Goal: Task Accomplishment & Management: Manage account settings

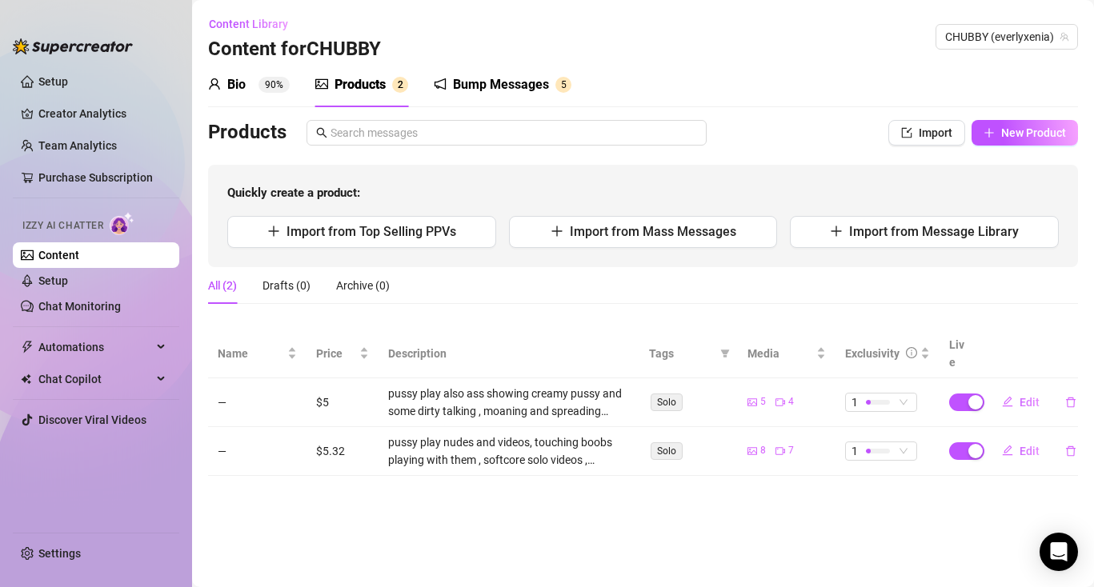
click at [382, 91] on div "Products" at bounding box center [359, 84] width 51 height 19
click at [375, 79] on div "Products" at bounding box center [359, 84] width 51 height 19
click at [1018, 128] on span "New Product" at bounding box center [1033, 132] width 65 height 13
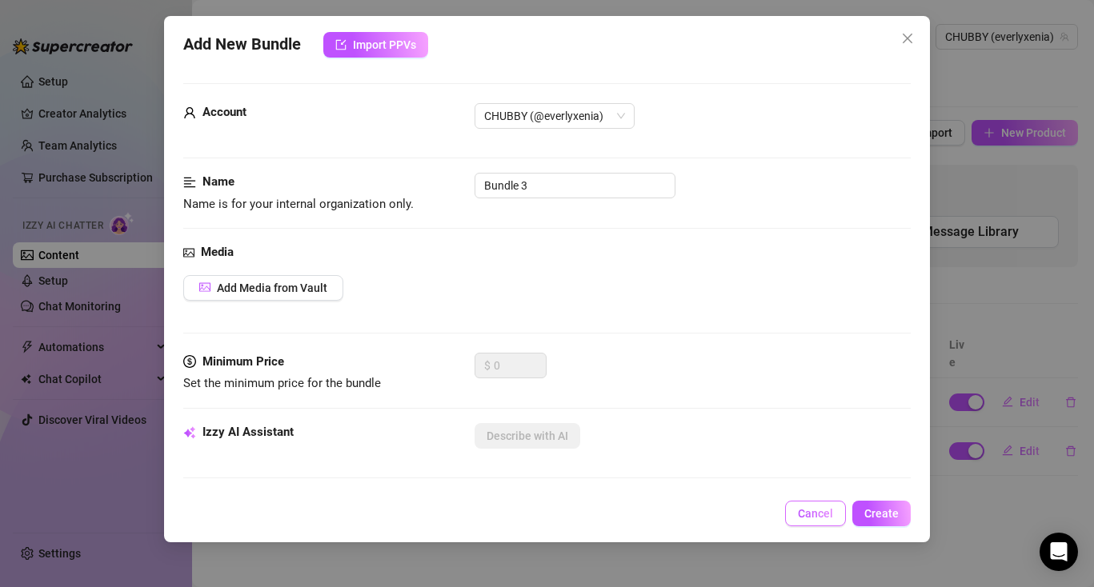
click at [828, 521] on button "Cancel" at bounding box center [815, 514] width 61 height 26
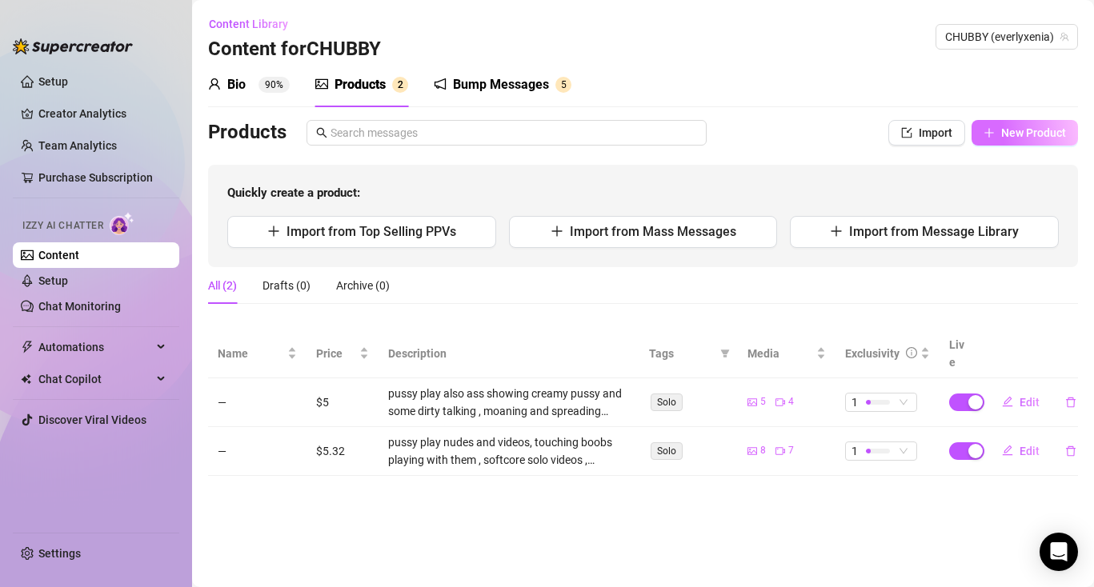
click at [1017, 130] on span "New Product" at bounding box center [1033, 132] width 65 height 13
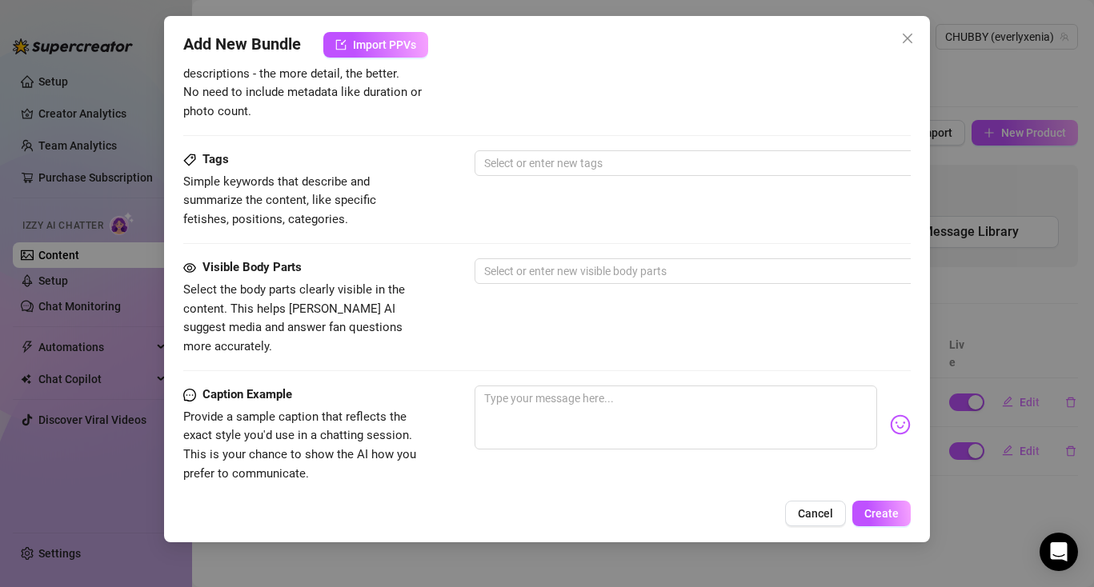
scroll to position [688, 0]
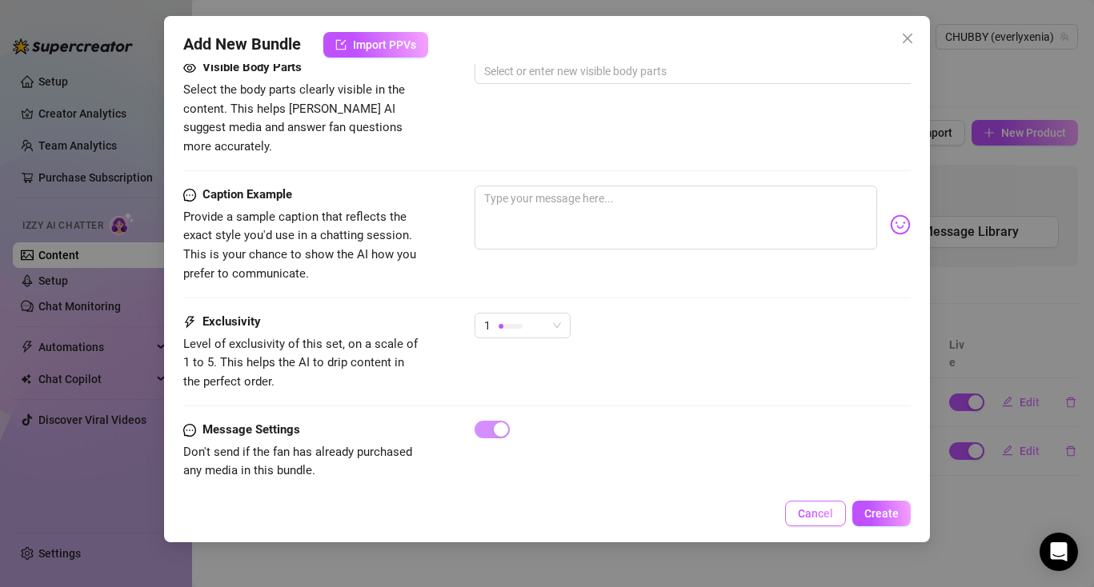
click at [822, 508] on span "Cancel" at bounding box center [815, 513] width 35 height 13
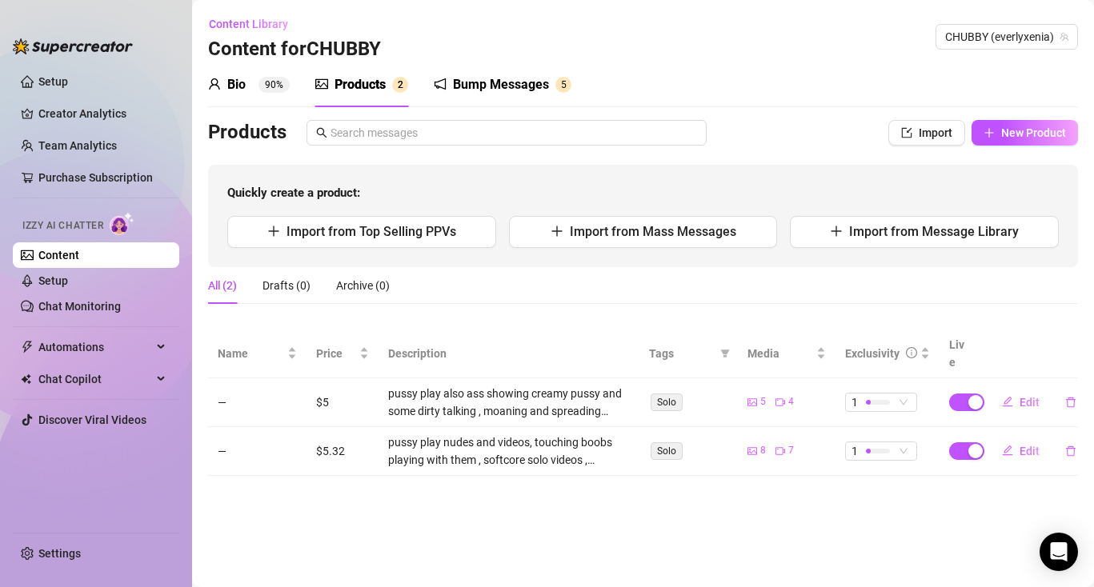
click at [346, 86] on div "Products" at bounding box center [359, 84] width 51 height 19
click at [835, 230] on icon "plus" at bounding box center [836, 231] width 13 height 13
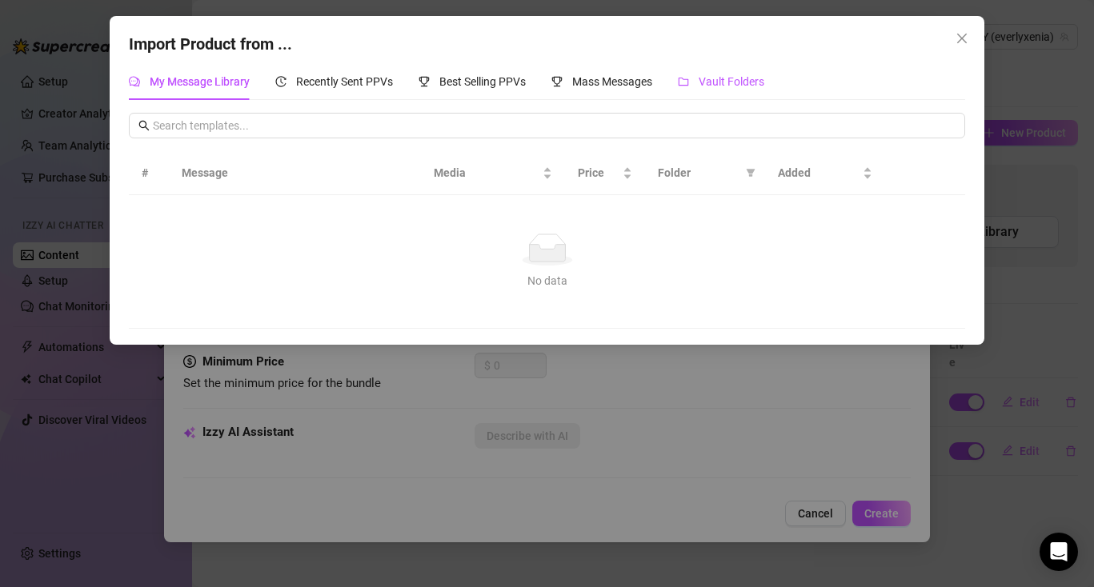
click at [756, 75] on span "Vault Folders" at bounding box center [732, 81] width 66 height 13
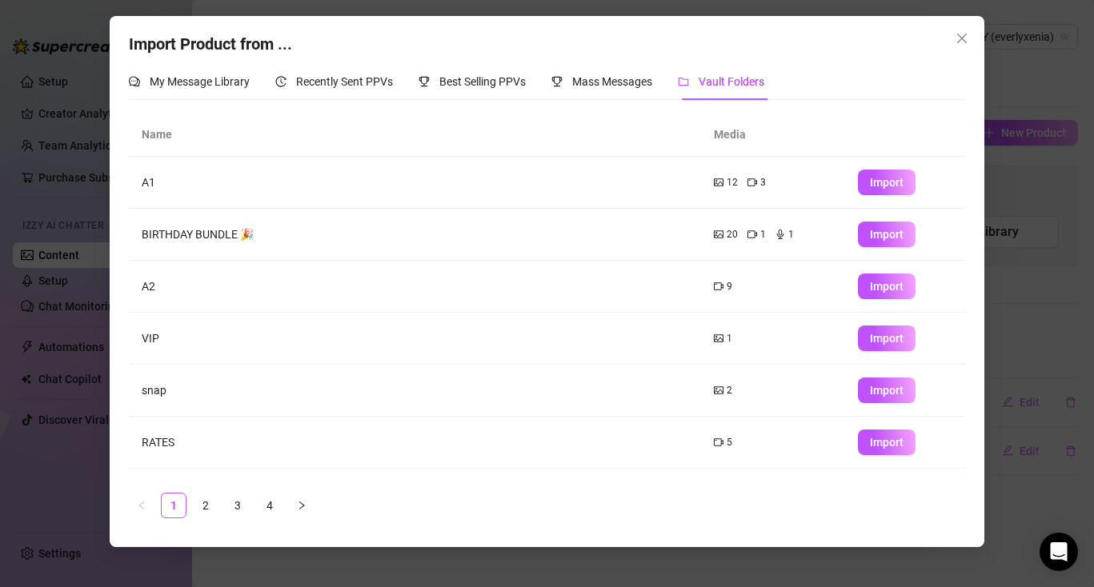
click at [157, 287] on td "A2" at bounding box center [415, 287] width 573 height 52
click at [149, 287] on td "A2" at bounding box center [415, 287] width 573 height 52
click at [862, 278] on button "Import" at bounding box center [887, 287] width 58 height 26
type textarea "Type your message here..."
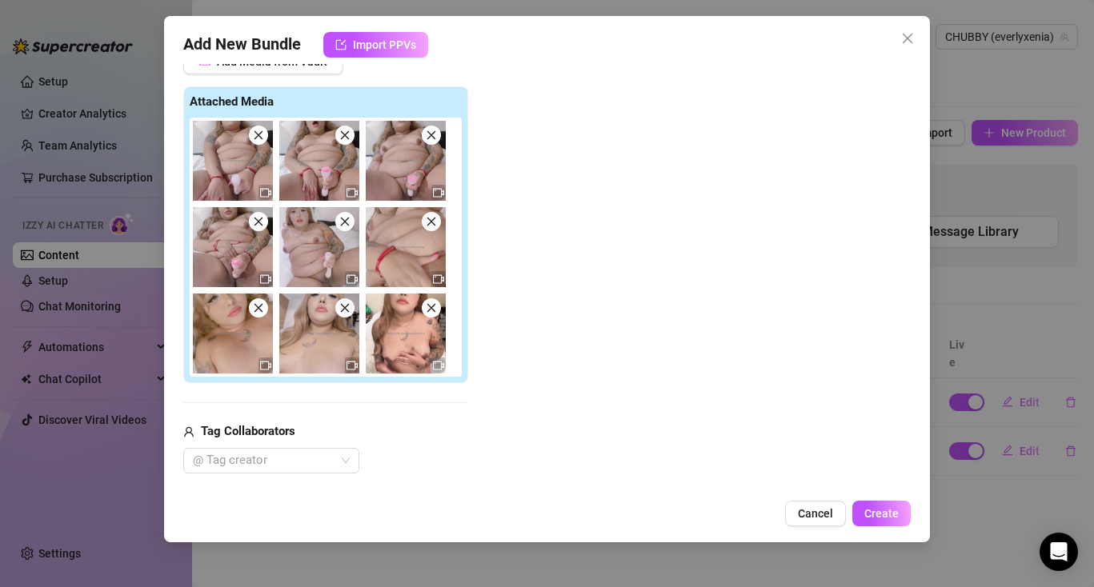
click at [266, 310] on span at bounding box center [258, 307] width 19 height 19
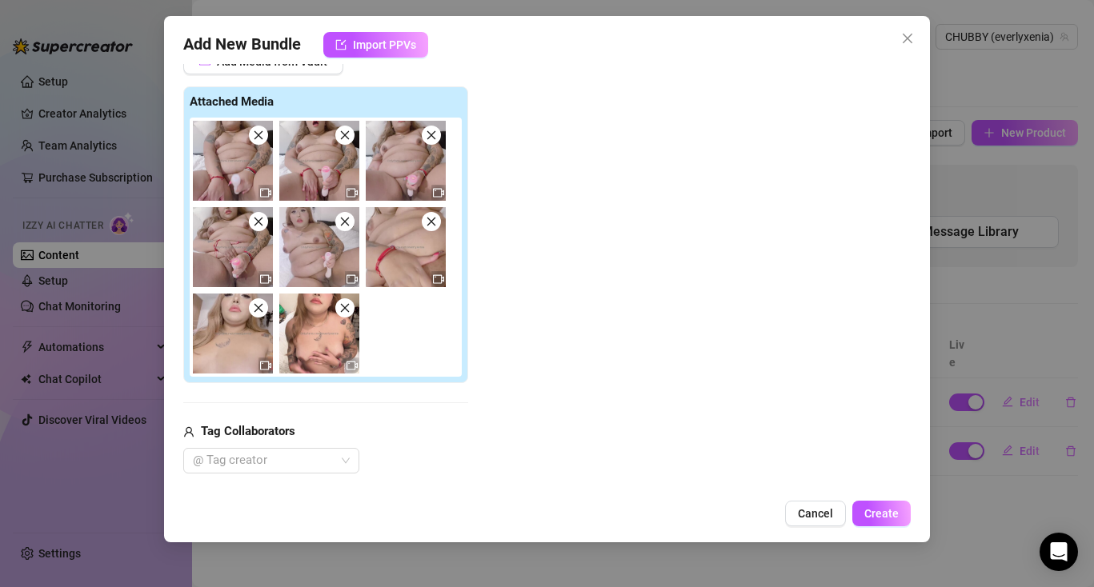
click at [266, 310] on span at bounding box center [258, 307] width 19 height 19
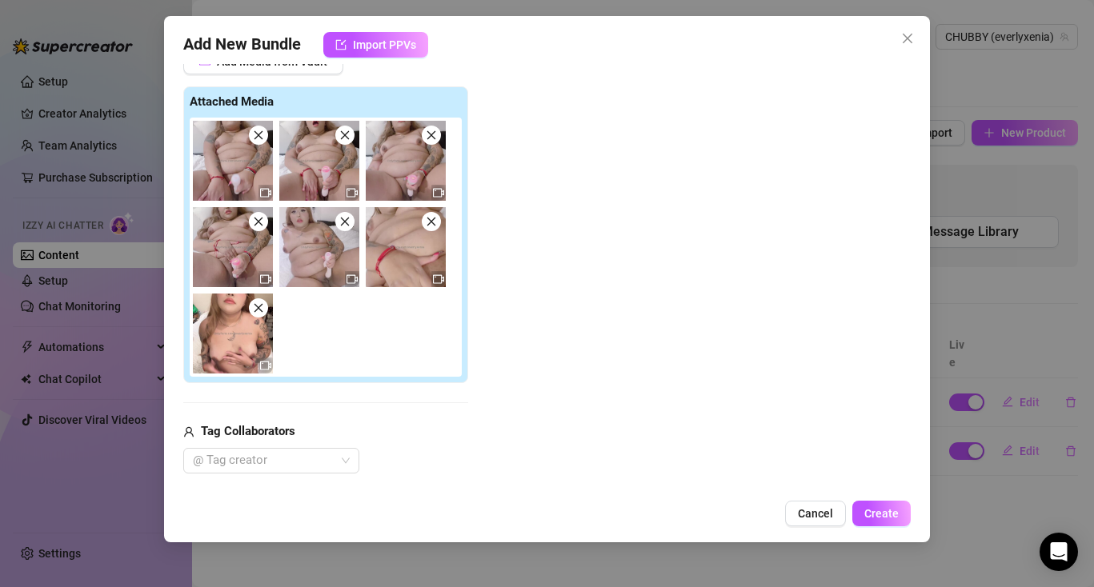
click at [266, 310] on span at bounding box center [258, 307] width 19 height 19
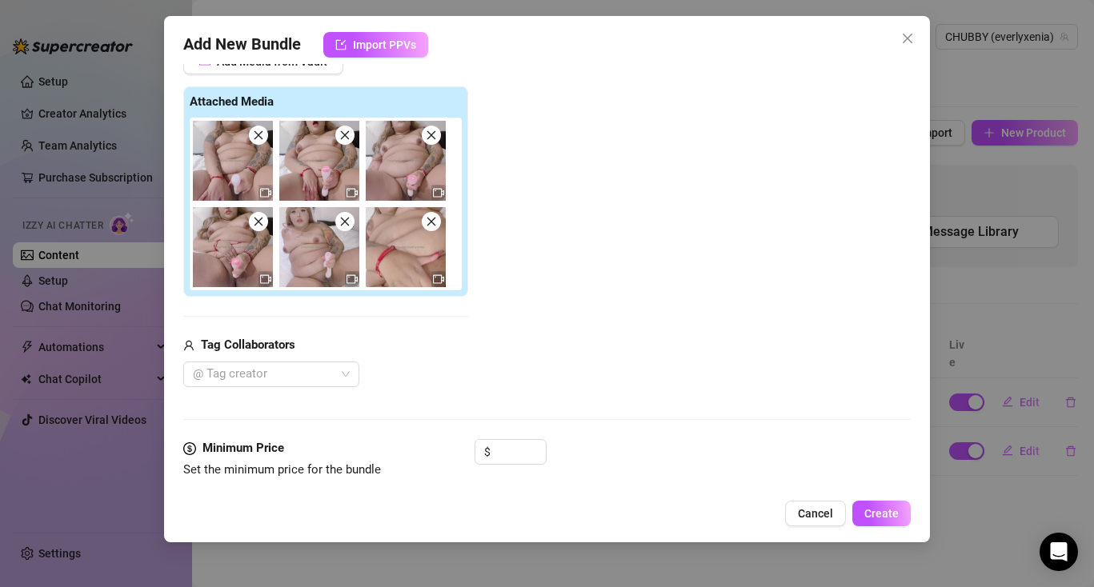
click at [260, 132] on icon "close" at bounding box center [258, 135] width 11 height 11
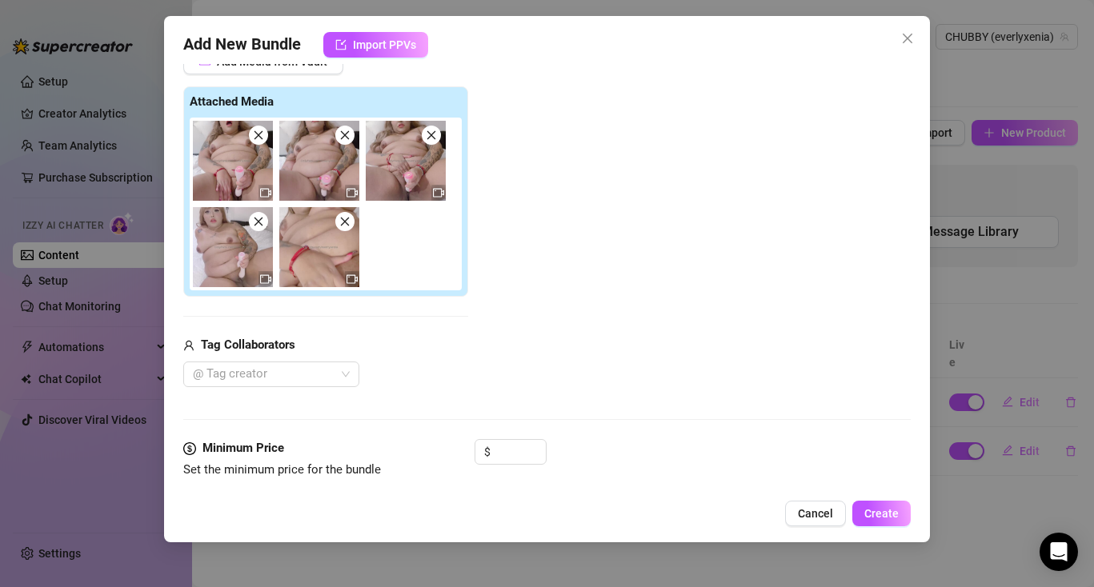
click at [260, 132] on icon "close" at bounding box center [258, 135] width 11 height 11
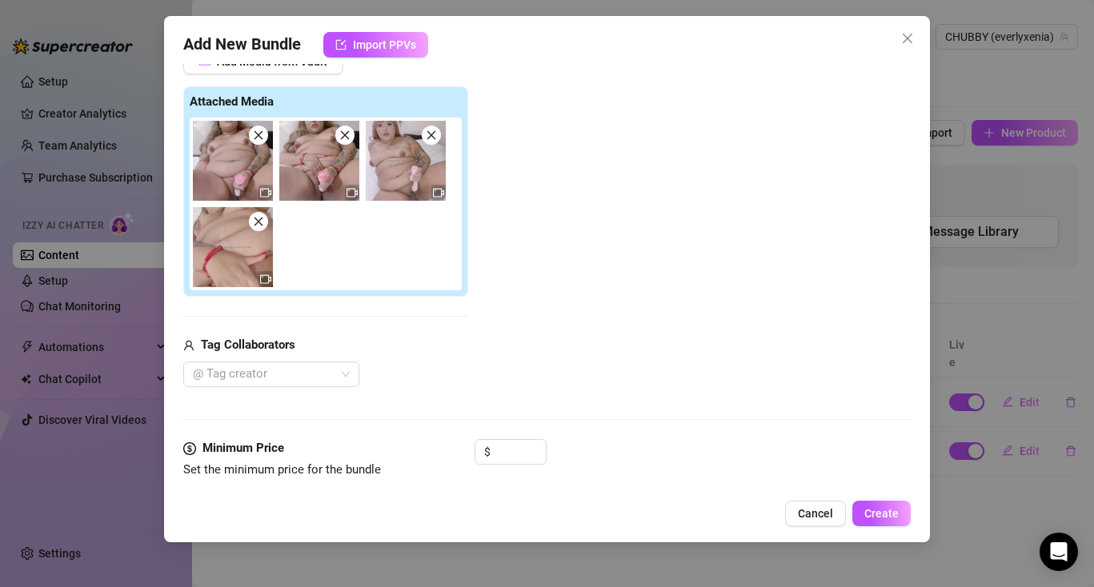
click at [260, 132] on icon "close" at bounding box center [258, 135] width 11 height 11
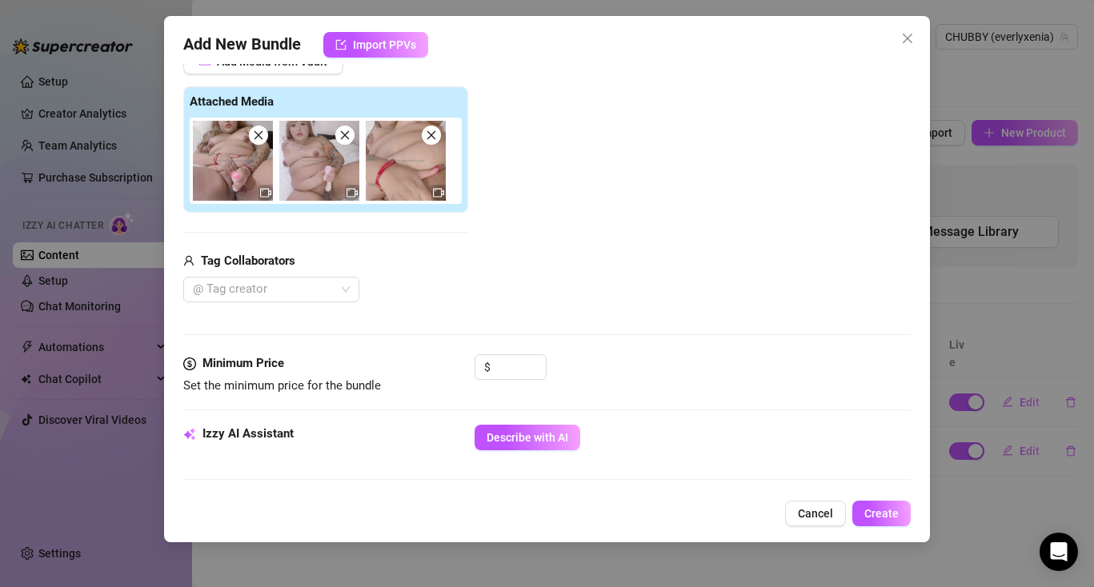
click at [267, 134] on span at bounding box center [258, 135] width 19 height 19
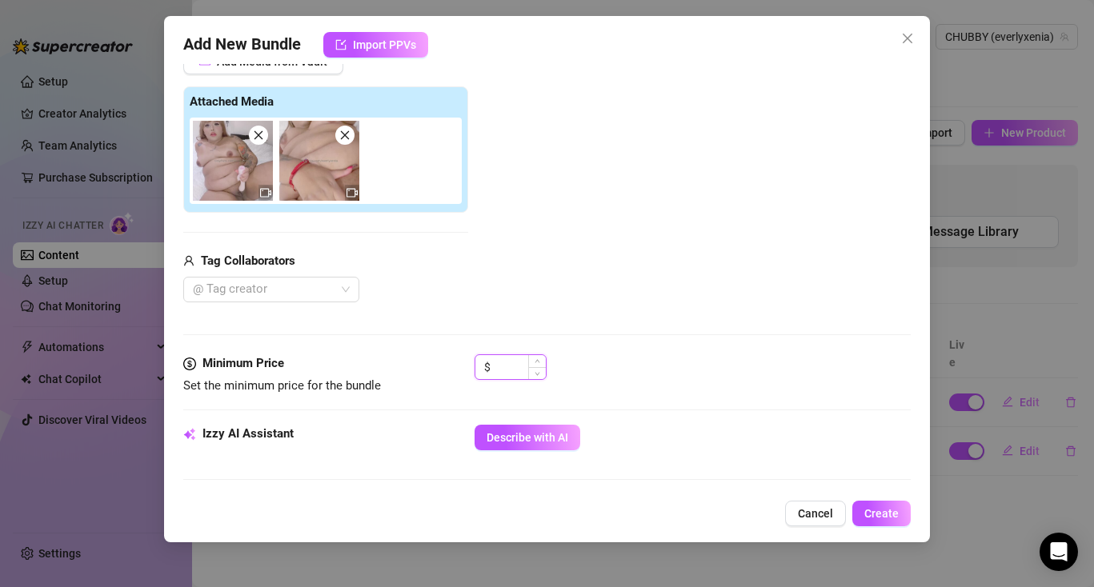
click at [507, 374] on input at bounding box center [520, 367] width 52 height 24
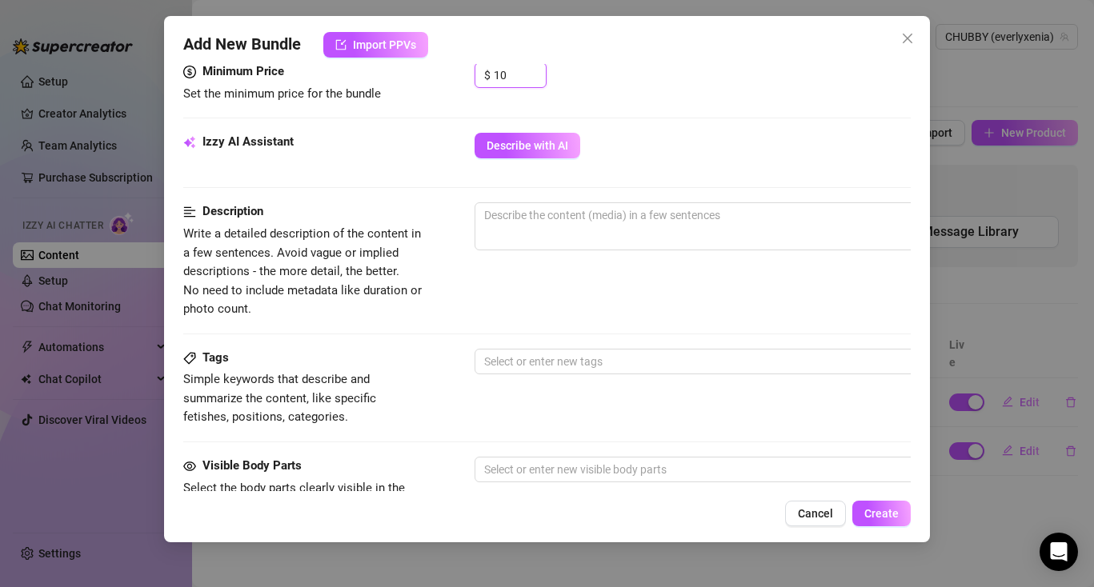
scroll to position [532, 0]
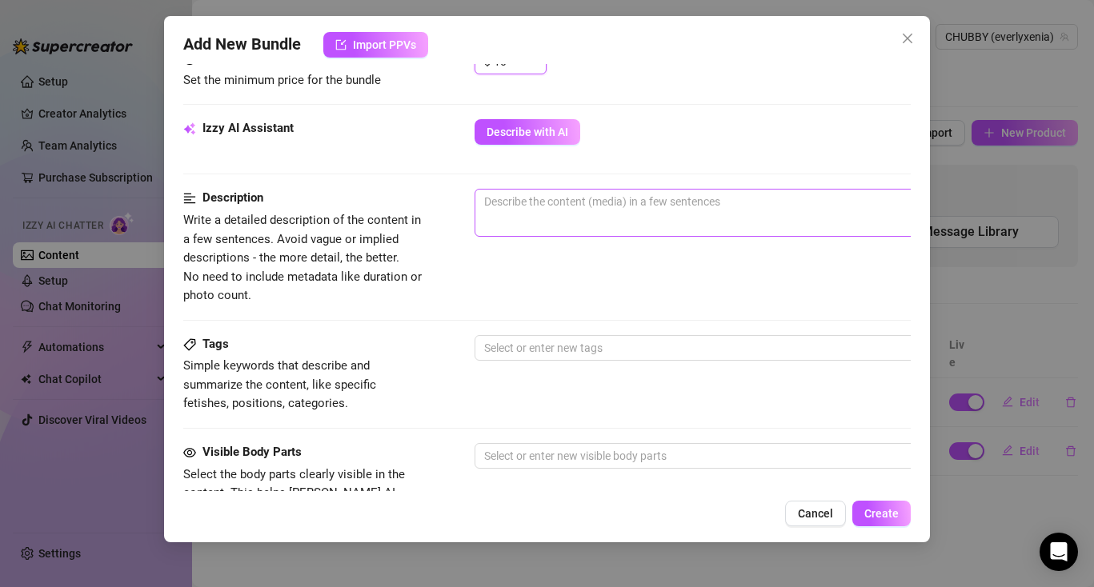
type input "10"
click at [532, 202] on textarea at bounding box center [754, 202] width 559 height 24
type textarea "o"
type textarea "ou"
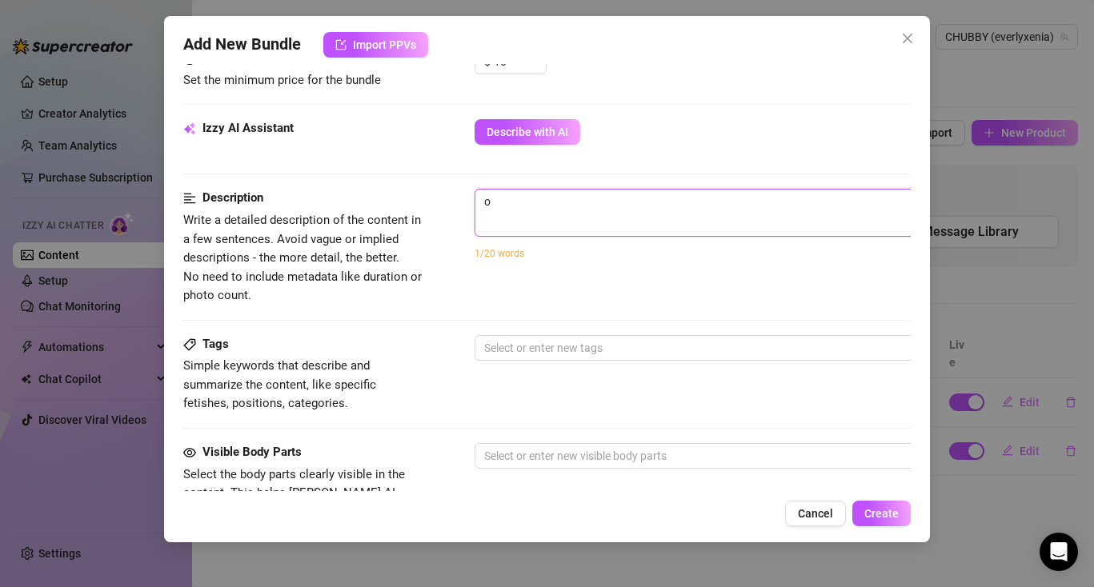
type textarea "ou"
type textarea "ous"
type textarea "ou"
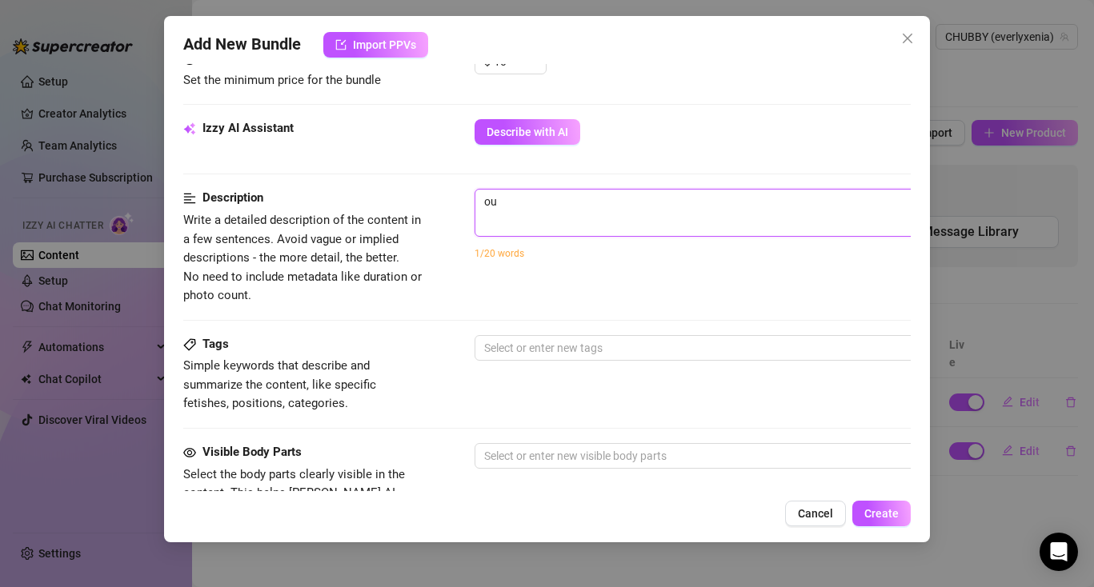
type textarea "o"
type textarea "Describe the content (media) in a few sentences"
type textarea "o"
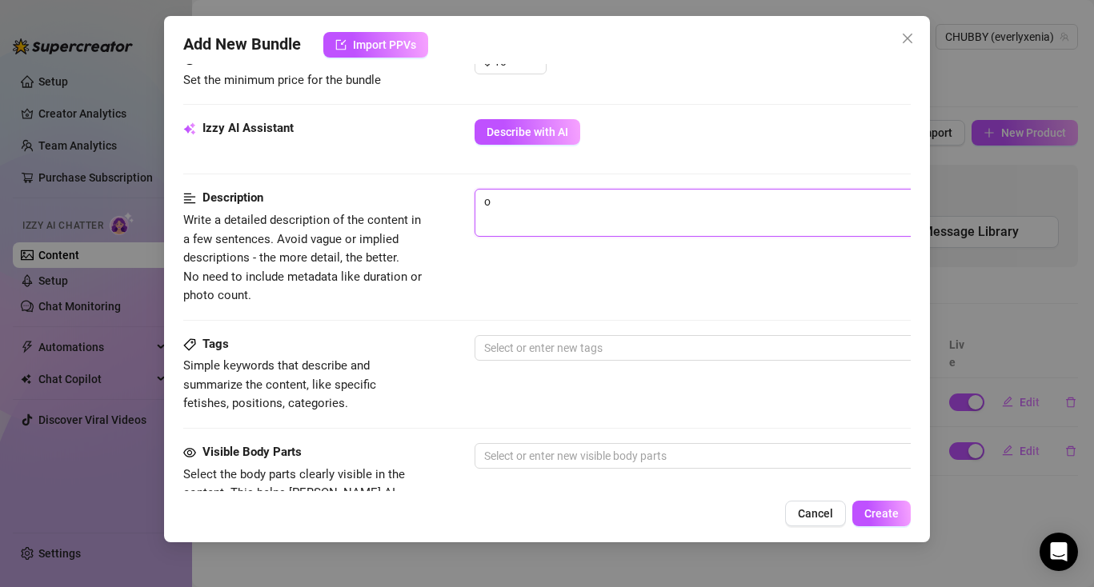
type textarea "om"
type textarea "omg"
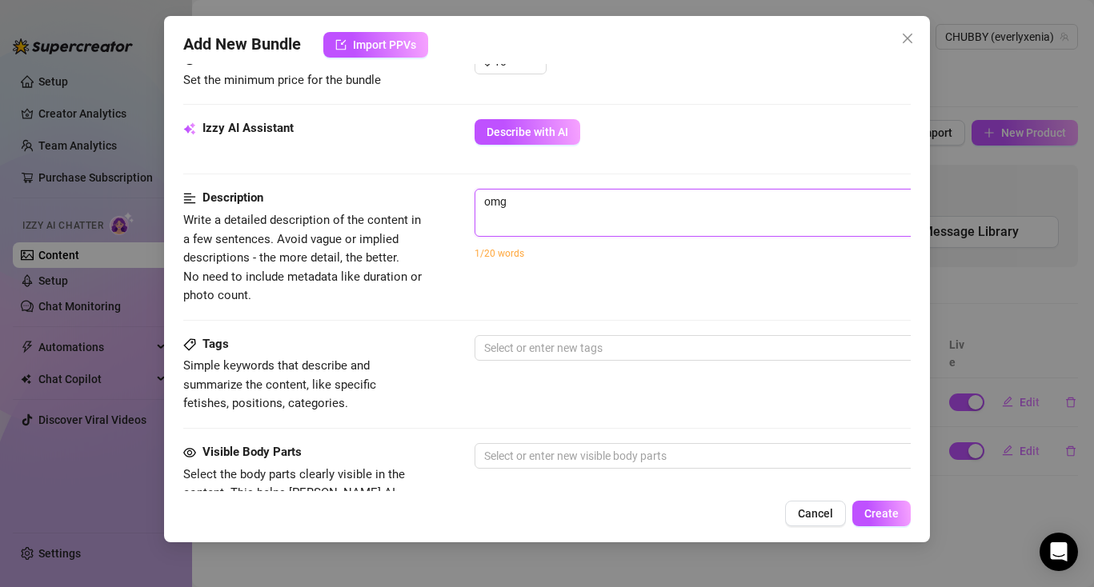
type textarea "omg"
type textarea "omg b"
type textarea "omg ba"
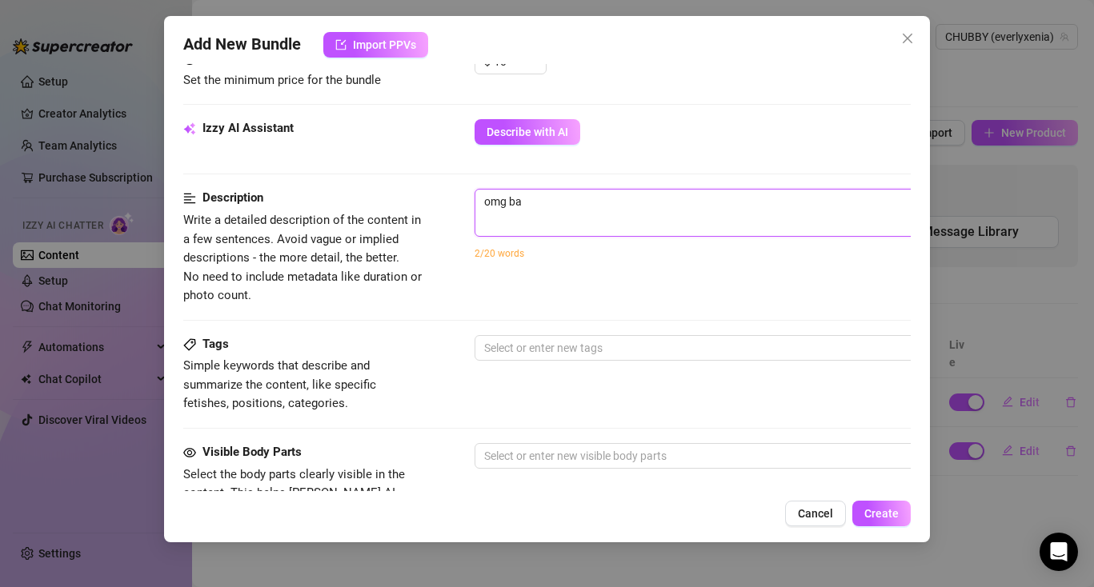
type textarea "omg bab"
type textarea "omg baby"
type textarea "omg bab"
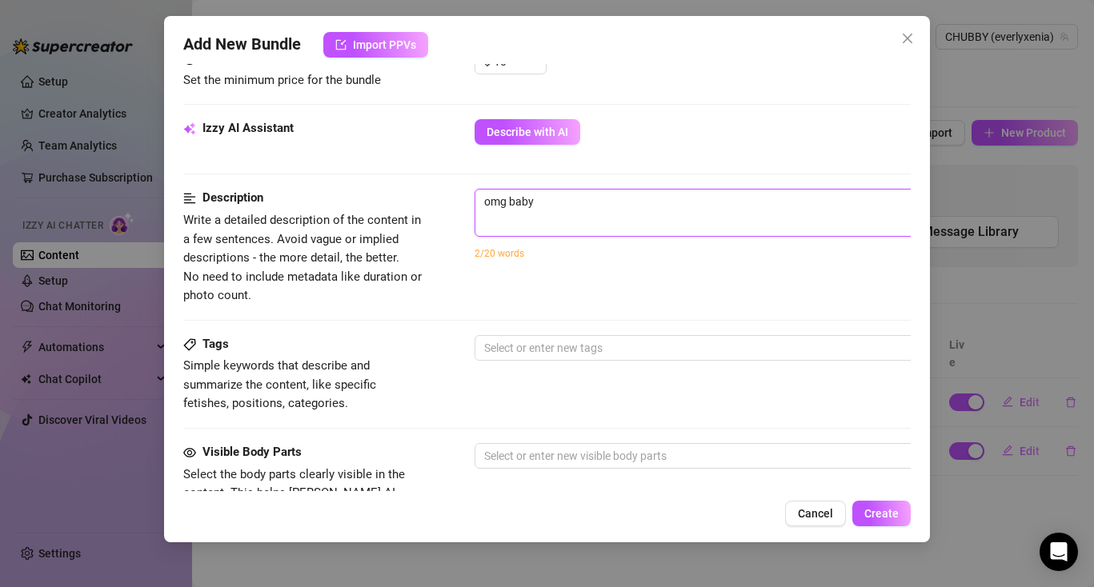
type textarea "omg bab"
type textarea "omg ba"
type textarea "omg bab"
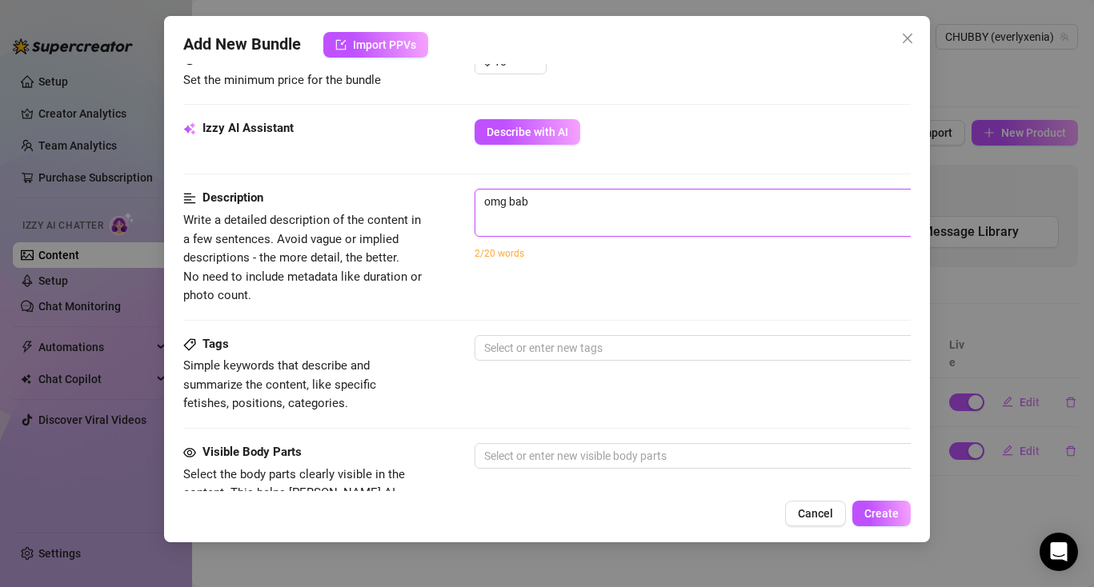
type textarea "omg baby"
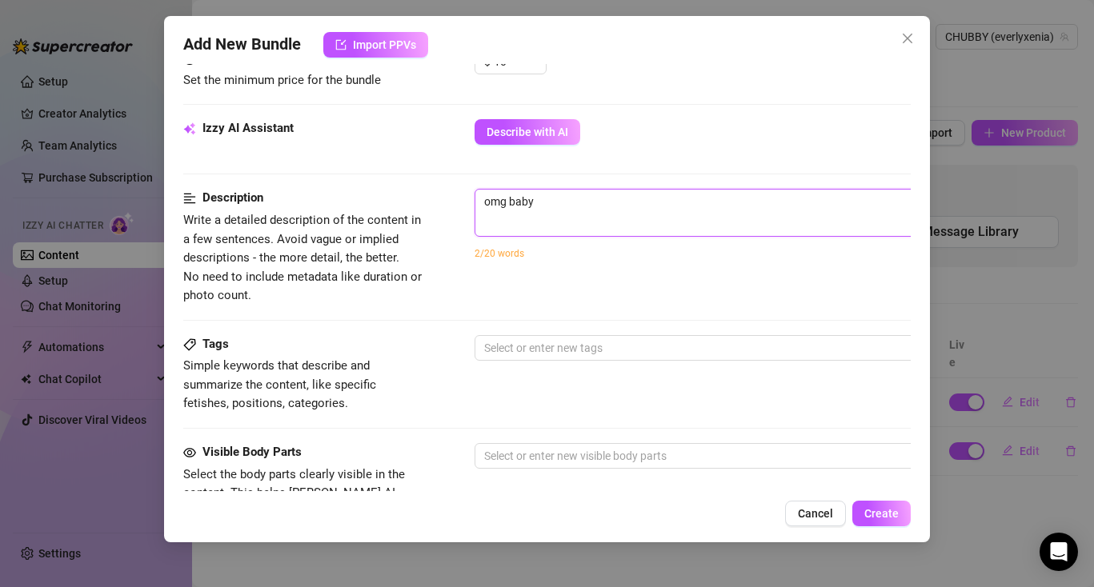
type textarea "omg baby"
type textarea "omg bab"
type textarea "omg ba"
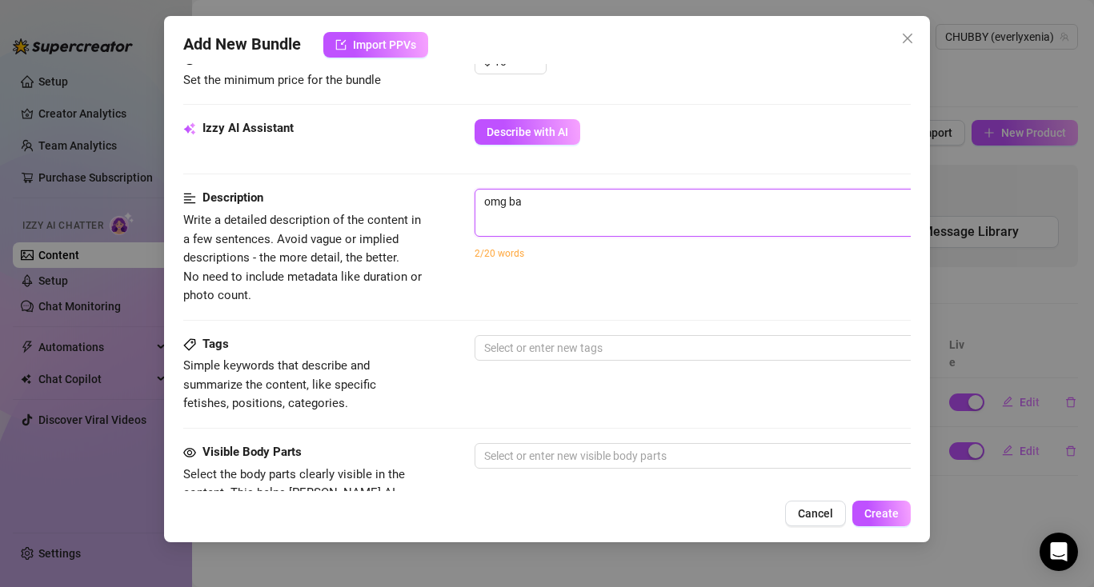
type textarea "omg b"
type textarea "omg"
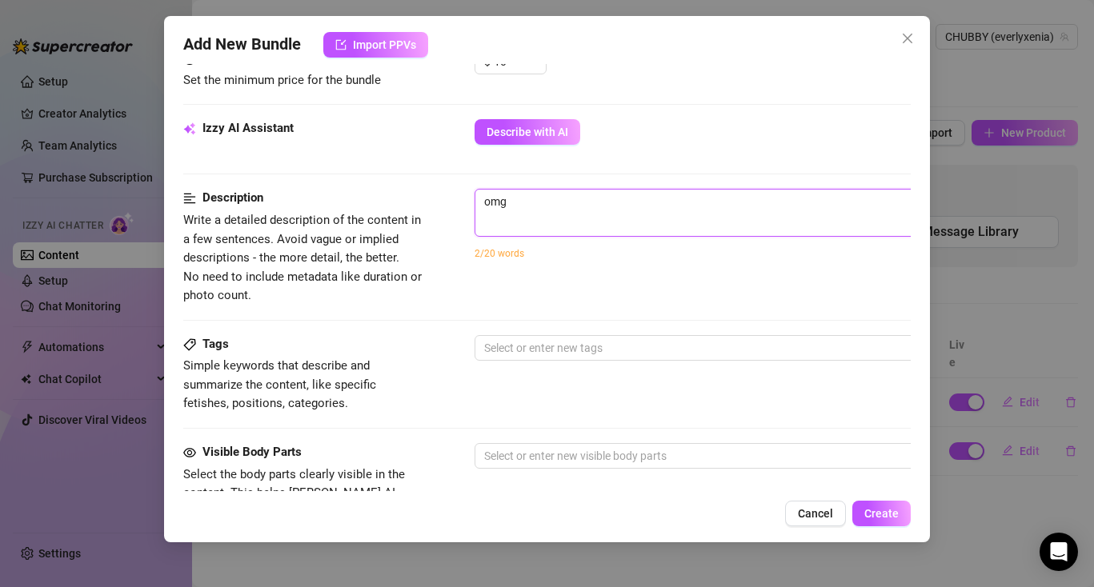
type textarea "omg"
type textarea "om"
type textarea "o"
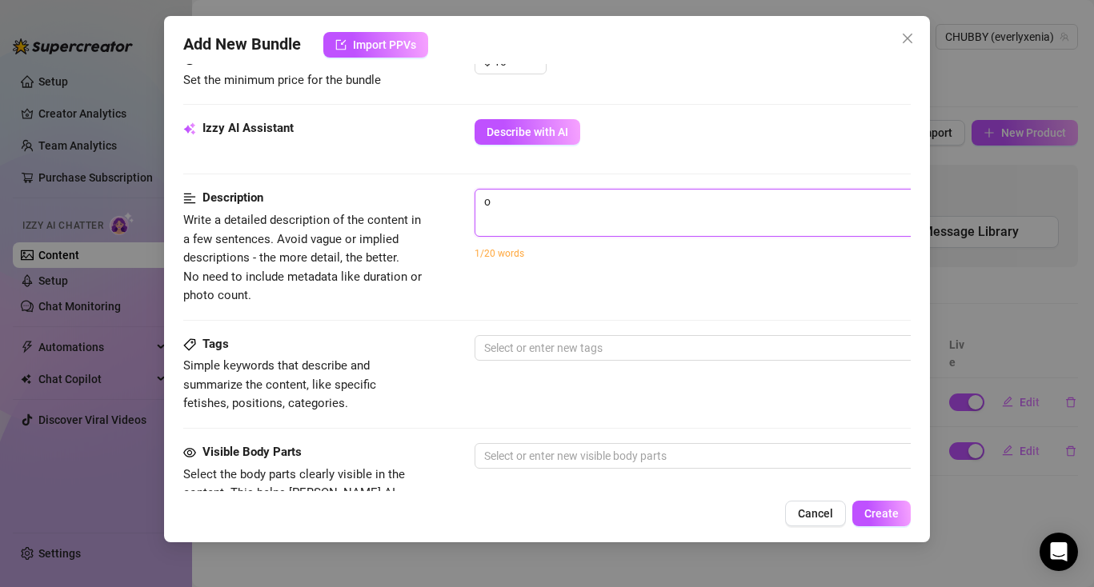
type textarea "Describe the content (media) in a few sentences"
click at [516, 210] on textarea at bounding box center [754, 202] width 559 height 24
paste textarea "Mmmm I'm touching my pussy for you thinking about you stroking over me baby.. g…"
type textarea "Mmmm I'm touching my pussy for you thinking about you stroking over me baby.. g…"
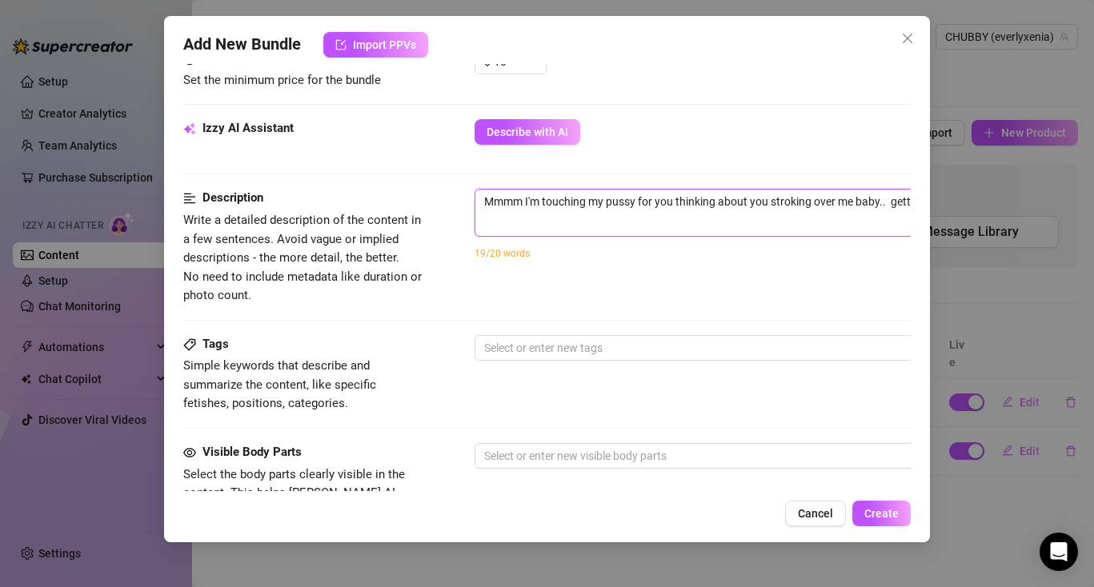
scroll to position [532, 104]
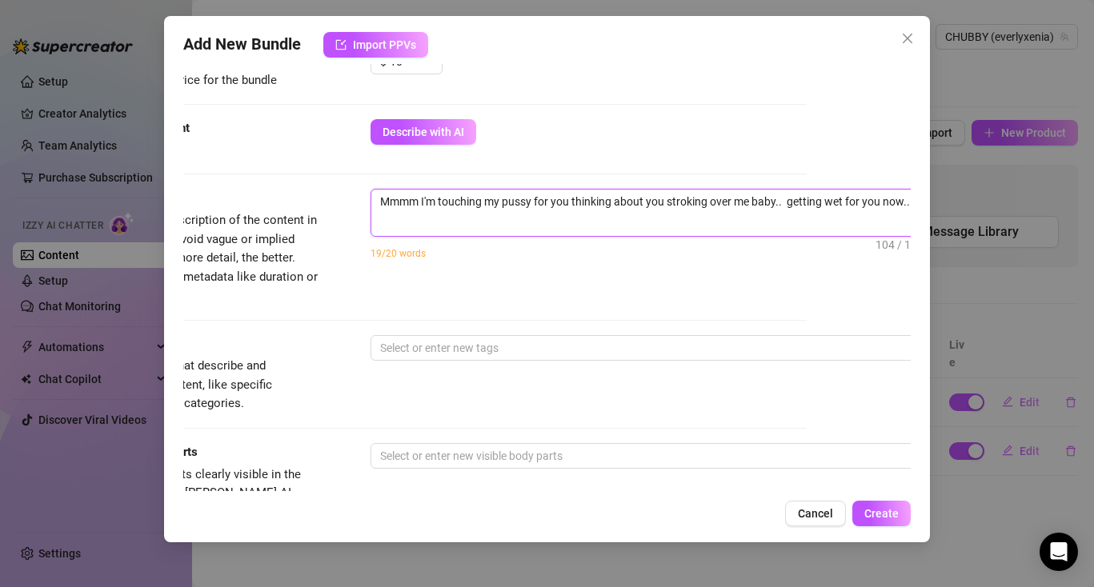
type textarea "Mmmm I'm touching my pussy for you thinking about you stroking over me baby.. g…"
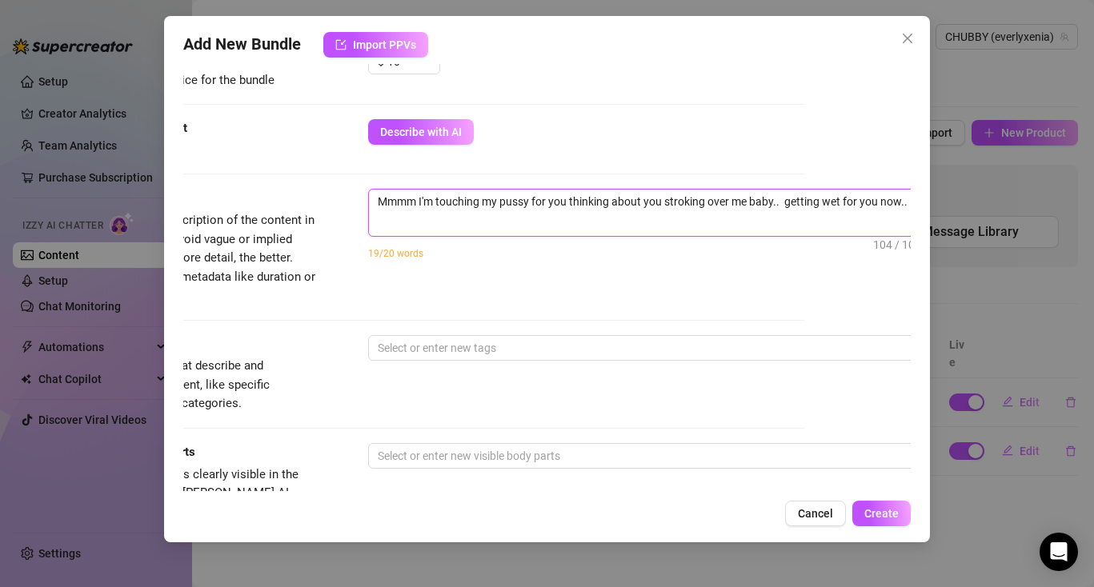
type textarea "Mmmm I'm touching my pussy for you thinking about you stroking over me baby.. g…"
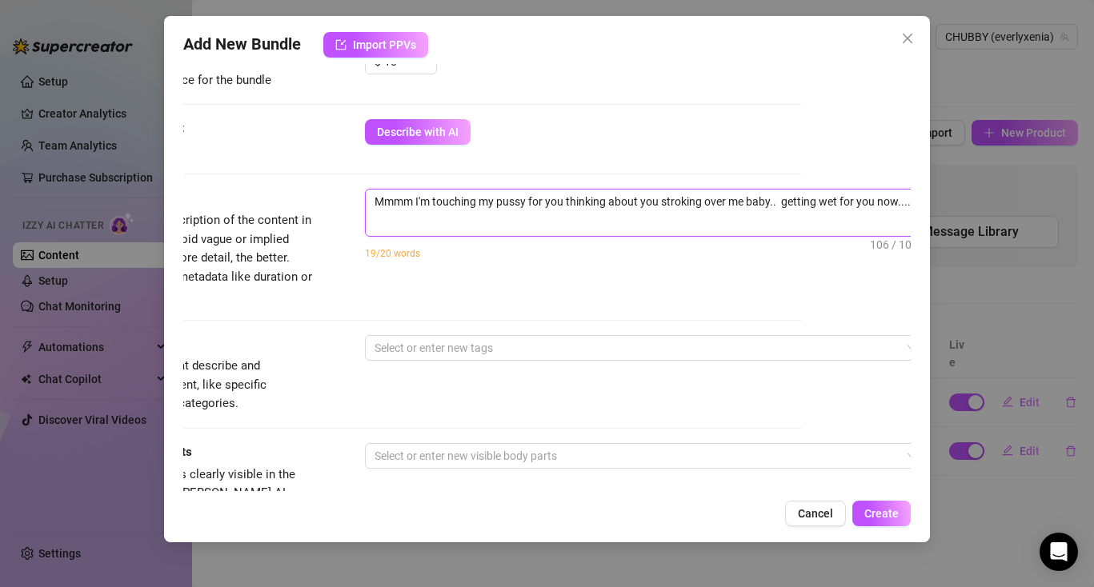
type textarea "Mmmm I'm touching my pussy for you thinking about you stroking over me baby.. g…"
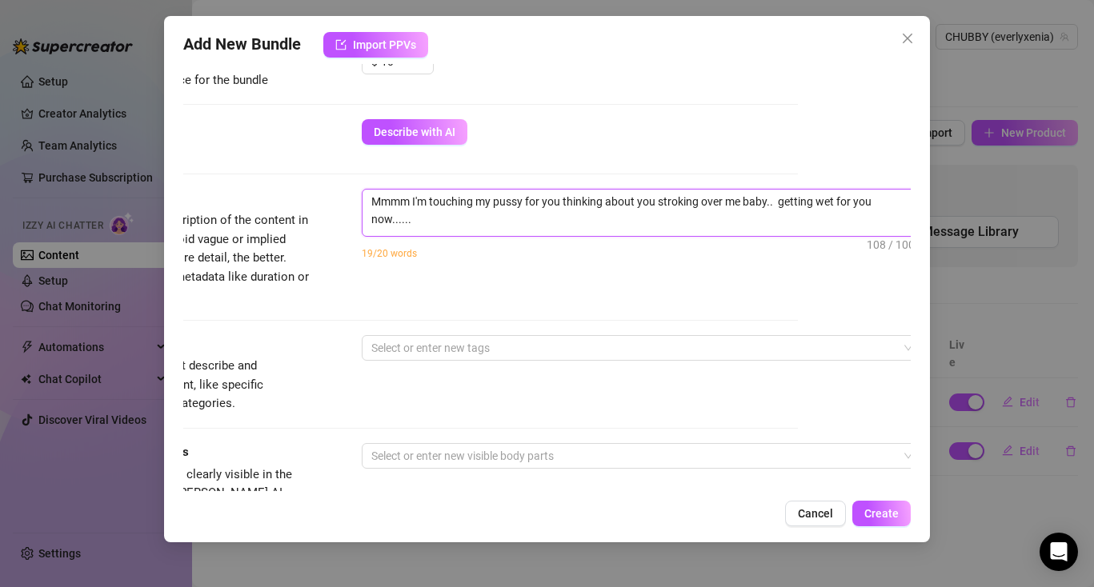
type textarea "Mmmm I'm touching my pussy for you thinking about you stroking over me baby.. g…"
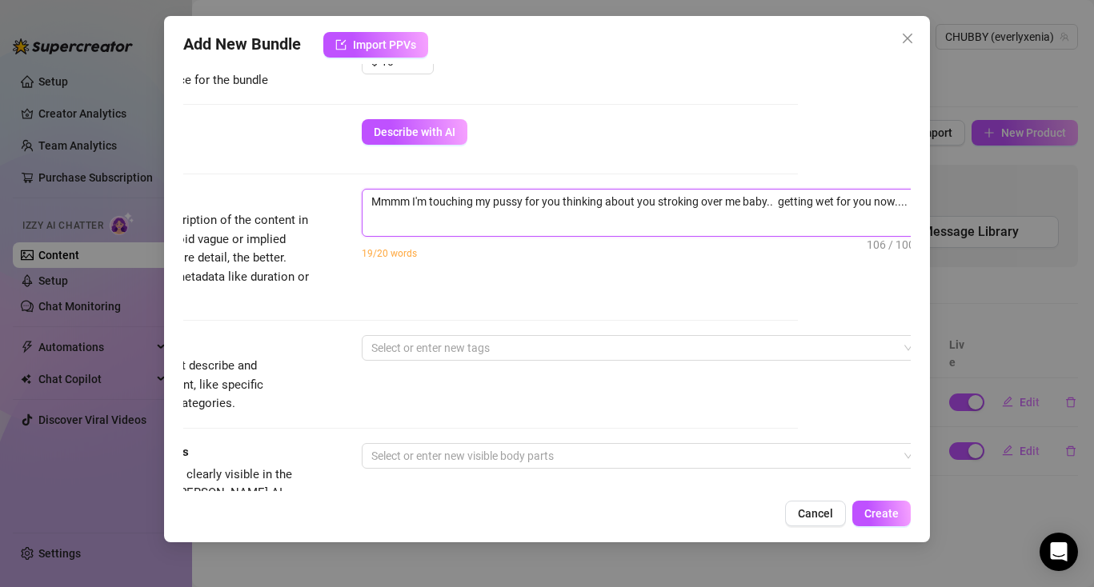
type textarea "Mmmm I'm touching my pussy for you thinking about you stroking over me baby.. g…"
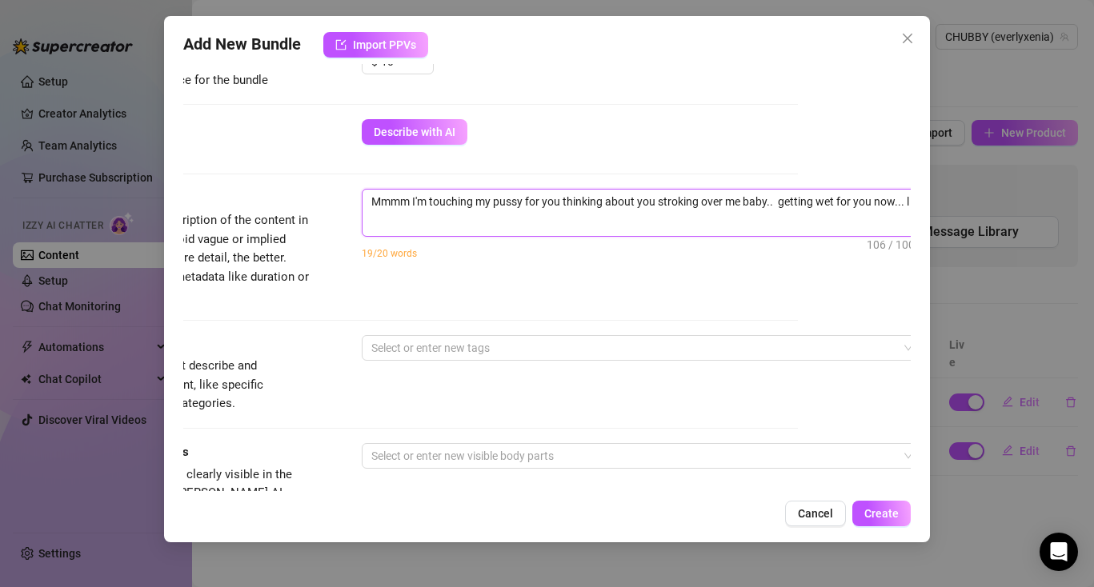
type textarea "Mmmm I'm touching my pussy for you thinking about you stroking over me baby.. g…"
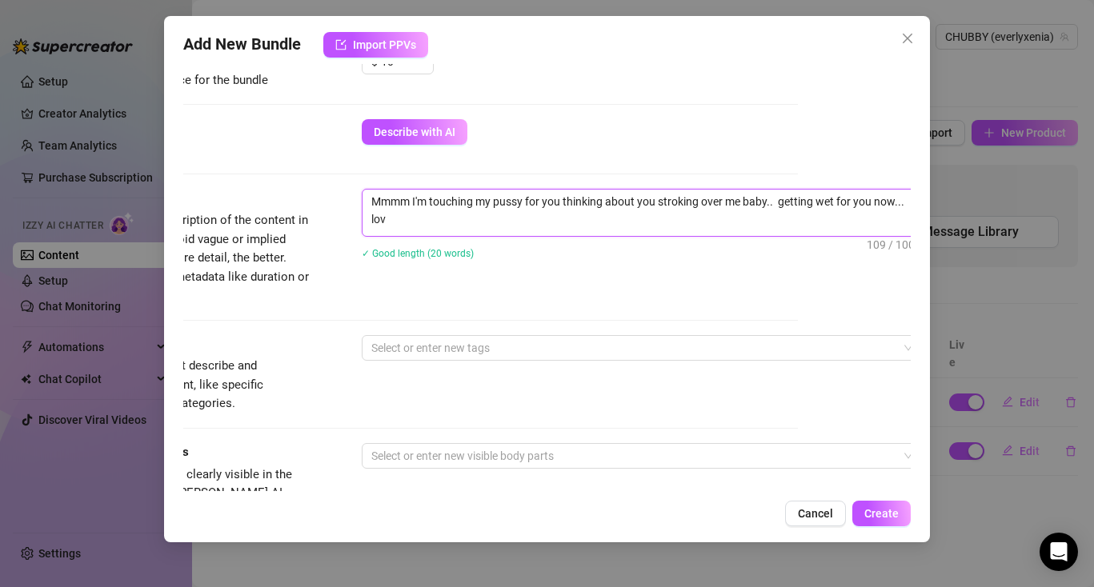
scroll to position [0, 0]
type textarea "Mmmm I'm touching my pussy for you thinking about you stroking over me baby.. g…"
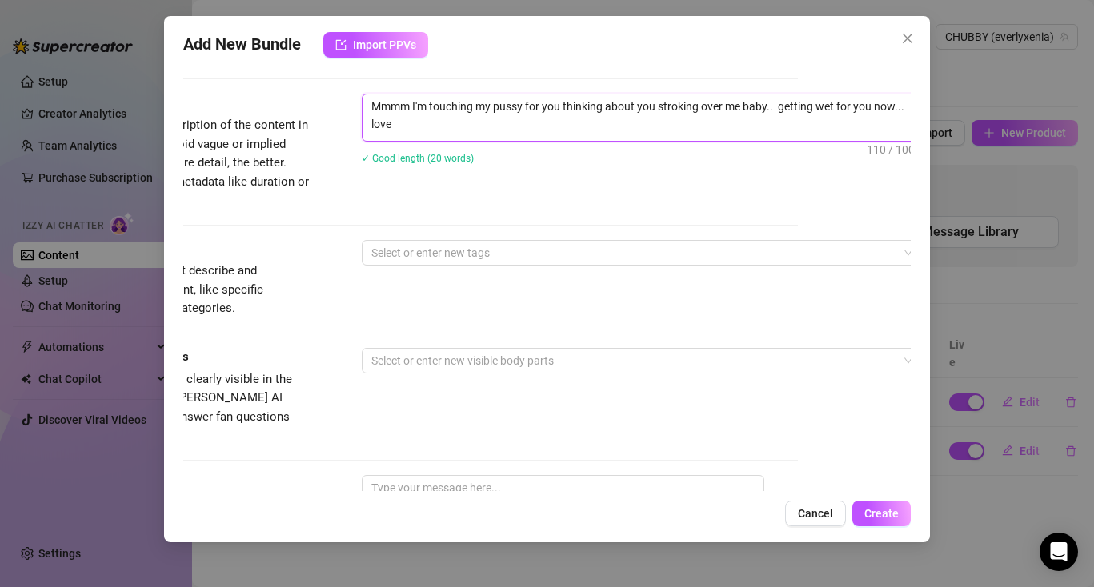
scroll to position [662, 113]
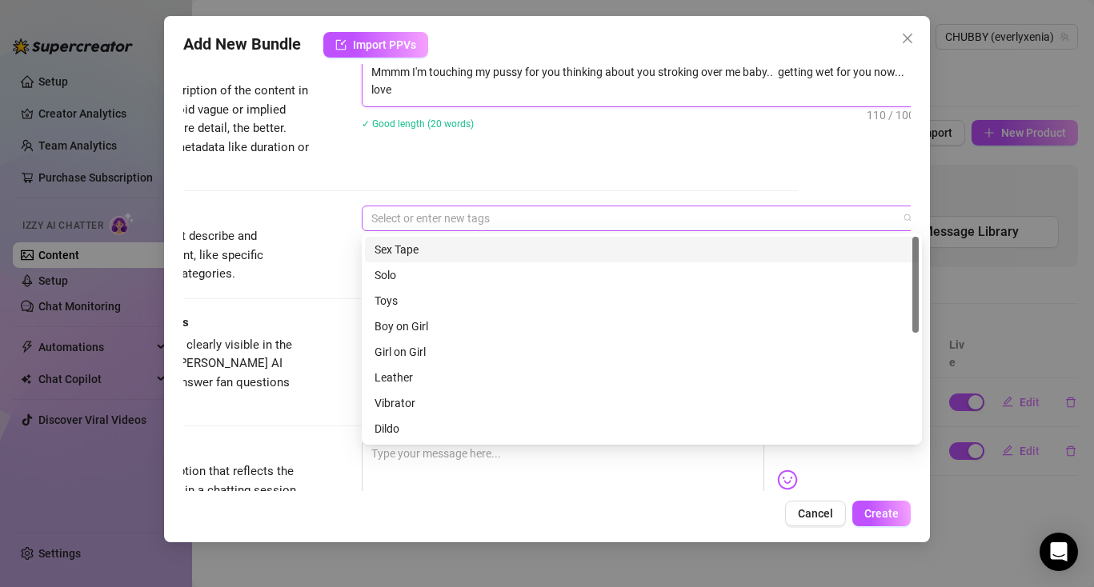
click at [440, 214] on div at bounding box center [633, 218] width 537 height 22
type textarea "Mmmm I'm touching my pussy for you thinking about you stroking over me baby.. g…"
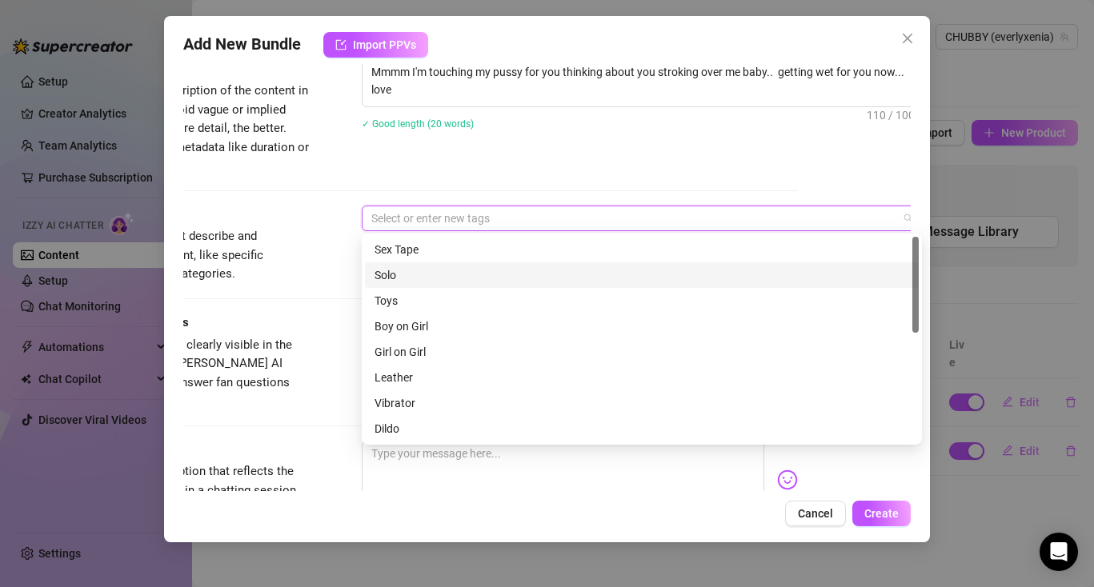
click at [417, 268] on div "Solo" at bounding box center [642, 275] width 535 height 18
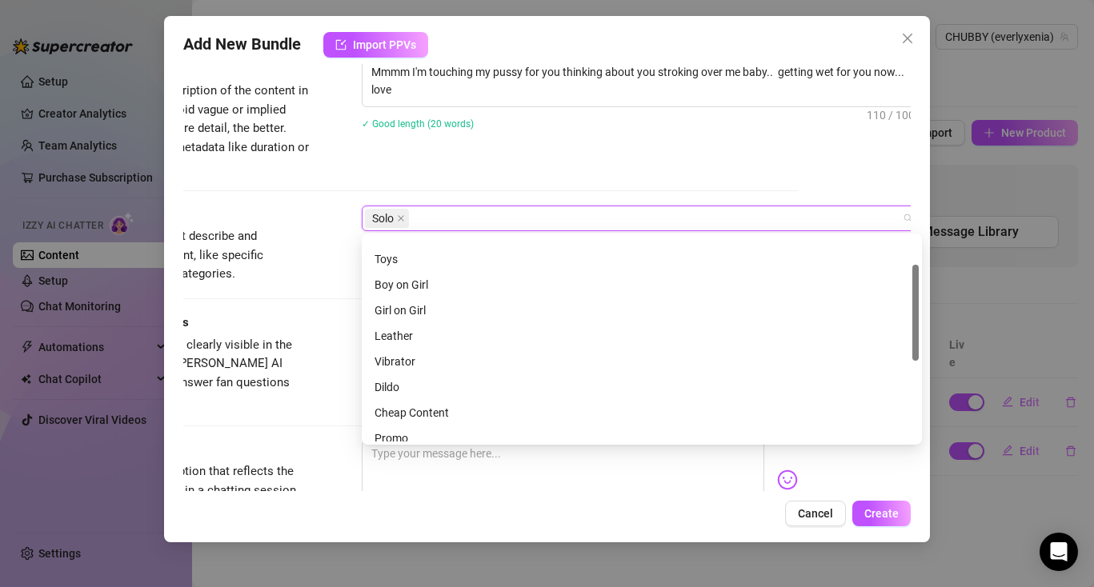
scroll to position [65, 0]
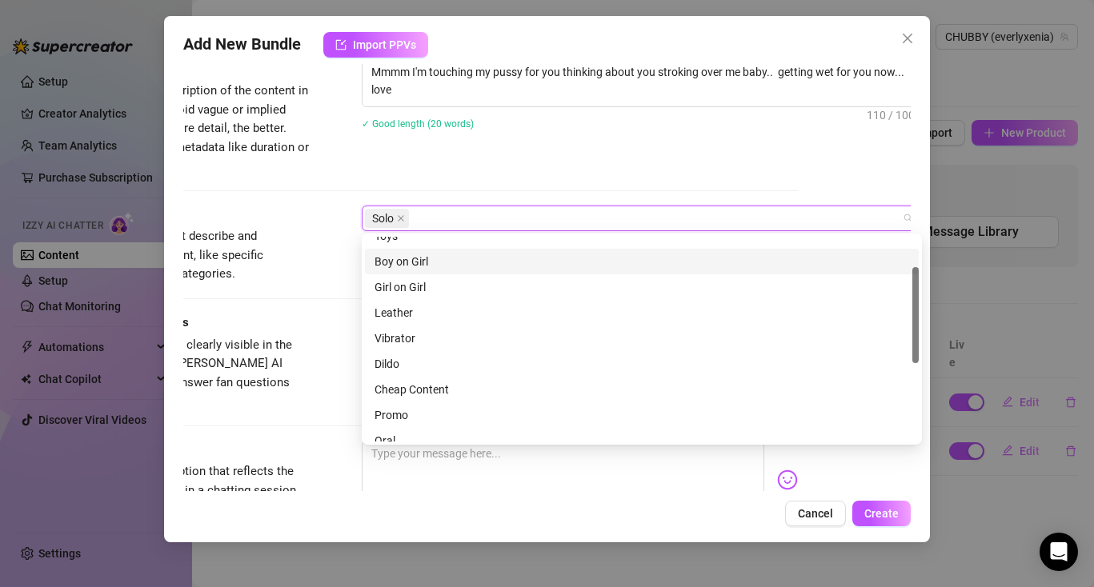
click at [333, 246] on div "Tags Simple keywords that describe and summarize the content, like specific fet…" at bounding box center [433, 245] width 727 height 78
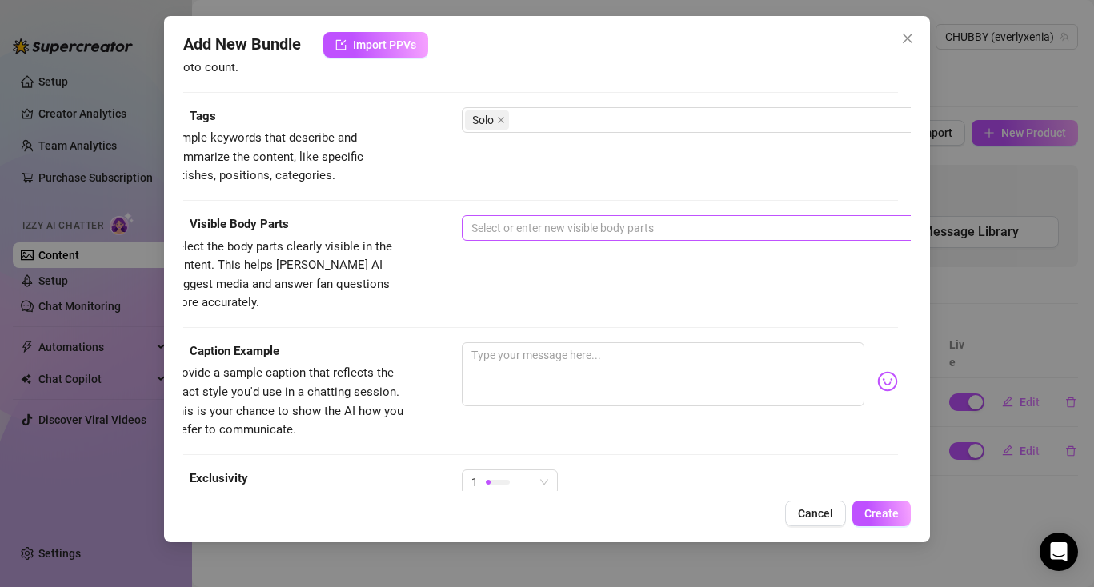
scroll to position [760, 0]
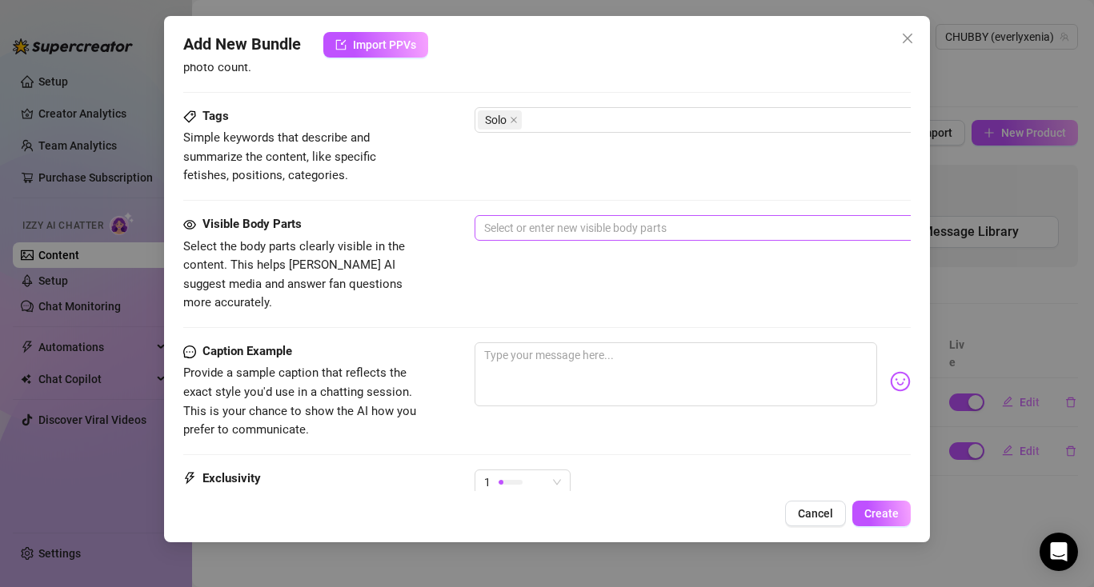
click at [514, 219] on div at bounding box center [746, 228] width 537 height 22
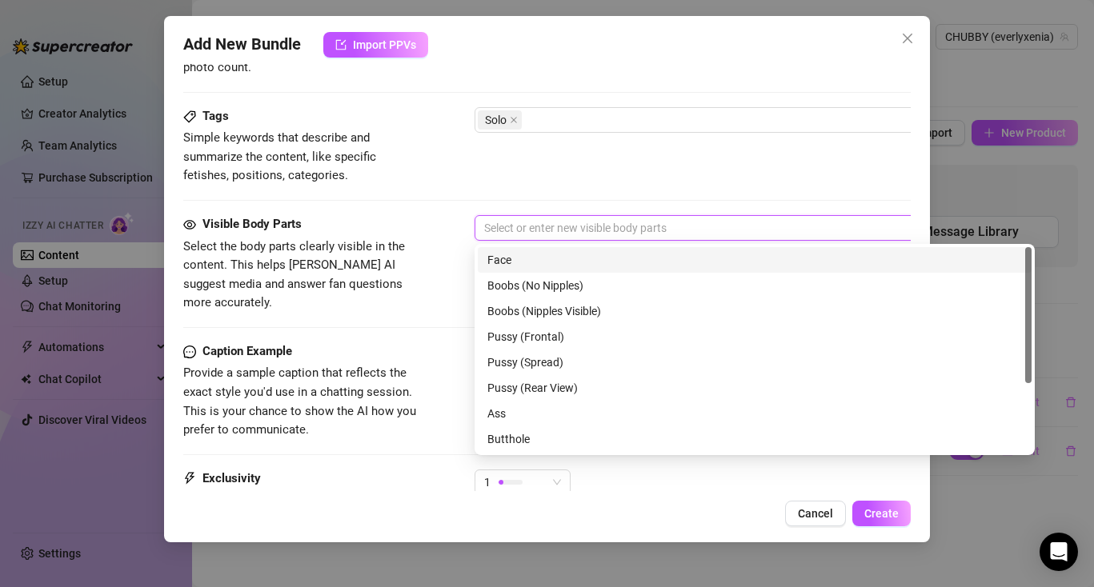
click at [516, 266] on div "Face" at bounding box center [754, 260] width 535 height 18
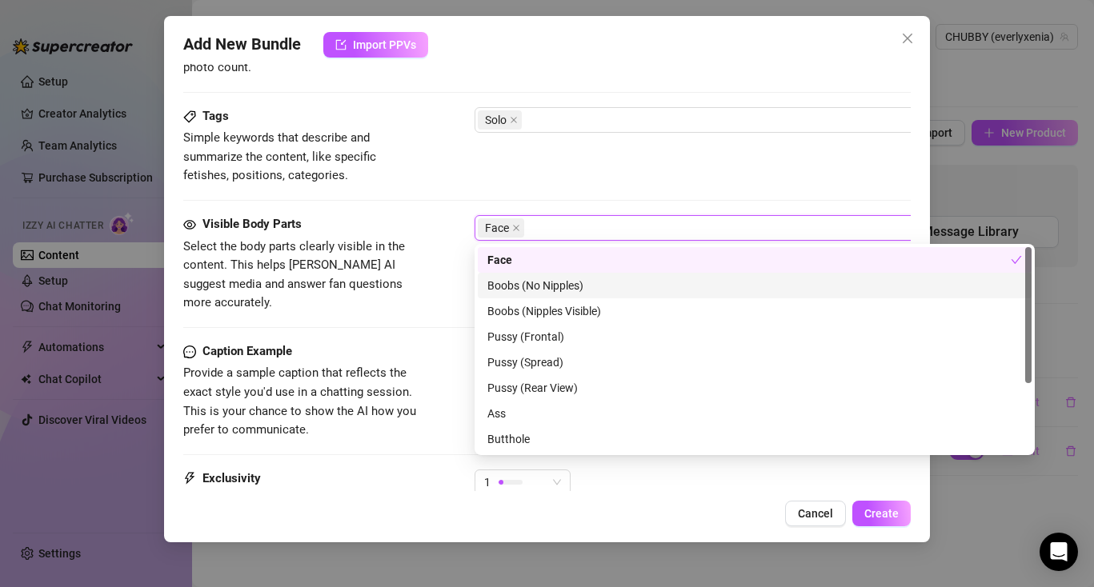
click at [518, 288] on div "Boobs (No Nipples)" at bounding box center [754, 286] width 535 height 18
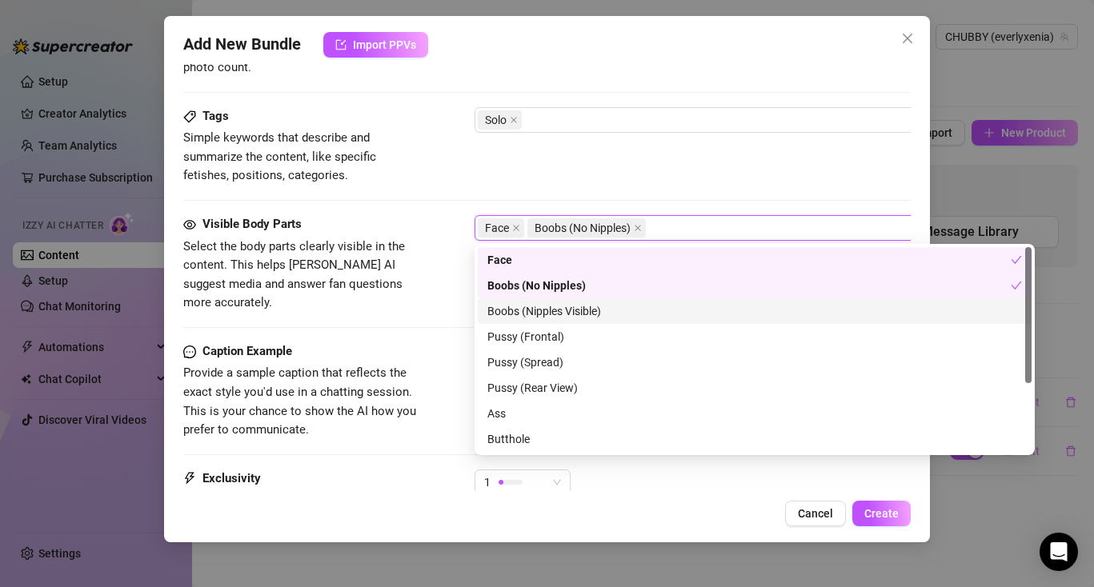
click at [517, 308] on div "Boobs (Nipples Visible)" at bounding box center [754, 311] width 535 height 18
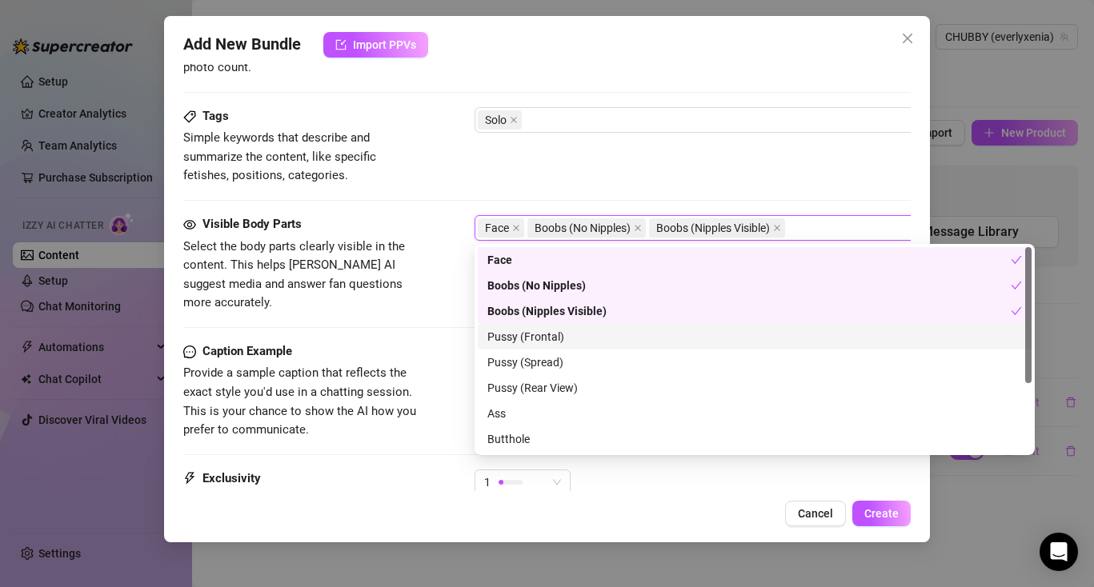
click at [520, 338] on div "Pussy (Frontal)" at bounding box center [754, 337] width 535 height 18
click at [507, 292] on div "Boobs (No Nipples)" at bounding box center [748, 286] width 523 height 18
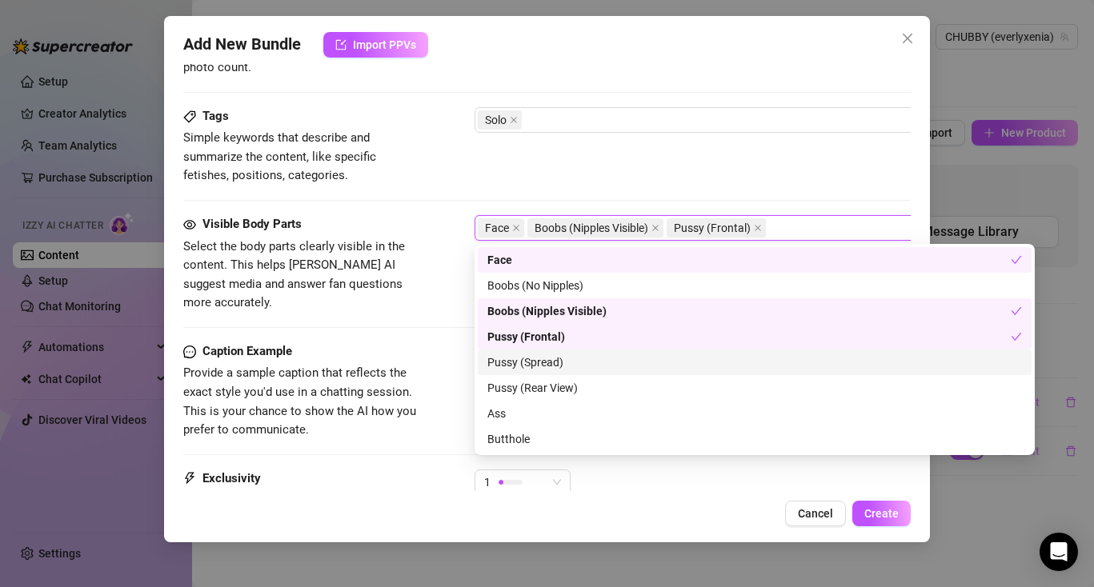
click at [523, 358] on div "Pussy (Spread)" at bounding box center [754, 363] width 535 height 18
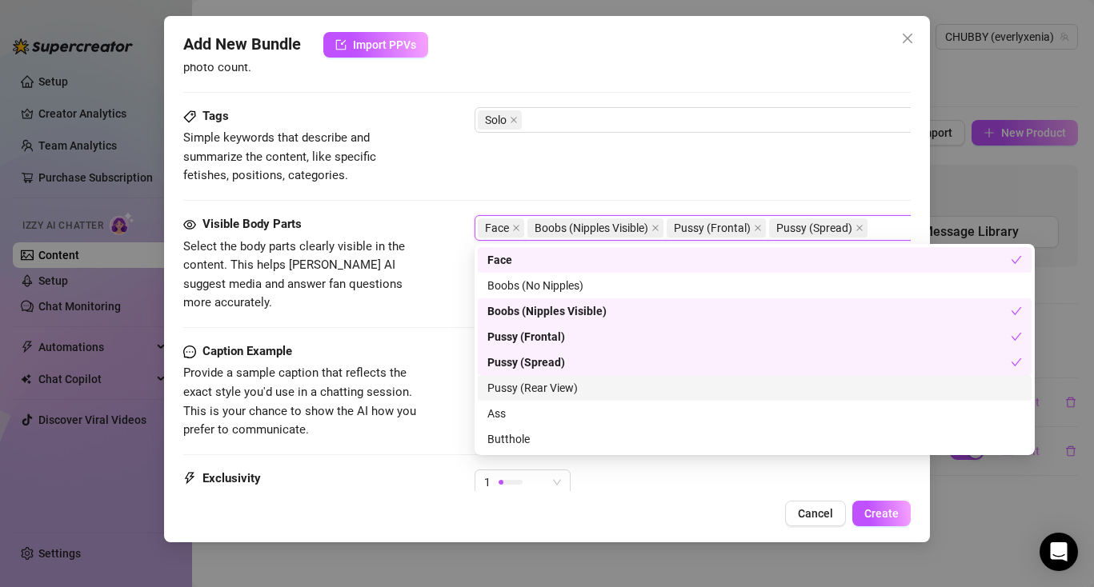
click at [528, 383] on div "Pussy (Rear View)" at bounding box center [754, 388] width 535 height 18
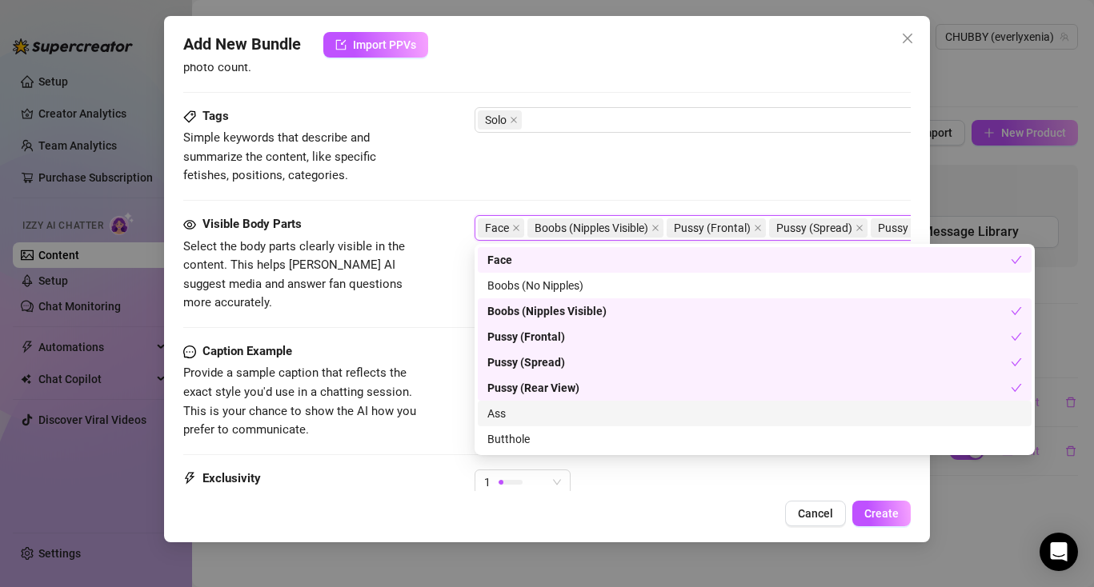
click at [531, 408] on div "Ass" at bounding box center [754, 414] width 535 height 18
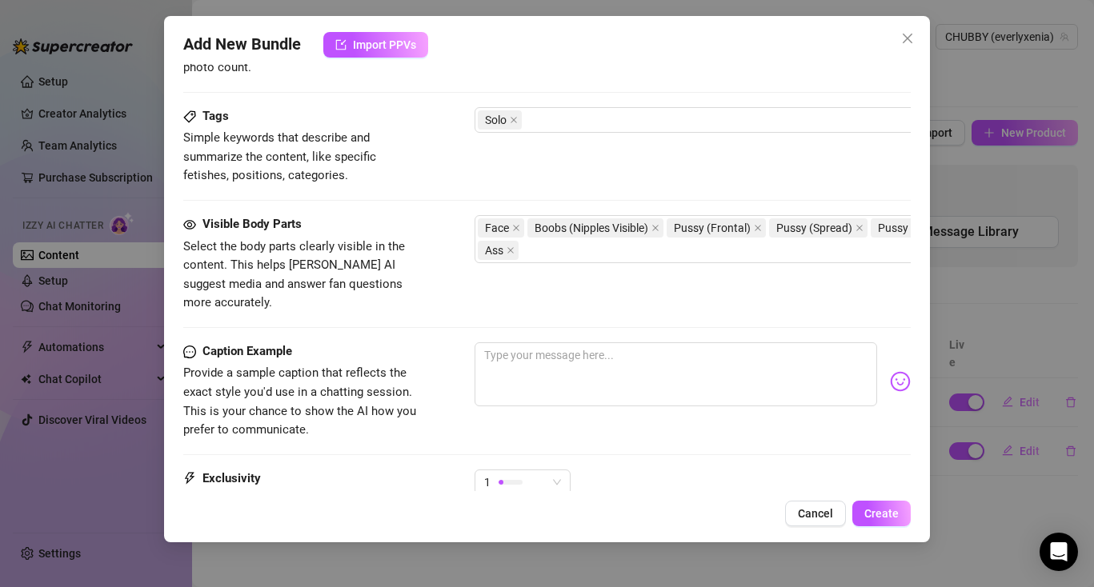
click at [722, 498] on div "Add New Bundle Import PPVs Account CHUBBY (@everlyxenia) Name Name is for your …" at bounding box center [547, 279] width 766 height 527
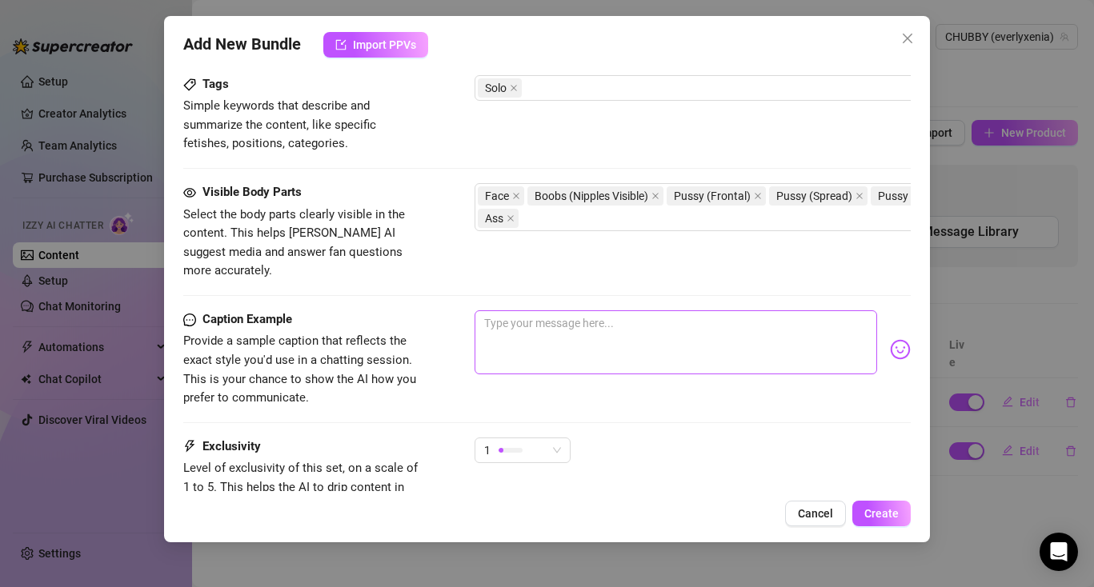
scroll to position [815, 0]
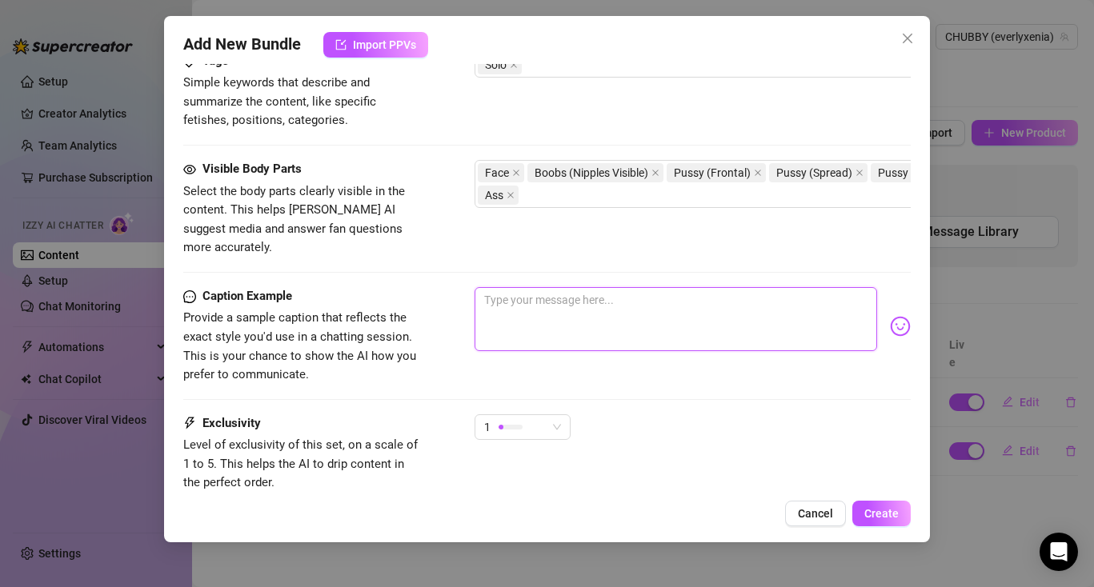
click at [568, 303] on textarea at bounding box center [676, 319] width 403 height 64
paste textarea "Mmmm I'm touching my pussy for you thinking about you stroking over me baby.. g…"
type textarea "Mmmm I'm touching my pussy for you thinking about you stroking over me baby.. g…"
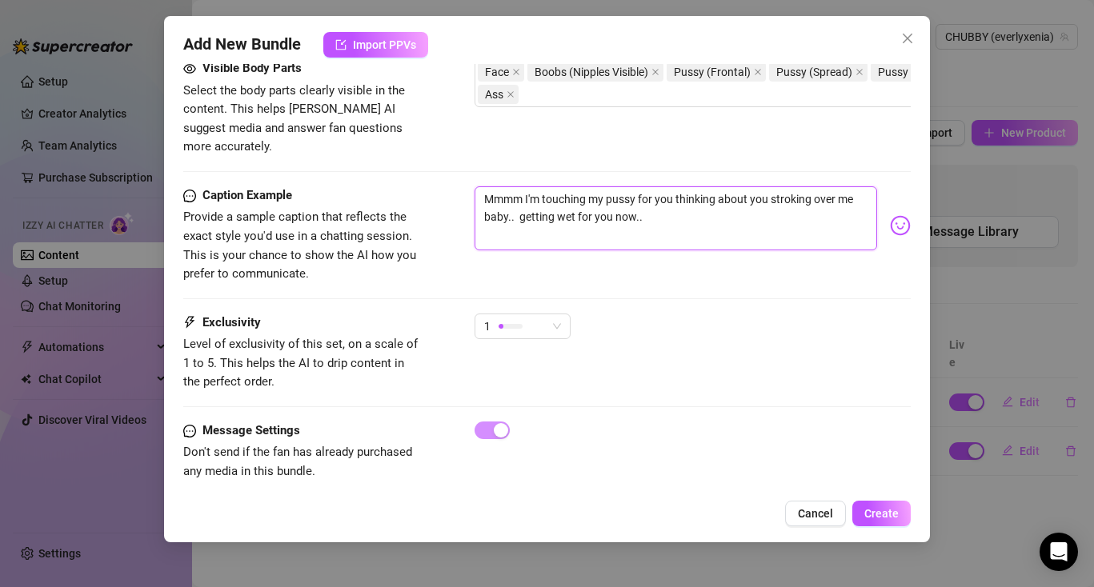
scroll to position [917, 0]
click at [554, 314] on span "1" at bounding box center [522, 326] width 77 height 24
type textarea "Mmmm I'm touching my pussy for you thinking about you stroking over me baby.. g…"
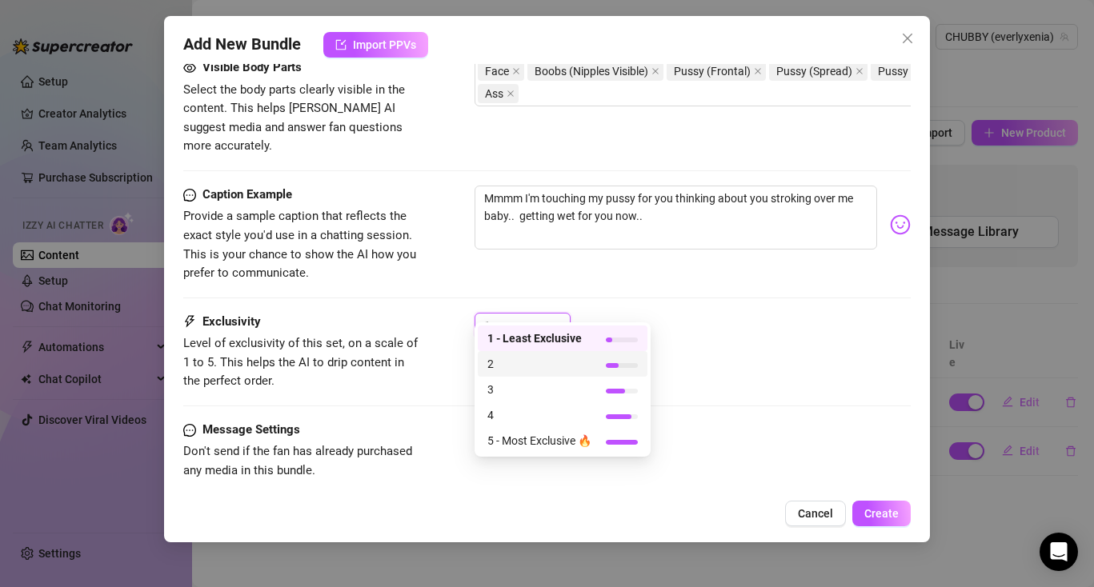
click at [534, 365] on span "2" at bounding box center [539, 364] width 104 height 18
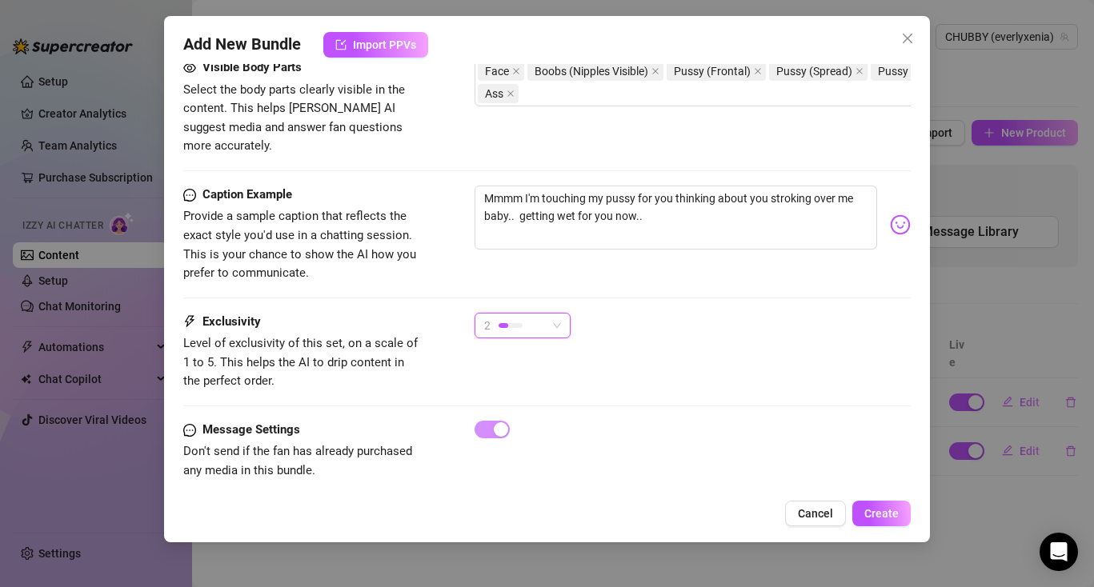
click at [559, 314] on span "2" at bounding box center [522, 326] width 77 height 24
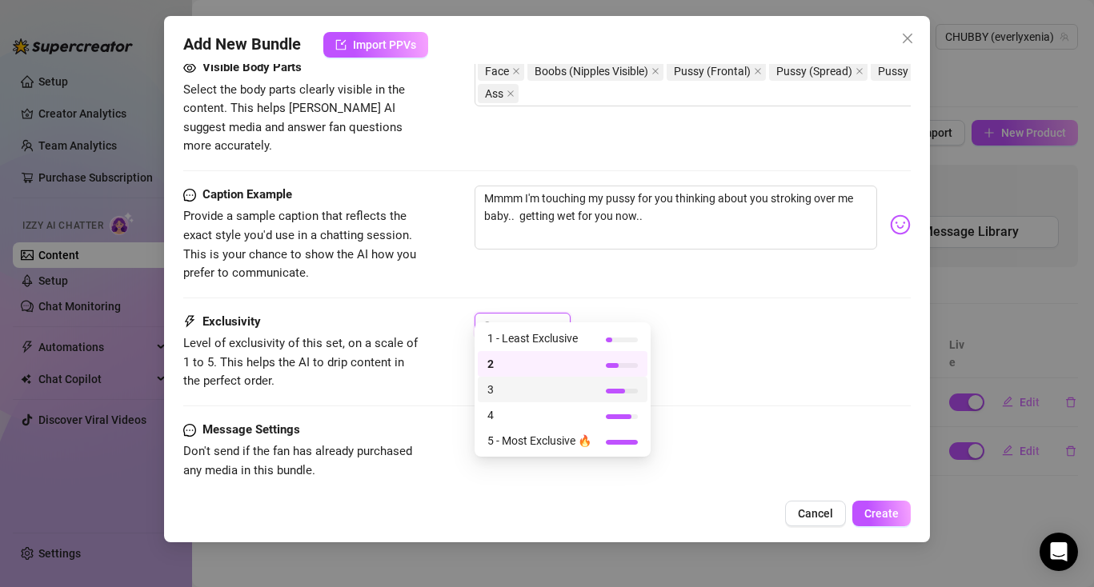
click at [555, 408] on span "4" at bounding box center [539, 416] width 104 height 18
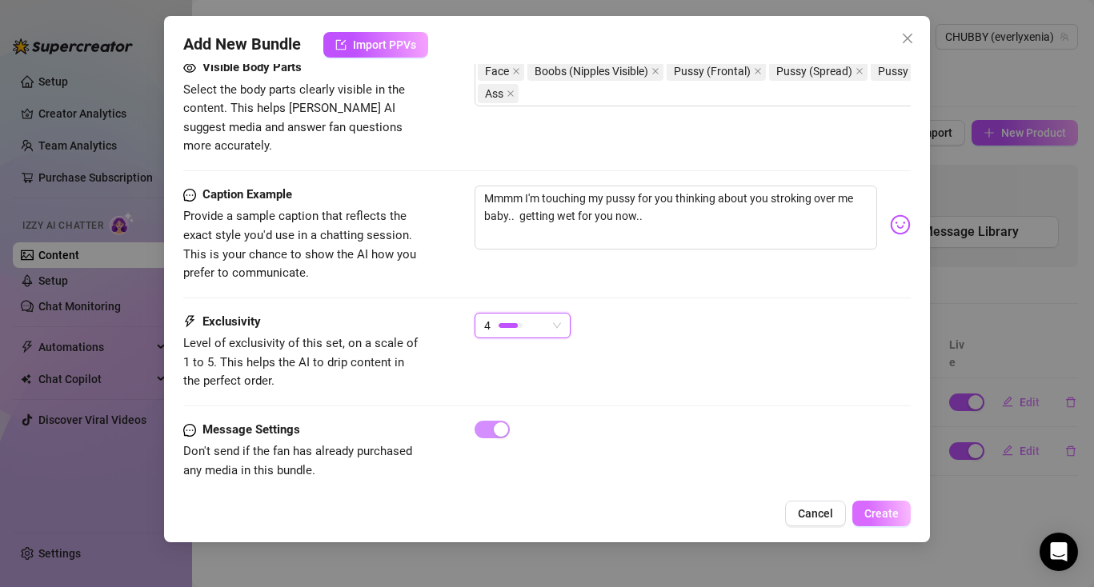
click at [908, 519] on button "Create" at bounding box center [881, 514] width 58 height 26
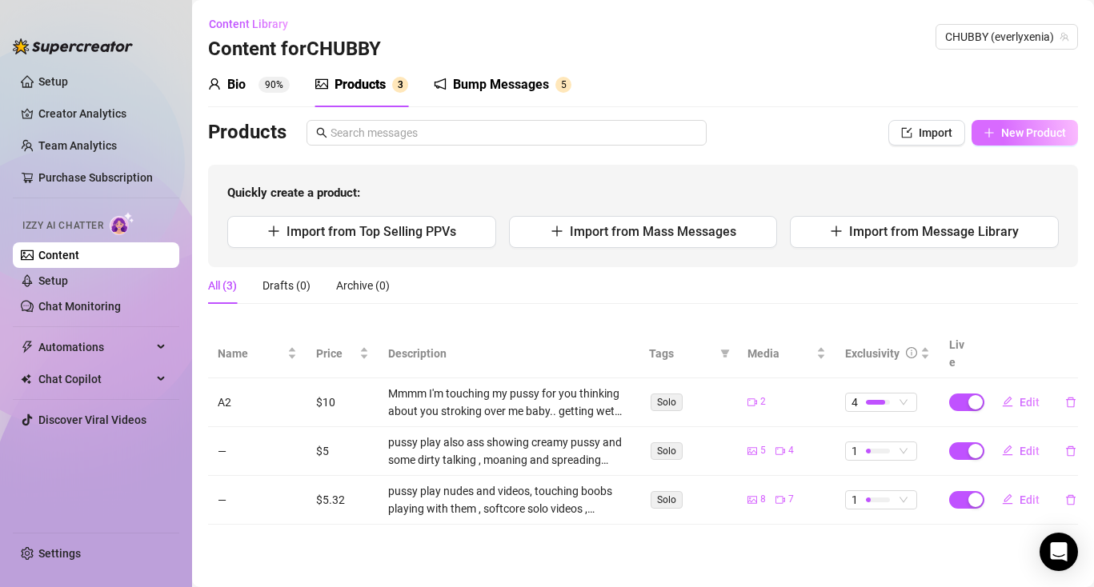
click at [1028, 134] on span "New Product" at bounding box center [1033, 132] width 65 height 13
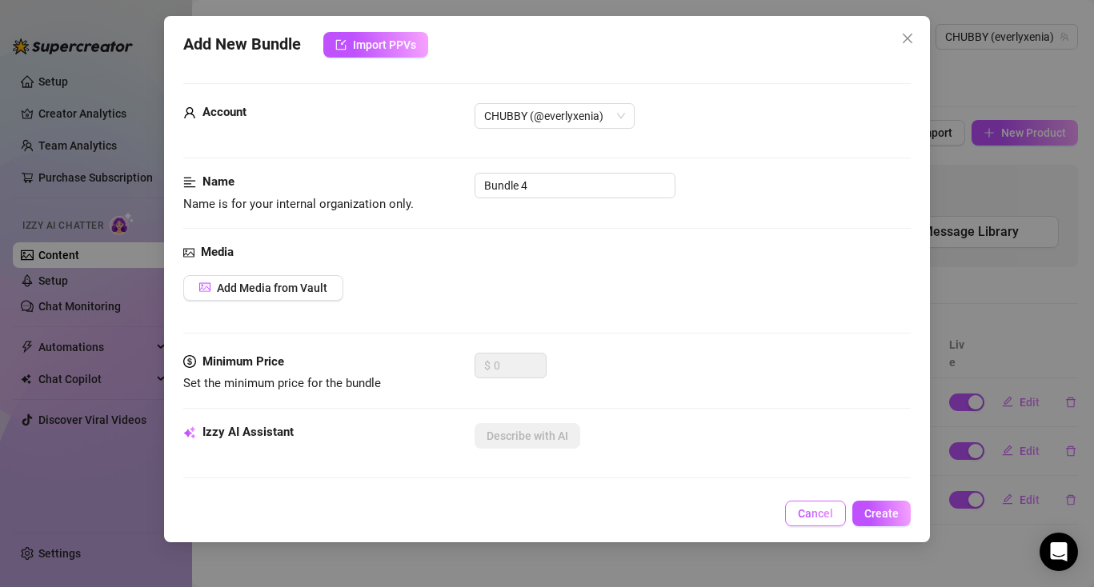
click at [808, 517] on span "Cancel" at bounding box center [815, 513] width 35 height 13
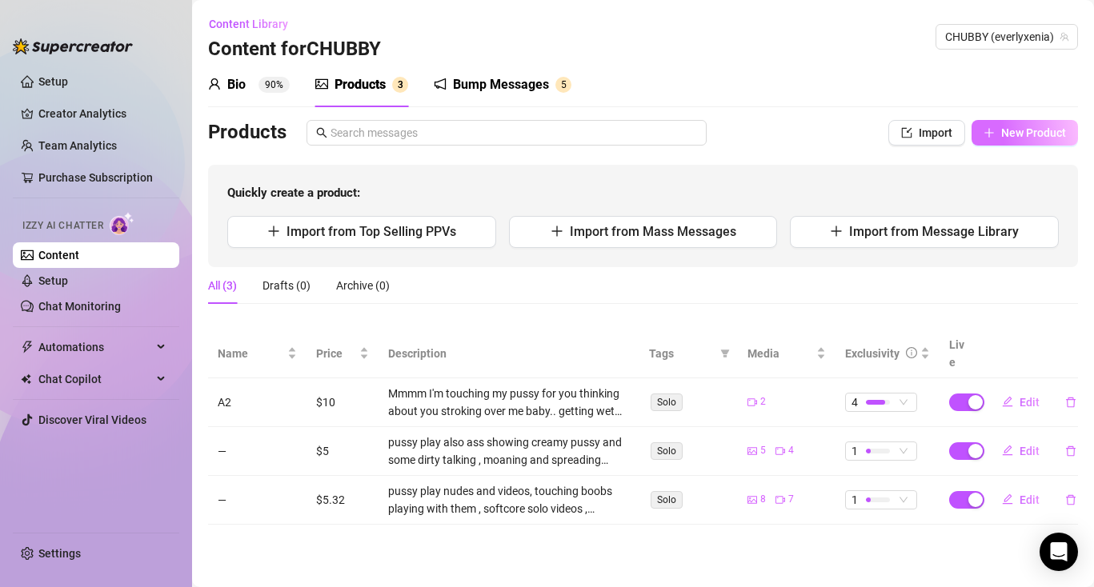
click at [1032, 134] on span "New Product" at bounding box center [1033, 132] width 65 height 13
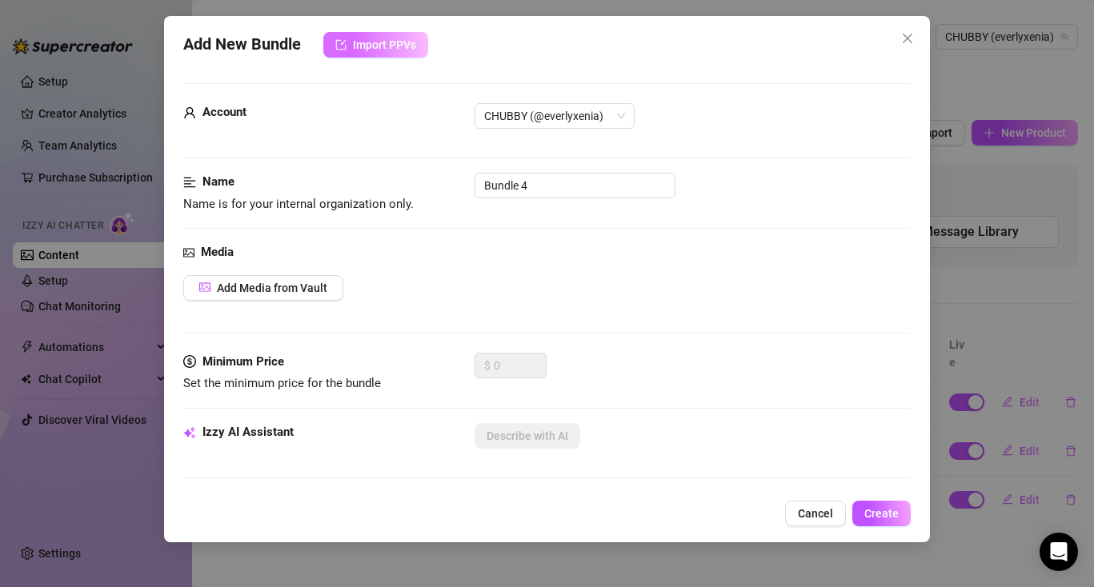
click at [377, 42] on span "Import PPVs" at bounding box center [384, 44] width 63 height 13
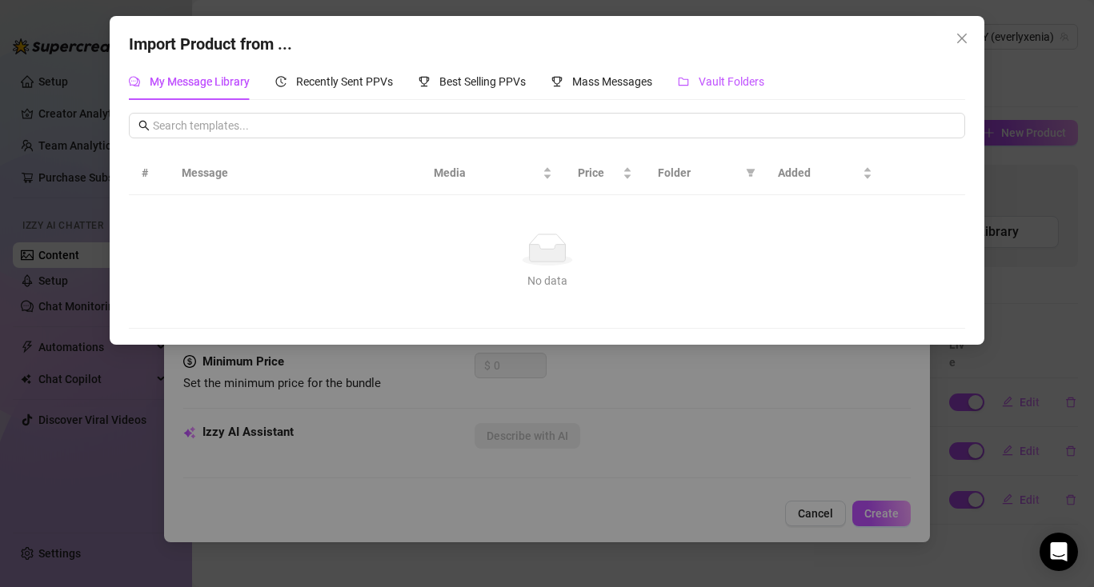
click at [734, 79] on span "Vault Folders" at bounding box center [732, 81] width 66 height 13
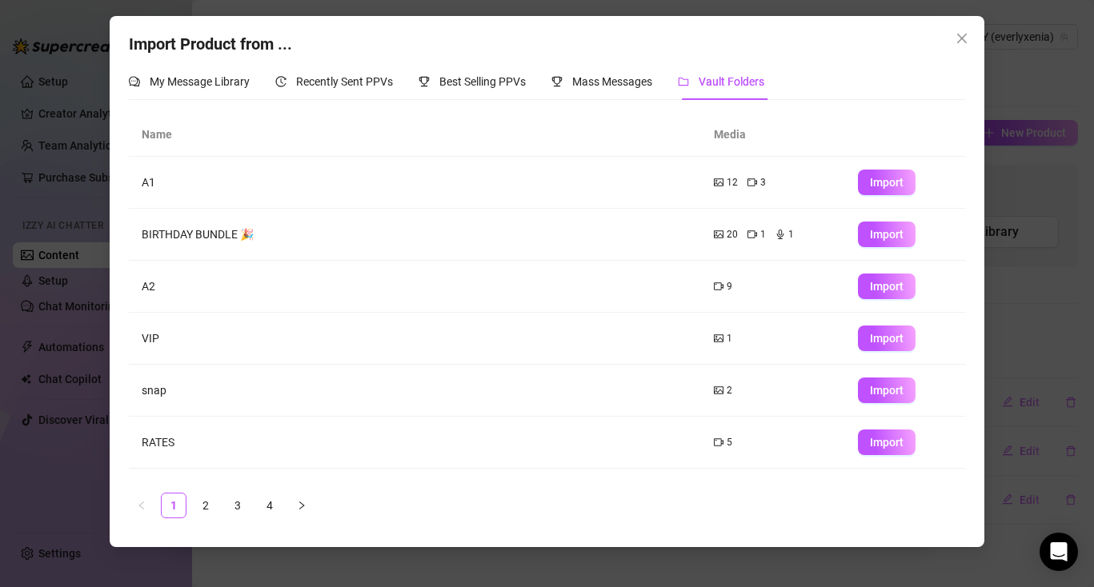
click at [216, 189] on td "A1" at bounding box center [415, 183] width 573 height 52
click at [882, 177] on span "Import" at bounding box center [887, 182] width 34 height 13
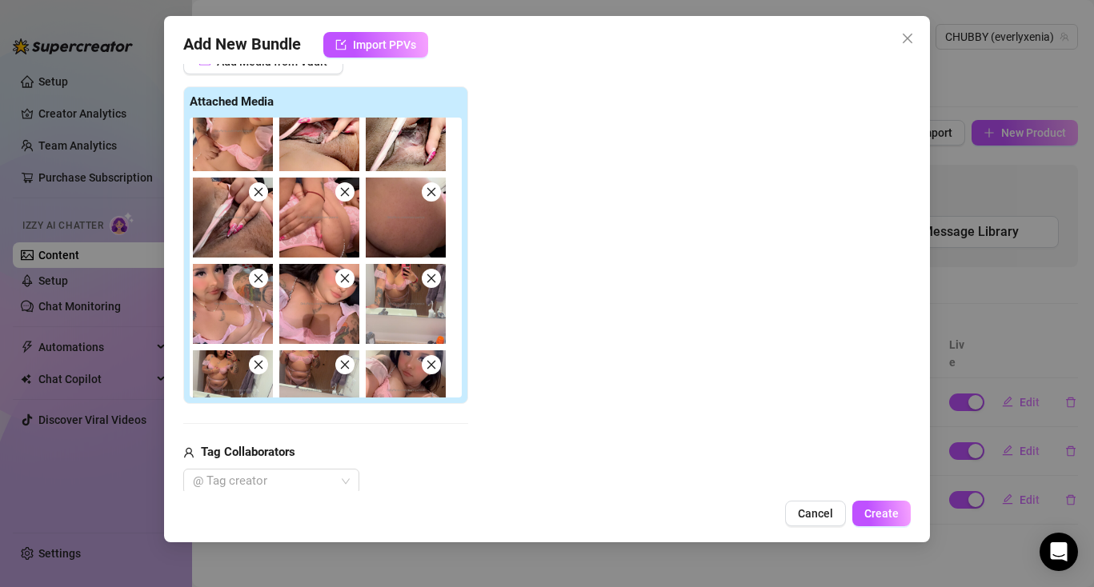
scroll to position [152, 0]
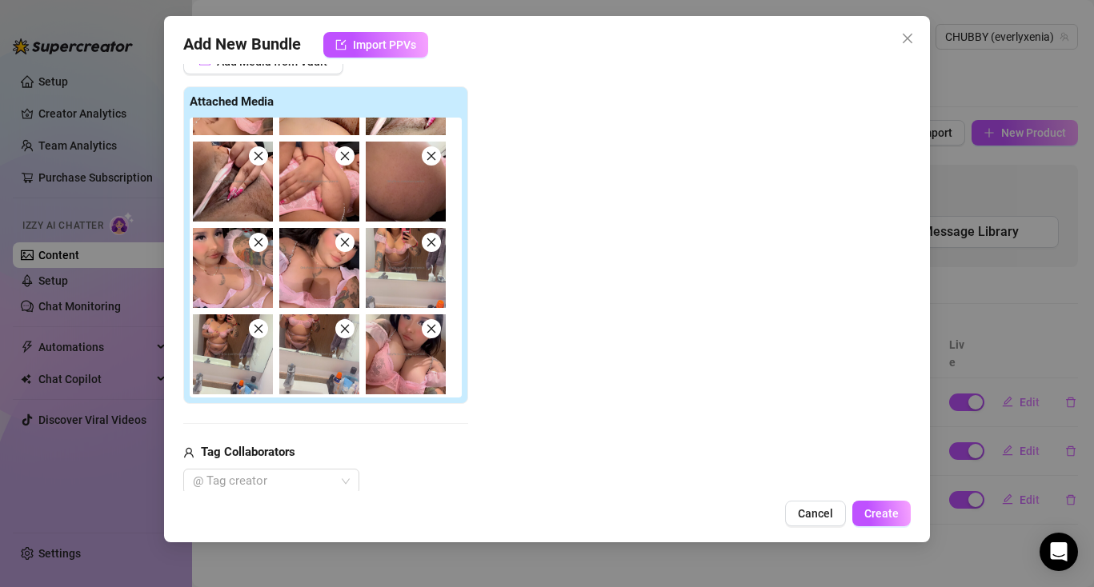
click at [268, 241] on img at bounding box center [233, 268] width 80 height 80
click at [261, 253] on img at bounding box center [233, 268] width 80 height 80
click at [340, 254] on img at bounding box center [319, 268] width 80 height 80
click at [352, 336] on img at bounding box center [319, 354] width 80 height 80
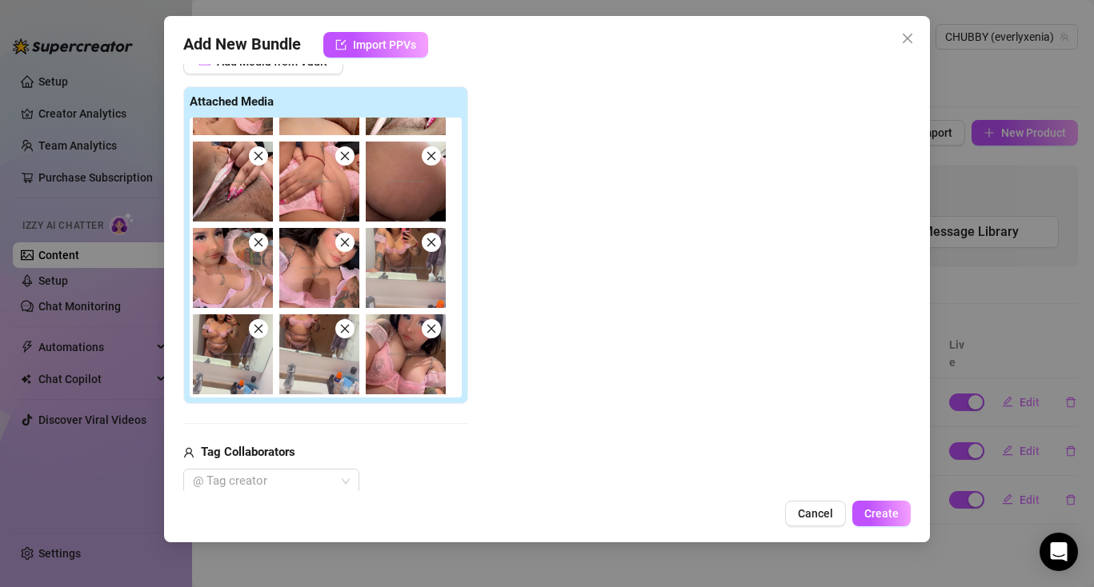
click at [818, 529] on div "Add New Bundle Import PPVs Account CHUBBY (@everlyxenia) Name Name is for your …" at bounding box center [547, 279] width 766 height 527
click at [814, 523] on button "Cancel" at bounding box center [815, 514] width 61 height 26
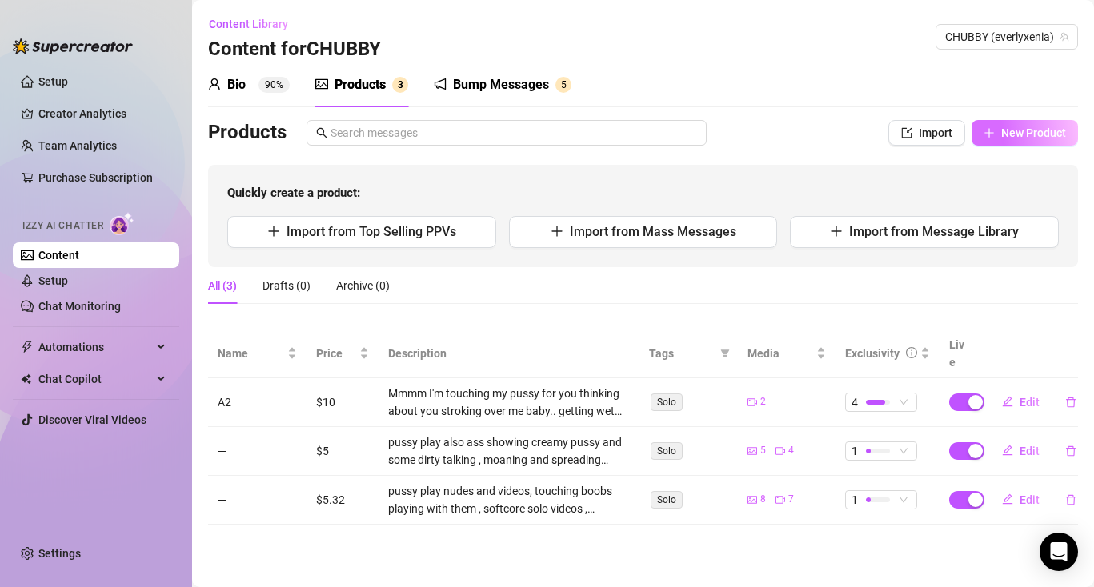
click at [1011, 142] on button "New Product" at bounding box center [1024, 133] width 106 height 26
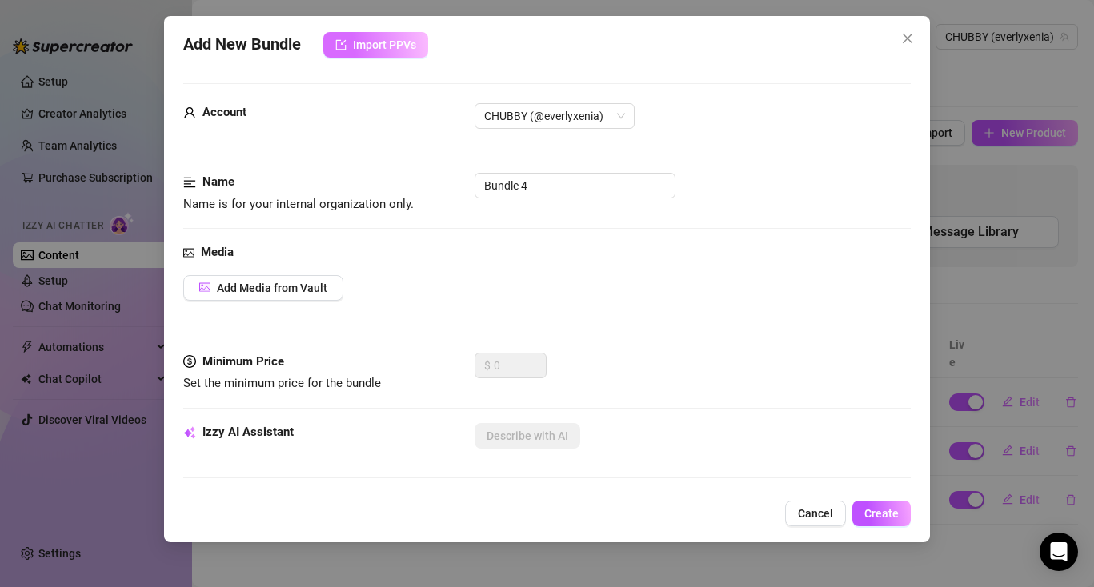
click at [362, 45] on span "Import PPVs" at bounding box center [384, 44] width 63 height 13
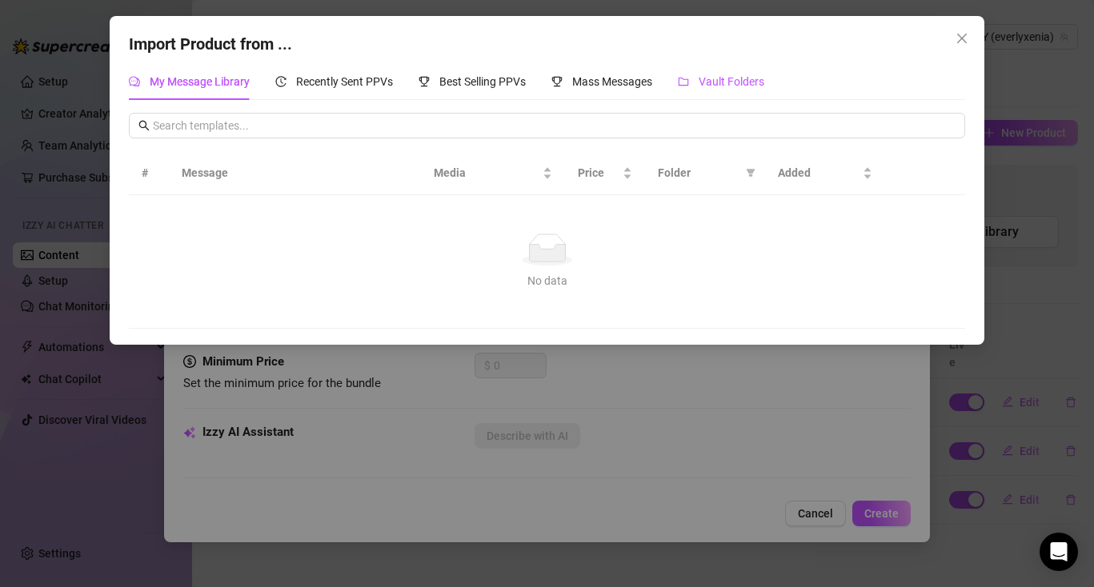
click at [729, 82] on span "Vault Folders" at bounding box center [732, 81] width 66 height 13
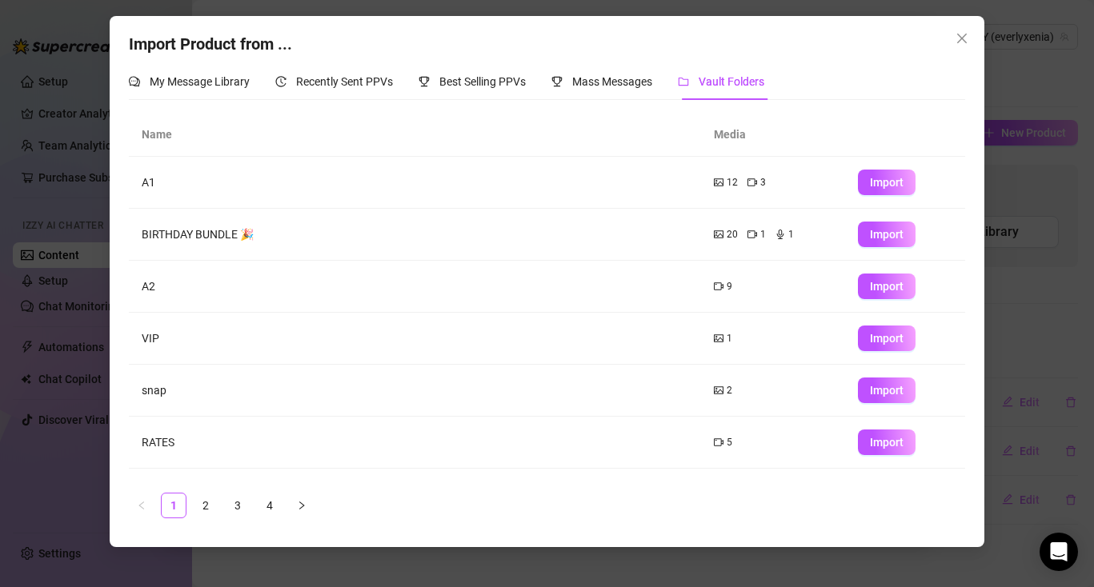
click at [258, 194] on td "A1" at bounding box center [415, 183] width 573 height 52
click at [852, 178] on td "Import" at bounding box center [905, 183] width 120 height 52
click at [875, 181] on span "Import" at bounding box center [887, 182] width 34 height 13
type textarea "Type your message here..."
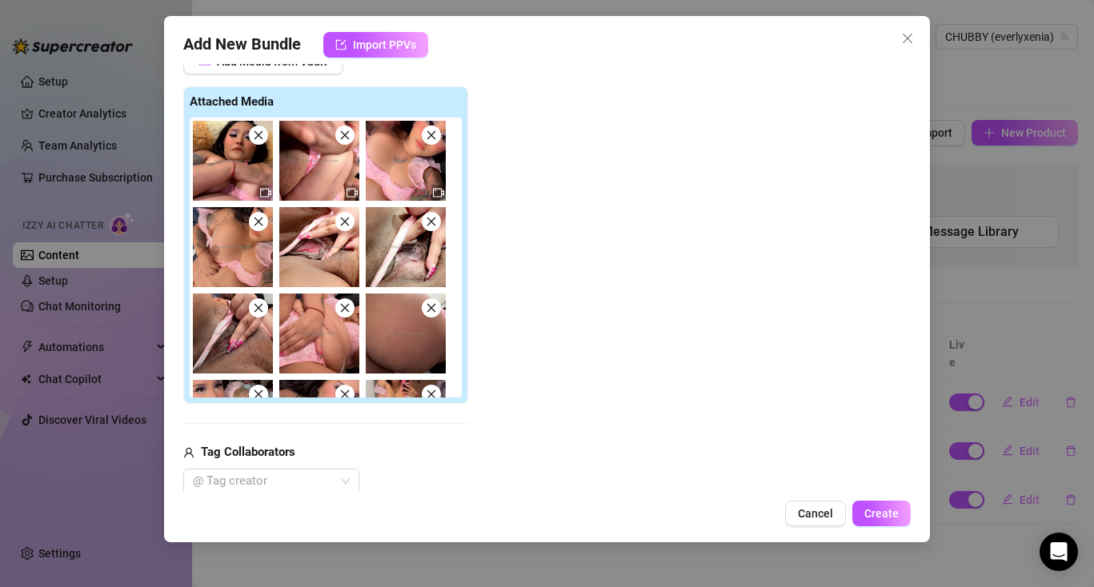
click at [348, 221] on icon "close" at bounding box center [344, 221] width 11 height 11
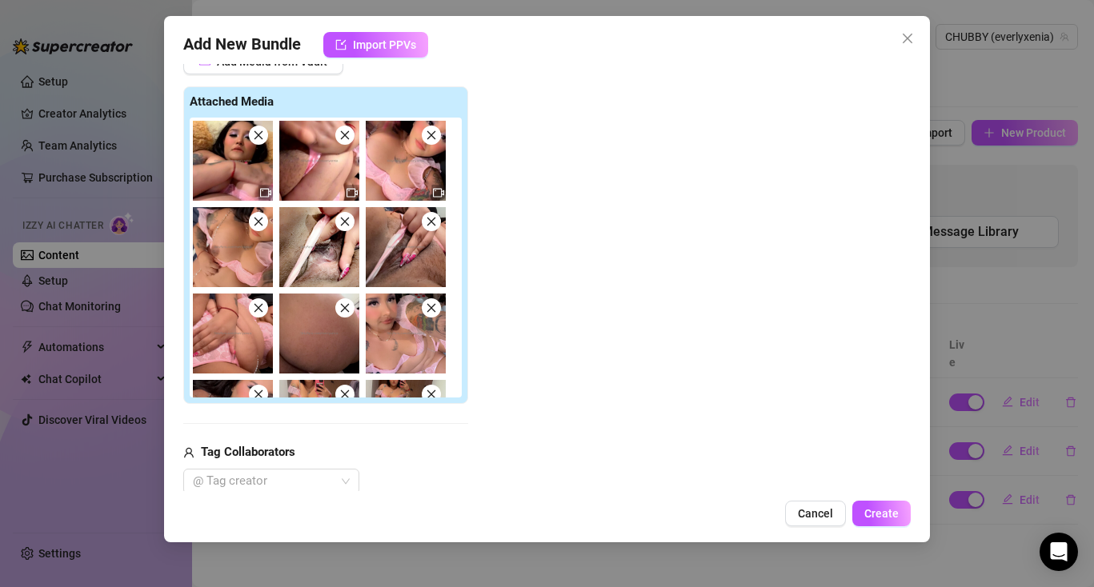
scroll to position [152, 0]
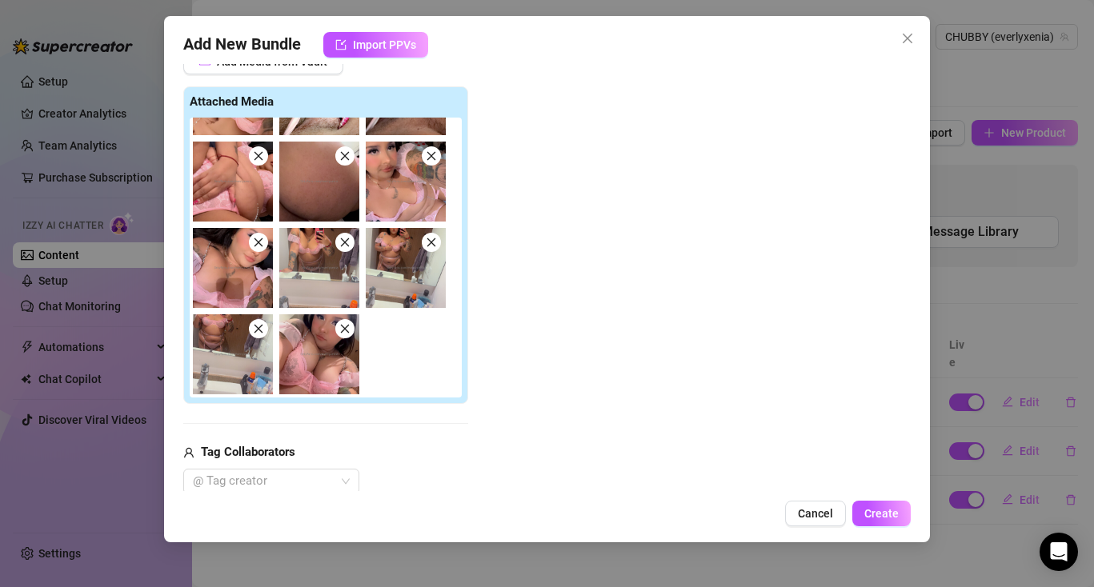
click at [345, 248] on span at bounding box center [344, 242] width 19 height 19
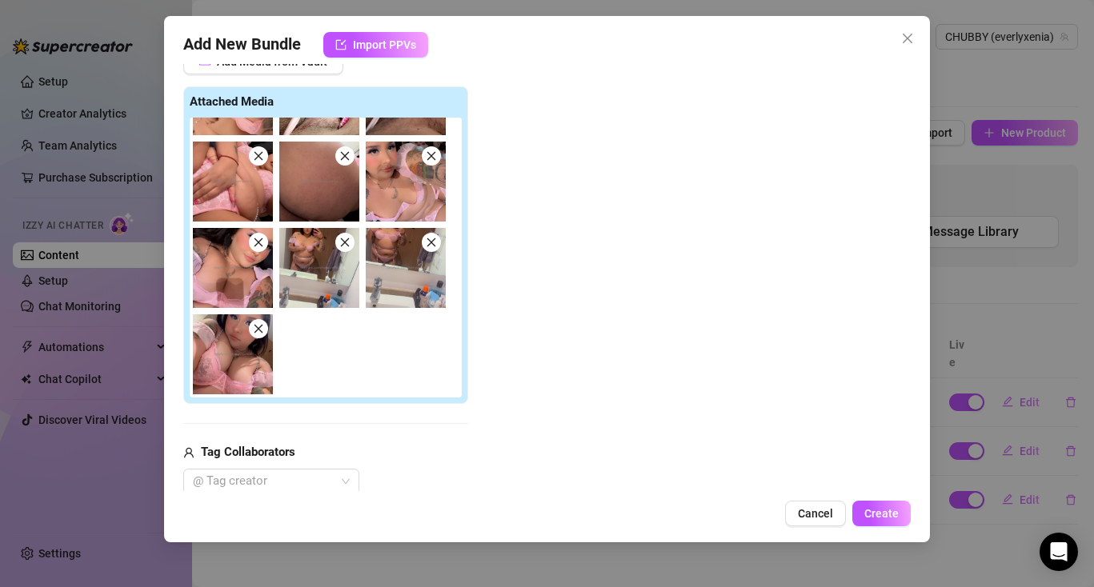
click at [255, 246] on icon "close" at bounding box center [258, 242] width 11 height 11
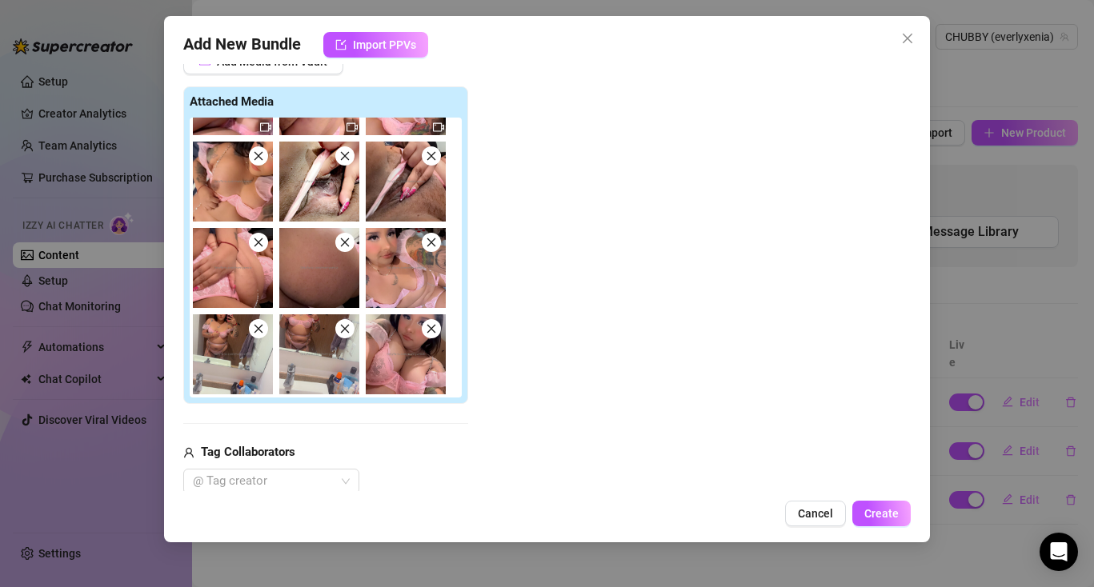
click at [265, 331] on span at bounding box center [258, 328] width 19 height 19
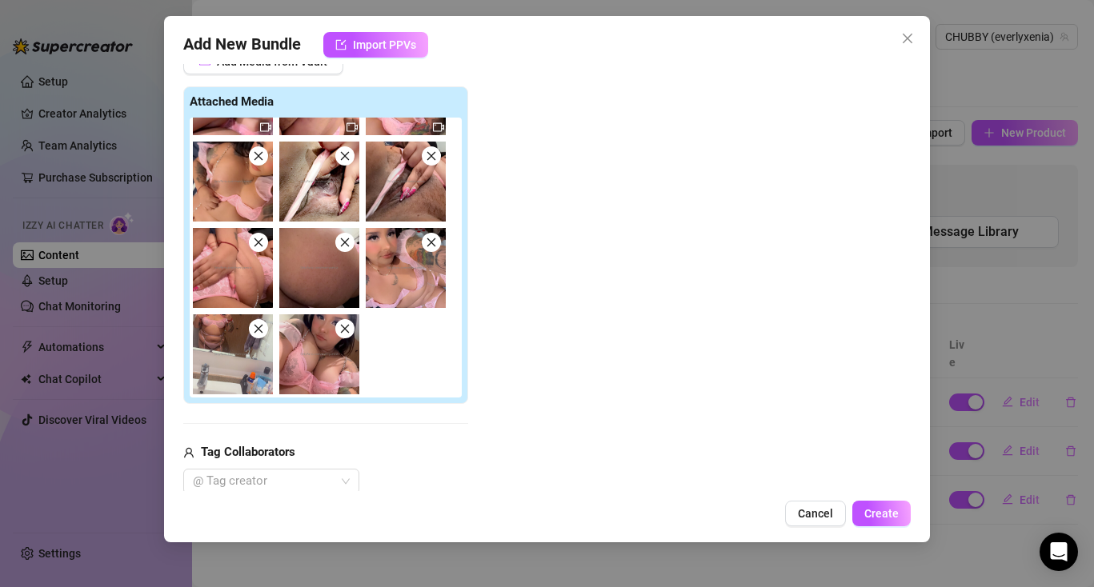
click at [265, 331] on span at bounding box center [258, 328] width 19 height 19
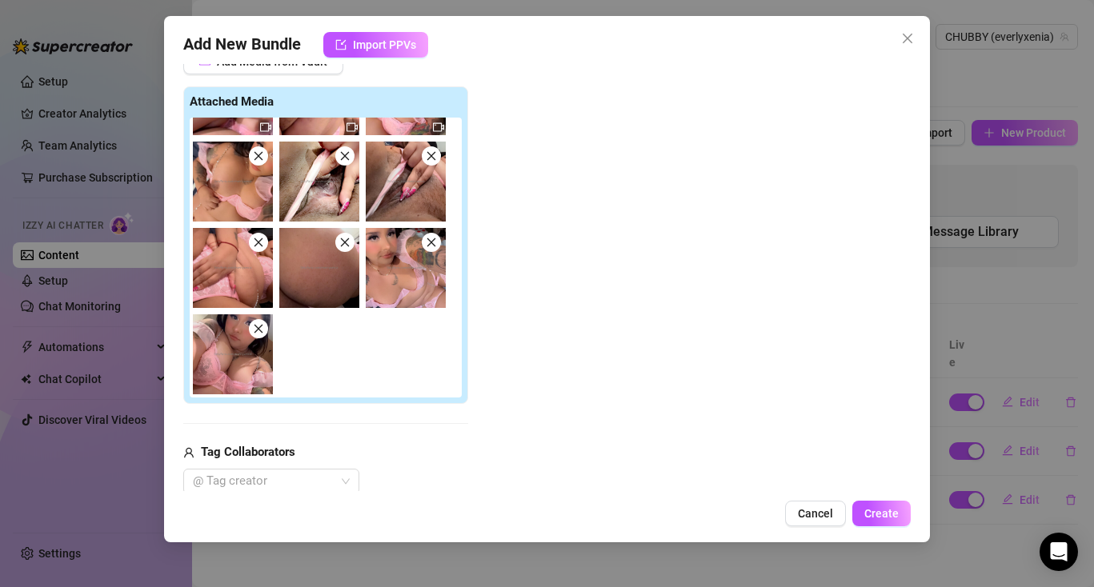
click at [265, 331] on span at bounding box center [258, 328] width 19 height 19
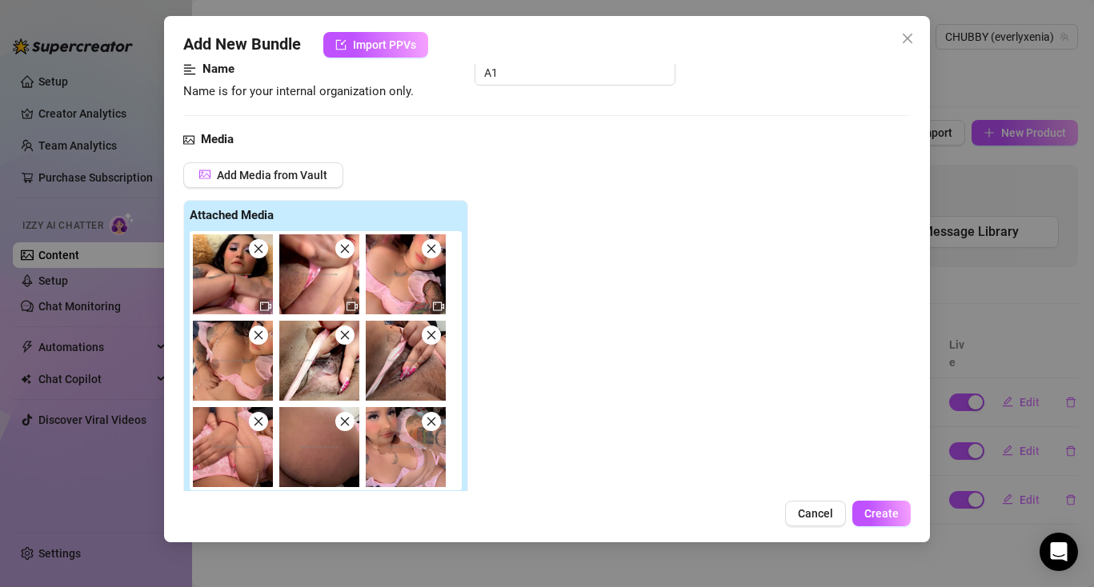
scroll to position [128, 0]
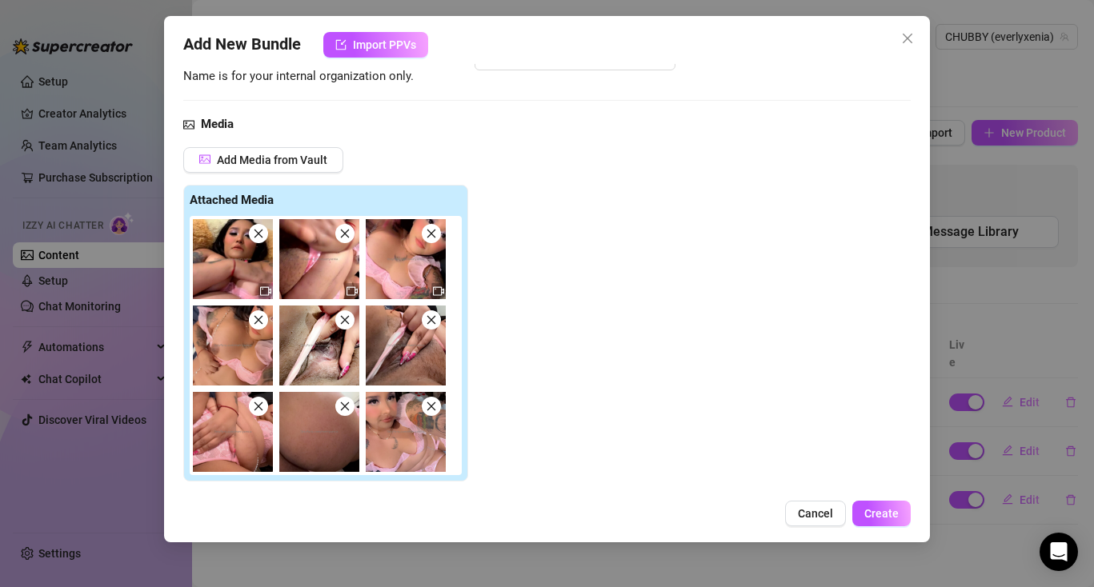
click at [262, 318] on icon "close" at bounding box center [258, 319] width 11 height 11
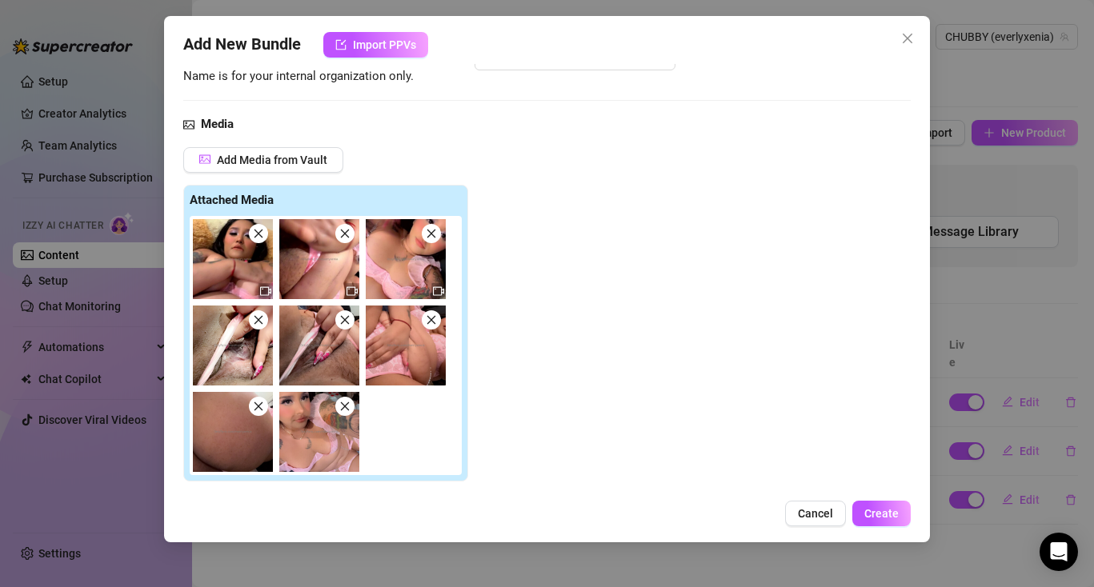
click at [262, 318] on icon "close" at bounding box center [258, 319] width 11 height 11
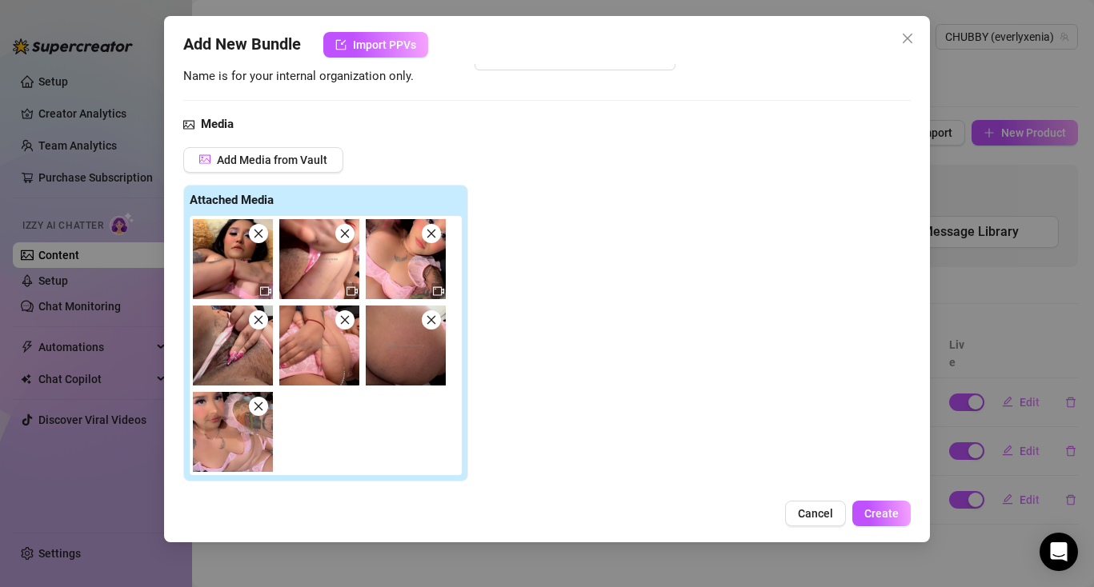
click at [266, 399] on img at bounding box center [233, 432] width 80 height 80
click at [264, 406] on span at bounding box center [258, 406] width 19 height 19
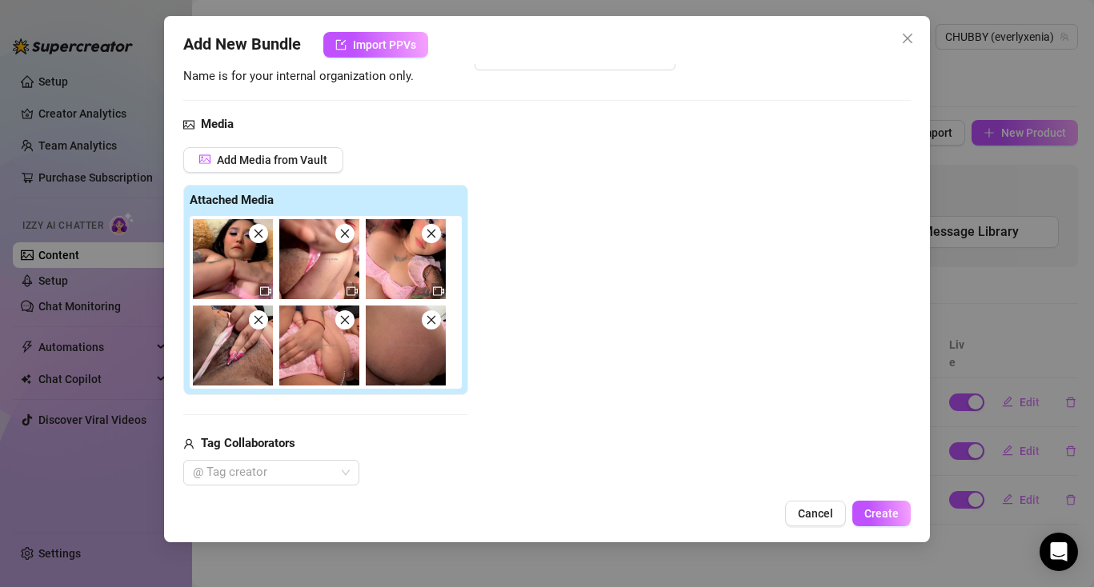
click at [432, 327] on span at bounding box center [431, 319] width 19 height 19
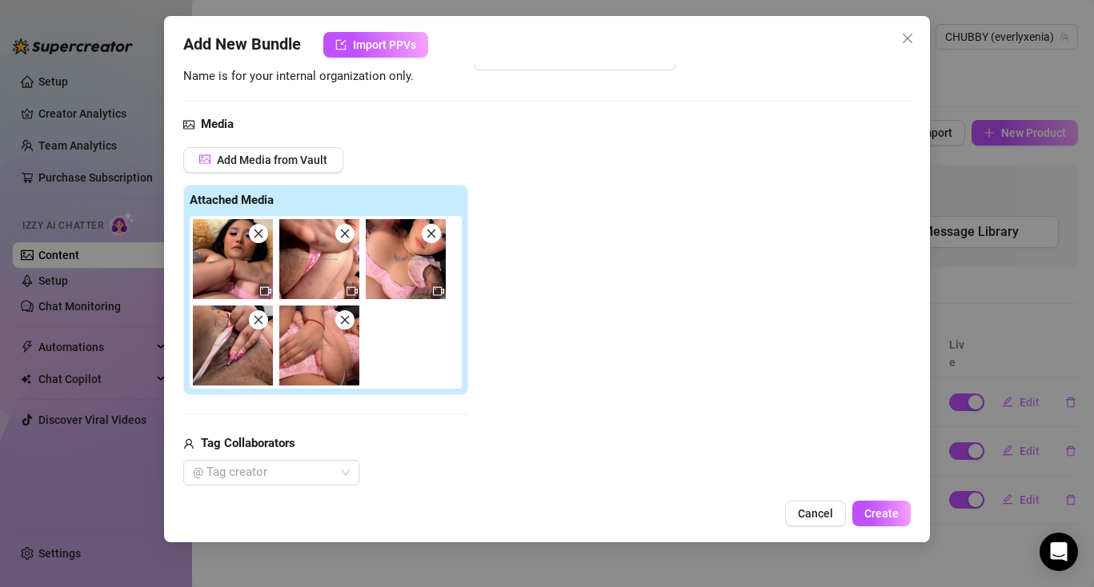
click at [255, 238] on icon "close" at bounding box center [258, 233] width 11 height 11
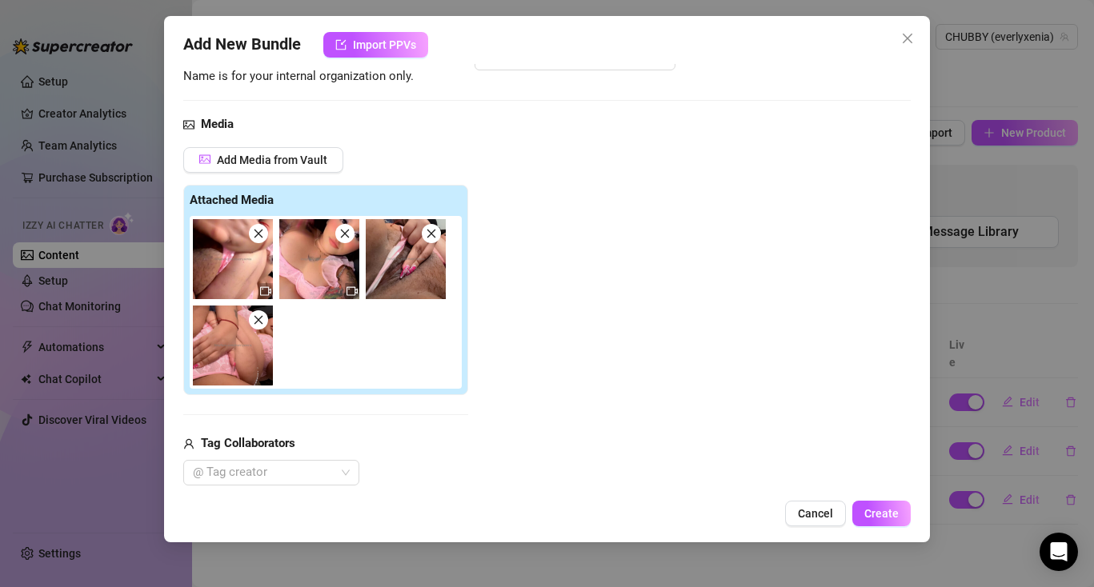
click at [255, 238] on icon "close" at bounding box center [258, 233] width 11 height 11
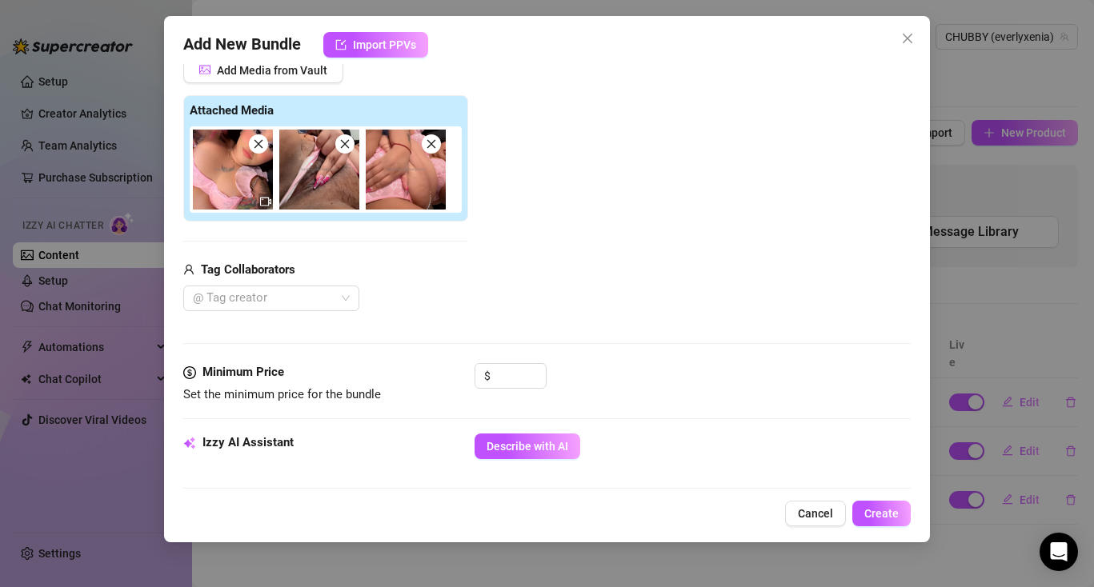
scroll to position [235, 0]
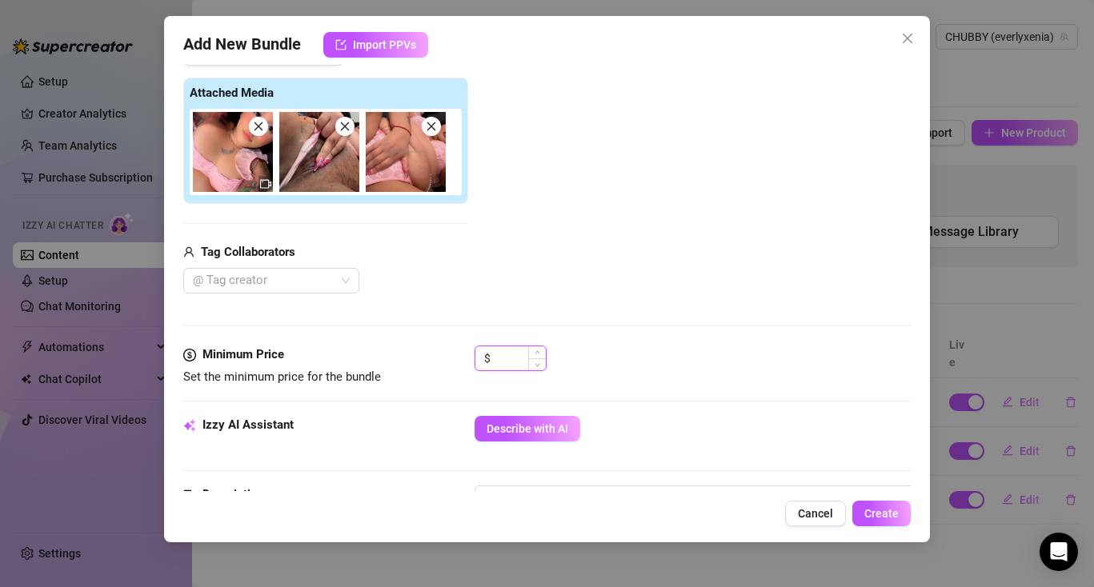
click at [511, 360] on input at bounding box center [520, 359] width 52 height 24
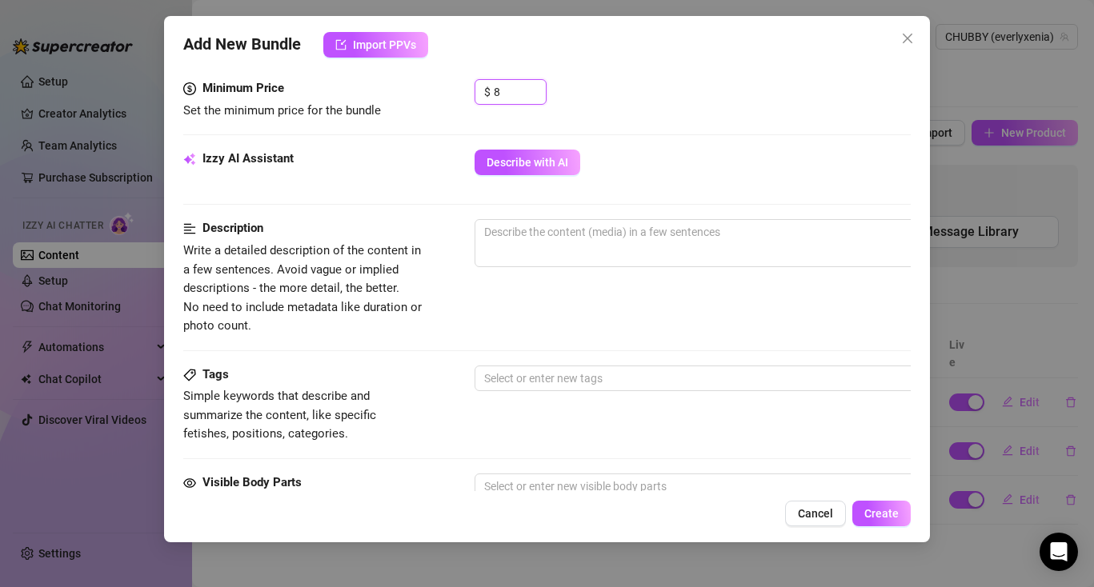
scroll to position [517, 0]
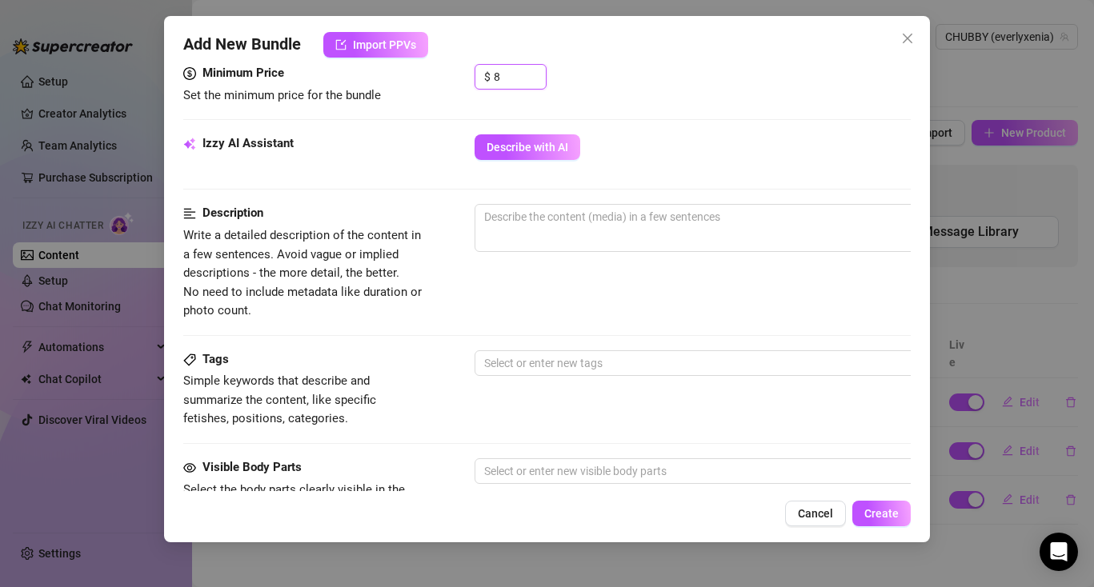
type input "8"
click at [535, 220] on textarea at bounding box center [754, 217] width 559 height 24
paste textarea "Look how wet you're getting me now baby.. I want every inch of that hard cock i…"
type textarea "Look how wet you're getting me now baby.. I want every inch of that hard cock i…"
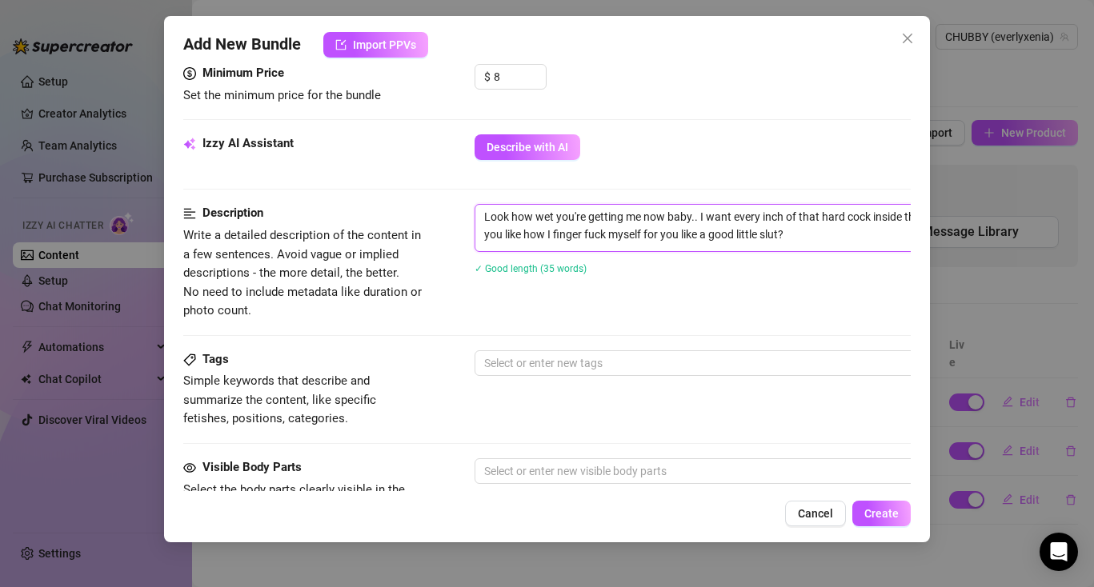
scroll to position [0, 0]
type textarea "Look how wet you're getting me now baby.. I want every inch of that hard cock i…"
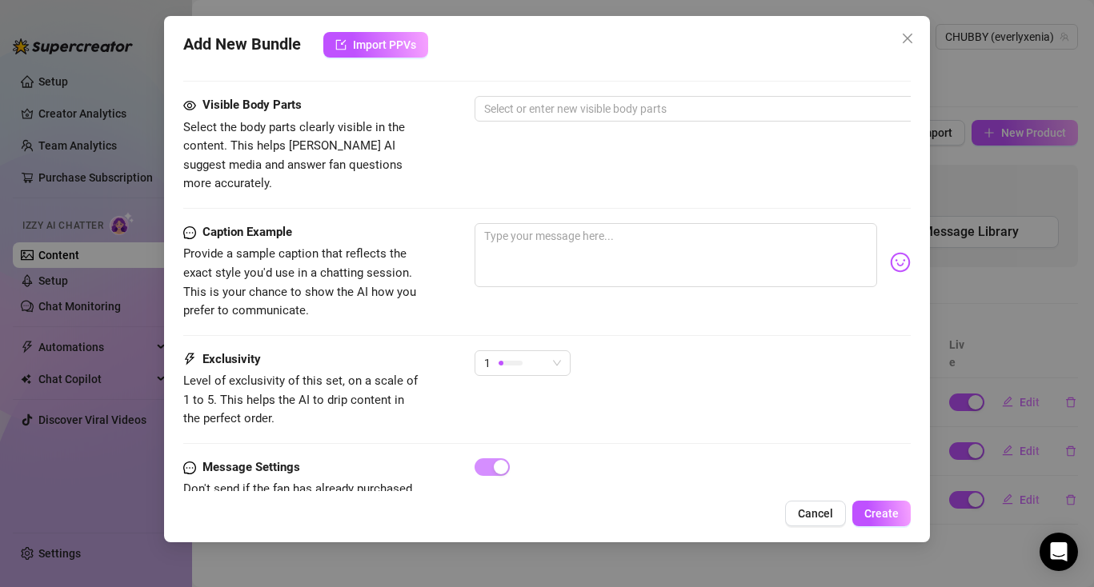
scroll to position [917, 0]
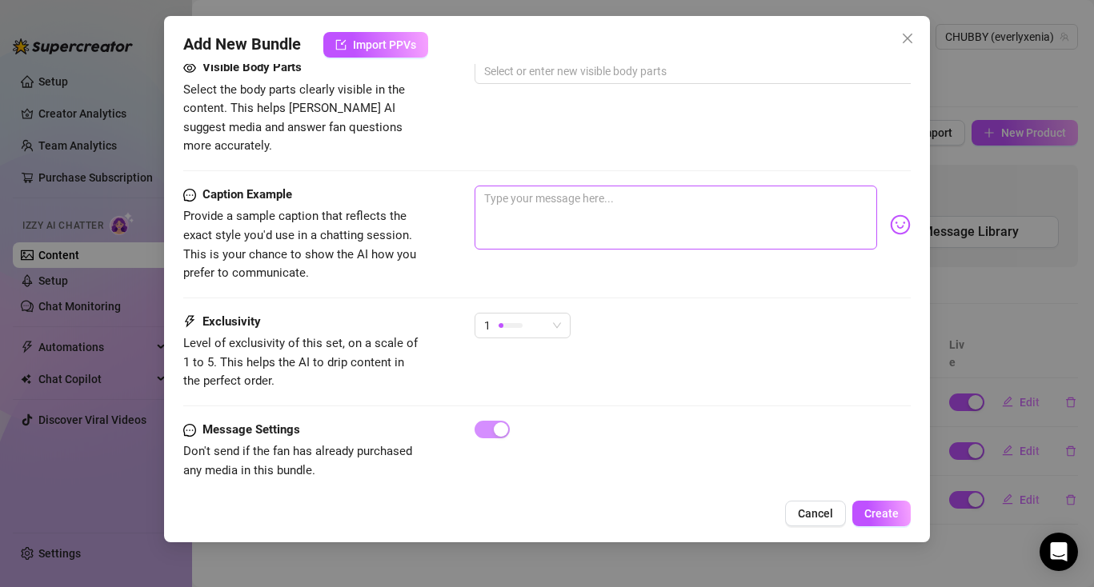
type textarea "Look how wet you're getting me now baby.. I want every inch of that hard cock i…"
click at [527, 188] on textarea at bounding box center [676, 218] width 403 height 64
paste textarea "Look how wet you're getting me now baby.. I want every inch of that hard cock i…"
type textarea "Look how wet you're getting me now baby.. I want every inch of that hard cock i…"
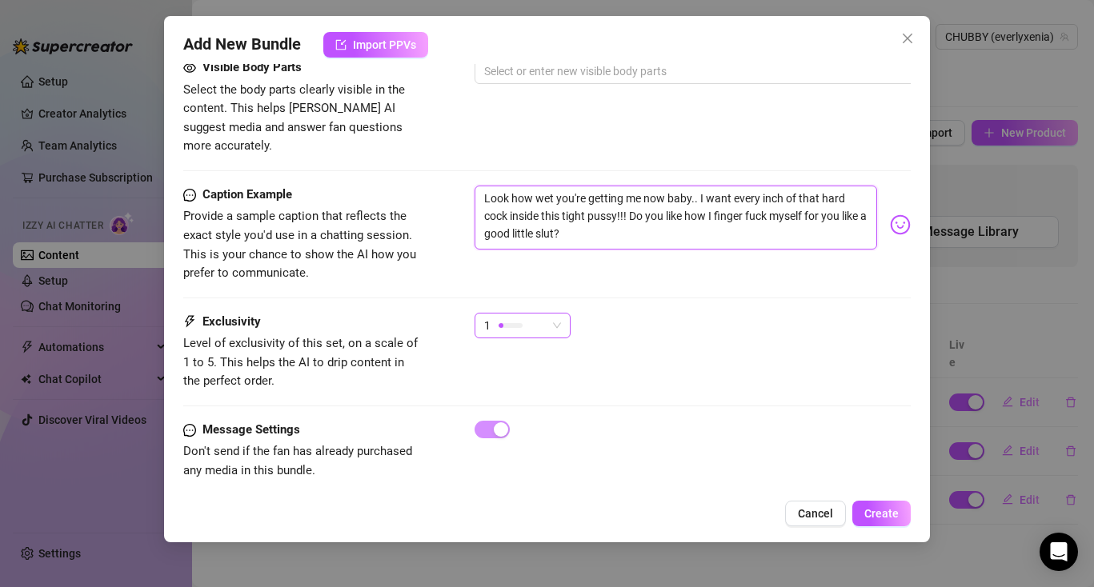
click at [548, 314] on span "1" at bounding box center [522, 326] width 77 height 24
type textarea "Look how wet you're getting me now baby.. I want every inch of that hard cock i…"
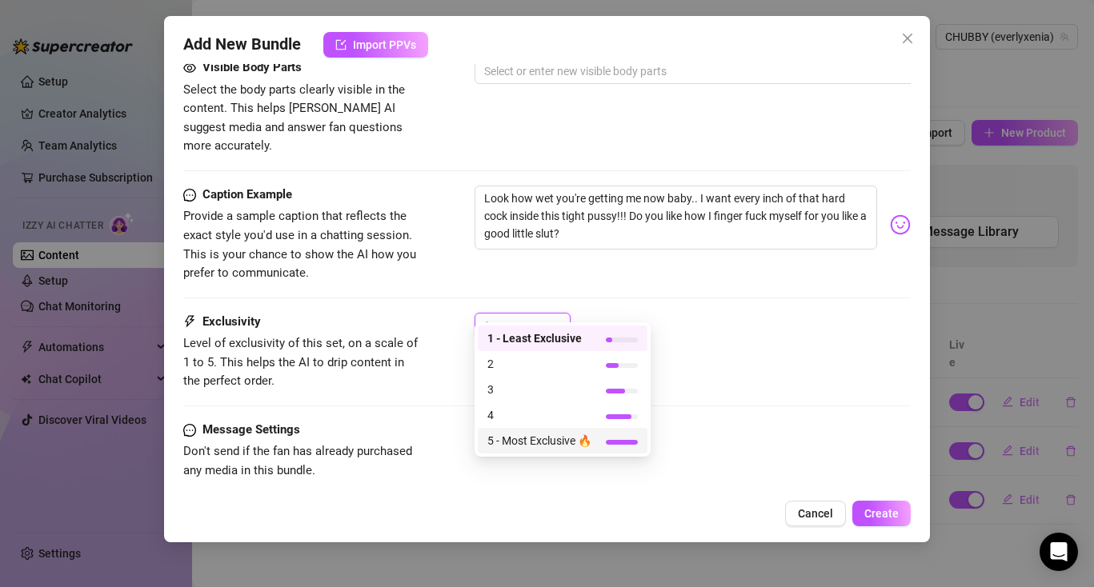
click at [543, 442] on span "5 - Most Exclusive 🔥" at bounding box center [539, 441] width 104 height 18
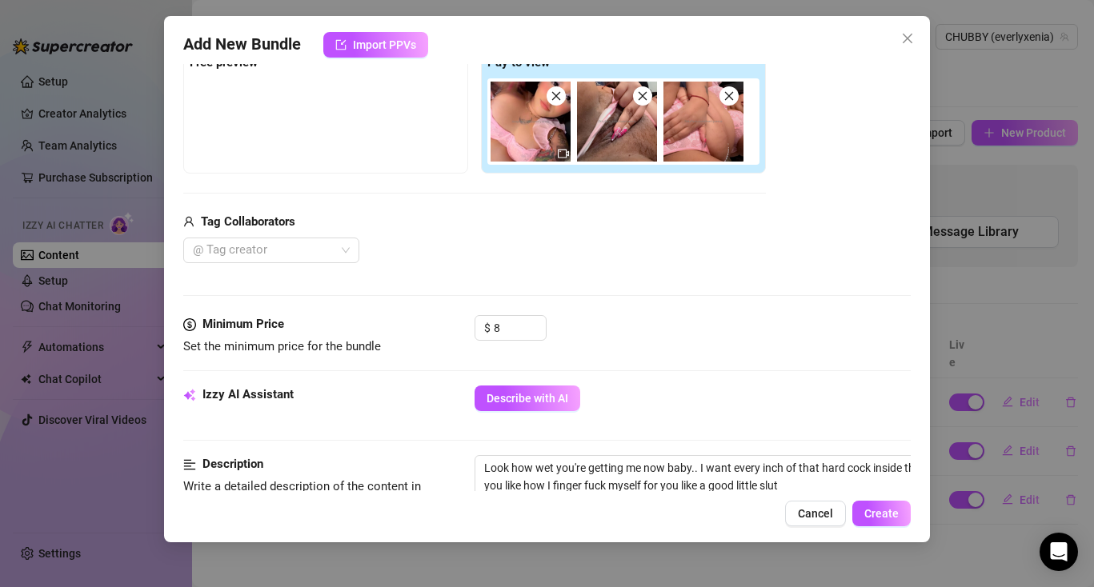
scroll to position [306, 0]
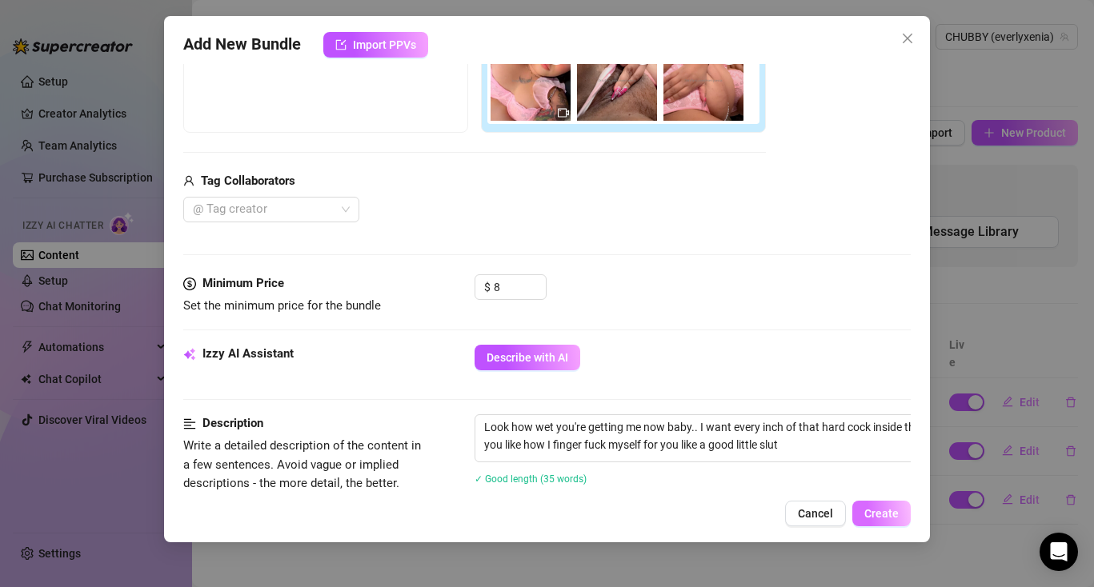
click at [871, 519] on span "Create" at bounding box center [881, 513] width 34 height 13
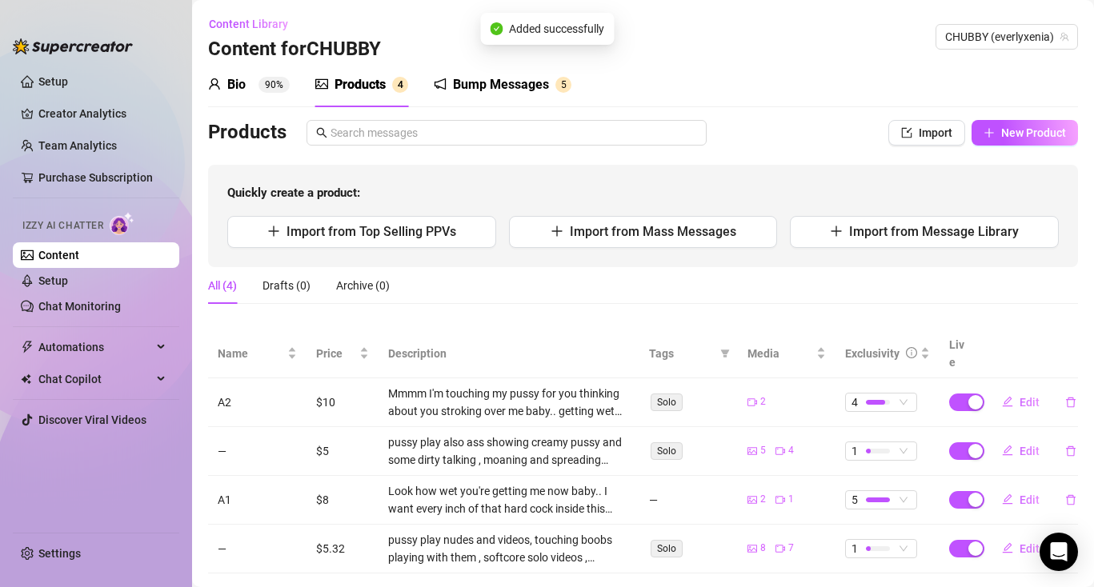
scroll to position [16, 0]
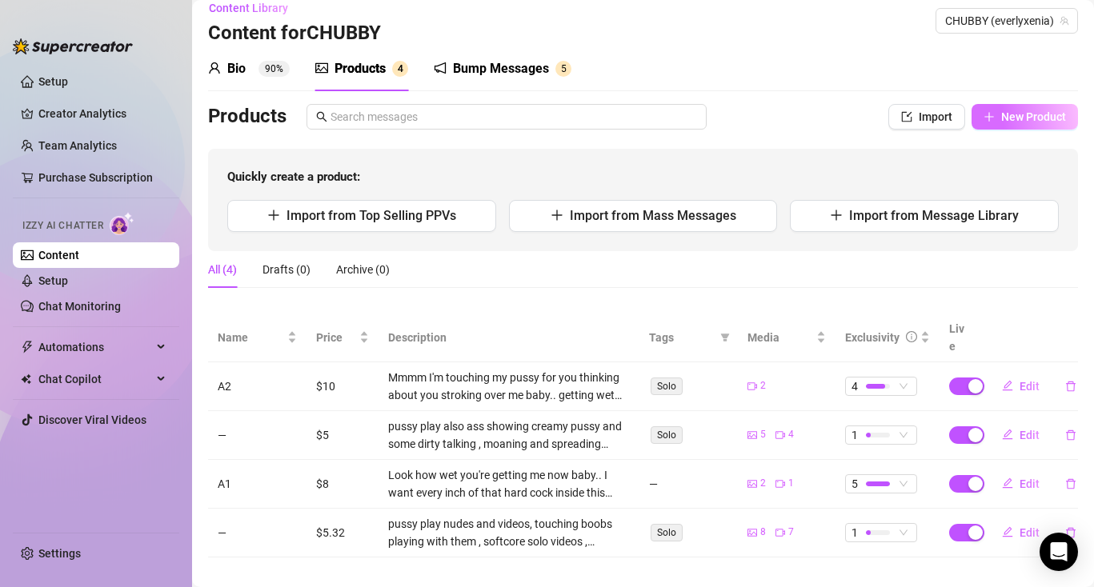
click at [1032, 115] on span "New Product" at bounding box center [1033, 116] width 65 height 13
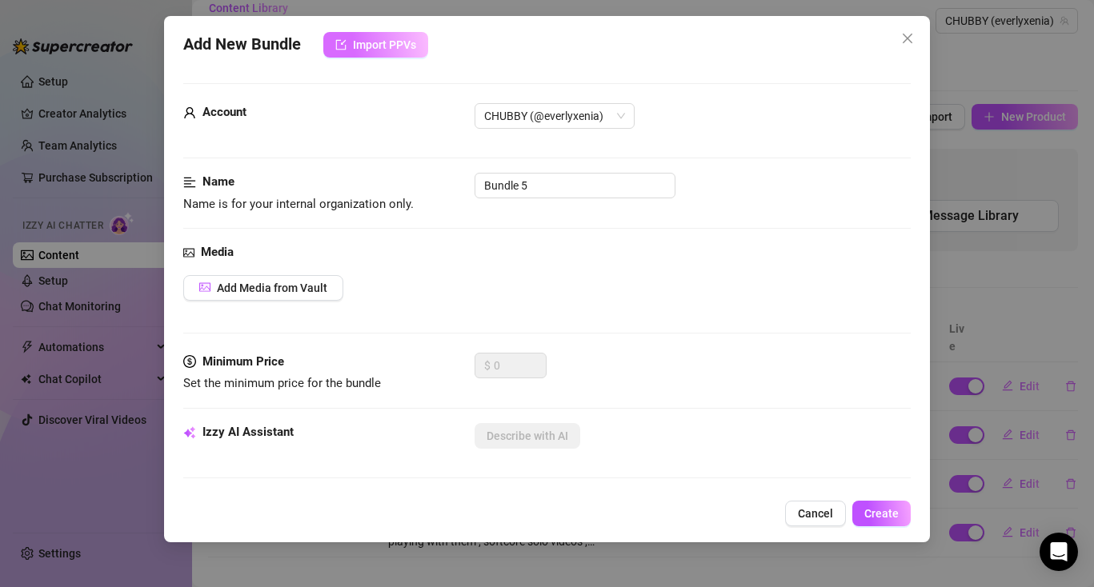
click at [373, 41] on span "Import PPVs" at bounding box center [384, 44] width 63 height 13
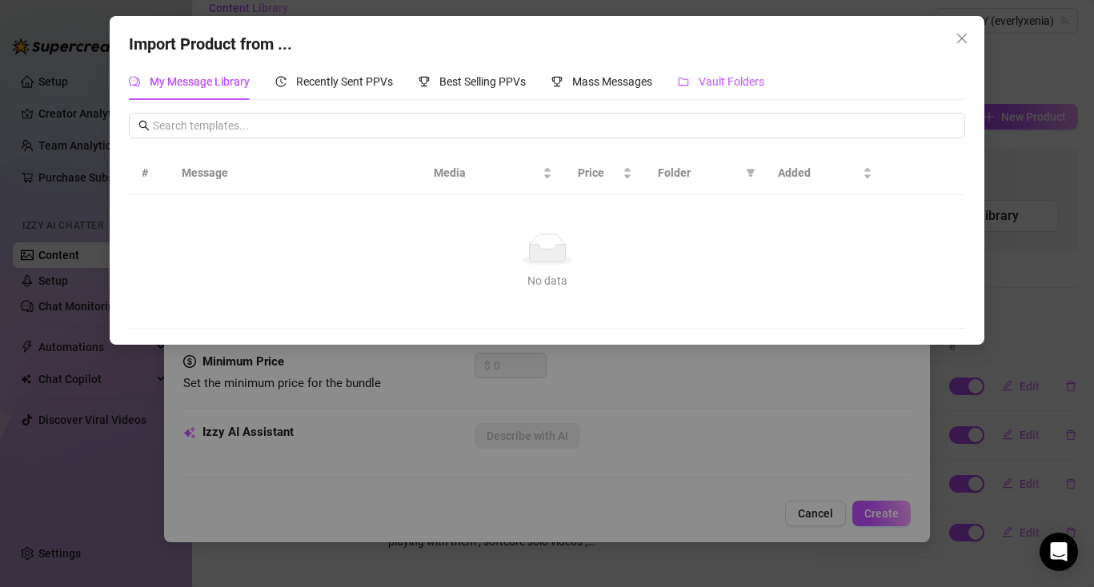
click at [736, 78] on span "Vault Folders" at bounding box center [732, 81] width 66 height 13
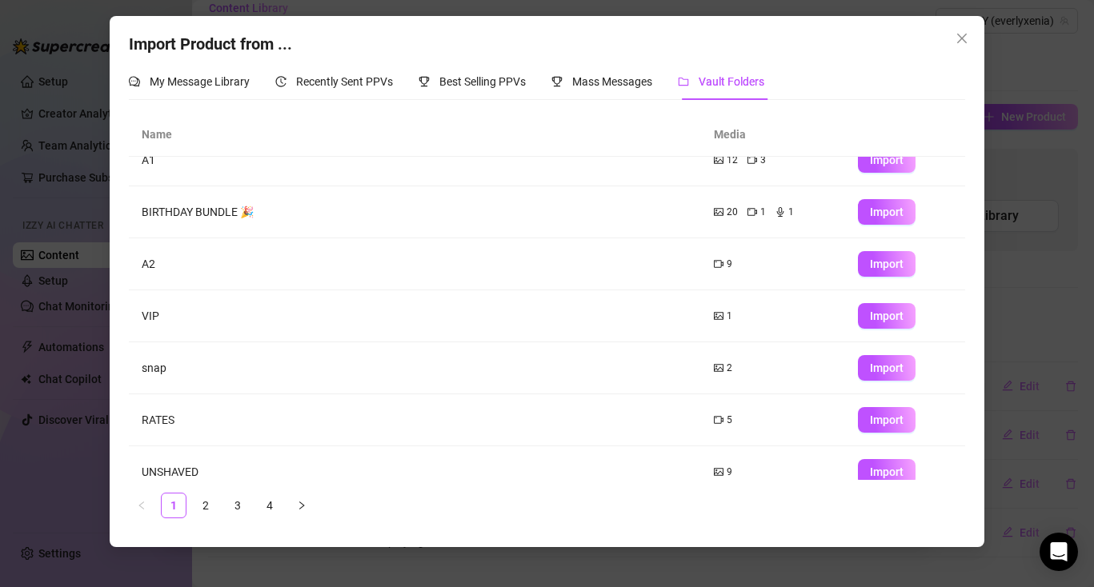
scroll to position [0, 0]
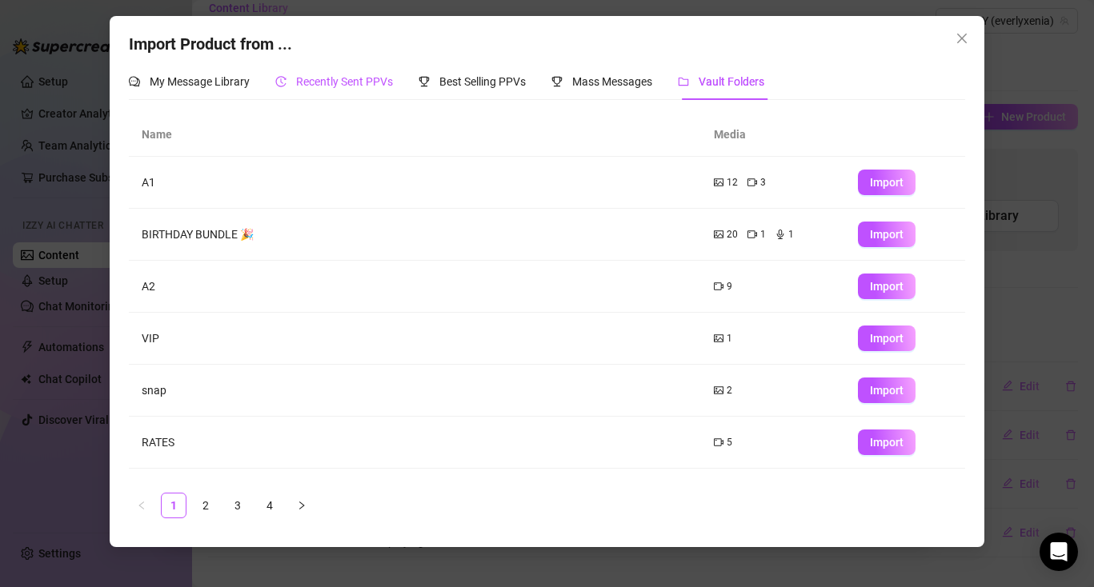
click at [365, 85] on span "Recently Sent PPVs" at bounding box center [344, 81] width 97 height 13
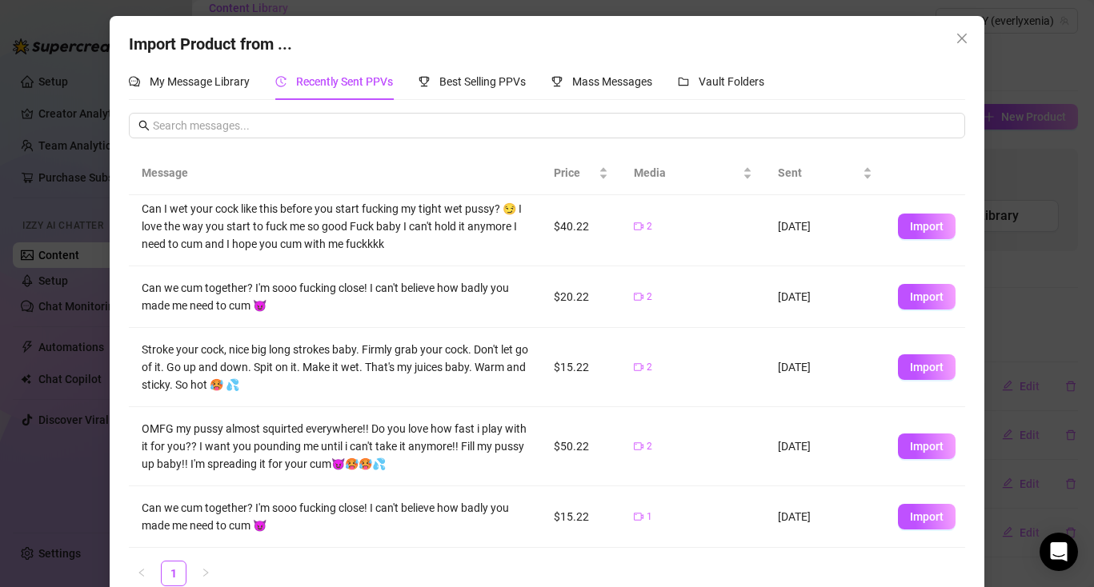
scroll to position [28, 0]
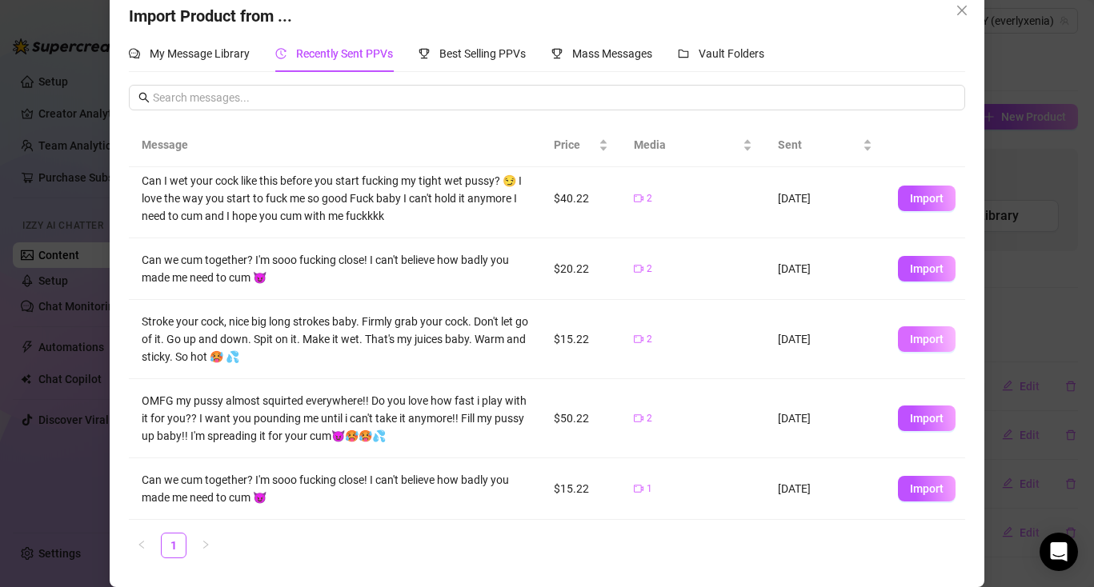
click at [934, 343] on span "Import" at bounding box center [927, 339] width 34 height 13
type textarea "Stroke your cock, nice big long strokes baby. Firmly grab your cock. Don't let …"
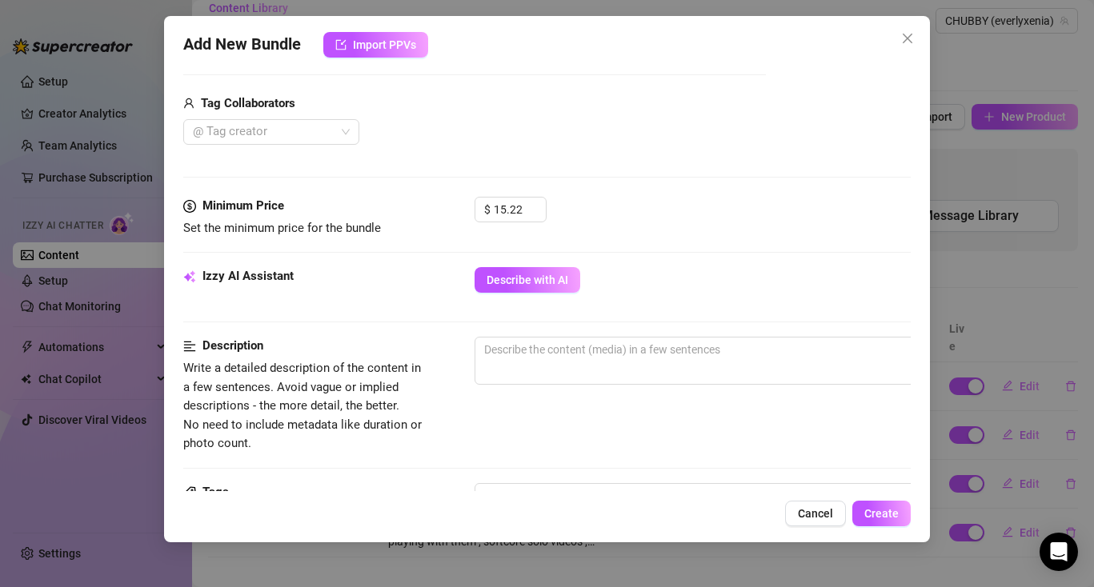
scroll to position [394, 0]
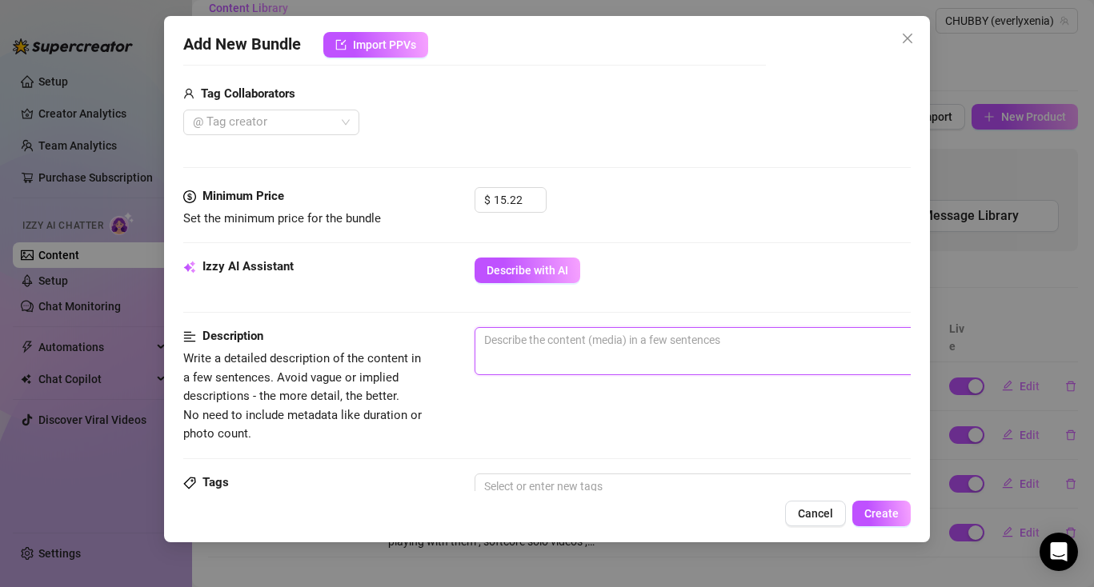
click at [552, 337] on textarea at bounding box center [754, 340] width 559 height 24
paste textarea "I wanna feel your hard cock deep in this pussy now.. I'm getting soaked for you…"
type textarea "I wanna feel your hard cock deep in this pussy now.. I'm getting soaked for you…"
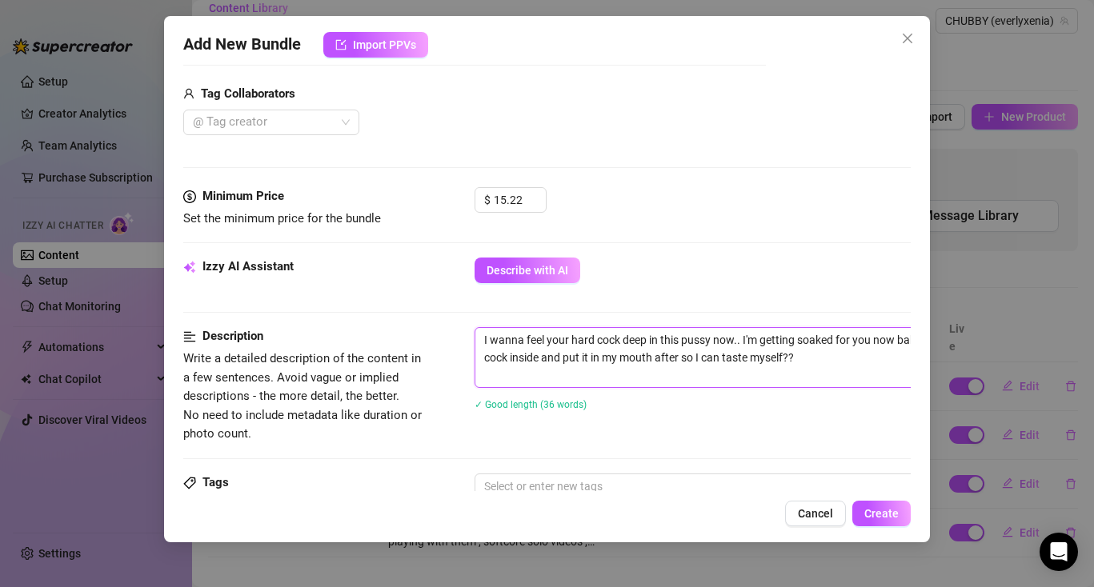
scroll to position [0, 0]
type textarea "I wanna feel your hard cock deep in this pussy now.. I'm getting soaked for you…"
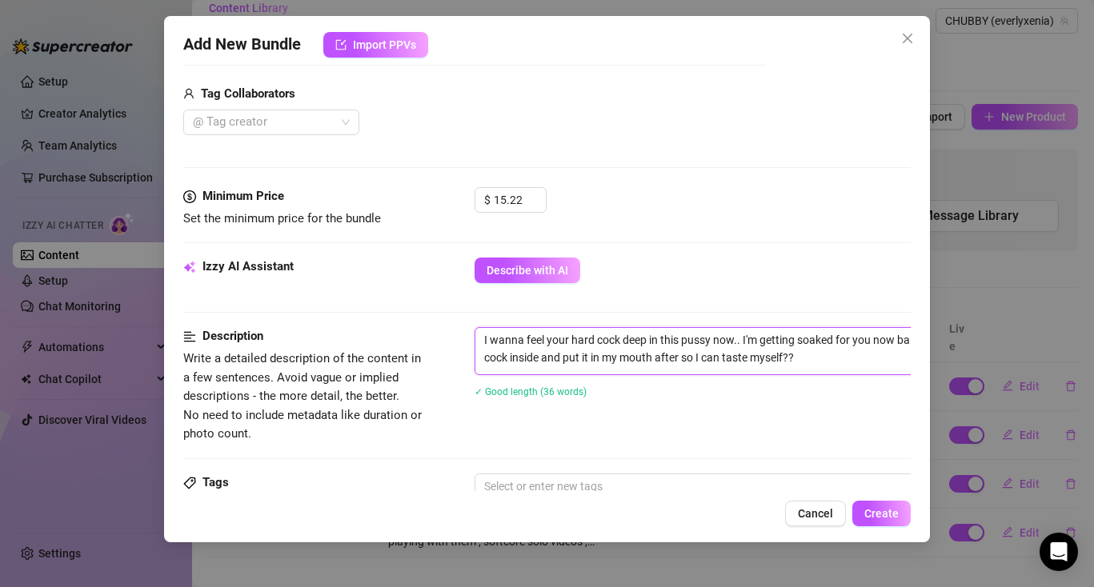
type textarea "I wanna feel your hard cock deep in this pussy now.. I'm getting soaked for you…"
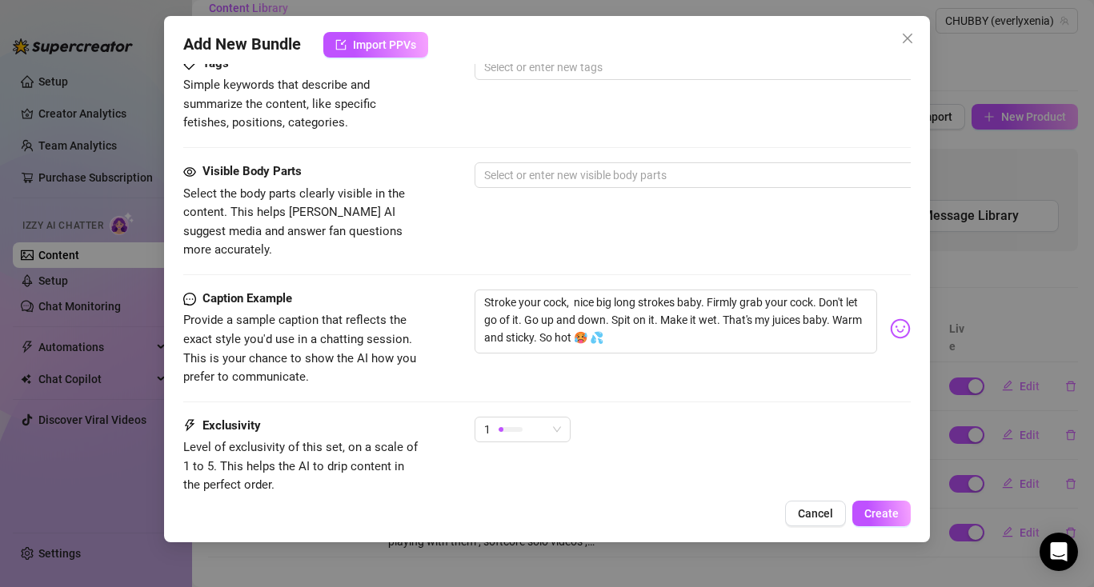
scroll to position [833, 0]
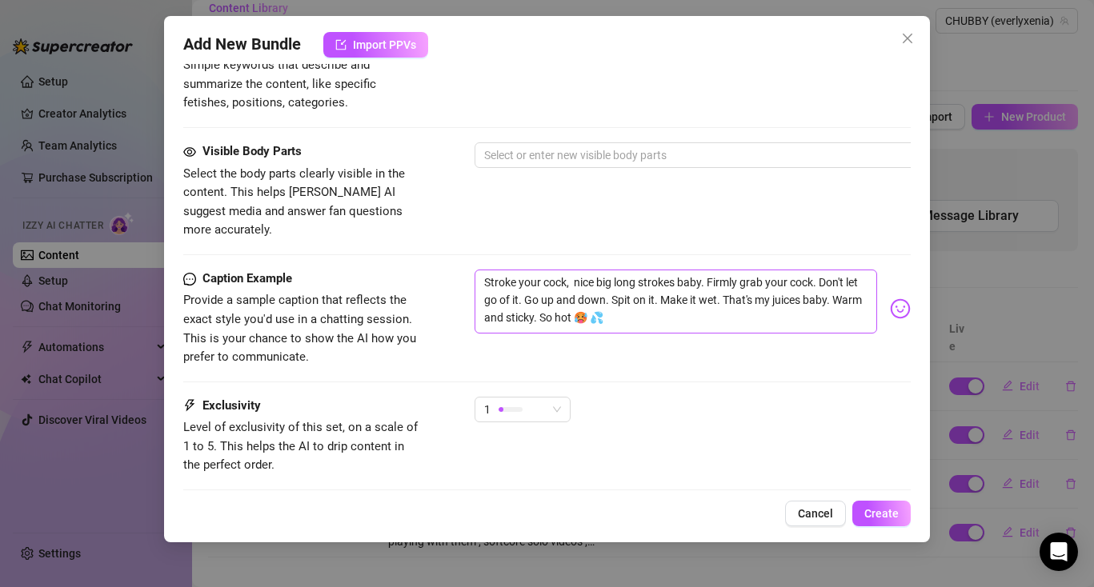
type textarea "I wanna feel your hard cock deep in this pussy now.. I'm getting soaked for you…"
drag, startPoint x: 612, startPoint y: 298, endPoint x: 487, endPoint y: 262, distance: 130.7
click at [487, 270] on textarea "Stroke your cock, nice big long strokes baby. Firmly grab your cock. Don't let …" at bounding box center [676, 302] width 403 height 64
paste textarea "I wanna feel your hard cock deep in this pussy now.. I'm getting soaked for you…"
type textarea "I wanna feel your hard cock deep in this pussy now.. I'm getting soaked for you…"
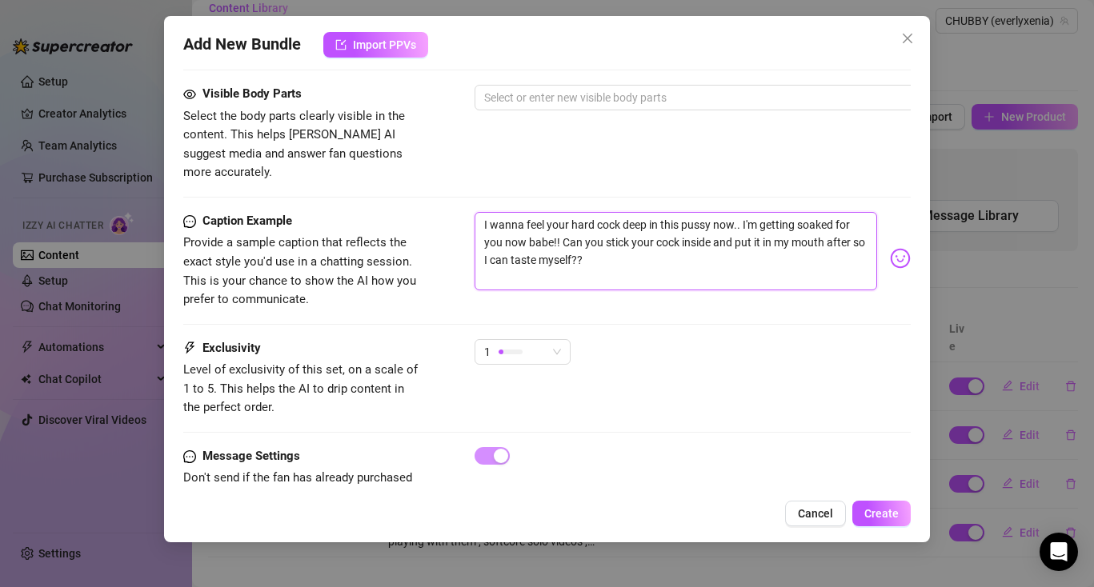
scroll to position [917, 0]
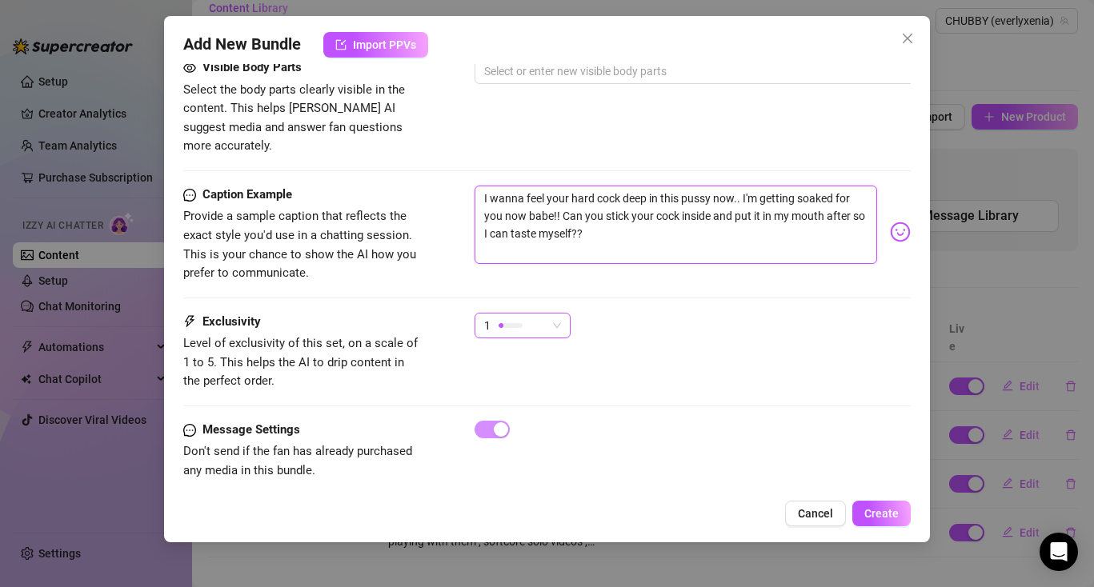
click at [557, 314] on span "1" at bounding box center [522, 326] width 77 height 24
type textarea "I wanna feel your hard cock deep in this pussy now.. I'm getting soaked for you…"
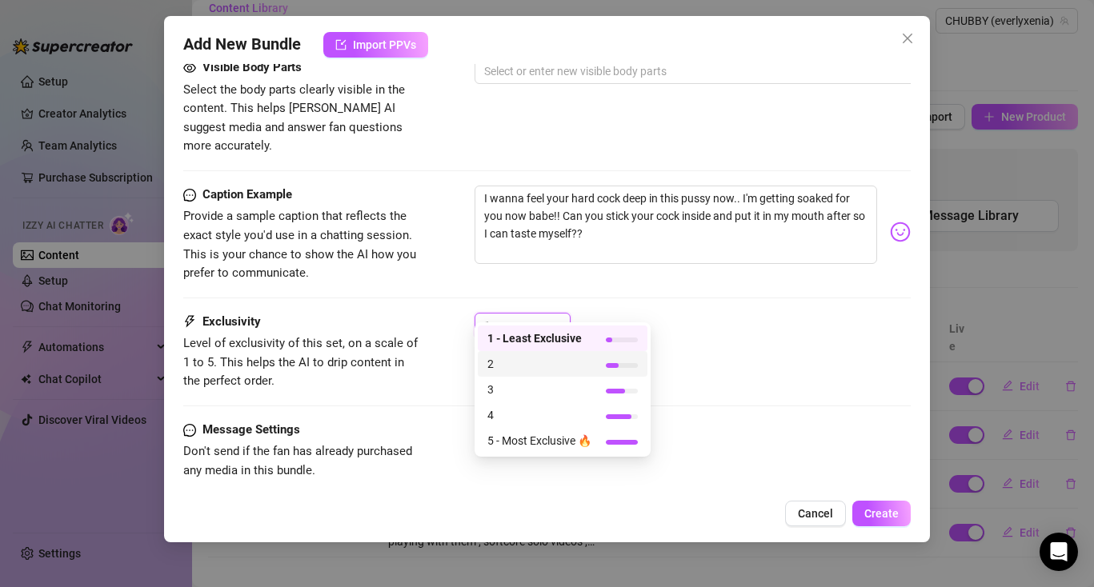
click at [738, 330] on div "1" at bounding box center [693, 333] width 436 height 40
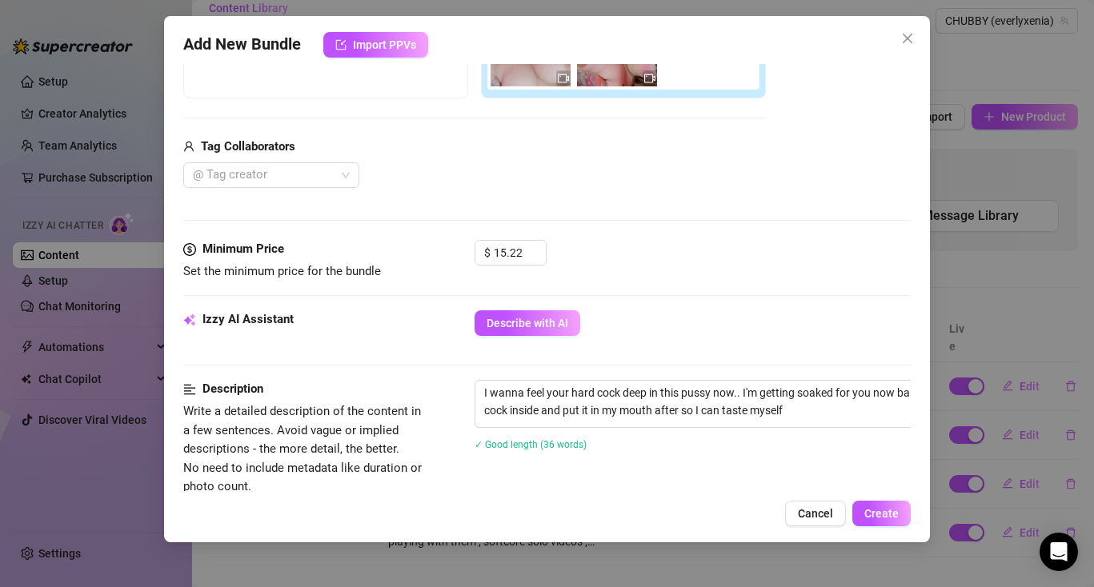
scroll to position [266, 0]
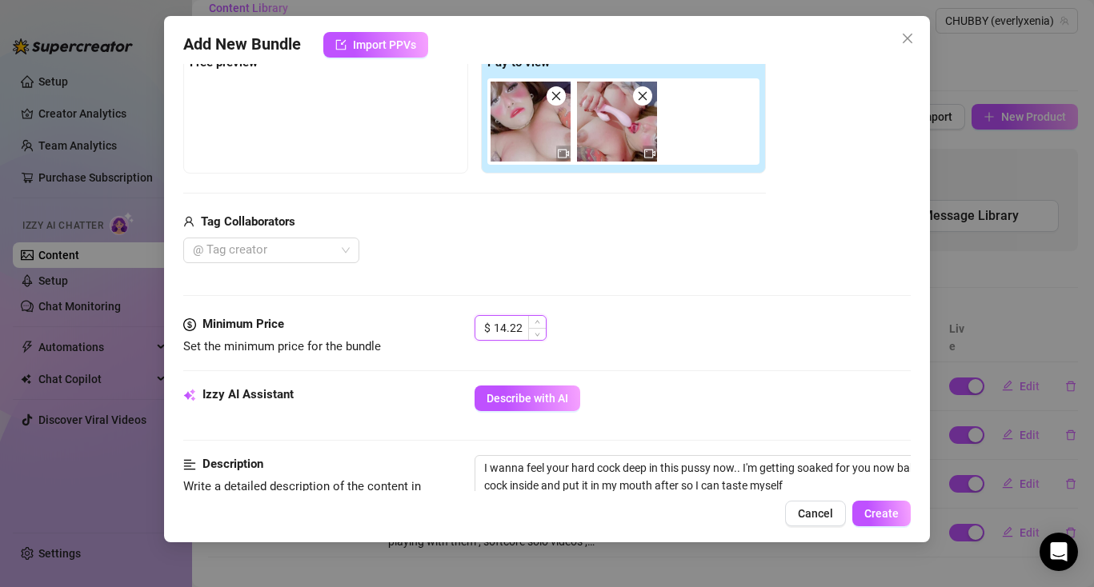
drag, startPoint x: 530, startPoint y: 330, endPoint x: 493, endPoint y: 327, distance: 36.9
click at [492, 327] on div "$ 14.22" at bounding box center [511, 328] width 72 height 26
drag, startPoint x: 523, startPoint y: 322, endPoint x: 467, endPoint y: 324, distance: 55.2
click at [467, 325] on div "Minimum Price Set the minimum price for the bundle $ 14.22" at bounding box center [546, 335] width 727 height 41
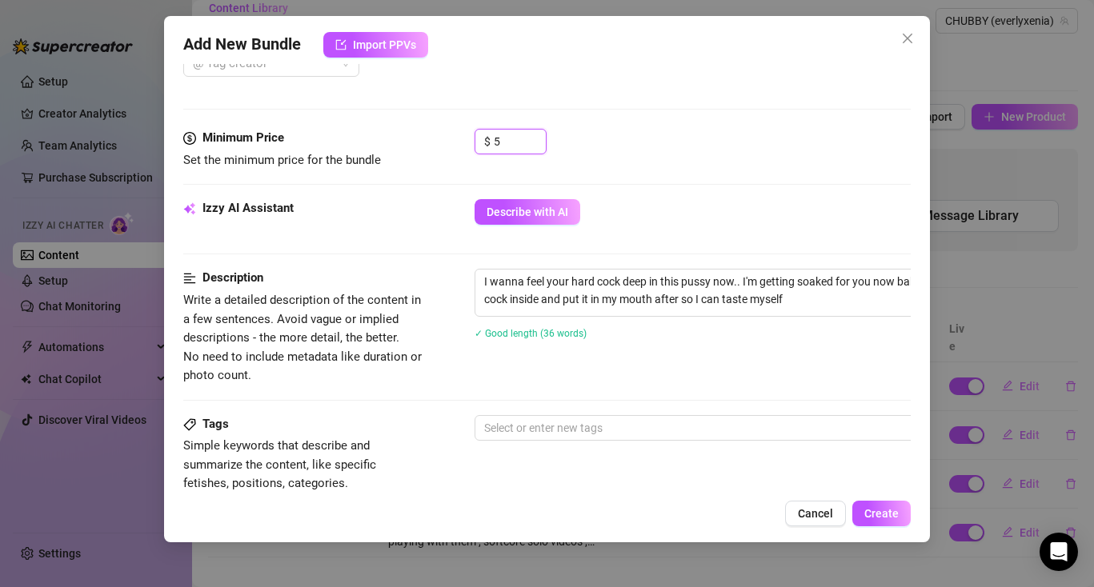
scroll to position [457, 0]
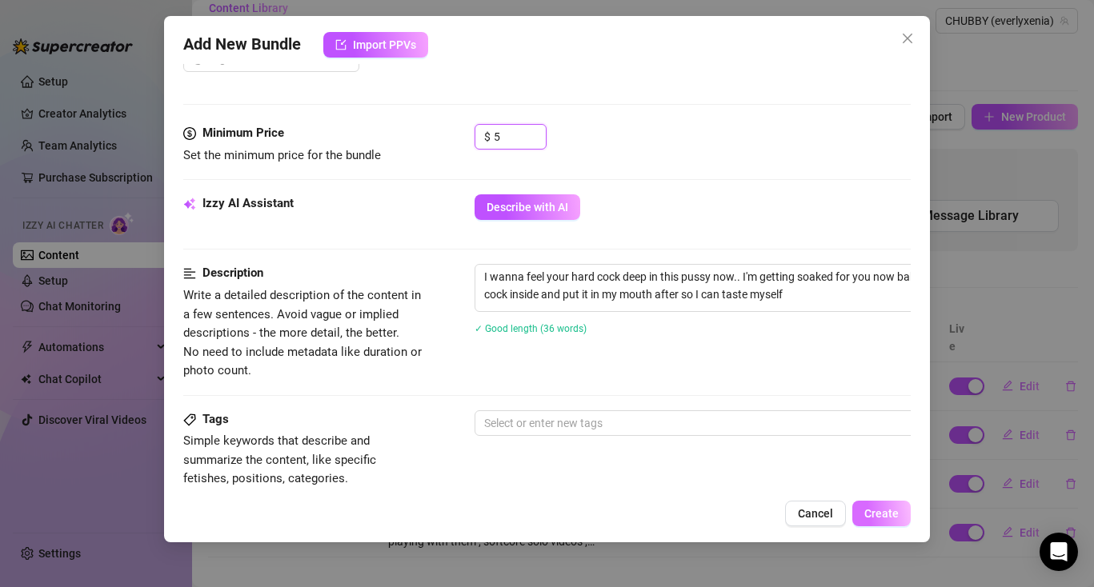
type input "5"
click at [882, 510] on span "Create" at bounding box center [881, 513] width 34 height 13
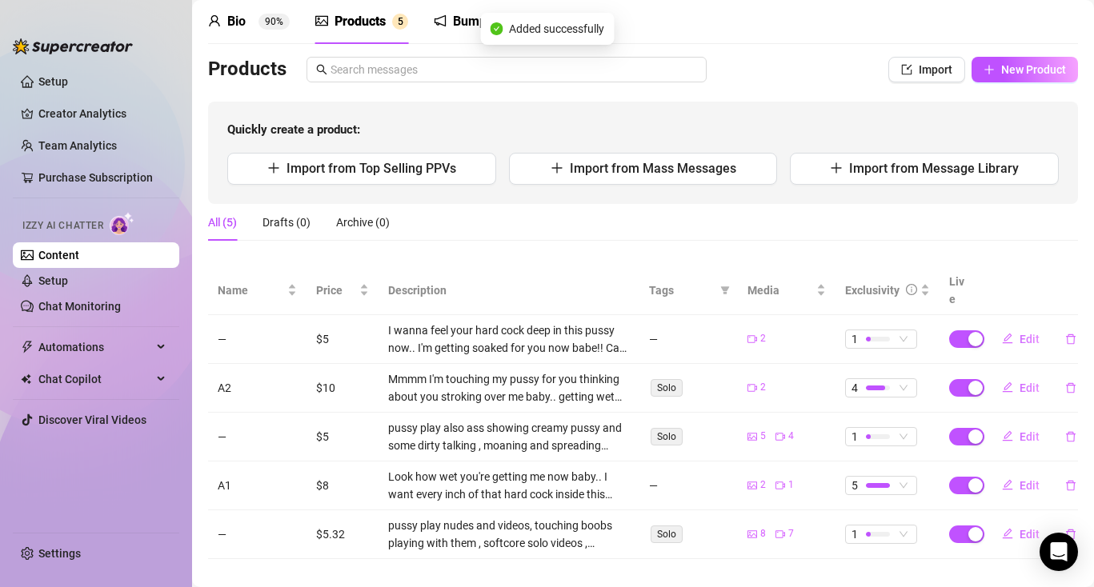
scroll to position [65, 0]
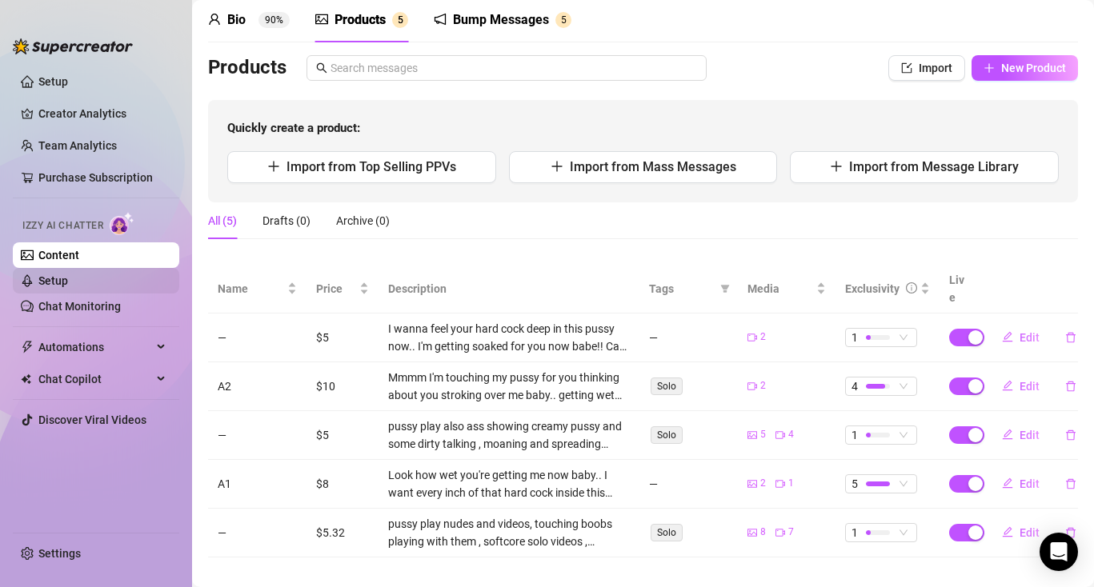
click at [68, 275] on link "Setup" at bounding box center [53, 280] width 30 height 13
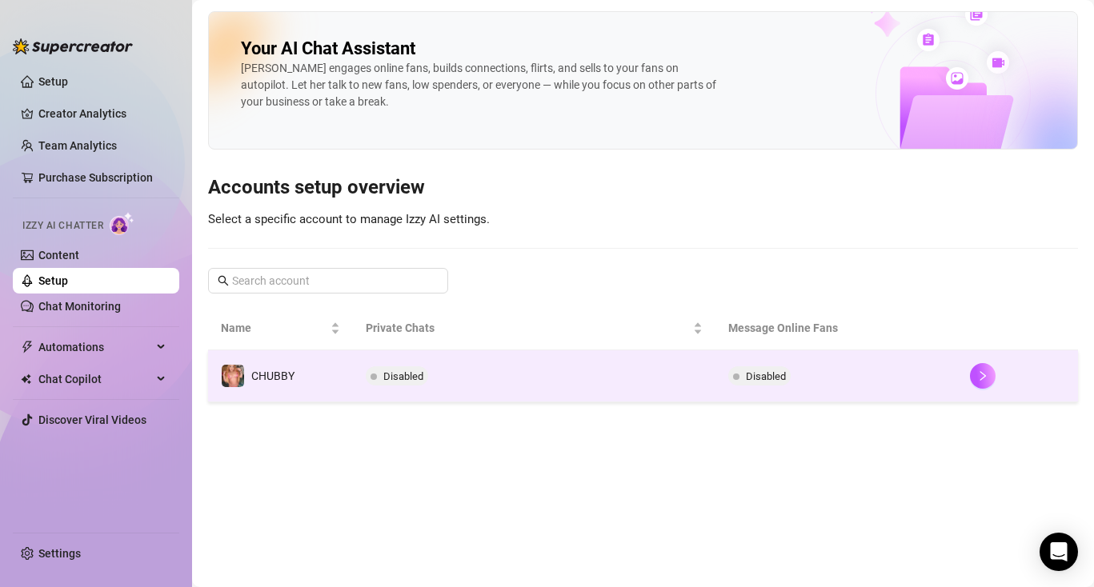
click at [447, 378] on td "Disabled" at bounding box center [534, 377] width 363 height 52
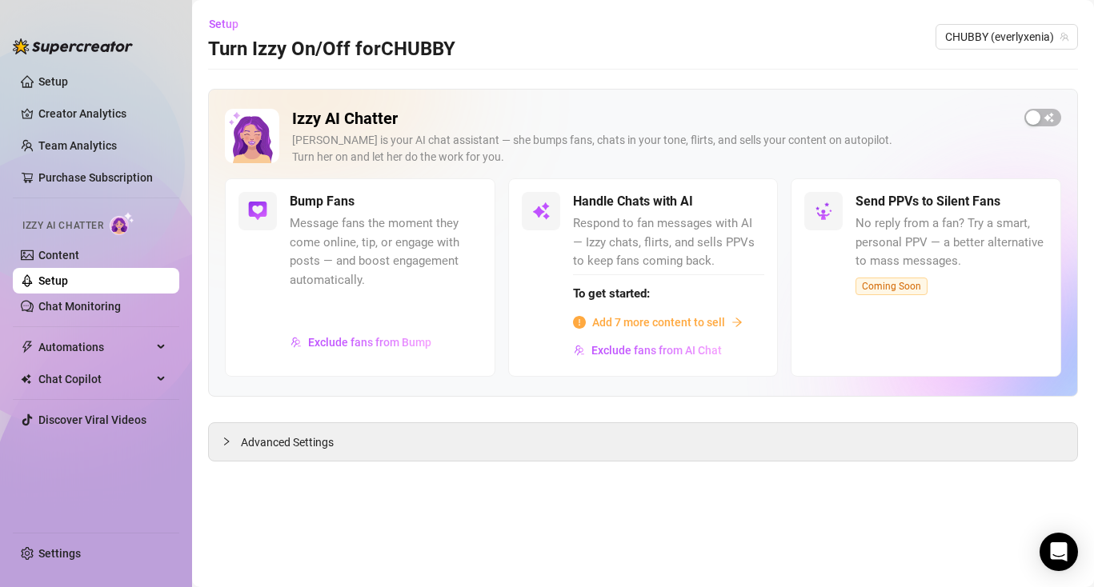
click at [622, 317] on span "Add 7 more content to sell" at bounding box center [658, 323] width 133 height 18
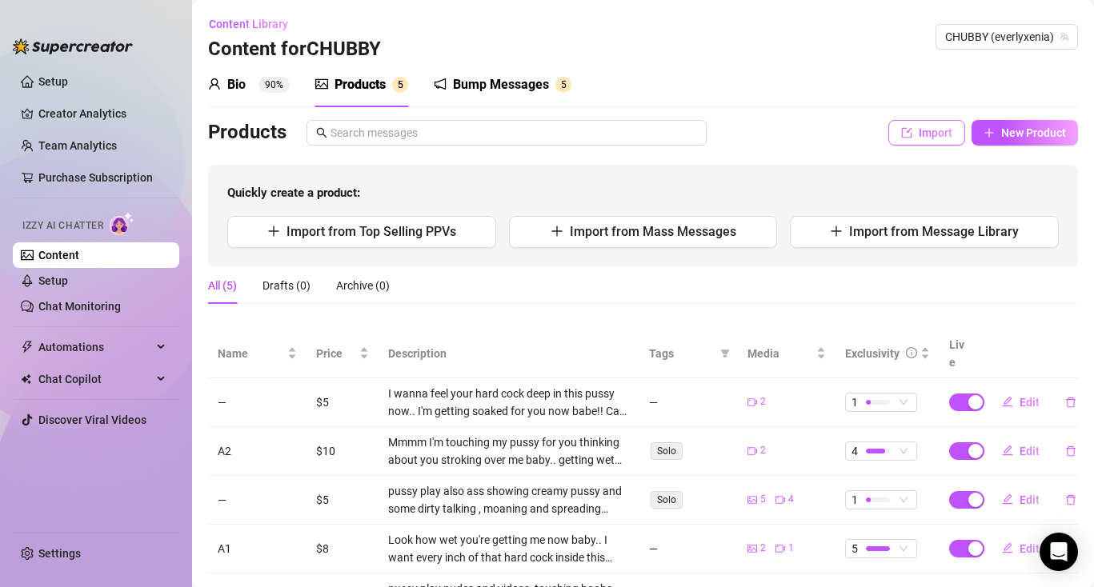
click at [931, 130] on span "Import" at bounding box center [936, 132] width 34 height 13
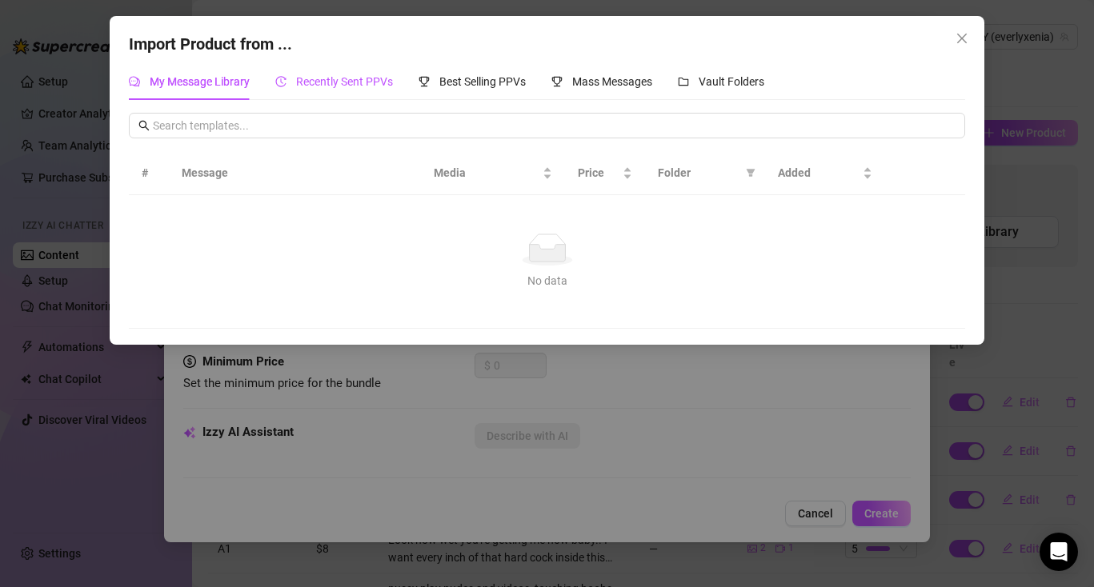
click at [352, 78] on span "Recently Sent PPVs" at bounding box center [344, 81] width 97 height 13
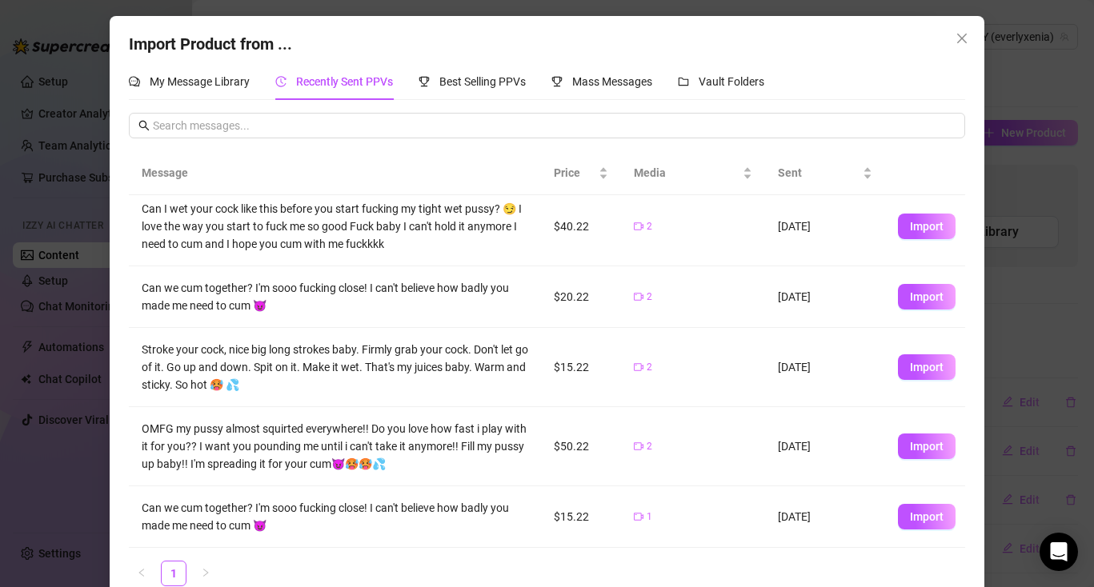
scroll to position [28, 0]
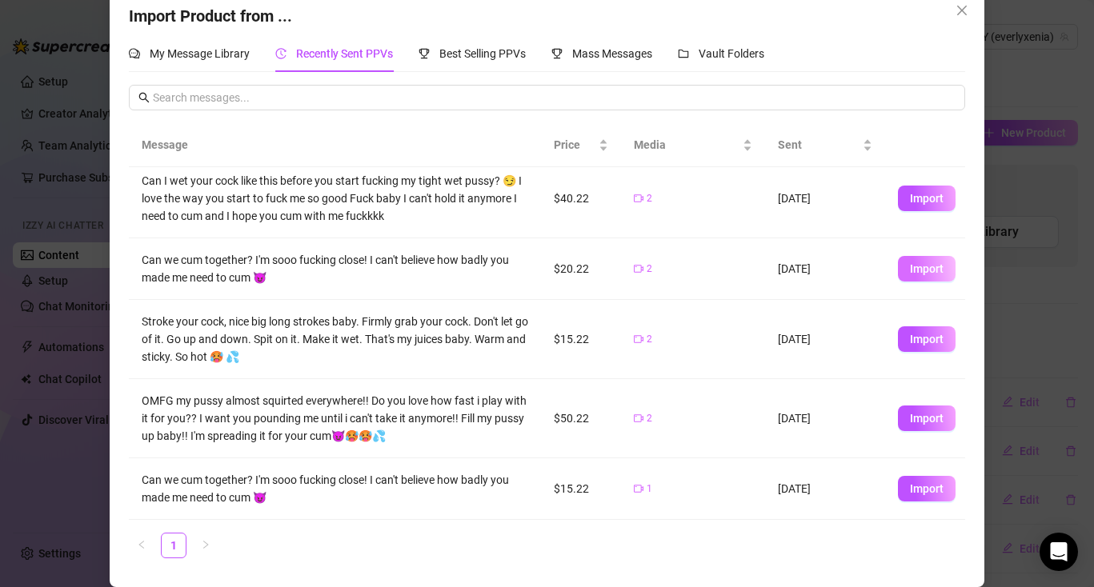
click at [915, 266] on span "Import" at bounding box center [927, 268] width 34 height 13
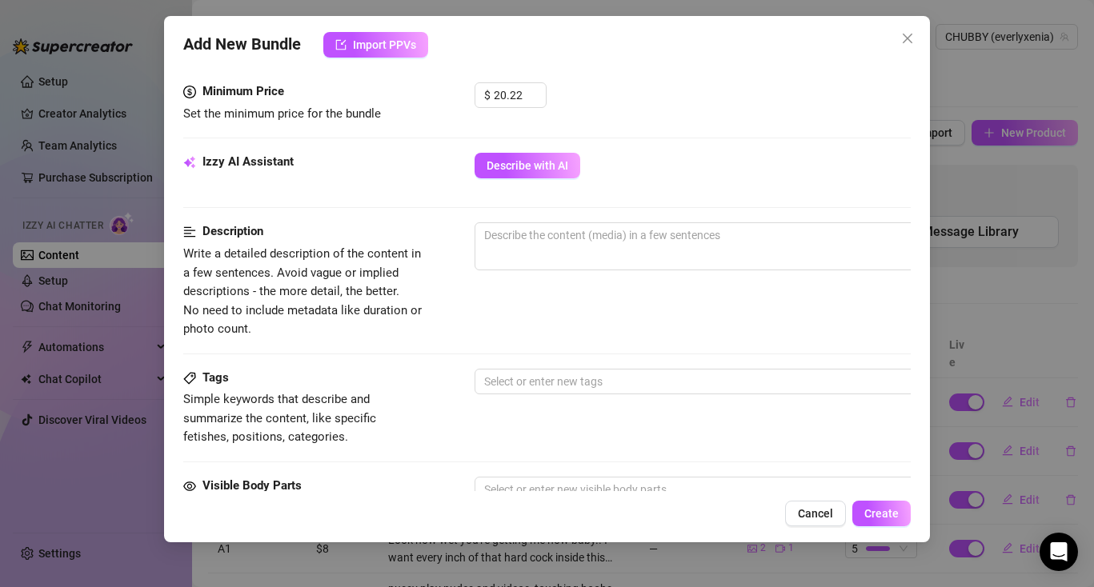
scroll to position [563, 0]
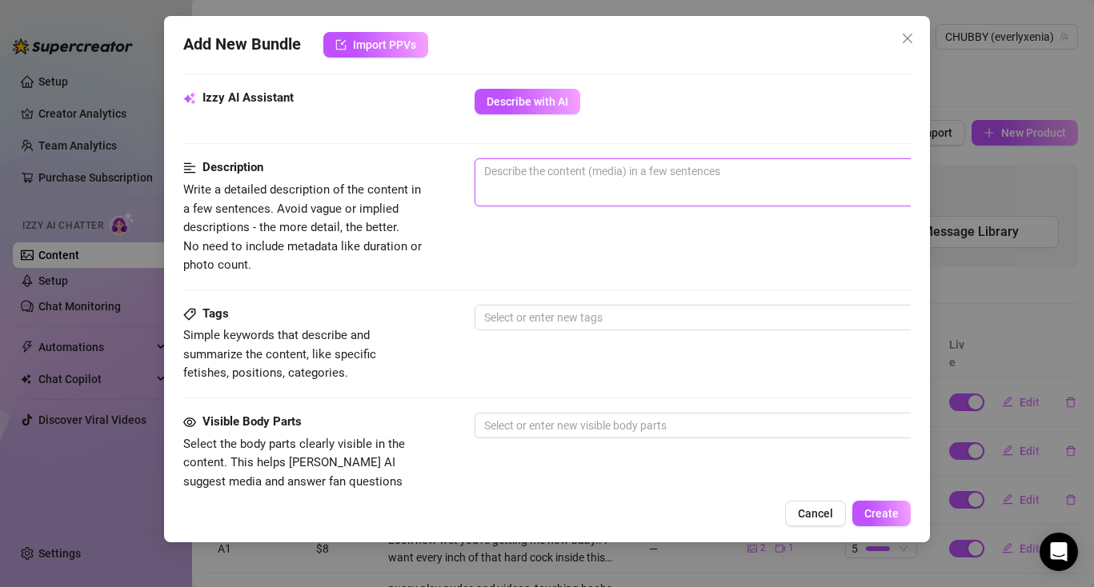
click at [583, 166] on textarea at bounding box center [754, 171] width 559 height 24
paste textarea "I wanna suck all the juice off of my fingers after fucking myself.. i'd do anyt…"
type textarea "I wanna suck all the juice off of my fingers after fucking myself.. i'd do anyt…"
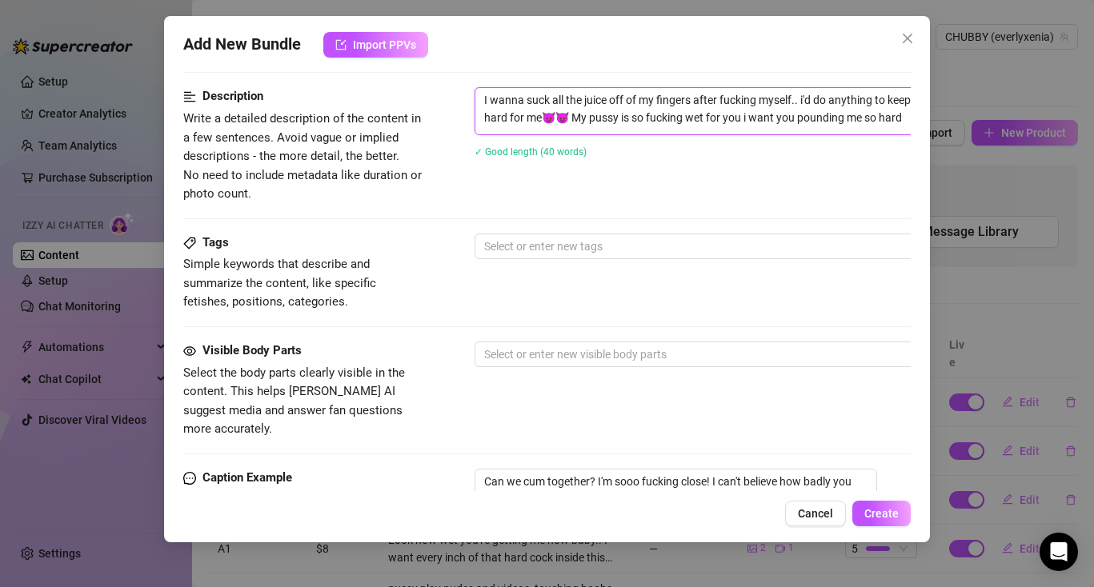
scroll to position [639, 0]
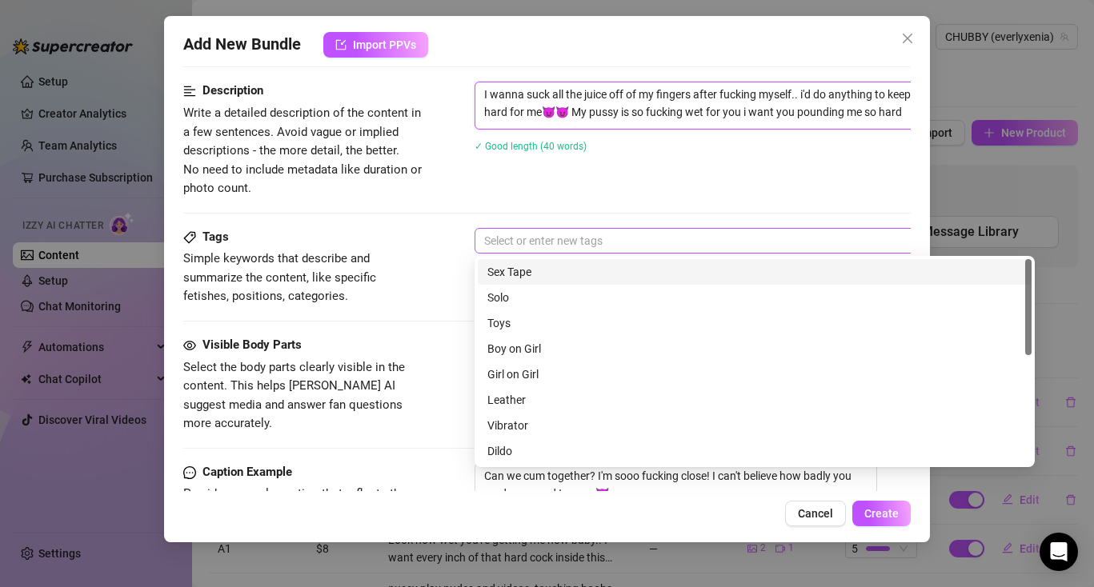
click at [507, 242] on div at bounding box center [746, 241] width 537 height 22
type textarea "I wanna suck all the juice off of my fingers after fucking myself.. i'd do anyt…"
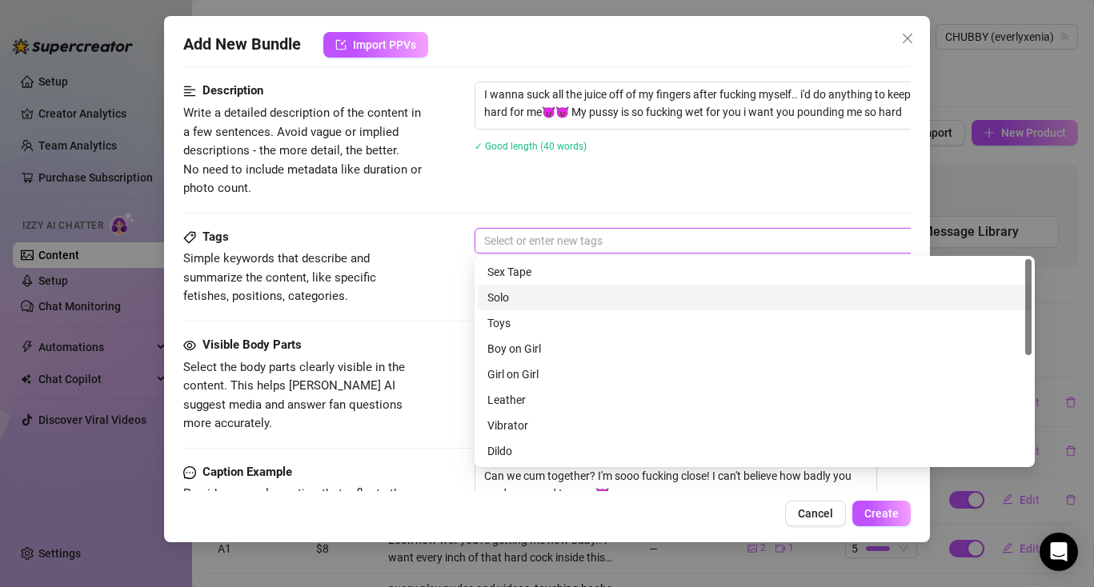
click at [519, 297] on div "Solo" at bounding box center [754, 298] width 535 height 18
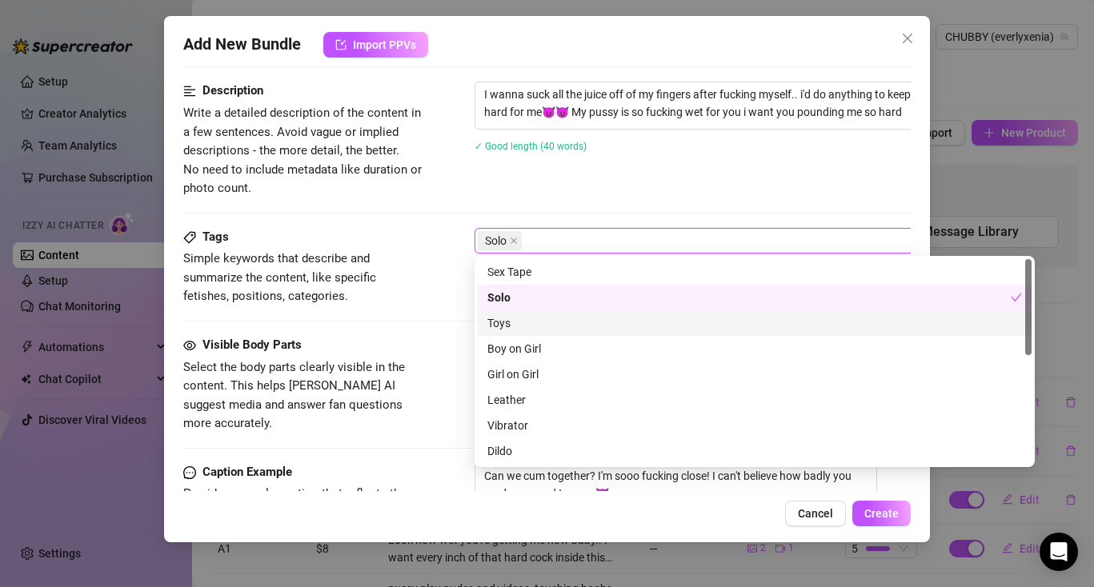
click at [432, 310] on div "Tags Simple keywords that describe and summarize the content, like specific fet…" at bounding box center [546, 282] width 727 height 108
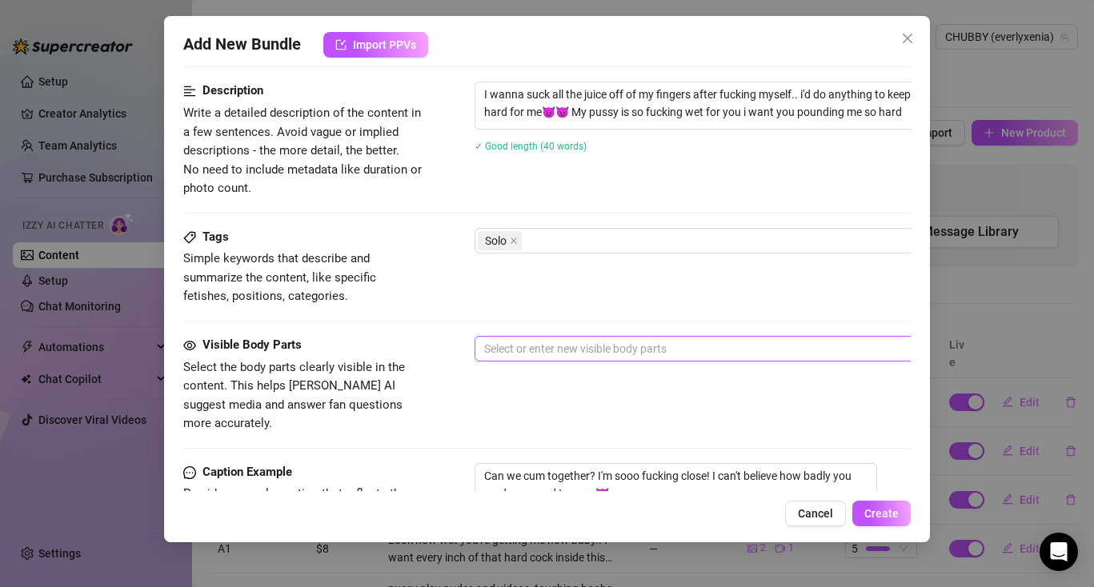
click at [519, 338] on div at bounding box center [746, 349] width 537 height 22
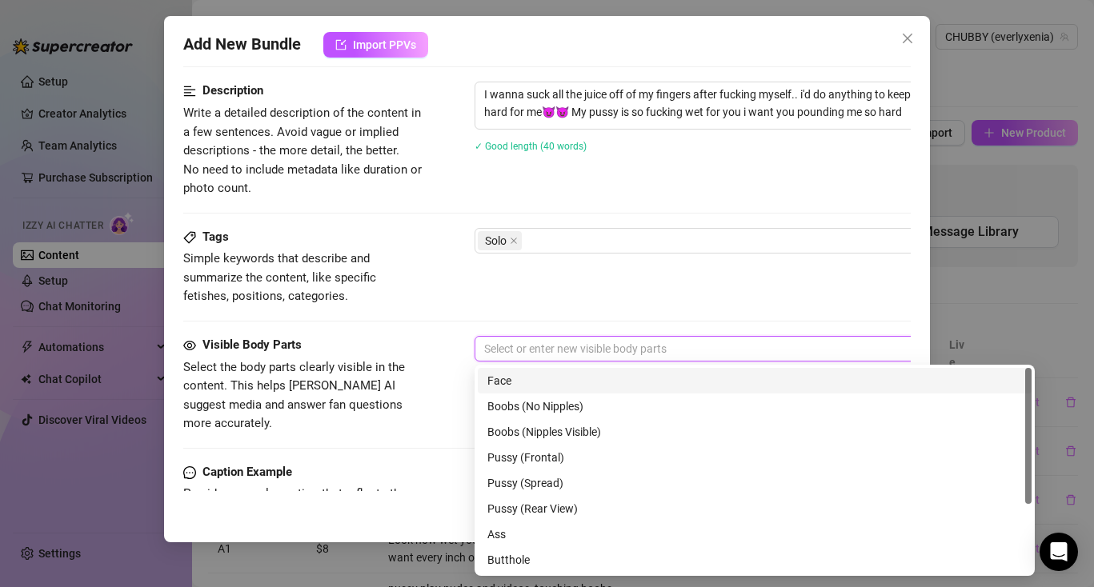
click at [520, 398] on div "Boobs (No Nipples)" at bounding box center [754, 407] width 535 height 18
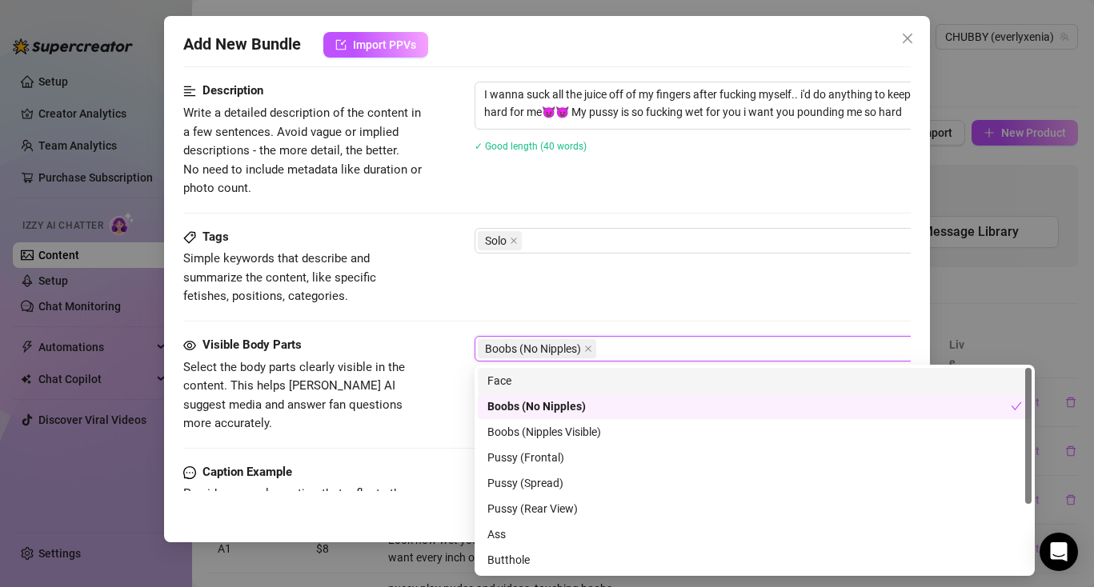
click at [509, 379] on div "Face" at bounding box center [754, 381] width 535 height 18
click at [519, 416] on div "Boobs (No Nipples)" at bounding box center [755, 407] width 554 height 26
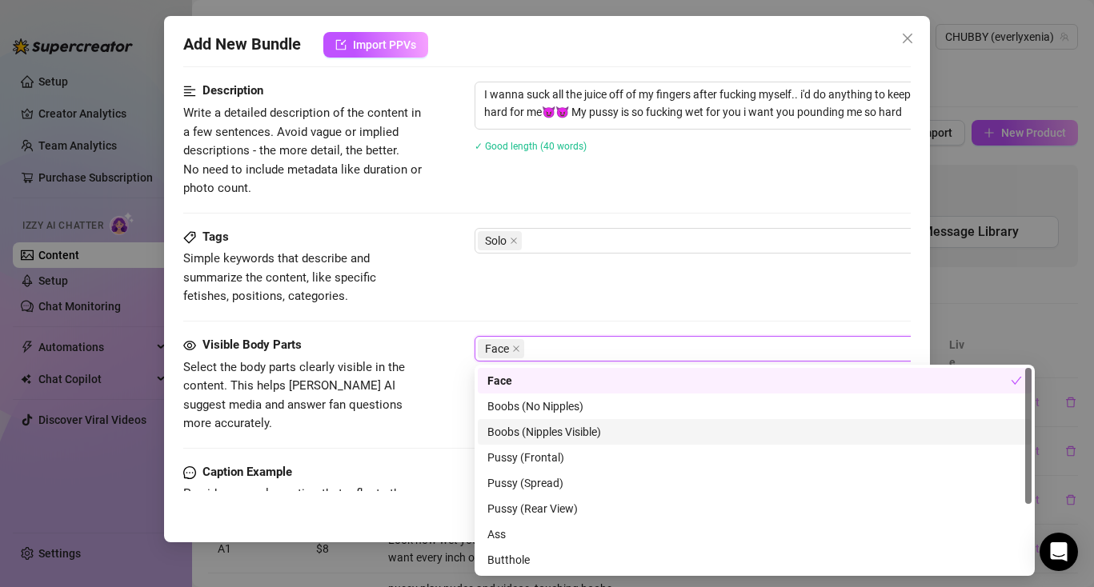
click at [523, 434] on div "Boobs (Nipples Visible)" at bounding box center [754, 432] width 535 height 18
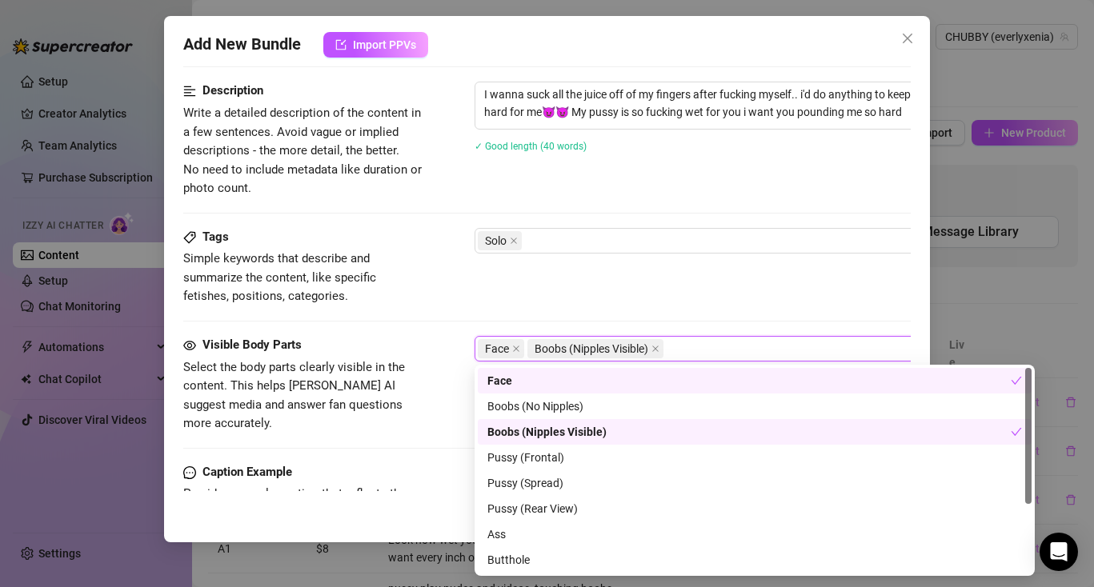
click at [523, 455] on div "Pussy (Frontal)" at bounding box center [754, 458] width 535 height 18
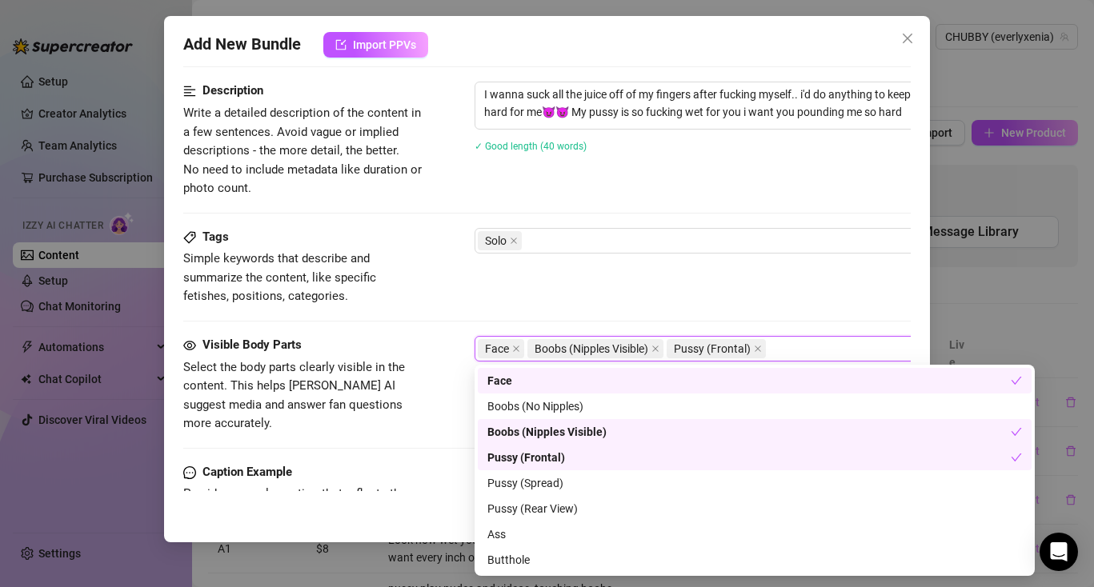
click at [525, 482] on div "Pussy (Spread)" at bounding box center [754, 484] width 535 height 18
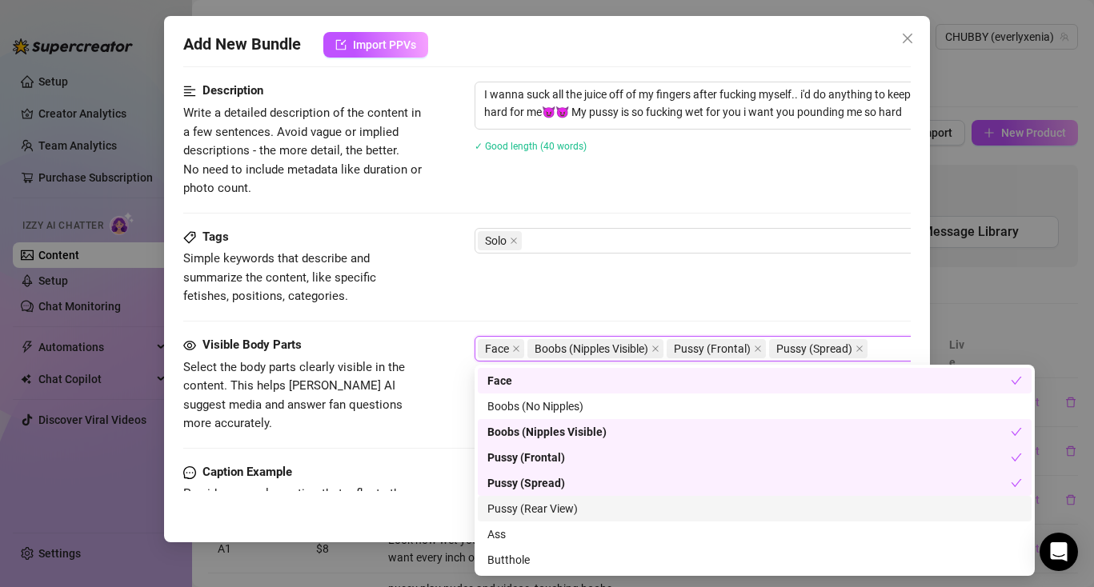
click at [527, 503] on div "Pussy (Rear View)" at bounding box center [754, 509] width 535 height 18
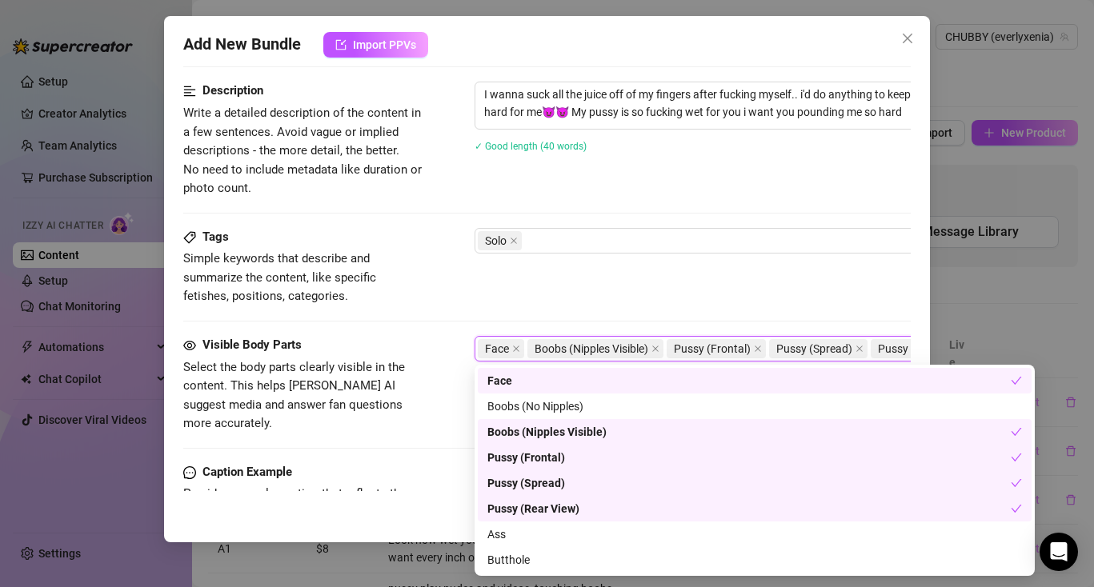
click at [522, 534] on div "Ass" at bounding box center [754, 535] width 535 height 18
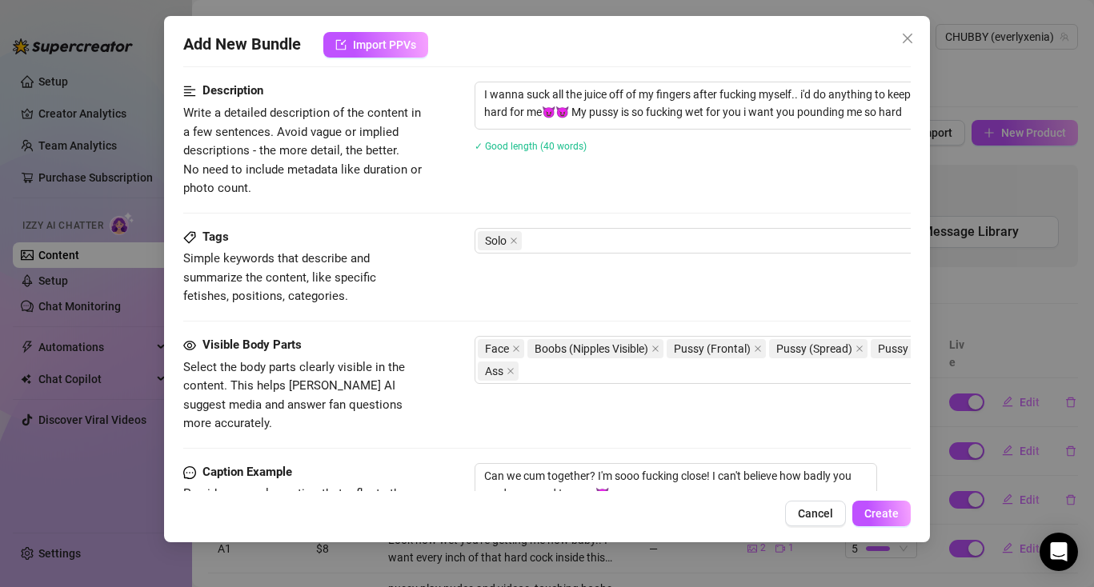
click at [521, 418] on div "Visible Body Parts Select the body parts clearly visible in the content. This h…" at bounding box center [546, 399] width 727 height 127
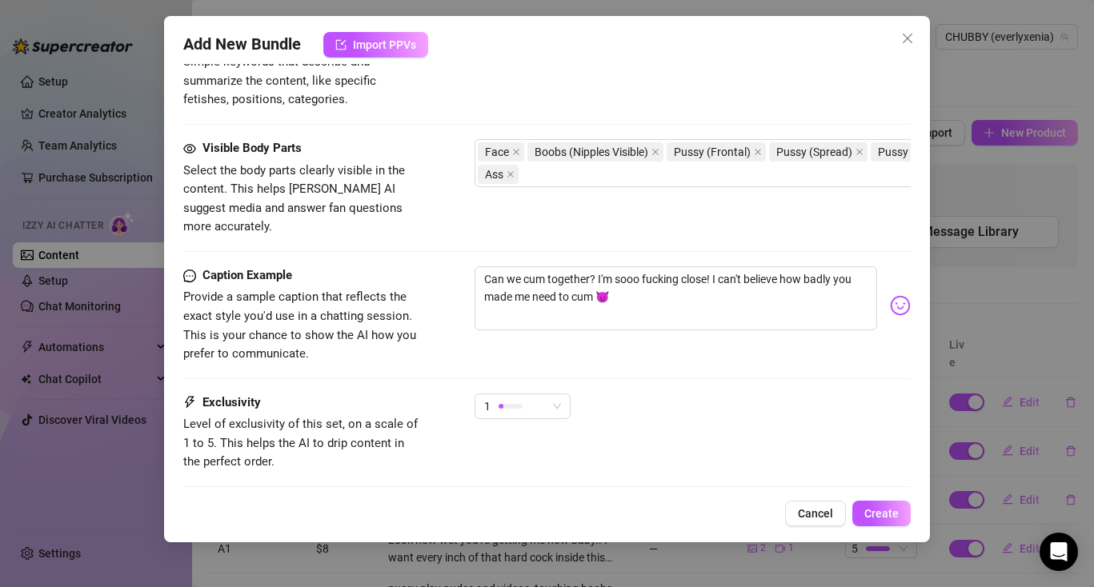
scroll to position [848, 0]
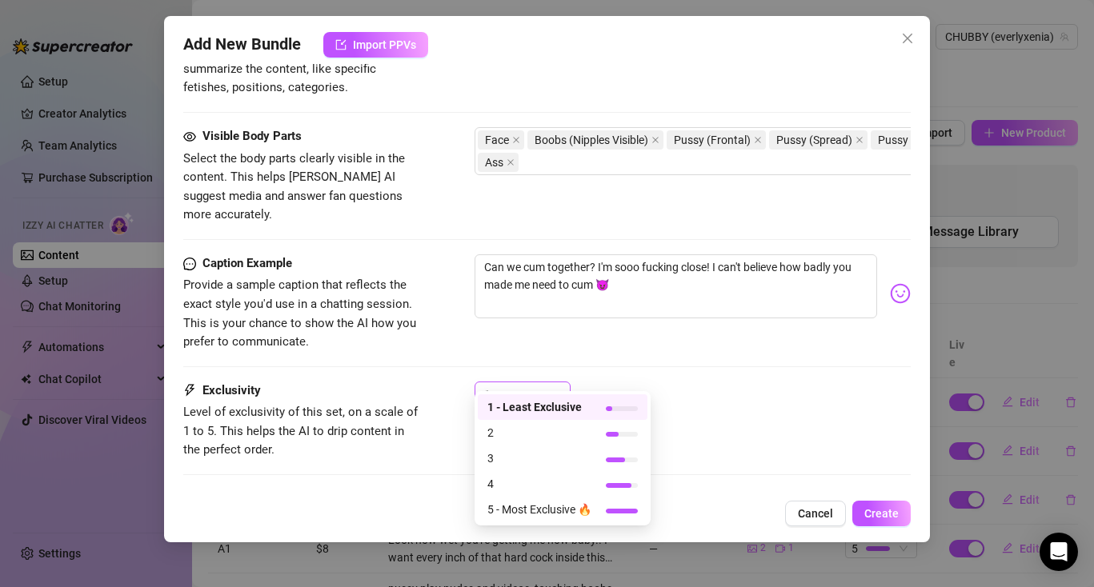
click at [525, 383] on div "1" at bounding box center [515, 395] width 62 height 24
click at [555, 431] on span "2" at bounding box center [539, 433] width 104 height 18
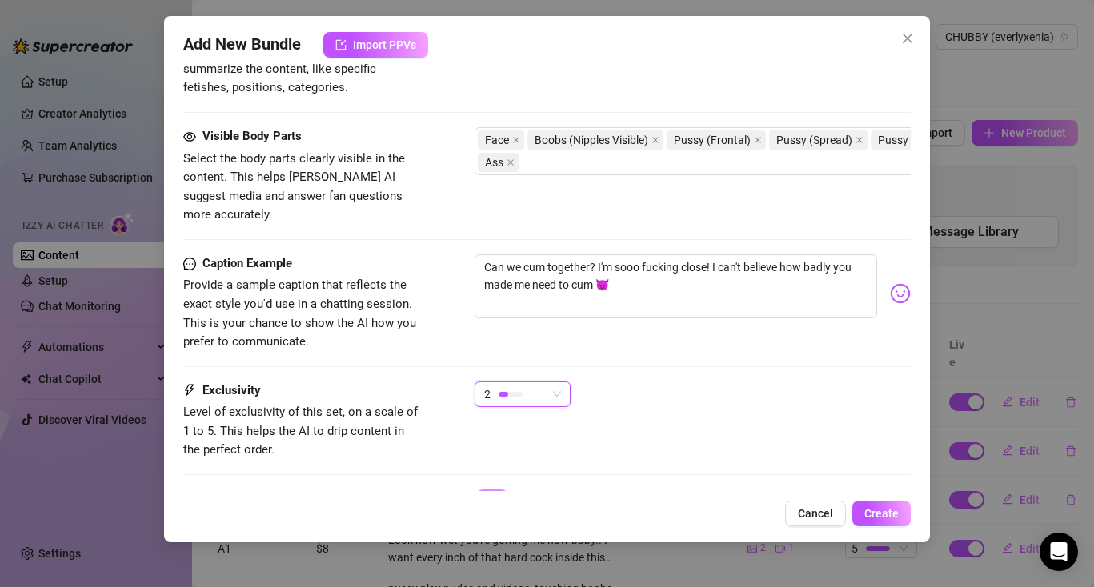
scroll to position [917, 0]
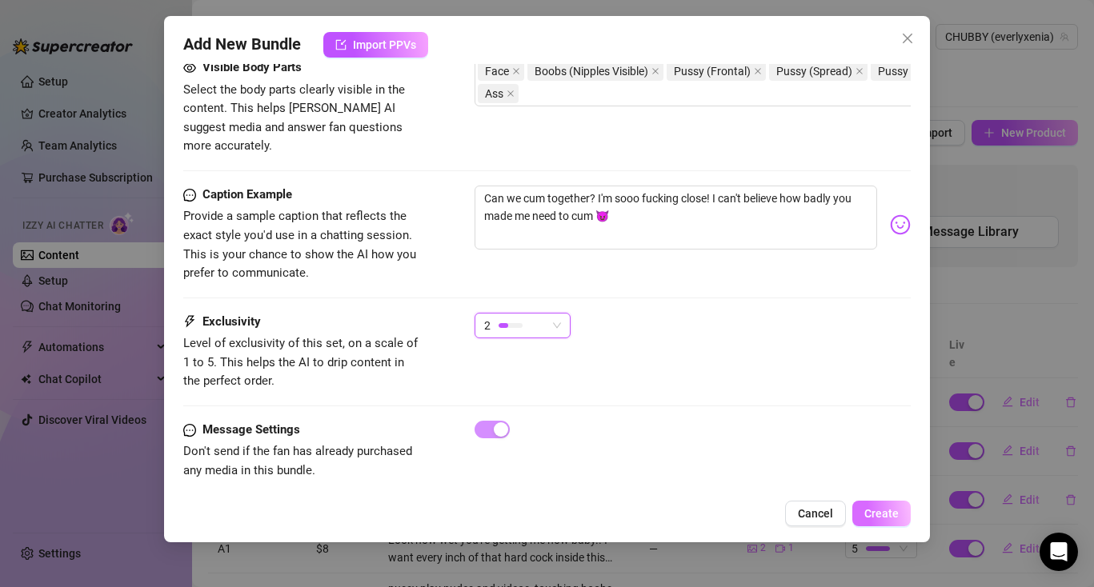
click at [874, 520] on button "Create" at bounding box center [881, 514] width 58 height 26
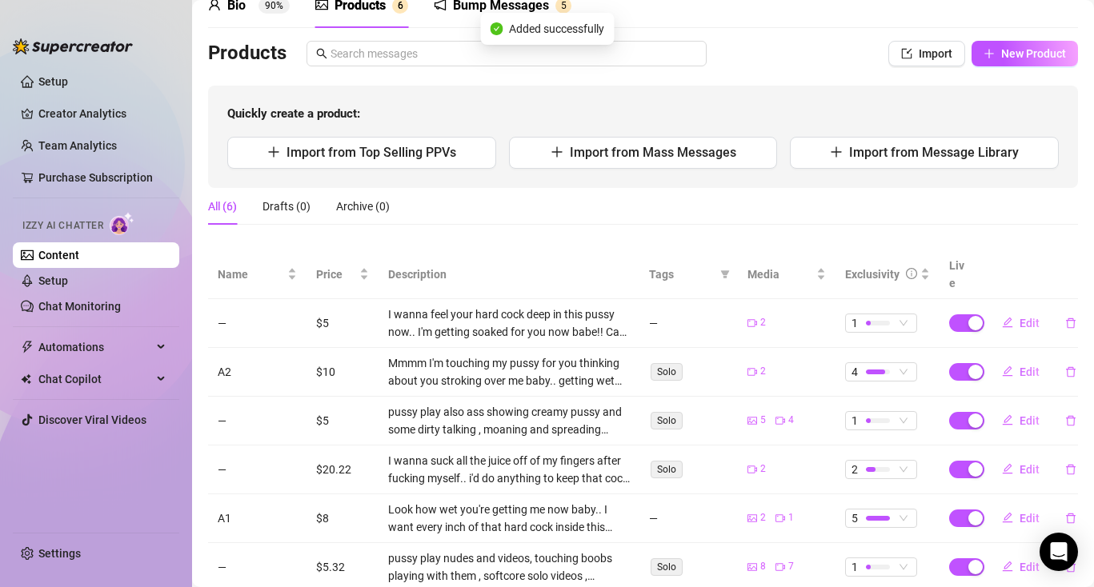
scroll to position [114, 0]
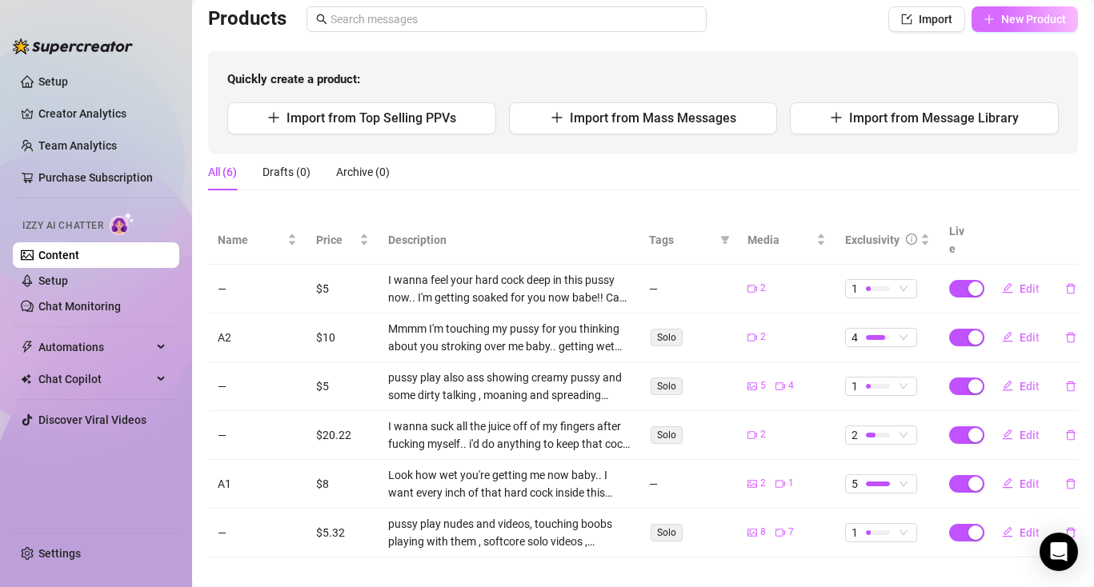
click at [1030, 26] on button "New Product" at bounding box center [1024, 19] width 106 height 26
type textarea "Type your message here..."
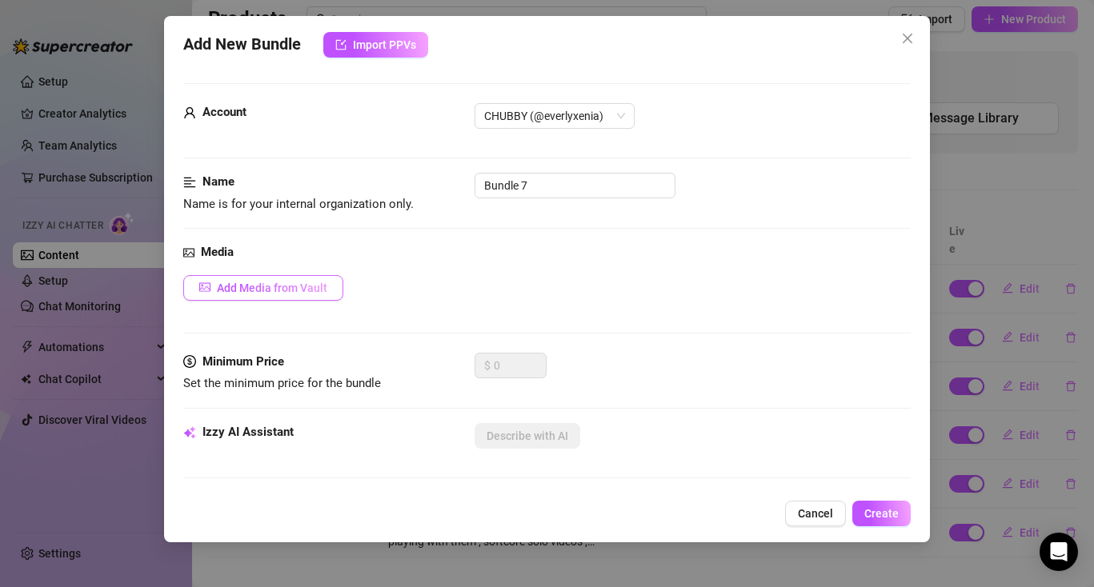
click at [320, 293] on span "Add Media from Vault" at bounding box center [272, 288] width 110 height 13
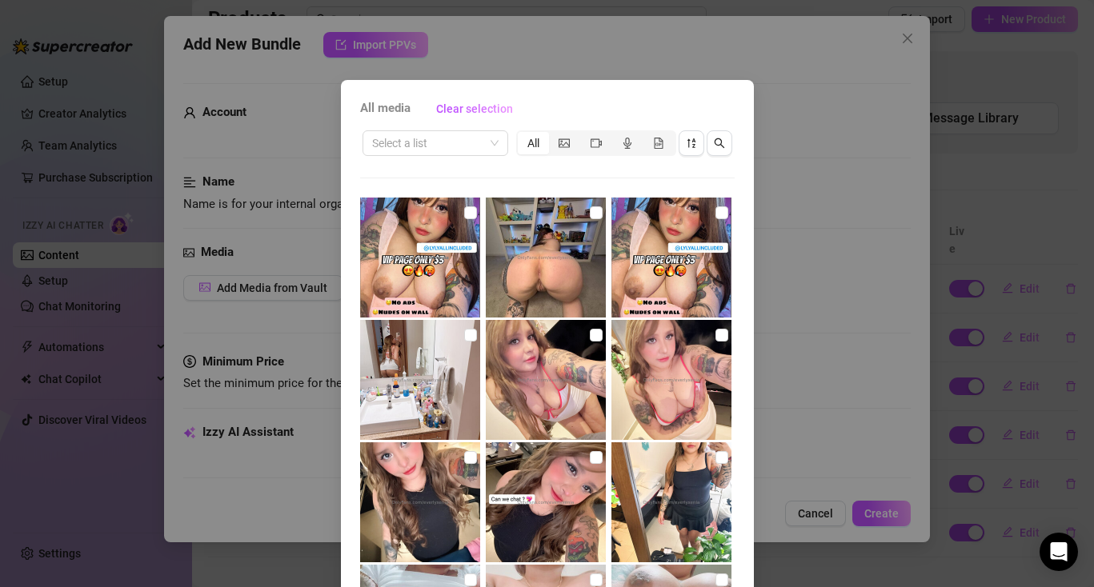
click at [817, 190] on div "All media Clear selection Select a list All Cancel OK" at bounding box center [547, 293] width 1094 height 587
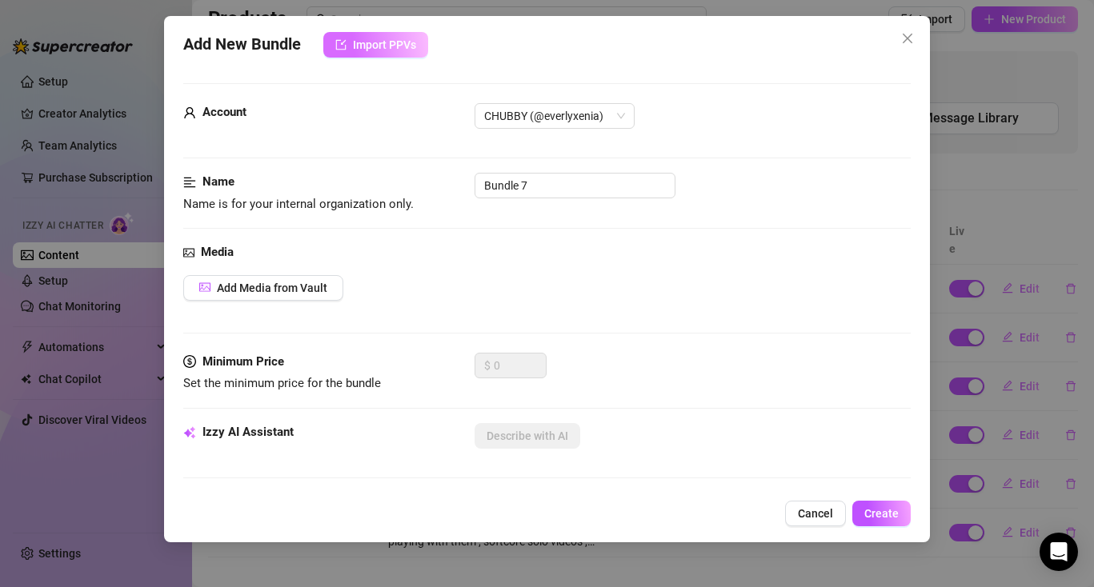
click at [387, 50] on span "Import PPVs" at bounding box center [384, 44] width 63 height 13
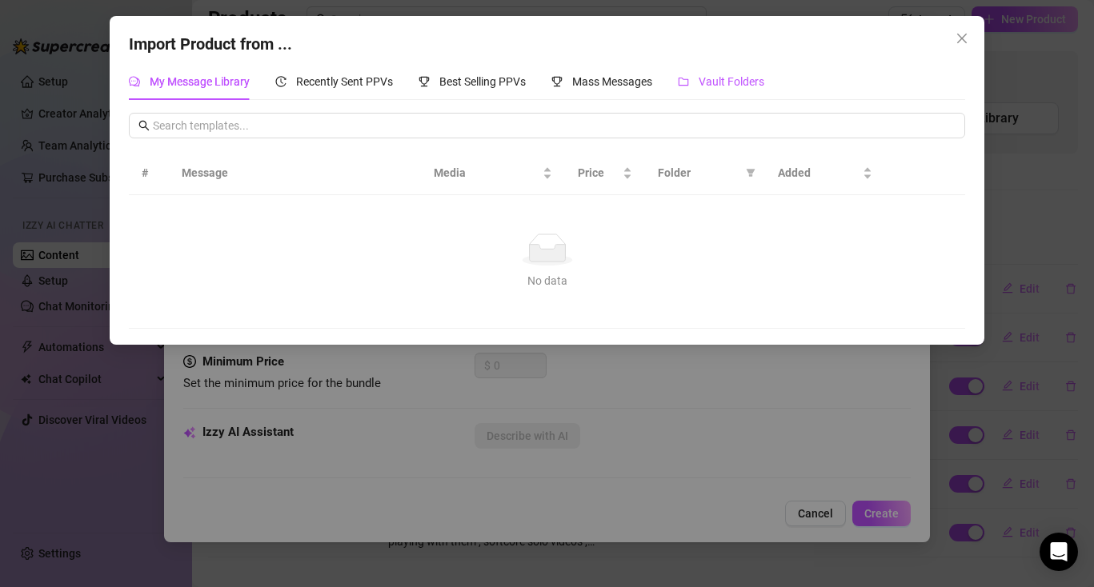
click at [709, 80] on span "Vault Folders" at bounding box center [732, 81] width 66 height 13
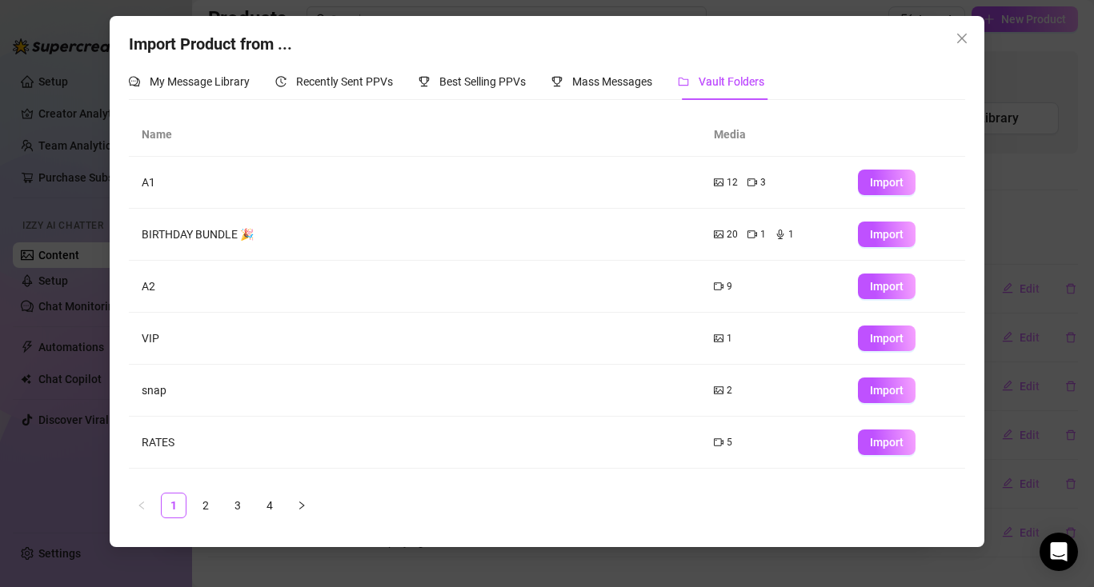
click at [985, 150] on div "Import Product from ... My Message Library Recently Sent PPVs Best Selling PPVs…" at bounding box center [547, 293] width 1094 height 587
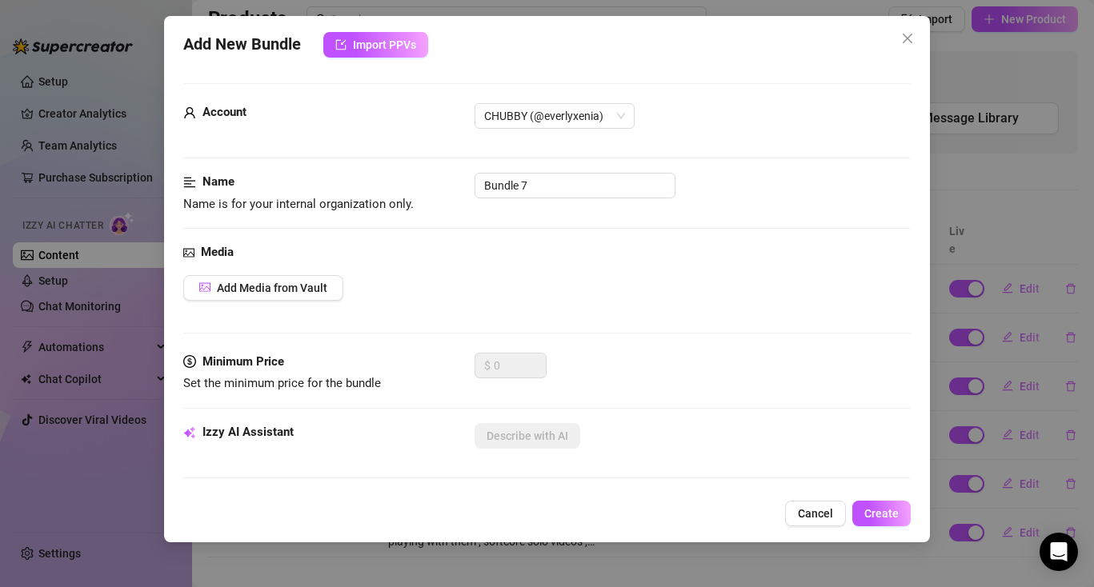
click at [981, 168] on div "Add New Bundle Import PPVs Account CHUBBY (@everlyxenia) Name Name is for your …" at bounding box center [547, 293] width 1094 height 587
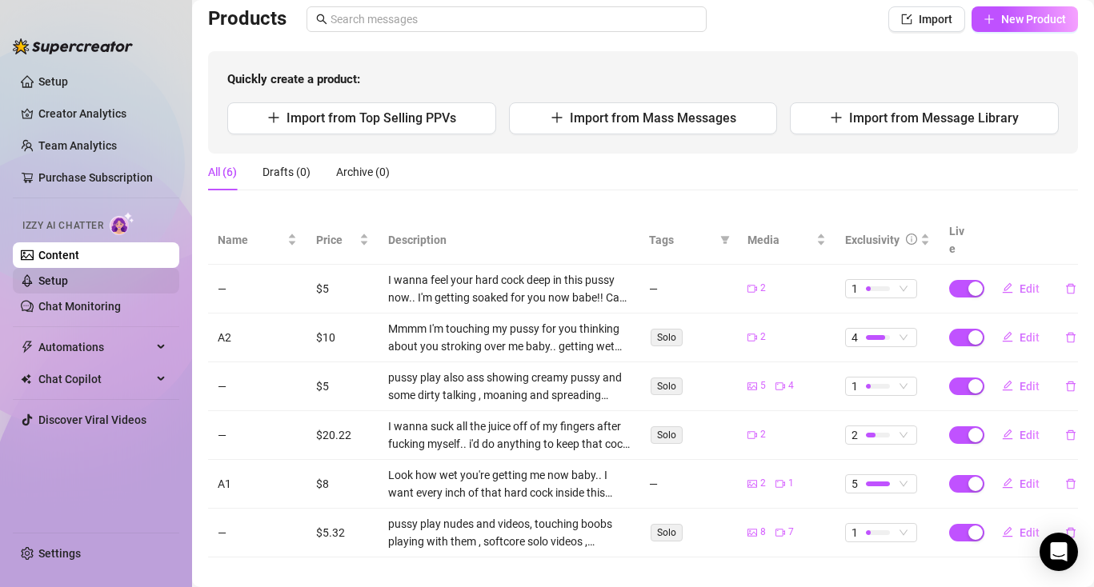
click at [66, 280] on link "Setup" at bounding box center [53, 280] width 30 height 13
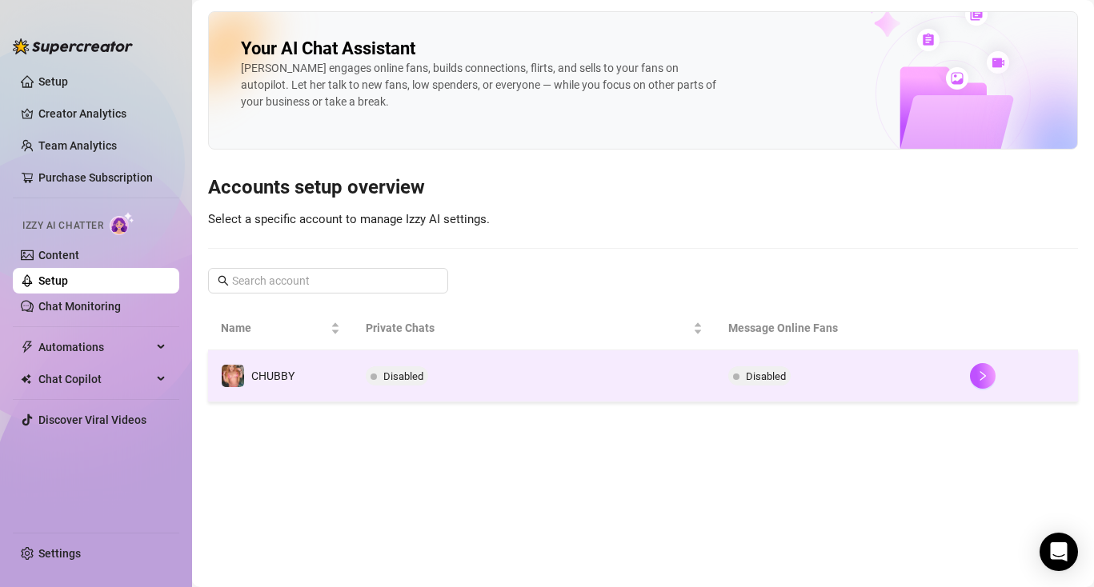
click at [332, 376] on td "CHUBBY" at bounding box center [280, 377] width 145 height 52
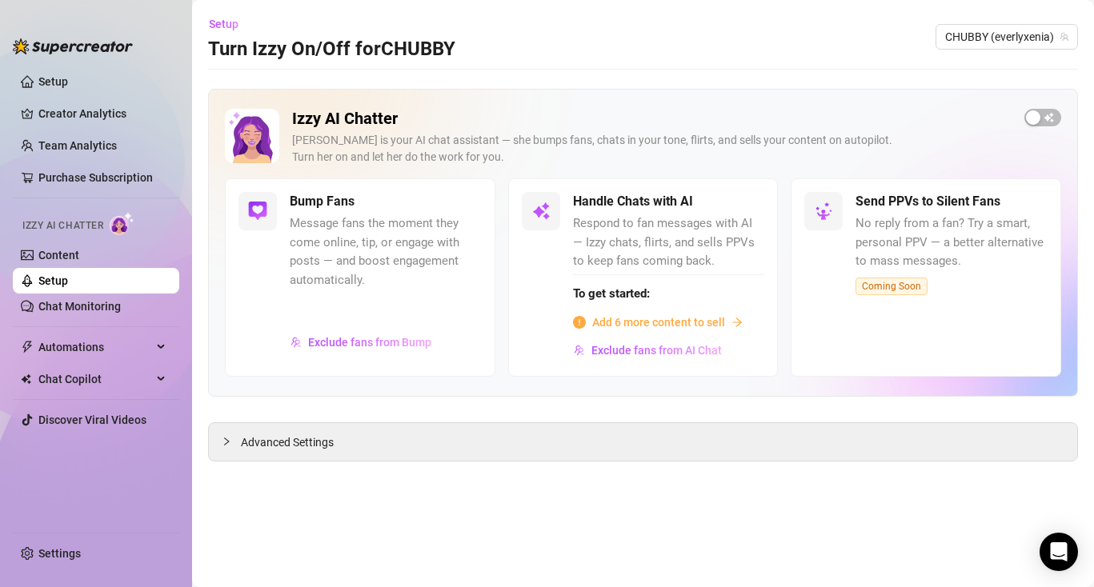
click at [360, 266] on span "Message fans the moment they come online, tip, or engage with posts — and boost…" at bounding box center [386, 251] width 192 height 75
click at [313, 202] on h5 "Bump Fans" at bounding box center [322, 201] width 65 height 19
click at [262, 208] on img at bounding box center [257, 211] width 19 height 19
click at [321, 323] on div at bounding box center [386, 311] width 192 height 34
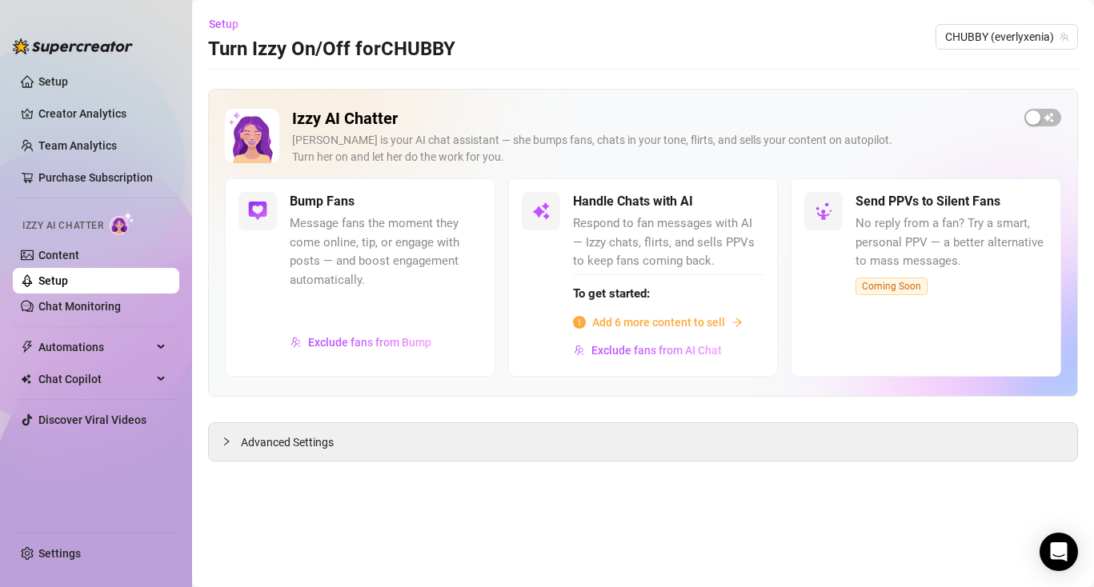
click at [269, 322] on div "Bump Fans Message fans the moment they come online, tip, or engage with posts —…" at bounding box center [360, 277] width 270 height 198
click at [639, 323] on span "Add 6 more content to sell" at bounding box center [658, 323] width 133 height 18
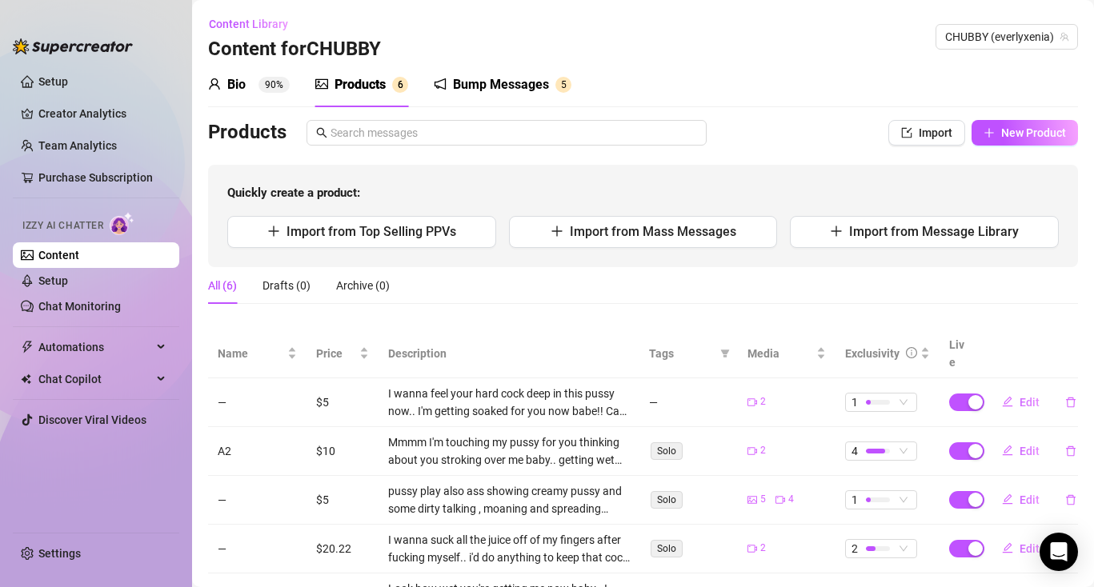
click at [1024, 117] on div "Bio 90% Products 6 Bump Messages 5 Bio Import Bio from other creator Personal I…" at bounding box center [643, 366] width 870 height 609
click at [1025, 130] on span "New Product" at bounding box center [1033, 132] width 65 height 13
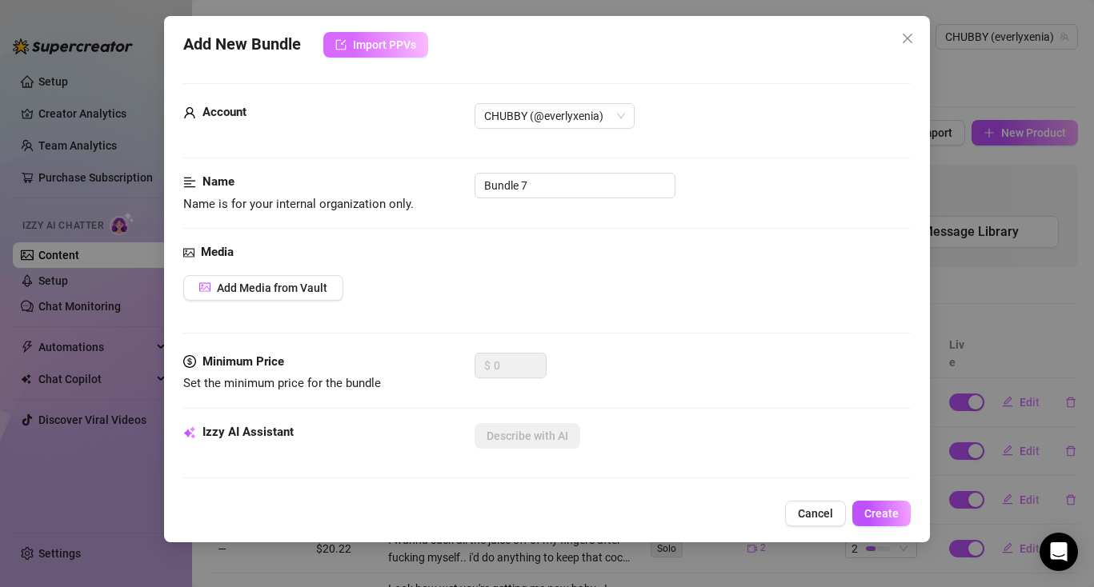
click at [383, 42] on span "Import PPVs" at bounding box center [384, 44] width 63 height 13
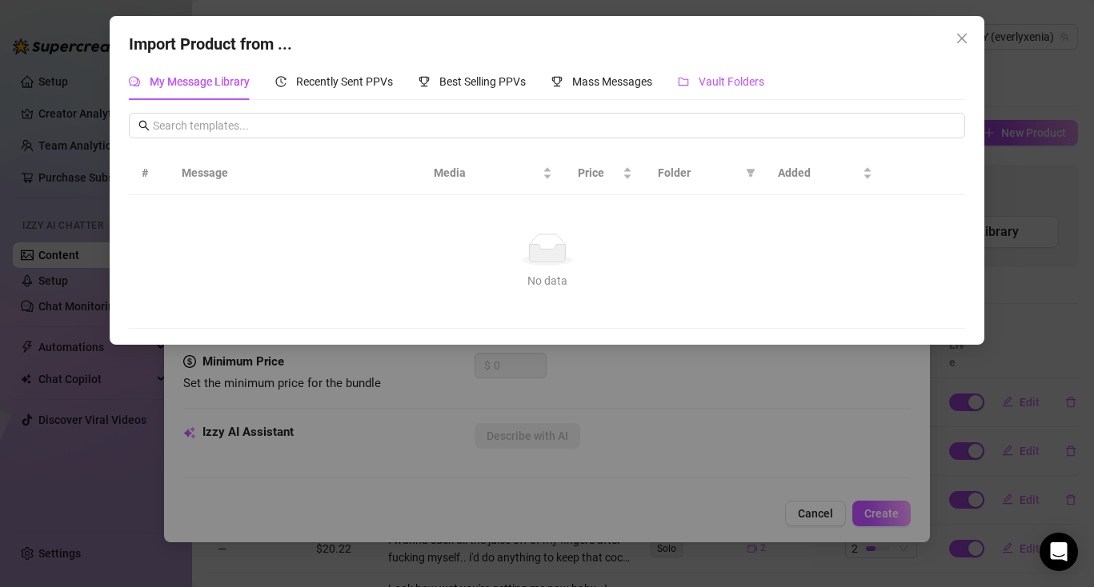
click at [732, 80] on span "Vault Folders" at bounding box center [732, 81] width 66 height 13
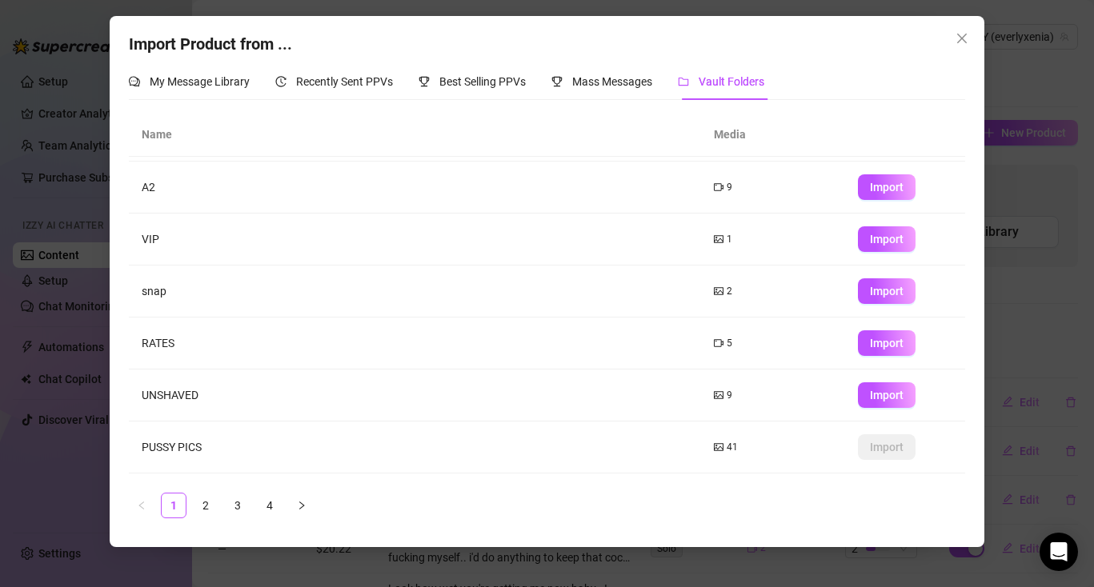
scroll to position [103, 0]
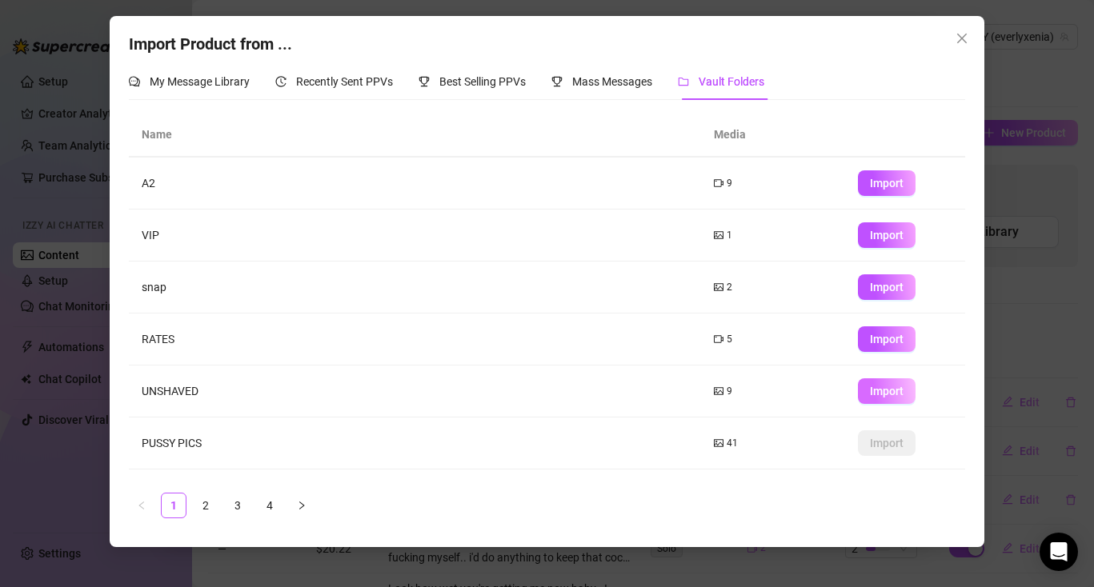
click at [870, 388] on span "Import" at bounding box center [887, 391] width 34 height 13
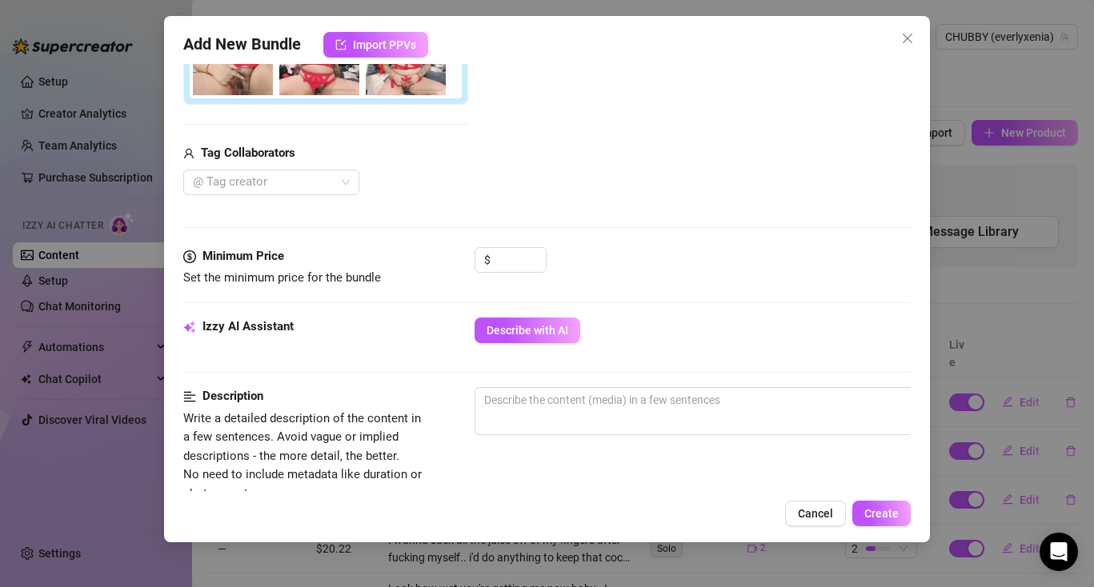
scroll to position [527, 0]
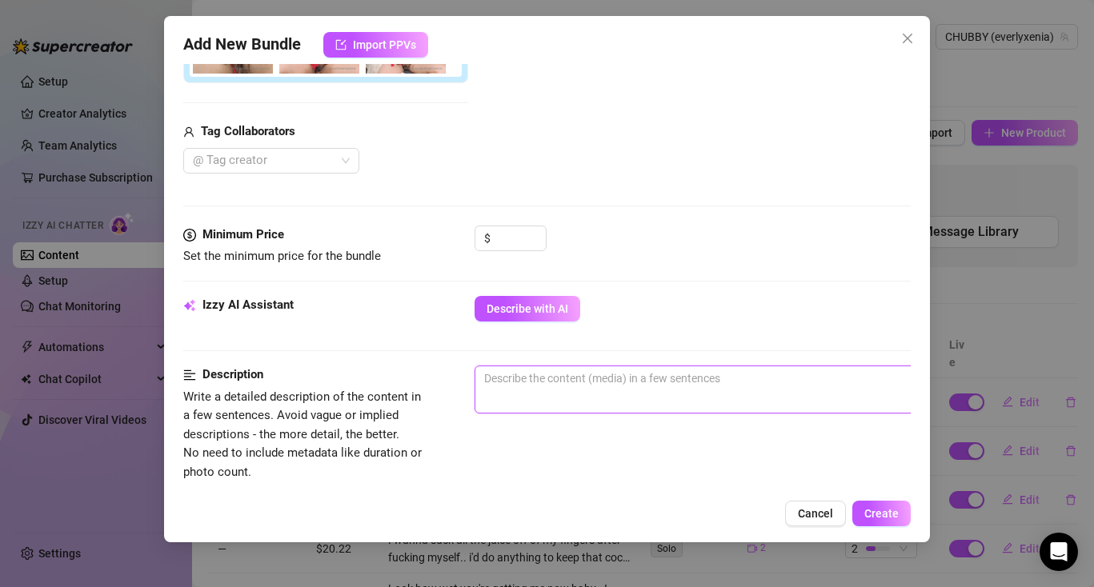
click at [507, 389] on textarea at bounding box center [754, 379] width 559 height 24
paste textarea "i can’t believe it’s my first day on here & this has me feeling sooooo horny. t…"
type textarea "i can’t believe it’s my first day on here & this has me feeling sooooo horny. t…"
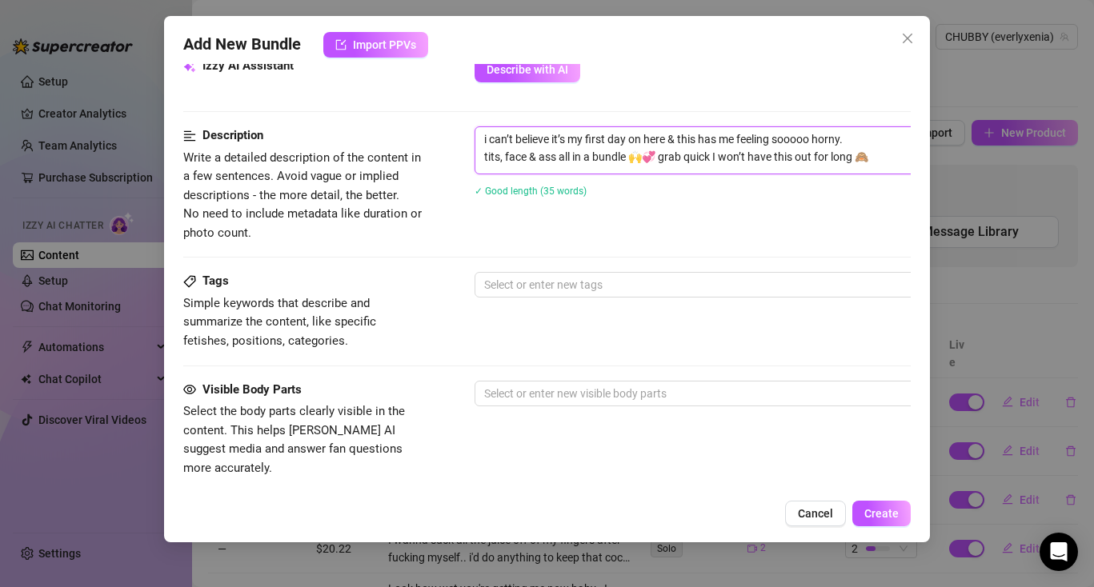
scroll to position [793, 0]
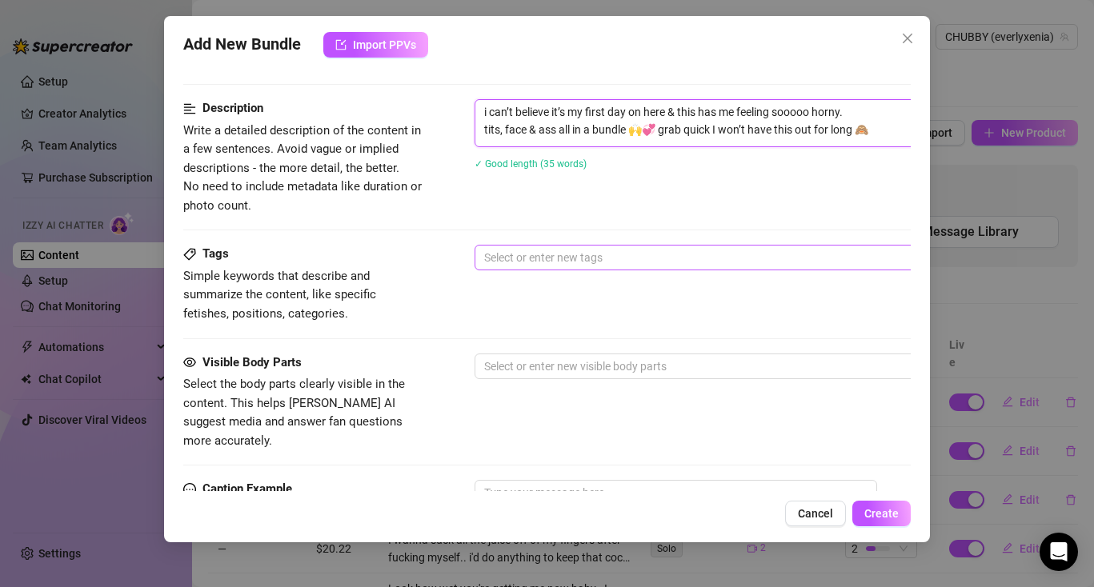
click at [489, 258] on div at bounding box center [746, 257] width 537 height 22
type textarea "i can’t believe it’s my first day on here & this has me feeling sooooo horny. t…"
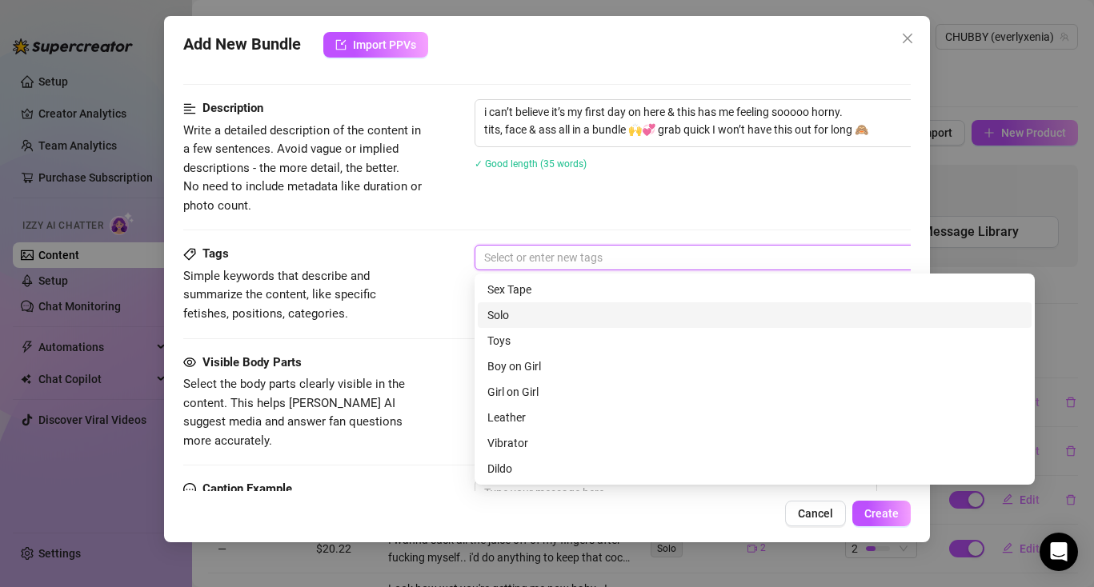
click at [508, 310] on div "Solo" at bounding box center [754, 315] width 535 height 18
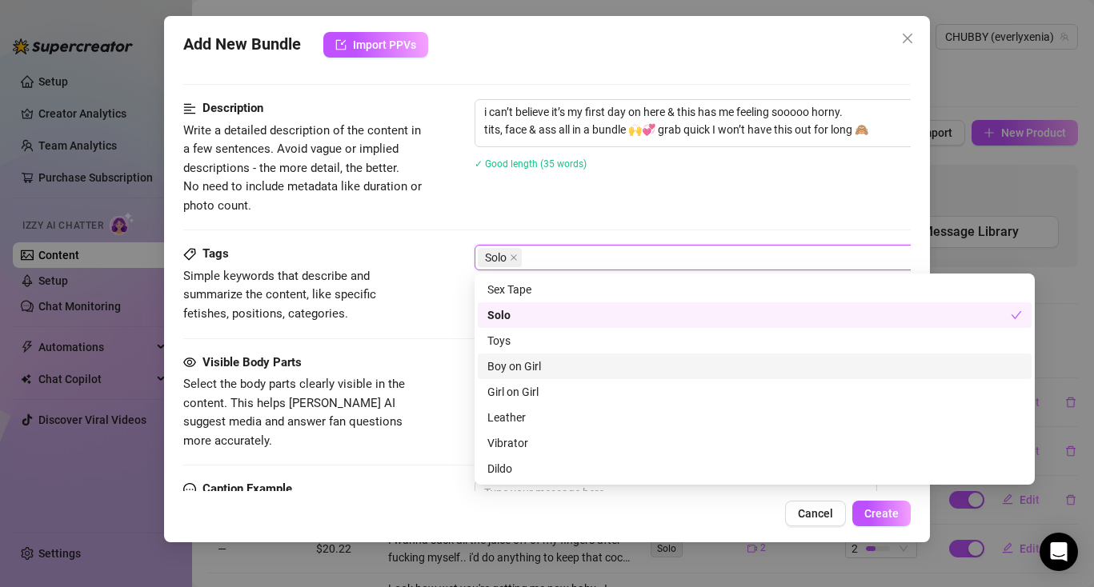
click at [443, 333] on div "Tags Simple keywords that describe and summarize the content, like specific fet…" at bounding box center [546, 299] width 727 height 108
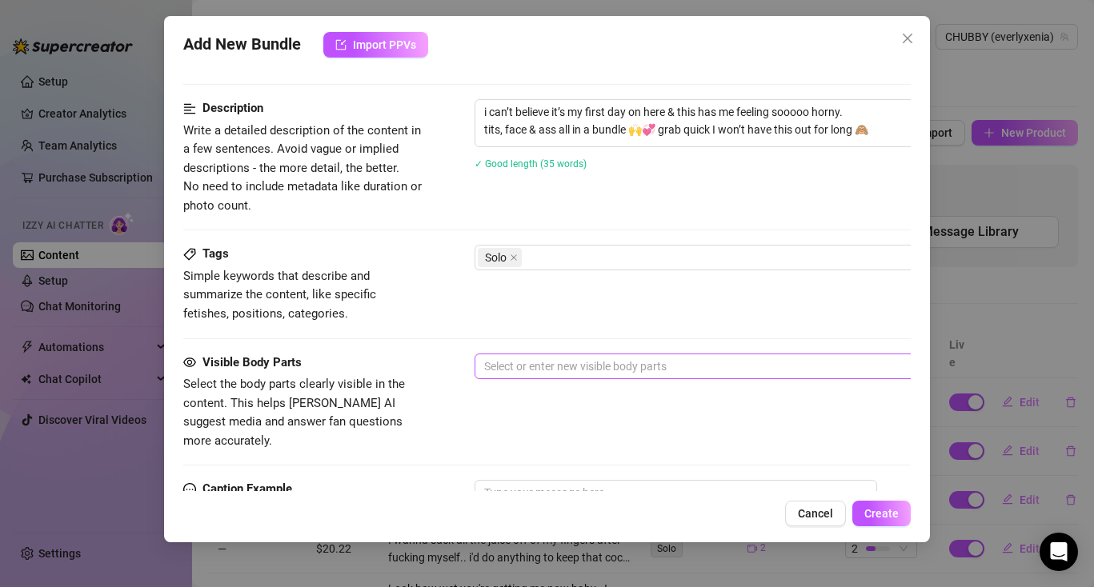
click at [538, 371] on div at bounding box center [746, 366] width 537 height 22
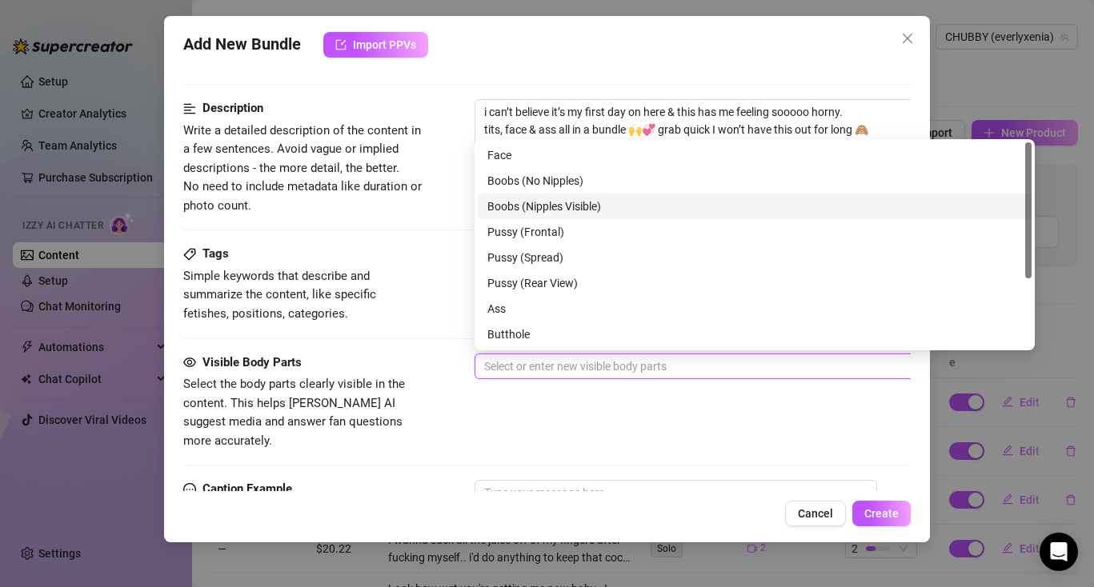
click at [545, 205] on div "Boobs (Nipples Visible)" at bounding box center [754, 207] width 535 height 18
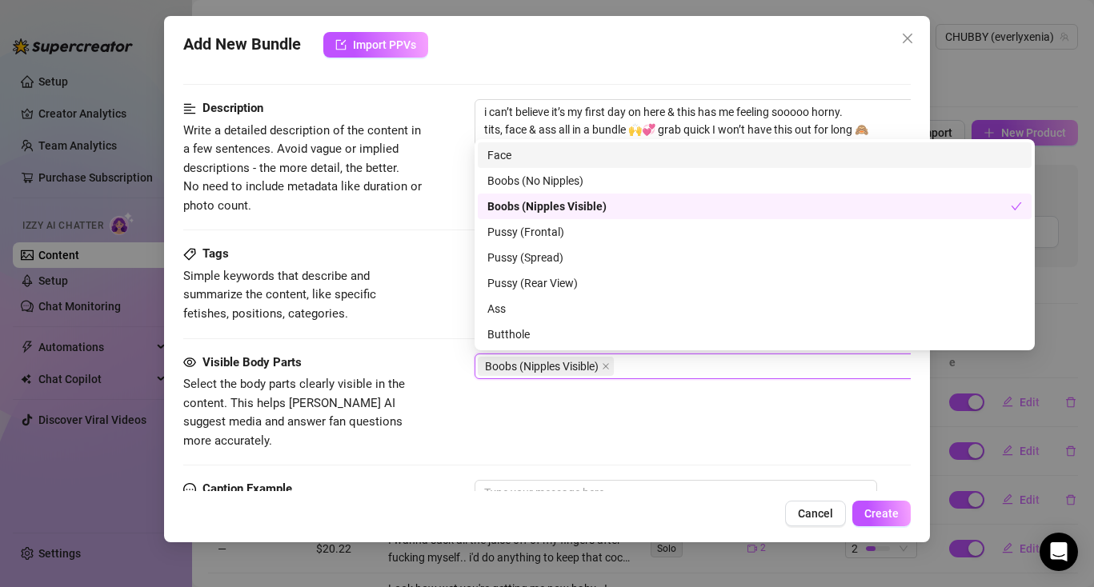
click at [506, 150] on div "Face" at bounding box center [754, 155] width 535 height 18
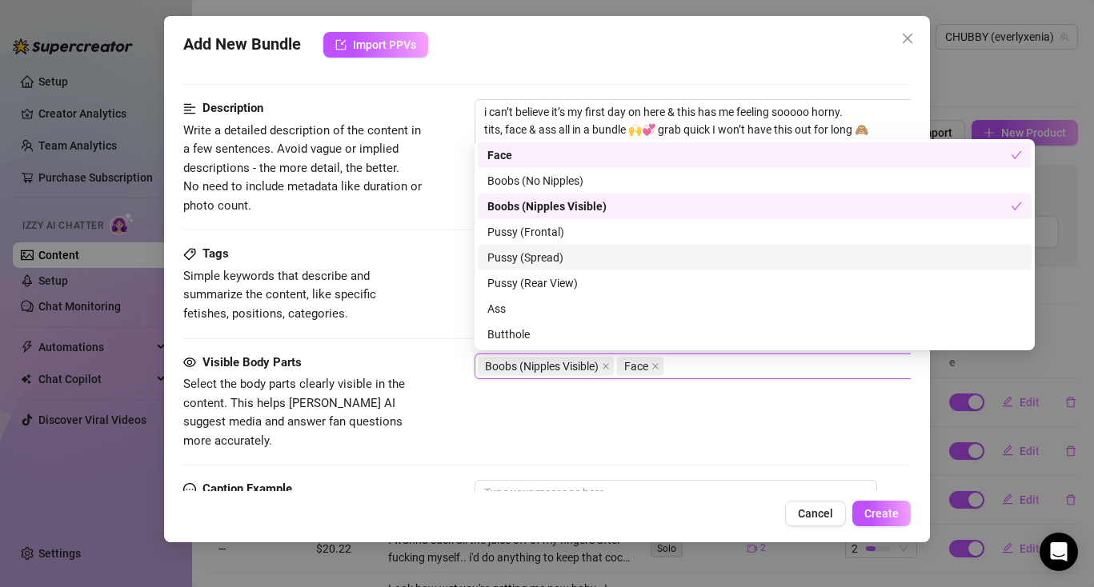
click at [536, 258] on div "Pussy (Spread)" at bounding box center [754, 258] width 535 height 18
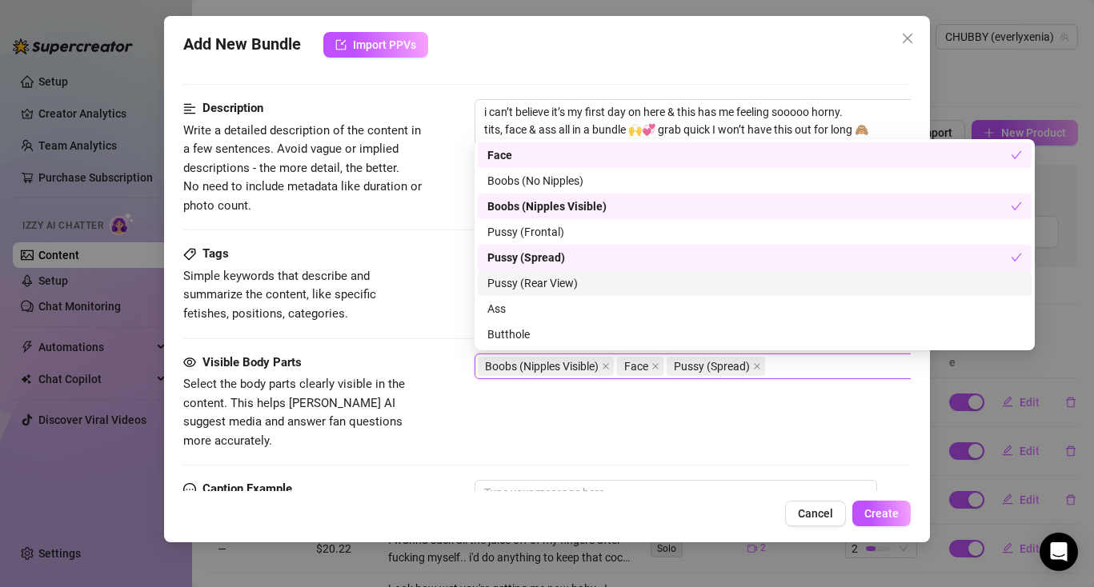
click at [541, 282] on div "Pussy (Rear View)" at bounding box center [754, 283] width 535 height 18
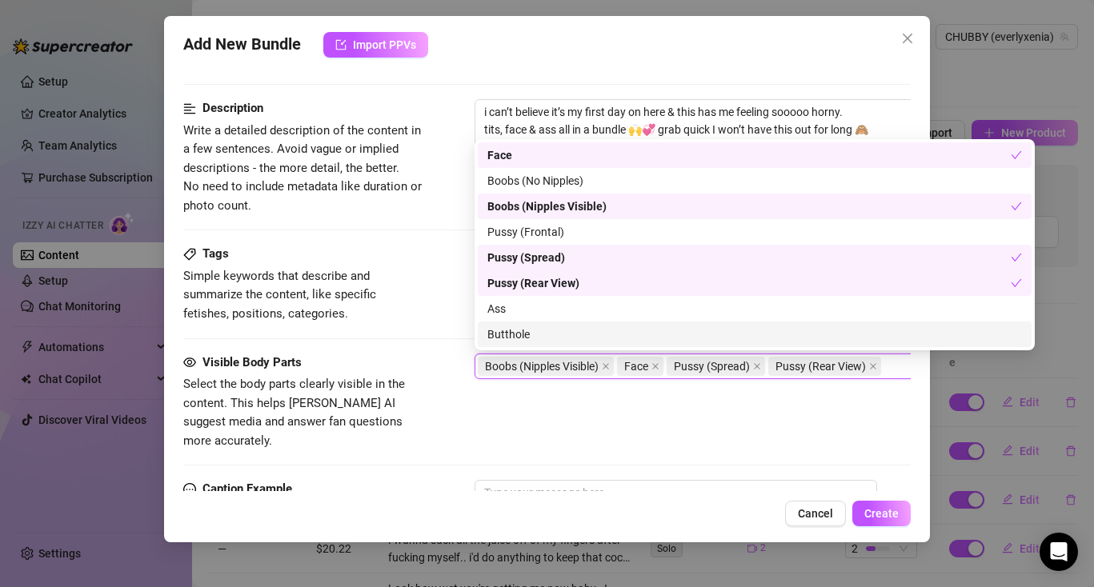
click at [767, 434] on div "Visible Body Parts Select the body parts clearly visible in the content. This h…" at bounding box center [546, 417] width 727 height 127
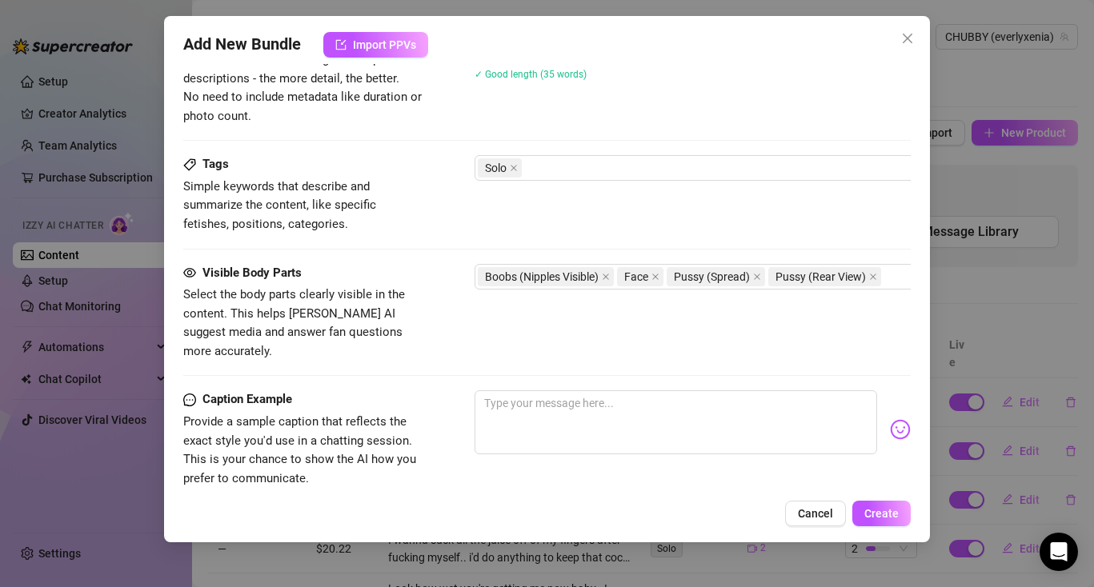
scroll to position [1088, 0]
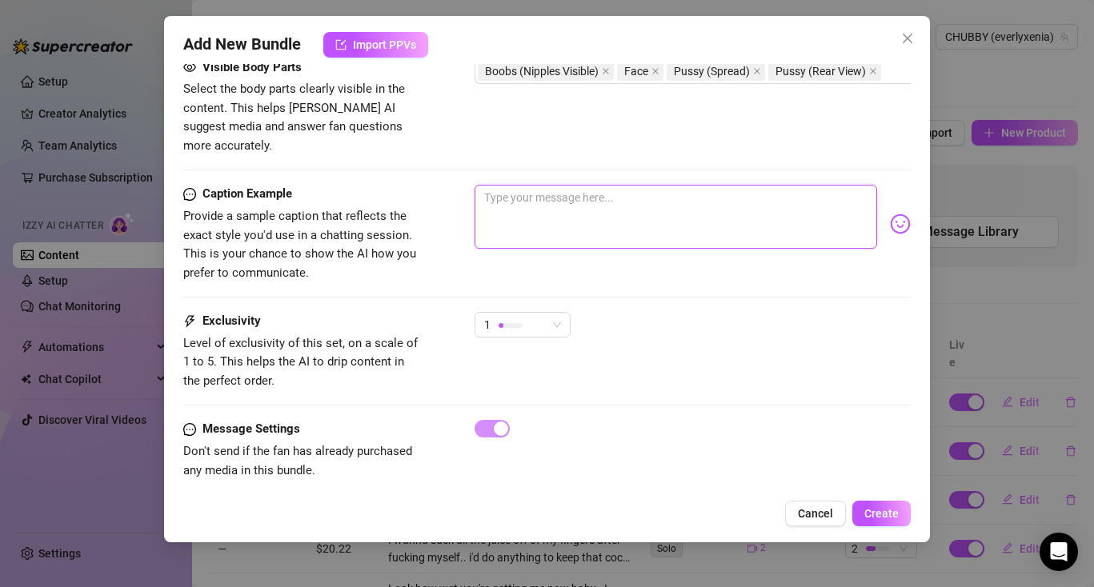
click at [549, 190] on textarea at bounding box center [676, 217] width 403 height 64
paste textarea "i can’t believe it’s my first day on here & this has me feeling sooooo horny. t…"
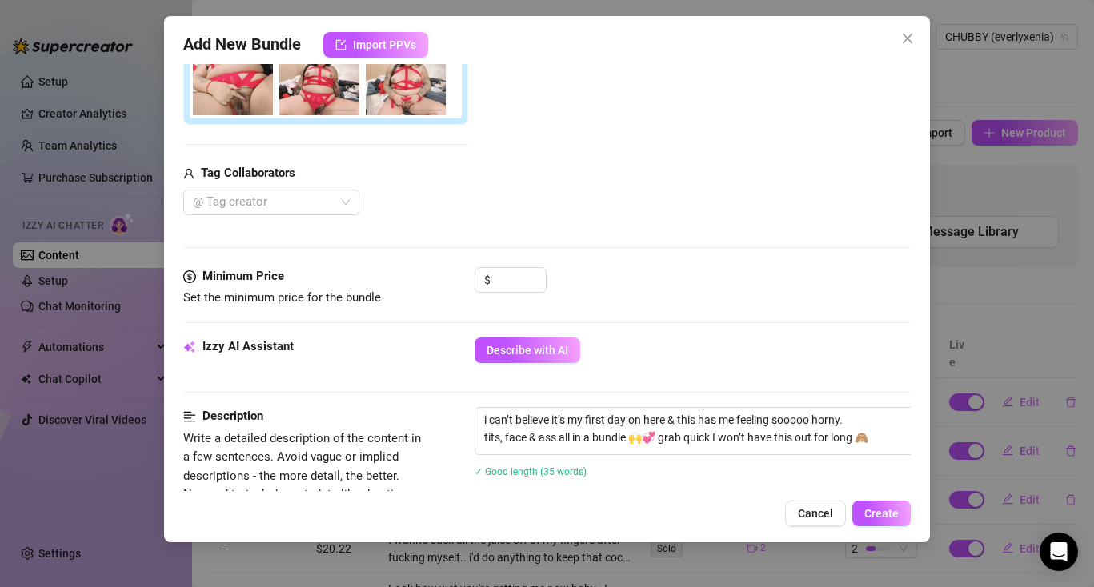
scroll to position [332, 0]
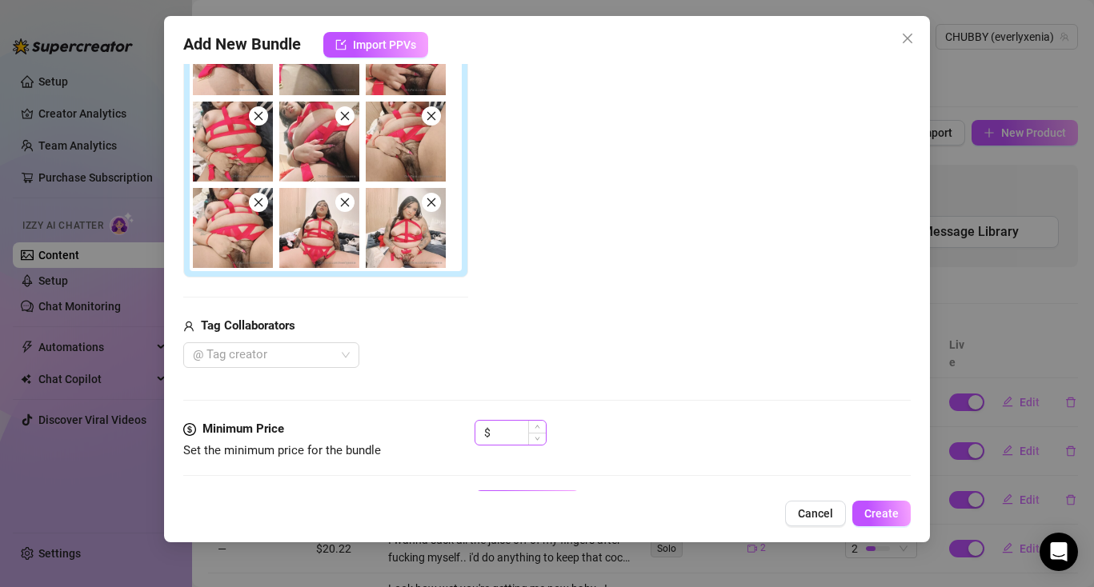
type textarea "i can’t believe it’s my first day on here & this has me feeling sooooo horny. t…"
click at [499, 427] on input at bounding box center [520, 433] width 52 height 24
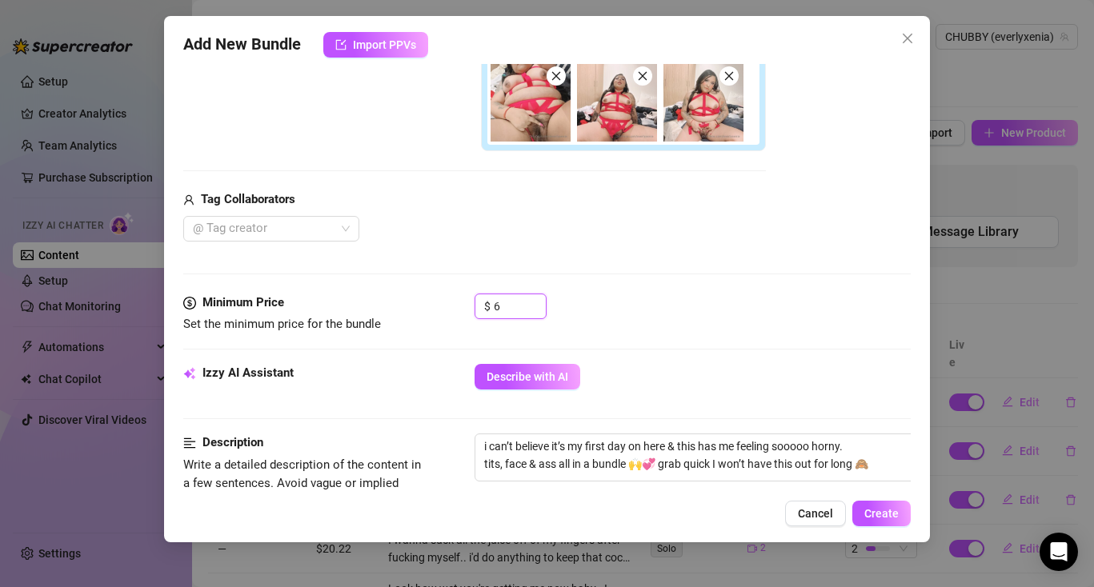
scroll to position [488, 0]
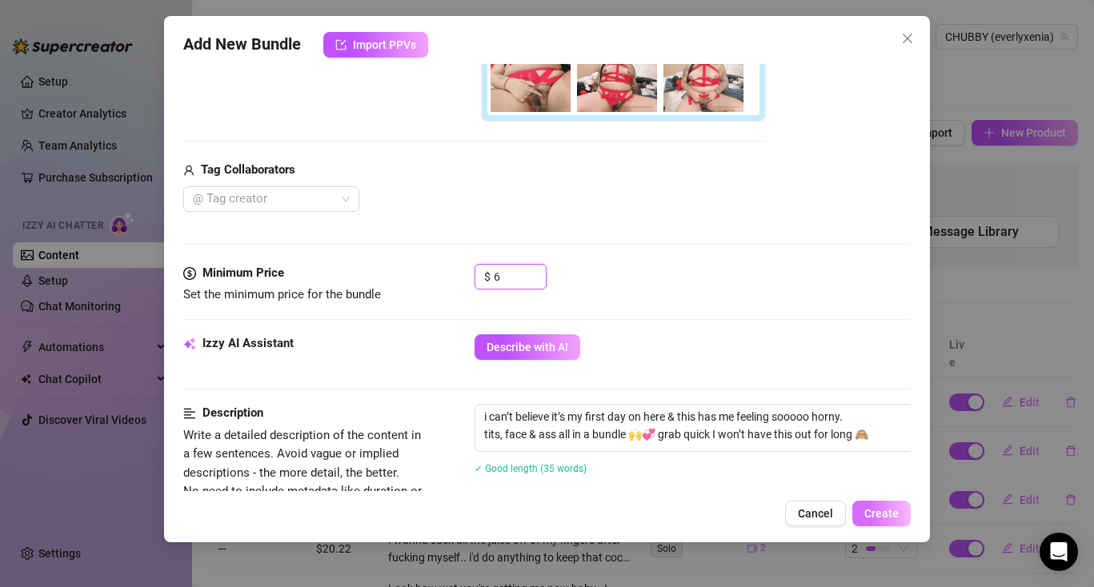
type input "6"
click at [883, 514] on span "Create" at bounding box center [881, 513] width 34 height 13
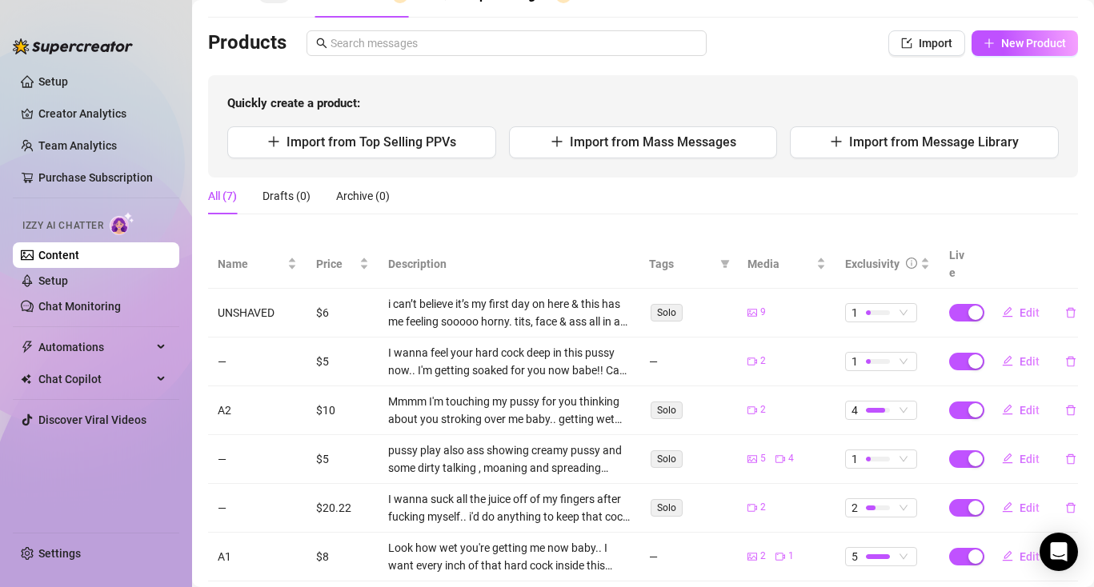
scroll to position [162, 0]
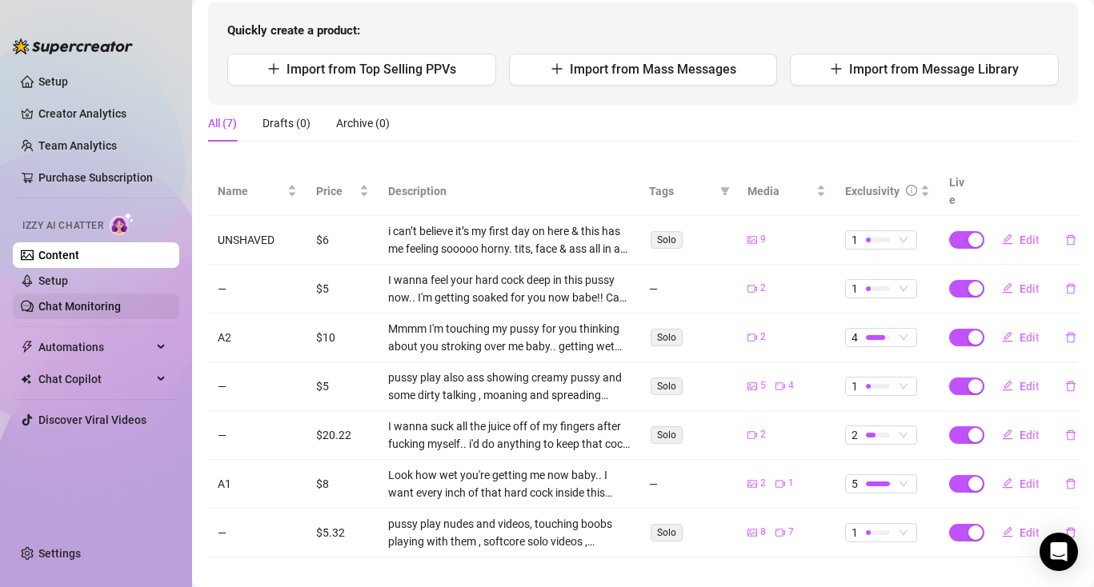
click at [118, 300] on link "Chat Monitoring" at bounding box center [79, 306] width 82 height 13
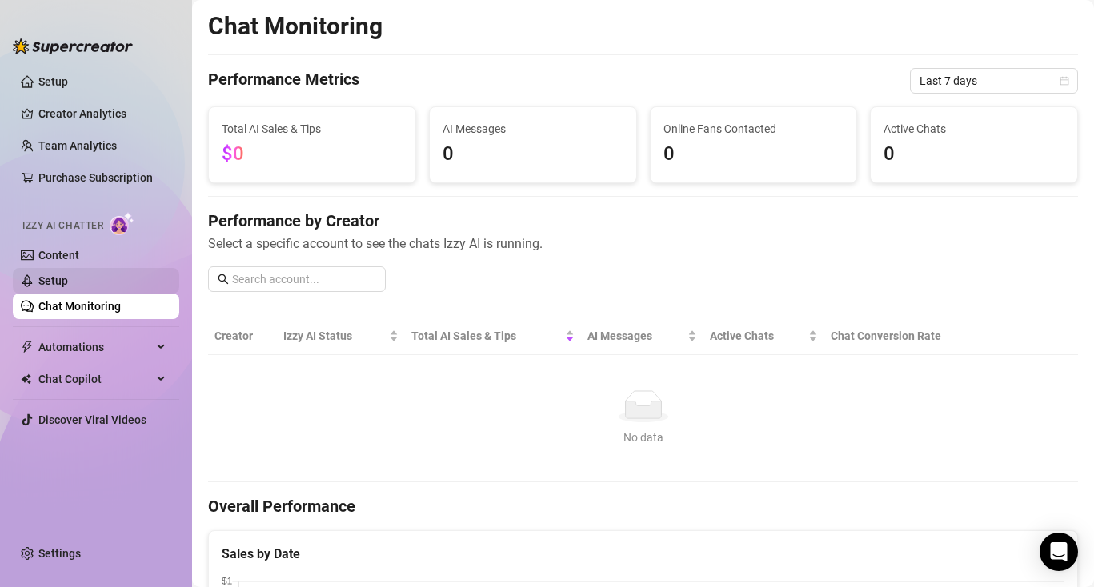
click at [68, 276] on link "Setup" at bounding box center [53, 280] width 30 height 13
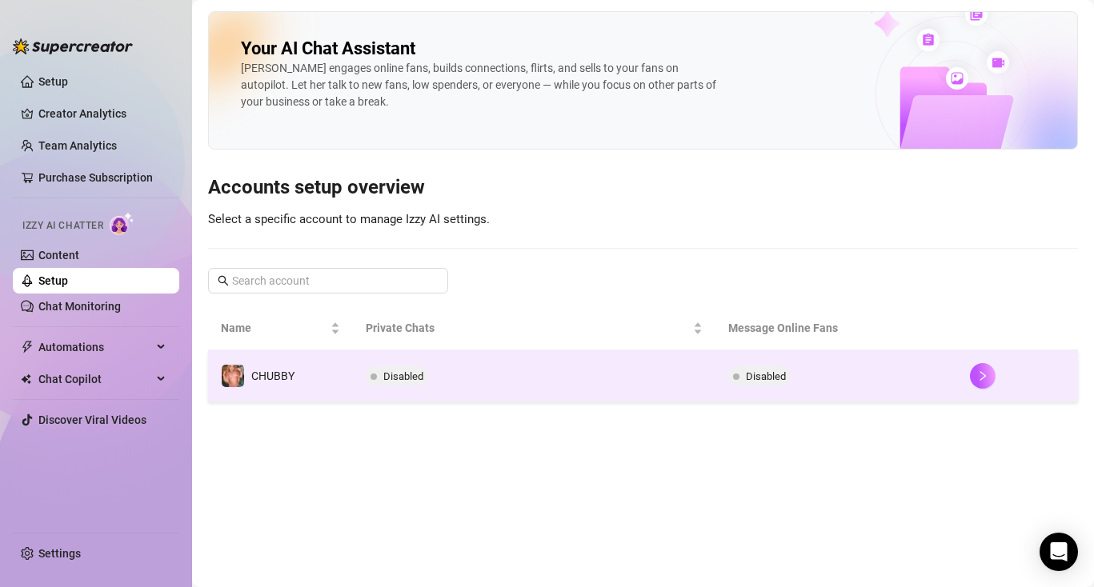
click at [430, 380] on div "Disabled" at bounding box center [400, 376] width 69 height 19
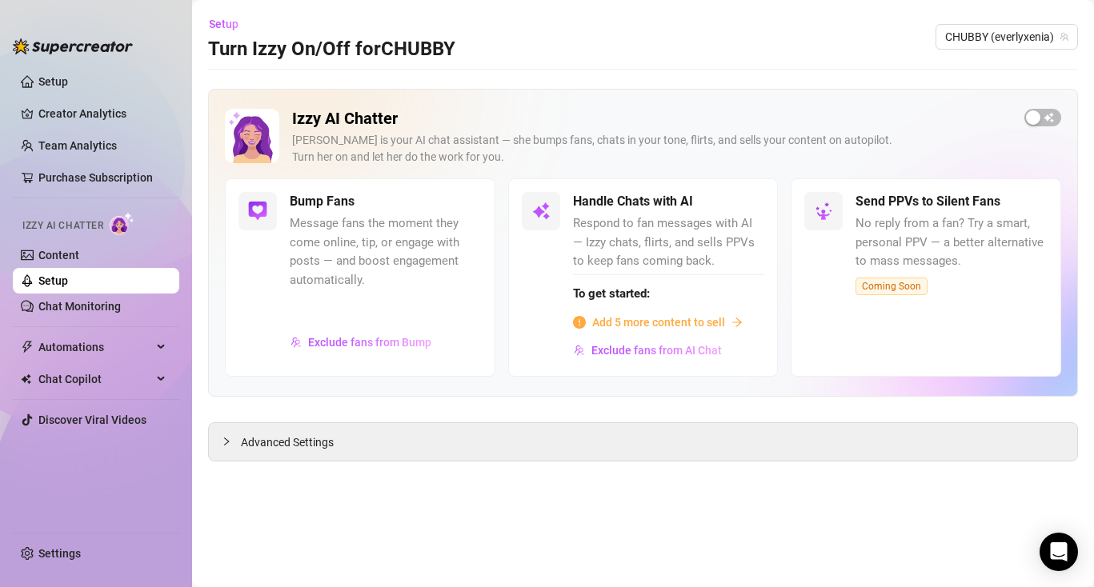
click at [673, 324] on span "Add 5 more content to sell" at bounding box center [658, 323] width 133 height 18
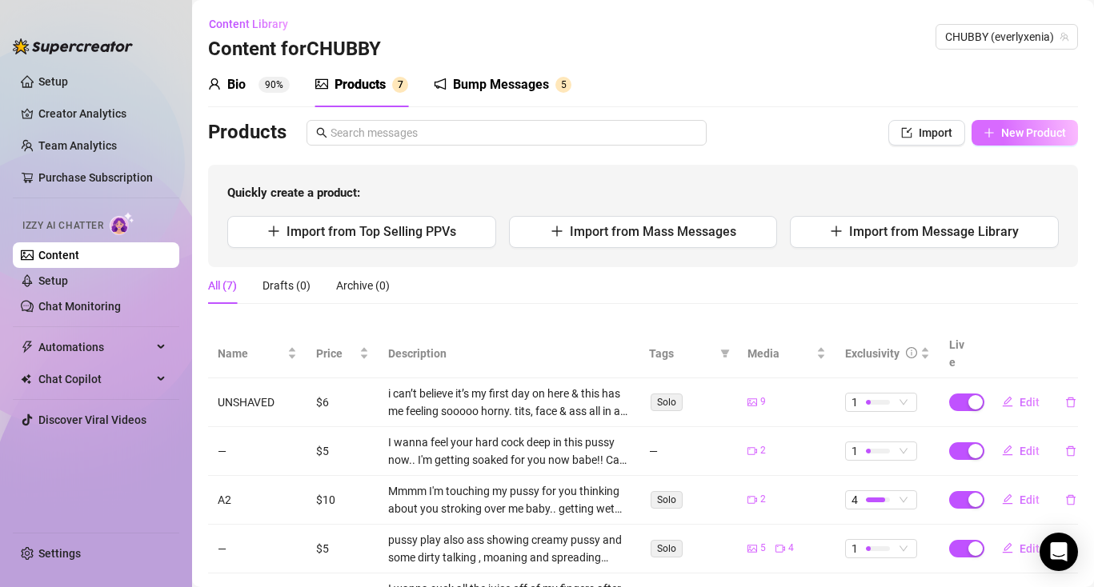
click at [1047, 128] on span "New Product" at bounding box center [1033, 132] width 65 height 13
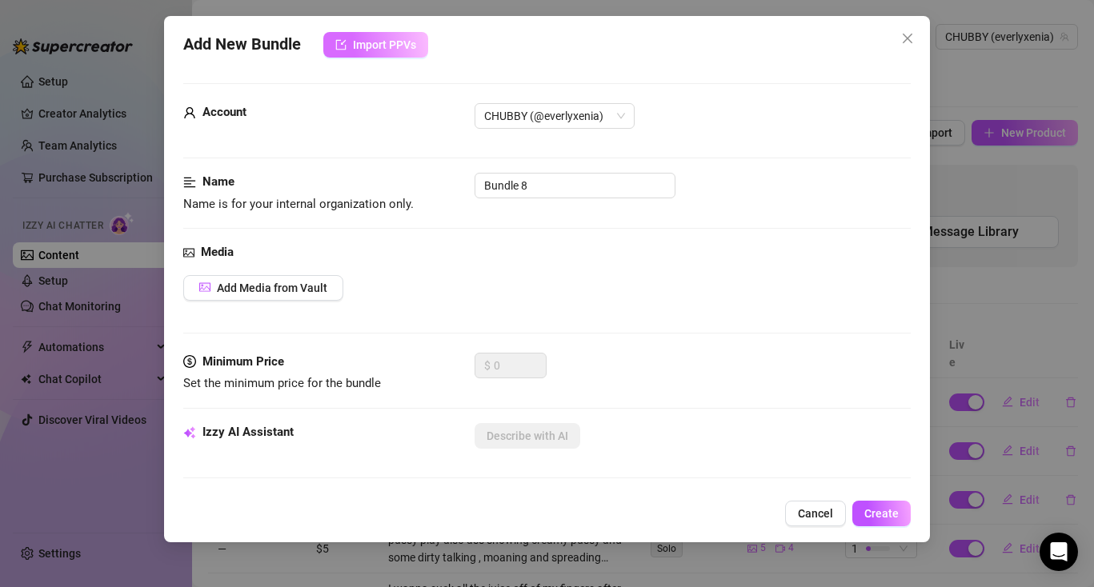
click at [366, 46] on span "Import PPVs" at bounding box center [384, 44] width 63 height 13
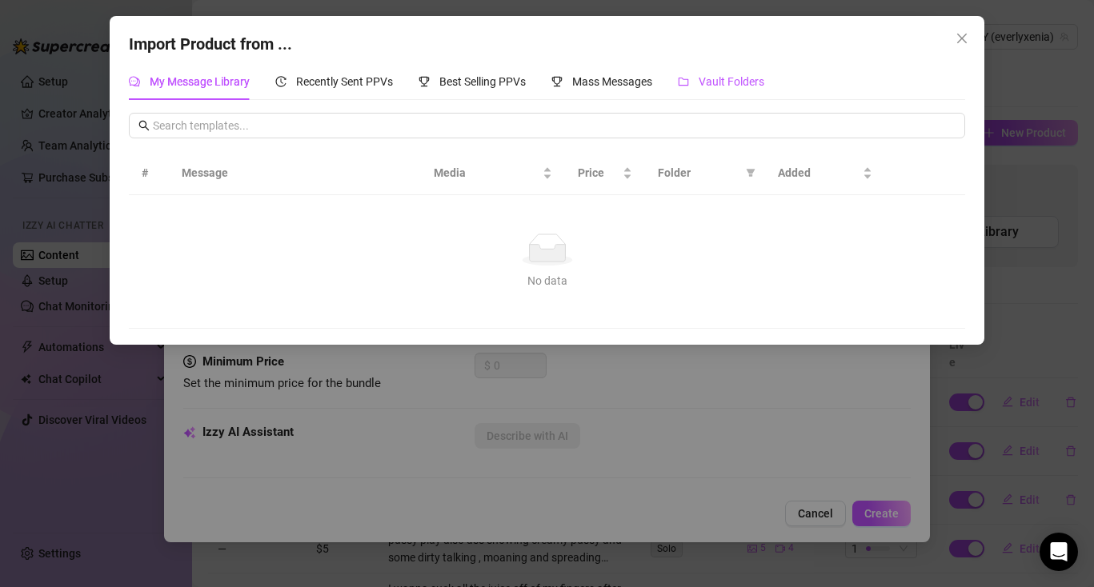
click at [728, 89] on div "Vault Folders" at bounding box center [721, 82] width 86 height 18
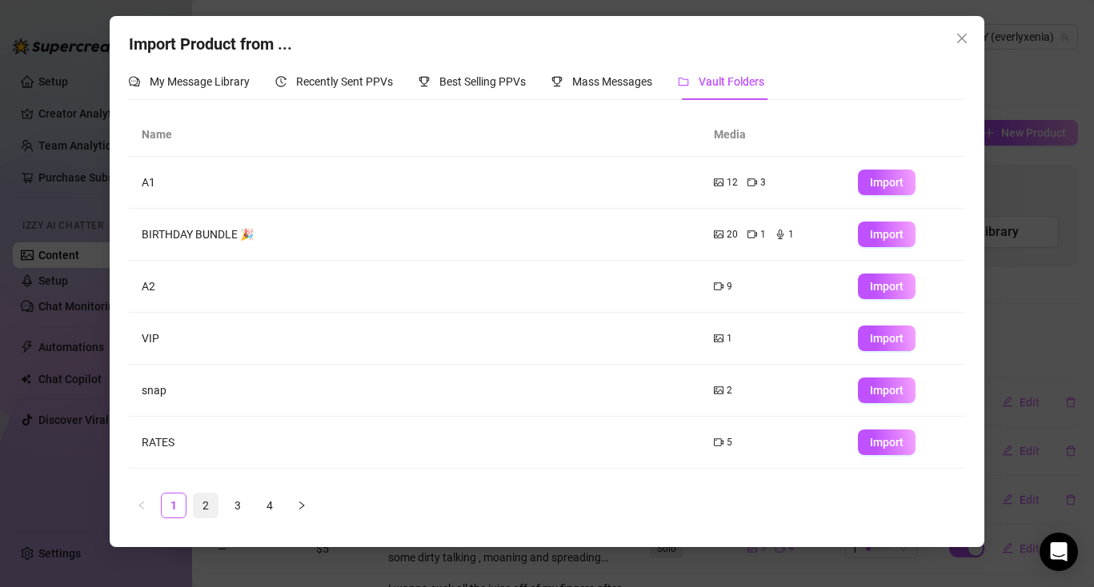
click at [199, 505] on link "2" at bounding box center [206, 506] width 24 height 24
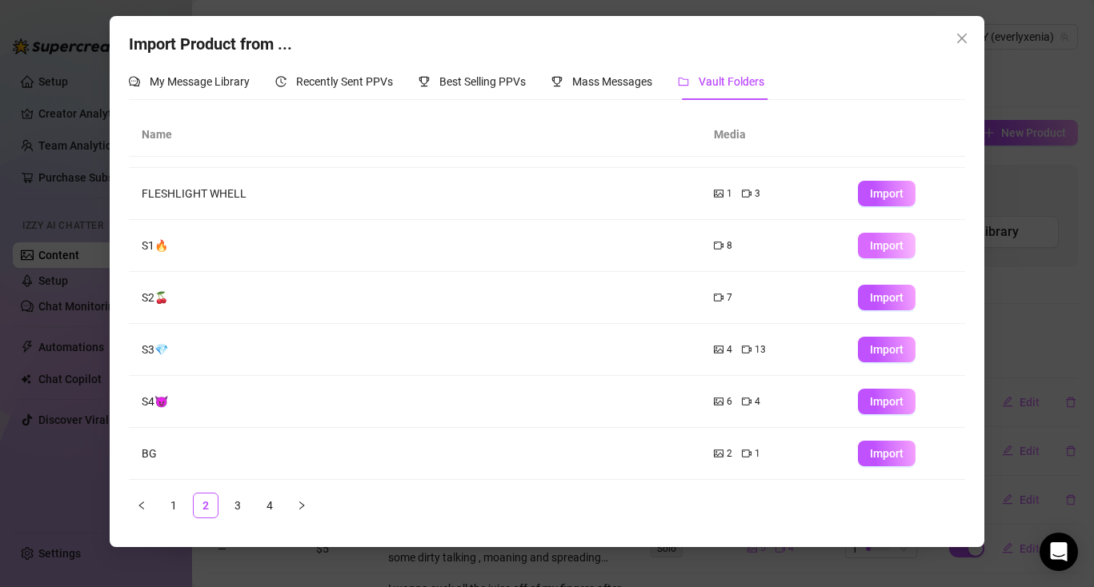
click at [870, 242] on span "Import" at bounding box center [887, 245] width 34 height 13
type textarea "Type your message here..."
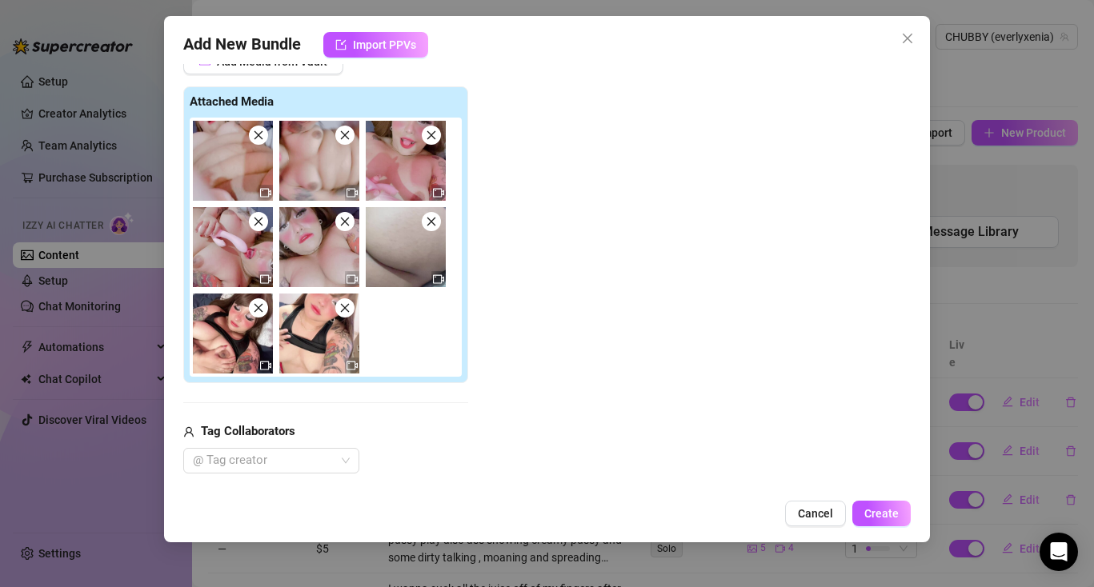
click at [343, 312] on icon "close" at bounding box center [344, 307] width 11 height 11
click at [344, 228] on span at bounding box center [344, 221] width 19 height 19
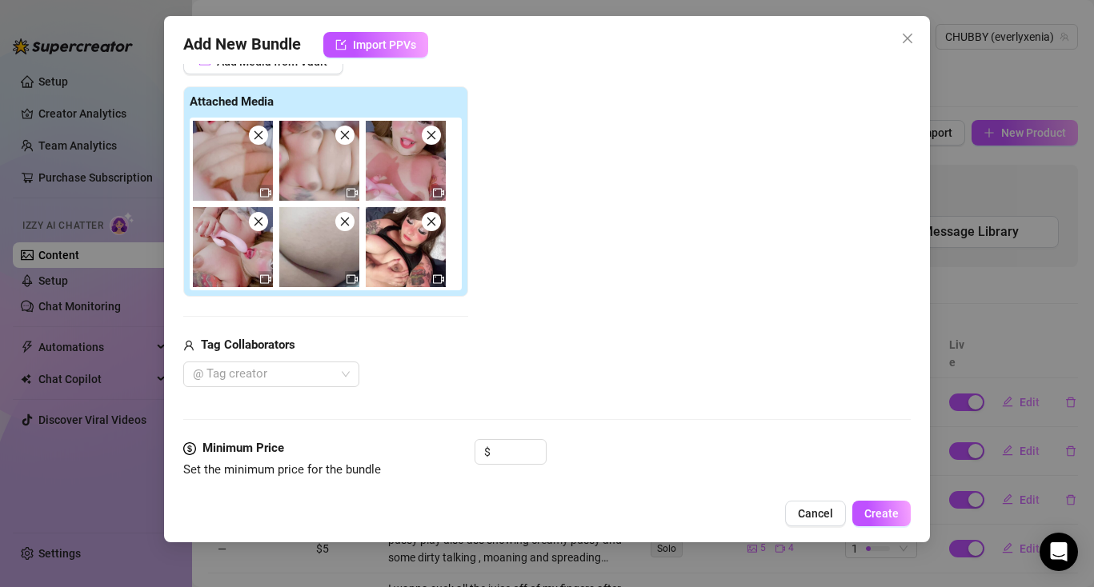
click at [266, 220] on span at bounding box center [258, 221] width 19 height 19
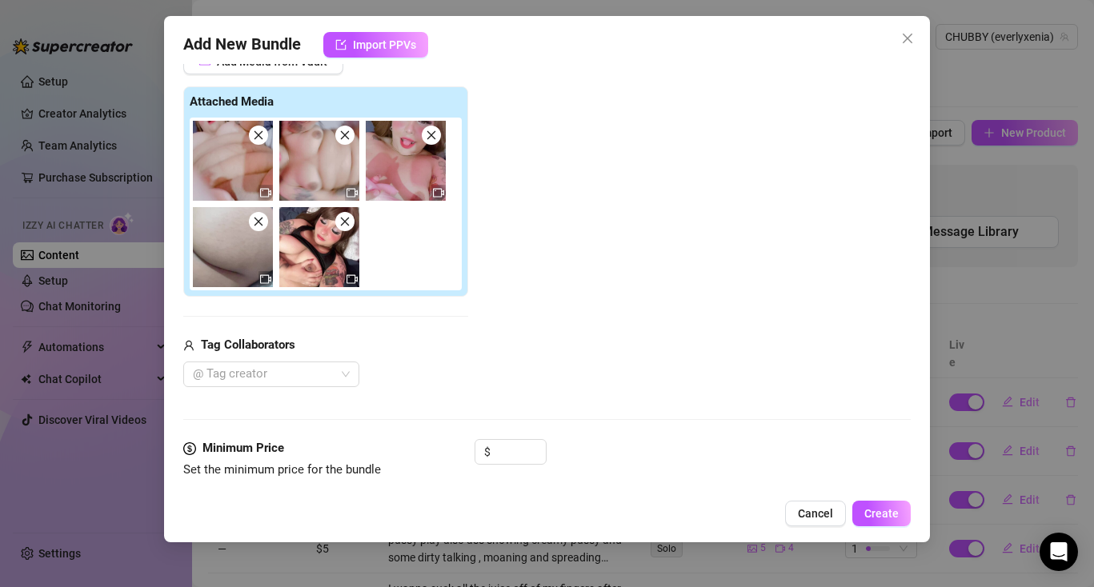
click at [263, 134] on icon "close" at bounding box center [258, 135] width 11 height 11
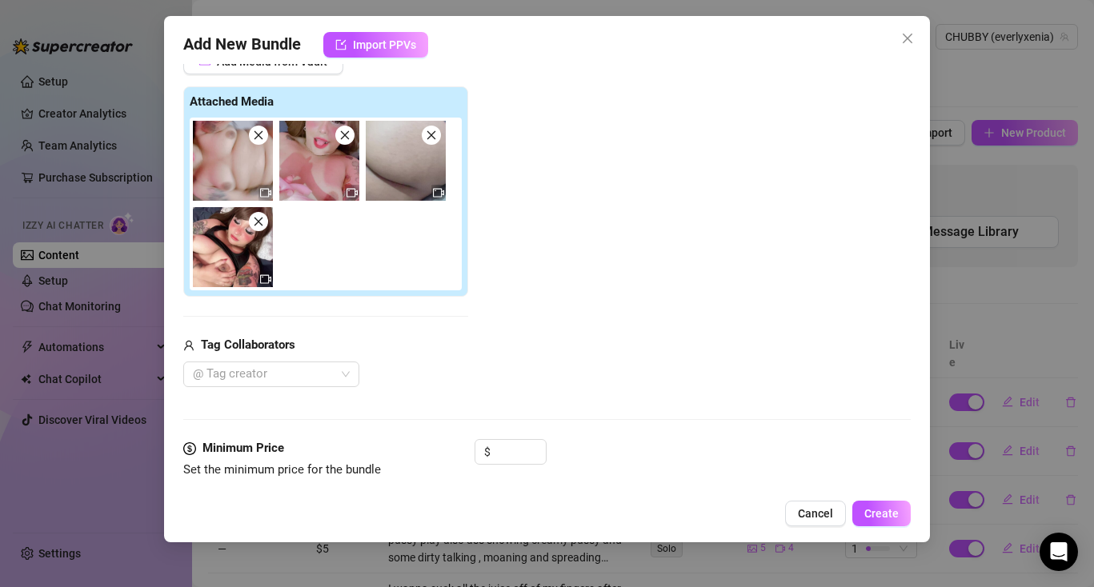
click at [263, 134] on icon "close" at bounding box center [258, 135] width 11 height 11
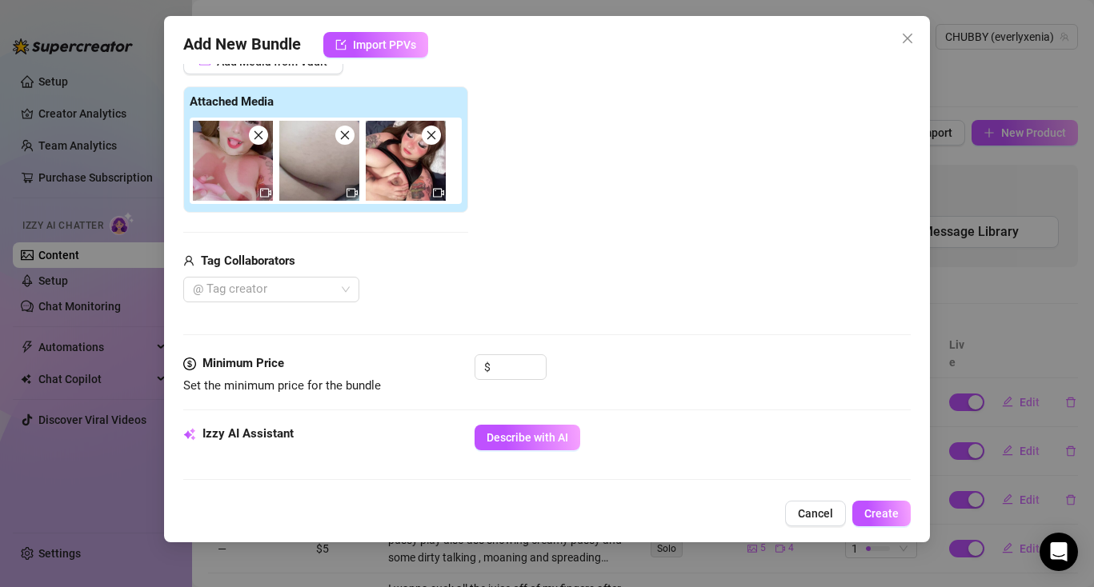
click at [263, 134] on icon "close" at bounding box center [258, 135] width 11 height 11
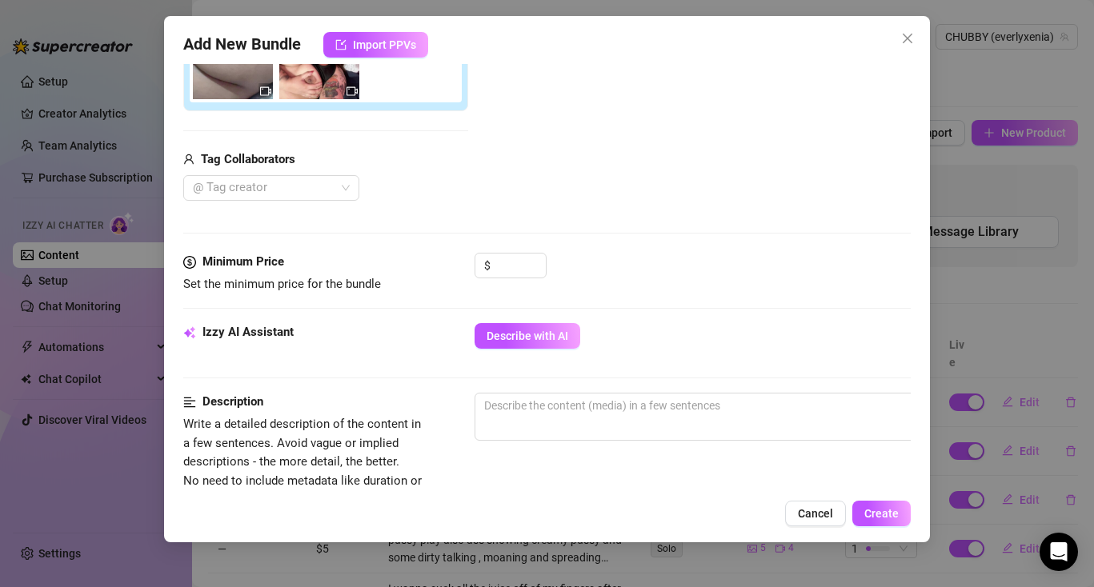
scroll to position [333, 0]
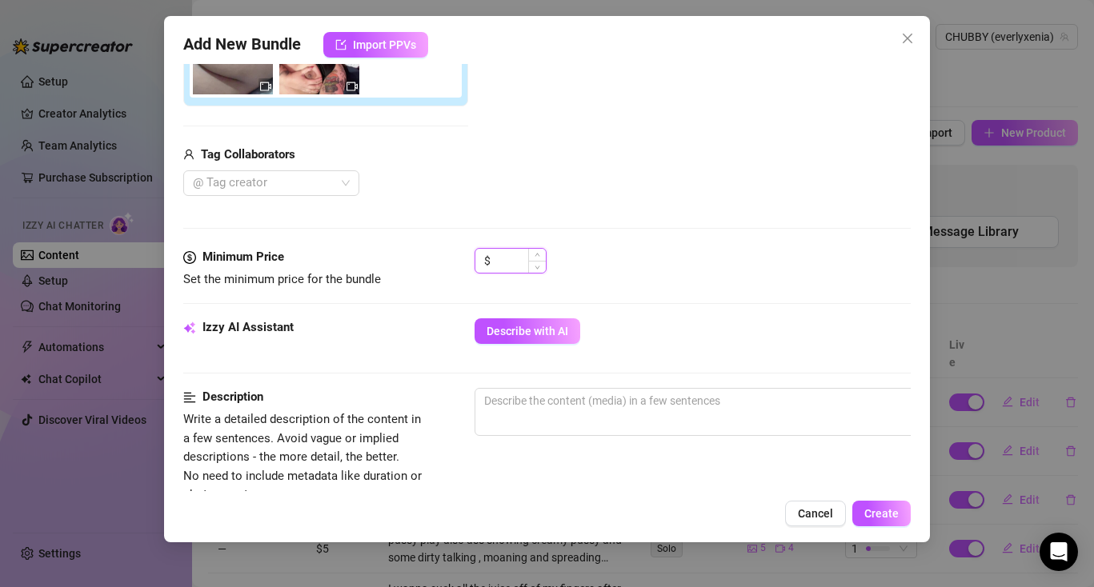
click at [506, 262] on input at bounding box center [520, 261] width 52 height 24
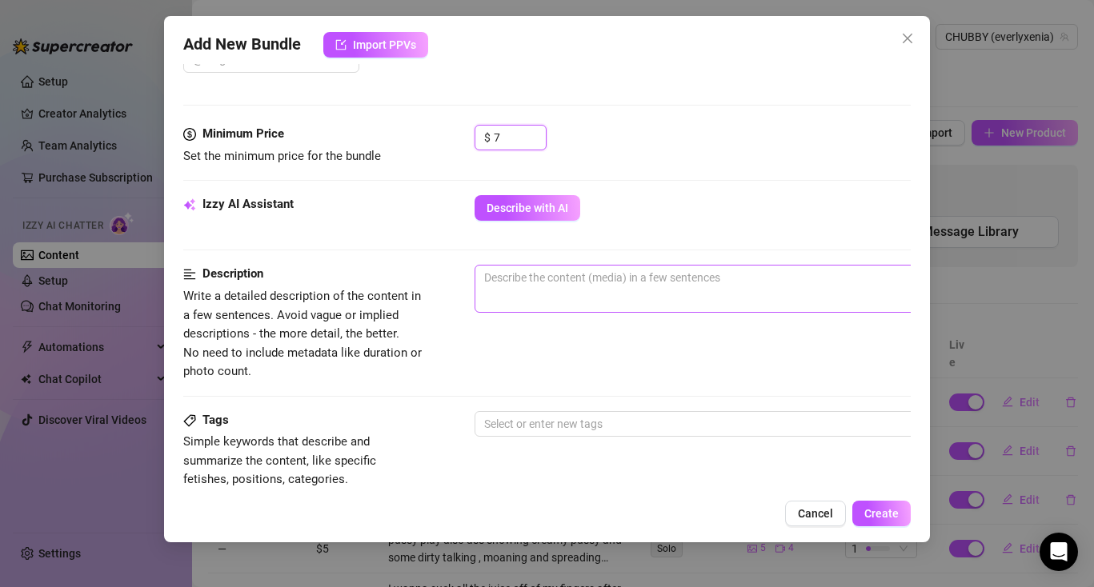
scroll to position [466, 0]
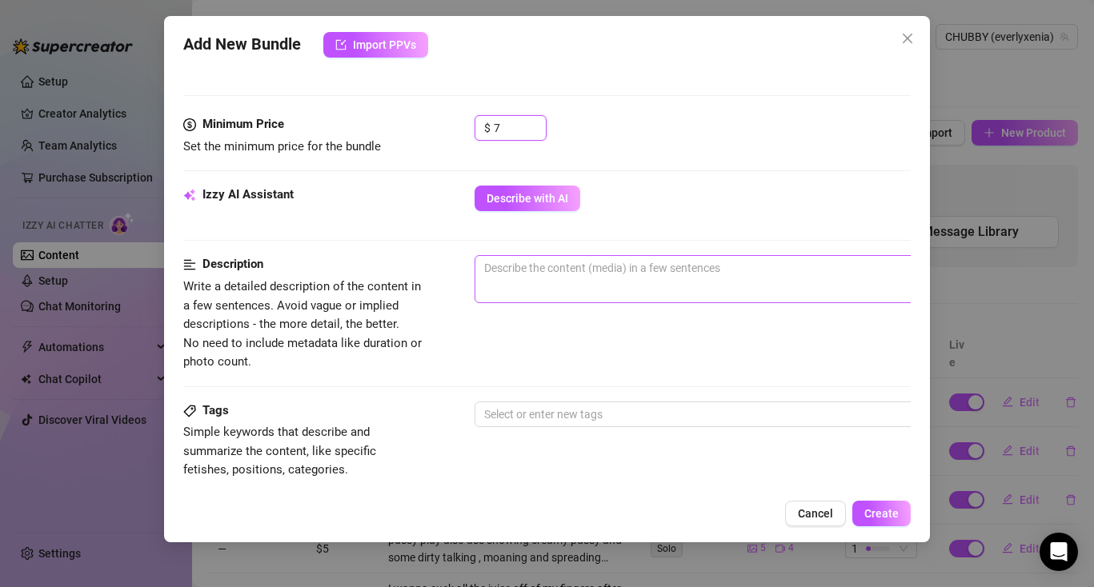
type input "7"
click at [533, 270] on textarea at bounding box center [754, 268] width 559 height 24
click at [552, 266] on textarea at bounding box center [754, 268] width 559 height 24
paste textarea "mmm, you have no idea how much it turns me on thinking about you filling my tig…"
type textarea "mmm, you have no idea how much it turns me on thinking about you filling my tig…"
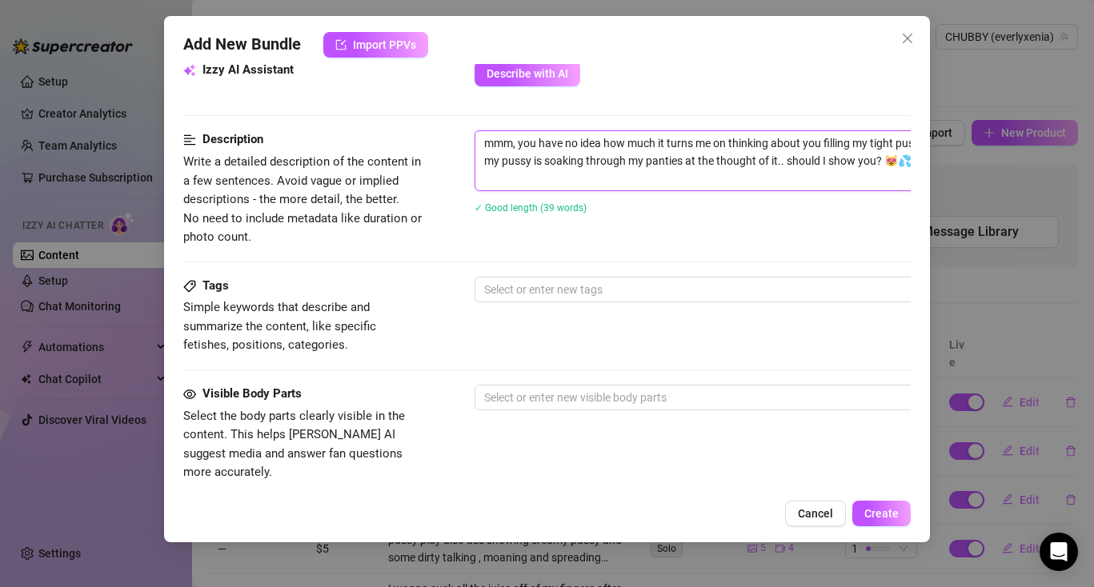
scroll to position [607, 0]
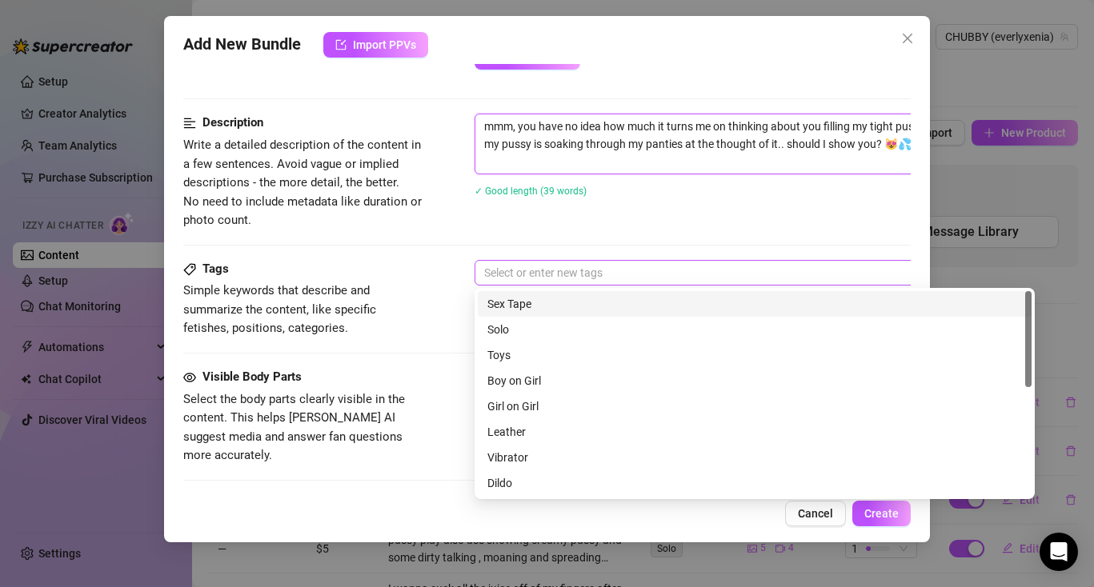
click at [553, 275] on div at bounding box center [746, 273] width 537 height 22
type textarea "mmm, you have no idea how much it turns me on thinking about you filling my tig…"
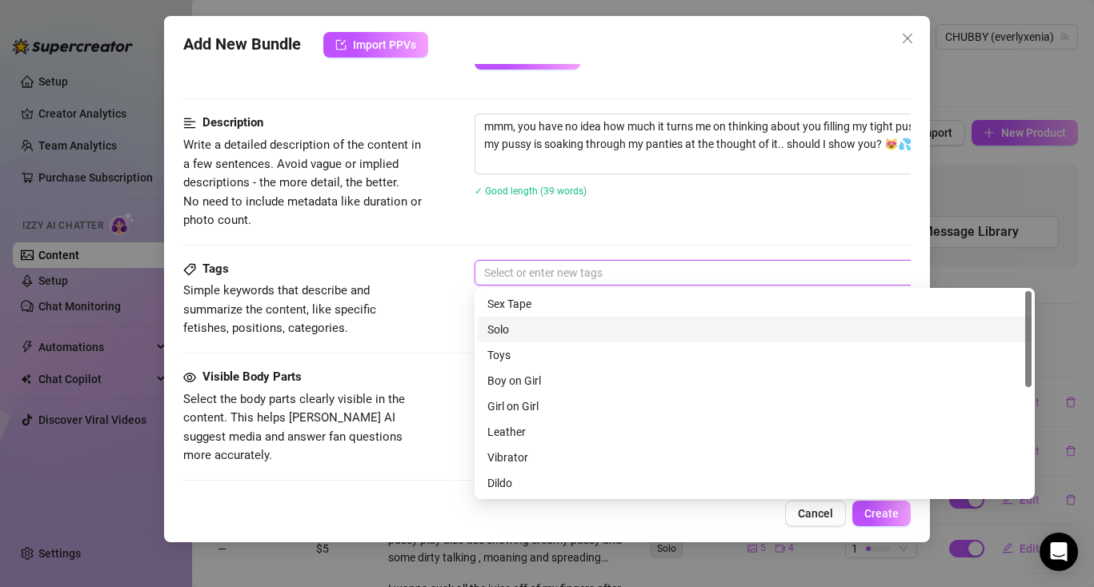
click at [535, 326] on div "Solo" at bounding box center [754, 330] width 535 height 18
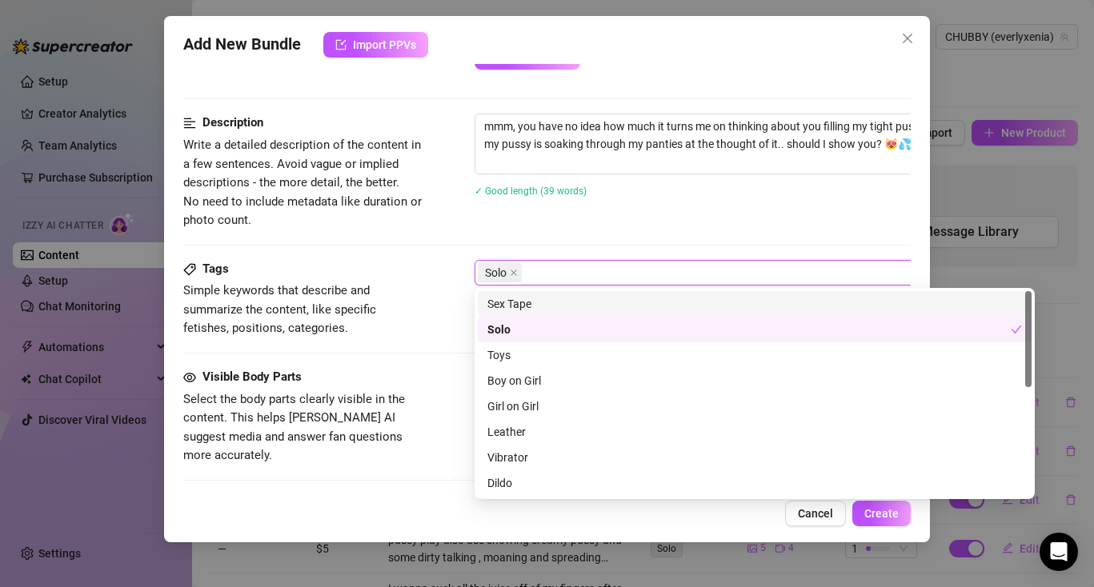
click at [533, 236] on div "Description Write a detailed description of the content in a few sentences. Avo…" at bounding box center [546, 187] width 727 height 146
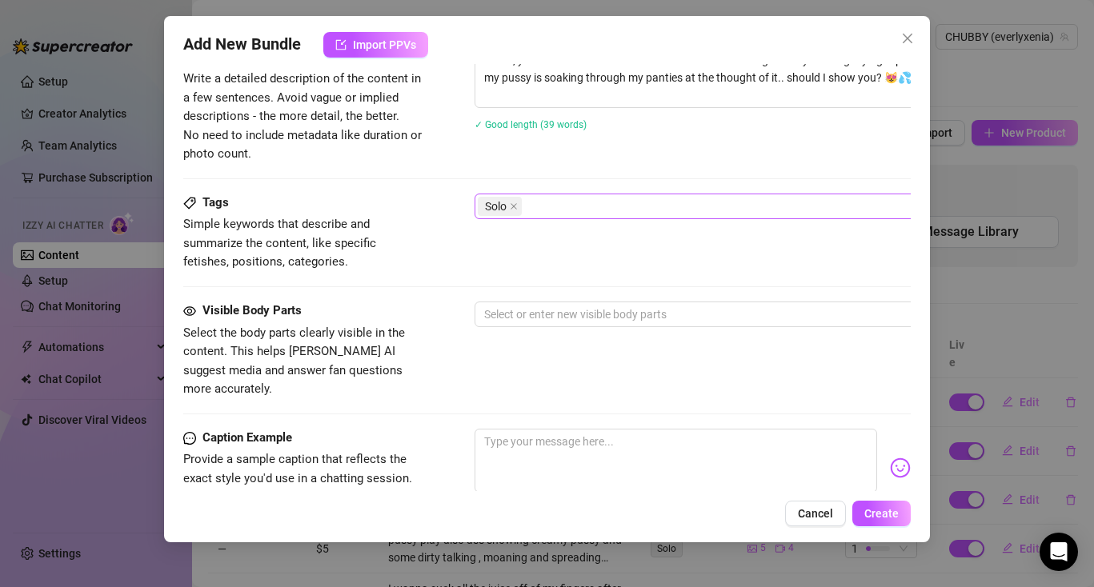
scroll to position [710, 0]
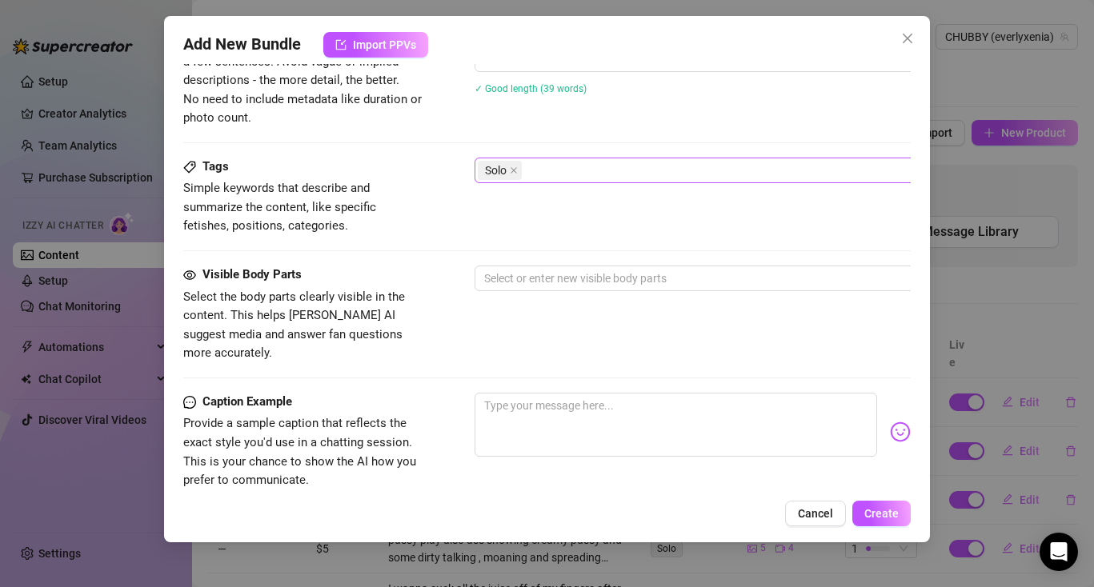
click at [528, 267] on div at bounding box center [746, 278] width 537 height 22
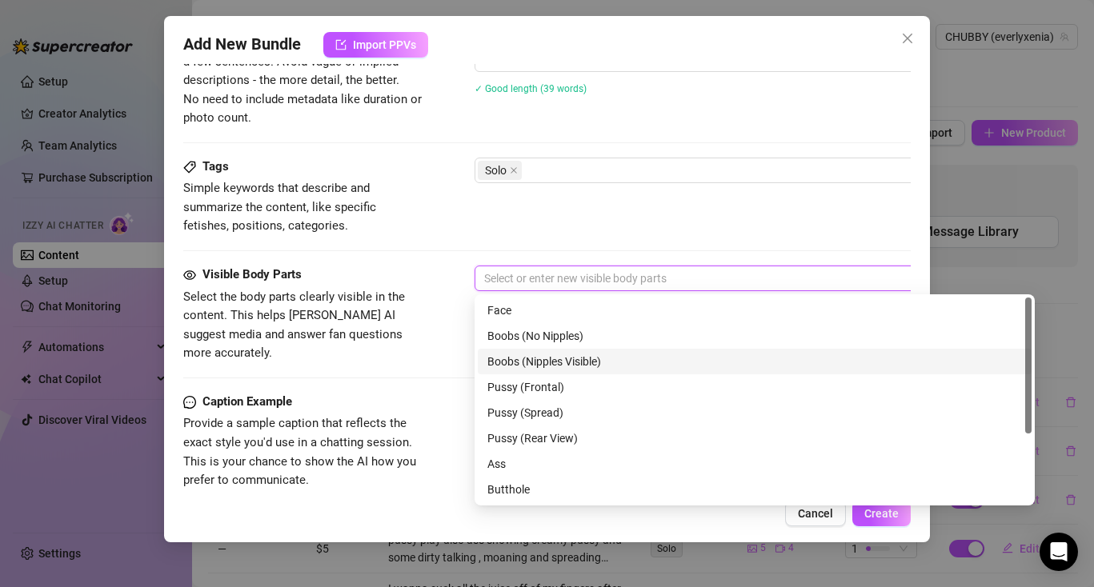
click at [536, 361] on div "Boobs (Nipples Visible)" at bounding box center [754, 362] width 535 height 18
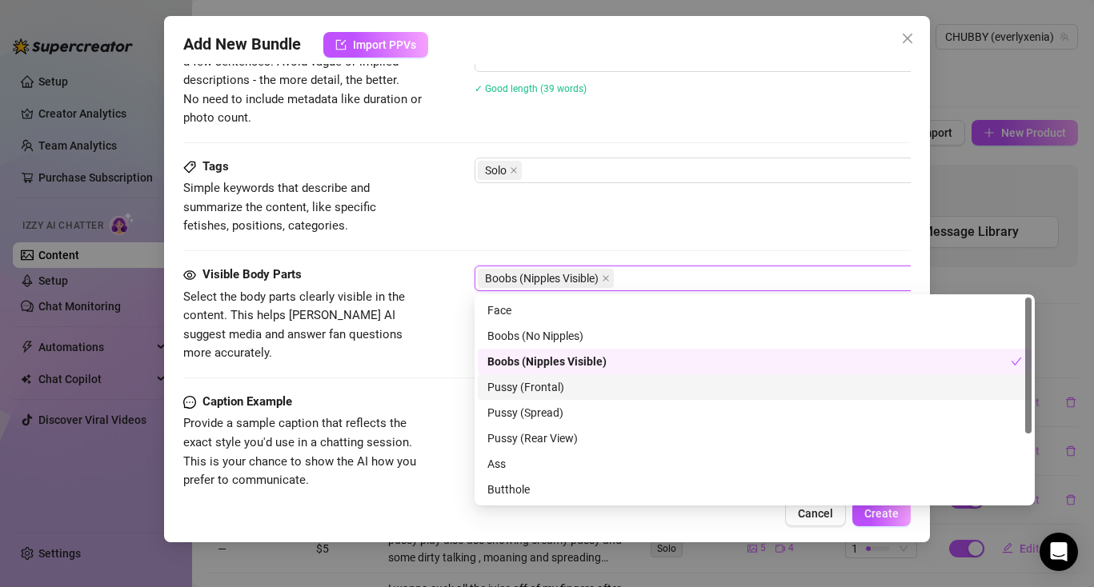
click at [534, 395] on div "Pussy (Frontal)" at bounding box center [754, 388] width 535 height 18
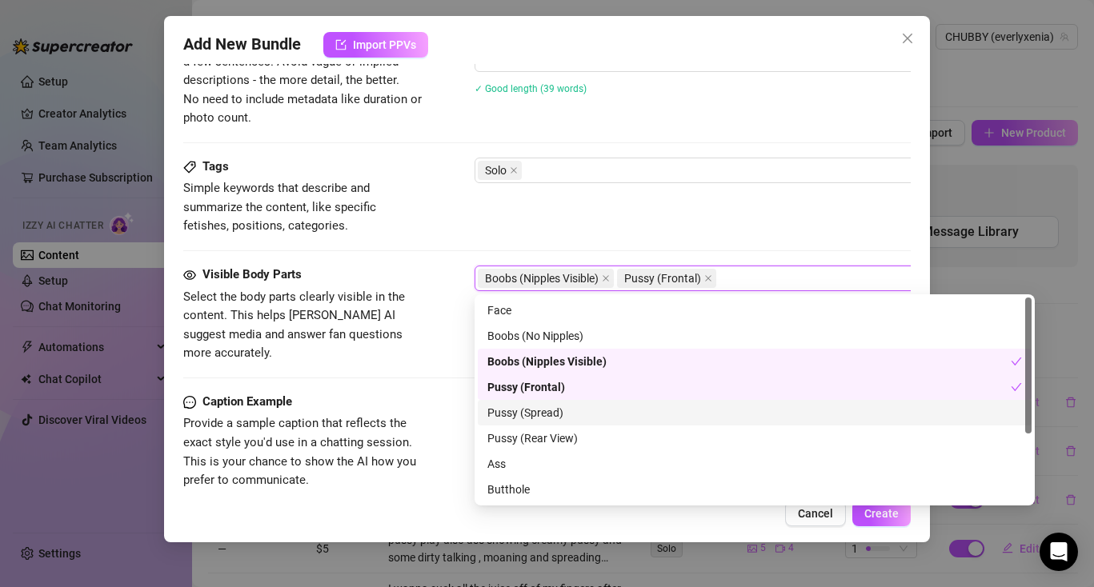
click at [535, 418] on div "Pussy (Spread)" at bounding box center [754, 413] width 535 height 18
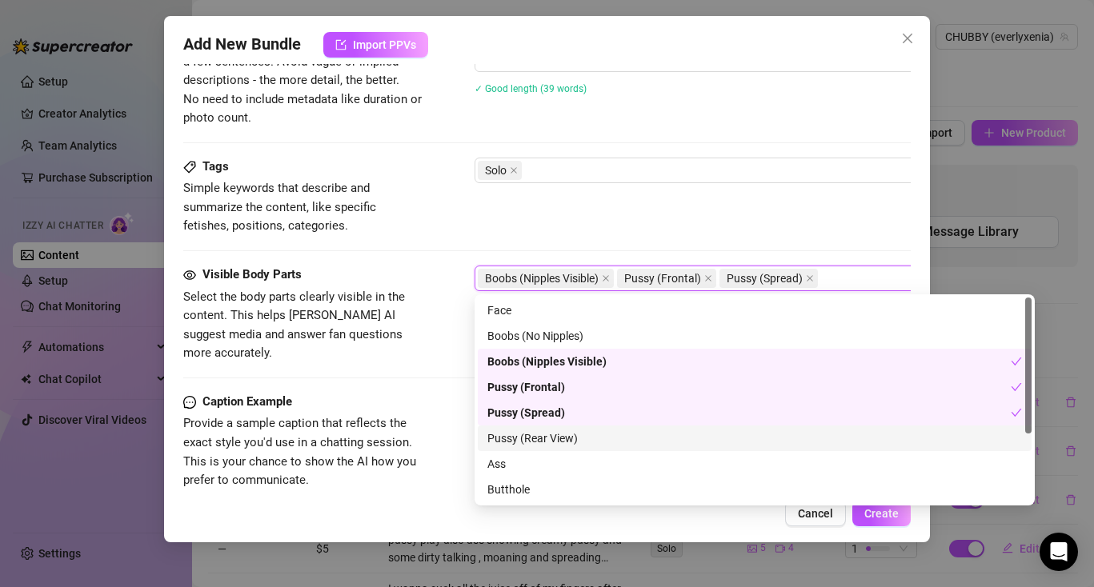
click at [539, 438] on div "Pussy (Rear View)" at bounding box center [754, 439] width 535 height 18
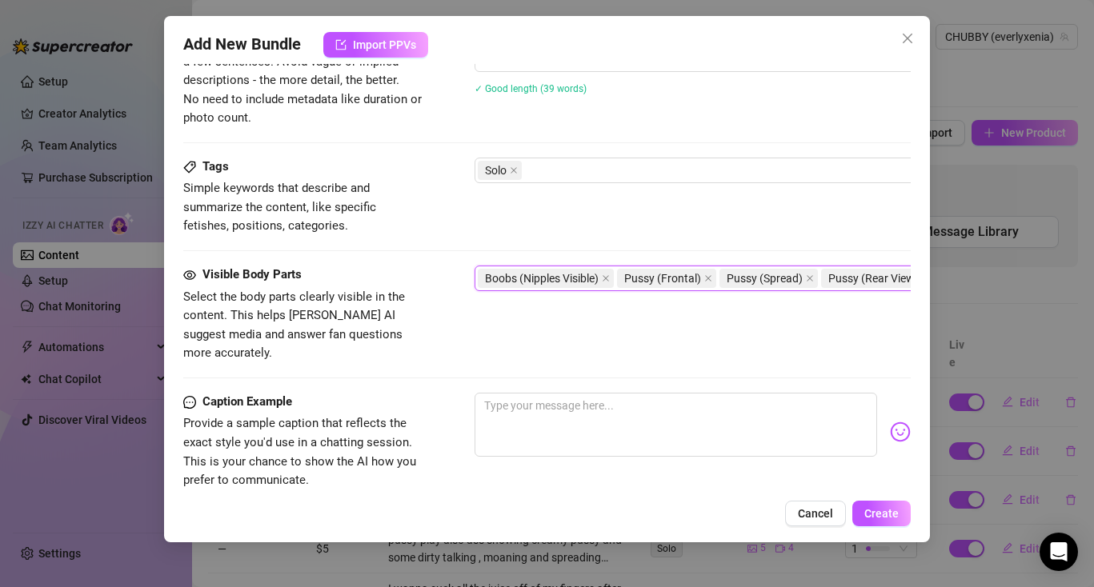
click at [411, 319] on span "Select the body parts clearly visible in the content. This helps [PERSON_NAME] …" at bounding box center [303, 325] width 240 height 75
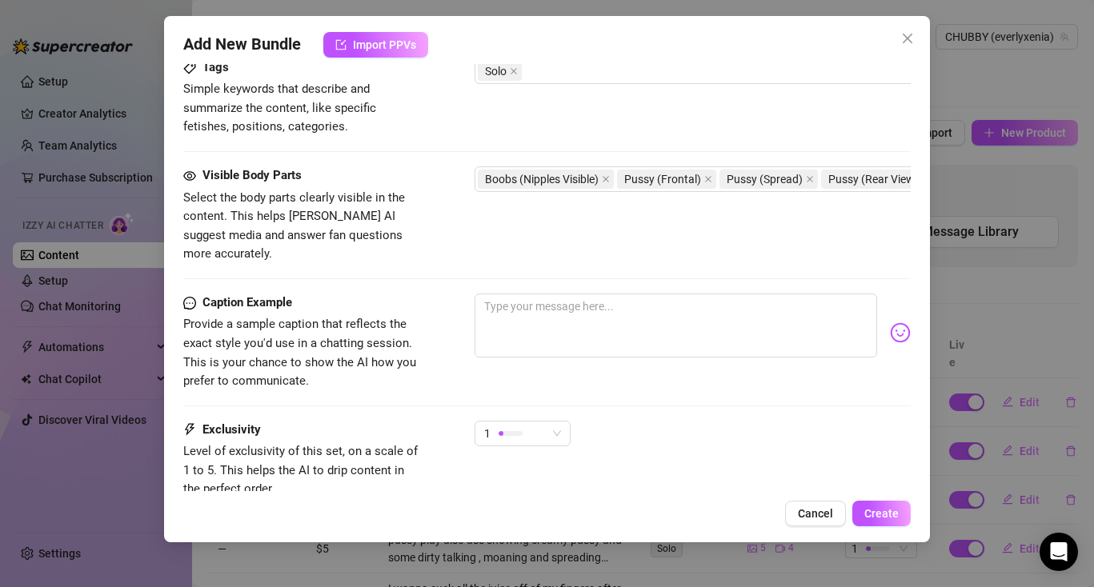
scroll to position [811, 0]
click at [523, 293] on textarea at bounding box center [676, 324] width 403 height 64
paste textarea "mmm, you have no idea how much it turns me on thinking about you filling my tig…"
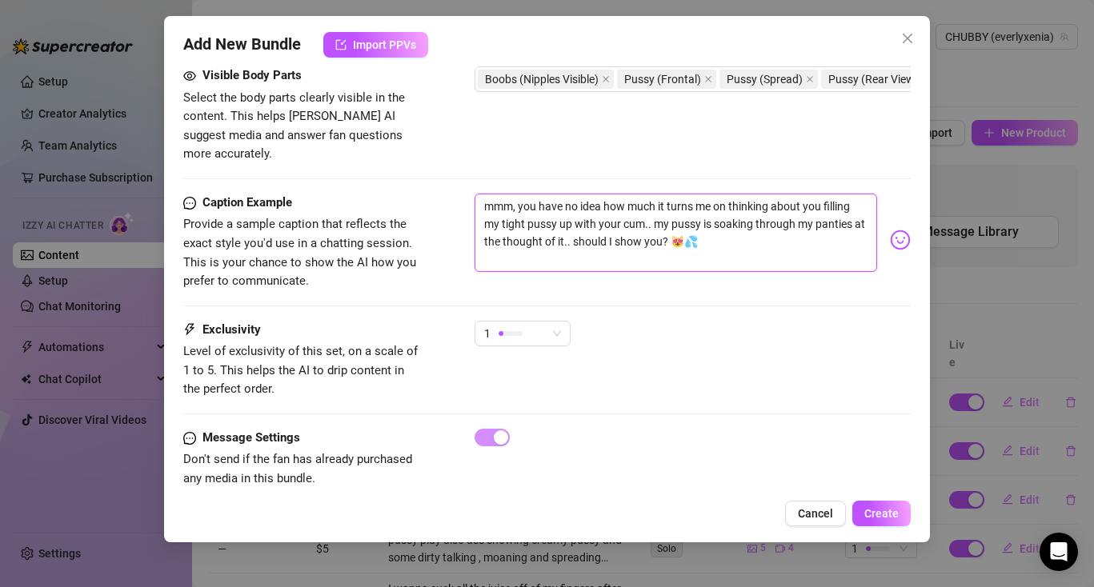
scroll to position [917, 0]
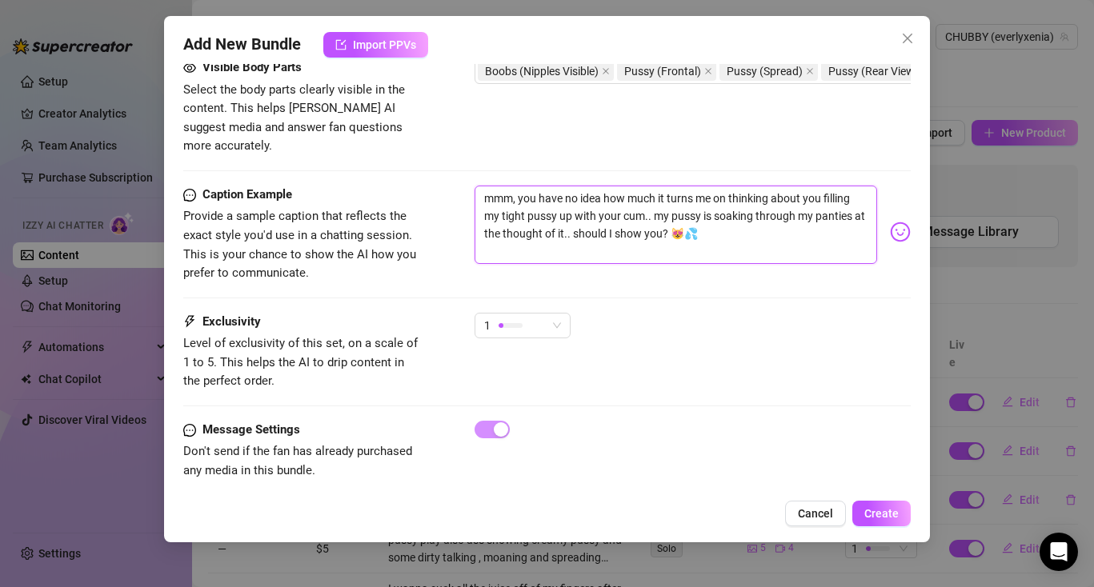
type textarea "mmm, you have no idea how much it turns me on thinking about you filling my tig…"
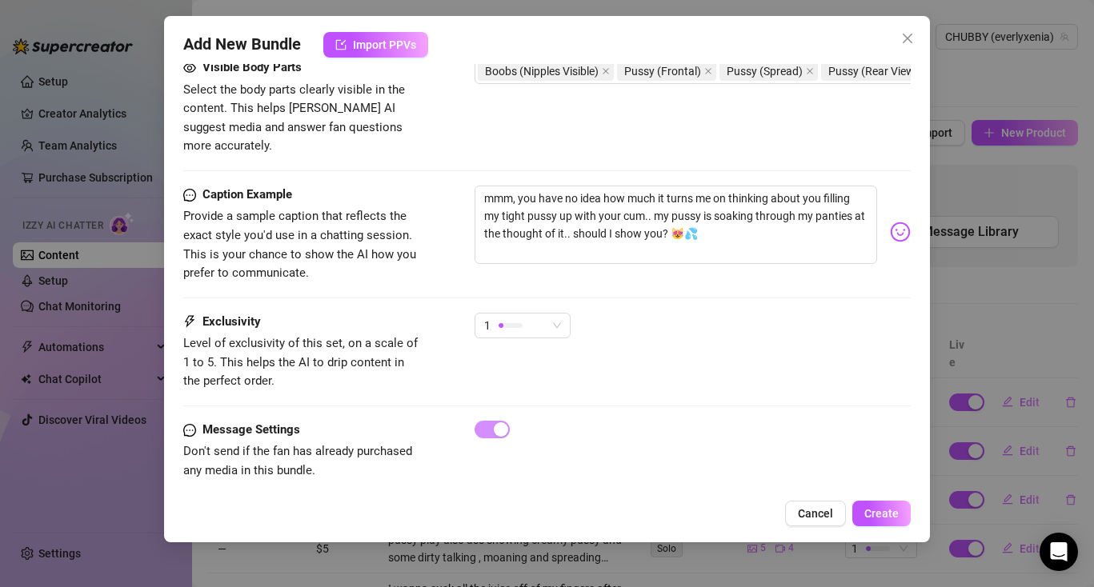
click at [574, 313] on div "1" at bounding box center [693, 333] width 436 height 40
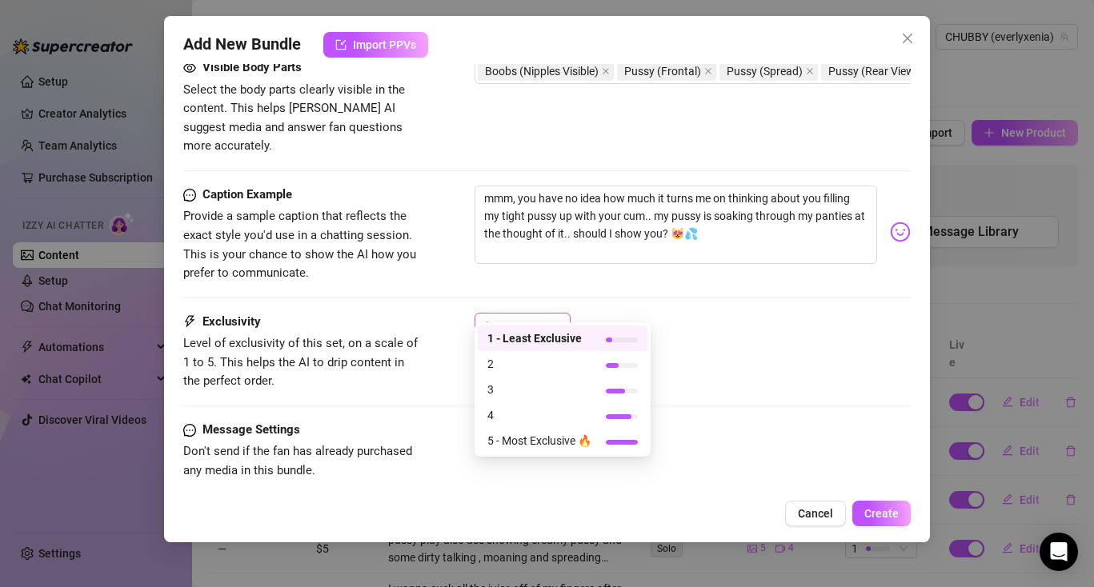
click at [564, 313] on div "1" at bounding box center [523, 326] width 96 height 26
click at [535, 386] on span "3" at bounding box center [539, 390] width 104 height 18
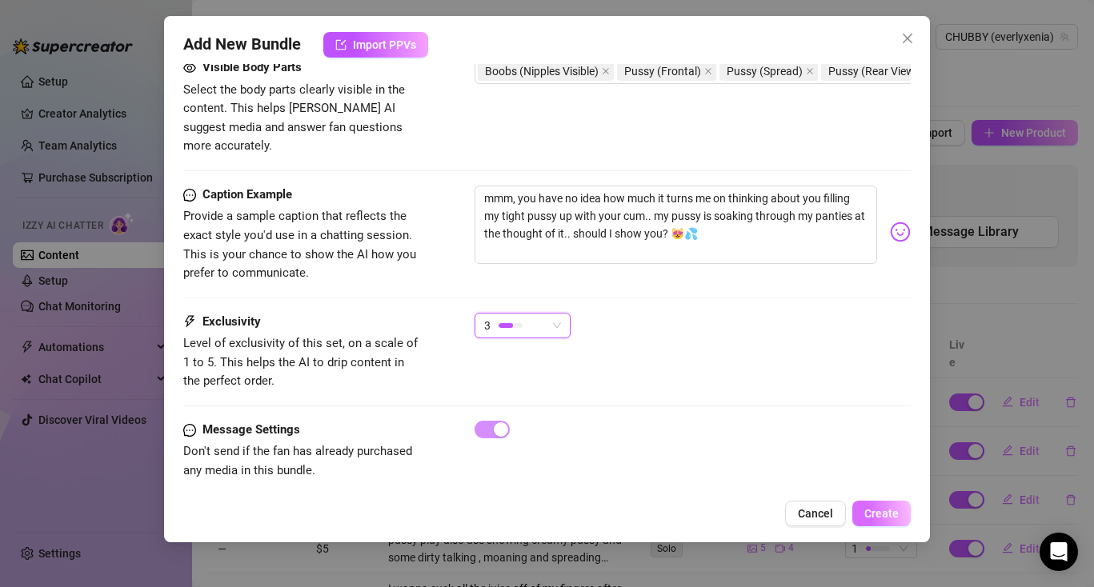
click at [881, 510] on span "Create" at bounding box center [881, 513] width 34 height 13
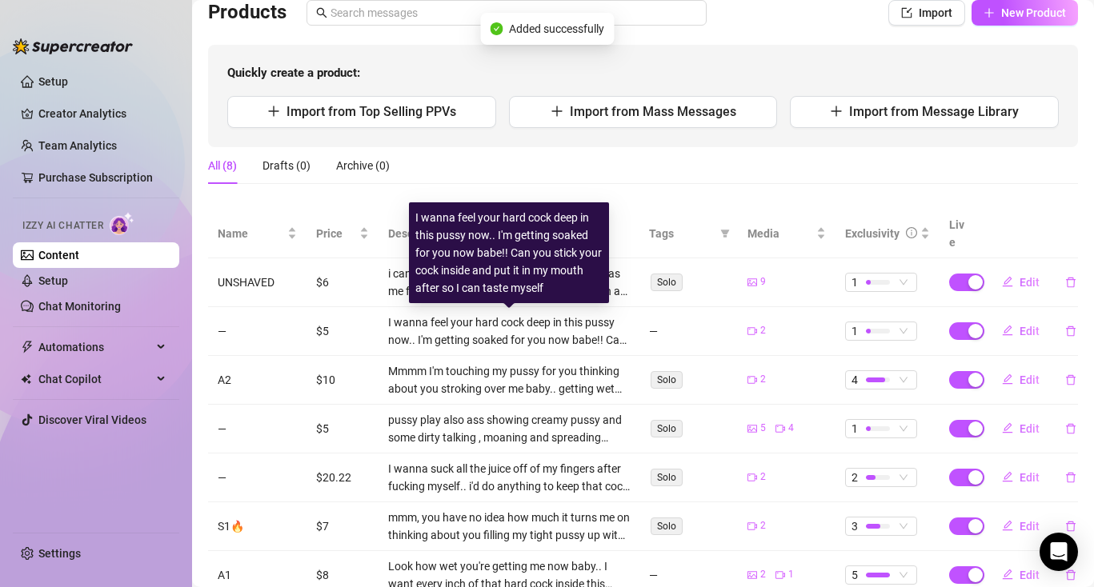
scroll to position [0, 0]
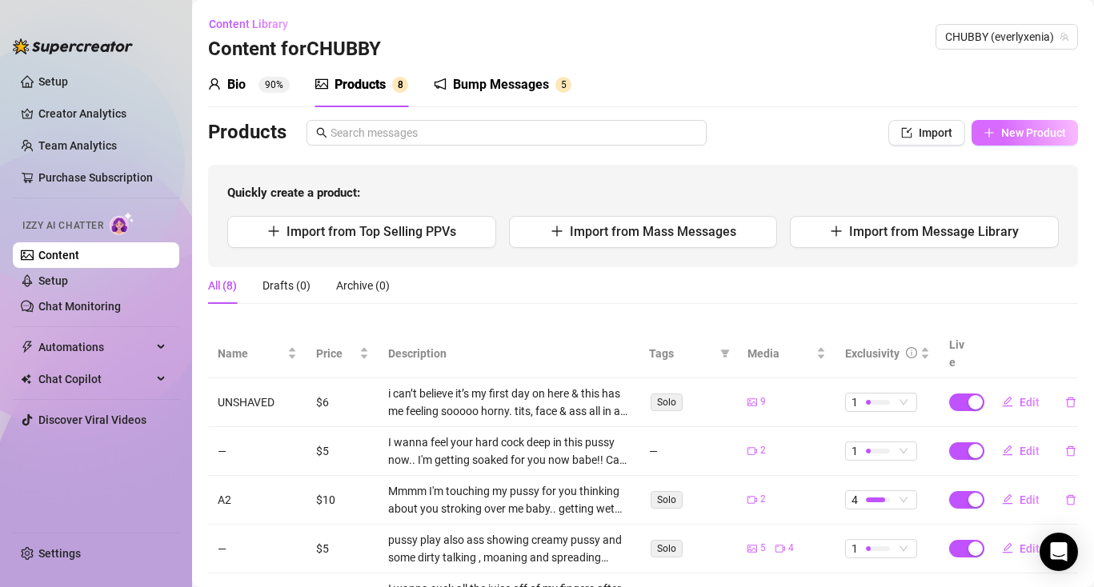
click at [1017, 133] on span "New Product" at bounding box center [1033, 132] width 65 height 13
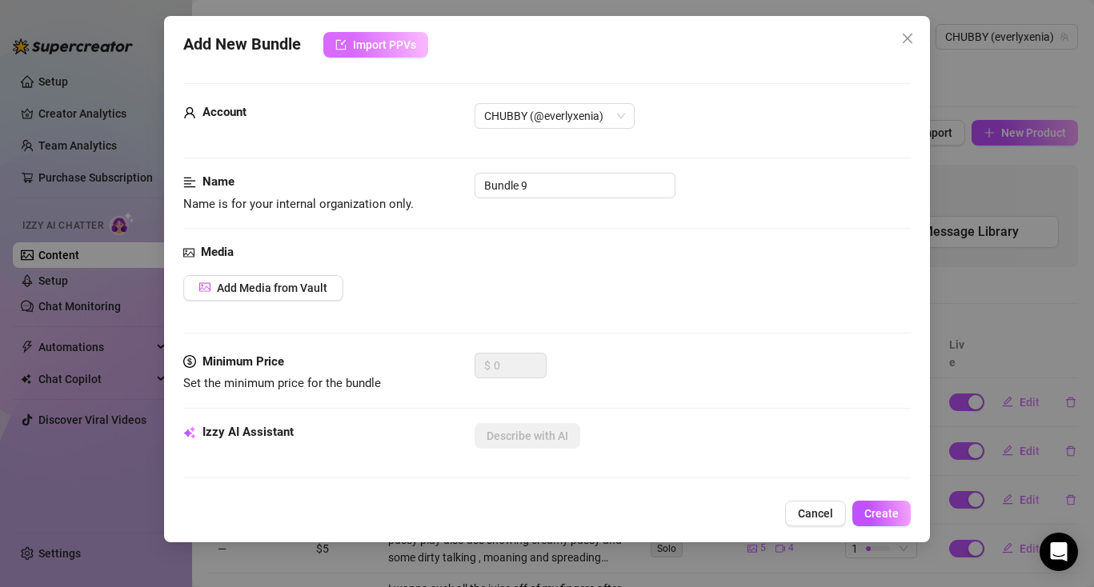
click at [379, 48] on span "Import PPVs" at bounding box center [384, 44] width 63 height 13
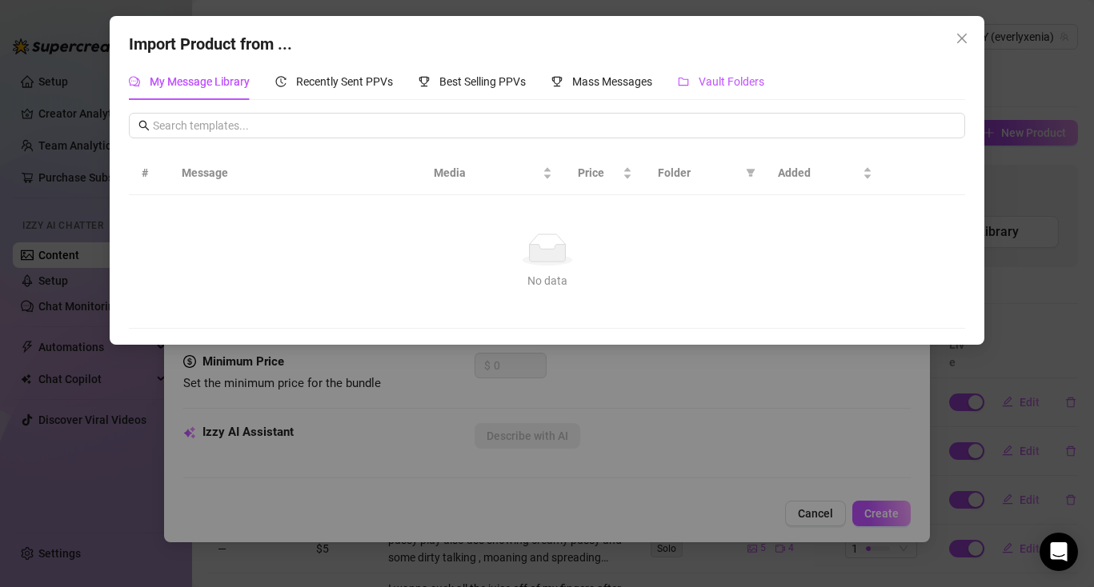
click at [730, 78] on span "Vault Folders" at bounding box center [732, 81] width 66 height 13
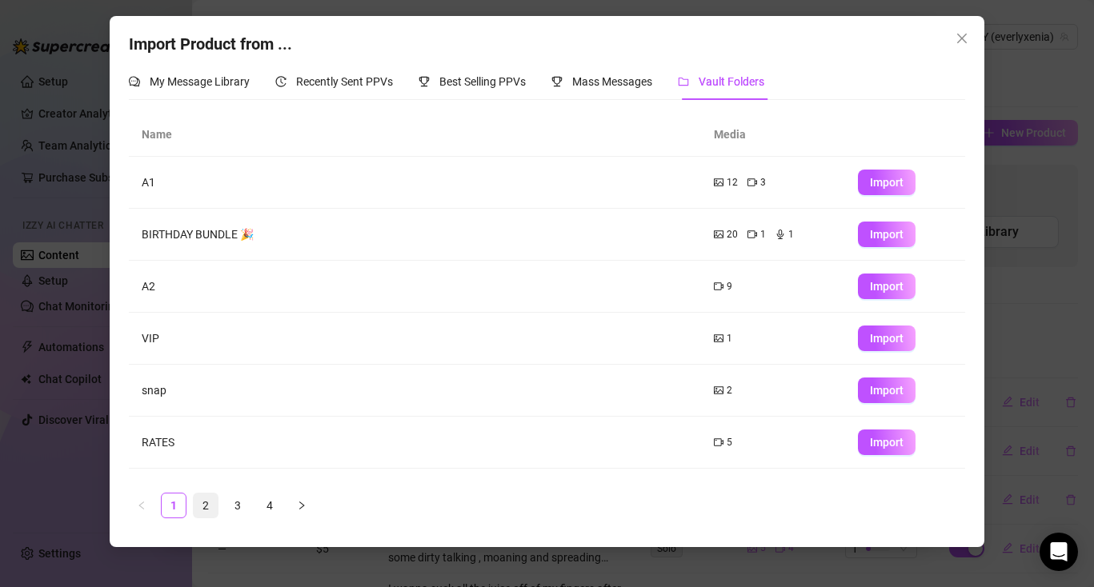
click at [208, 507] on link "2" at bounding box center [206, 506] width 24 height 24
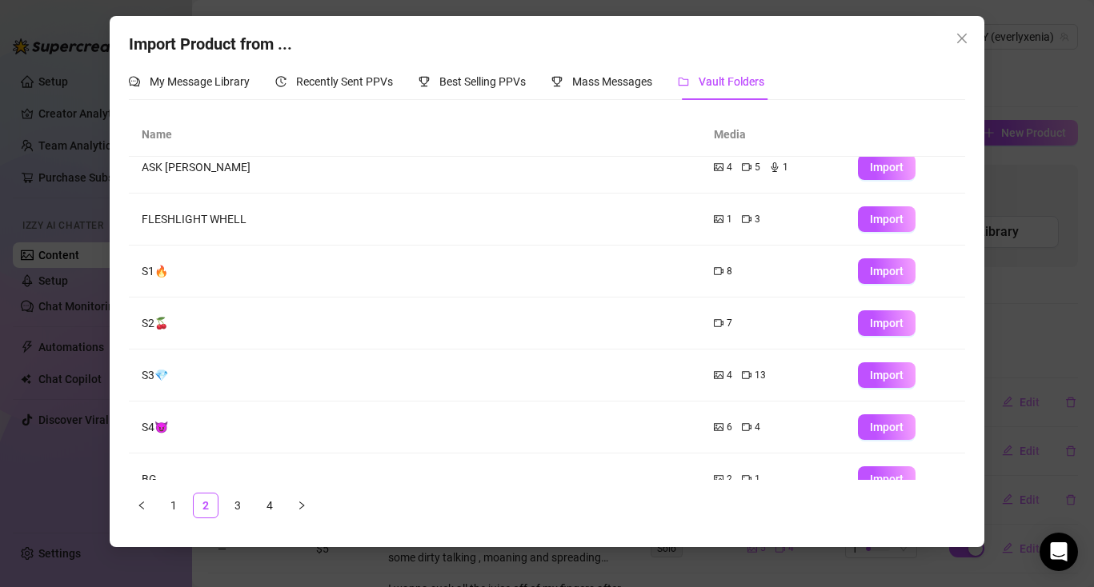
scroll to position [197, 0]
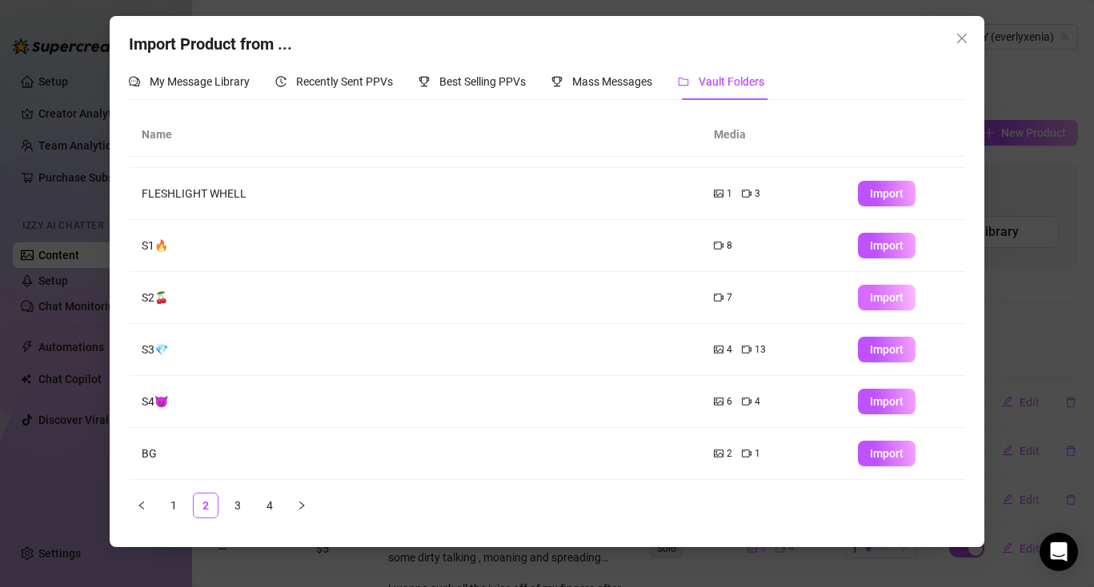
click at [890, 299] on span "Import" at bounding box center [887, 297] width 34 height 13
type textarea "Type your message here..."
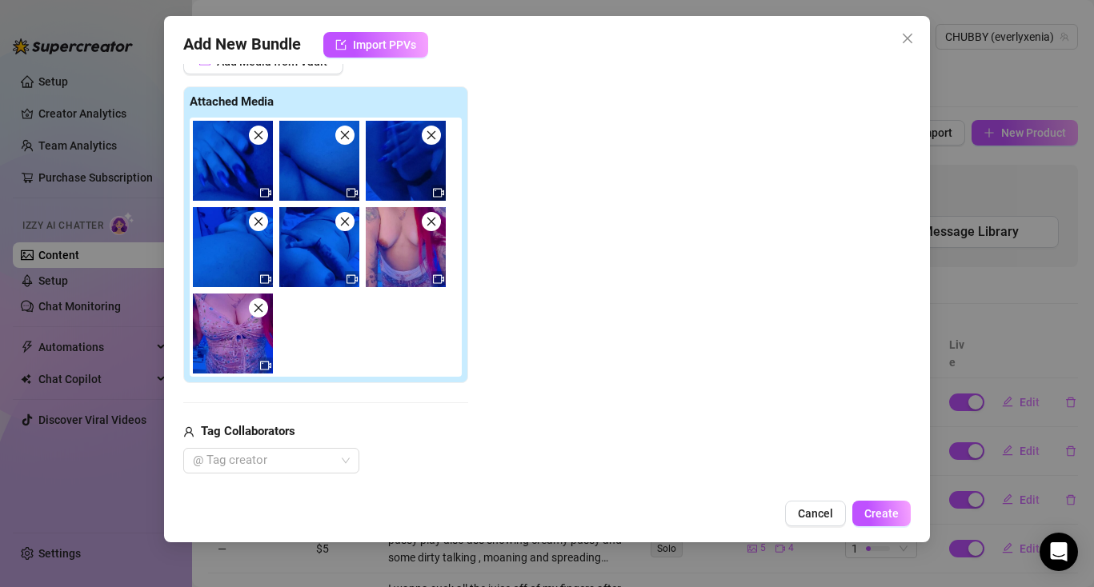
click at [262, 144] on img at bounding box center [233, 161] width 80 height 80
click at [260, 135] on icon "close" at bounding box center [258, 135] width 11 height 11
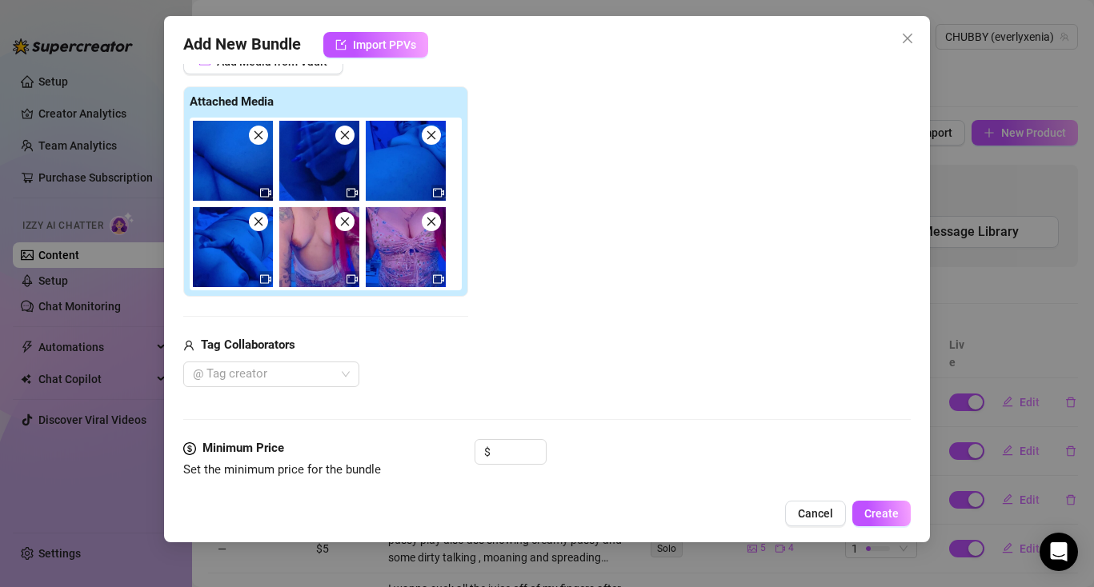
click at [260, 135] on icon "close" at bounding box center [258, 135] width 11 height 11
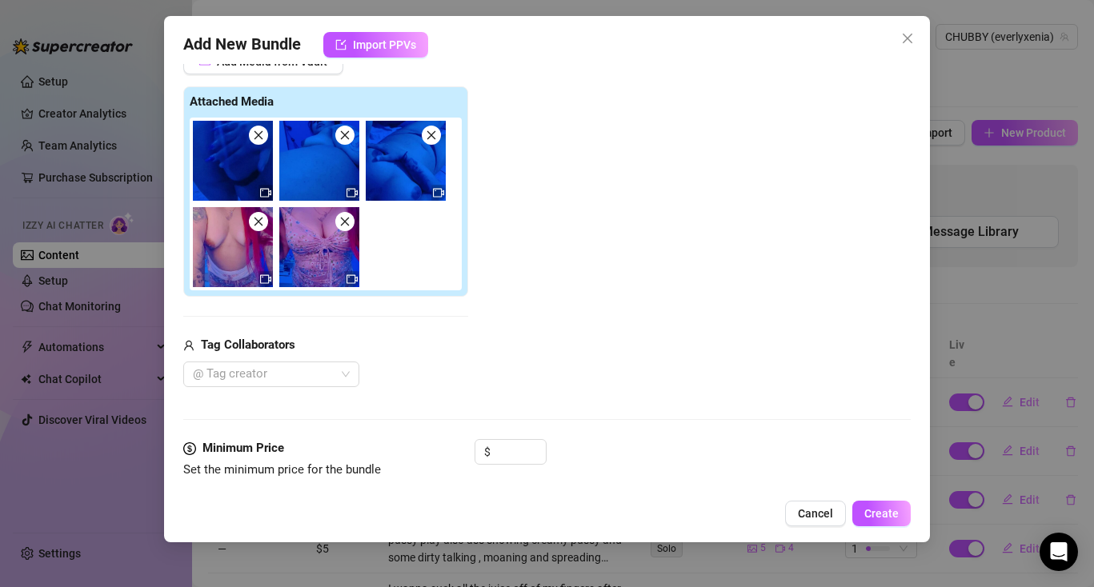
click at [260, 135] on icon "close" at bounding box center [258, 135] width 11 height 11
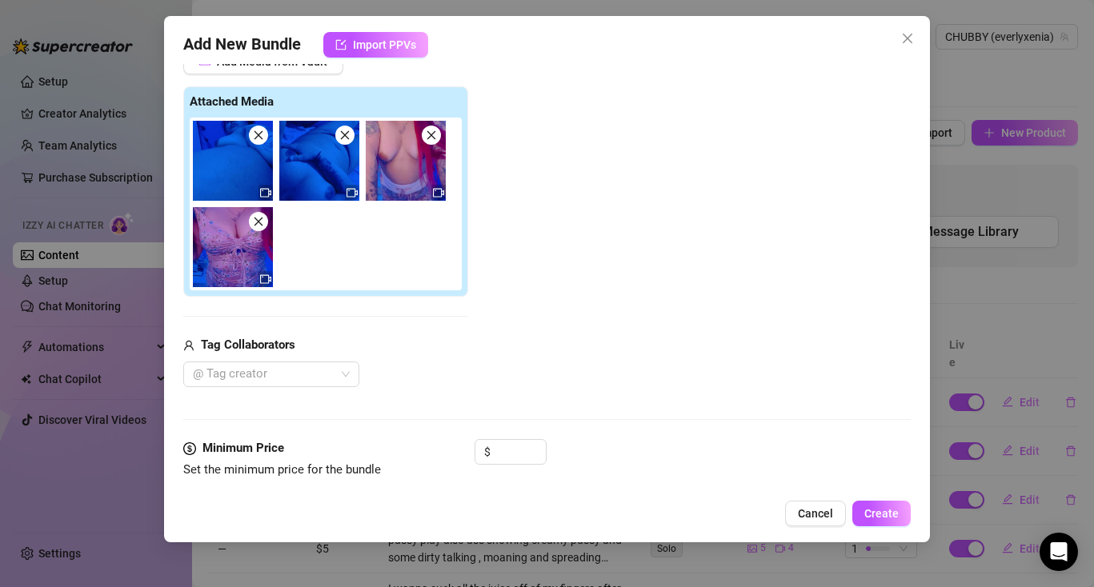
click at [260, 135] on icon "close" at bounding box center [258, 135] width 11 height 11
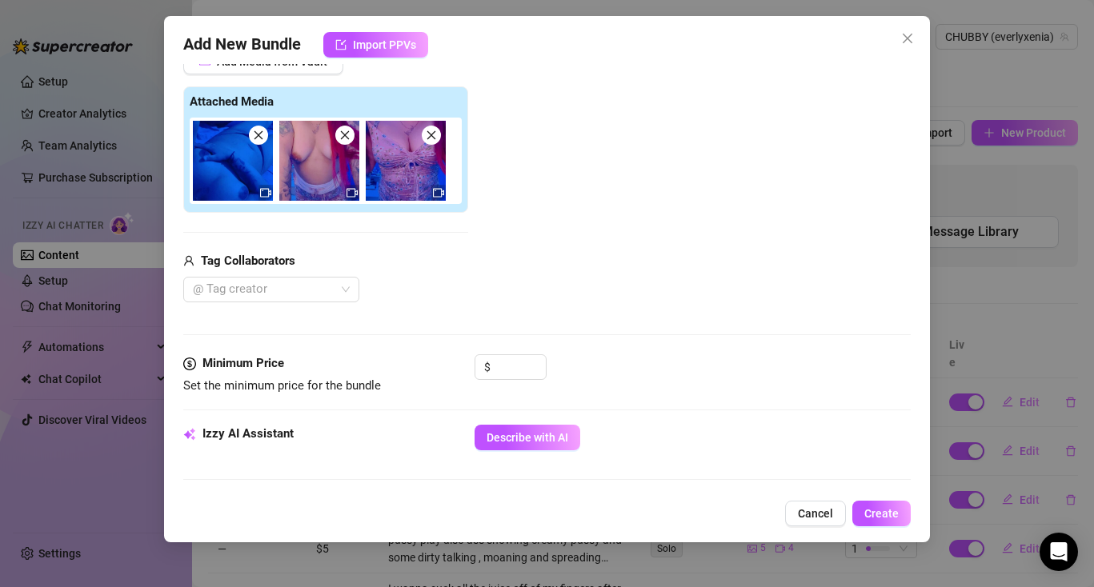
click at [260, 135] on icon "close" at bounding box center [258, 135] width 11 height 11
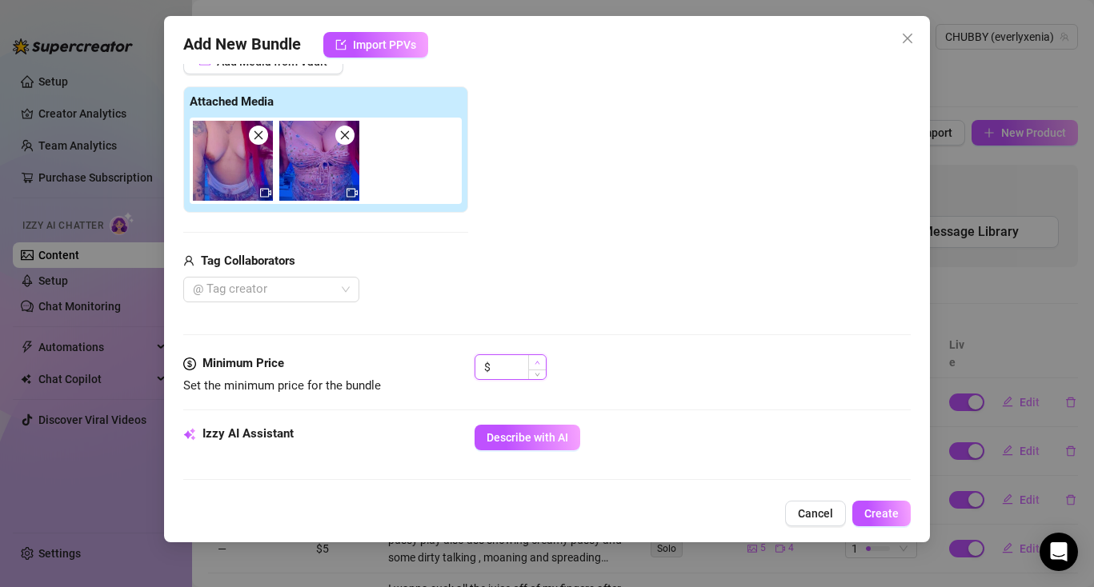
type input "1"
click at [530, 360] on span "Increase Value" at bounding box center [537, 362] width 18 height 14
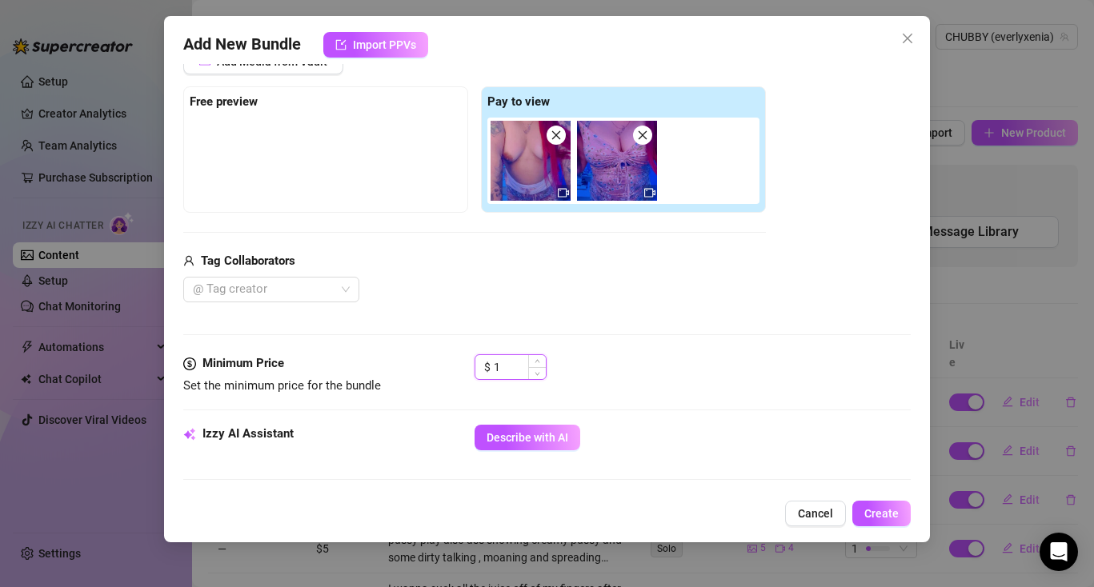
click at [507, 372] on input "1" at bounding box center [520, 367] width 52 height 24
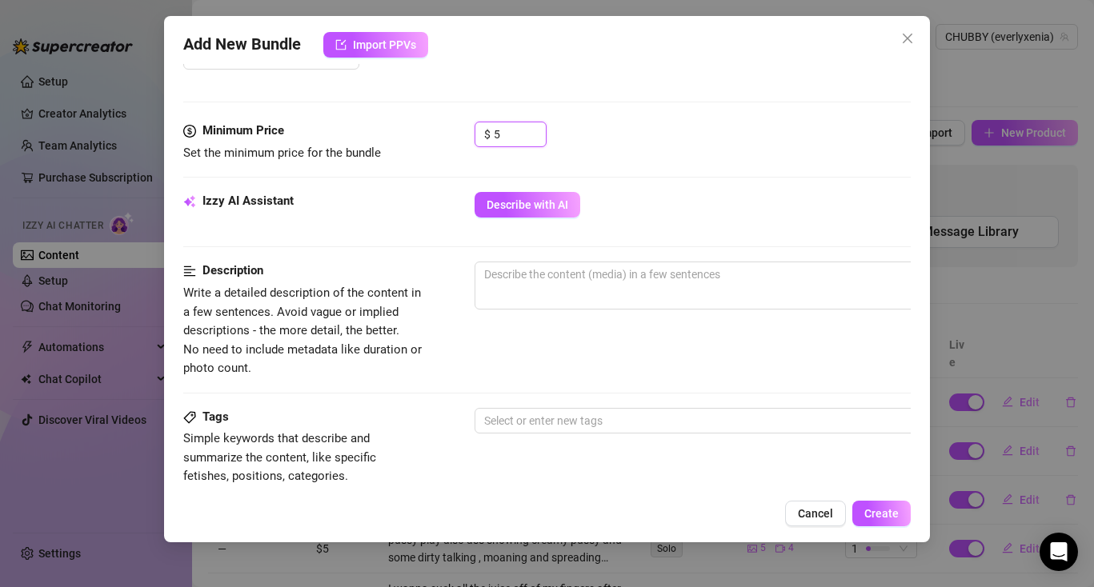
scroll to position [473, 0]
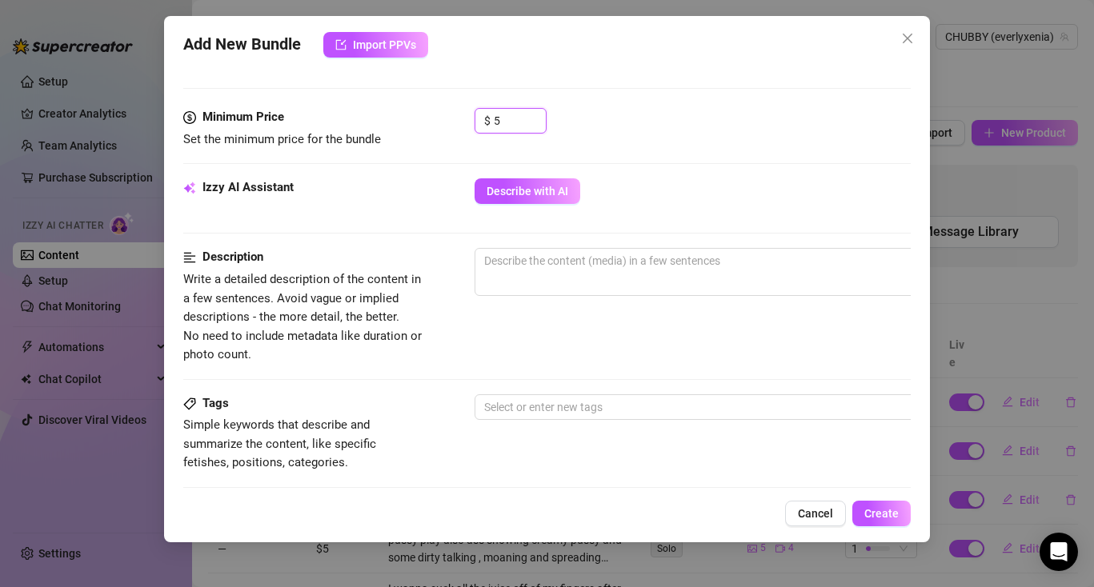
type input "5"
click at [562, 262] on textarea at bounding box center [754, 261] width 559 height 24
paste textarea "did you see how wet you get me? i want to feel every inch of you inside of me..…"
type textarea "did you see how wet you get me? i want to feel every inch of you inside of me..…"
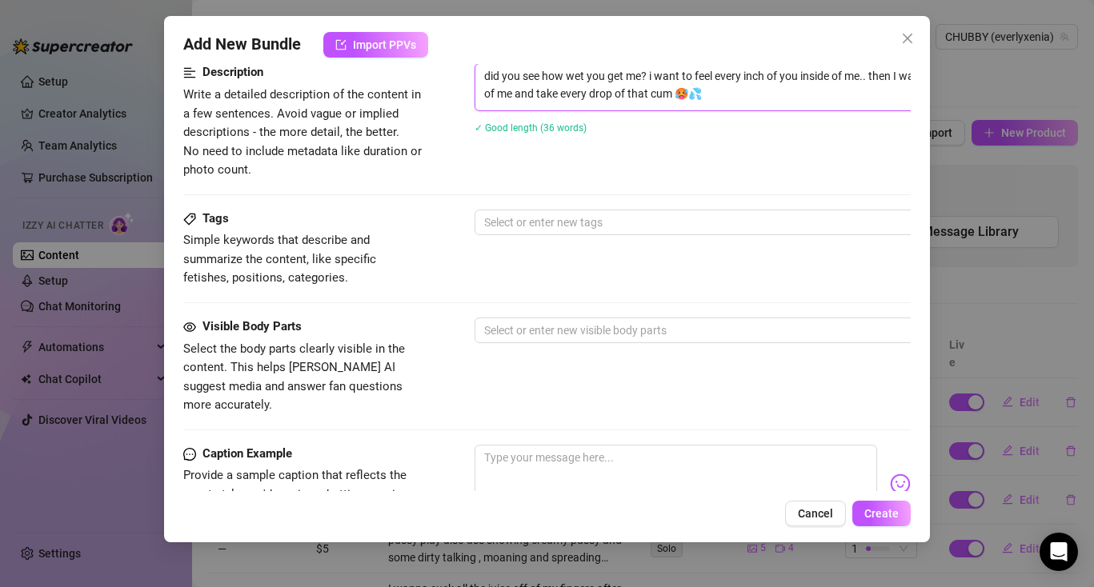
scroll to position [659, 0]
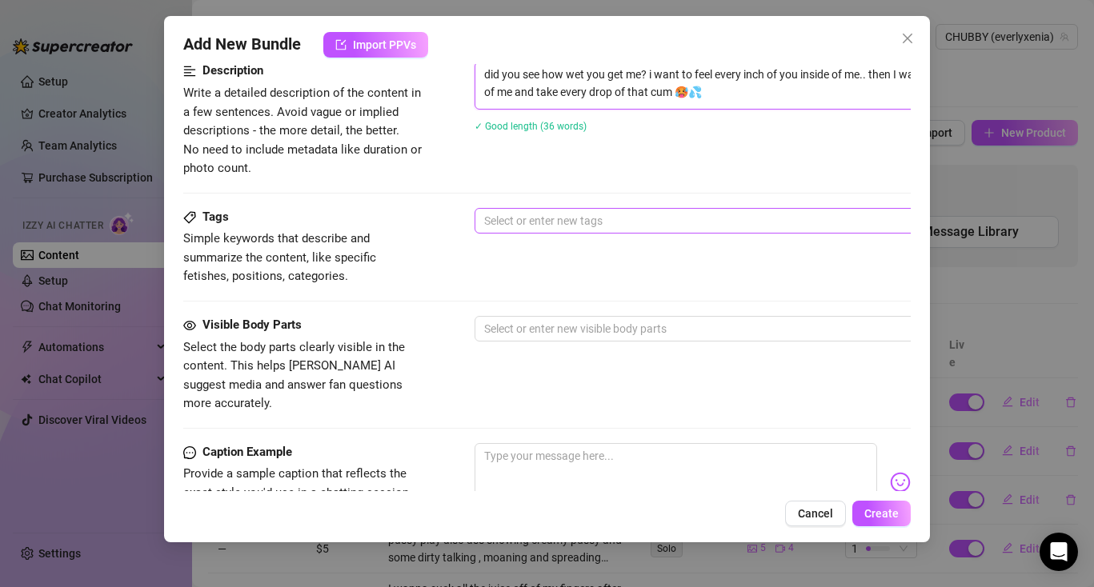
click at [565, 228] on div at bounding box center [746, 221] width 537 height 22
type textarea "did you see how wet you get me? i want to feel every inch of you inside of me..…"
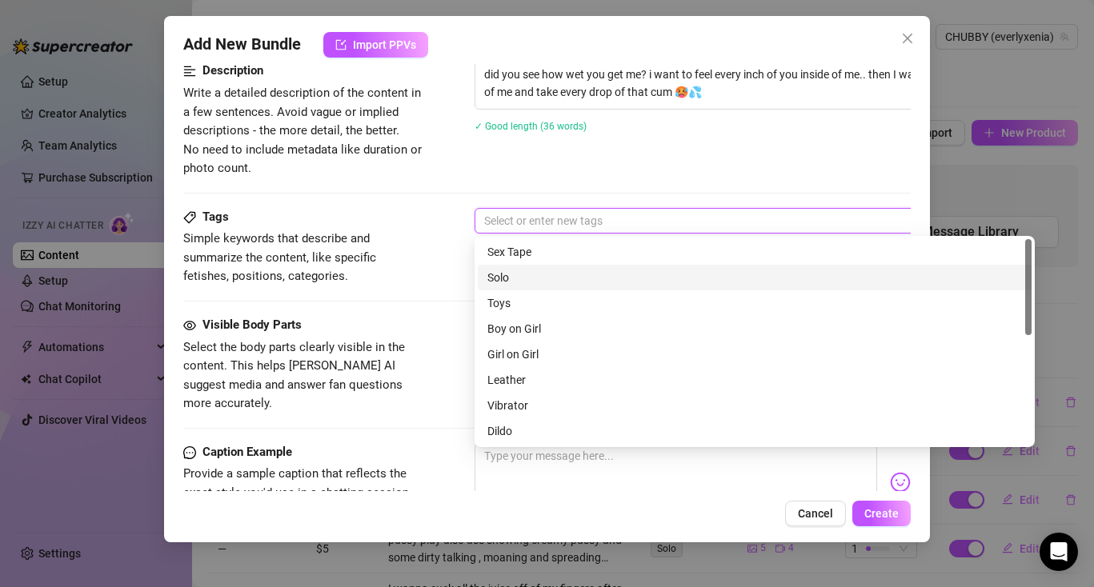
click at [547, 271] on div "Solo" at bounding box center [754, 278] width 535 height 18
click at [438, 250] on div "Tags Simple keywords that describe and summarize the content, like specific fet…" at bounding box center [546, 247] width 727 height 78
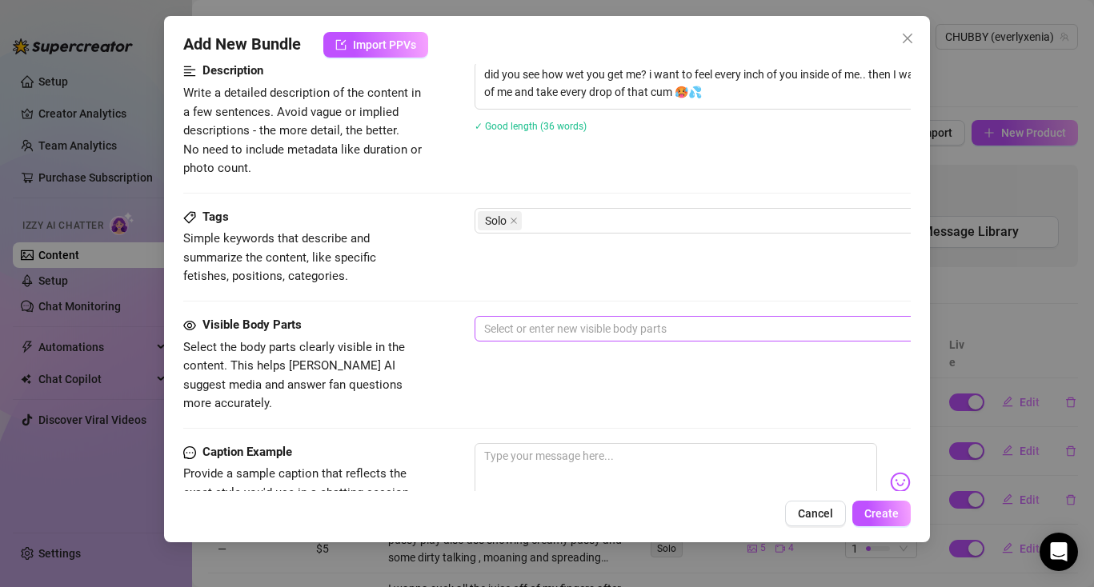
click at [521, 328] on div at bounding box center [746, 329] width 537 height 22
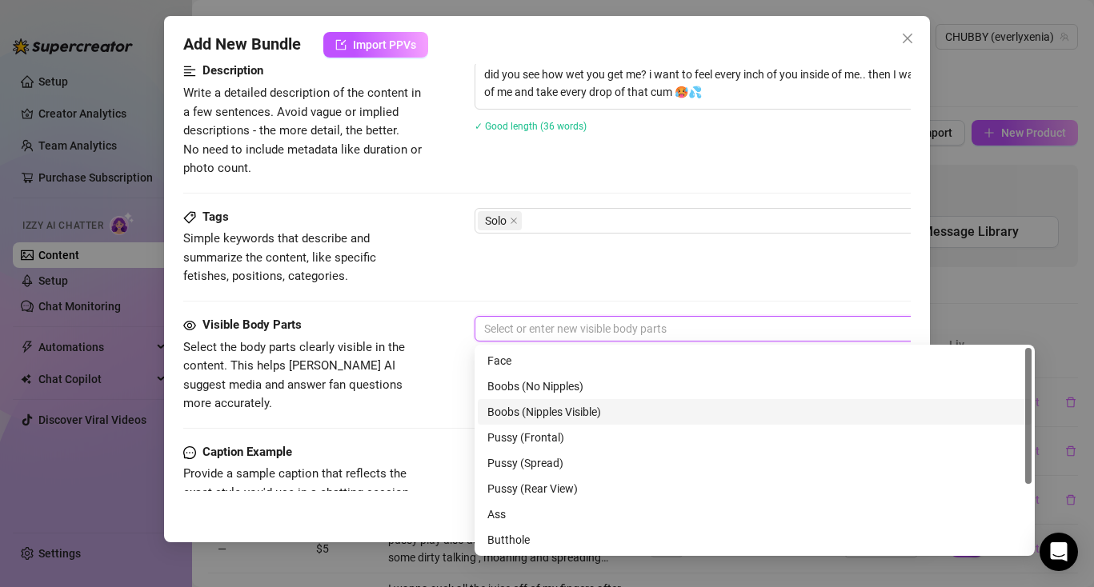
click at [530, 412] on div "Boobs (Nipples Visible)" at bounding box center [754, 412] width 535 height 18
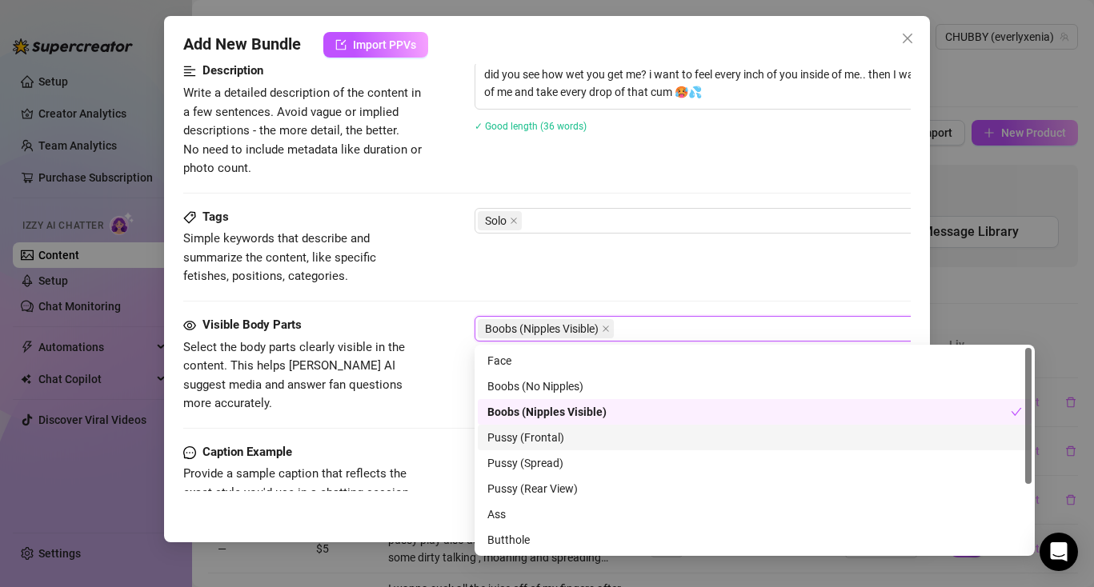
click at [533, 447] on div "Pussy (Frontal)" at bounding box center [755, 438] width 554 height 26
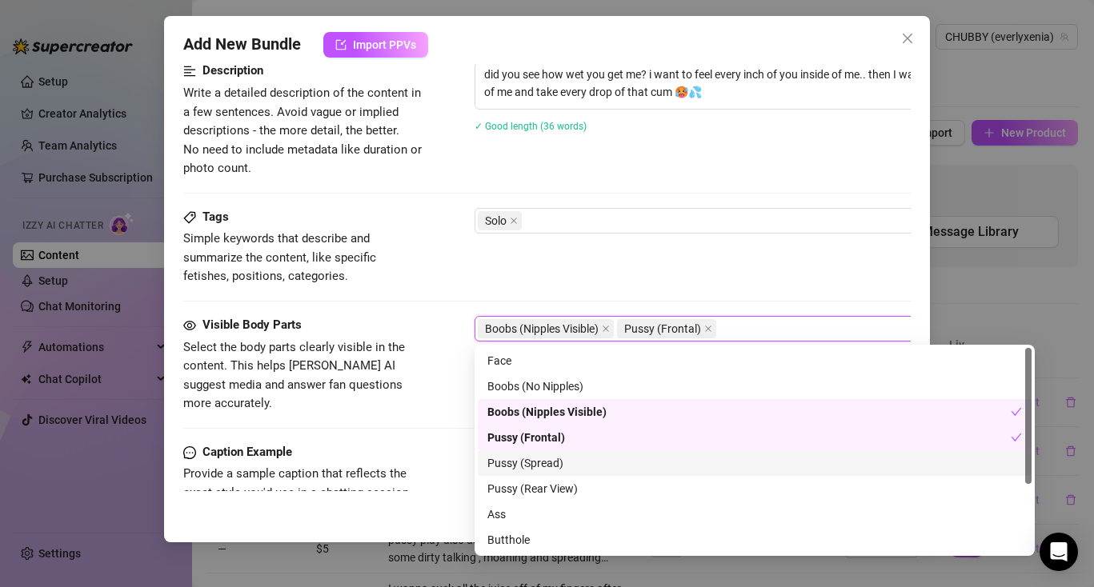
click at [538, 466] on div "Pussy (Spread)" at bounding box center [754, 464] width 535 height 18
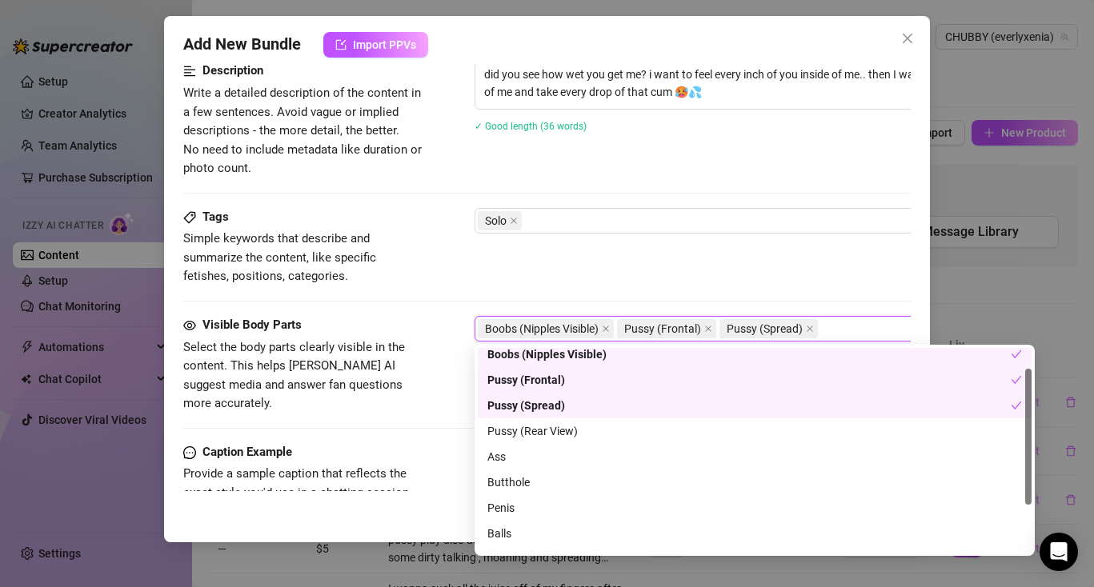
scroll to position [102, 0]
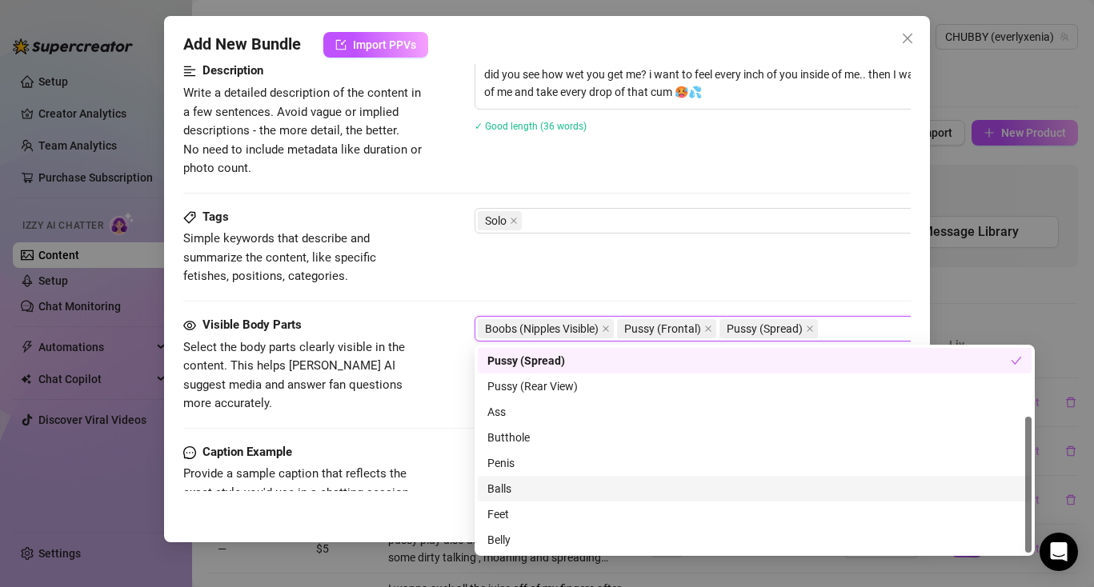
click at [427, 443] on div "Caption Example Provide a sample caption that reflects the exact style you'd us…" at bounding box center [546, 492] width 727 height 98
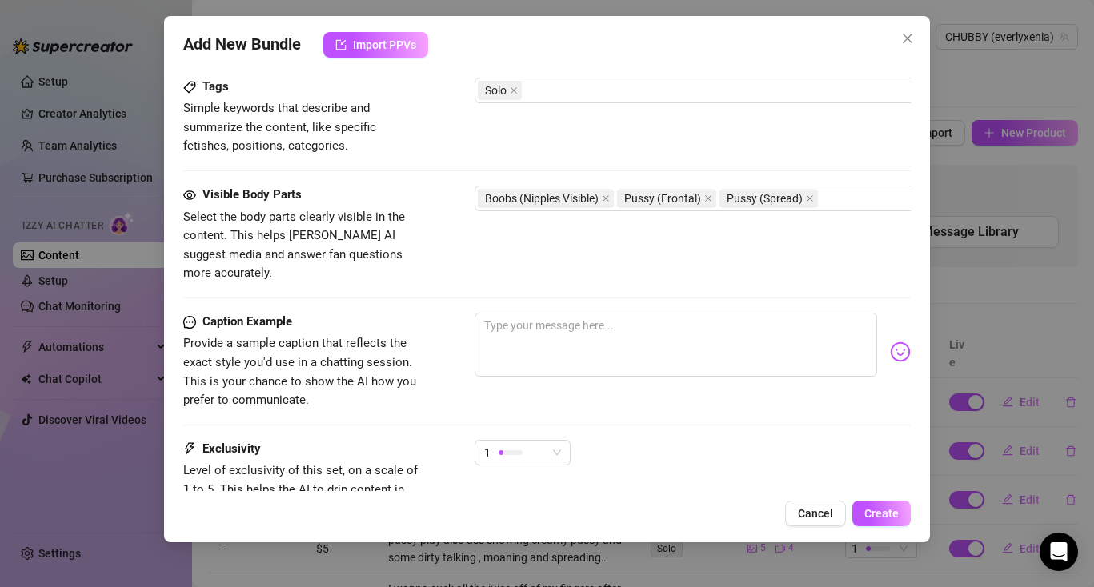
scroll to position [807, 0]
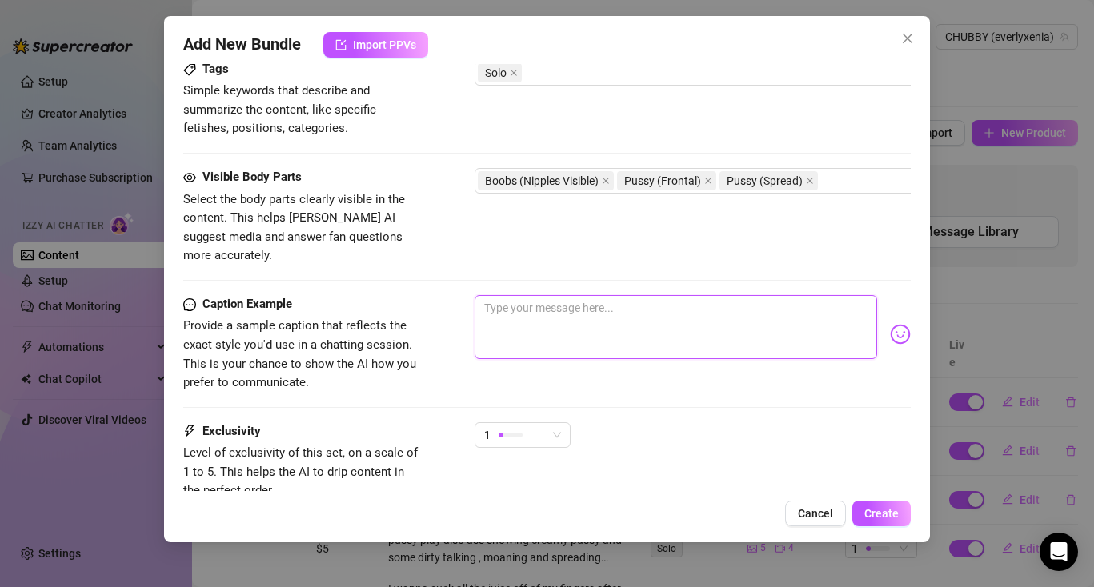
click at [514, 295] on textarea at bounding box center [676, 327] width 403 height 64
paste textarea "did you see how wet you get me? i want to feel every inch of you inside of me..…"
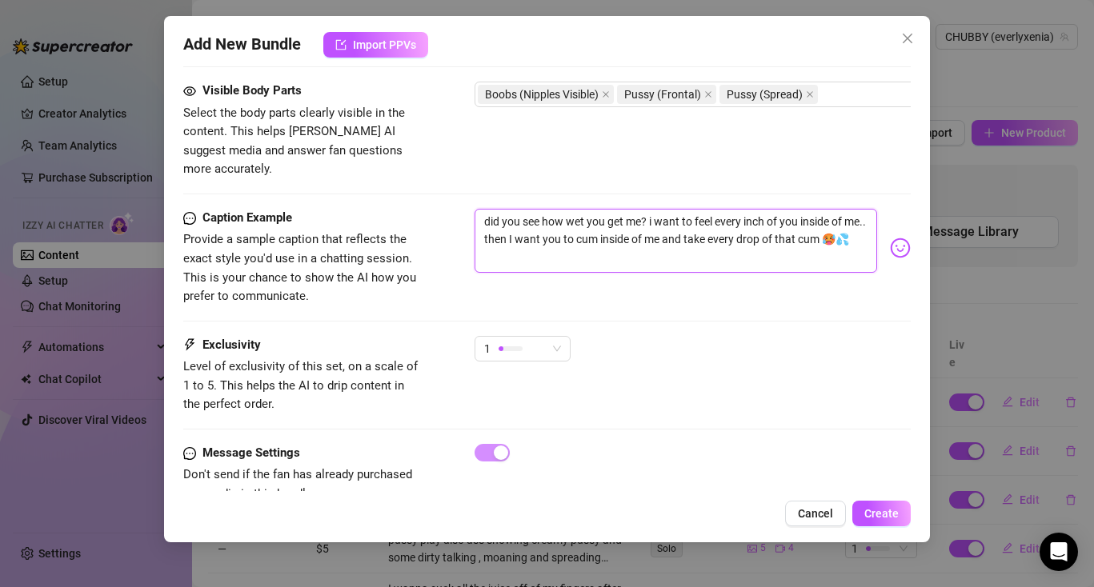
scroll to position [917, 0]
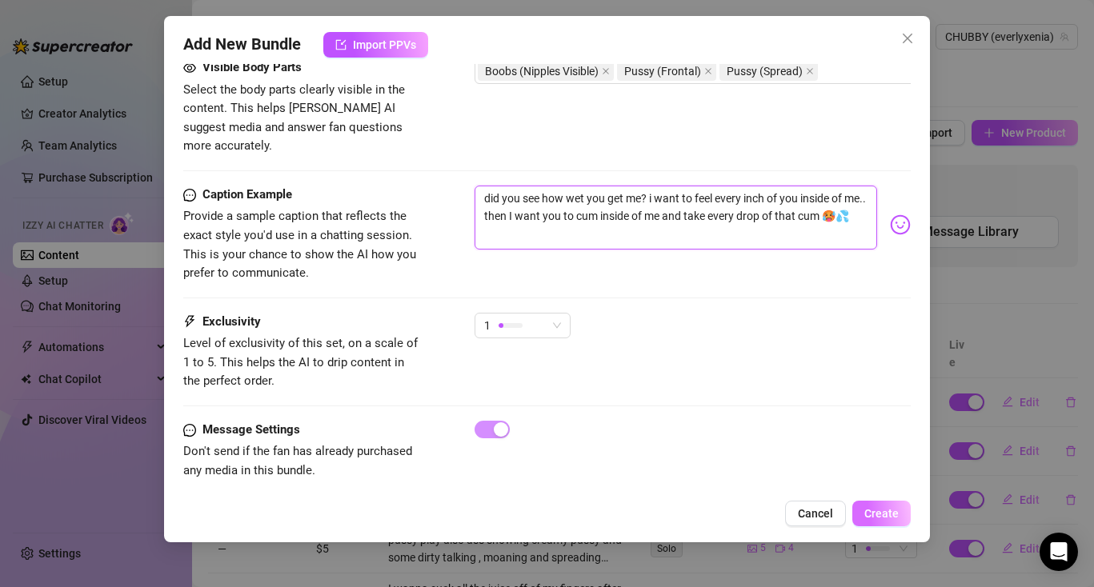
type textarea "did you see how wet you get me? i want to feel every inch of you inside of me..…"
click at [887, 520] on button "Create" at bounding box center [881, 514] width 58 height 26
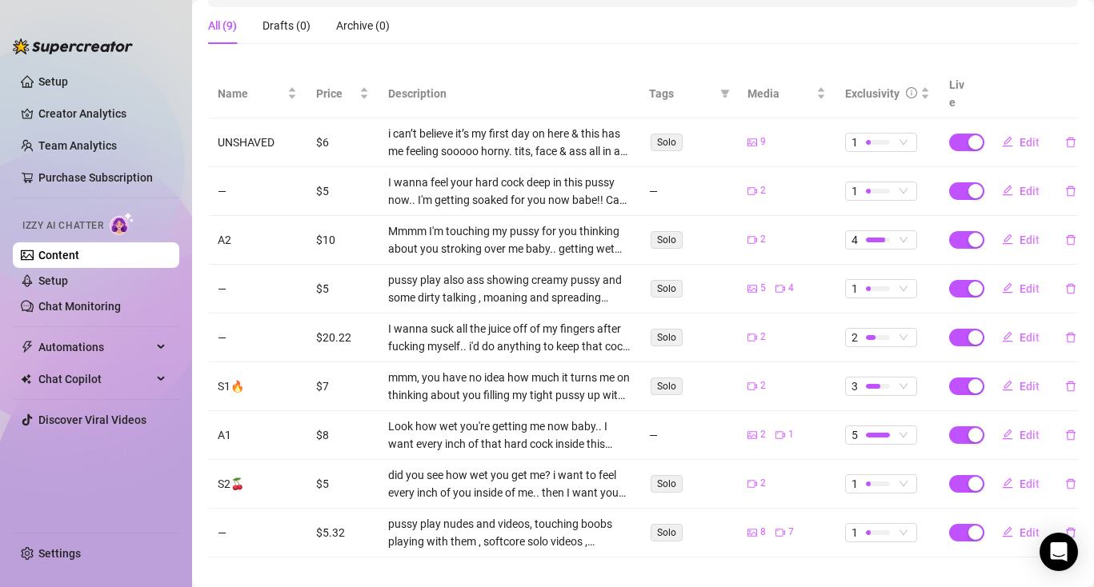
scroll to position [0, 0]
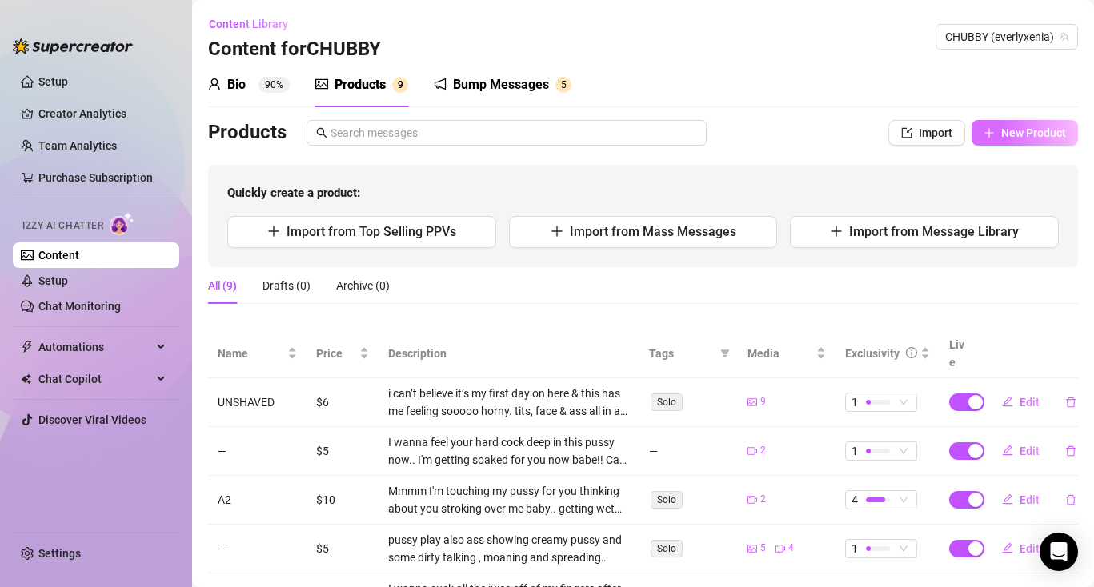
click at [1017, 139] on button "New Product" at bounding box center [1024, 133] width 106 height 26
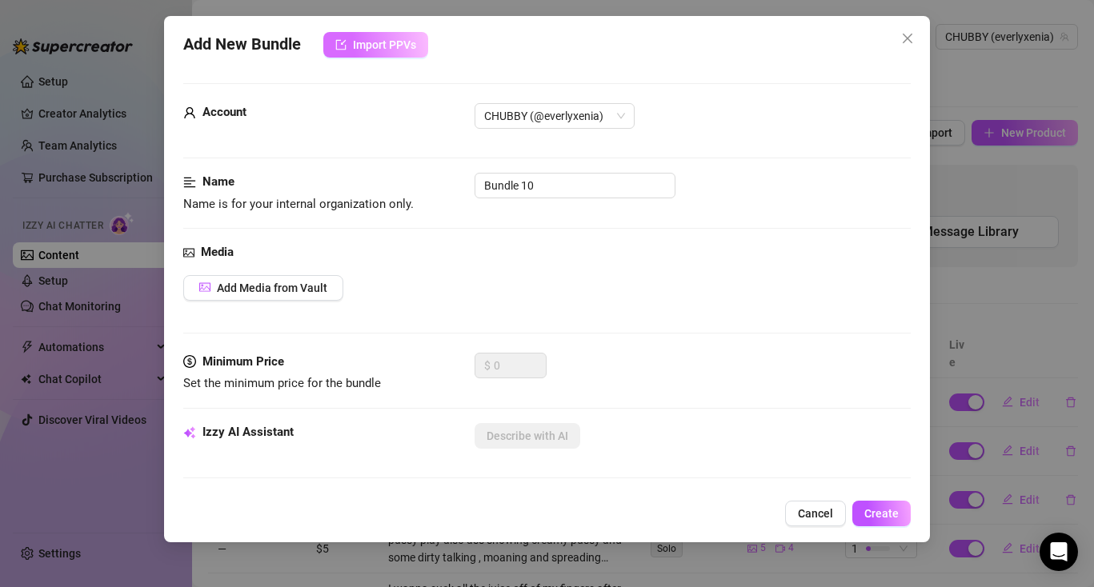
click at [381, 41] on span "Import PPVs" at bounding box center [384, 44] width 63 height 13
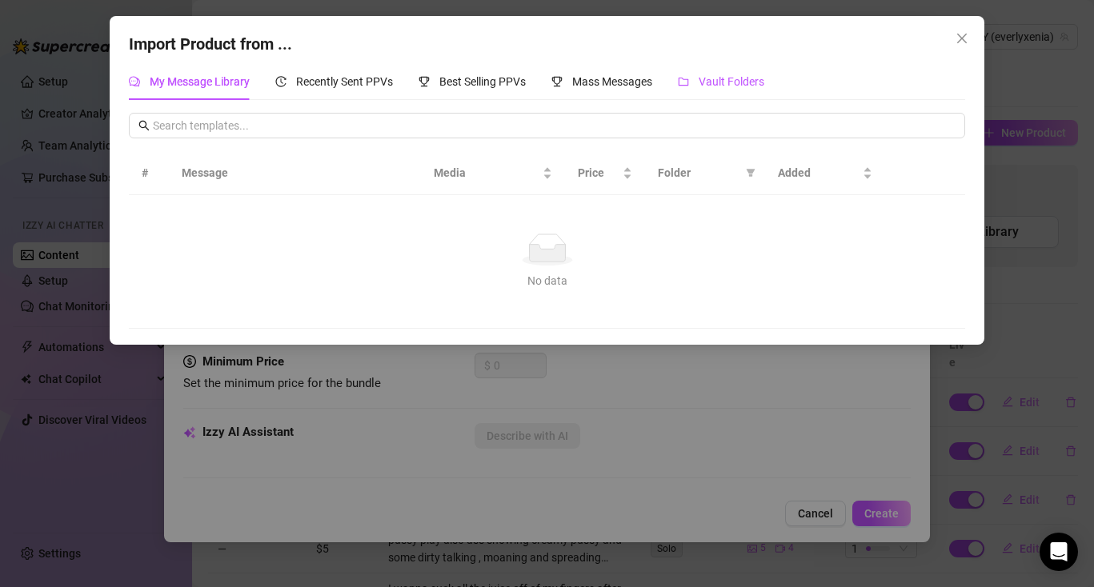
click at [722, 83] on span "Vault Folders" at bounding box center [732, 81] width 66 height 13
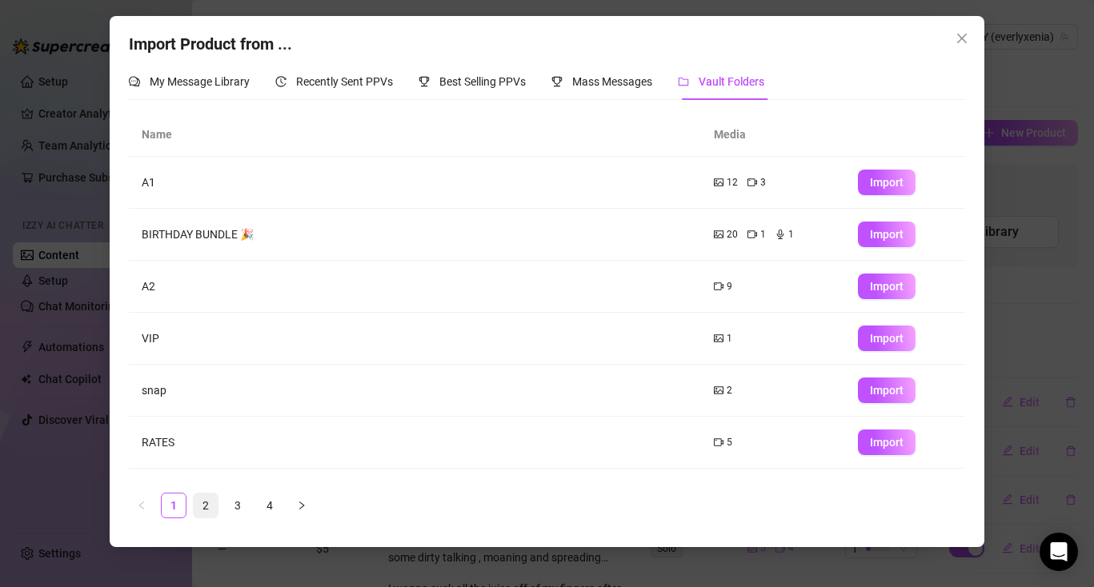
click at [217, 508] on link "2" at bounding box center [206, 506] width 24 height 24
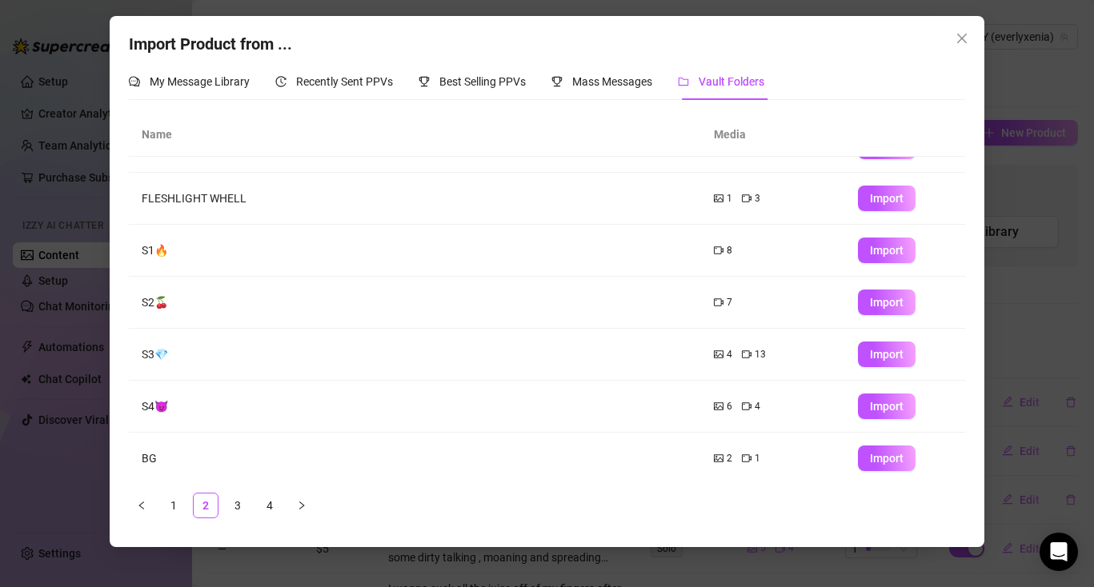
scroll to position [197, 0]
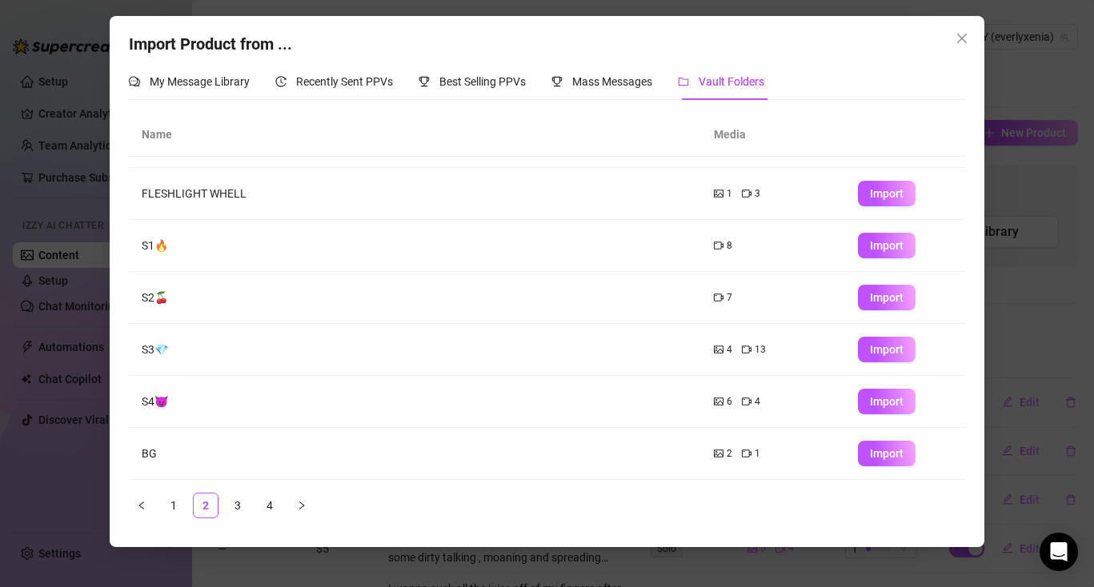
click at [218, 362] on td "S3💎" at bounding box center [415, 350] width 573 height 52
click at [903, 354] on button "Import" at bounding box center [887, 350] width 58 height 26
type textarea "Type your message here..."
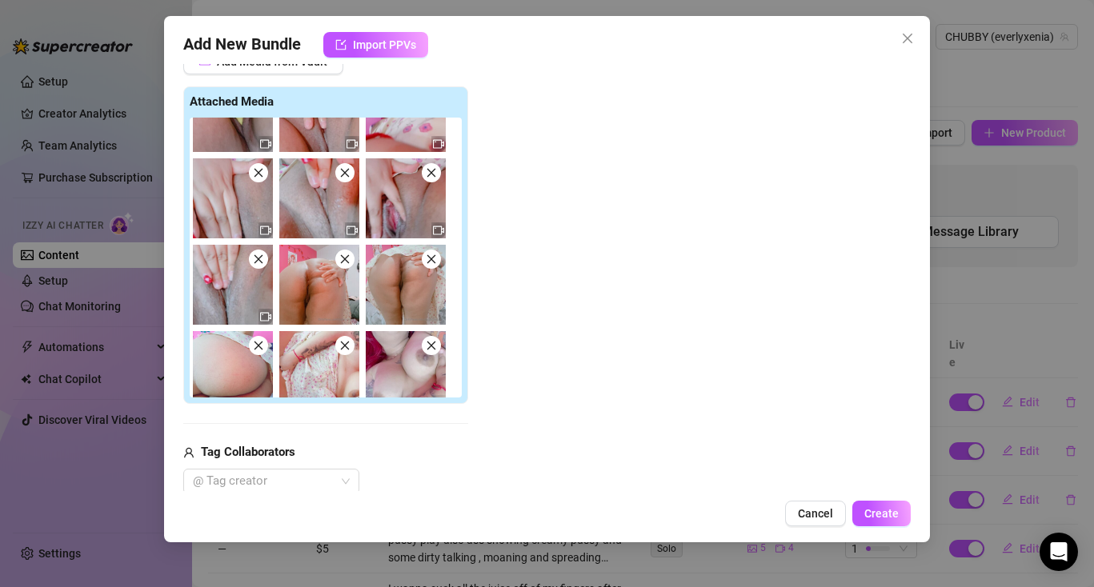
scroll to position [238, 0]
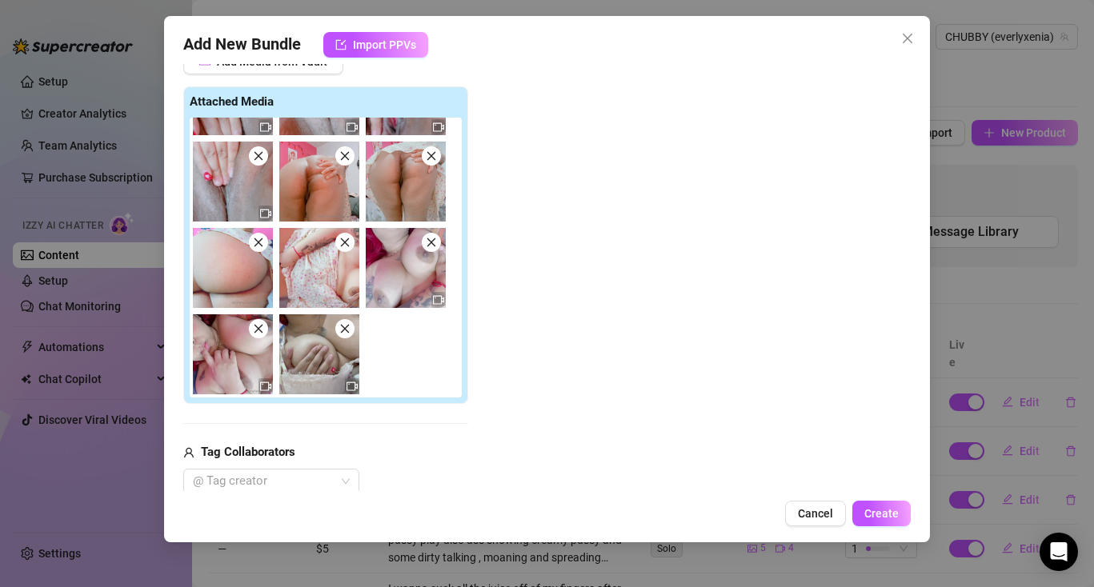
click at [352, 246] on span at bounding box center [344, 242] width 19 height 19
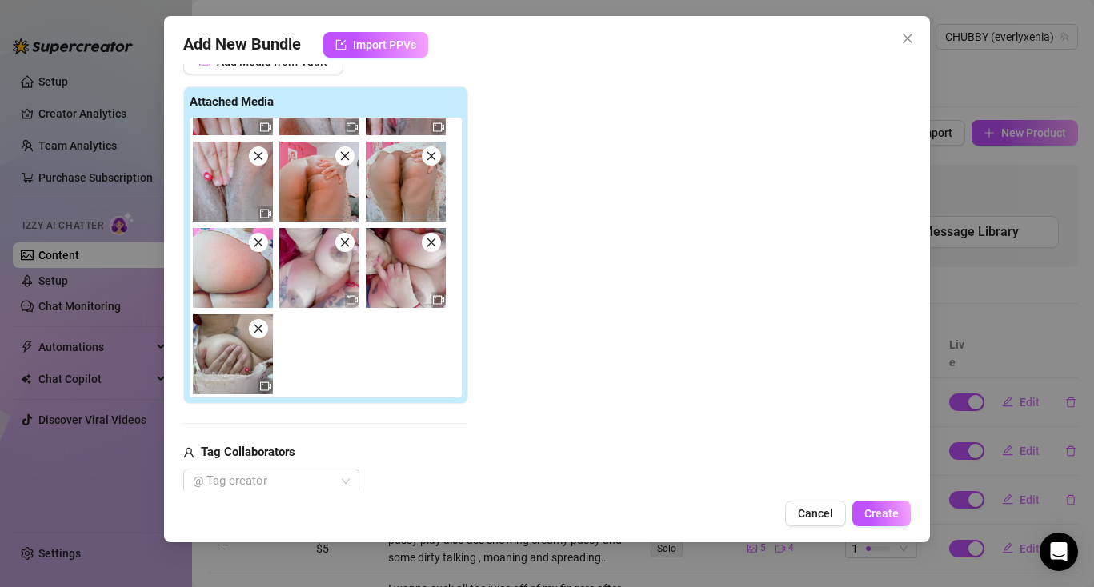
click at [267, 244] on div at bounding box center [233, 268] width 80 height 80
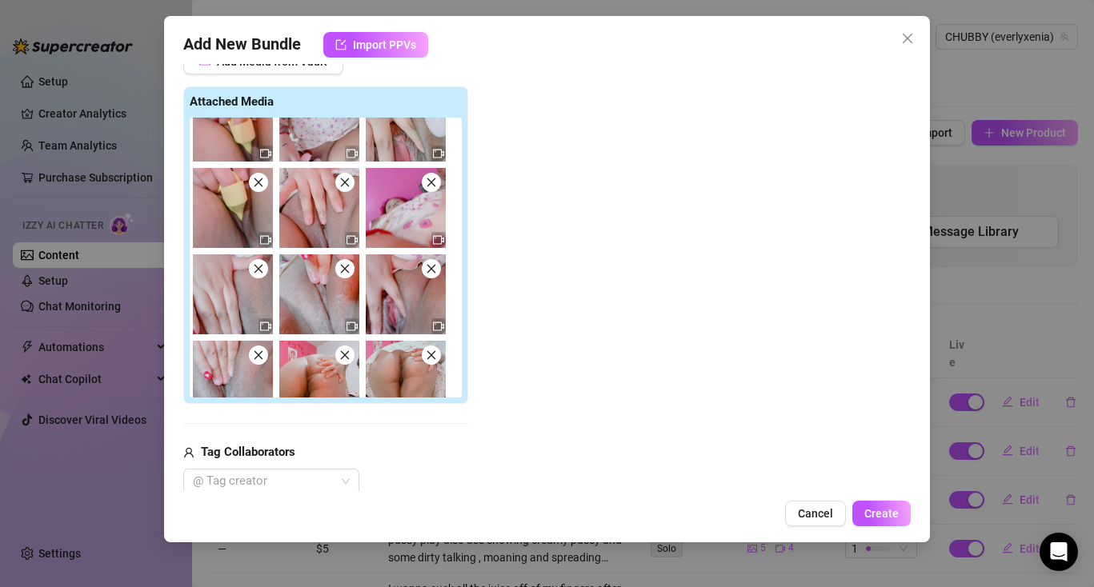
scroll to position [0, 0]
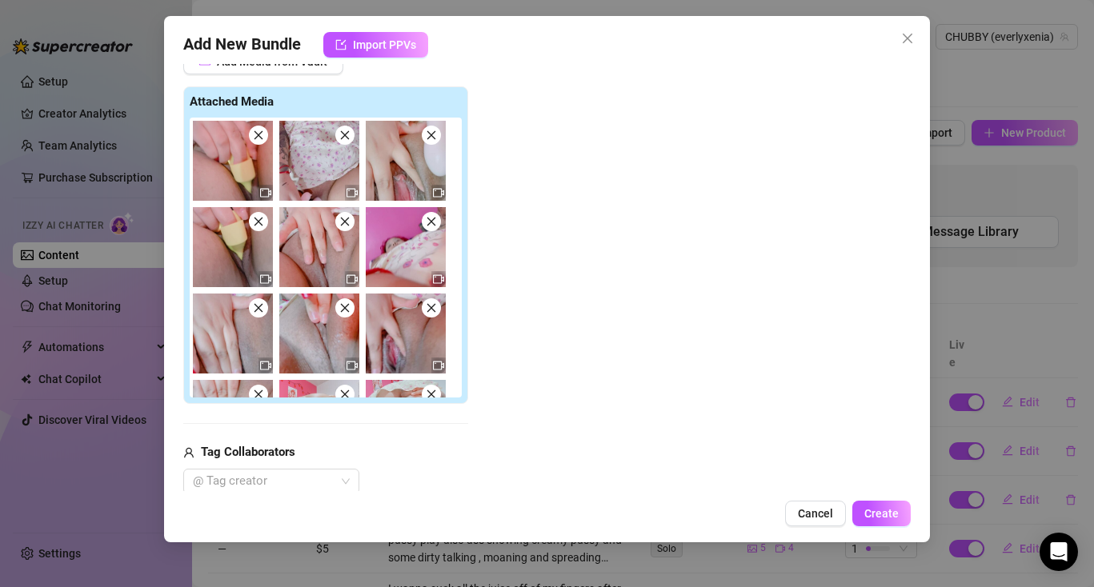
click at [256, 134] on icon "close" at bounding box center [258, 135] width 11 height 11
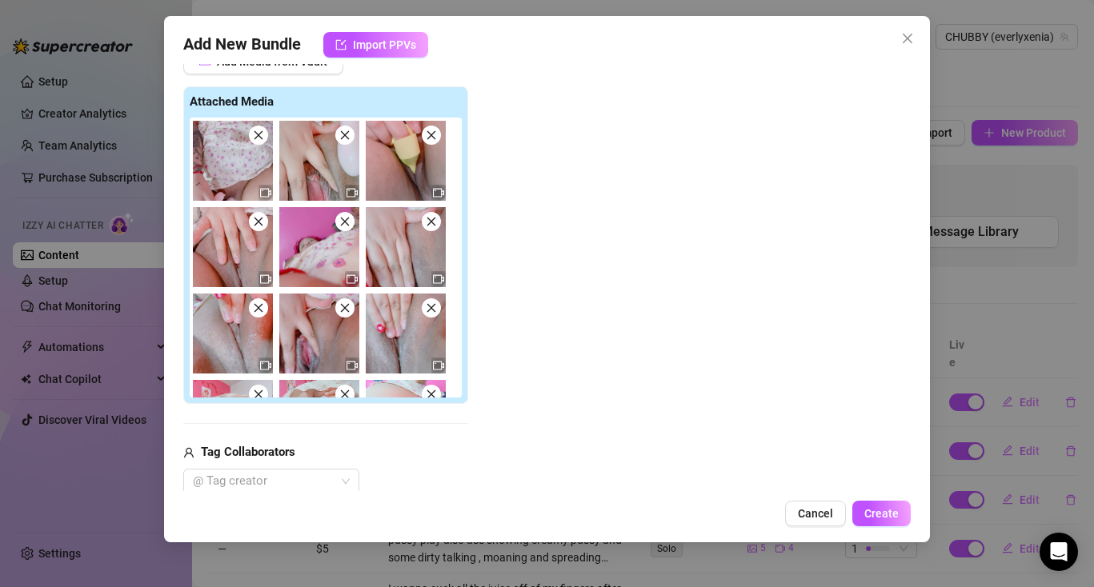
click at [256, 134] on icon "close" at bounding box center [258, 135] width 11 height 11
click at [339, 134] on icon "close" at bounding box center [344, 135] width 11 height 11
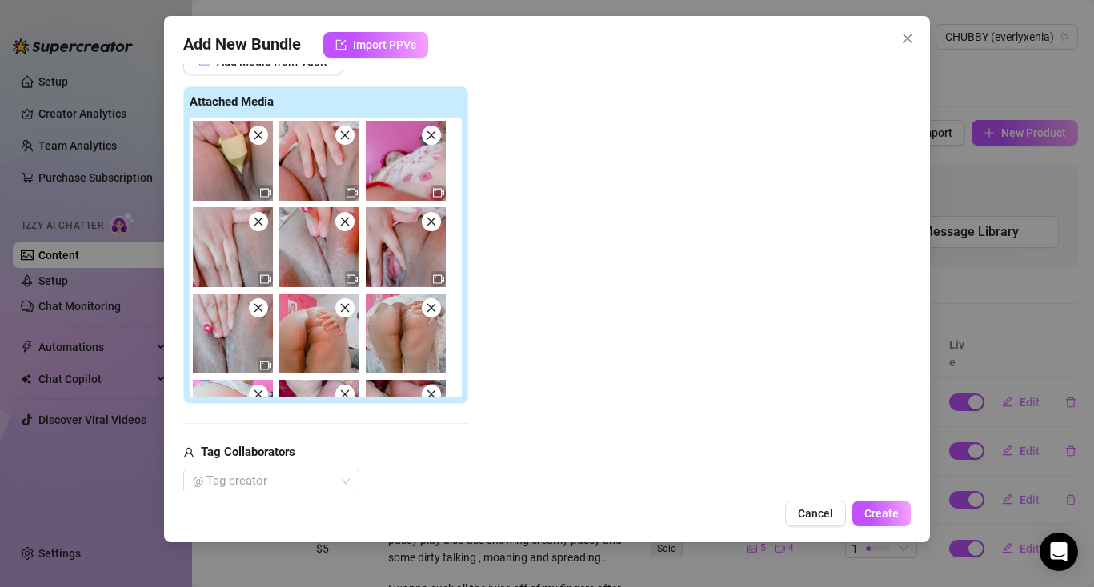
click at [256, 134] on icon "close" at bounding box center [258, 135] width 11 height 11
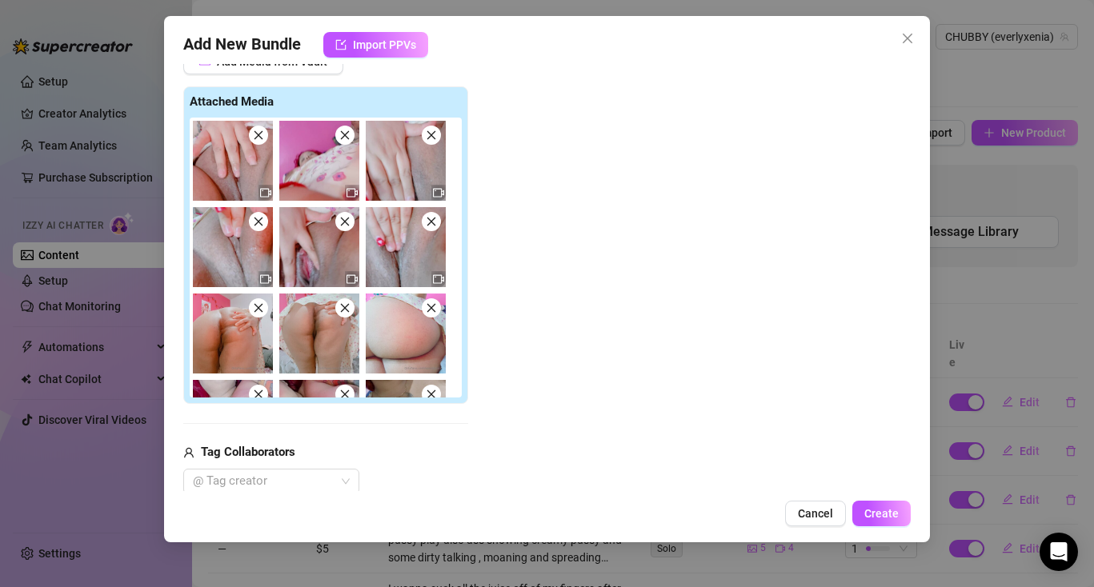
click at [256, 134] on icon "close" at bounding box center [258, 135] width 11 height 11
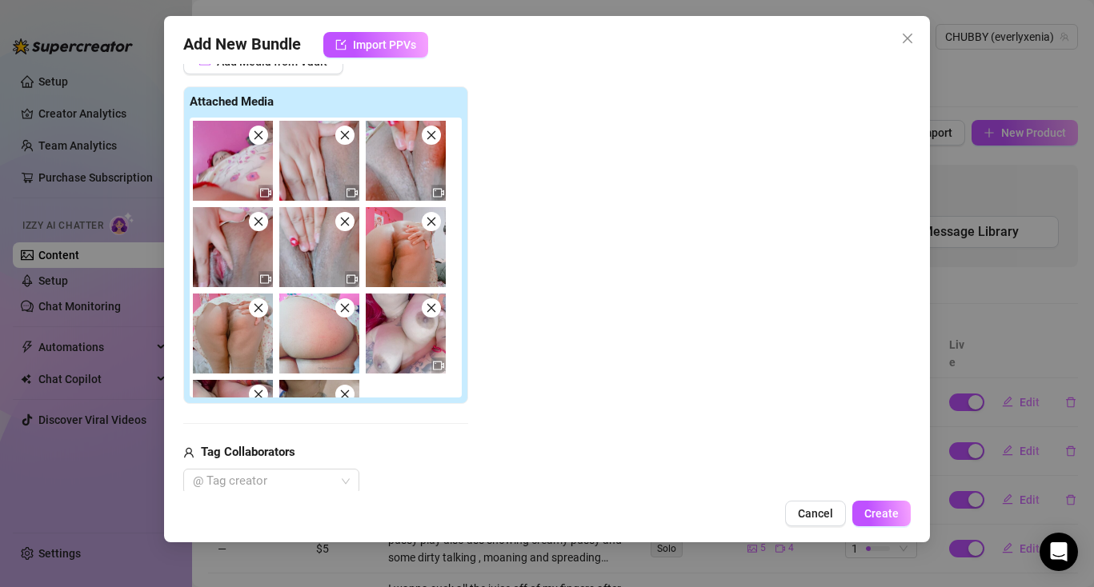
click at [256, 134] on icon "close" at bounding box center [258, 135] width 11 height 11
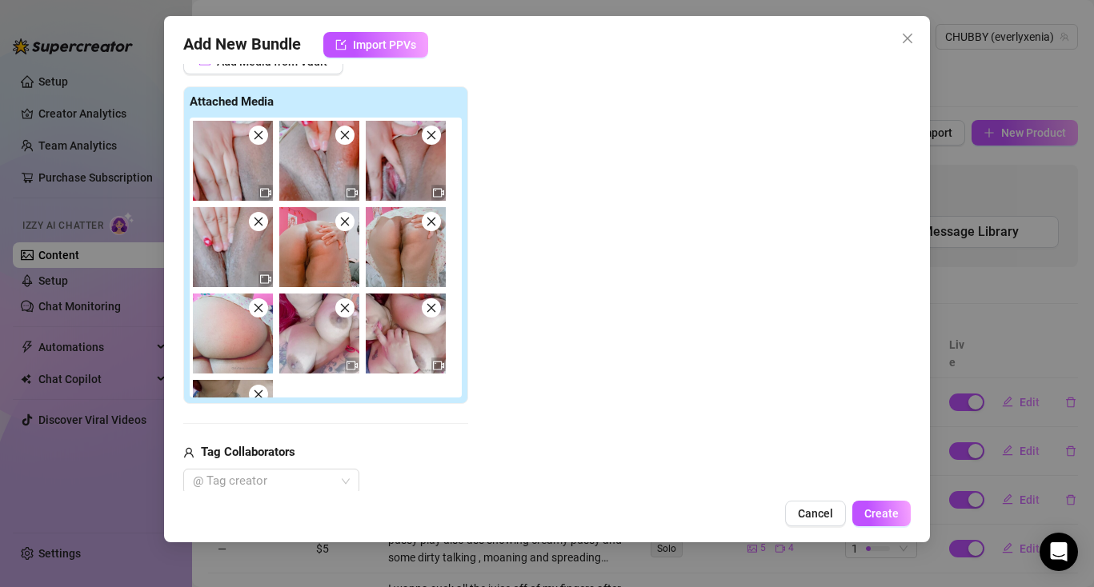
click at [256, 134] on icon "close" at bounding box center [258, 135] width 11 height 11
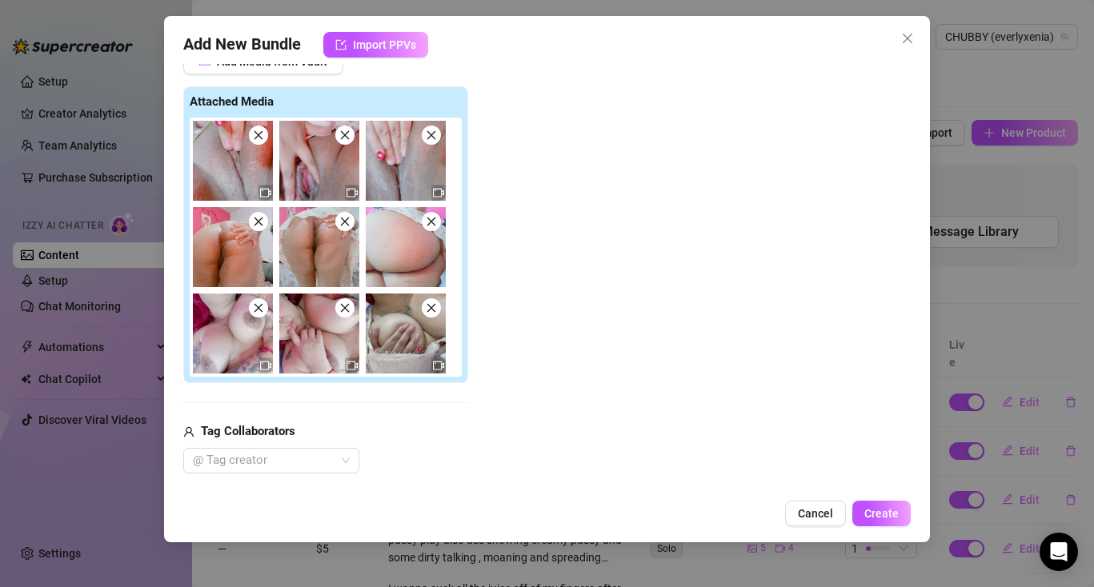
click at [256, 134] on icon "close" at bounding box center [258, 135] width 11 height 11
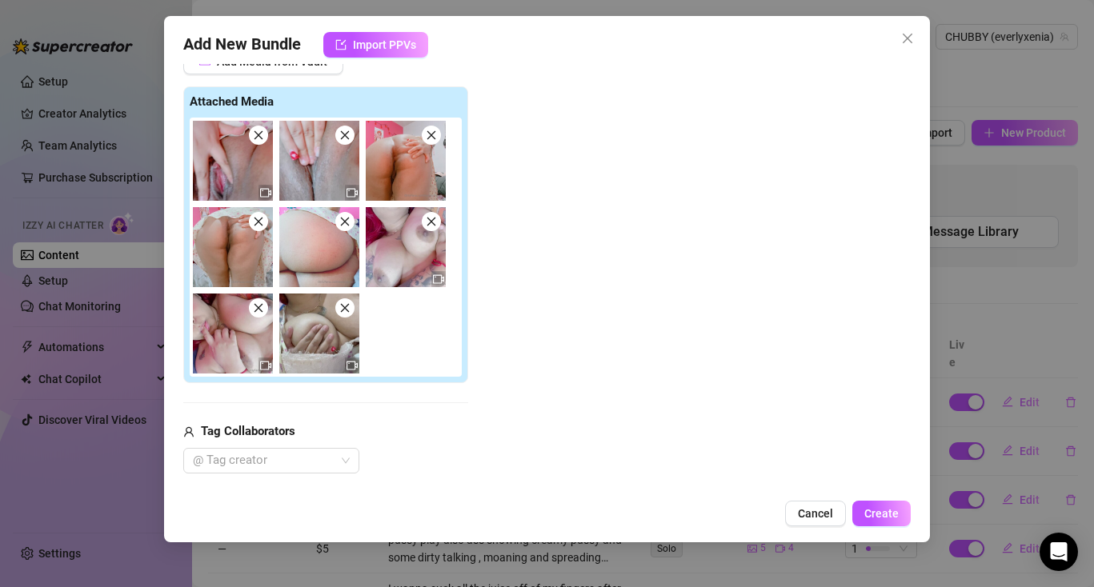
click at [256, 134] on icon "close" at bounding box center [258, 135] width 11 height 11
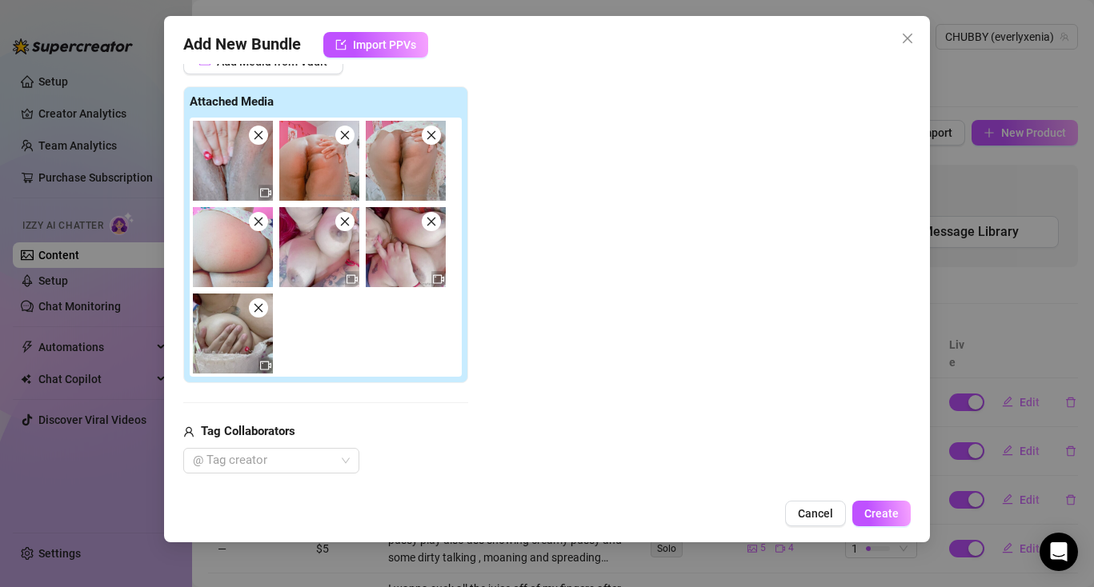
click at [256, 134] on icon "close" at bounding box center [258, 135] width 11 height 11
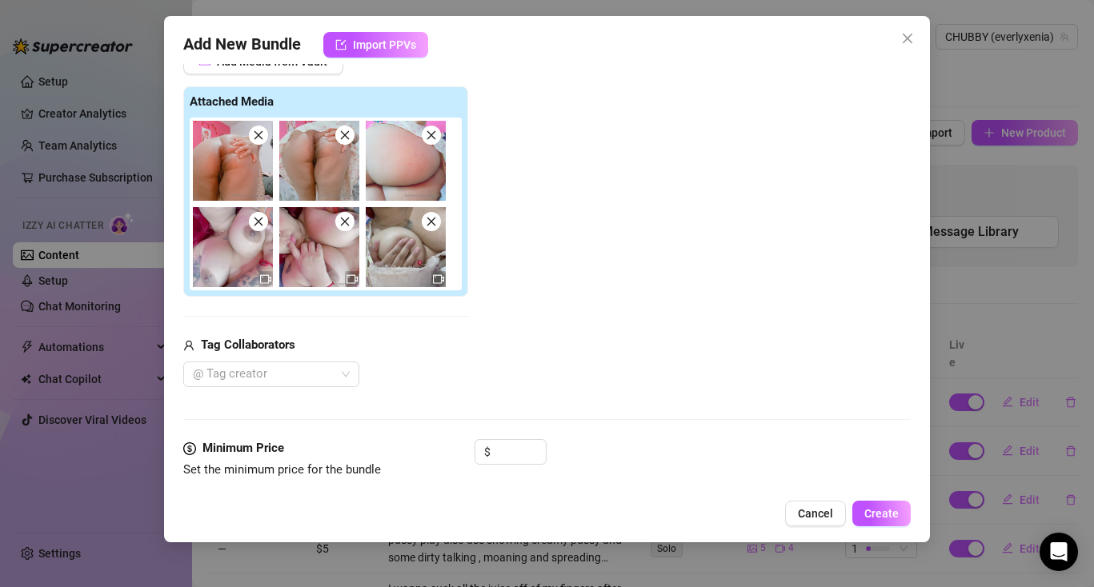
click at [256, 134] on icon "close" at bounding box center [258, 135] width 11 height 11
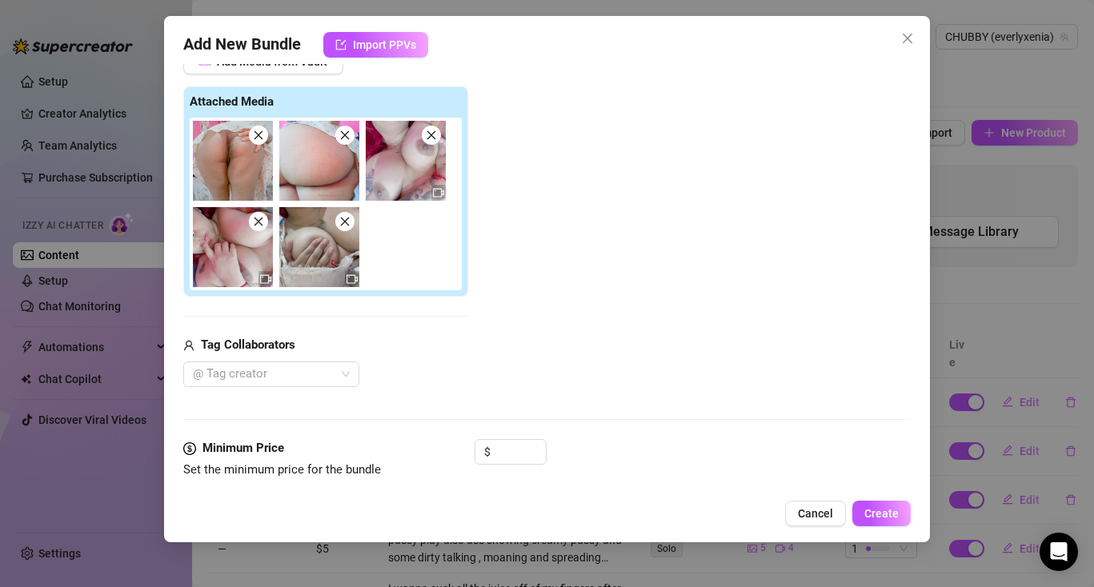
click at [256, 134] on icon "close" at bounding box center [258, 135] width 11 height 11
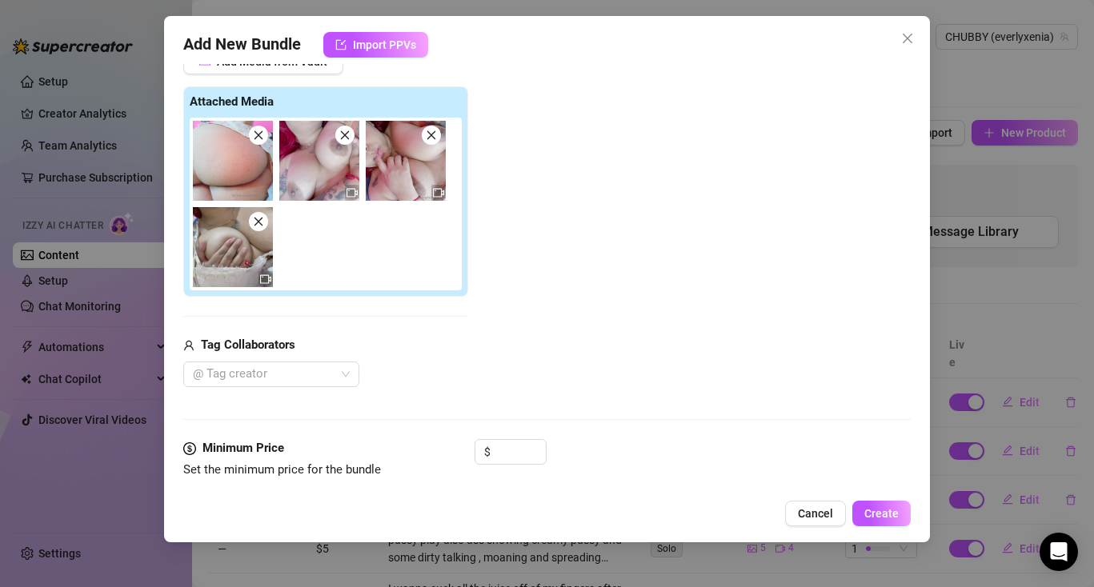
click at [256, 134] on icon "close" at bounding box center [258, 135] width 11 height 11
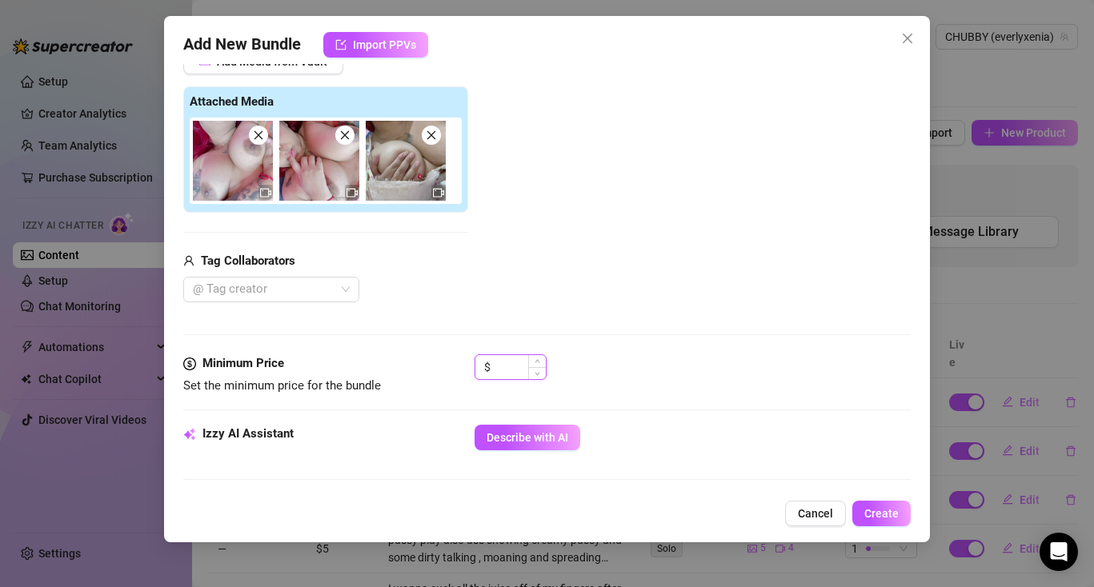
click at [503, 369] on input at bounding box center [520, 367] width 52 height 24
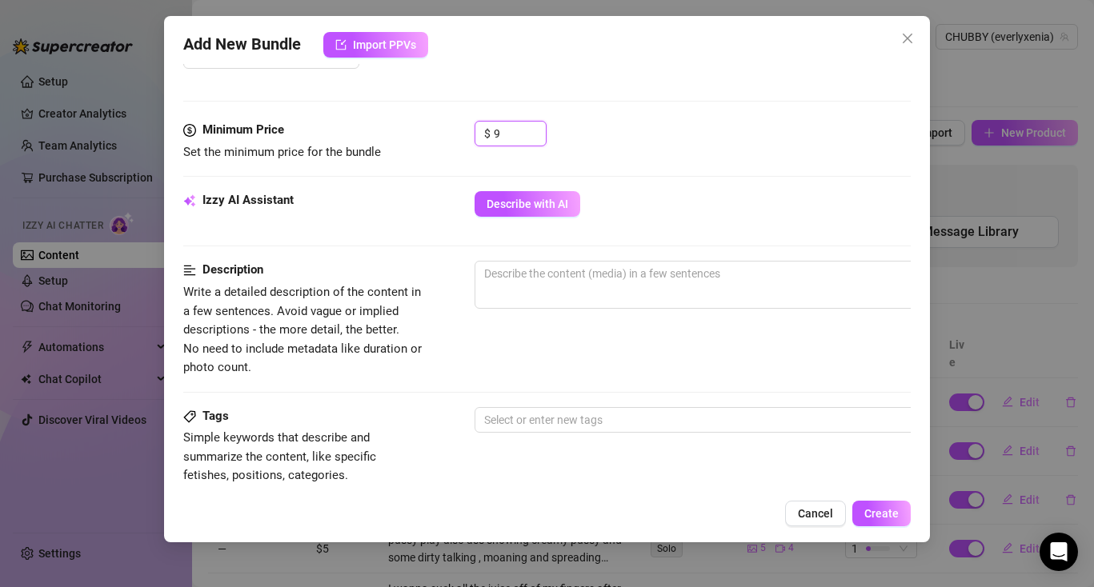
scroll to position [468, 0]
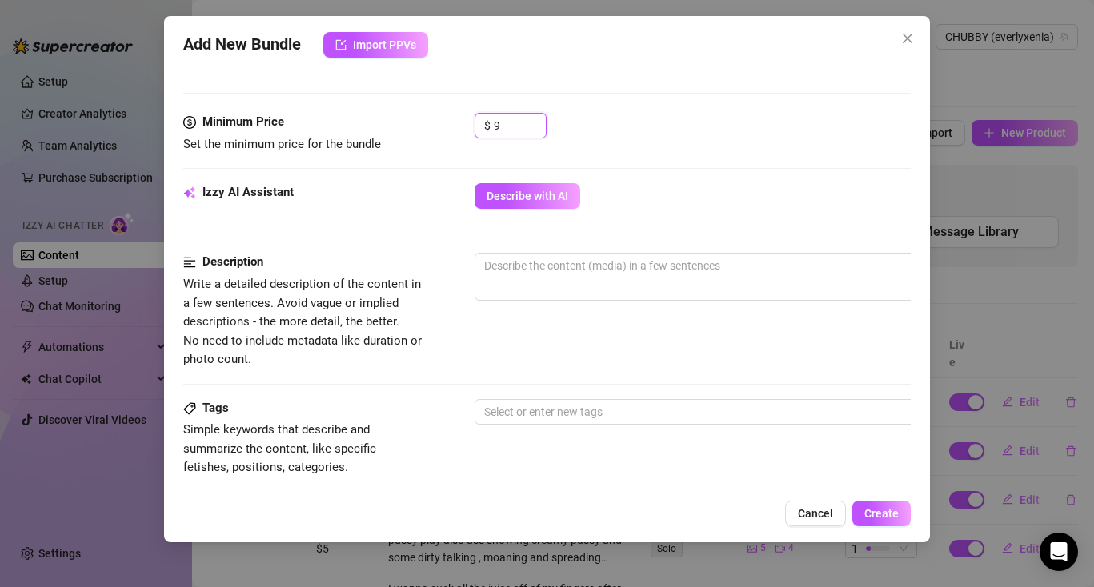
type input "9"
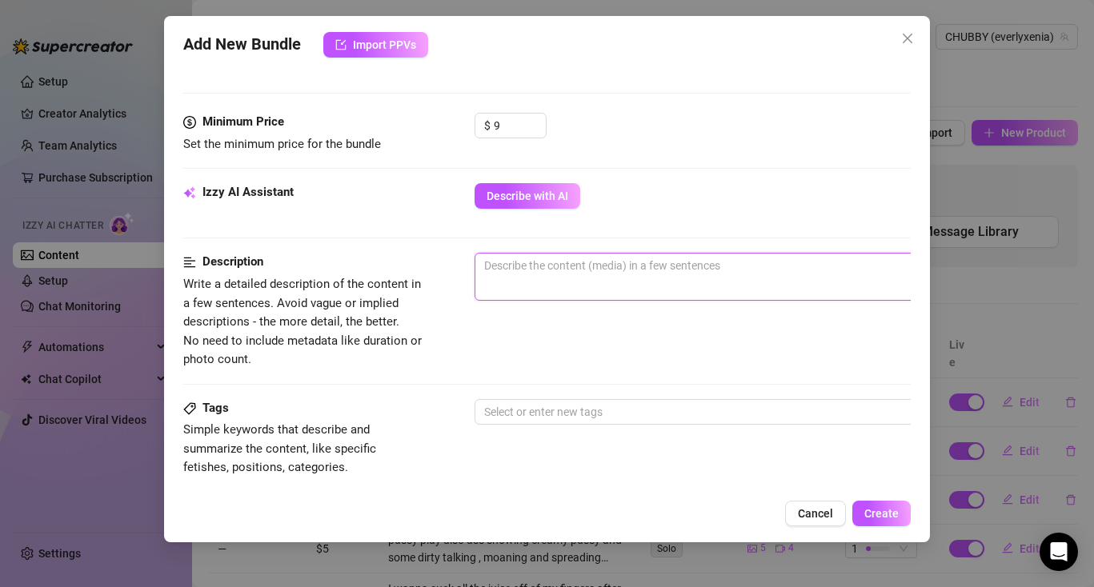
click at [515, 274] on textarea at bounding box center [754, 266] width 559 height 24
paste textarea "I stick another finger inside my juicy pussy. 2 fingers in there now 🤤 Stroke y…"
type textarea "I stick another finger inside my juicy pussy. 2 fingers in there now 🤤 Stroke y…"
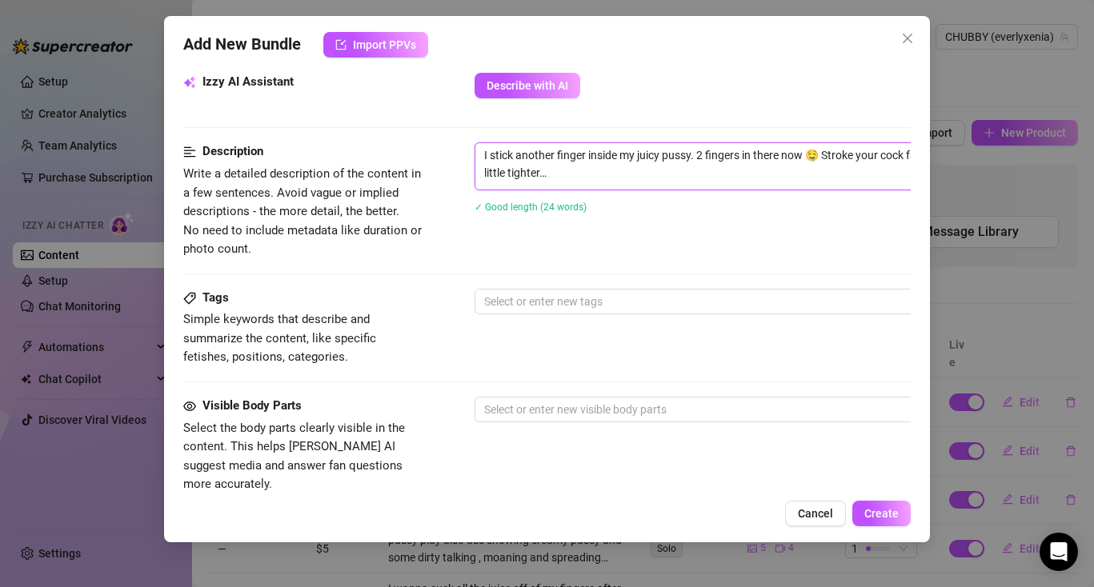
scroll to position [591, 0]
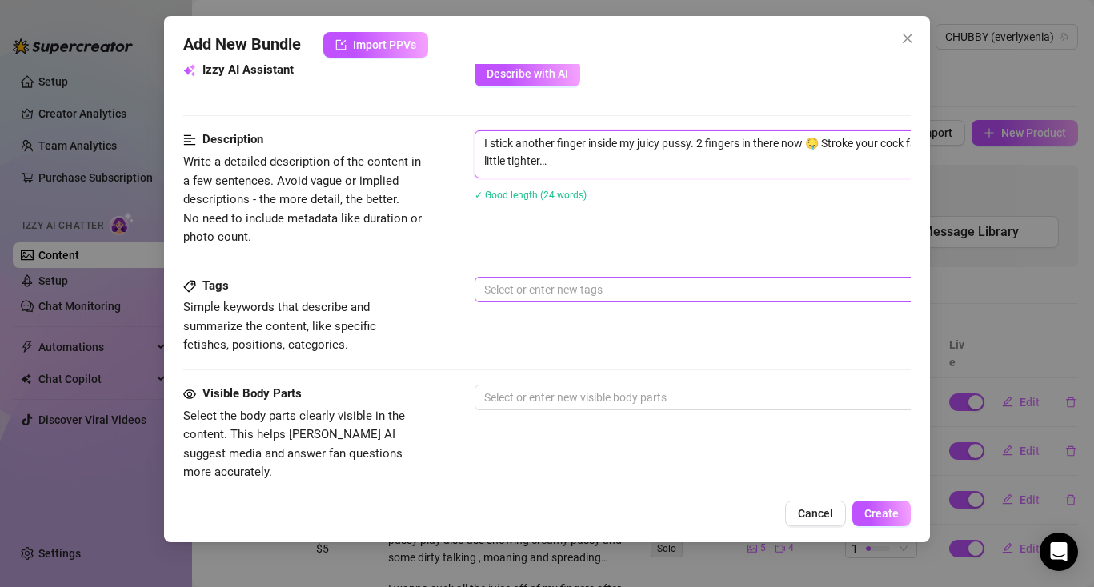
click at [529, 299] on div at bounding box center [746, 289] width 537 height 22
type textarea "I stick another finger inside my juicy pussy. 2 fingers in there now 🤤 Stroke y…"
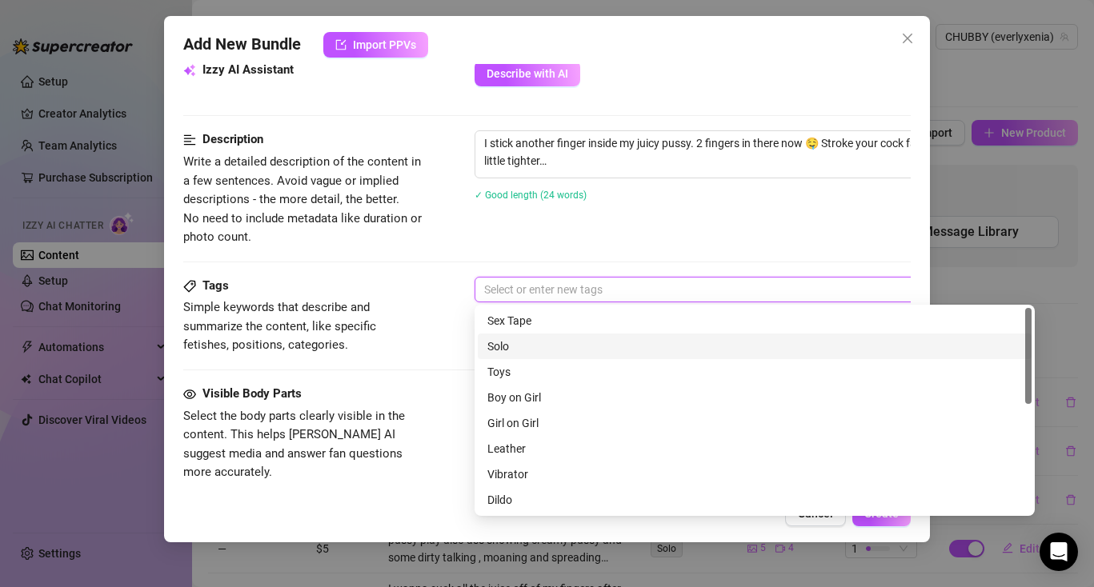
click at [523, 349] on div "Solo" at bounding box center [754, 347] width 535 height 18
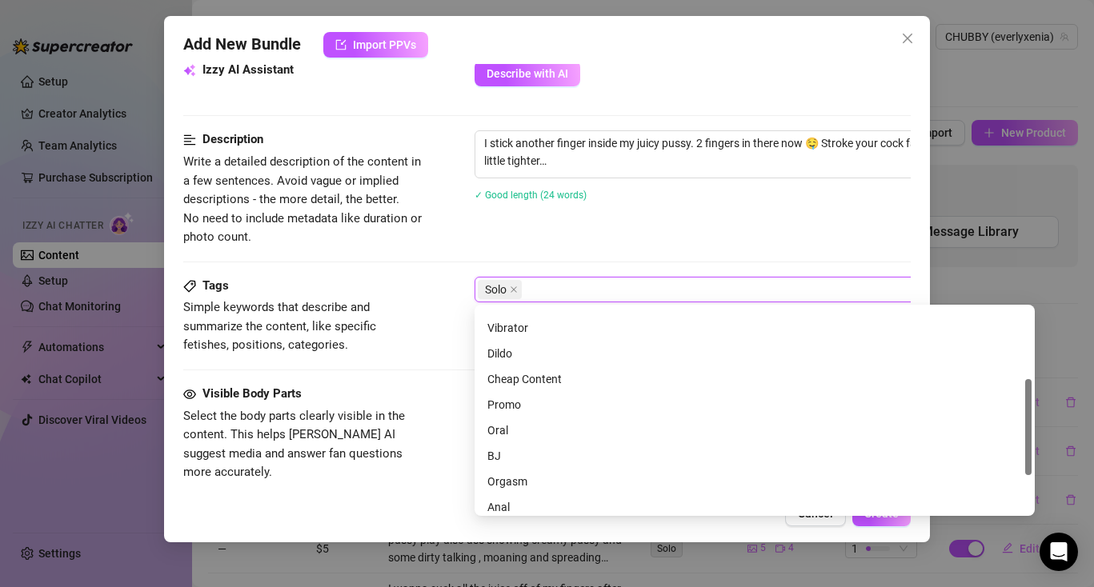
scroll to position [154, 0]
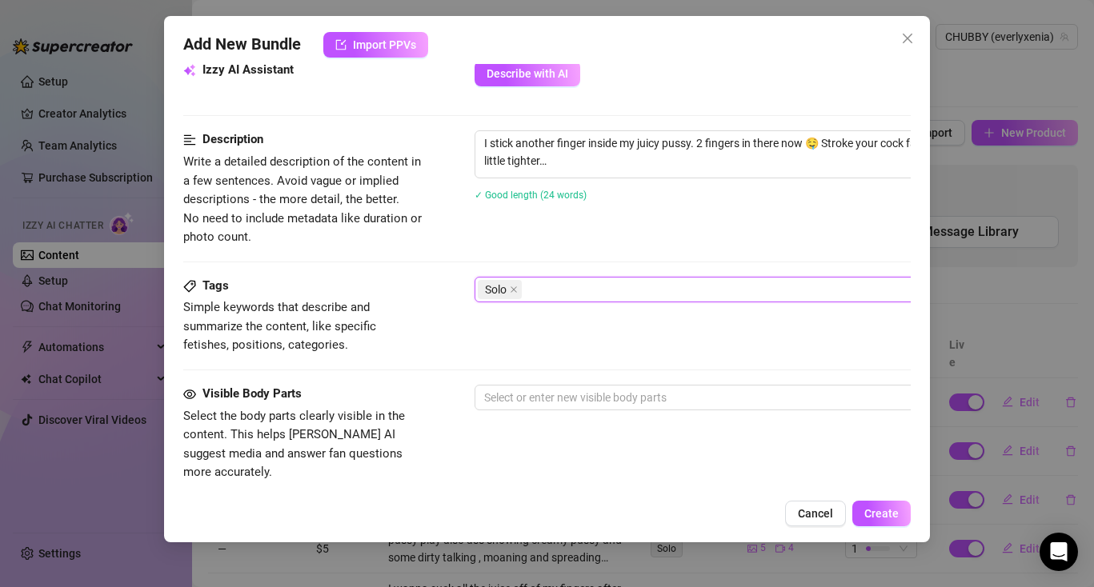
click at [409, 242] on span "Write a detailed description of the content in a few sentences. Avoid vague or …" at bounding box center [303, 200] width 240 height 94
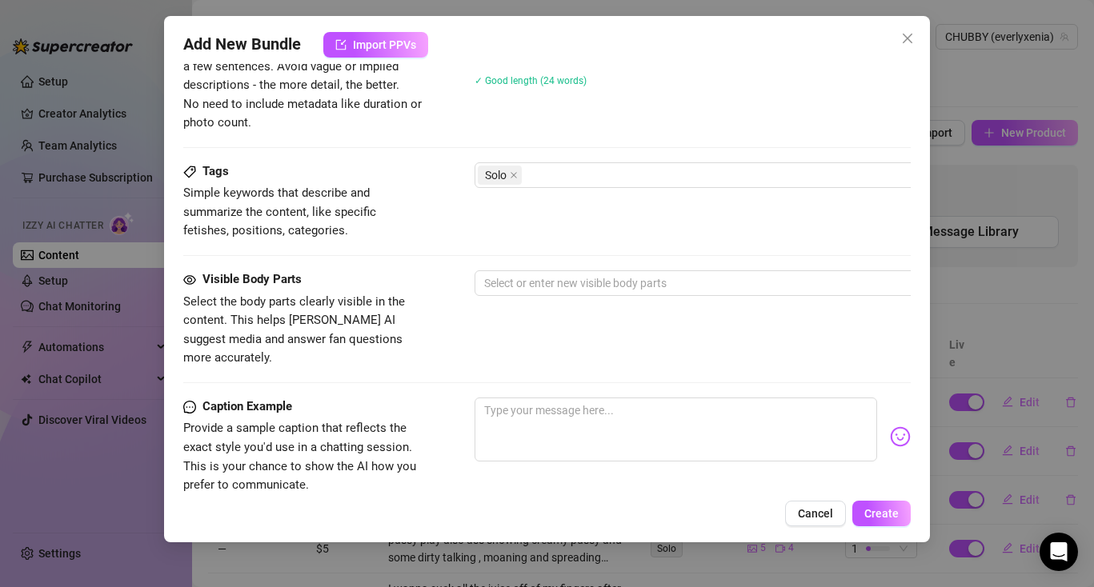
scroll to position [747, 0]
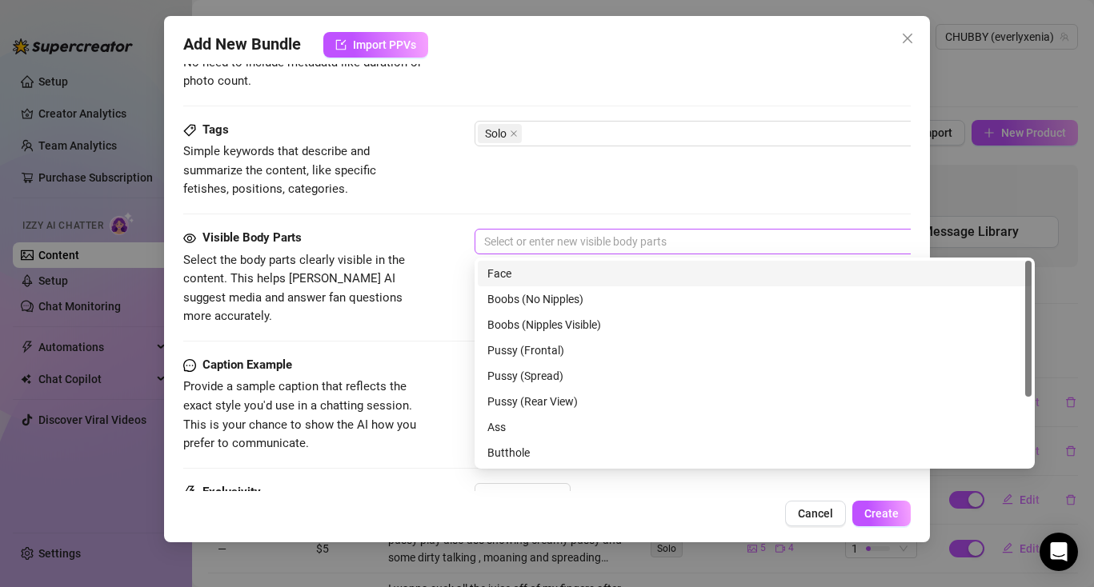
click at [515, 243] on div at bounding box center [746, 241] width 537 height 22
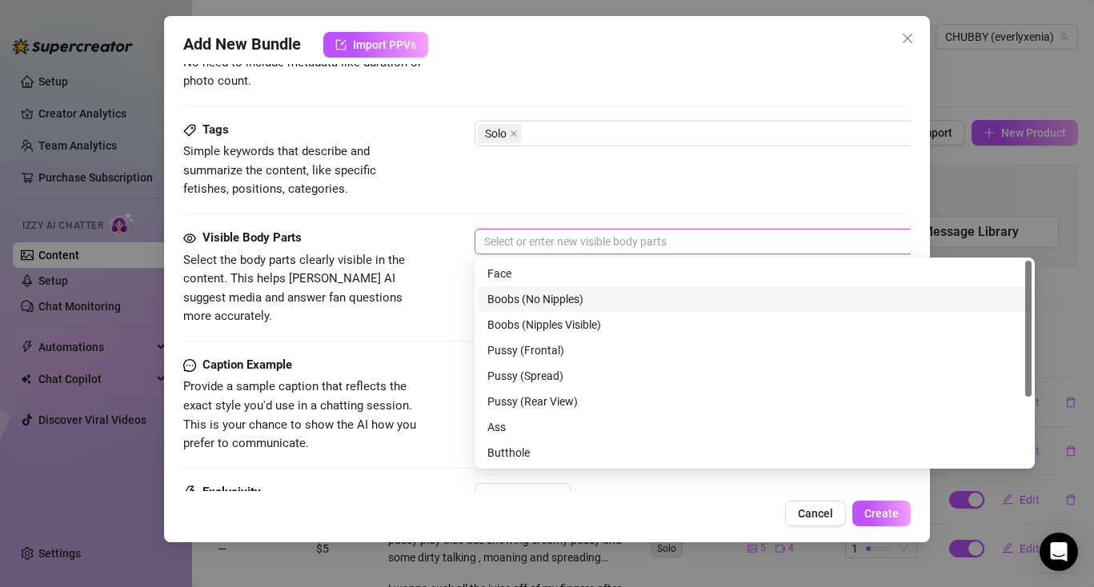
click at [515, 289] on div "Boobs (No Nipples)" at bounding box center [755, 299] width 554 height 26
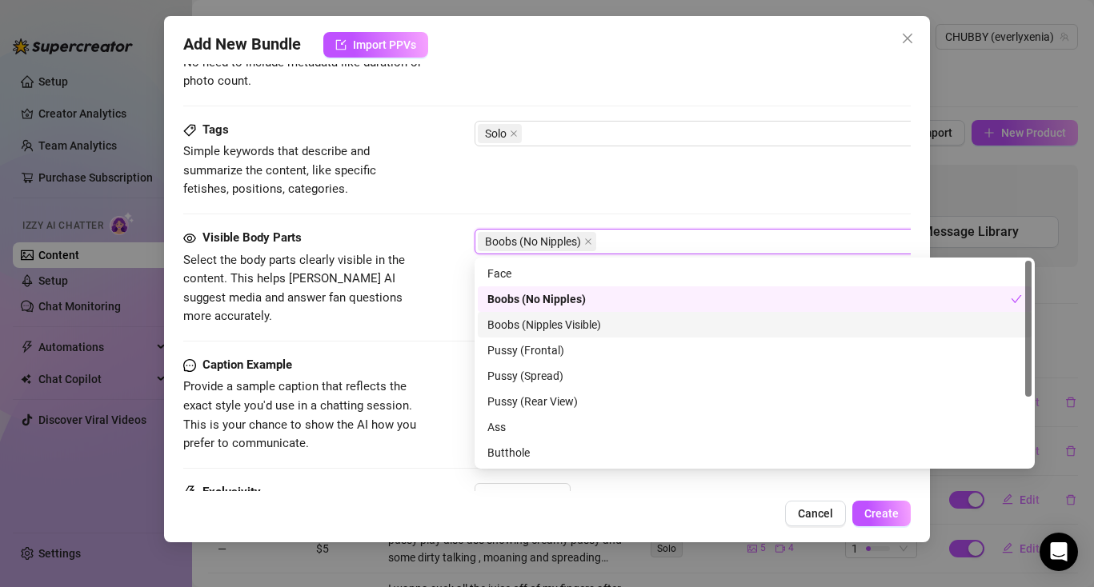
click at [521, 322] on div "Boobs (Nipples Visible)" at bounding box center [754, 325] width 535 height 18
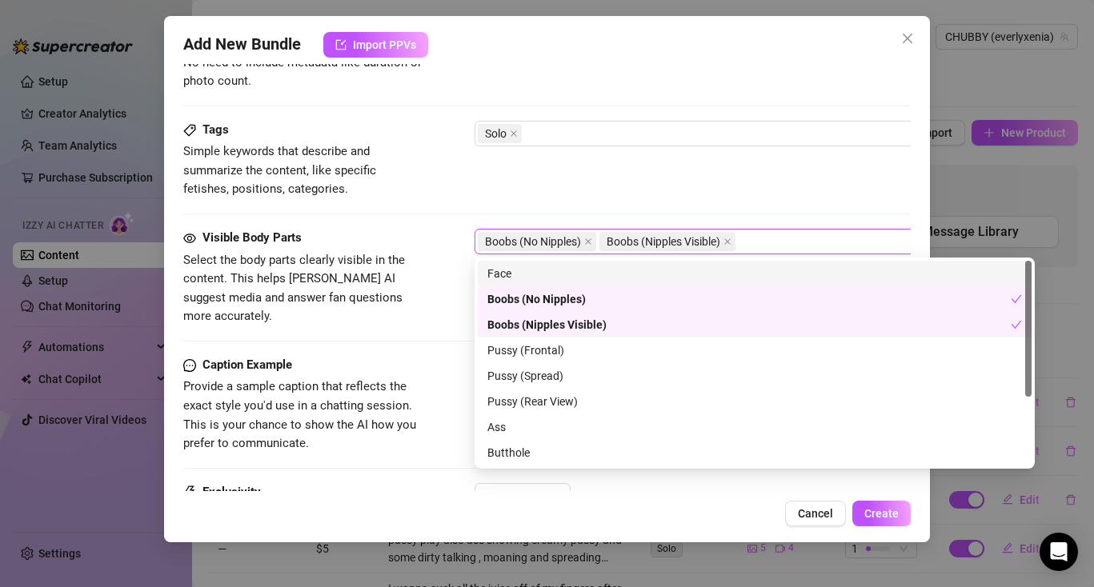
click at [507, 266] on div "Face" at bounding box center [754, 274] width 535 height 18
click at [519, 302] on div "Boobs (No Nipples)" at bounding box center [748, 299] width 523 height 18
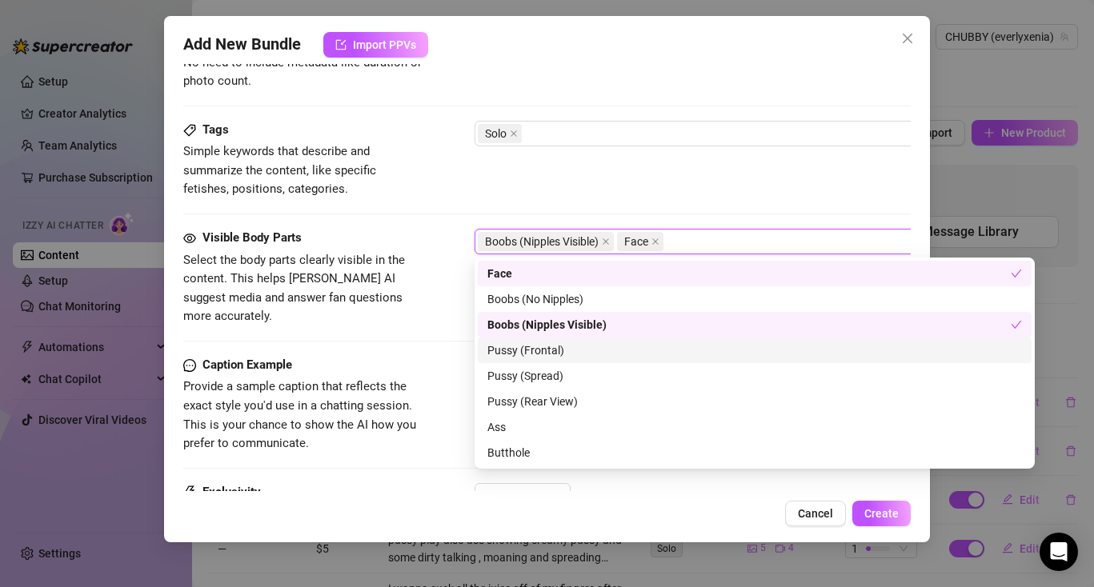
click at [524, 352] on div "Pussy (Frontal)" at bounding box center [754, 351] width 535 height 18
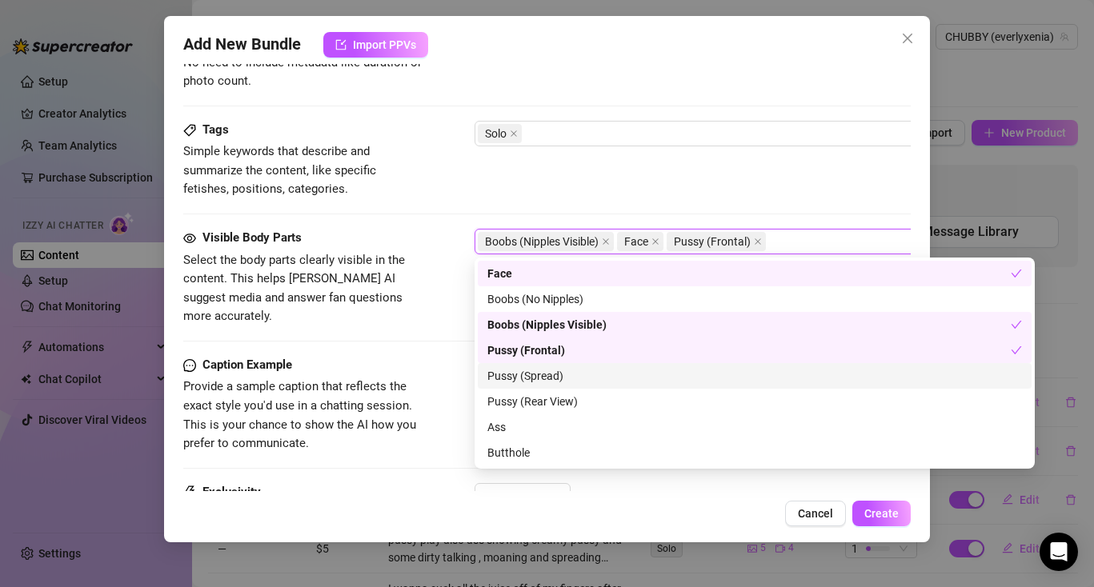
click at [527, 370] on div "Pussy (Spread)" at bounding box center [754, 376] width 535 height 18
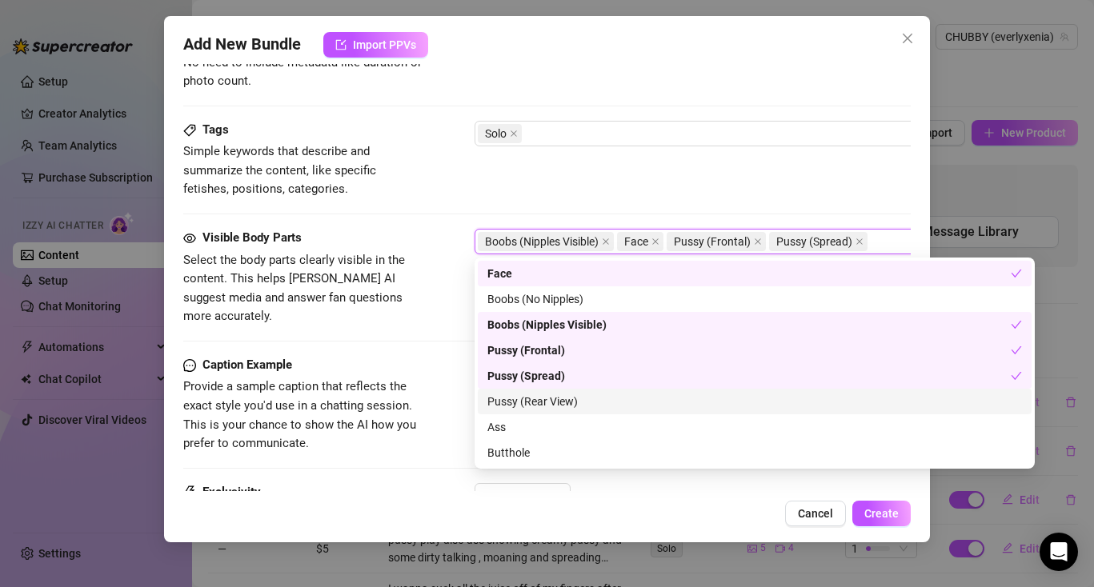
click at [530, 390] on div "Pussy (Rear View)" at bounding box center [755, 402] width 554 height 26
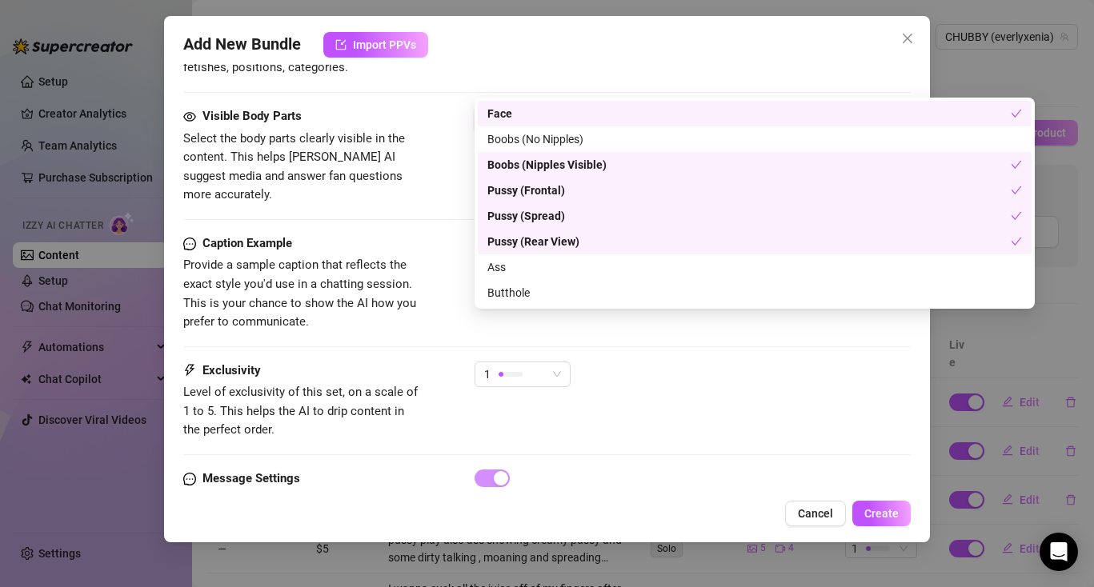
scroll to position [911, 0]
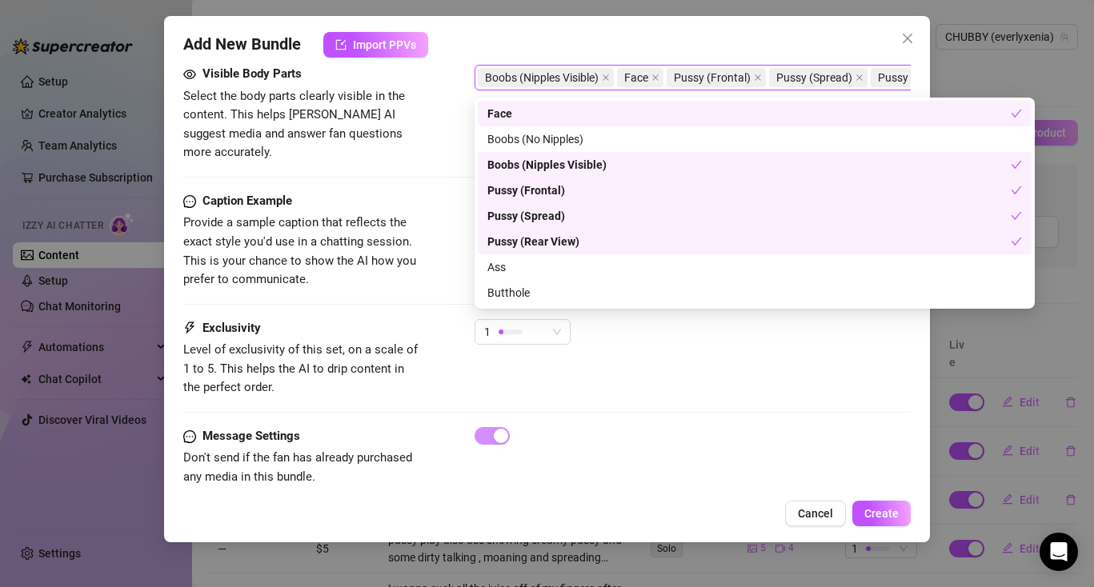
click at [460, 344] on div "Exclusivity Level of exclusivity of this set, on a scale of 1 to 5. This helps …" at bounding box center [546, 358] width 727 height 78
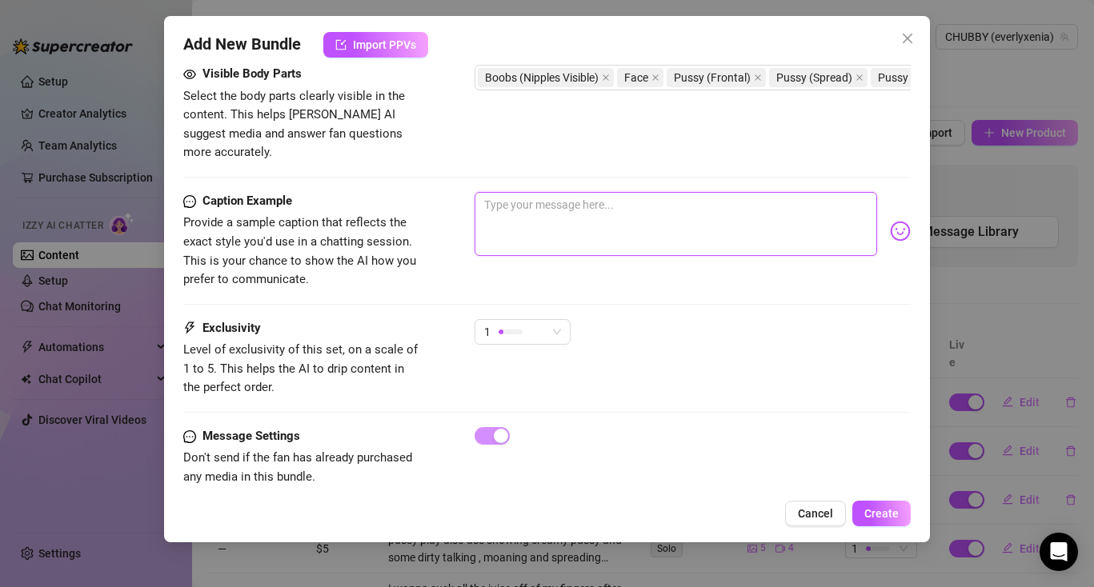
click at [504, 192] on textarea at bounding box center [676, 224] width 403 height 64
paste textarea "I stick another finger inside my juicy pussy. 2 fingers in there now 🤤 Stroke y…"
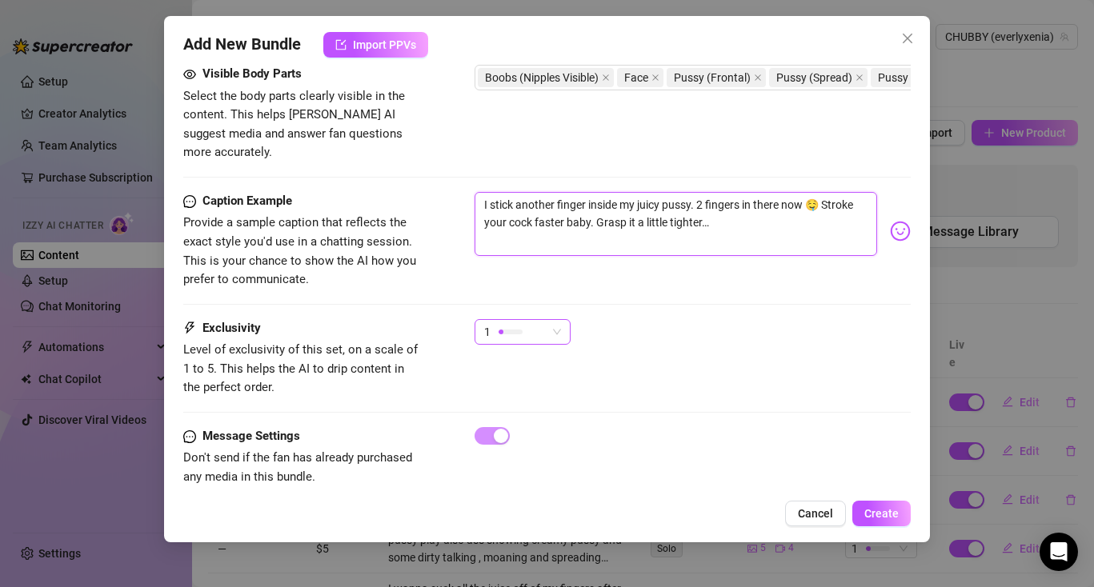
scroll to position [917, 0]
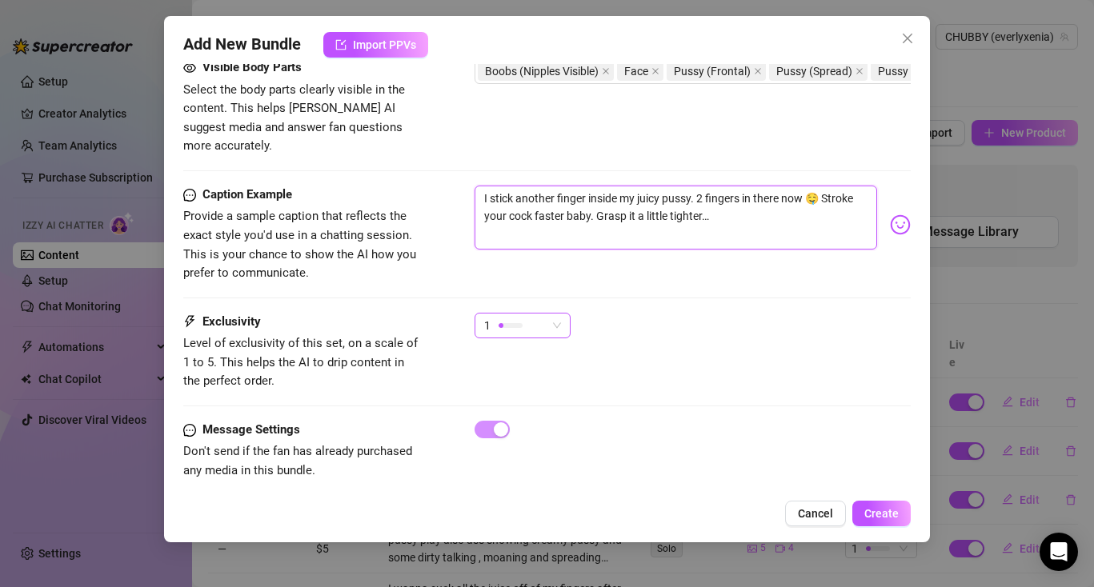
click at [552, 314] on span "1" at bounding box center [522, 326] width 77 height 24
type textarea "I stick another finger inside my juicy pussy. 2 fingers in there now 🤤 Stroke y…"
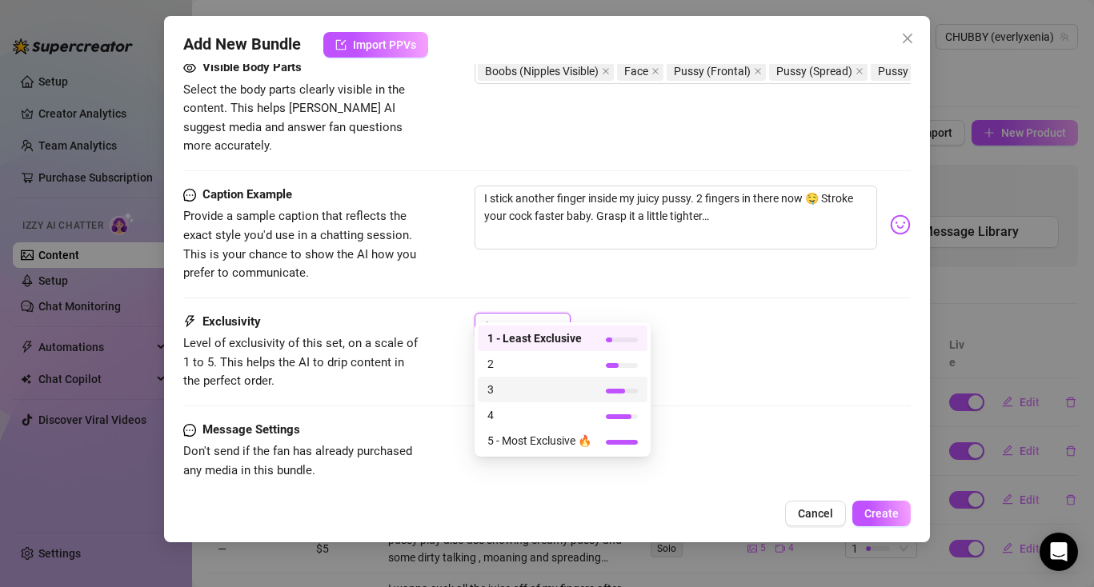
click at [563, 404] on div "4" at bounding box center [563, 416] width 170 height 26
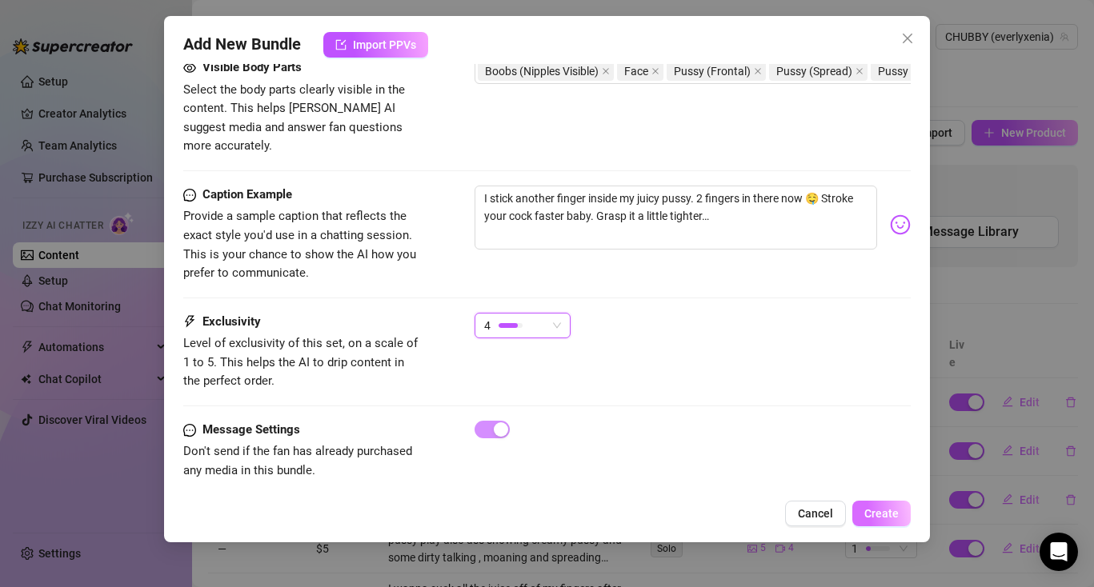
click at [882, 512] on span "Create" at bounding box center [881, 513] width 34 height 13
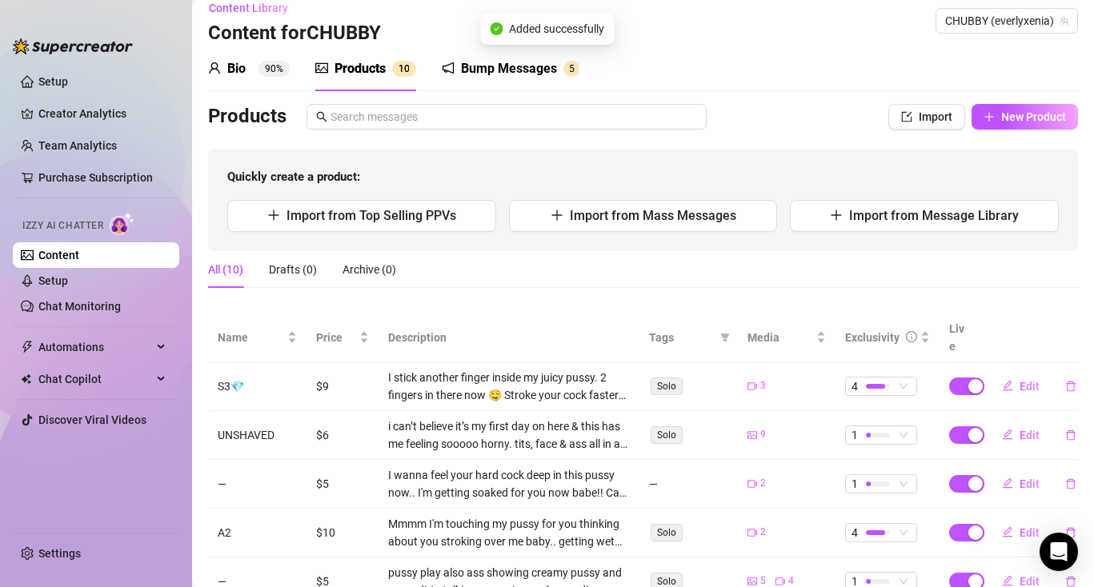
scroll to position [0, 0]
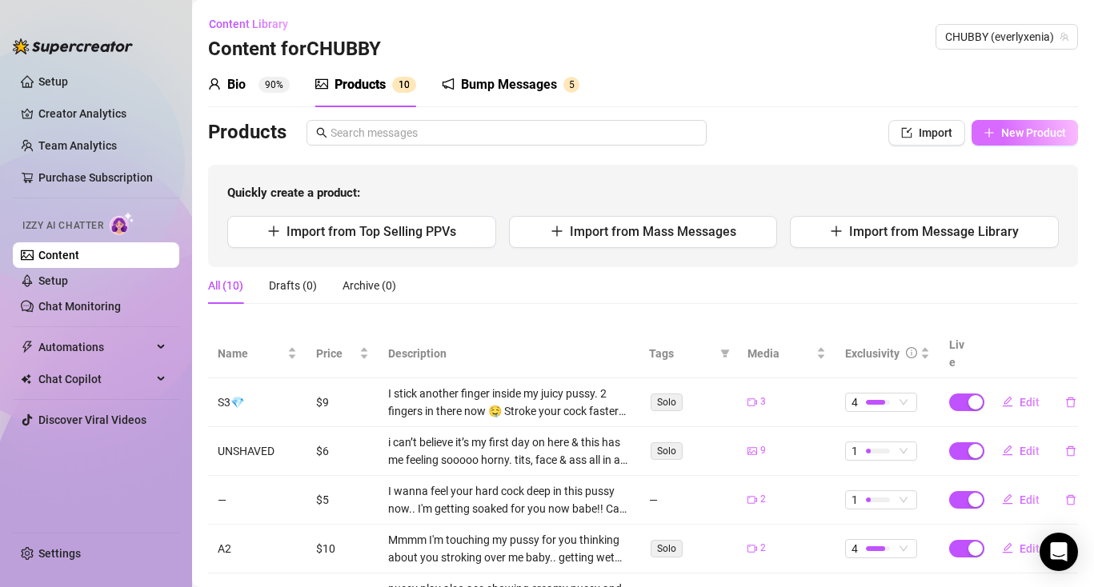
click at [1024, 131] on span "New Product" at bounding box center [1033, 132] width 65 height 13
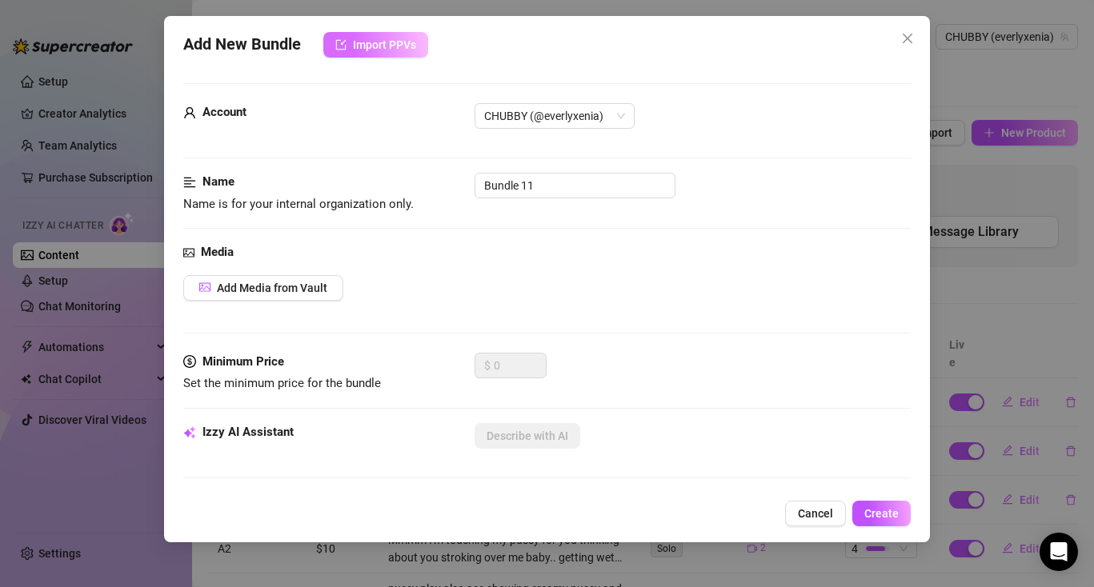
click at [418, 46] on button "Import PPVs" at bounding box center [375, 45] width 105 height 26
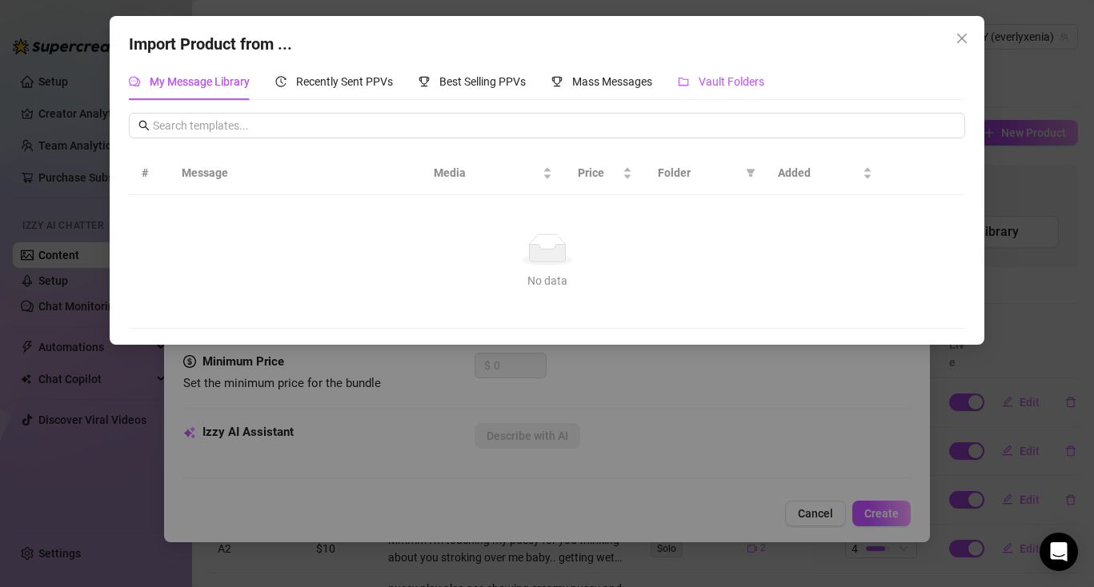
click at [743, 87] on div "Vault Folders" at bounding box center [721, 82] width 86 height 18
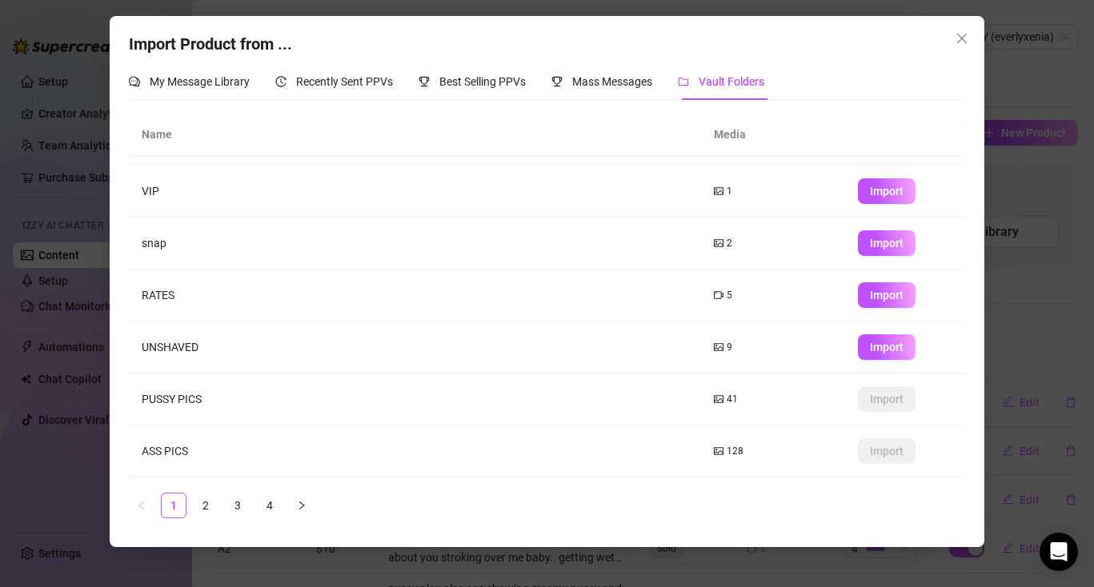
scroll to position [197, 0]
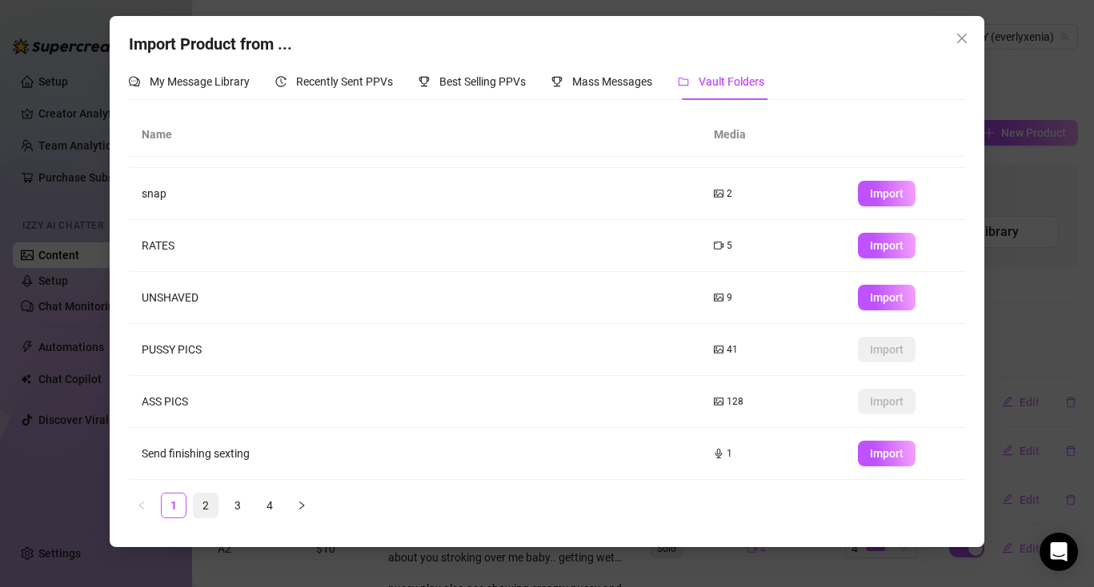
click at [215, 507] on link "2" at bounding box center [206, 506] width 24 height 24
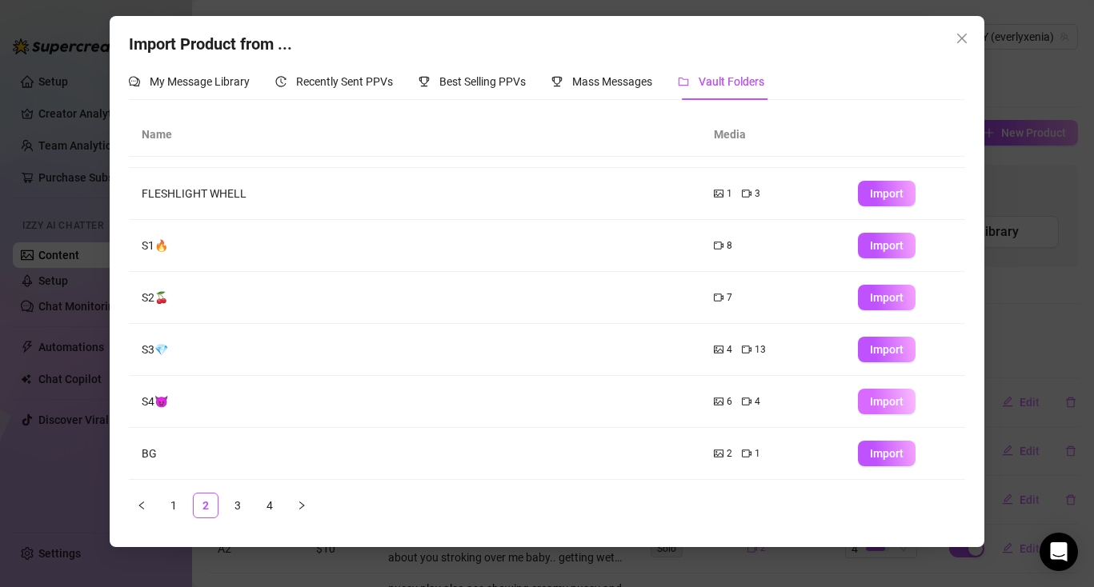
click at [887, 399] on span "Import" at bounding box center [887, 401] width 34 height 13
type textarea "Type your message here..."
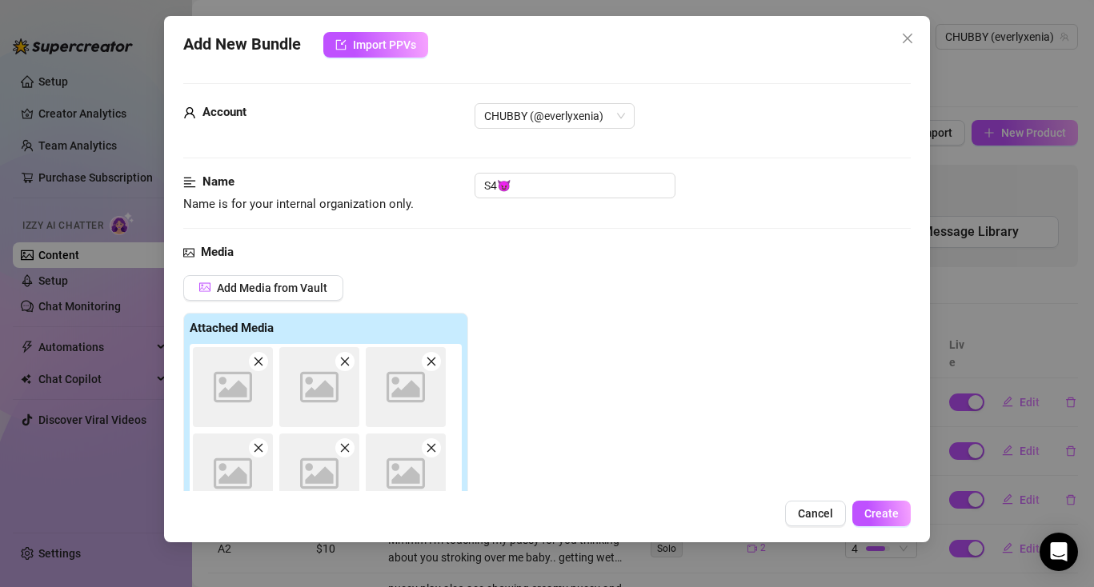
scroll to position [226, 0]
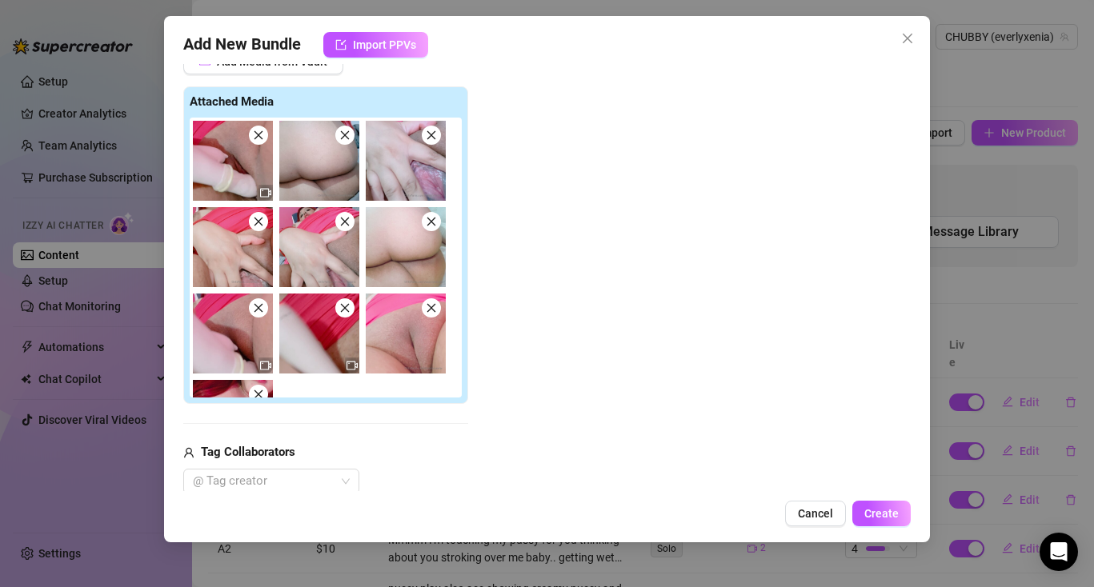
click at [258, 145] on img at bounding box center [233, 161] width 80 height 80
click at [258, 139] on icon "close" at bounding box center [258, 135] width 11 height 11
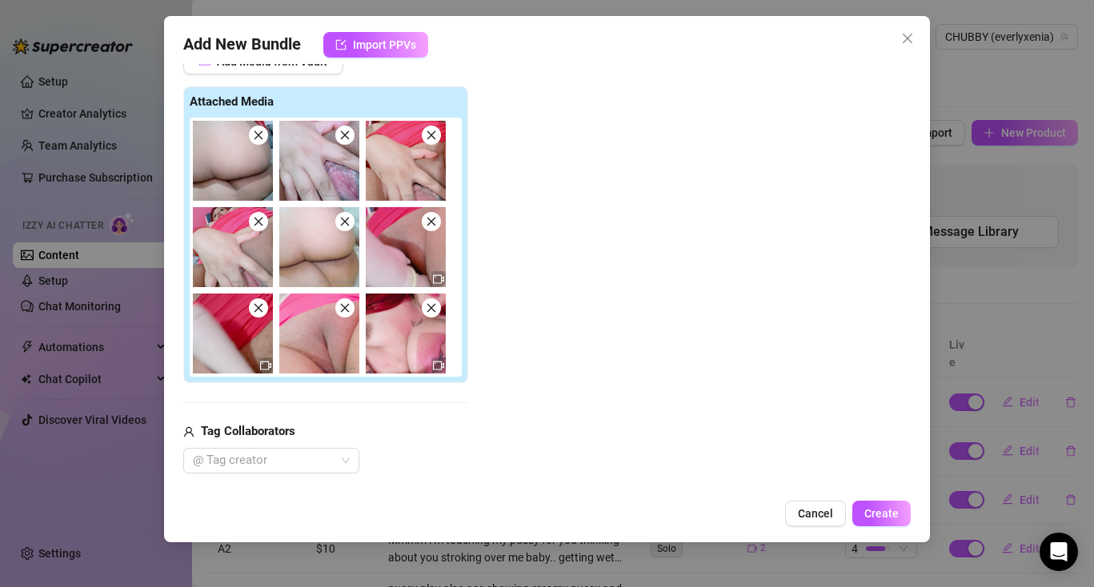
click at [258, 139] on icon "close" at bounding box center [258, 135] width 11 height 11
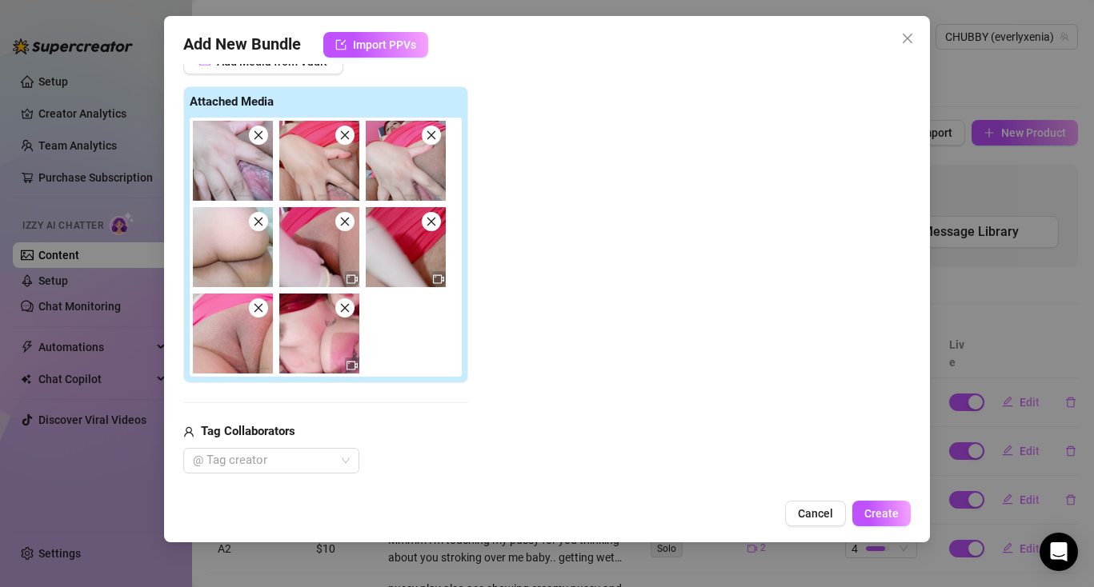
click at [258, 139] on icon "close" at bounding box center [258, 135] width 11 height 11
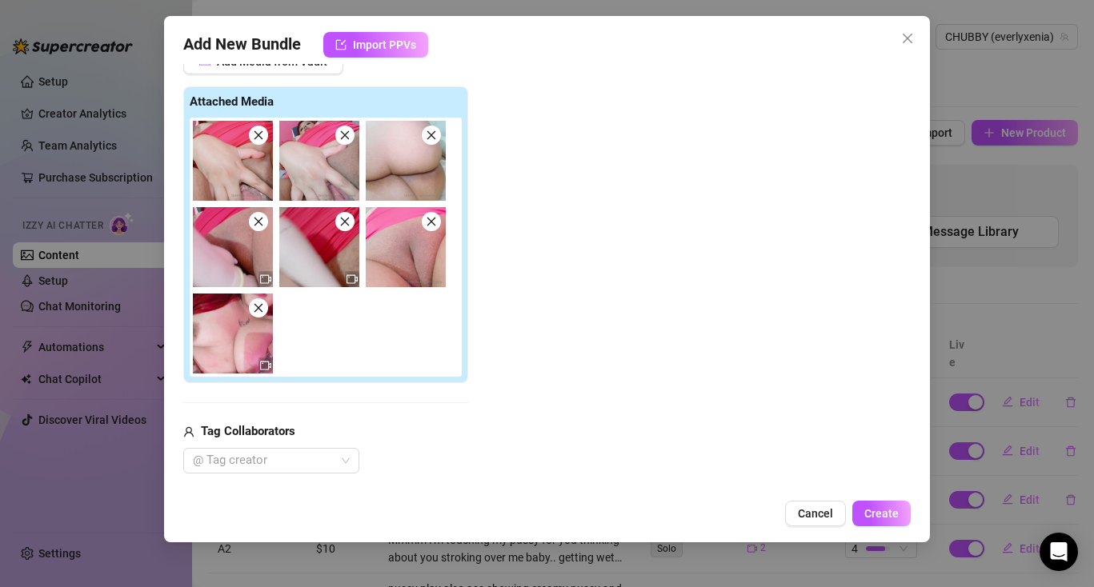
click at [258, 139] on icon "close" at bounding box center [258, 135] width 11 height 11
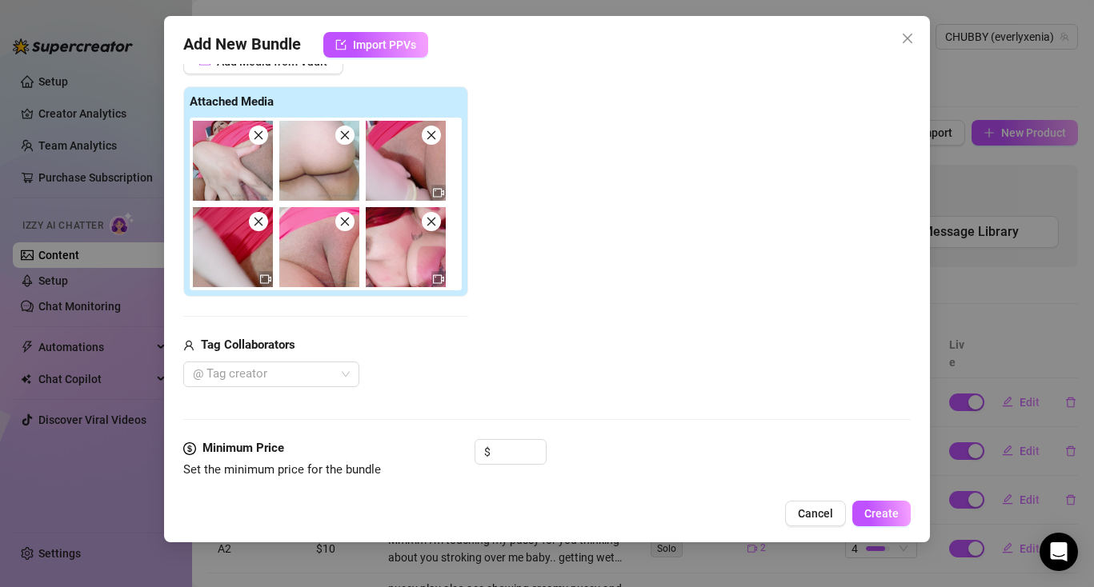
click at [258, 139] on icon "close" at bounding box center [258, 135] width 11 height 11
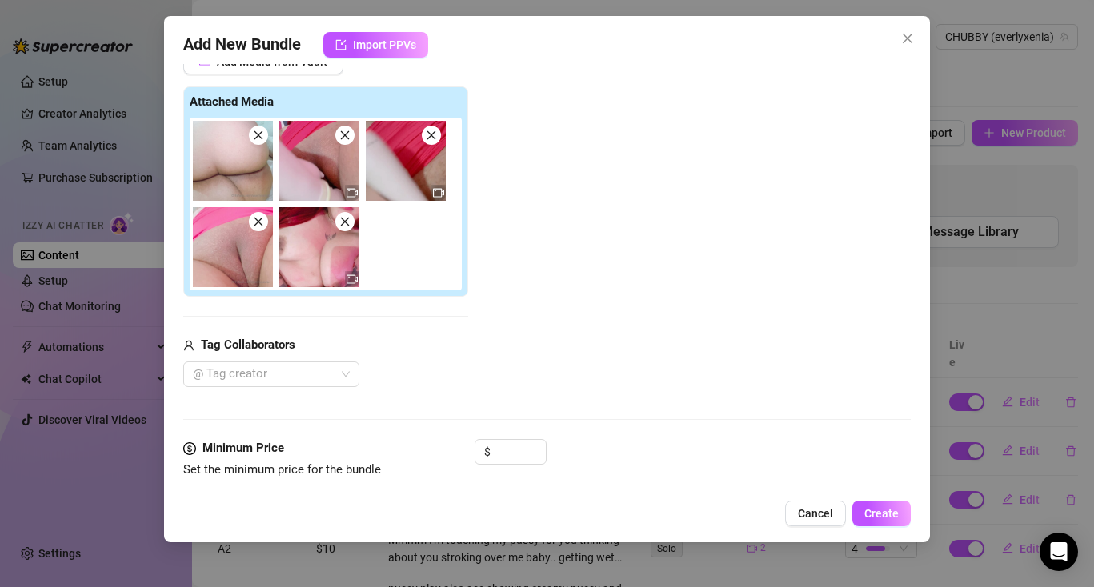
click at [258, 139] on icon "close" at bounding box center [258, 135] width 11 height 11
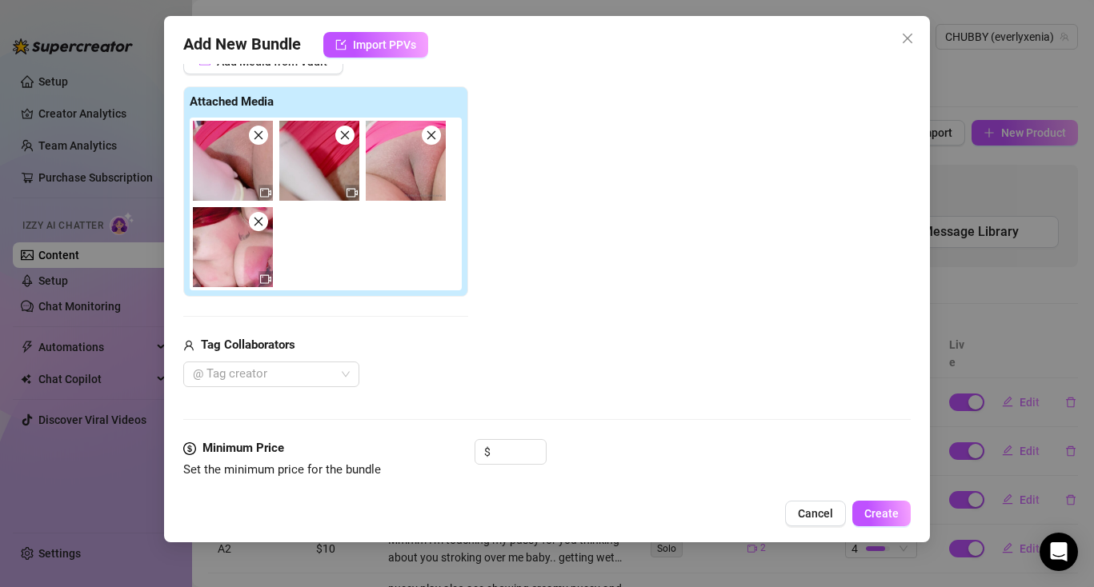
click at [261, 221] on icon "close" at bounding box center [258, 221] width 11 height 11
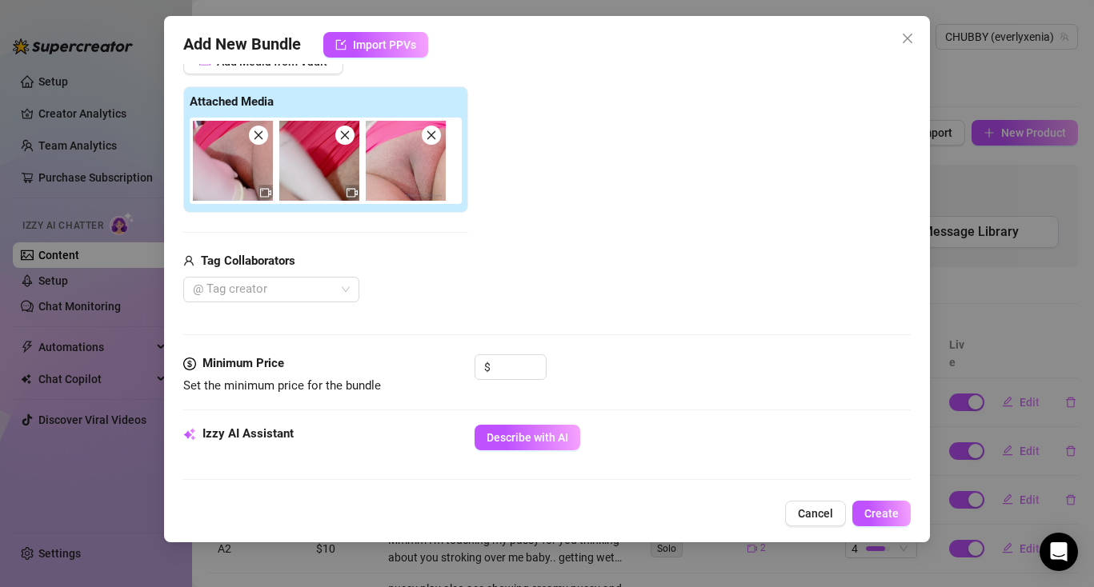
click at [435, 130] on icon "close" at bounding box center [431, 135] width 11 height 11
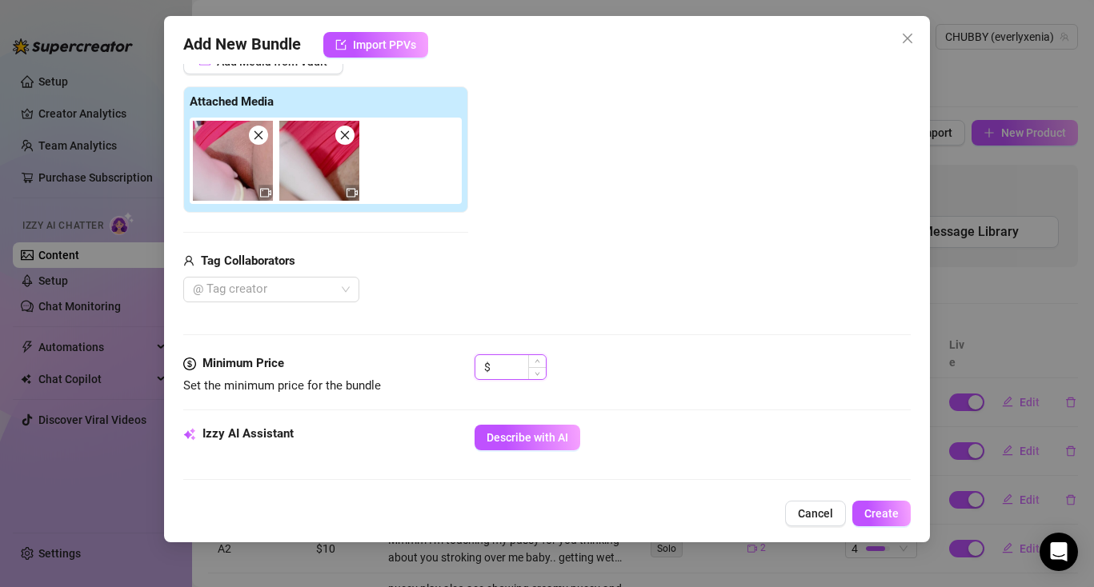
click at [520, 371] on input at bounding box center [520, 367] width 52 height 24
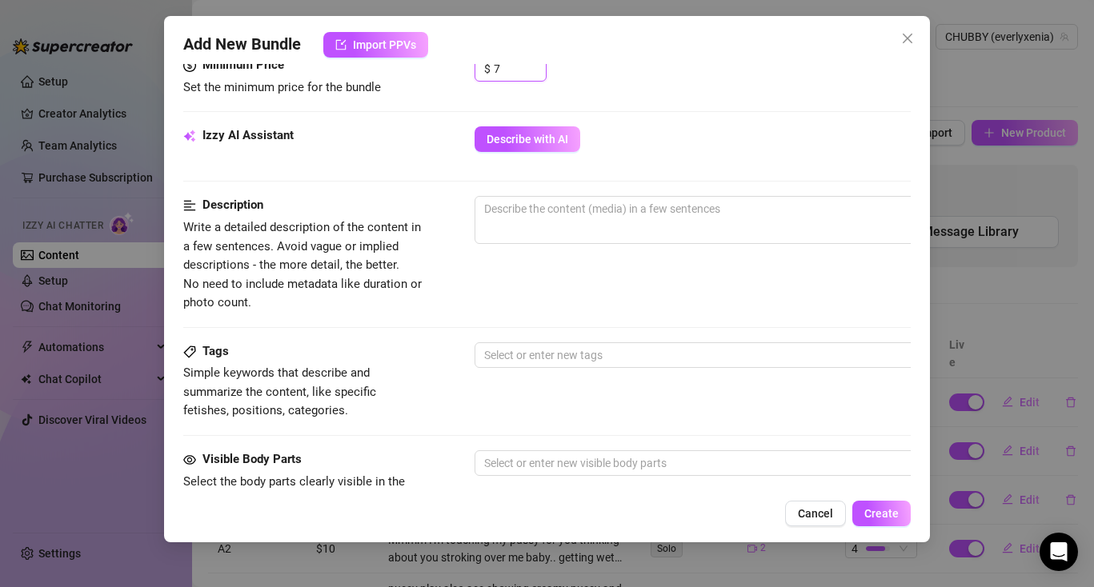
scroll to position [530, 0]
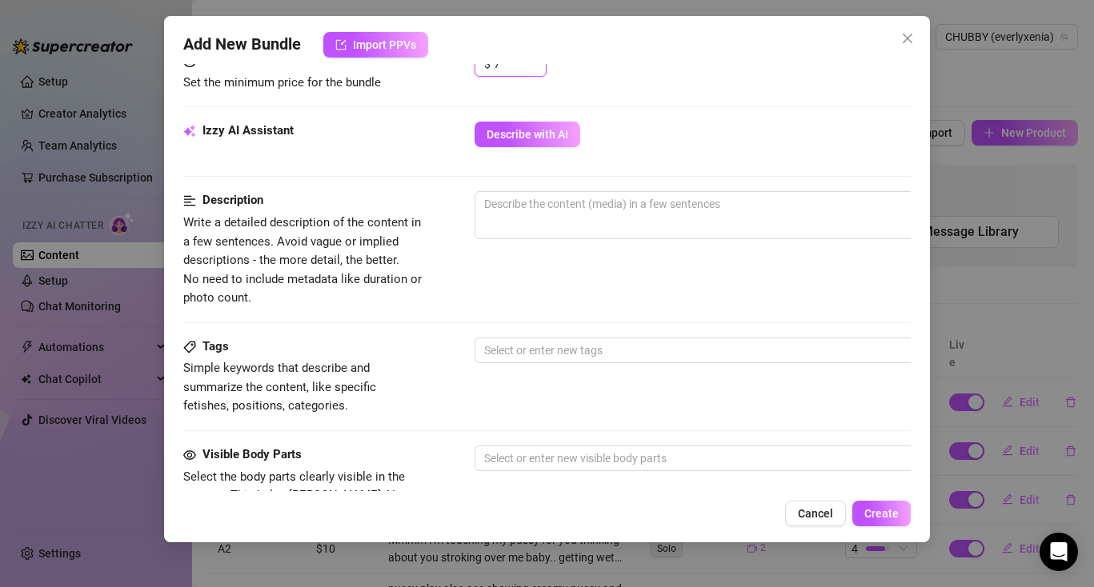
type input "7"
click at [540, 210] on textarea at bounding box center [754, 204] width 559 height 24
paste textarea "Im slowly going in and out of my pussy with my 2 fingers. I'm so fucking tight …"
type textarea "Im slowly going in and out of my pussy with my 2 fingers. I'm so fucking tight …"
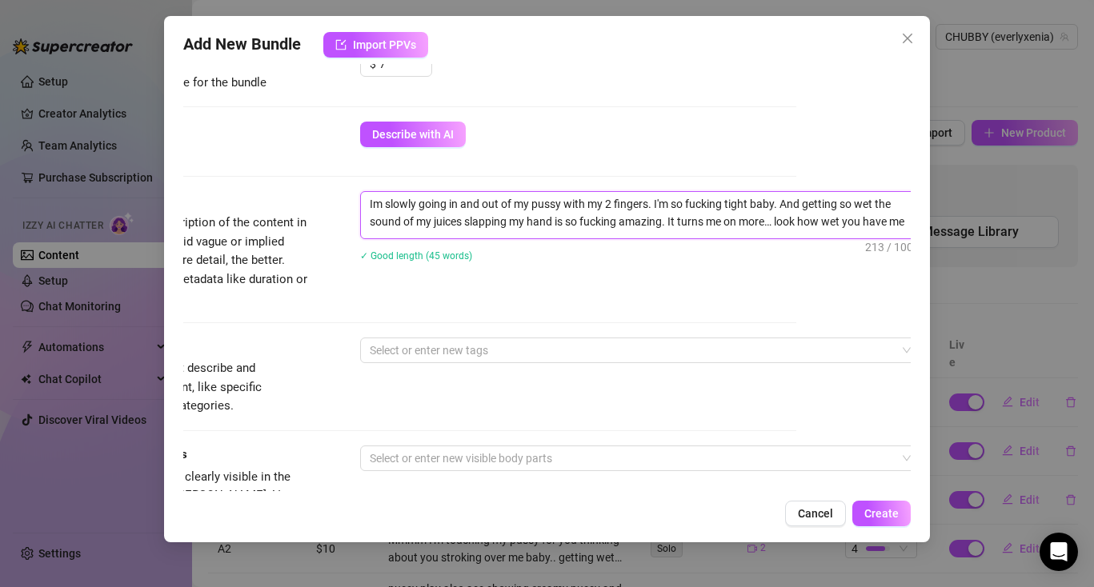
scroll to position [563, 114]
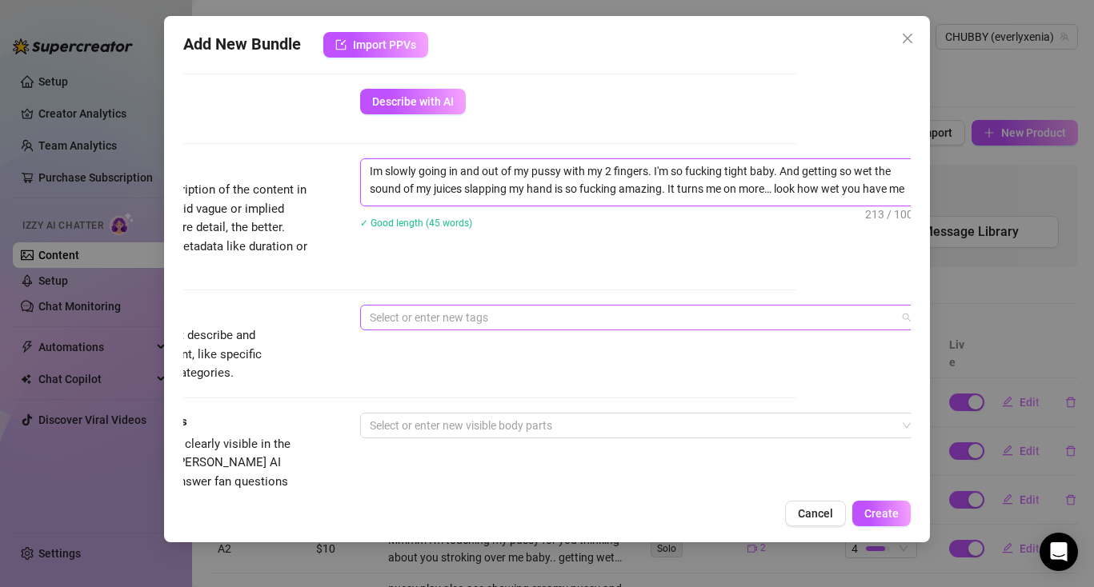
click at [491, 313] on div at bounding box center [631, 317] width 537 height 22
type textarea "Im slowly going in and out of my pussy with my 2 fingers. I'm so fucking tight …"
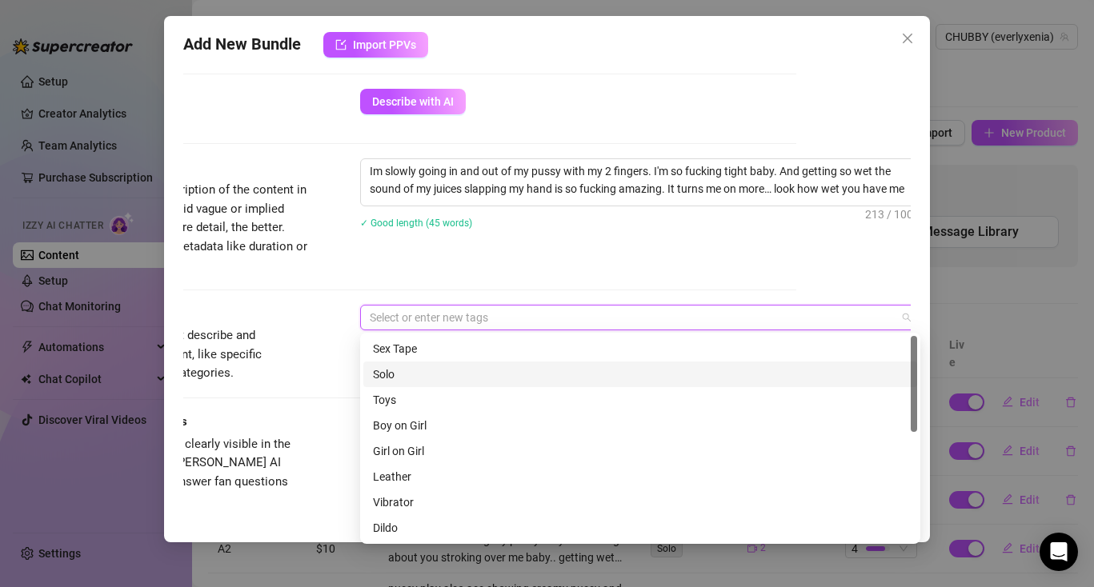
click at [417, 373] on div "Solo" at bounding box center [640, 375] width 535 height 18
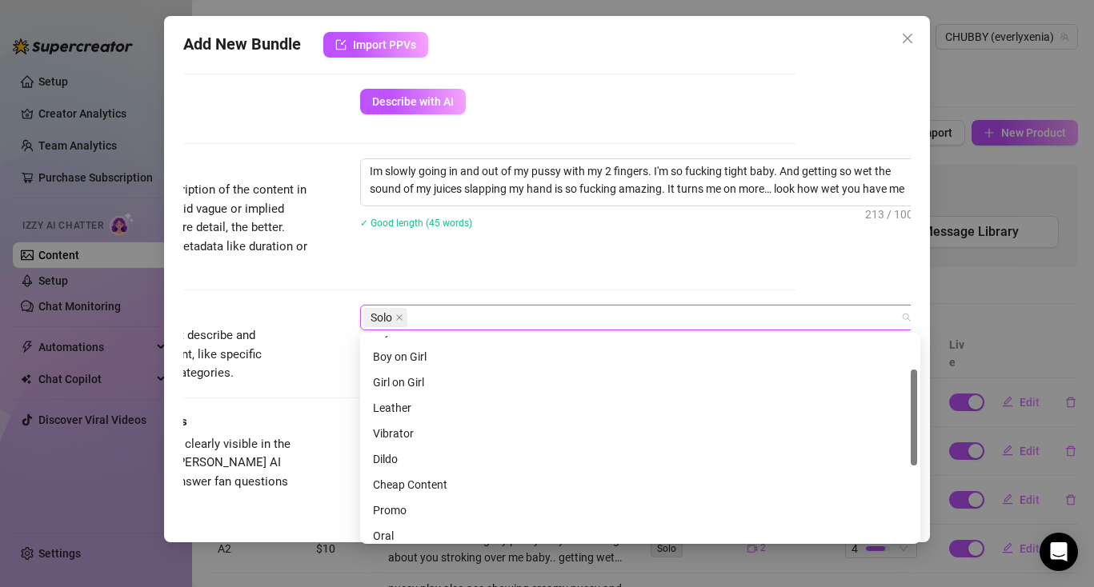
scroll to position [68, 0]
click at [319, 293] on div "Description Write a detailed description of the content in a few sentences. Avo…" at bounding box center [432, 231] width 727 height 146
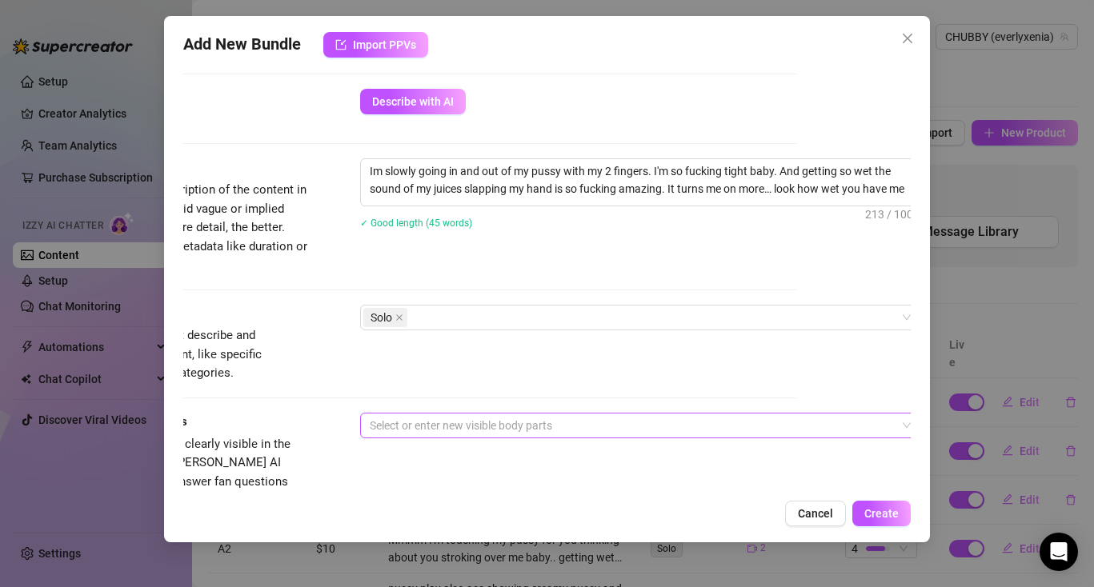
click at [423, 427] on div at bounding box center [631, 426] width 537 height 22
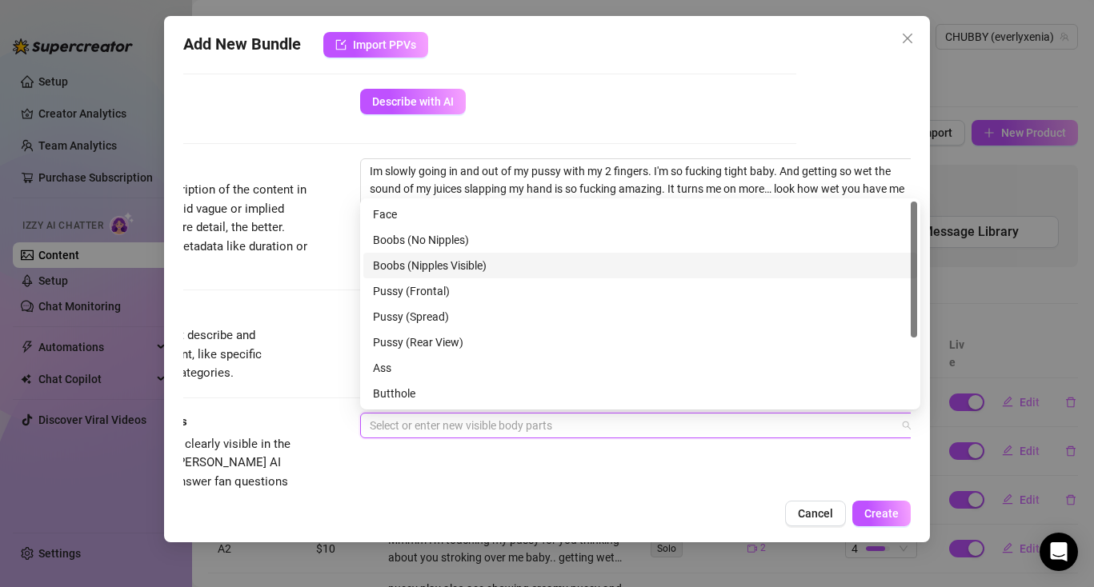
click at [396, 261] on div "Boobs (Nipples Visible)" at bounding box center [640, 266] width 535 height 18
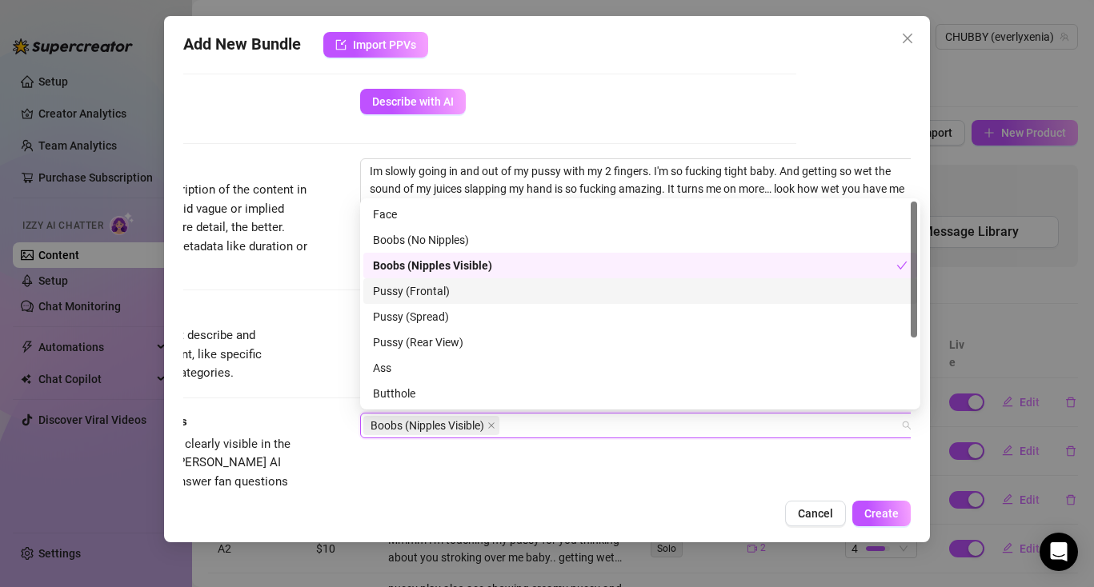
click at [397, 286] on div "Pussy (Frontal)" at bounding box center [640, 291] width 535 height 18
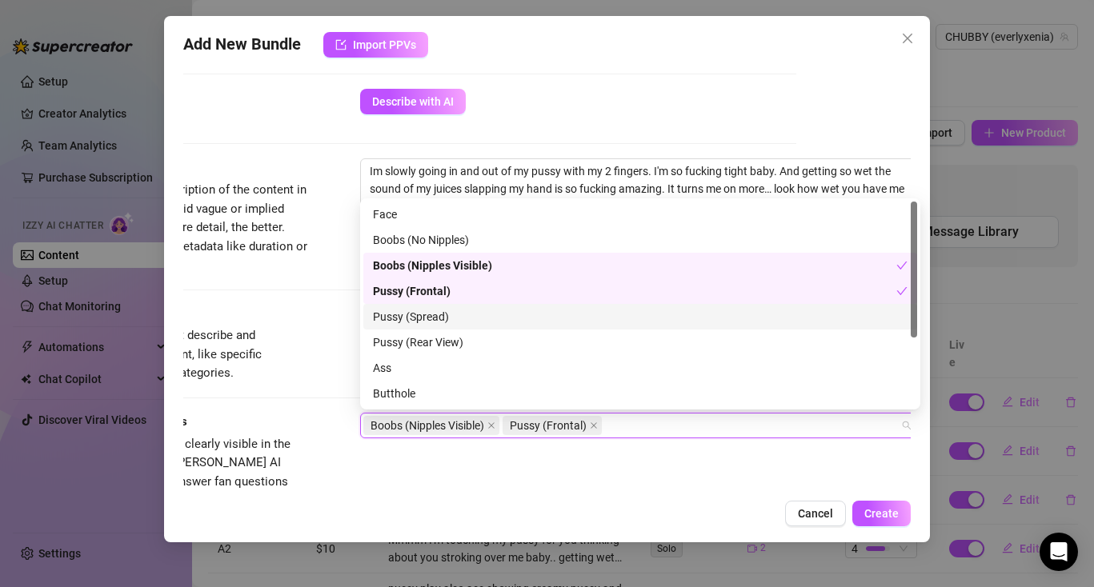
click at [400, 316] on div "Pussy (Spread)" at bounding box center [640, 317] width 535 height 18
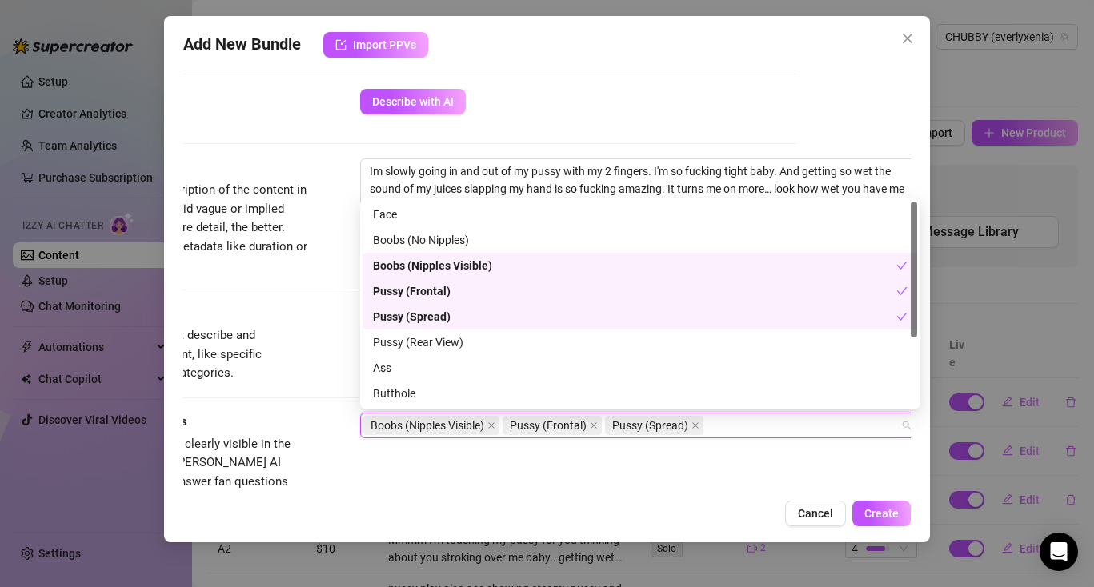
click at [403, 336] on div "Pussy (Rear View)" at bounding box center [640, 343] width 535 height 18
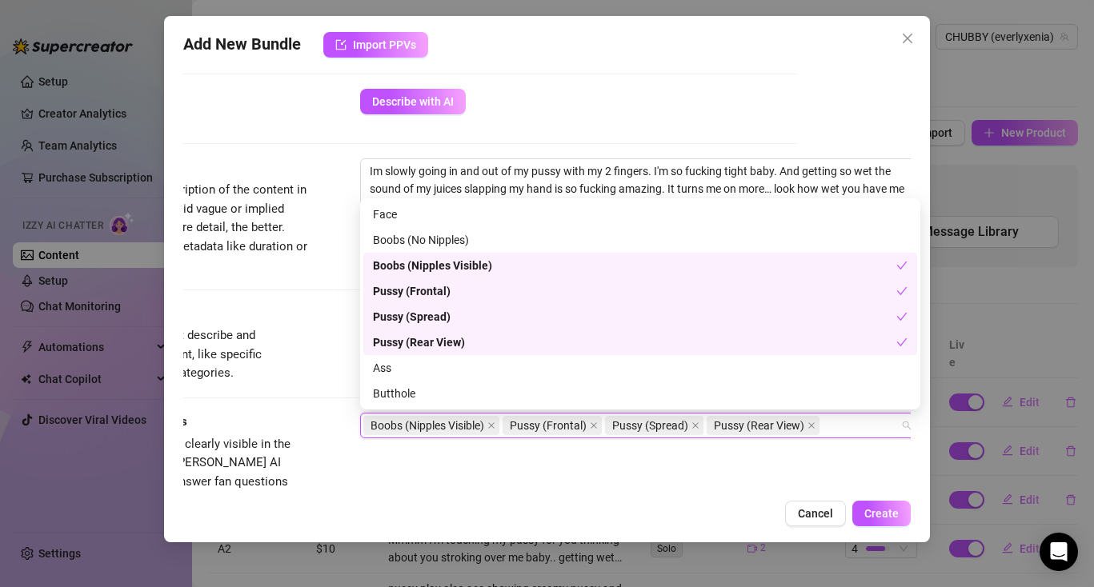
click at [406, 362] on div "Ass" at bounding box center [640, 368] width 535 height 18
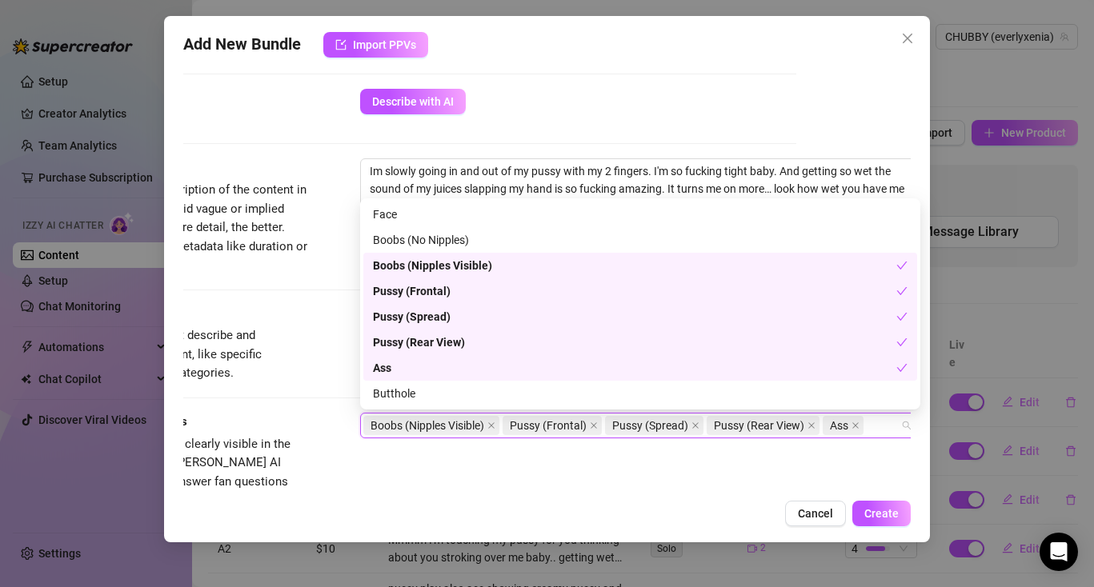
click at [317, 299] on div "Description Write a detailed description of the content in a few sentences. Avo…" at bounding box center [432, 231] width 727 height 146
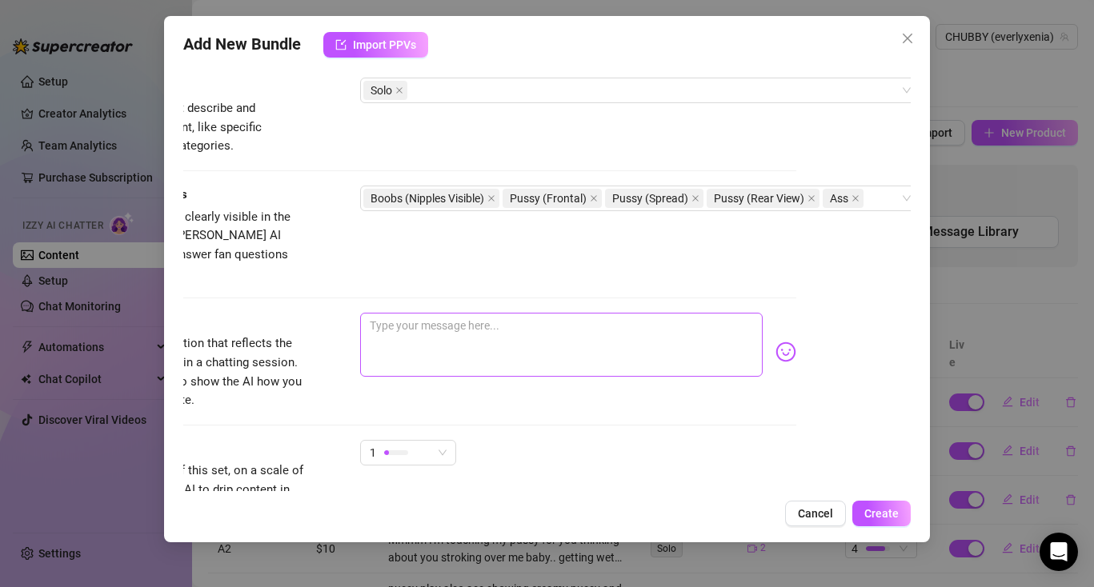
scroll to position [791, 114]
click at [424, 311] on textarea at bounding box center [561, 343] width 403 height 64
paste textarea "Im slowly going in and out of my pussy with my 2 fingers. I'm so fucking tight …"
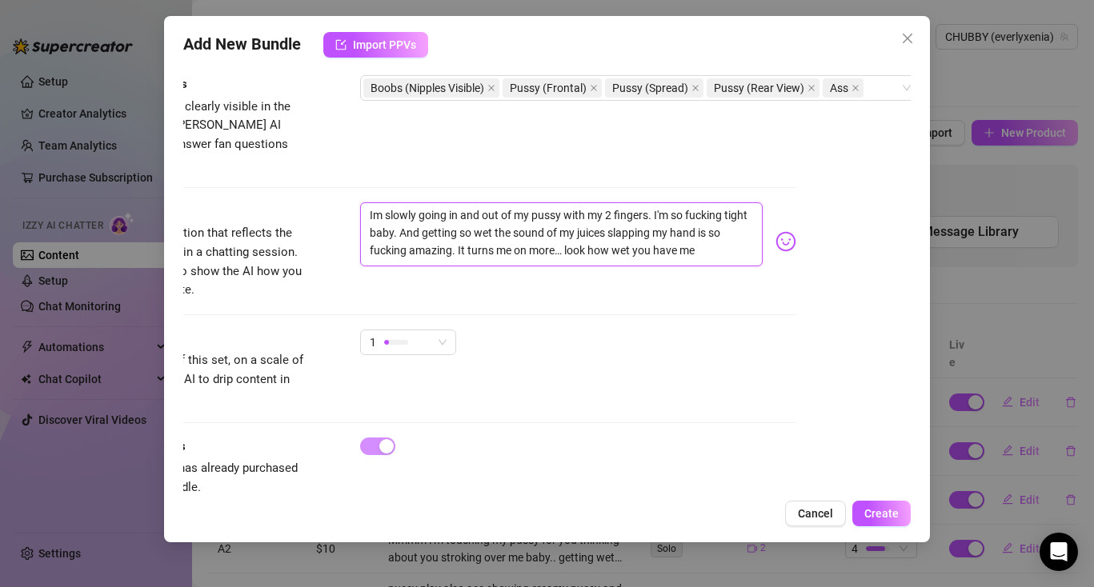
scroll to position [917, 114]
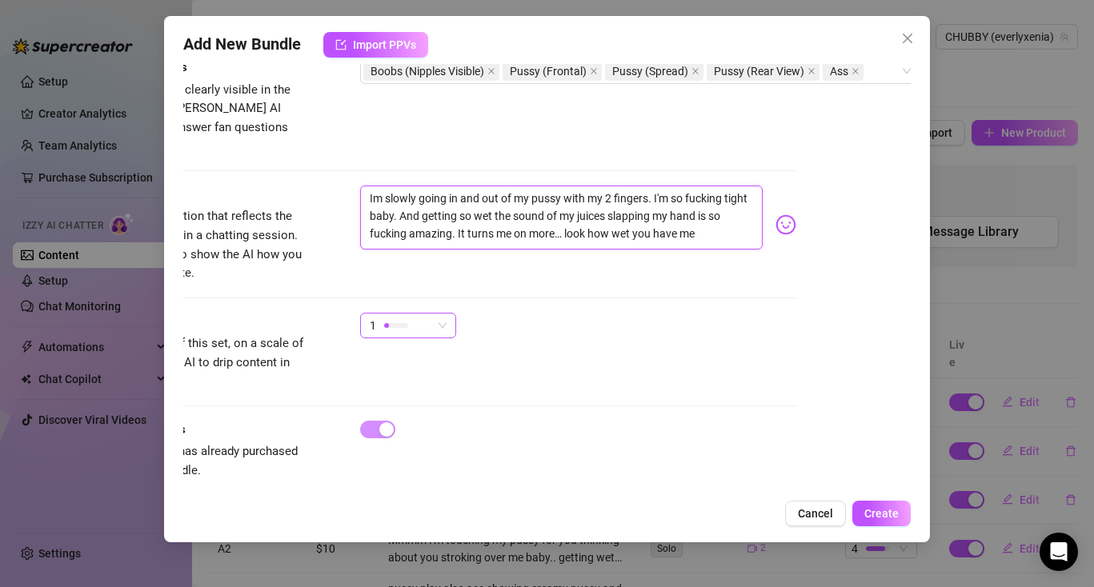
click at [445, 314] on span "1" at bounding box center [408, 326] width 77 height 24
type textarea "Im slowly going in and out of my pussy with my 2 fingers. I'm so fucking tight …"
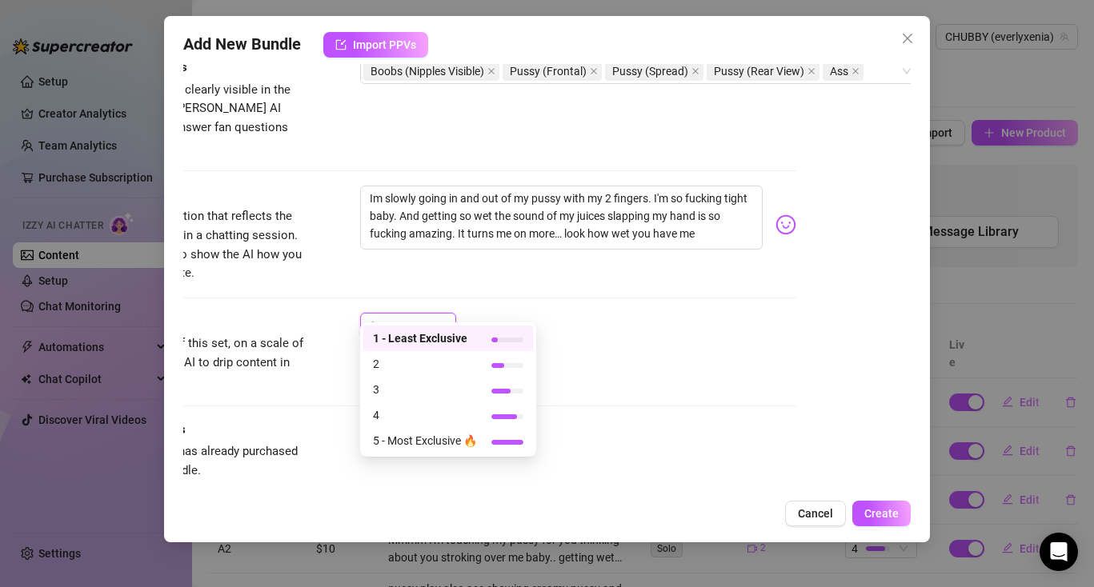
click at [456, 340] on span "1 - Least Exclusive" at bounding box center [425, 339] width 104 height 18
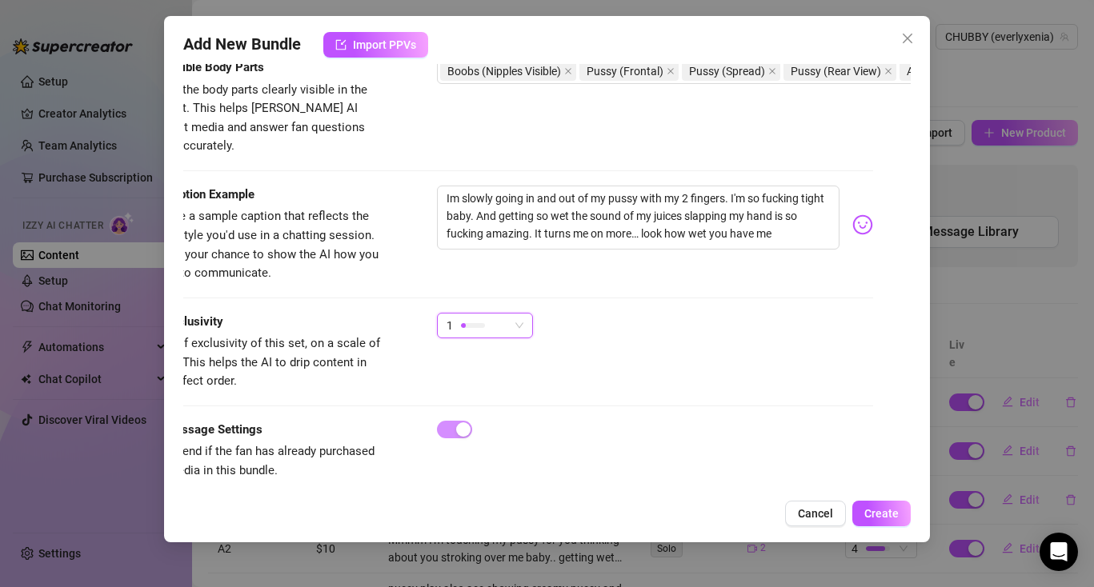
scroll to position [917, 0]
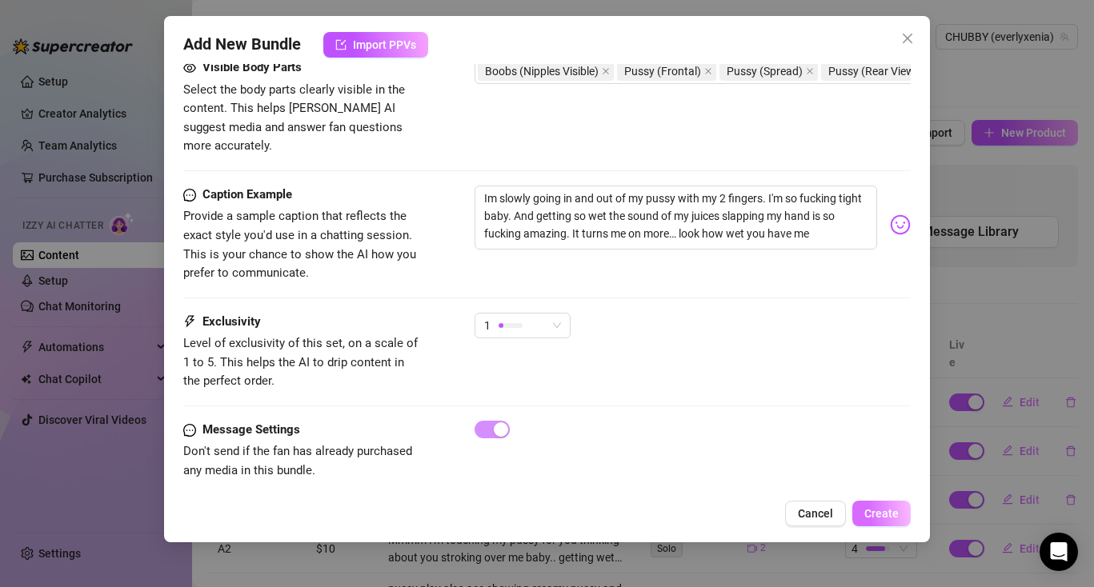
click at [887, 514] on span "Create" at bounding box center [881, 513] width 34 height 13
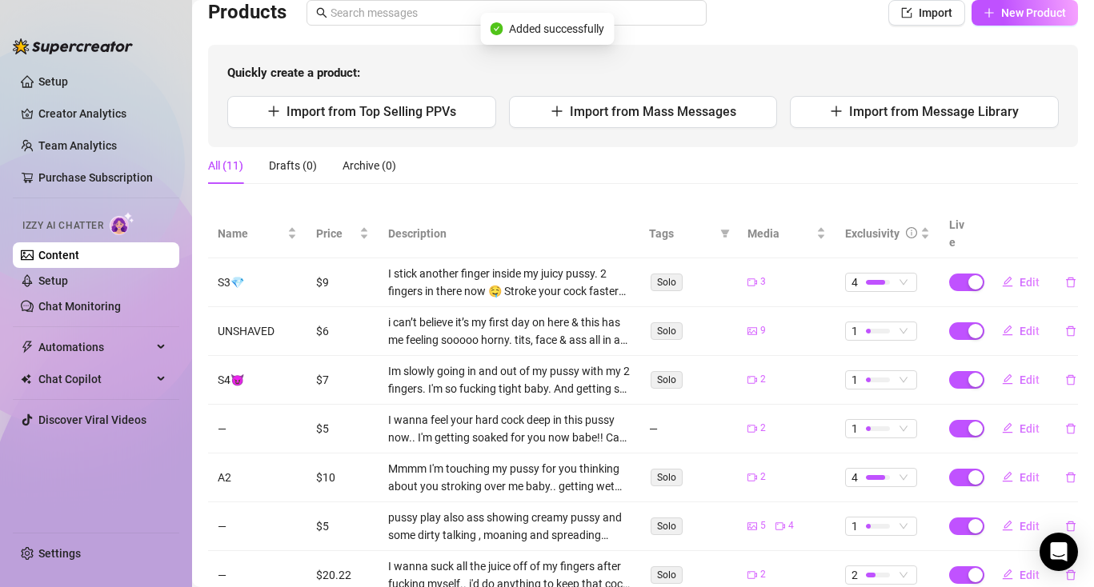
scroll to position [0, 0]
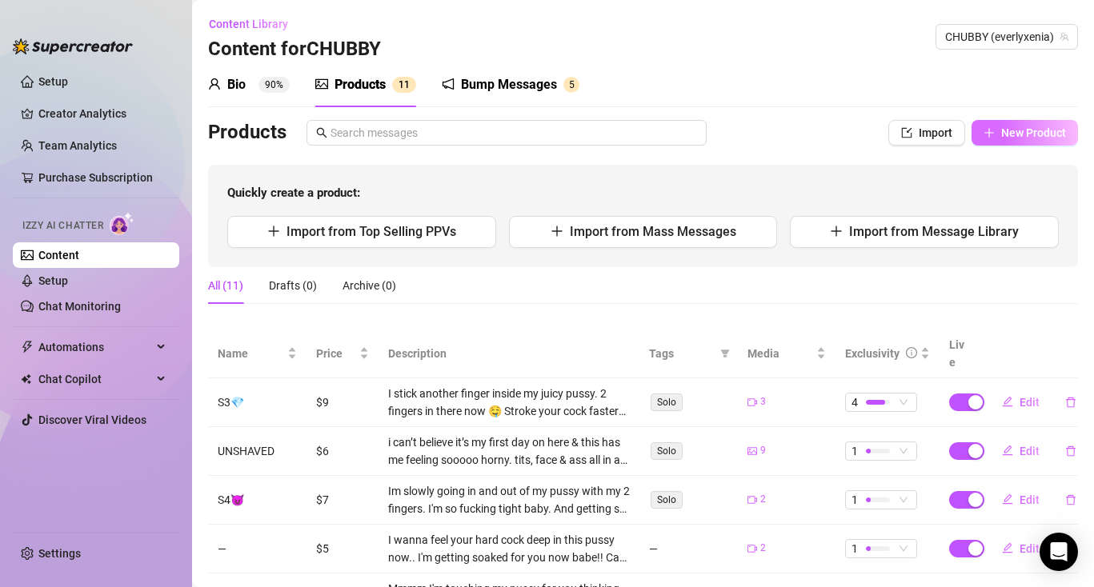
click at [1024, 135] on span "New Product" at bounding box center [1033, 132] width 65 height 13
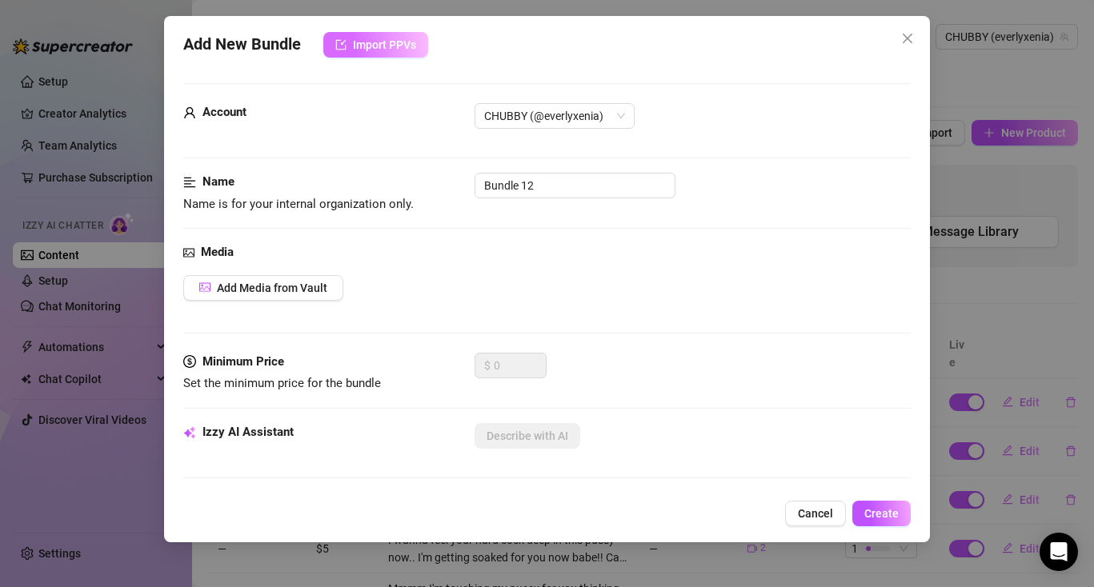
click at [390, 45] on span "Import PPVs" at bounding box center [384, 44] width 63 height 13
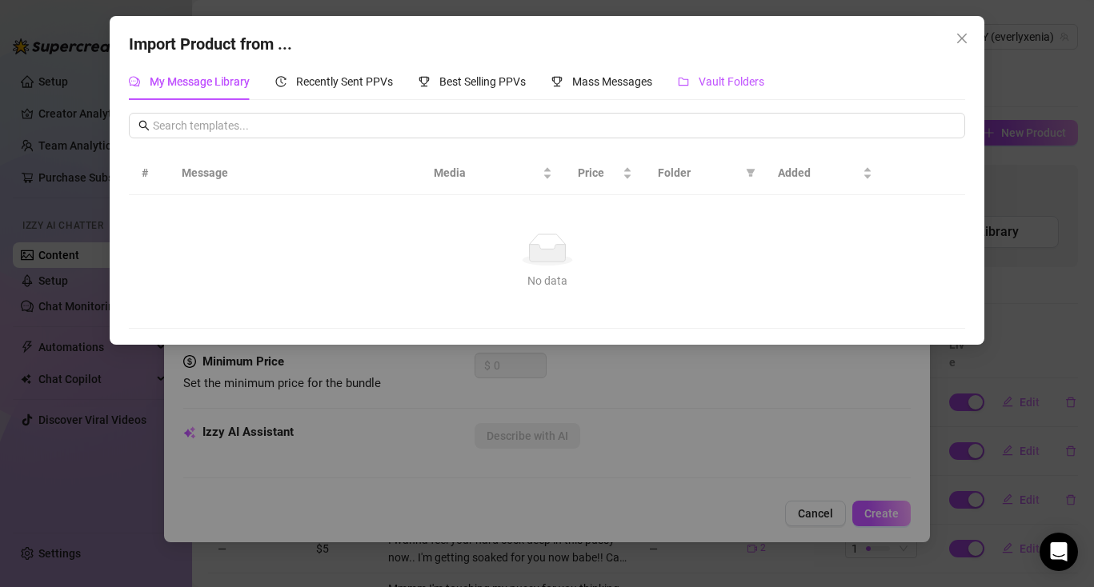
click at [727, 78] on span "Vault Folders" at bounding box center [732, 81] width 66 height 13
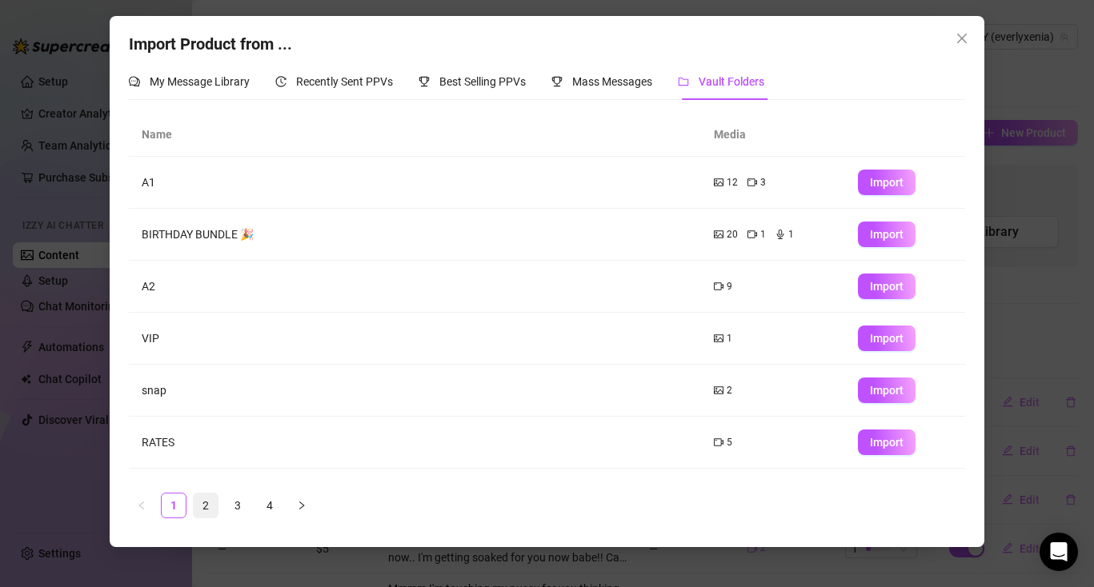
click at [211, 505] on link "2" at bounding box center [206, 506] width 24 height 24
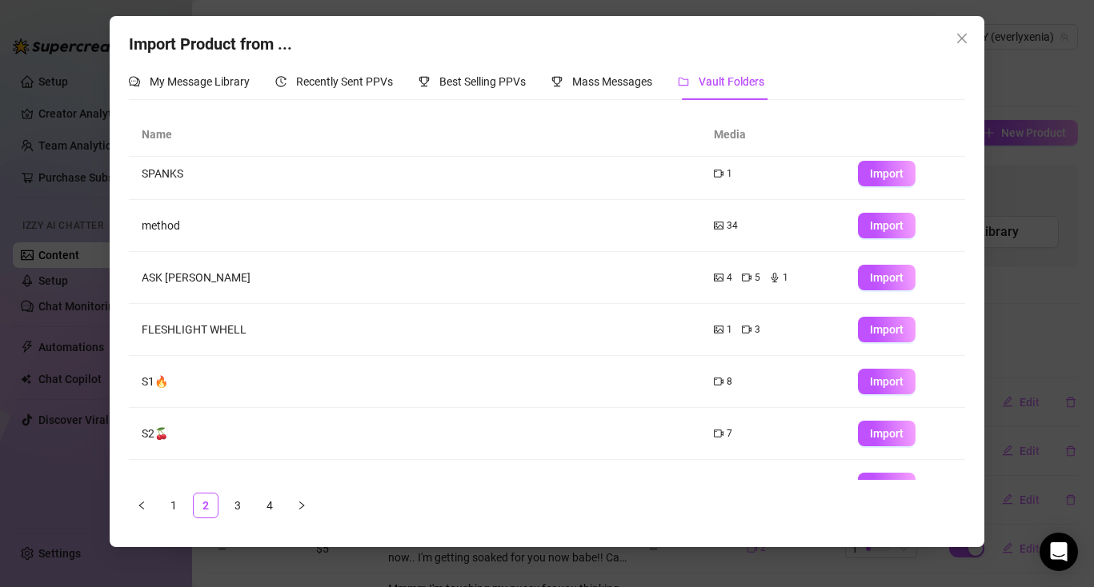
scroll to position [197, 0]
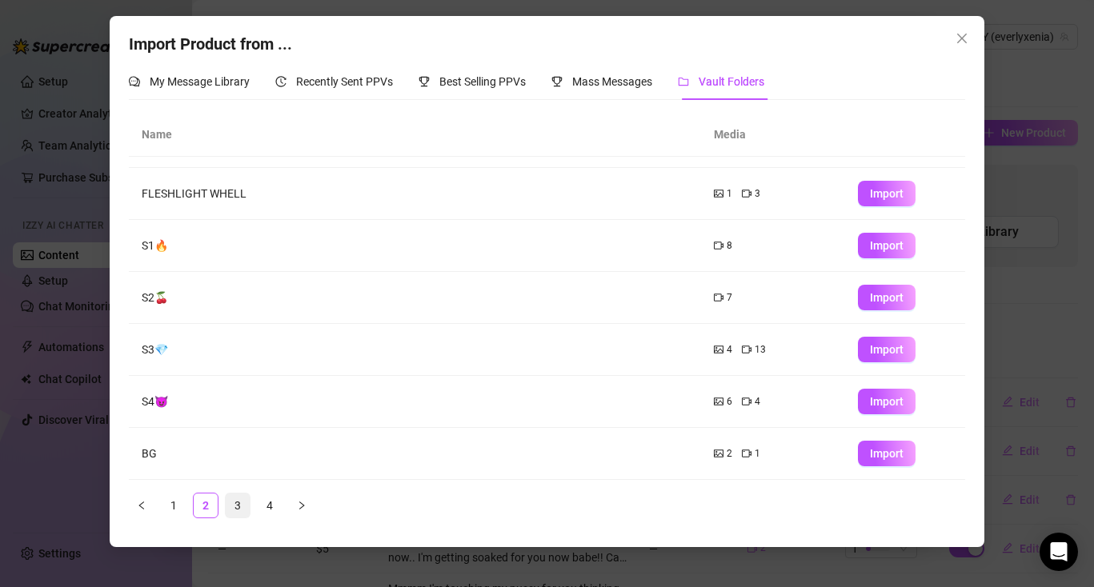
click at [238, 503] on link "3" at bounding box center [238, 506] width 24 height 24
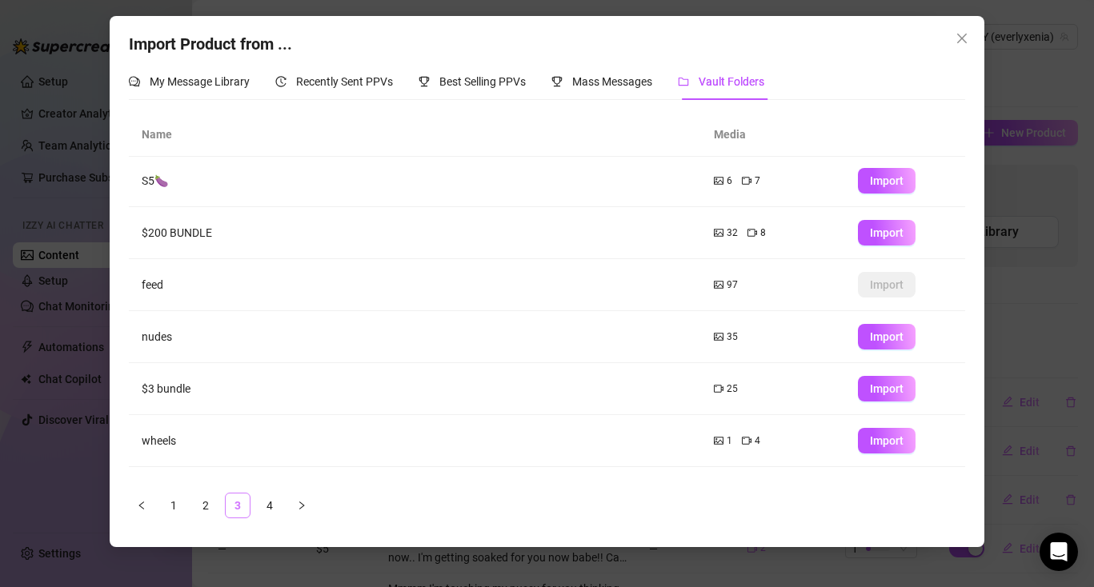
scroll to position [0, 0]
click at [154, 182] on td "S5🍆" at bounding box center [415, 183] width 573 height 52
click at [871, 176] on span "Import" at bounding box center [887, 182] width 34 height 13
type textarea "Type your message here..."
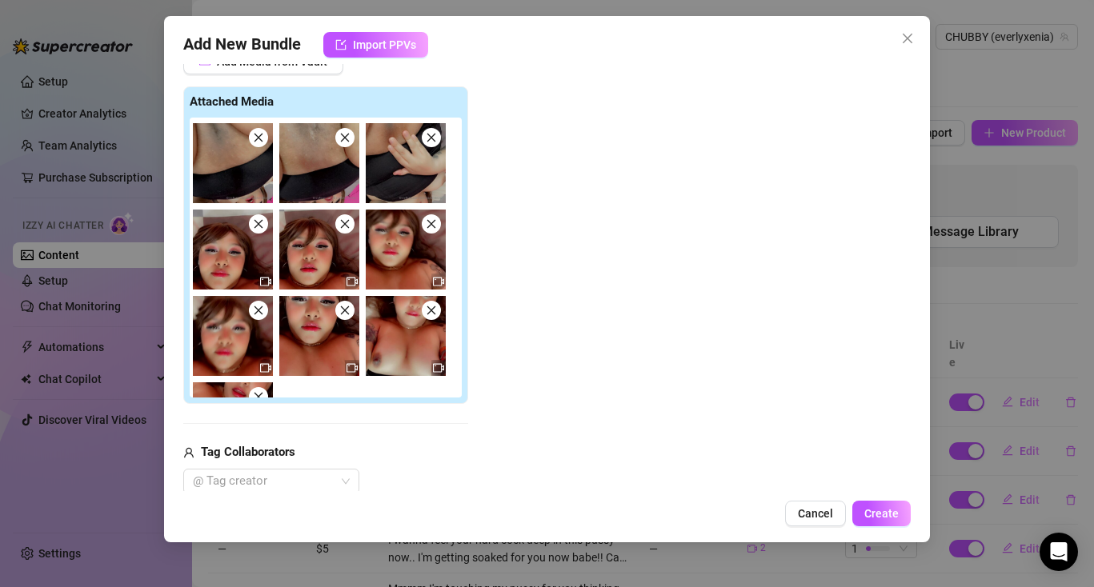
scroll to position [152, 0]
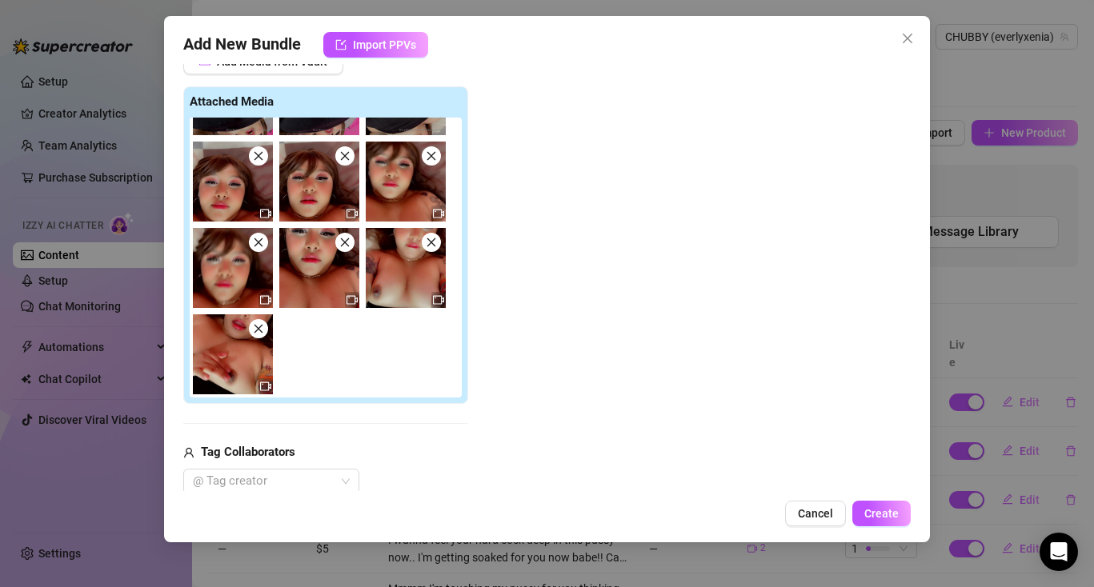
click at [262, 244] on icon "close" at bounding box center [258, 242] width 11 height 11
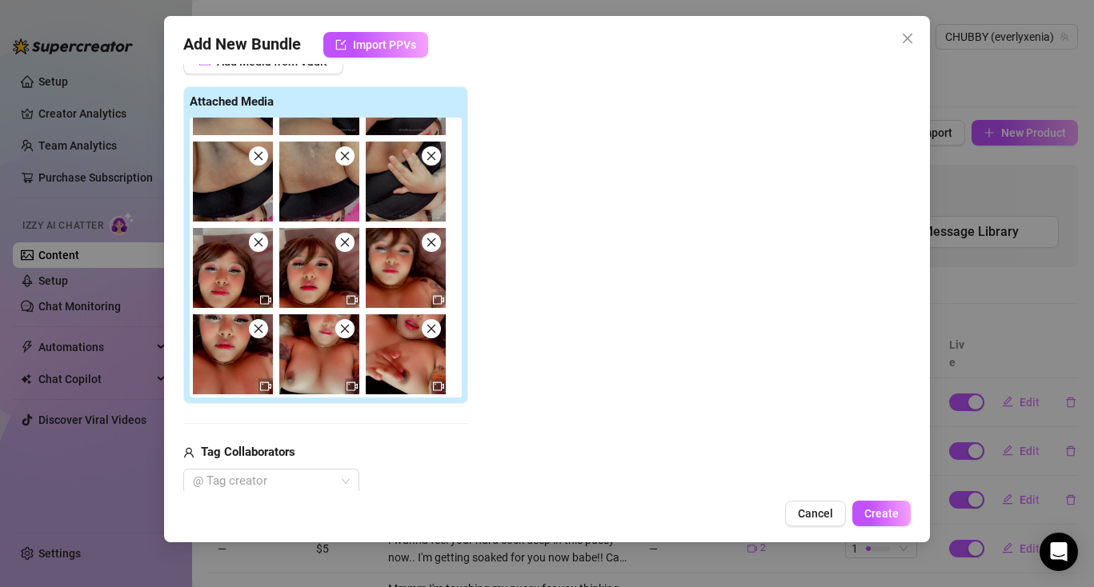
click at [262, 244] on icon "close" at bounding box center [258, 242] width 11 height 11
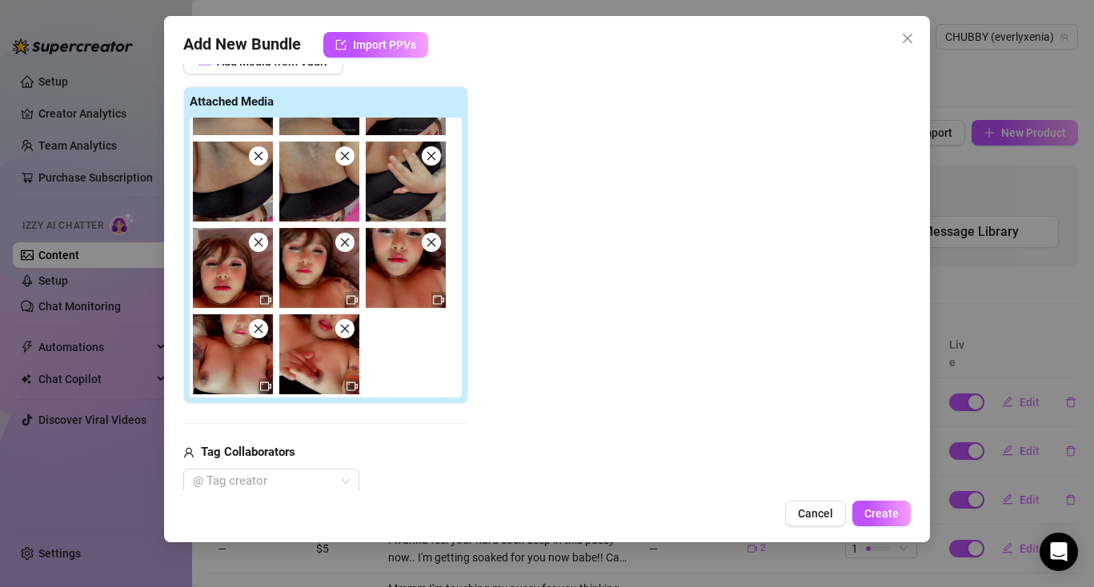
click at [262, 244] on icon "close" at bounding box center [258, 242] width 11 height 11
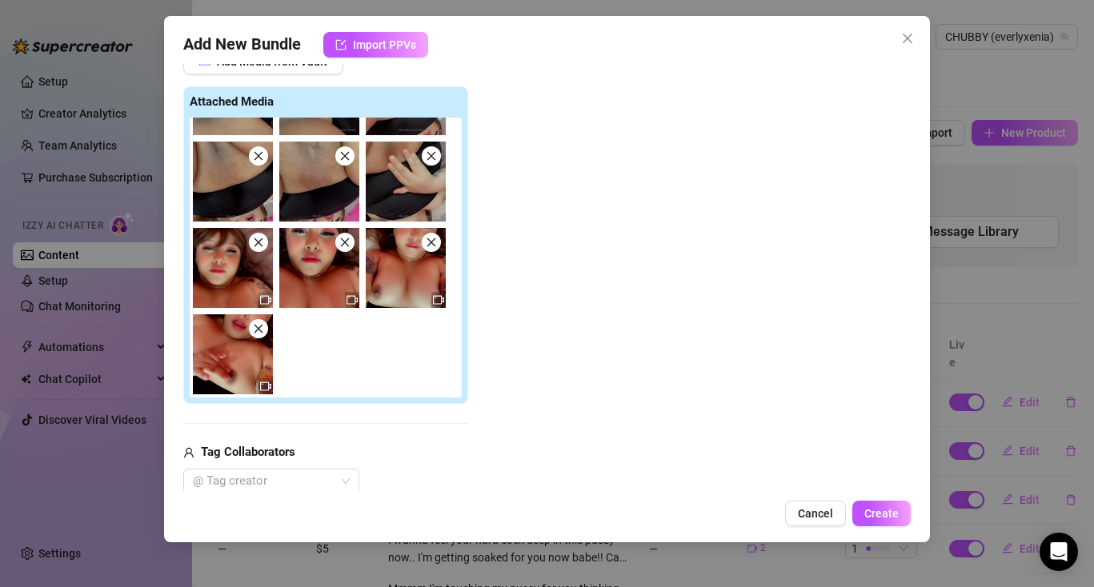
click at [262, 244] on icon "close" at bounding box center [258, 242] width 11 height 11
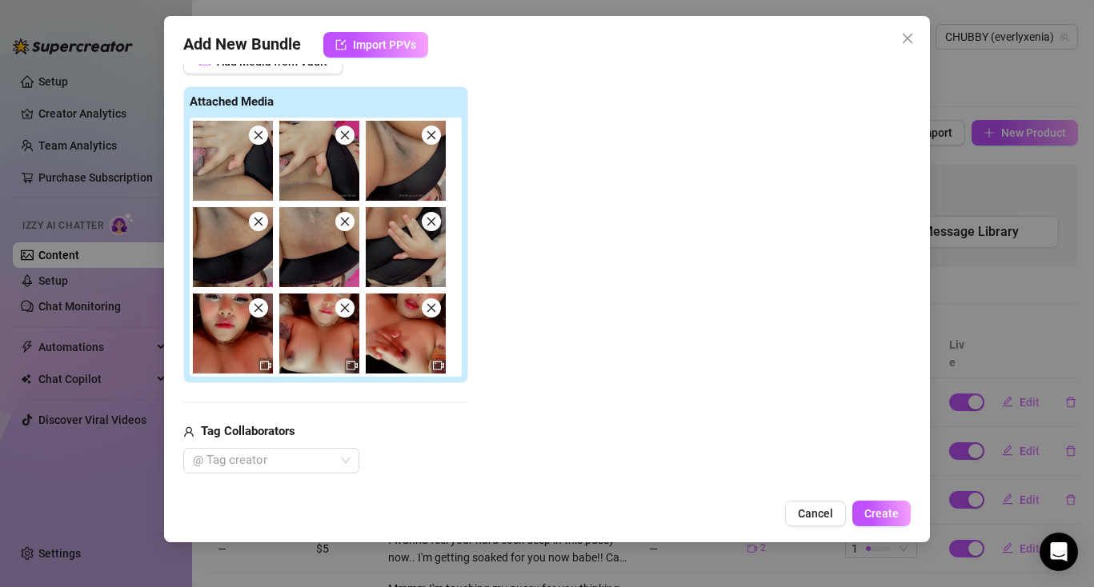
click at [262, 224] on icon "close" at bounding box center [258, 221] width 11 height 11
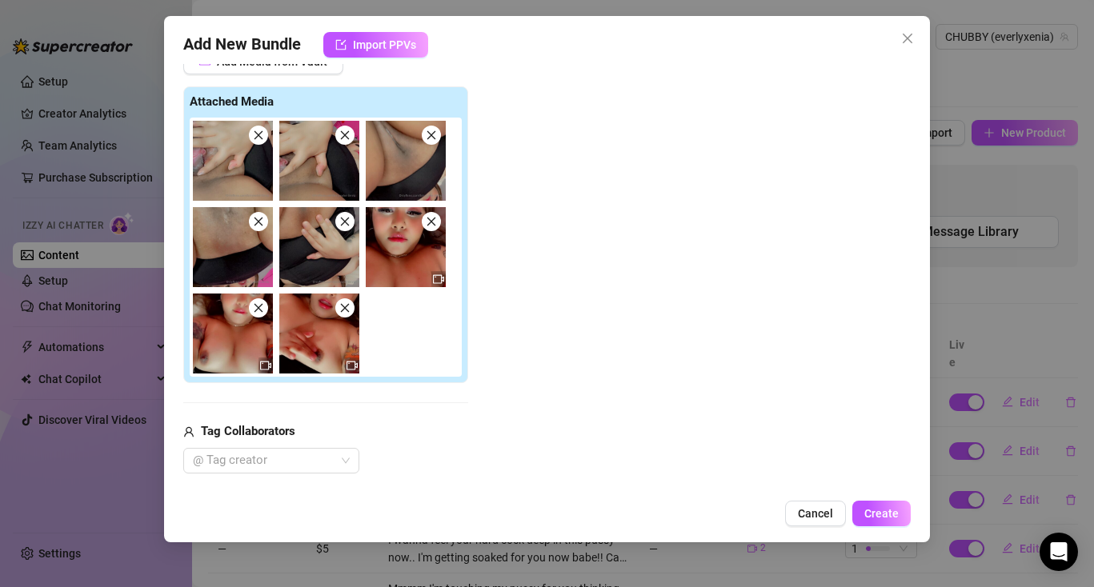
click at [257, 131] on icon "close" at bounding box center [258, 135] width 11 height 11
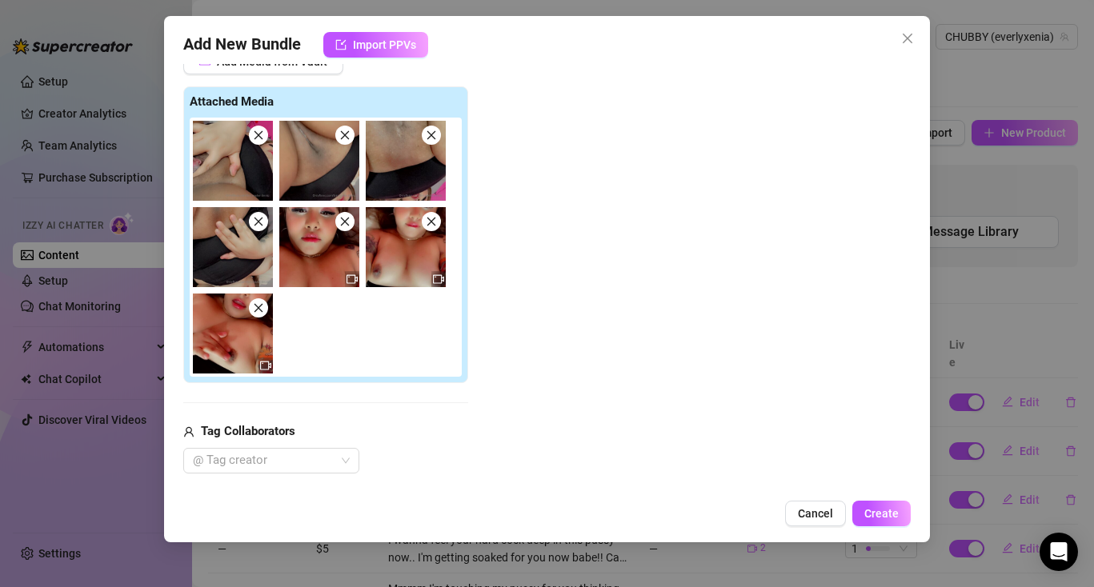
click at [257, 131] on icon "close" at bounding box center [258, 135] width 11 height 11
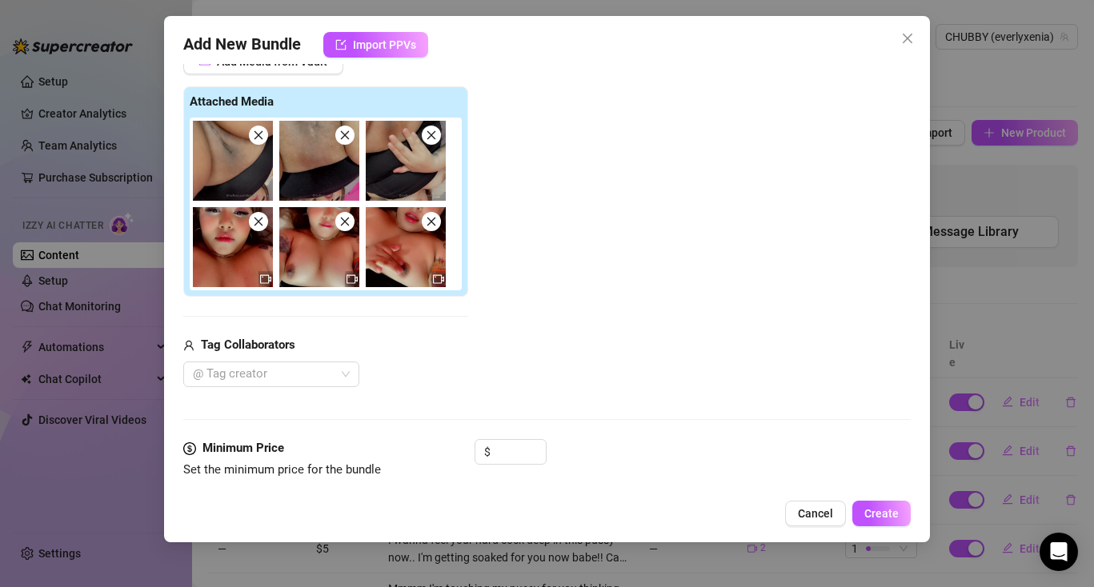
click at [257, 131] on icon "close" at bounding box center [258, 135] width 11 height 11
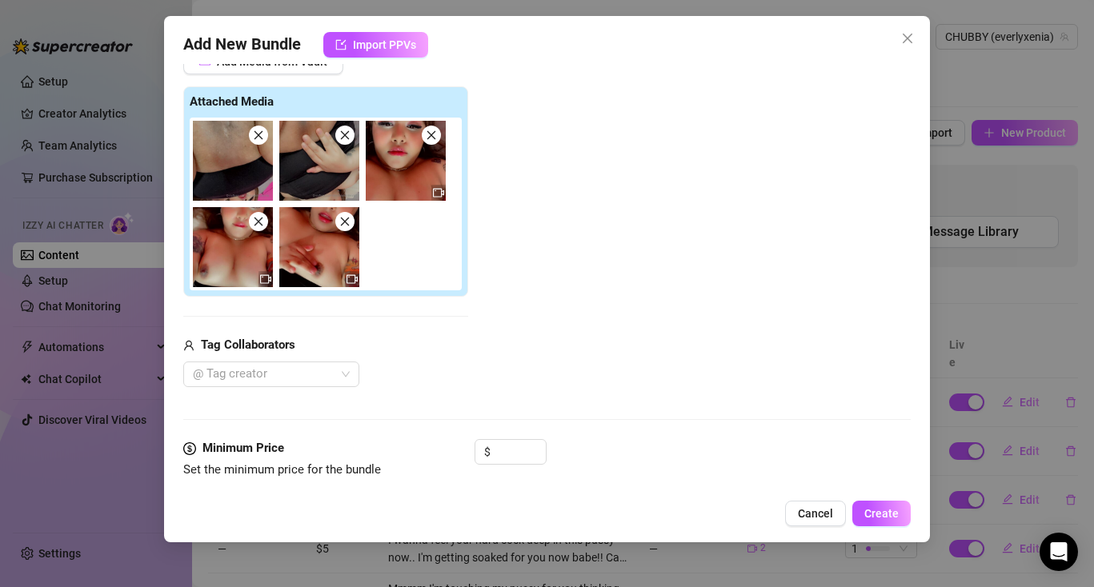
click at [257, 131] on icon "close" at bounding box center [258, 135] width 11 height 11
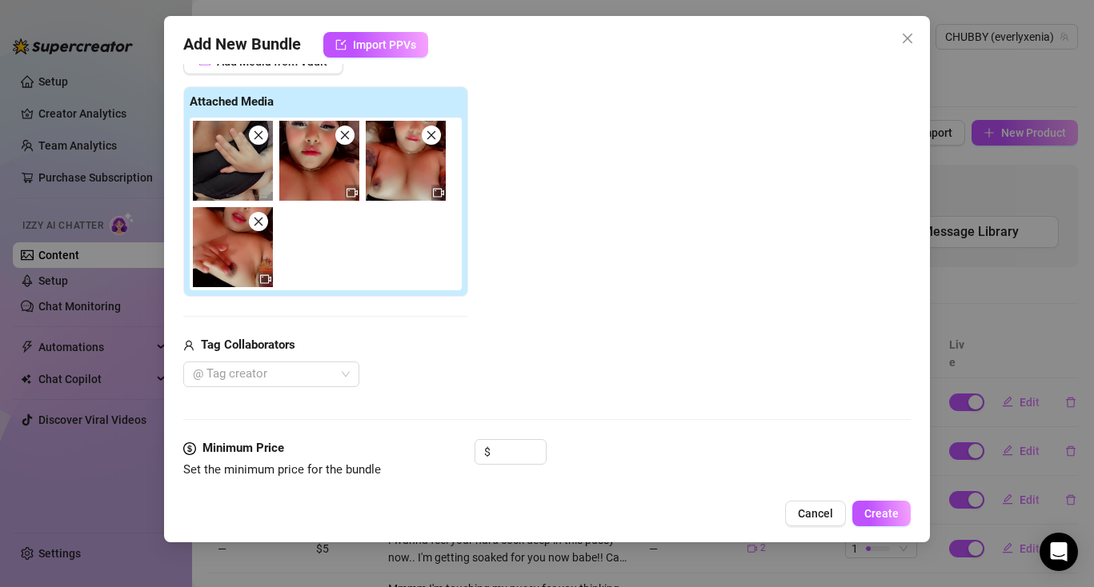
click at [257, 131] on icon "close" at bounding box center [258, 135] width 11 height 11
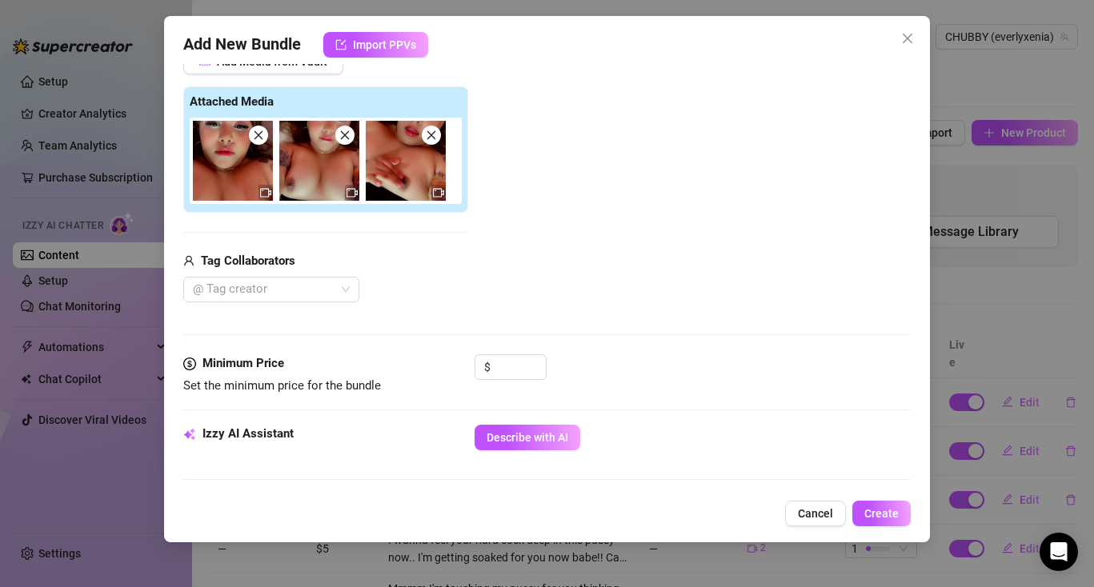
click at [257, 131] on icon "close" at bounding box center [258, 135] width 11 height 11
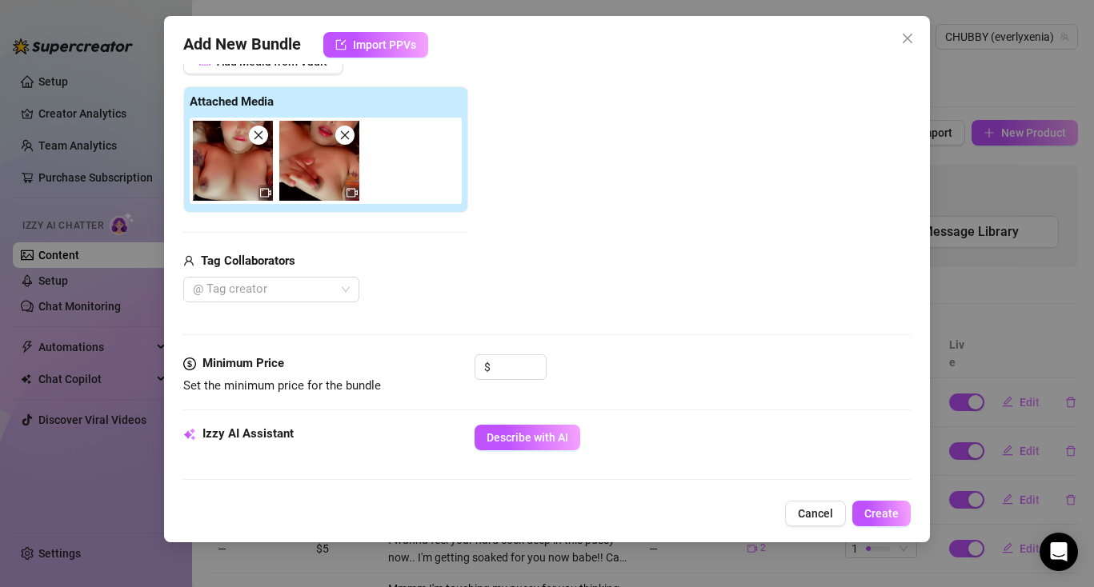
click at [257, 131] on icon "close" at bounding box center [258, 135] width 11 height 11
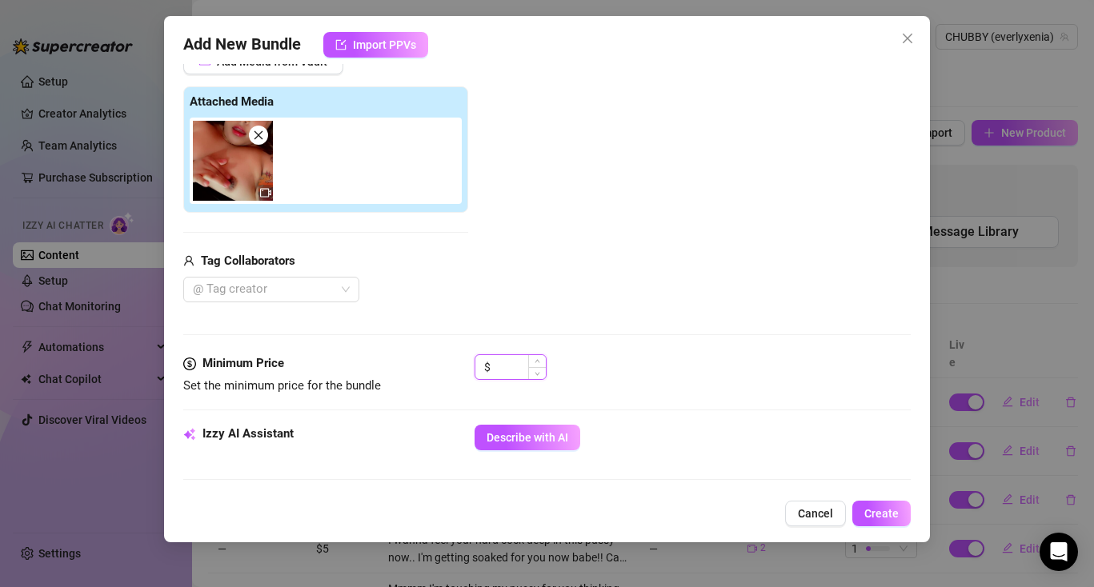
click at [499, 368] on input at bounding box center [520, 367] width 52 height 24
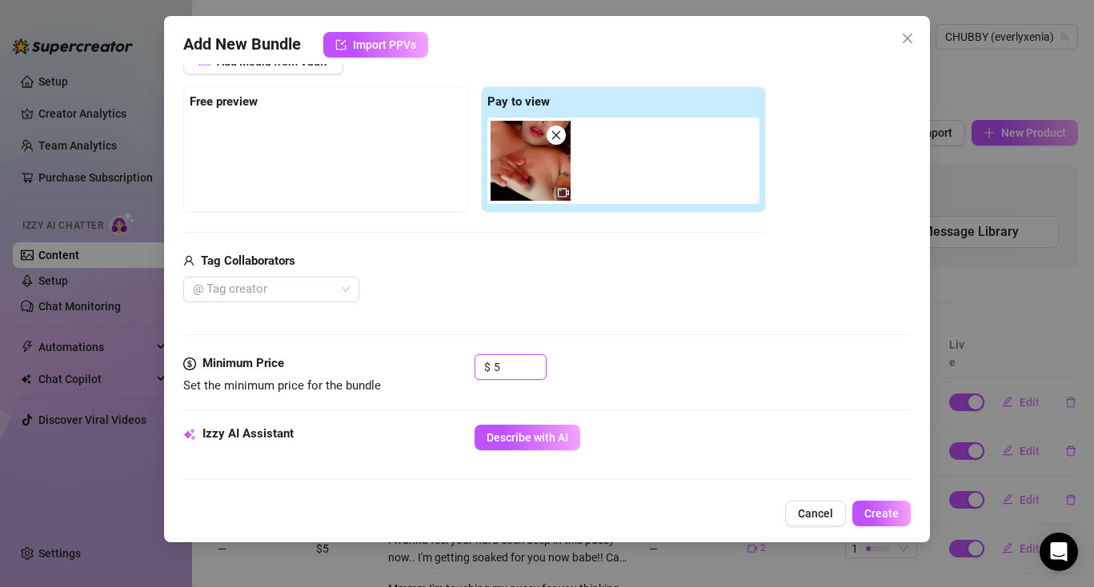
type input "5"
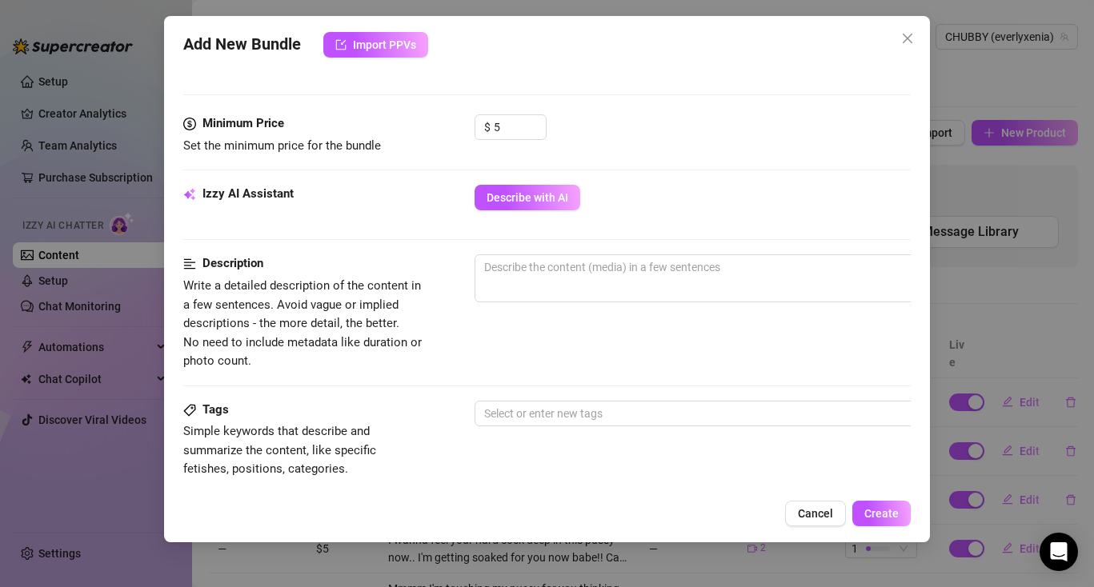
scroll to position [487, 0]
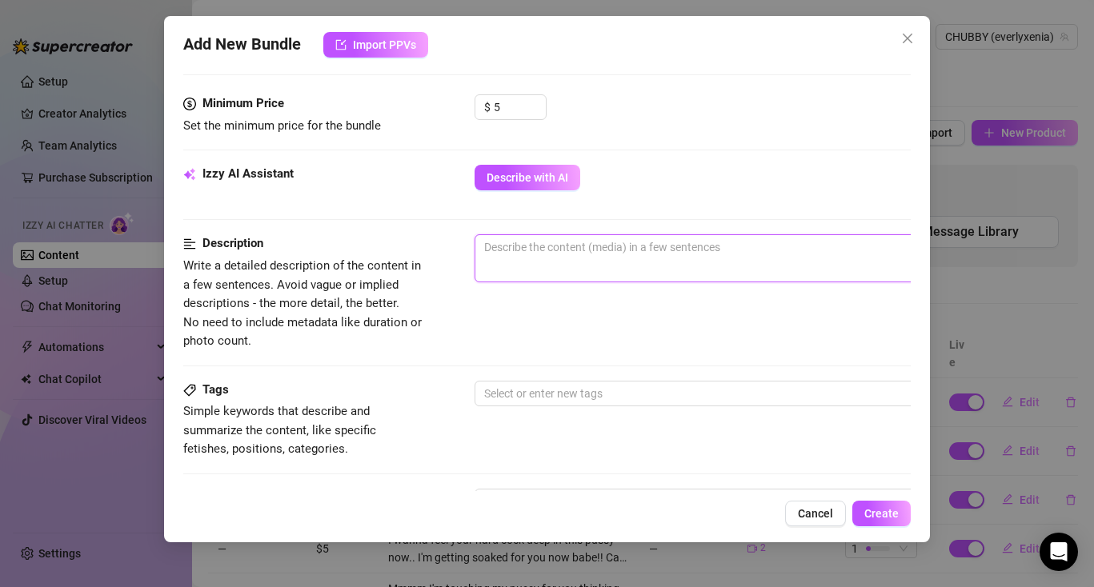
click at [515, 254] on textarea at bounding box center [754, 247] width 559 height 24
paste textarea "I start to finger my pussy faster. Going with the speed of your strokes. Moving…"
type textarea "I start to finger my pussy faster. Going with the speed of your strokes. Moving…"
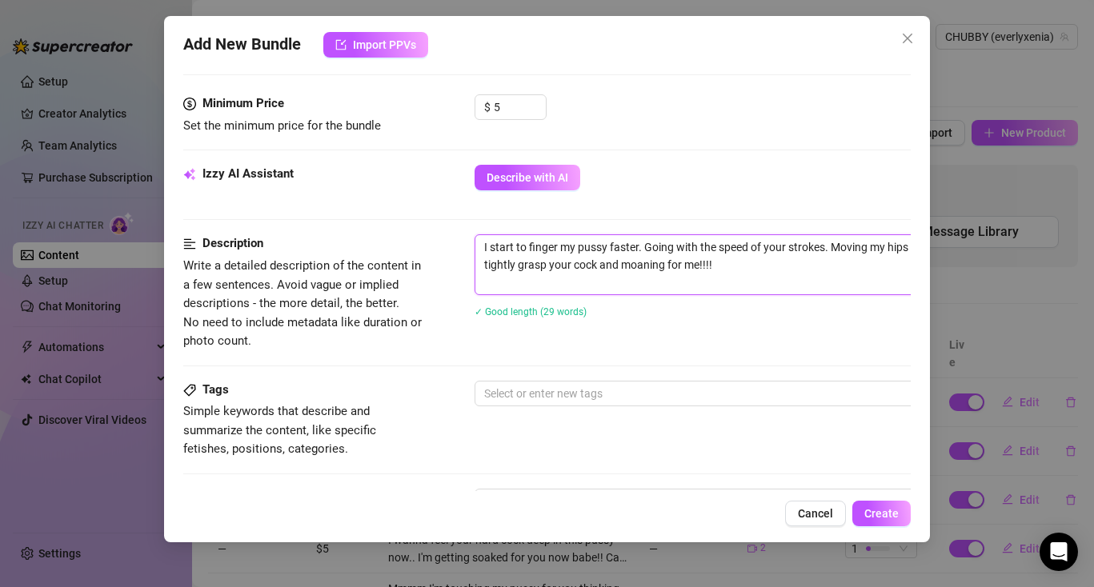
scroll to position [0, 0]
type textarea "I start to finger my pussy faster. Going with the speed of your strokes. Moving…"
click at [513, 173] on span "Describe with AI" at bounding box center [528, 177] width 82 height 13
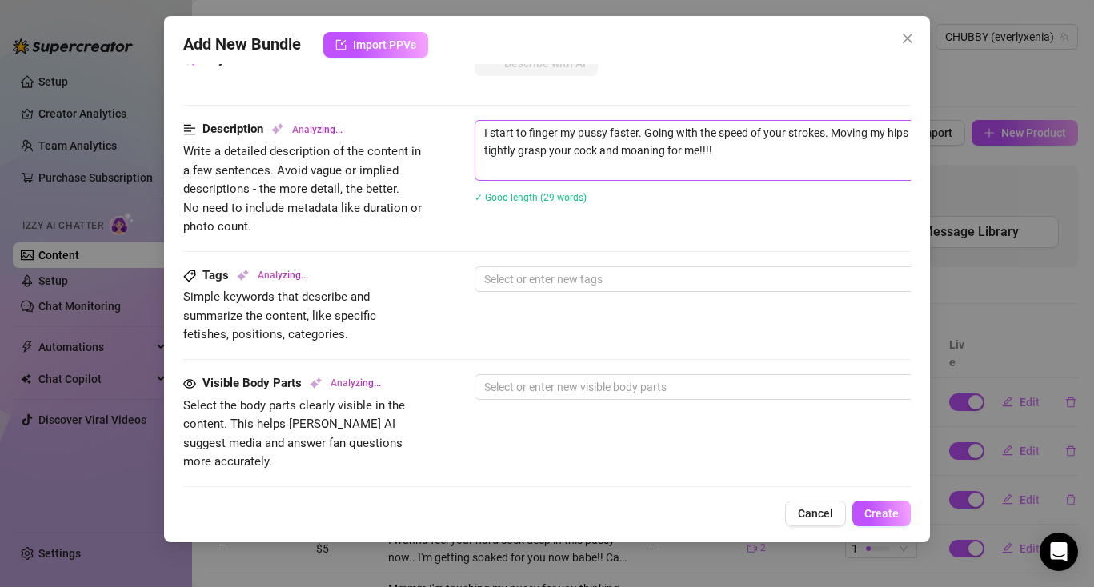
scroll to position [607, 0]
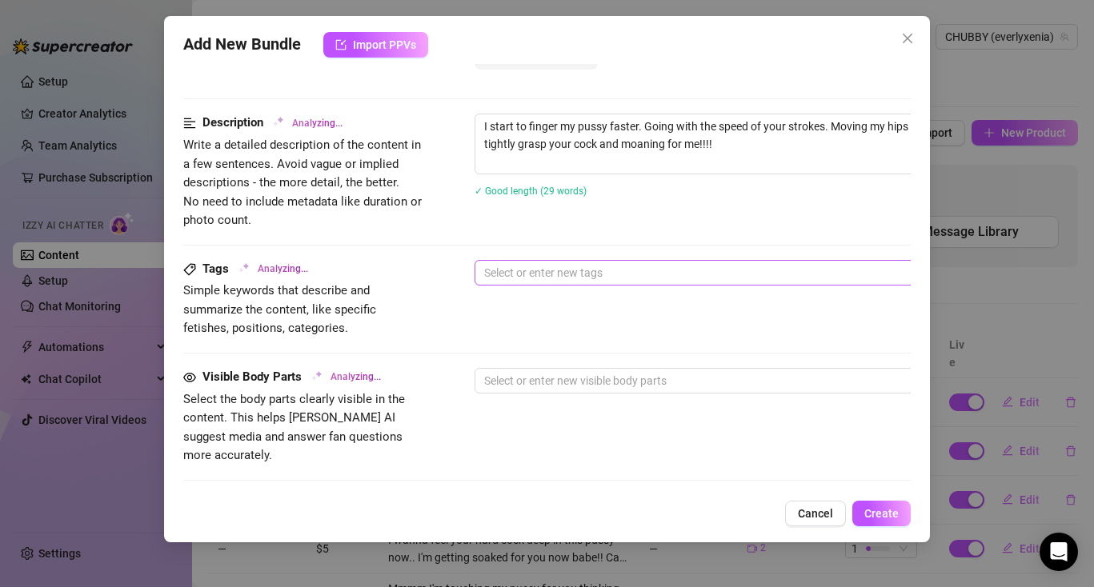
click at [540, 262] on div at bounding box center [746, 273] width 537 height 22
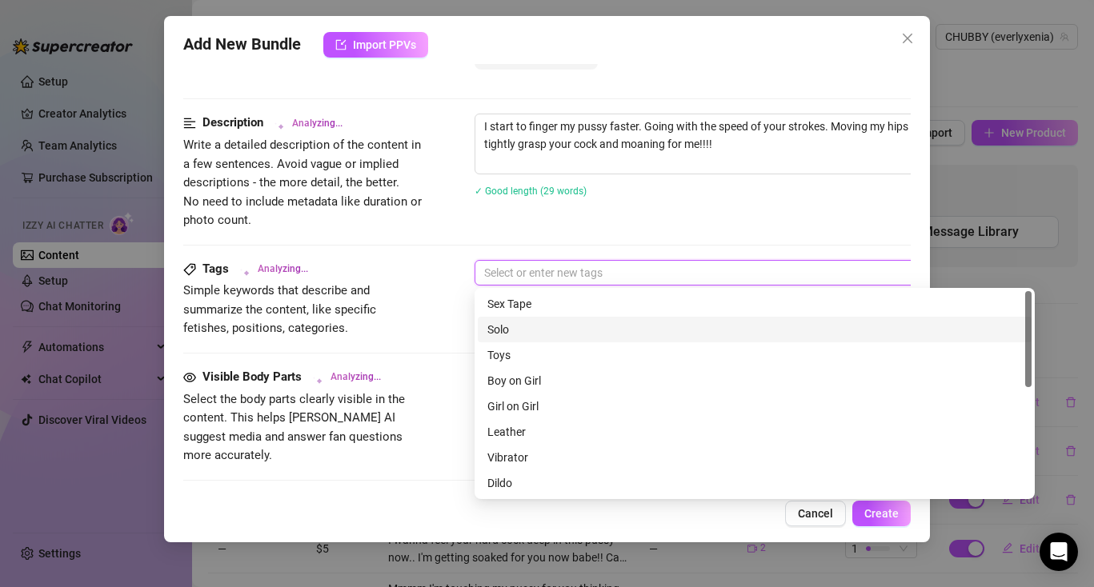
click at [517, 326] on div "Solo" at bounding box center [754, 330] width 535 height 18
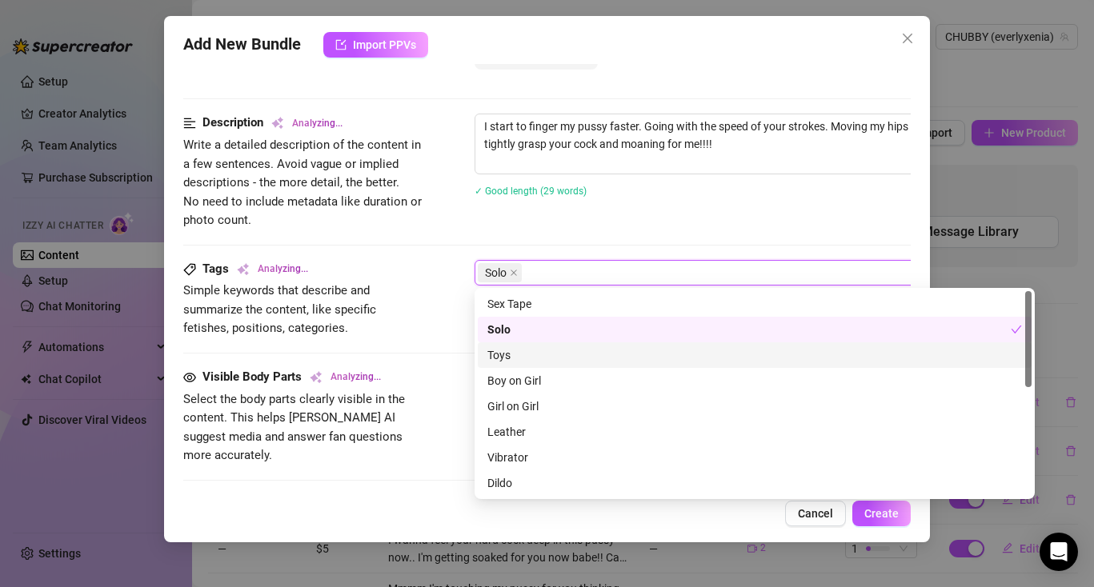
click at [459, 336] on div "Tags Analyzing... Simple keywords that describe and summarize the content, like…" at bounding box center [546, 299] width 727 height 78
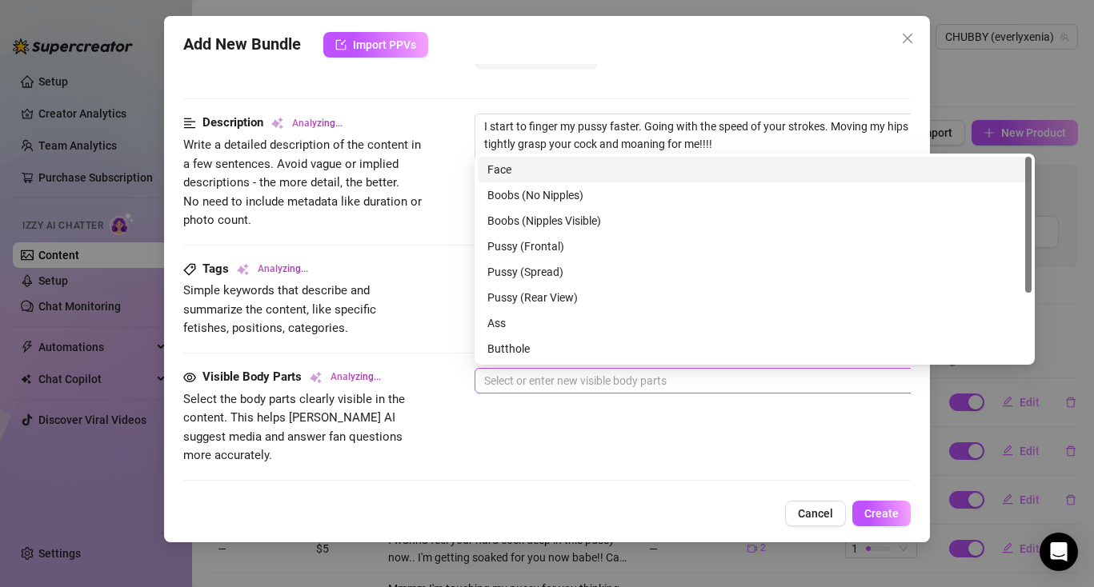
click at [518, 372] on div at bounding box center [746, 381] width 537 height 22
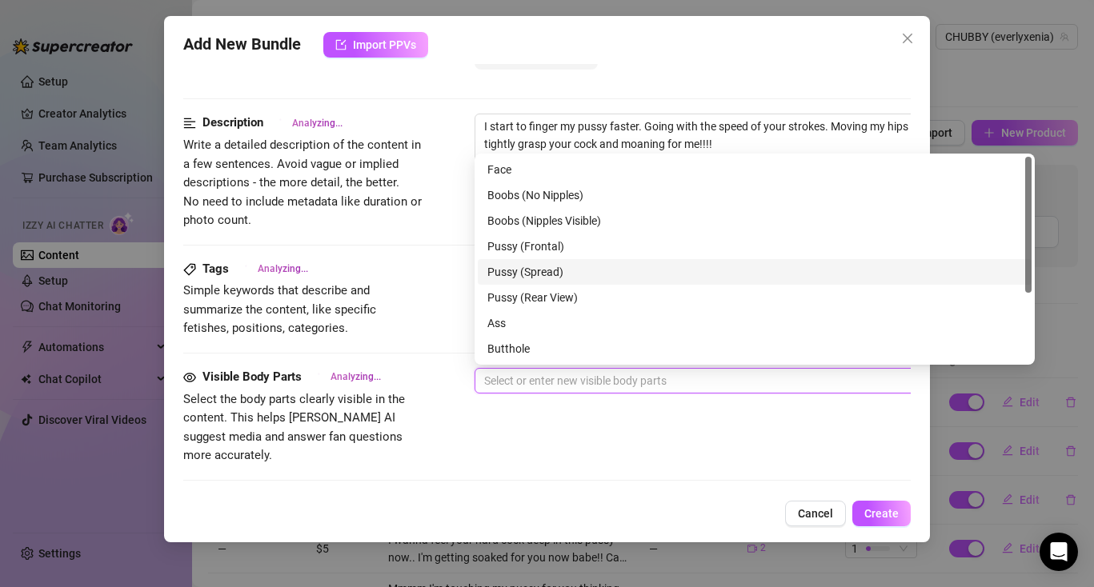
click at [523, 269] on div "Pussy (Spread)" at bounding box center [754, 272] width 535 height 18
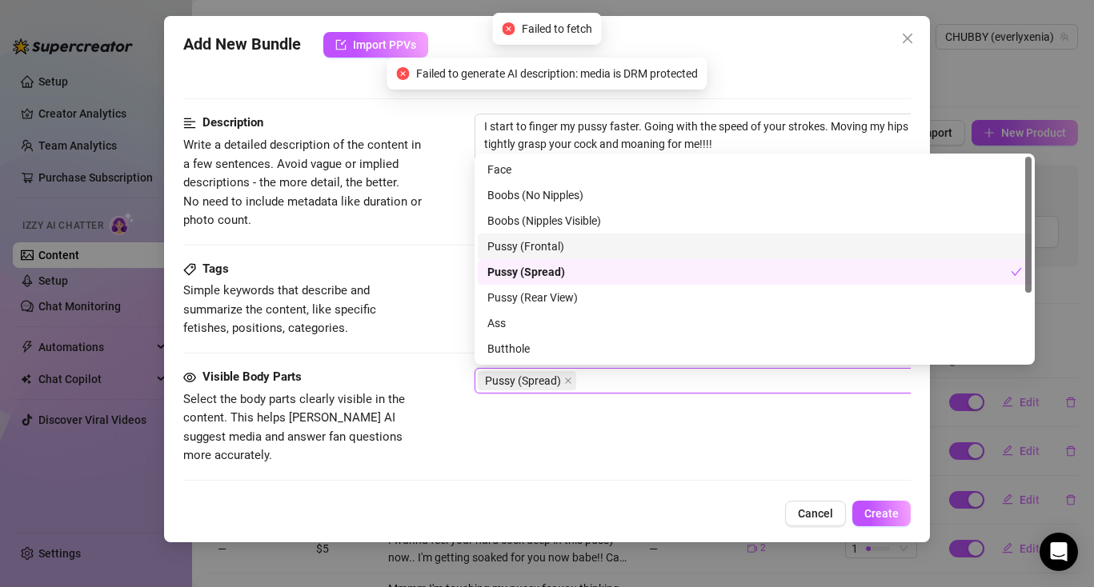
click at [507, 241] on div "Pussy (Frontal)" at bounding box center [754, 247] width 535 height 18
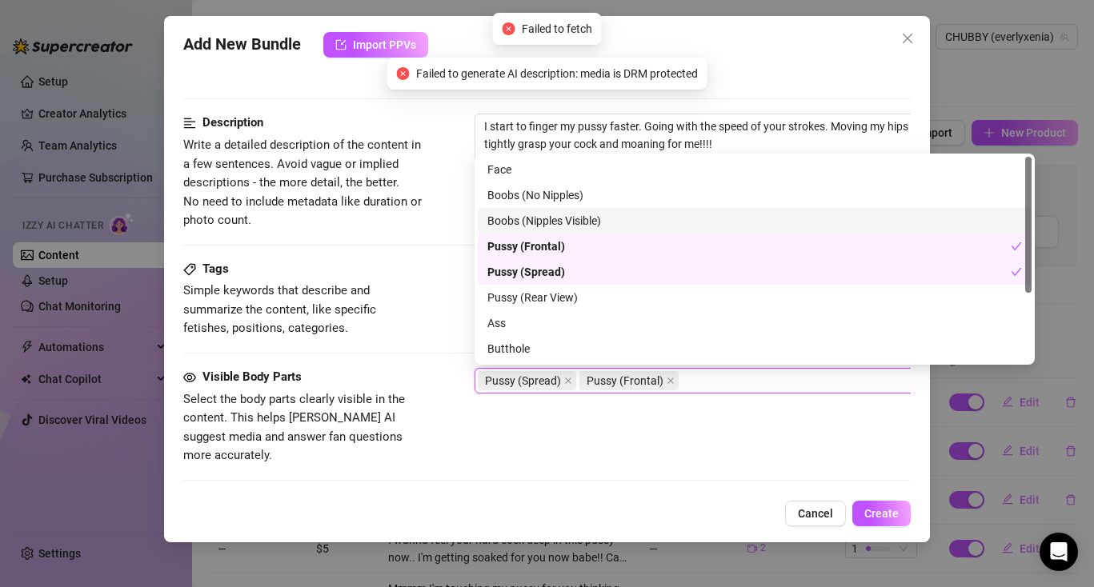
click at [501, 218] on div "Boobs (Nipples Visible)" at bounding box center [754, 221] width 535 height 18
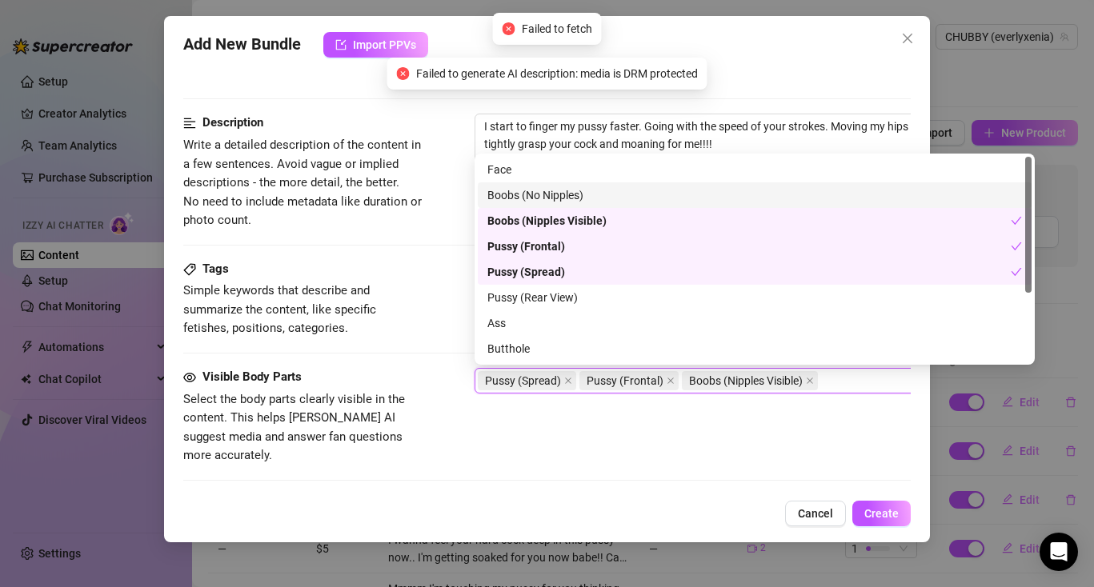
click at [500, 186] on div "Boobs (No Nipples)" at bounding box center [754, 195] width 535 height 18
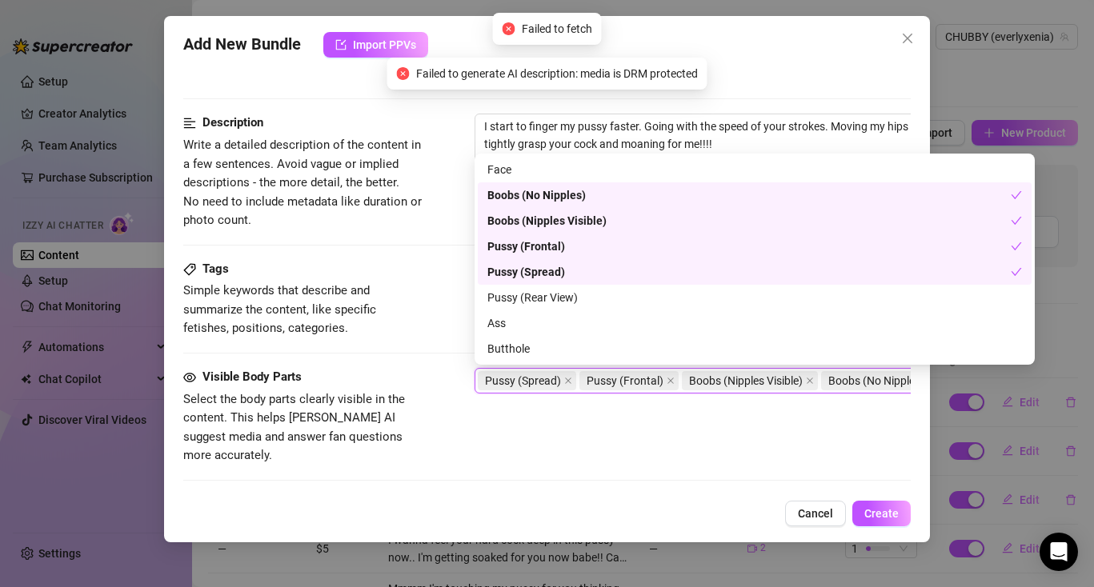
click at [503, 192] on div "Boobs (No Nipples)" at bounding box center [748, 195] width 523 height 18
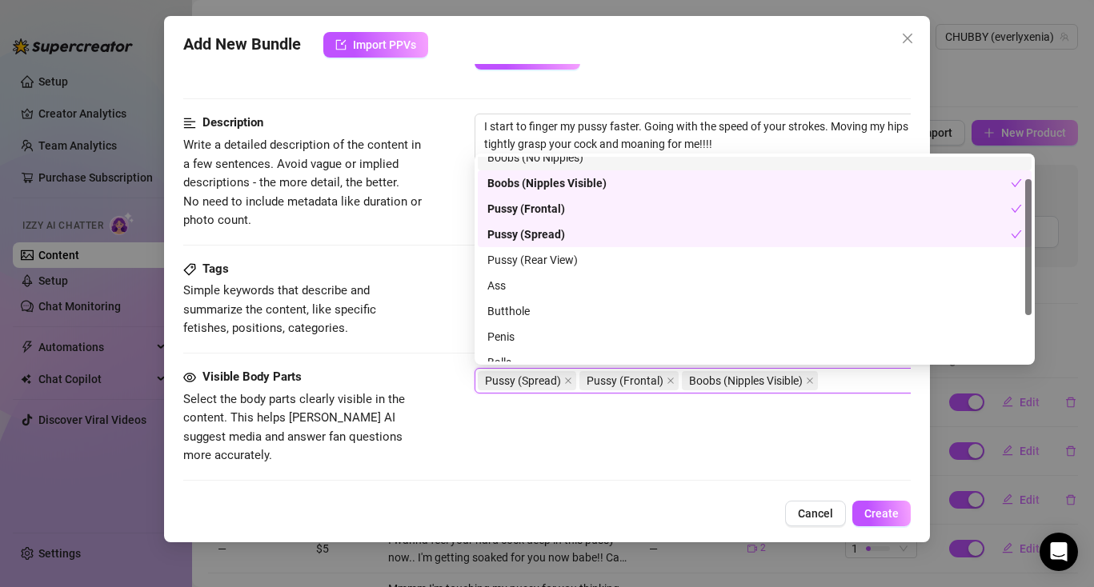
scroll to position [70, 0]
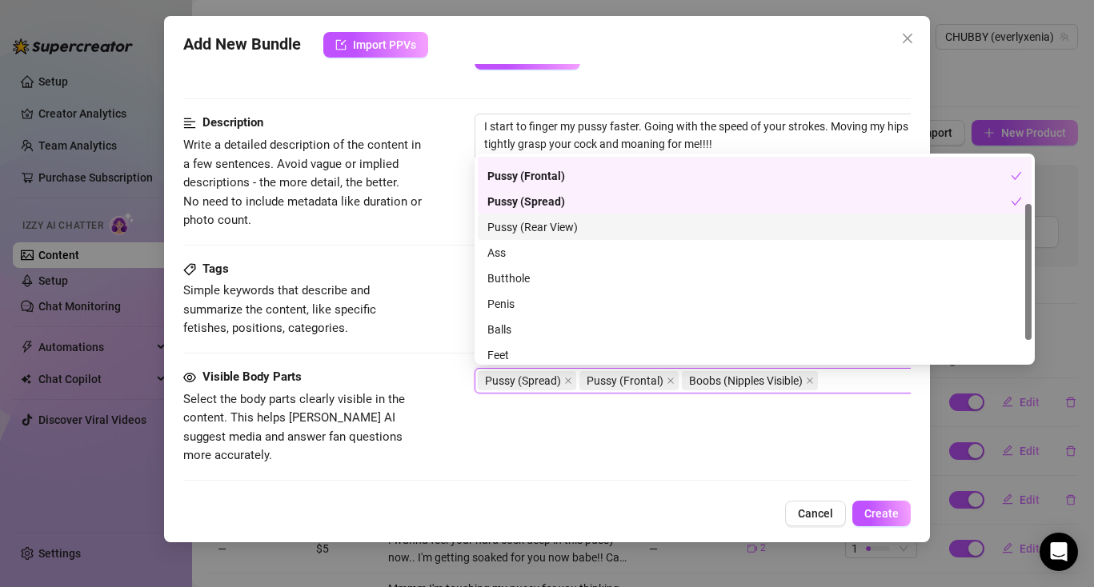
click at [443, 253] on div "Description Write a detailed description of the content in a few sentences. Avo…" at bounding box center [546, 187] width 727 height 146
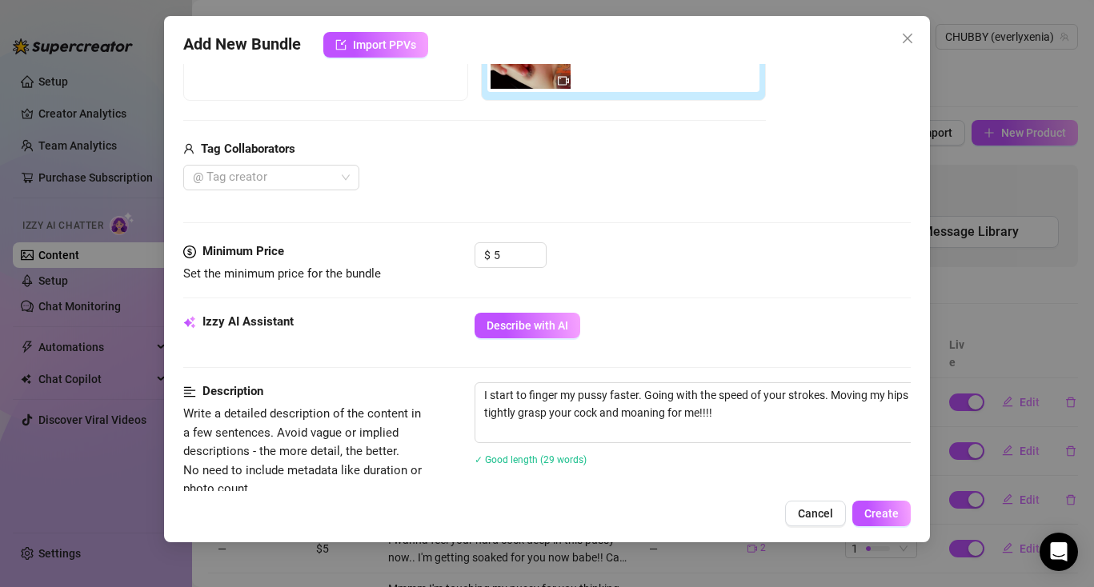
scroll to position [330, 0]
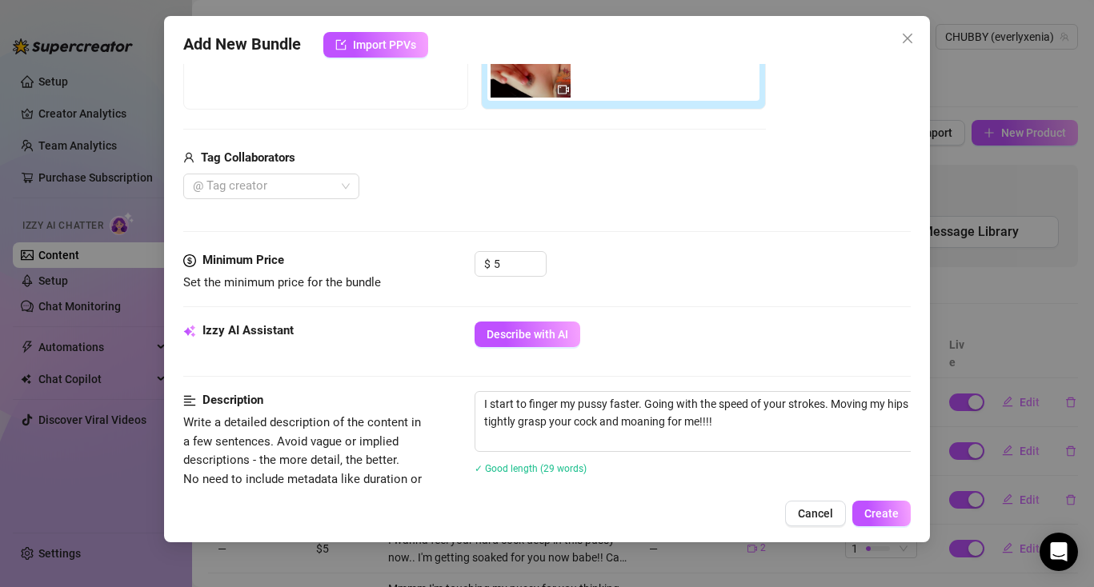
click at [519, 316] on div "Minimum Price Set the minimum price for the bundle $ 5" at bounding box center [546, 286] width 727 height 70
click at [526, 328] on span "Describe with AI" at bounding box center [528, 334] width 82 height 13
type textarea "[PERSON_NAME]"
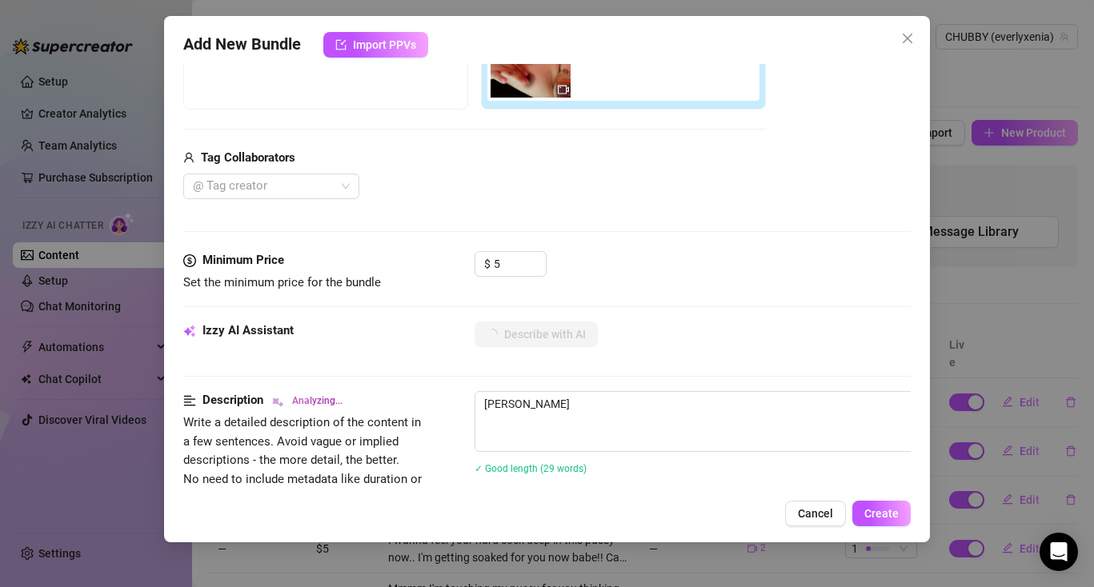
type textarea "[PERSON_NAME] lies"
type textarea "[PERSON_NAME] lies back"
type textarea "[PERSON_NAME] lies back in"
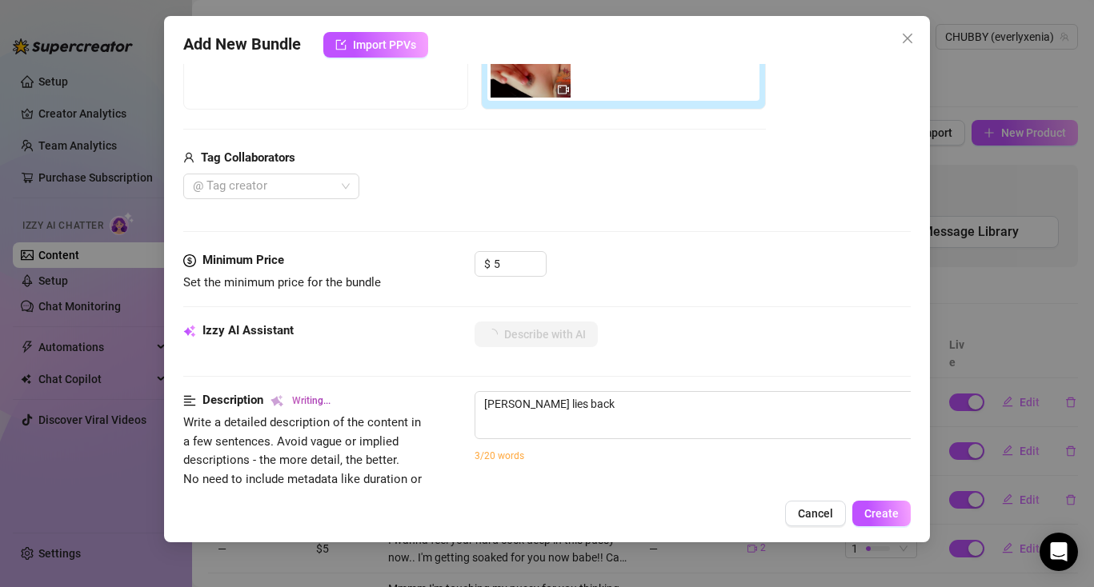
type textarea "[PERSON_NAME] lies back in"
type textarea "[PERSON_NAME] lies back in a"
type textarea "[PERSON_NAME] lies back in a black"
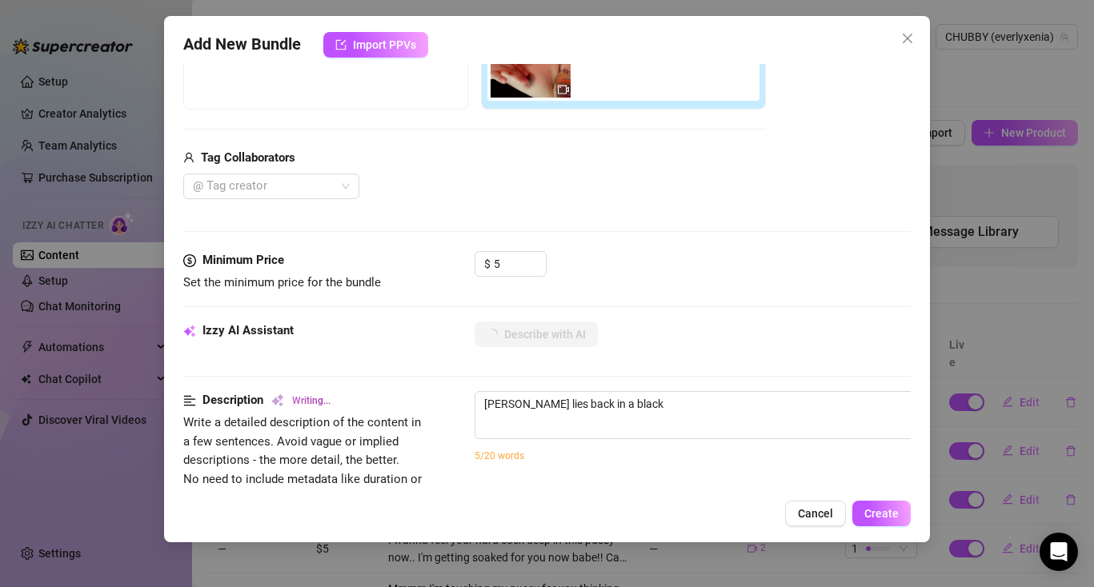
type textarea "[PERSON_NAME] lies back in a black strapless"
type textarea "[PERSON_NAME] lies back in a black strapless top,"
type textarea "[PERSON_NAME] lies back in a black strapless top, pulling"
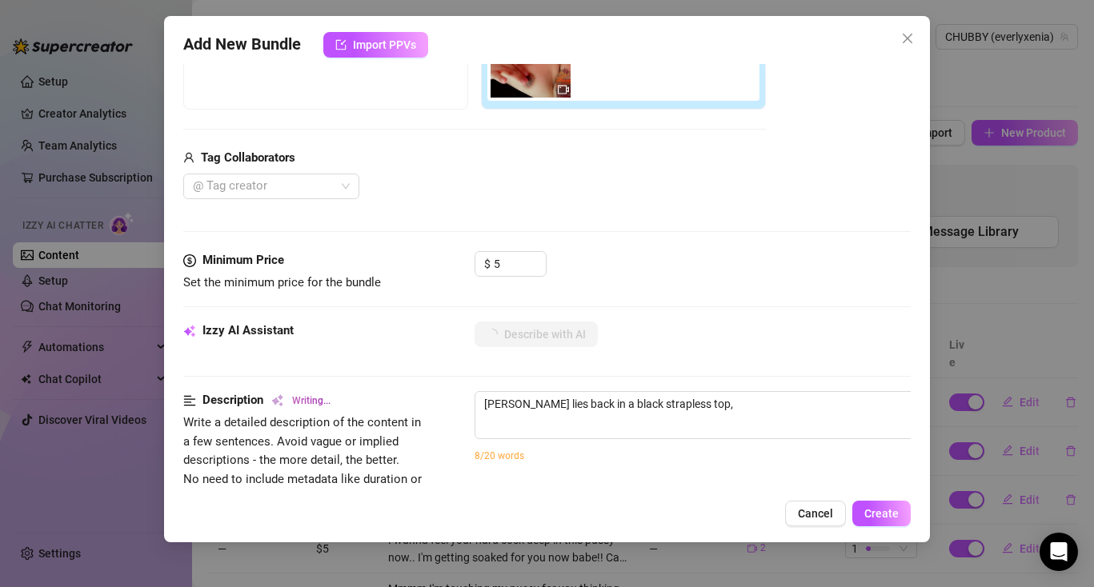
type textarea "[PERSON_NAME] lies back in a black strapless top, pulling"
type textarea "[PERSON_NAME] lies back in a black strapless top, pulling it"
type textarea "[PERSON_NAME] lies back in a black strapless top, pulling it down"
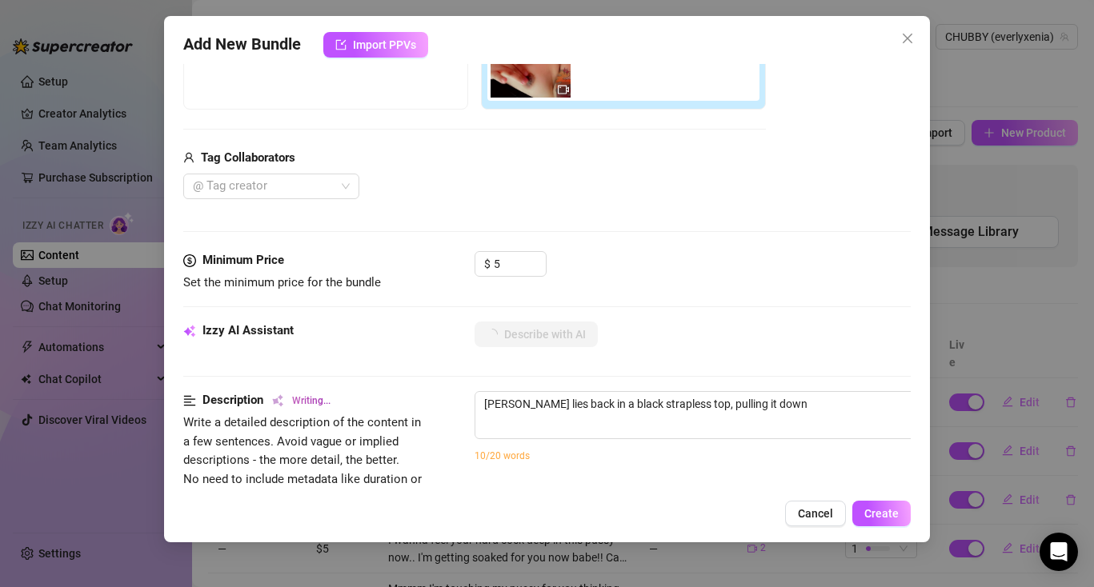
type textarea "[PERSON_NAME] lies back in a black strapless top, pulling it down to"
type textarea "[PERSON_NAME] lies back in a black strapless top, pulling it down to reveal"
type textarea "[PERSON_NAME] lies back in a black strapless top, pulling it down to reveal her"
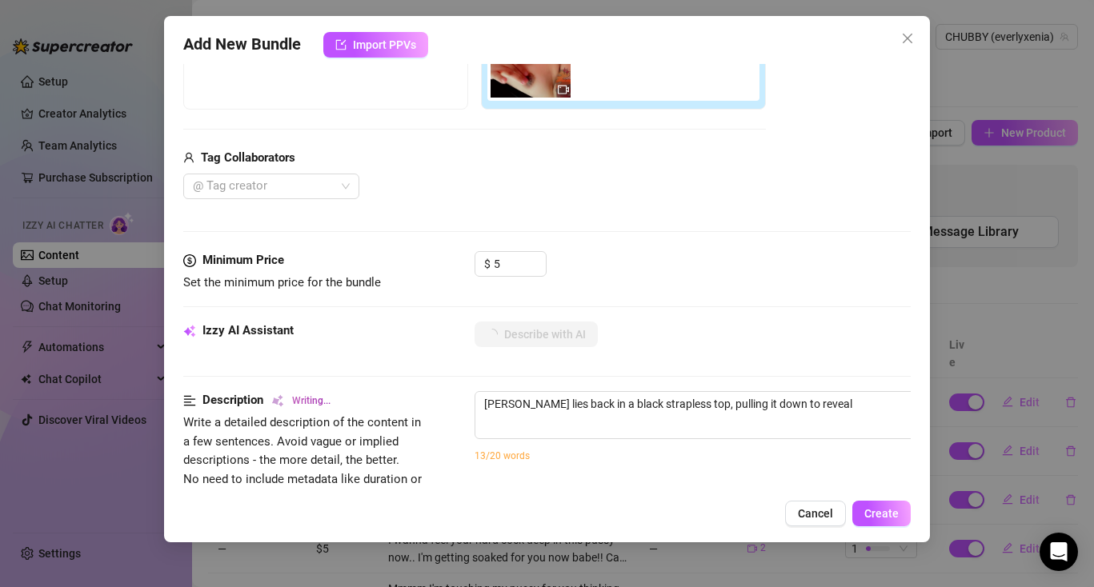
type textarea "[PERSON_NAME] lies back in a black strapless top, pulling it down to reveal her"
type textarea "[PERSON_NAME] lies back in a black strapless top, pulling it down to reveal her…"
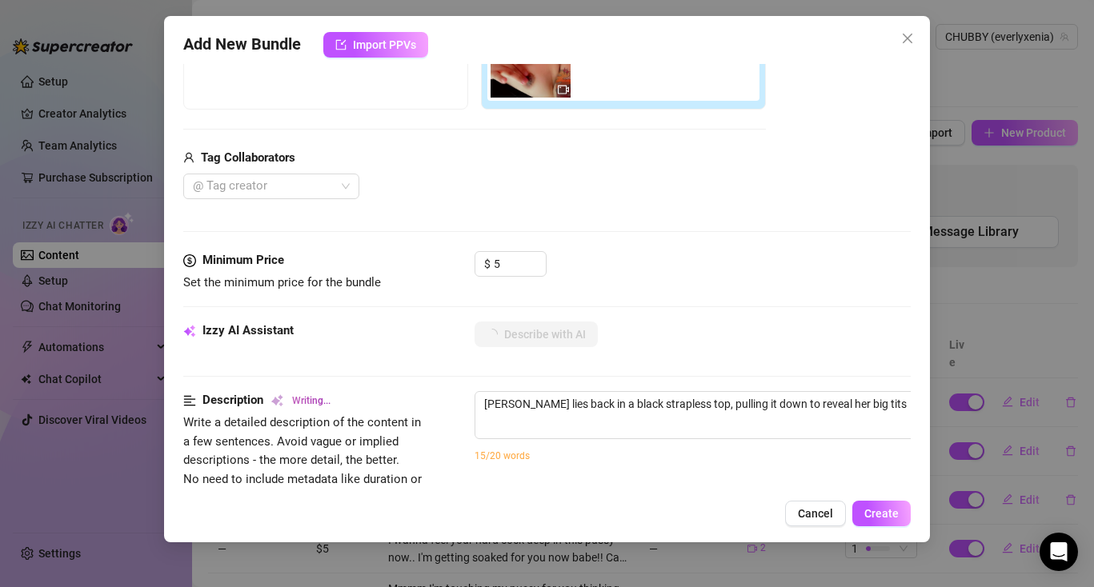
type textarea "[PERSON_NAME] lies back in a black strapless top, pulling it down to reveal her…"
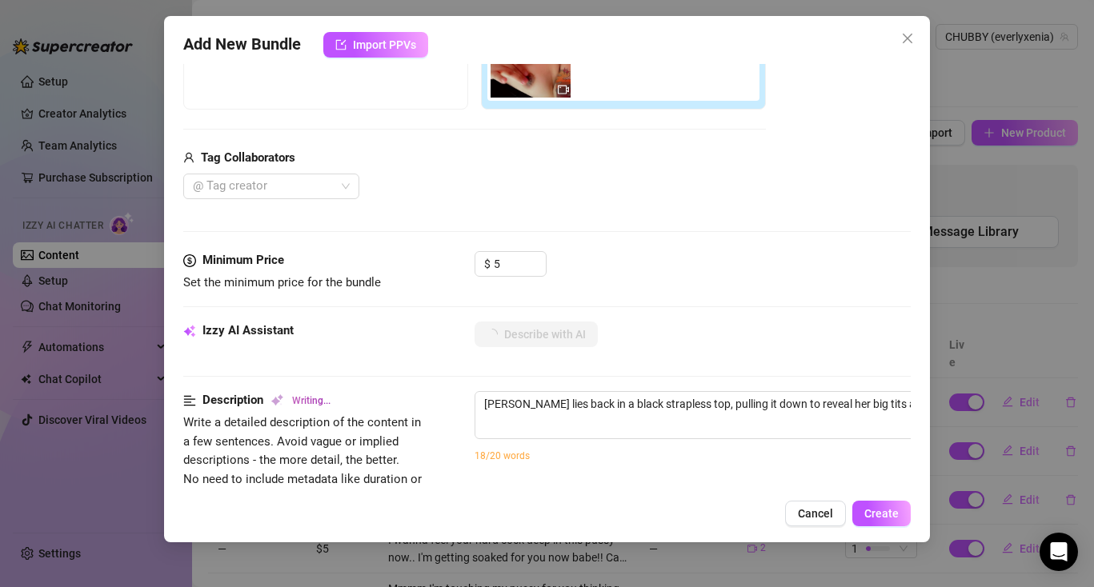
type textarea "[PERSON_NAME] lies back in a black strapless top, pulling it down to reveal her…"
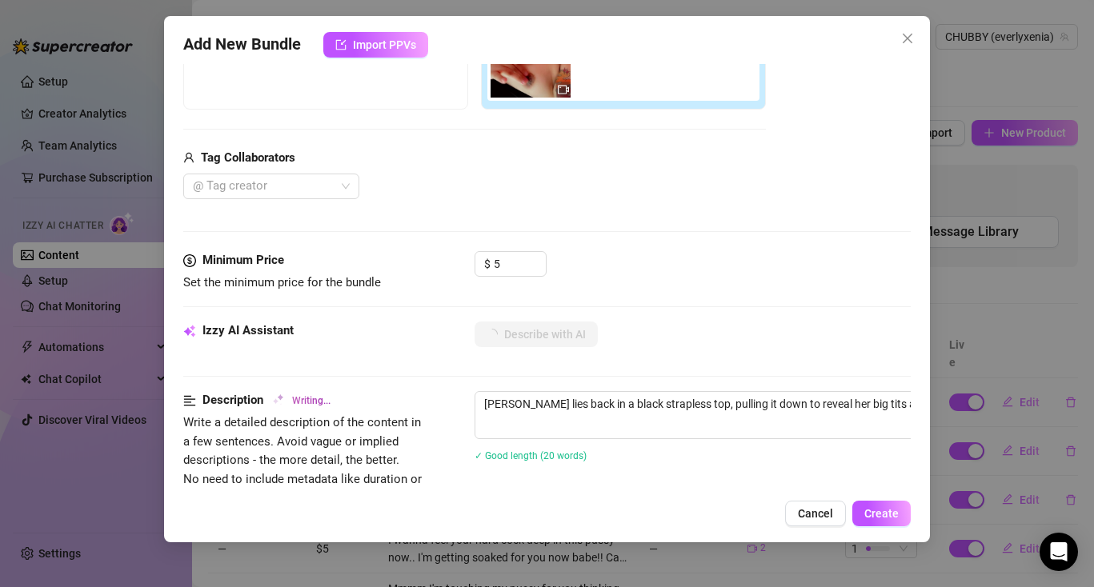
type textarea "[PERSON_NAME] lies back in a black strapless top, pulling it down to reveal her…"
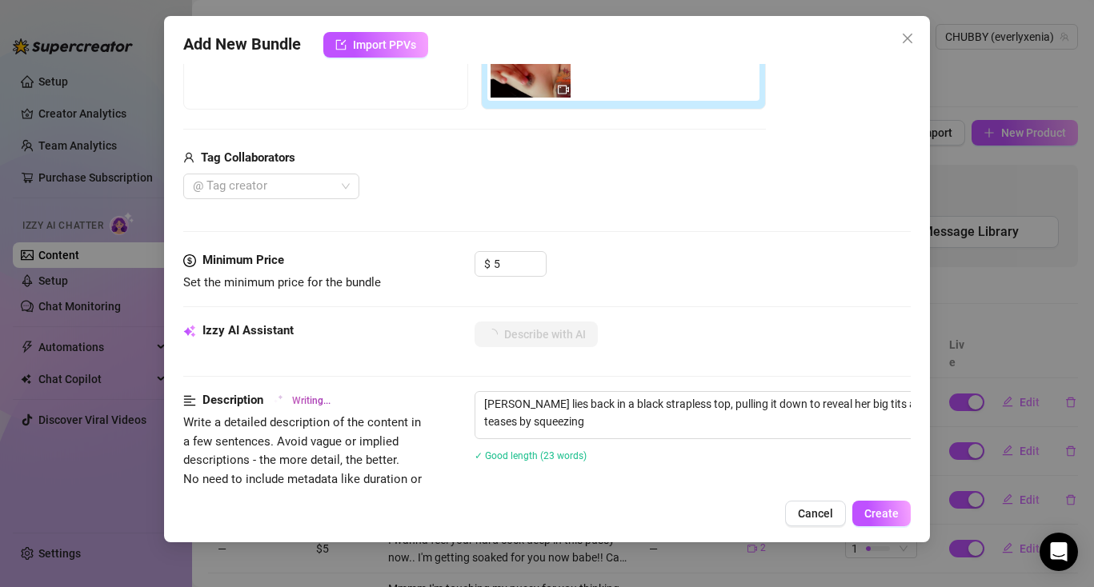
type textarea "[PERSON_NAME] lies back in a black strapless top, pulling it down to reveal her…"
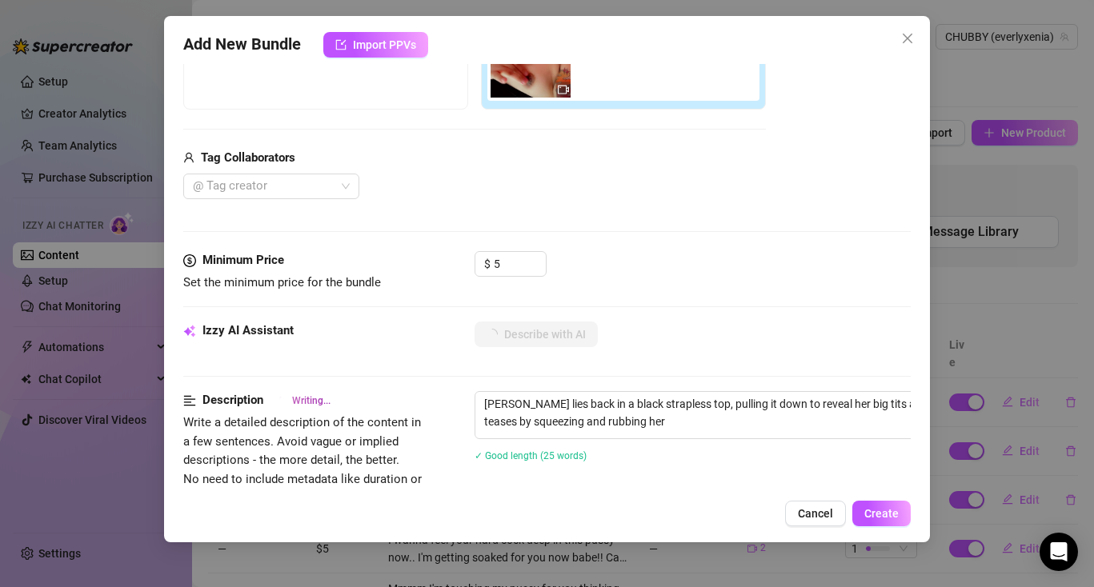
type textarea "[PERSON_NAME] lies back in a black strapless top, pulling it down to reveal her…"
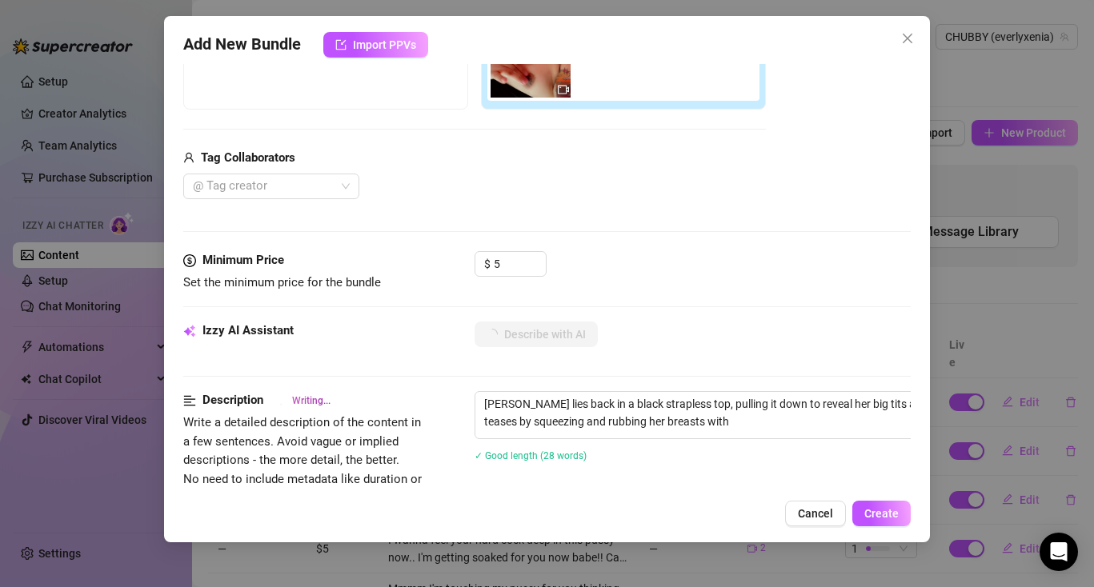
type textarea "[PERSON_NAME] lies back in a black strapless top, pulling it down to reveal her…"
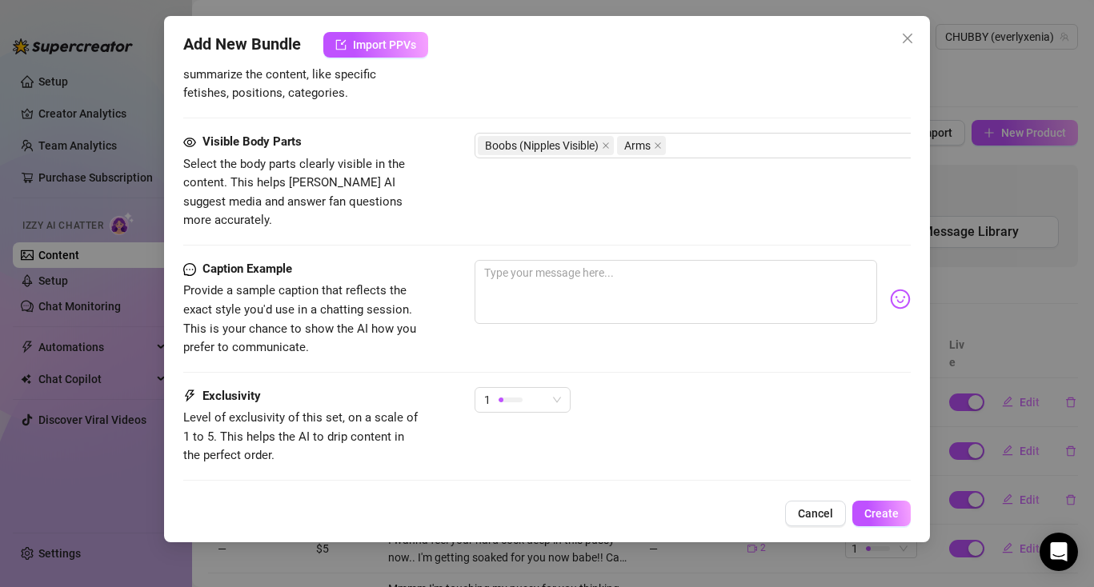
scroll to position [917, 0]
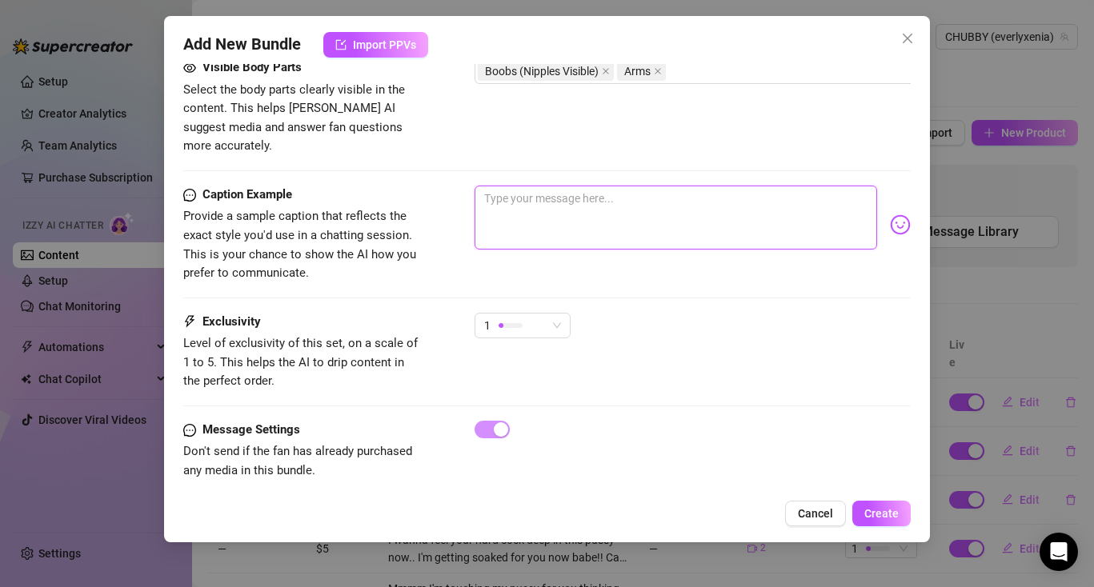
click at [576, 186] on textarea at bounding box center [676, 218] width 403 height 64
paste textarea "I start to finger my pussy faster. Going with the speed of your strokes. Moving…"
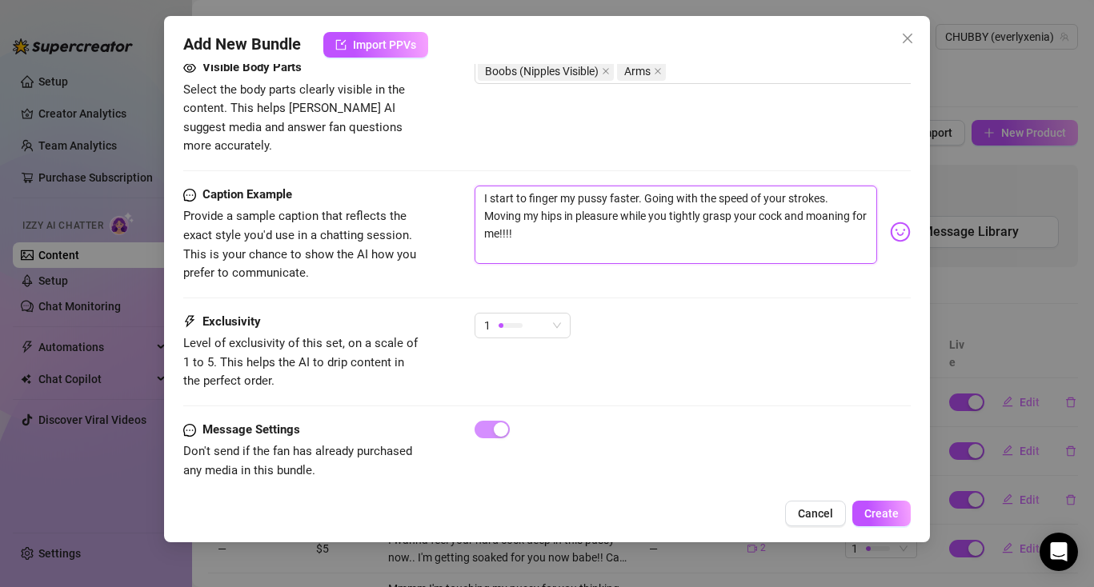
scroll to position [0, 0]
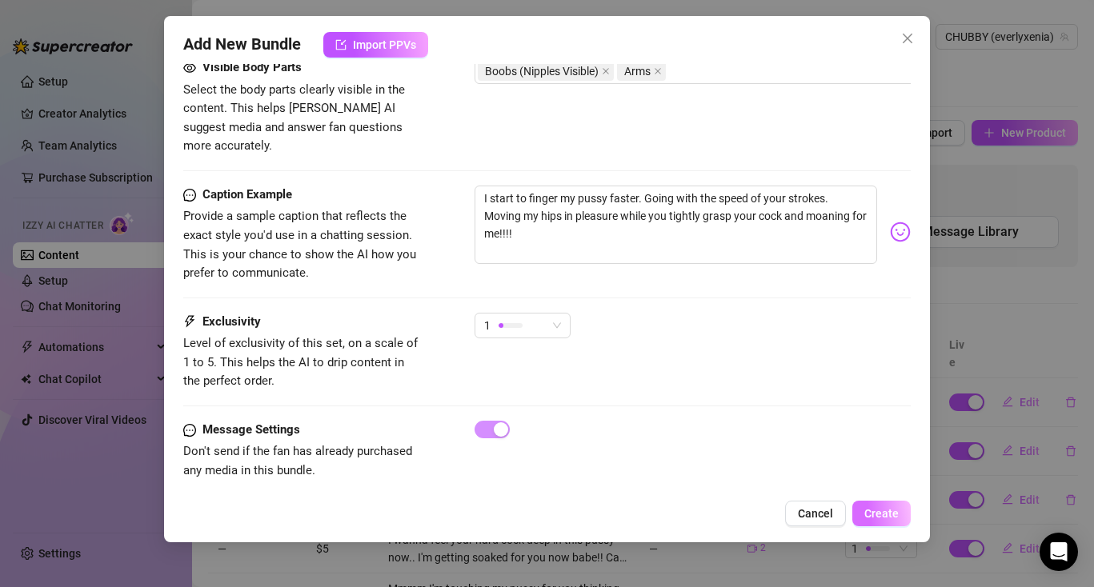
click at [871, 508] on span "Create" at bounding box center [881, 513] width 34 height 13
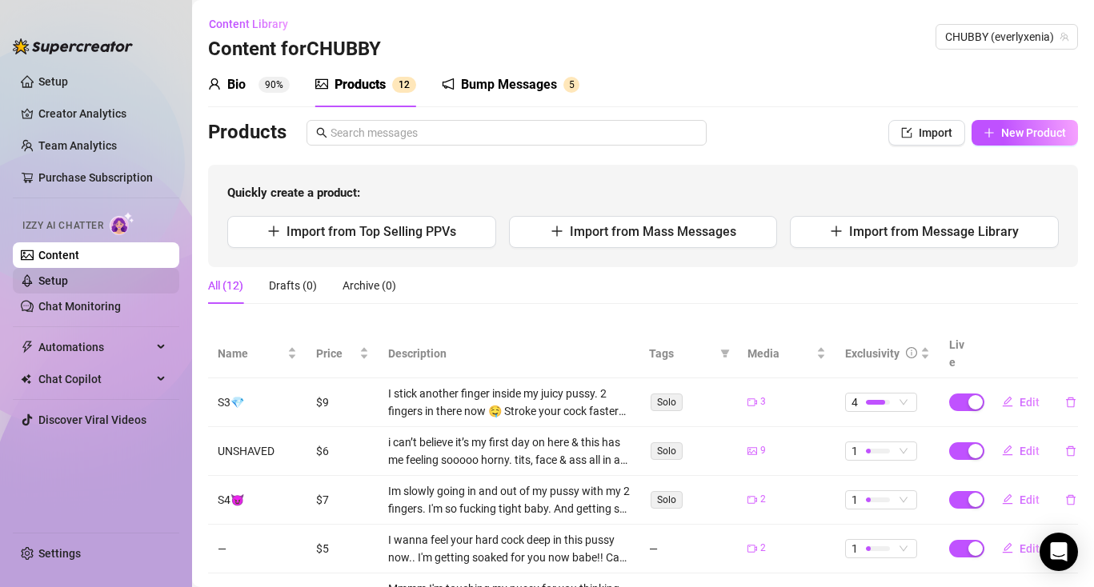
click at [68, 281] on link "Setup" at bounding box center [53, 280] width 30 height 13
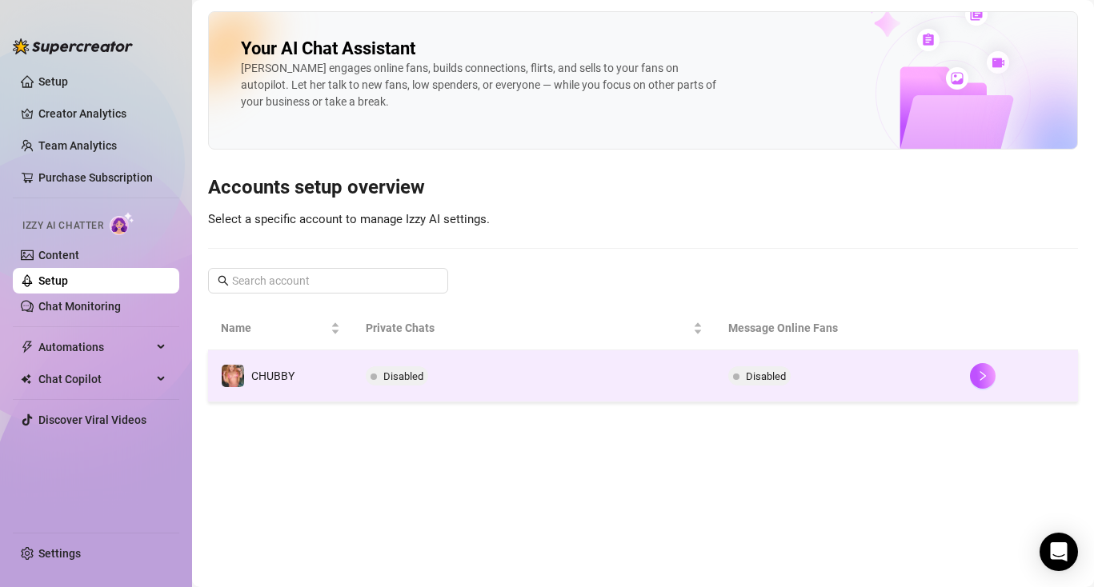
click at [545, 367] on td "Disabled" at bounding box center [534, 377] width 363 height 52
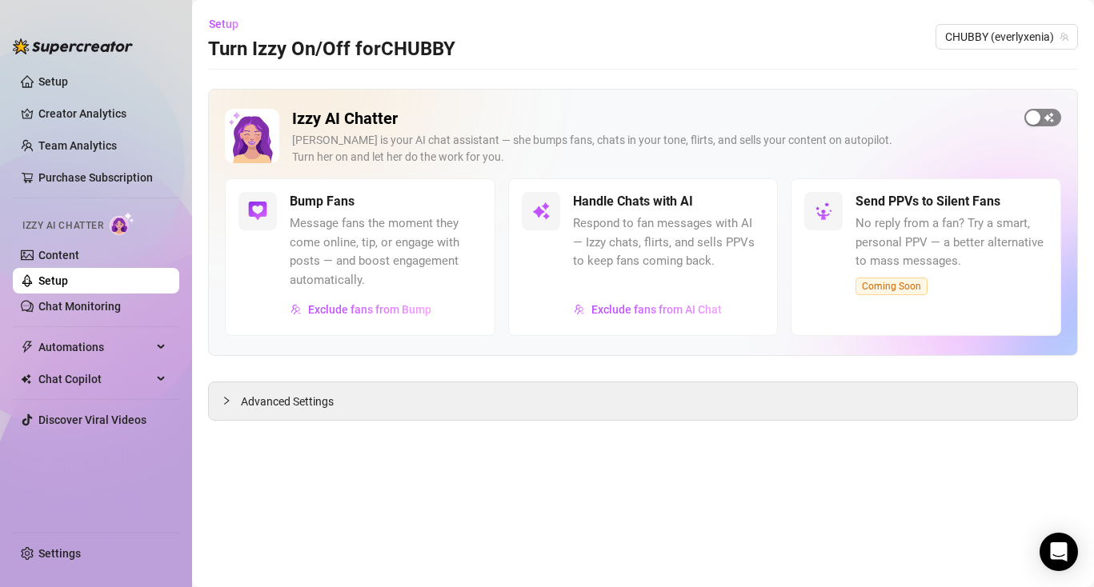
click at [1048, 122] on span "button" at bounding box center [1042, 118] width 37 height 18
click at [343, 403] on div "Advanced Settings" at bounding box center [643, 402] width 868 height 38
click at [243, 407] on span "Advanced Settings" at bounding box center [287, 402] width 93 height 18
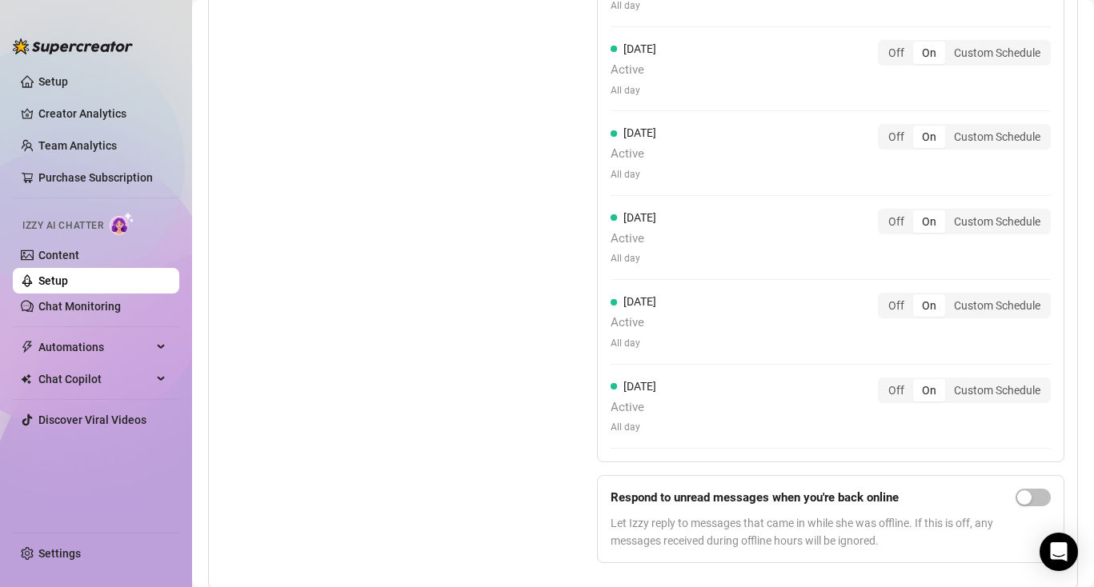
scroll to position [1693, 0]
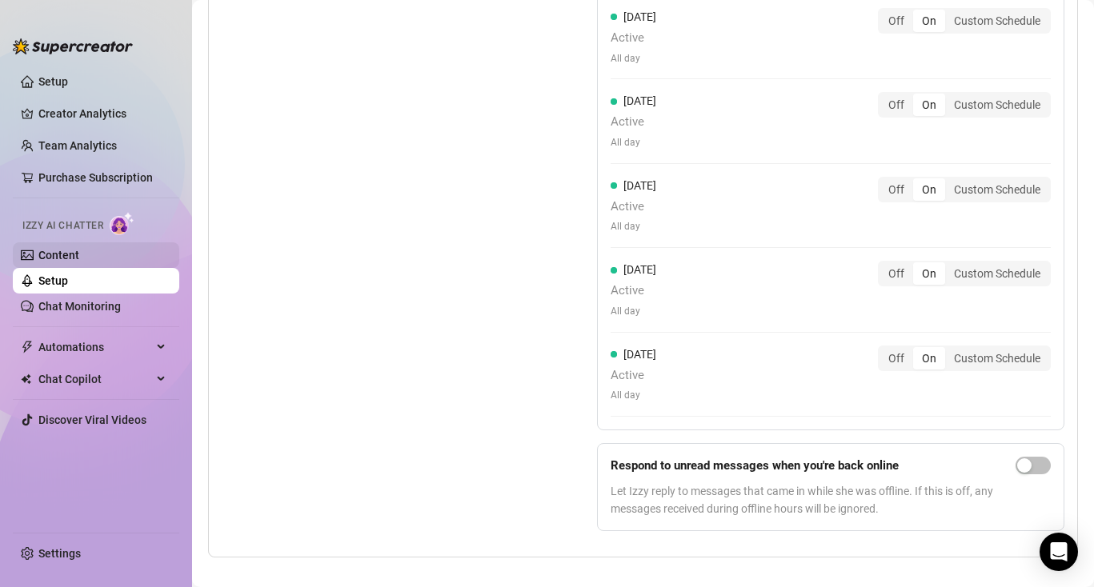
click at [79, 260] on link "Content" at bounding box center [58, 255] width 41 height 13
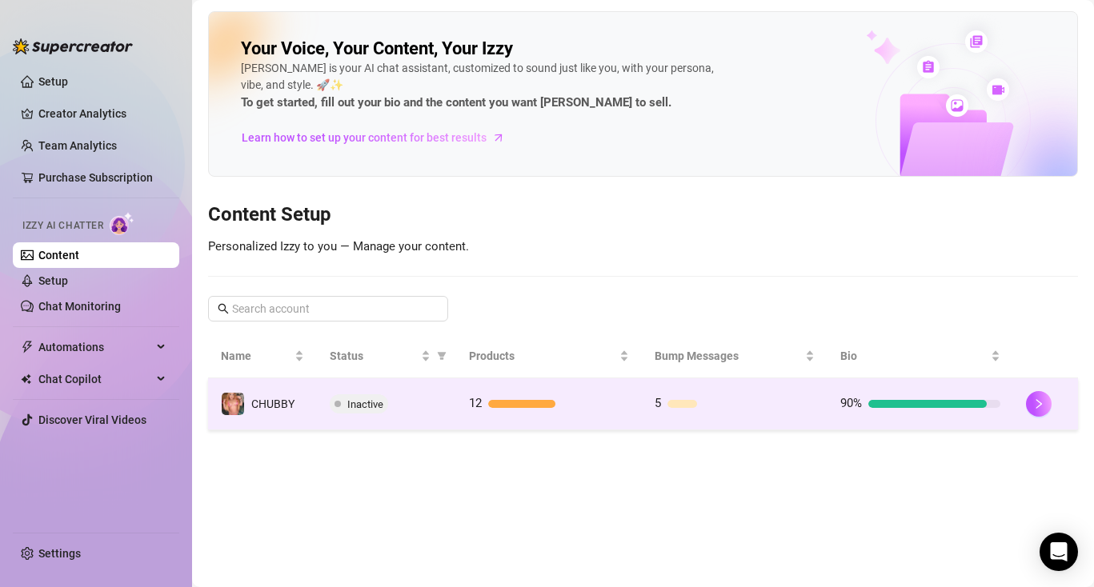
click at [1022, 404] on td at bounding box center [1045, 405] width 65 height 52
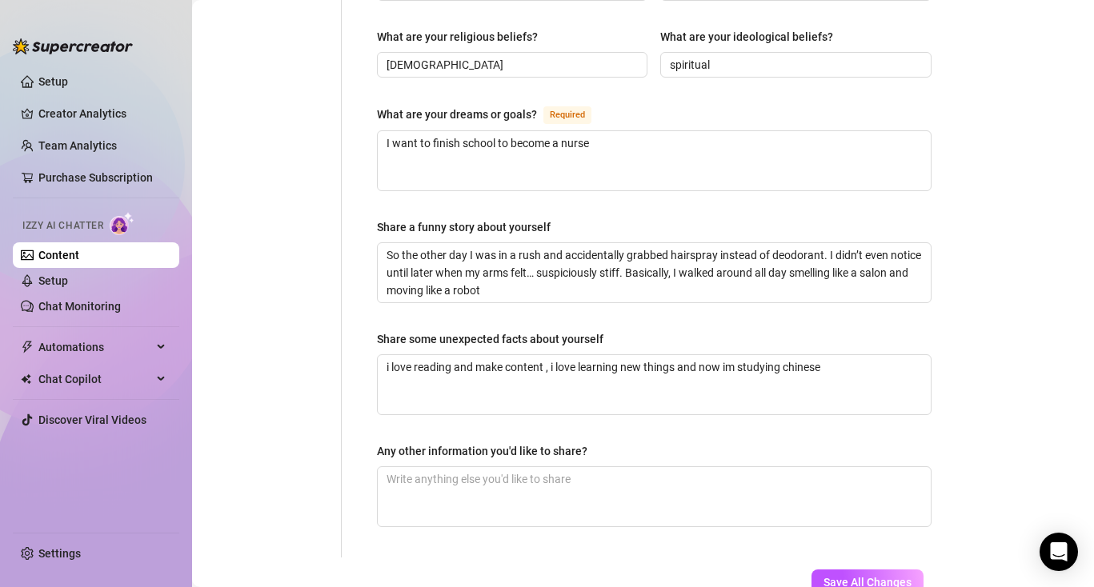
scroll to position [1011, 0]
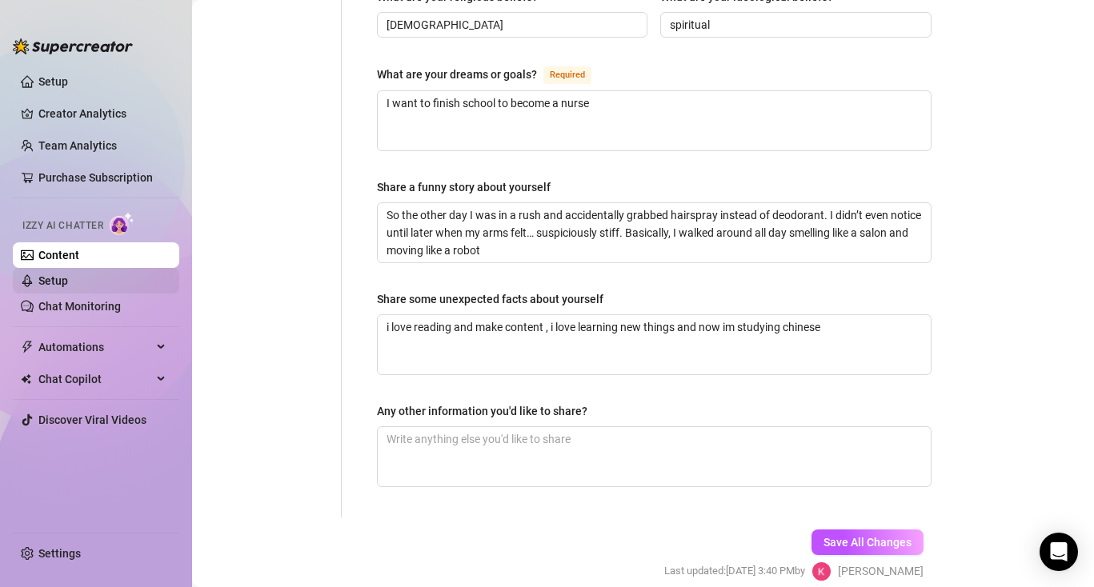
click at [66, 281] on link "Setup" at bounding box center [53, 280] width 30 height 13
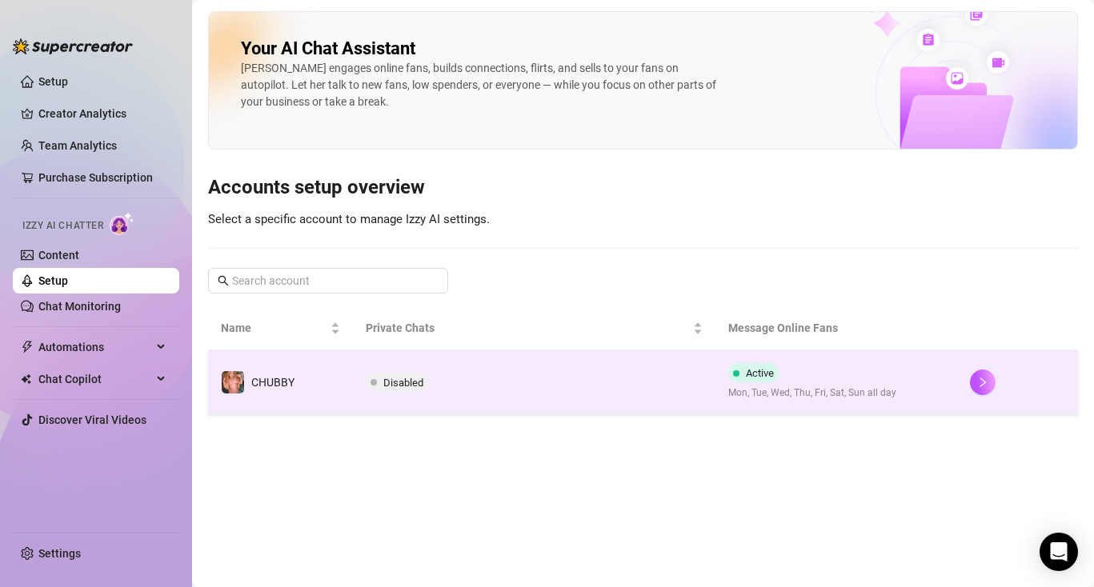
click at [413, 383] on span "Disabled" at bounding box center [403, 383] width 40 height 12
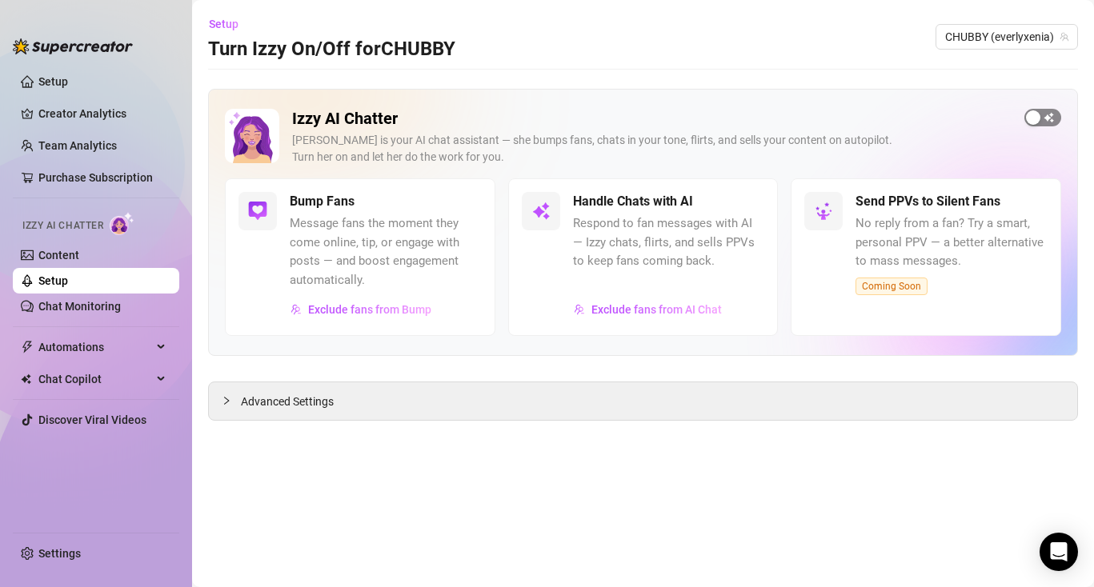
click at [1043, 115] on span "button" at bounding box center [1042, 118] width 37 height 18
click at [68, 280] on link "Setup" at bounding box center [53, 280] width 30 height 13
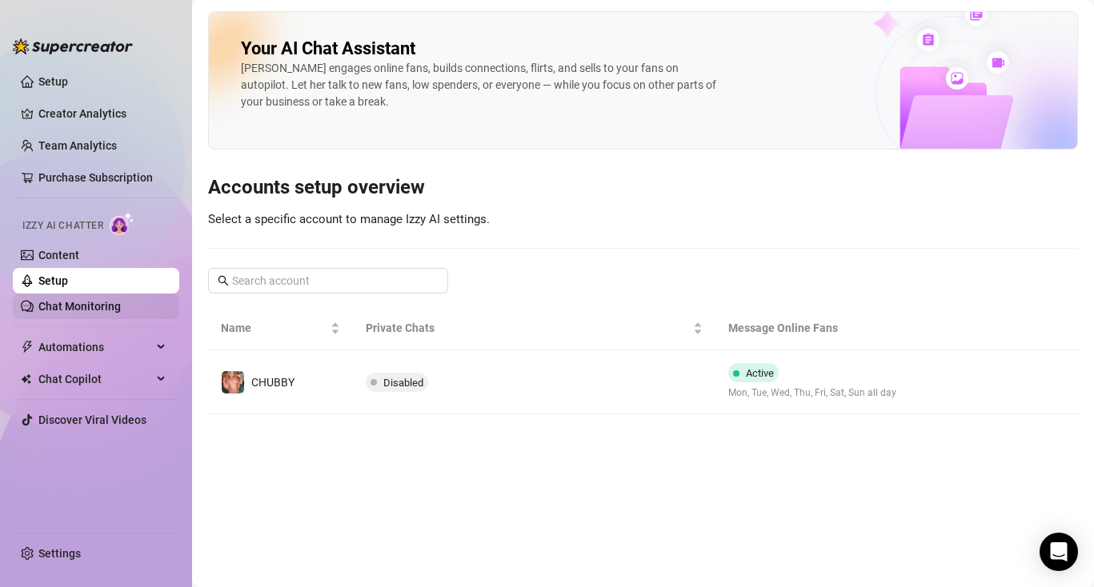
click at [121, 302] on link "Chat Monitoring" at bounding box center [79, 306] width 82 height 13
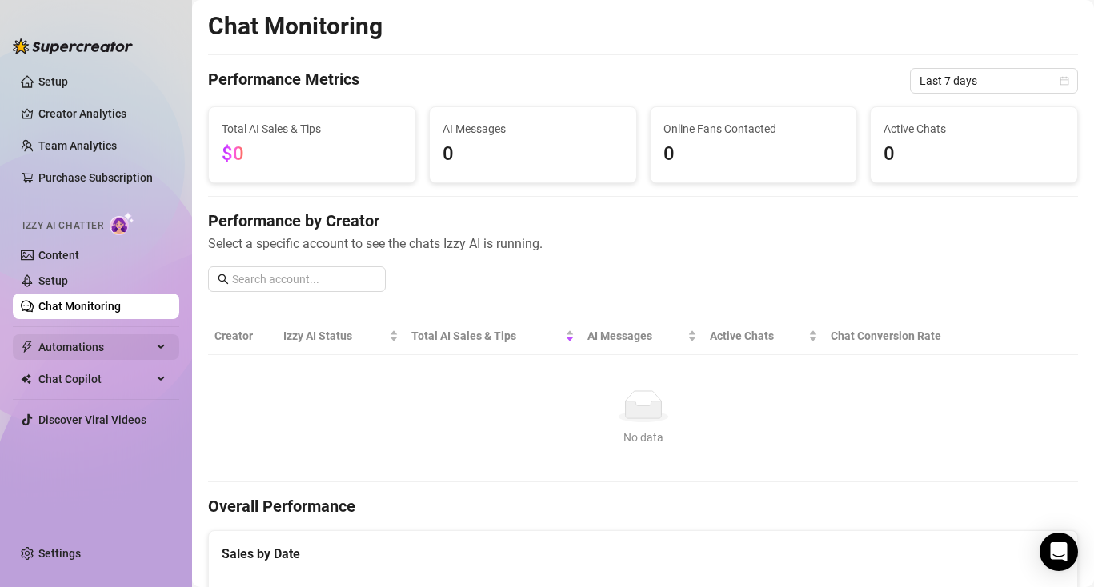
click at [100, 343] on span "Automations" at bounding box center [95, 347] width 114 height 26
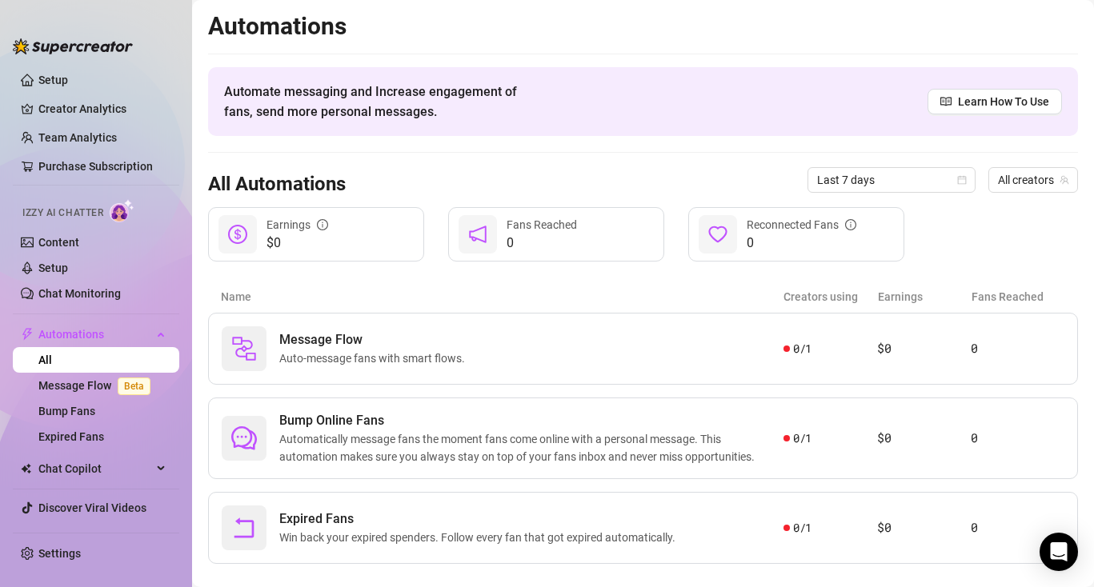
scroll to position [25, 0]
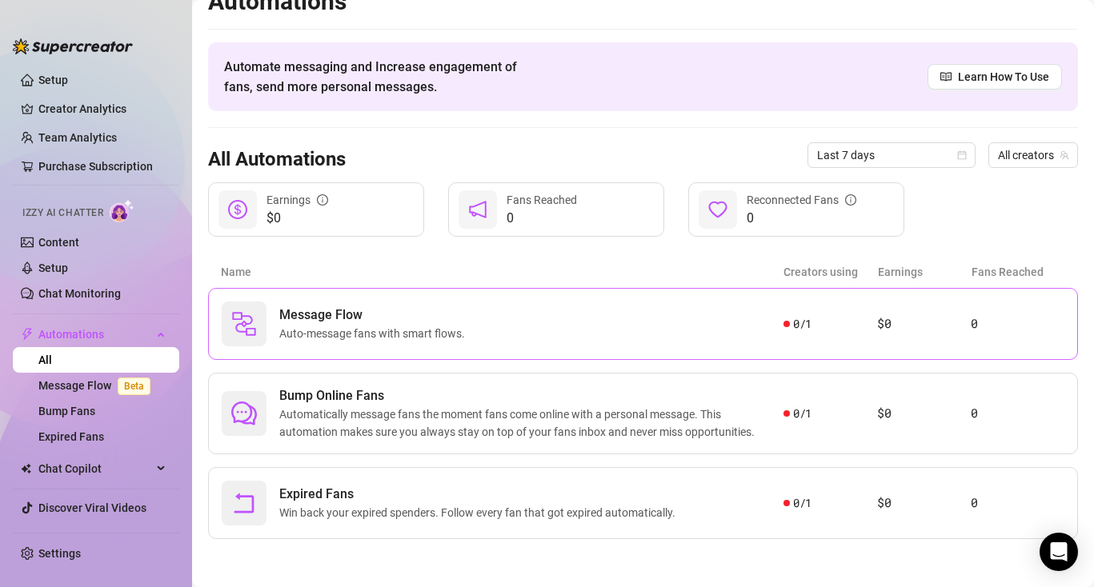
click at [399, 314] on span "Message Flow" at bounding box center [375, 315] width 192 height 19
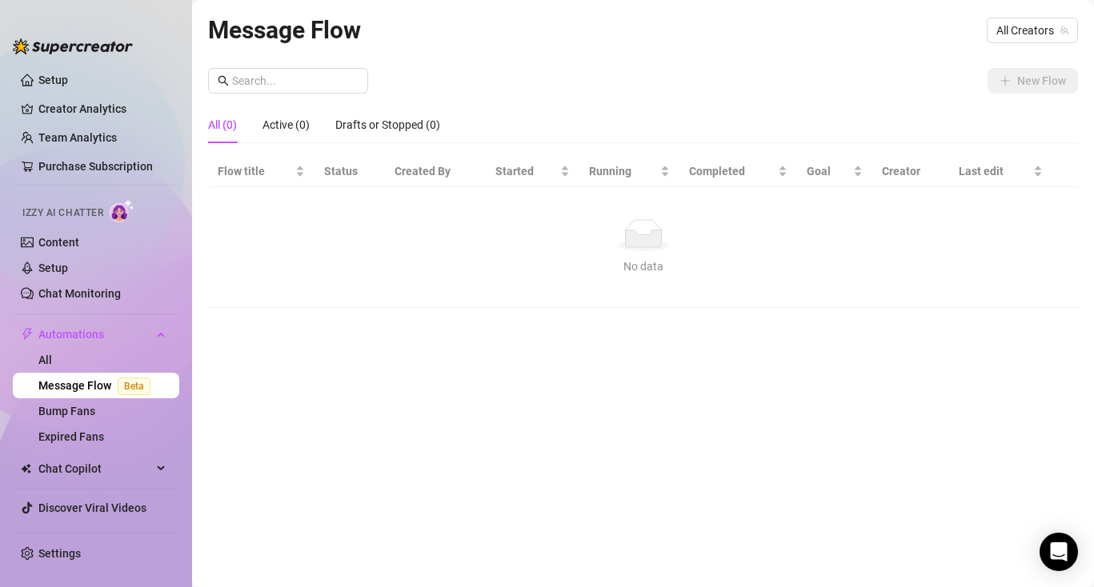
click at [70, 379] on link "Message Flow Beta" at bounding box center [97, 385] width 118 height 13
click at [52, 355] on link "All" at bounding box center [45, 360] width 14 height 13
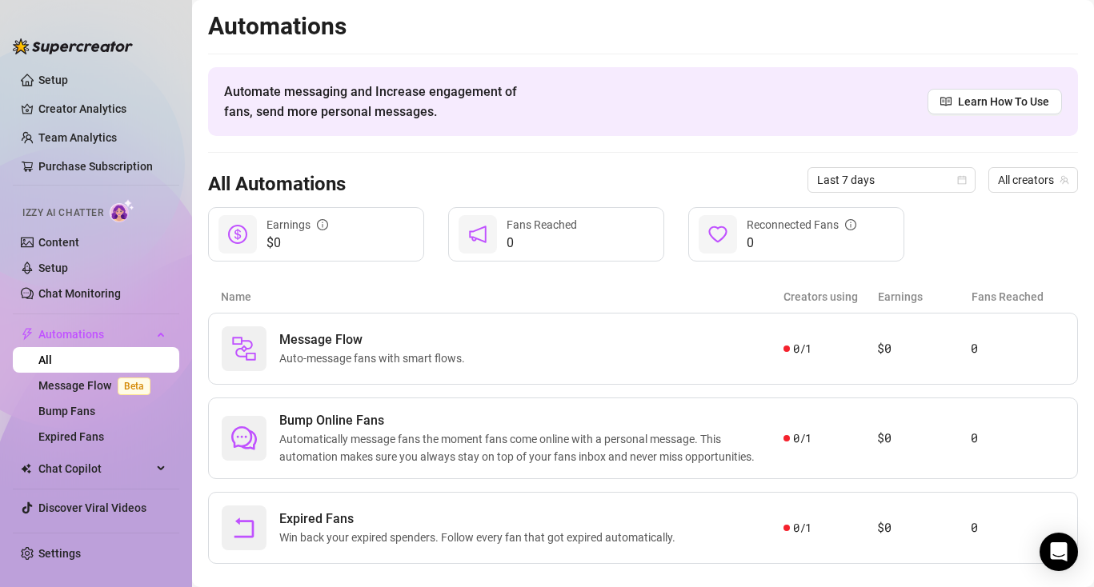
scroll to position [25, 0]
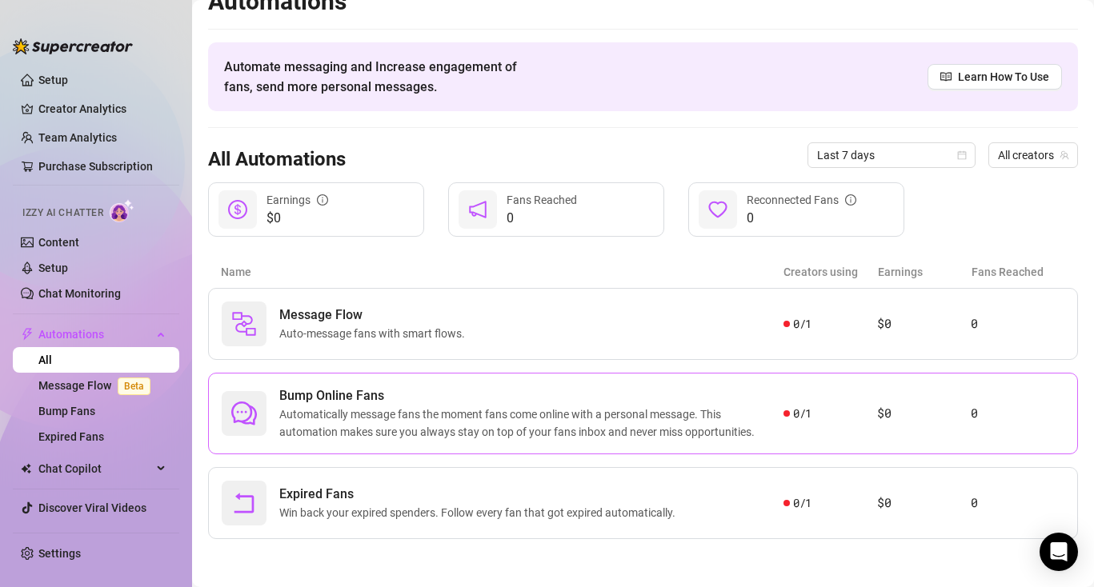
click at [360, 407] on span "Automatically message fans the moment fans come online with a personal message.…" at bounding box center [531, 423] width 504 height 35
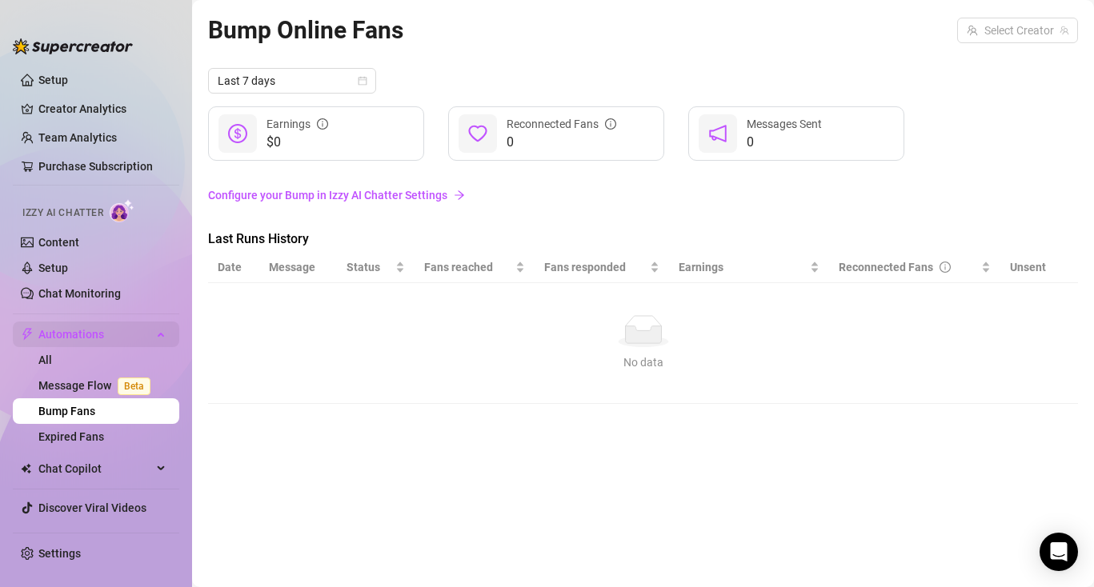
click at [79, 338] on span "Automations" at bounding box center [95, 335] width 114 height 26
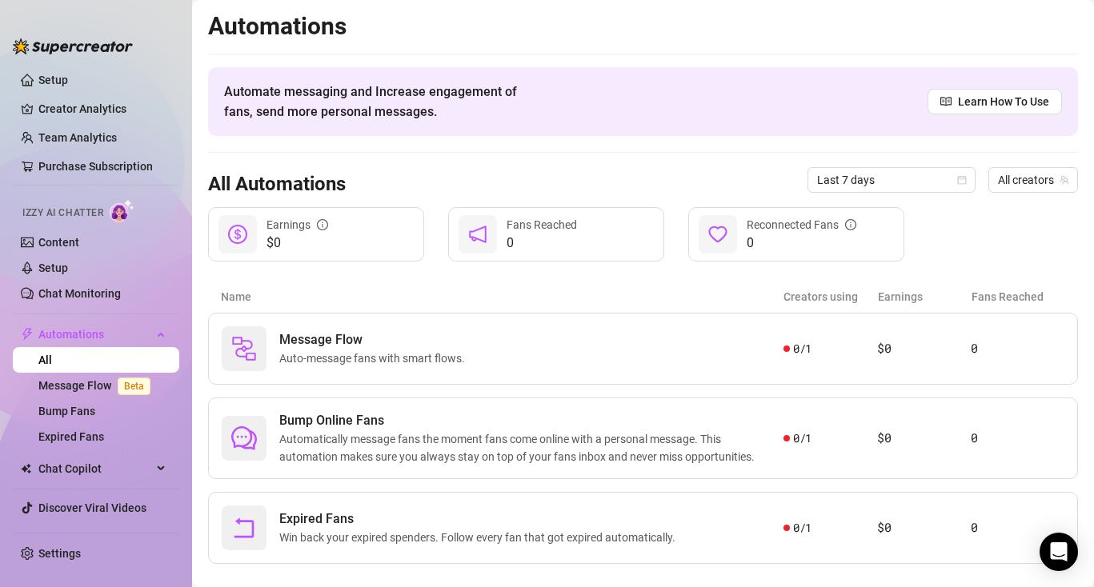
scroll to position [25, 0]
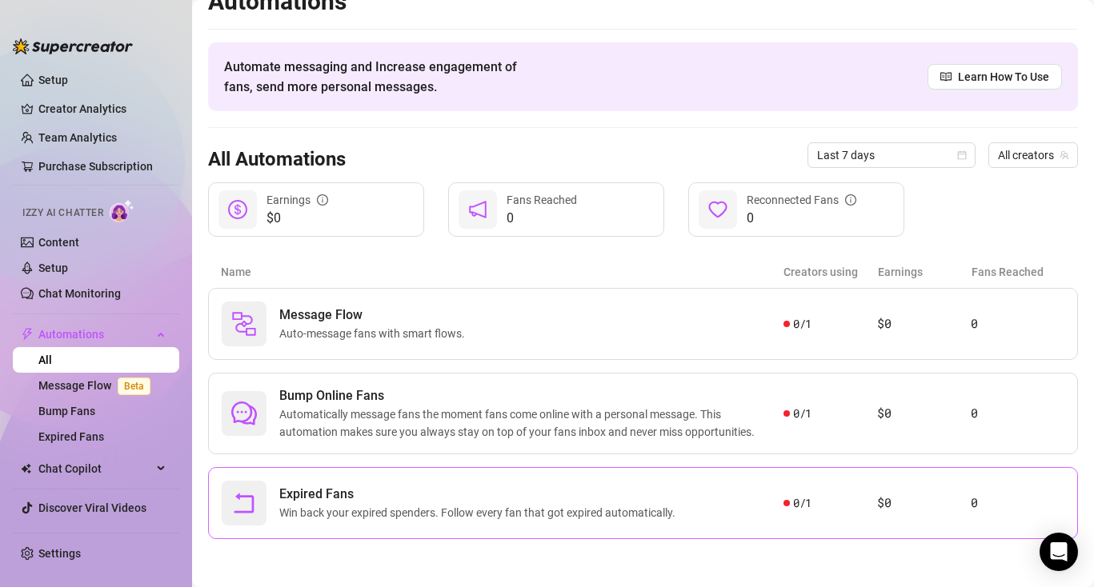
click at [368, 498] on span "Expired Fans" at bounding box center [480, 494] width 403 height 19
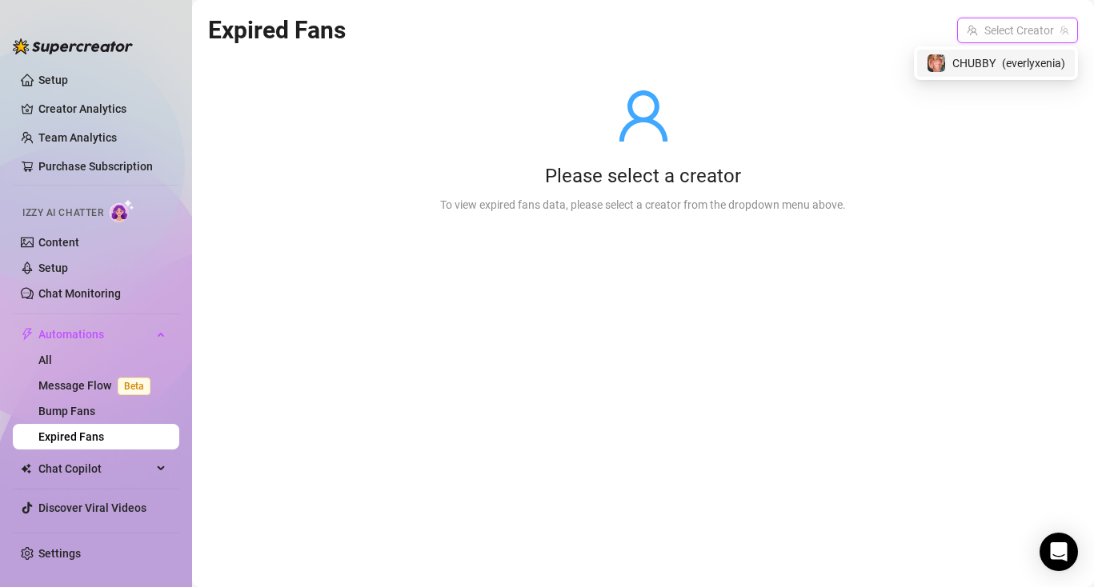
click at [1000, 29] on input "search" at bounding box center [1010, 30] width 87 height 24
click at [962, 60] on span "CHUBBY" at bounding box center [973, 63] width 43 height 18
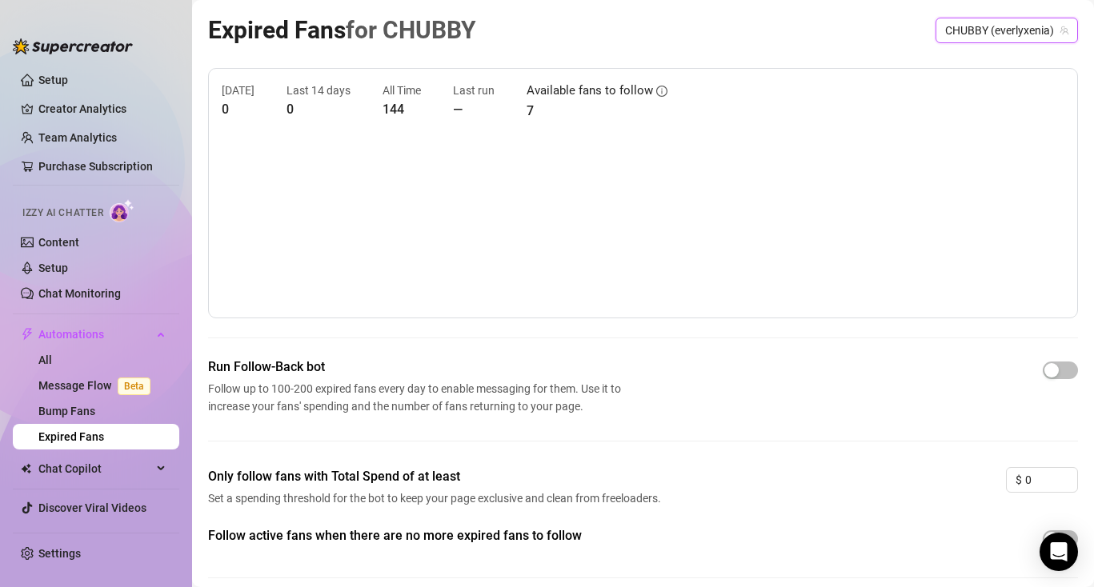
scroll to position [65, 0]
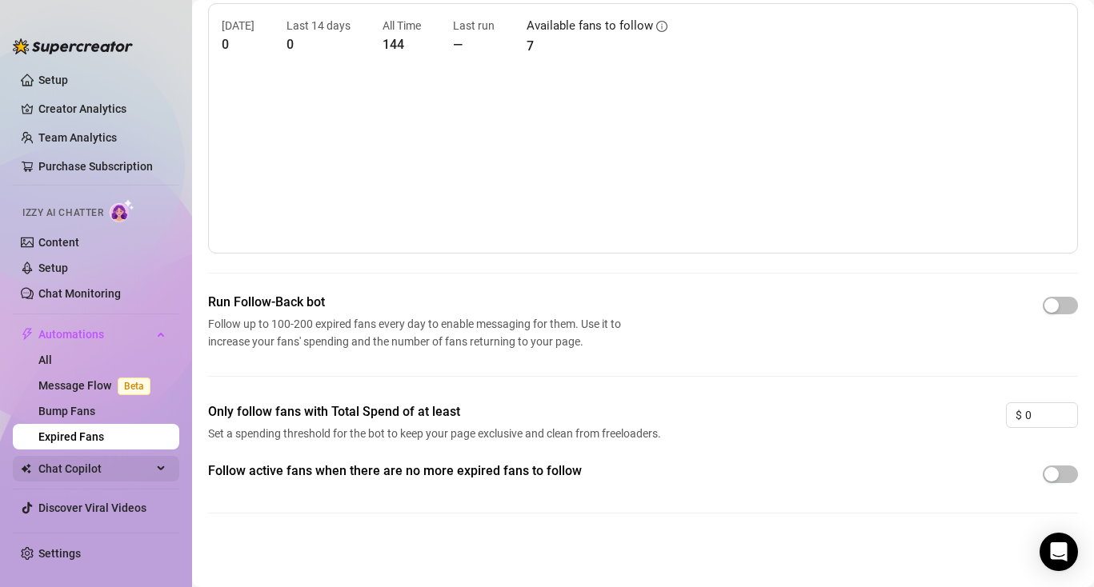
click at [118, 458] on span "Chat Copilot" at bounding box center [95, 469] width 114 height 26
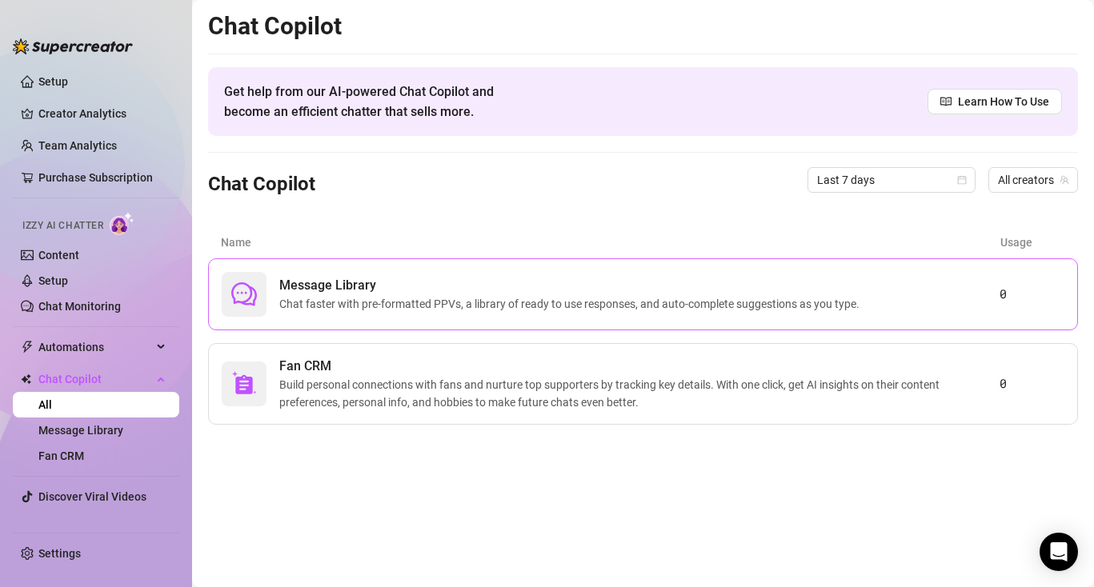
click at [527, 287] on span "Message Library" at bounding box center [572, 285] width 587 height 19
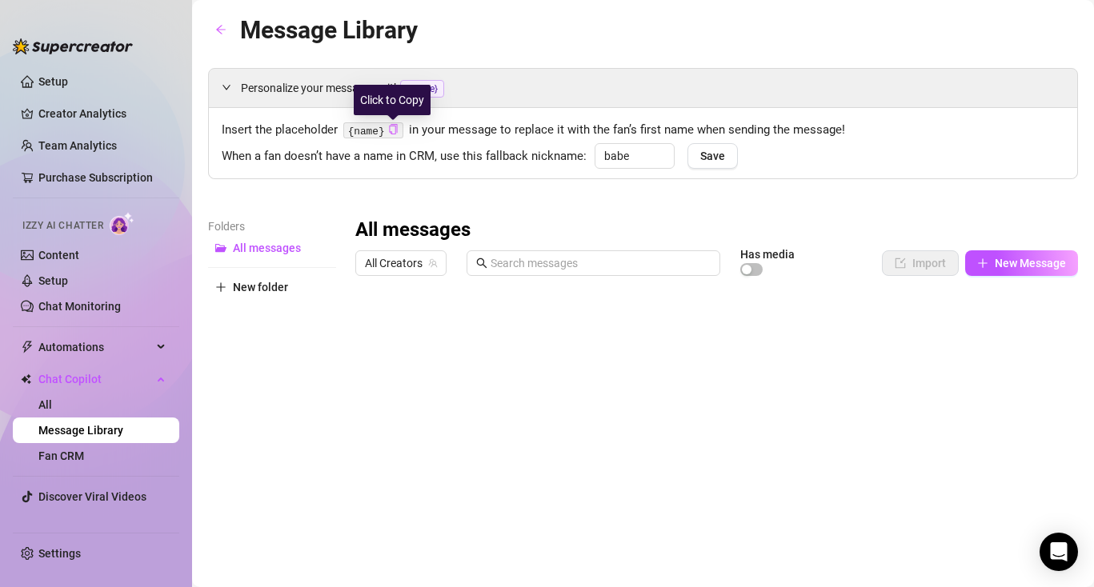
click at [395, 131] on icon "copy" at bounding box center [393, 129] width 10 height 10
click at [84, 450] on link "Fan CRM" at bounding box center [61, 456] width 46 height 13
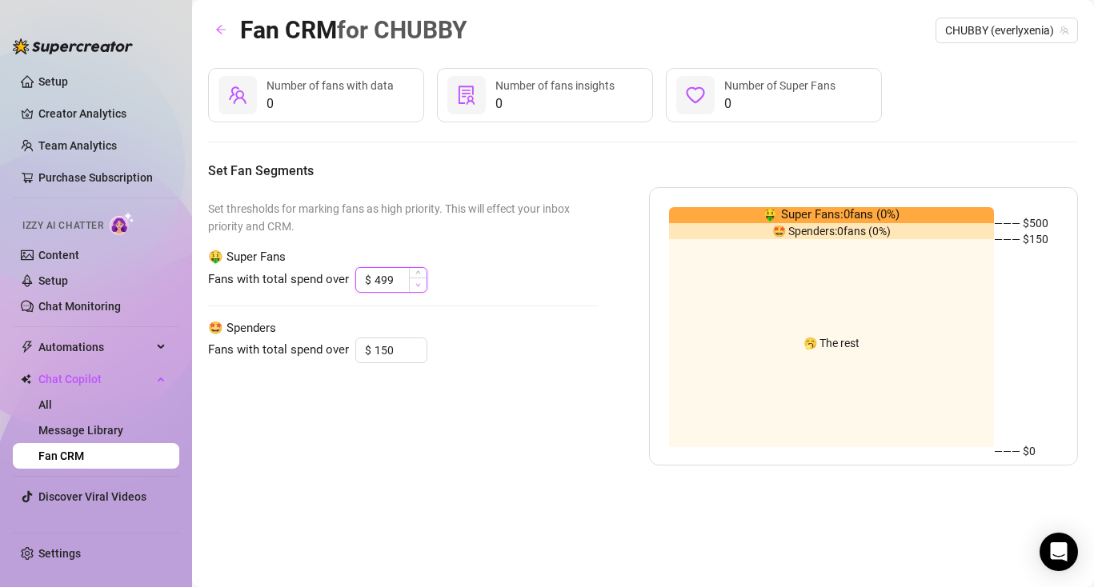
click at [422, 284] on span "Decrease Value" at bounding box center [418, 285] width 18 height 14
click at [422, 283] on span "Decrease Value" at bounding box center [418, 285] width 18 height 14
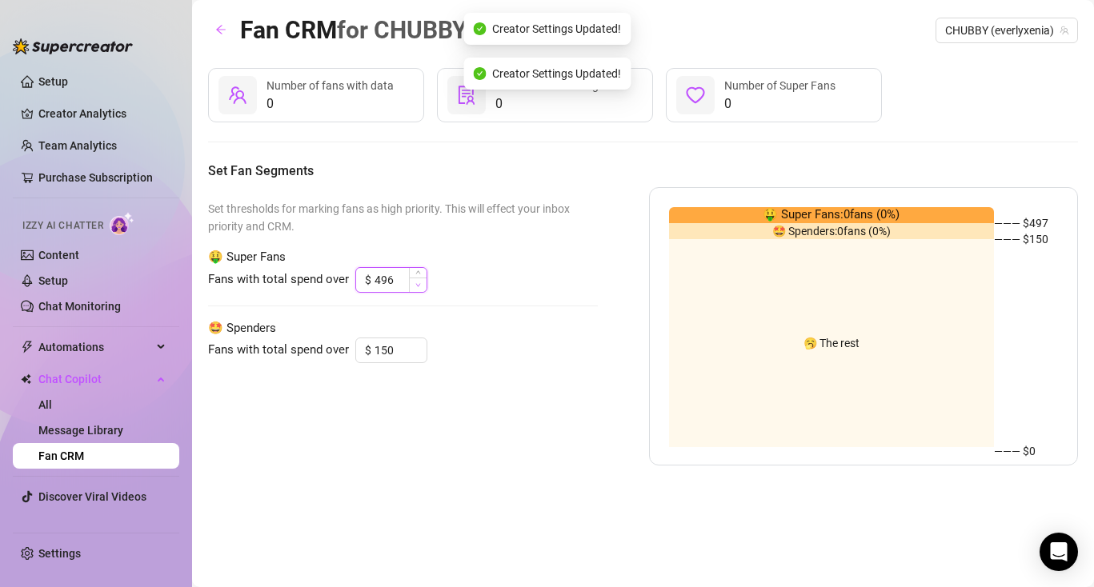
click at [422, 283] on span "Decrease Value" at bounding box center [418, 285] width 18 height 14
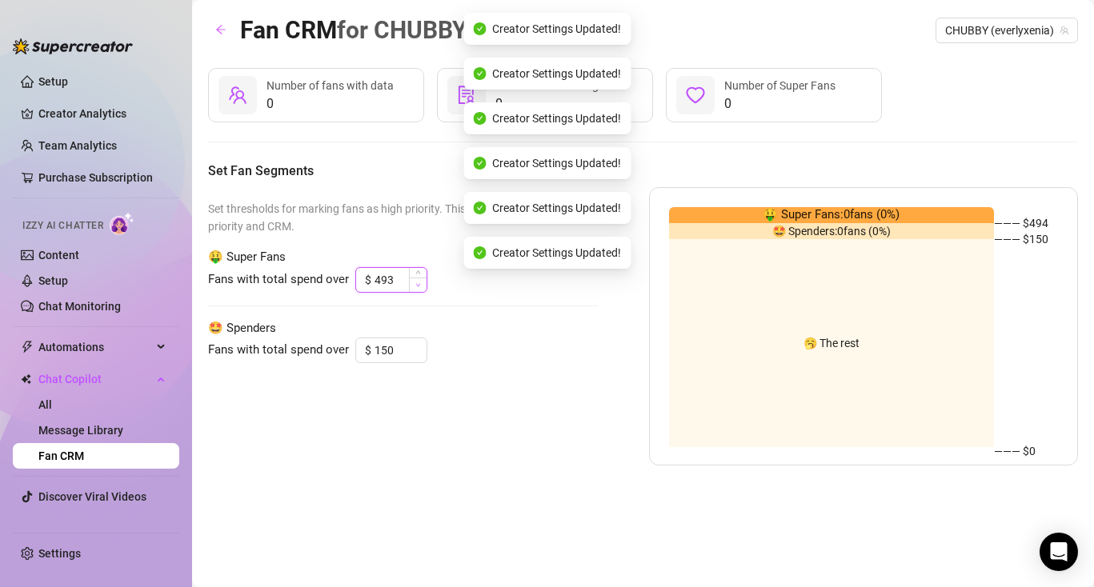
click at [422, 283] on span "Decrease Value" at bounding box center [418, 285] width 18 height 14
drag, startPoint x: 399, startPoint y: 278, endPoint x: 331, endPoint y: 276, distance: 67.2
click at [331, 276] on div "Fans with total spend over $ 493" at bounding box center [403, 280] width 390 height 26
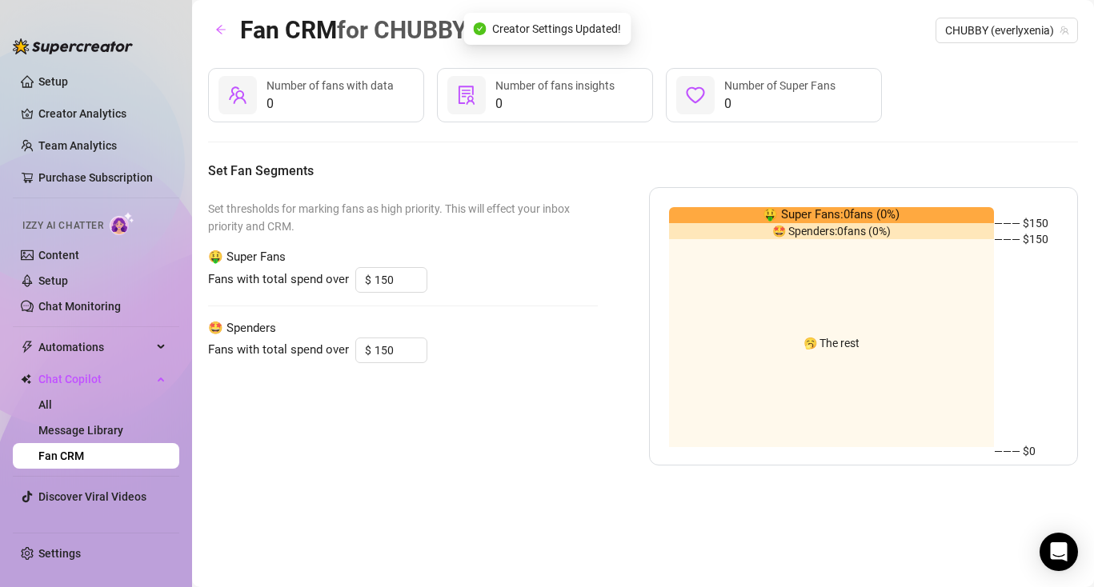
click at [391, 415] on div "Set thresholds for marking fans as high priority. This will effect your inbox p…" at bounding box center [403, 326] width 390 height 278
click at [387, 351] on input "150" at bounding box center [401, 350] width 52 height 24
click at [381, 351] on input "150" at bounding box center [401, 350] width 52 height 24
click at [446, 395] on div "Set thresholds for marking fans as high priority. This will effect your inbox p…" at bounding box center [403, 326] width 390 height 278
click at [414, 285] on span "Decrease Value" at bounding box center [418, 285] width 18 height 14
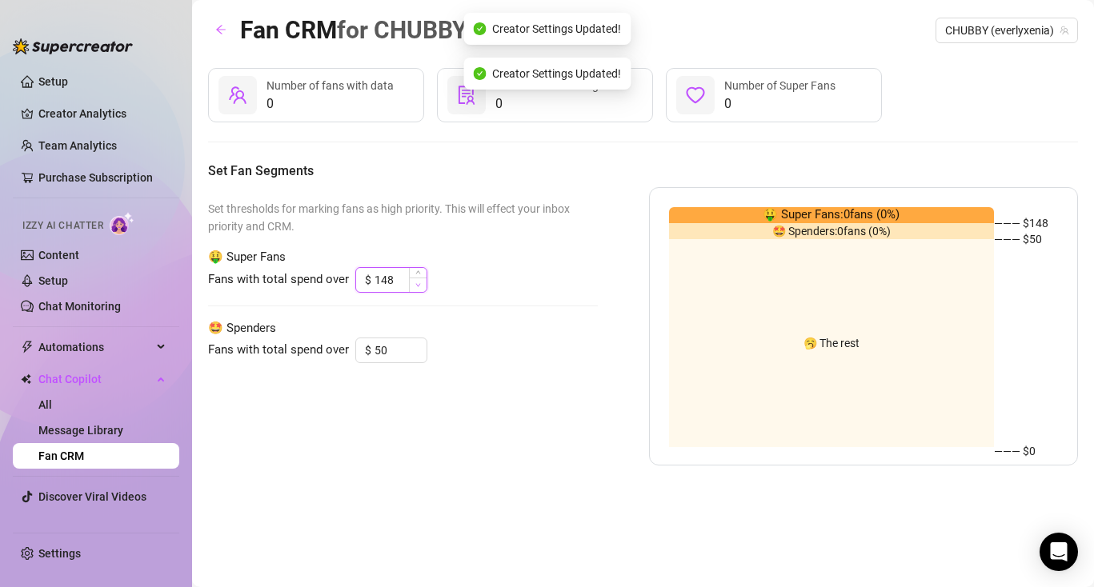
click at [414, 285] on span "Decrease Value" at bounding box center [418, 285] width 18 height 14
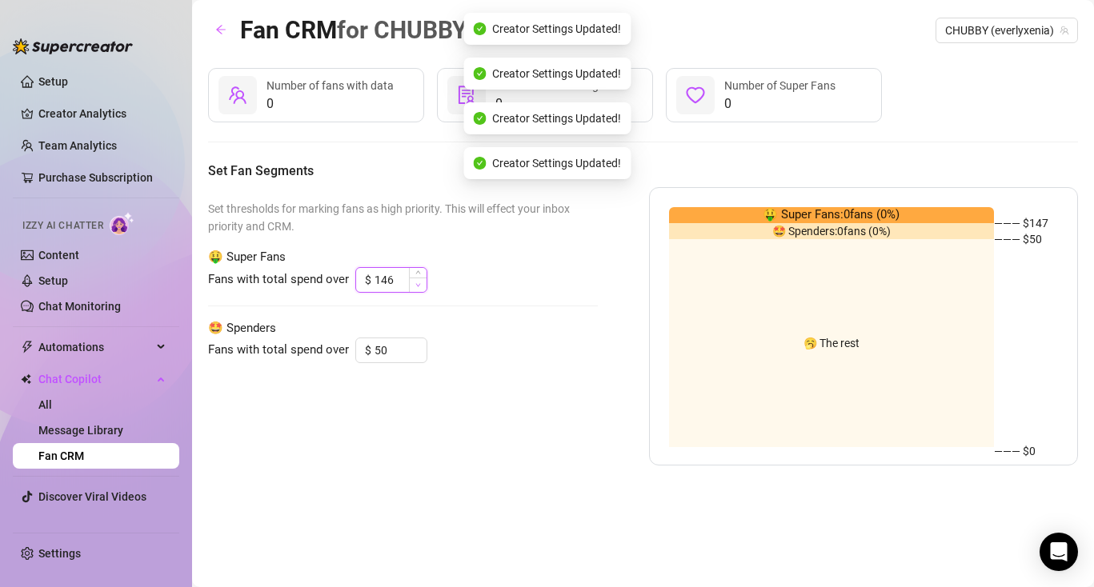
click at [414, 285] on span "Decrease Value" at bounding box center [418, 285] width 18 height 14
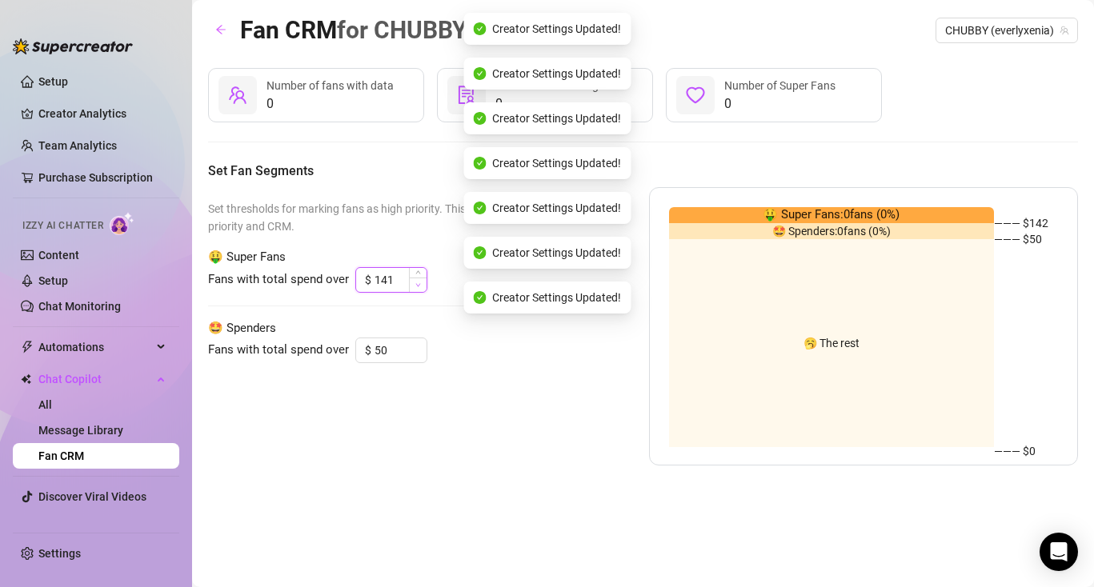
click at [414, 285] on span "Decrease Value" at bounding box center [418, 285] width 18 height 14
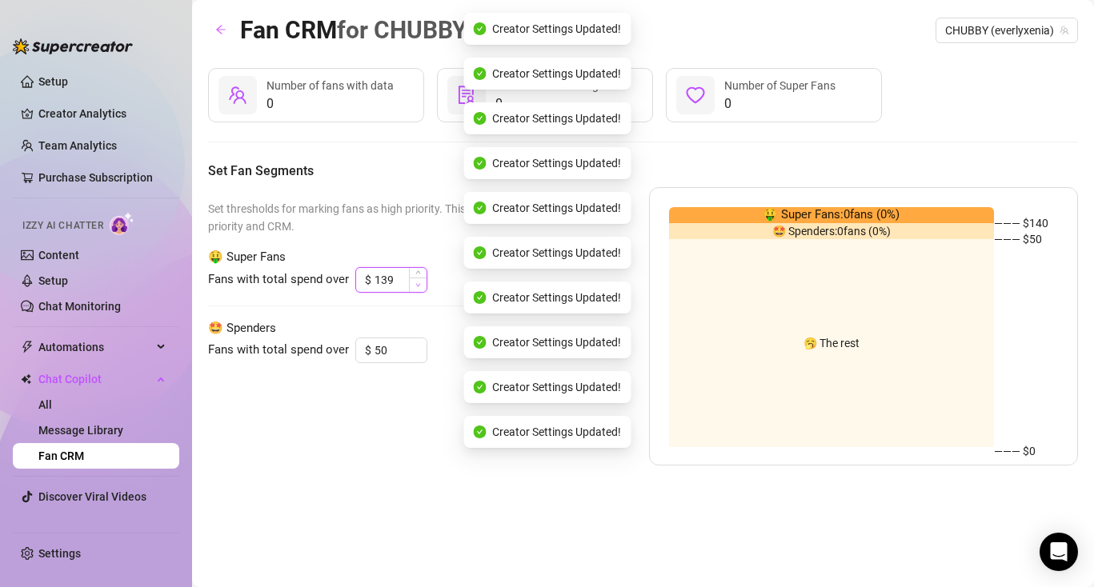
click at [414, 285] on span "Decrease Value" at bounding box center [418, 285] width 18 height 14
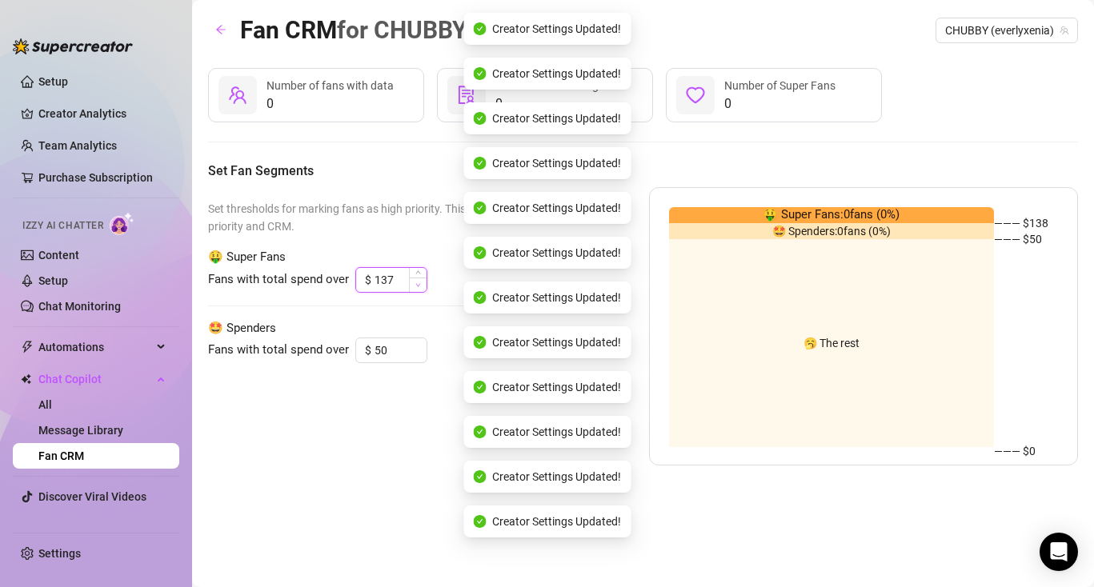
click at [414, 285] on span "Decrease Value" at bounding box center [418, 285] width 18 height 14
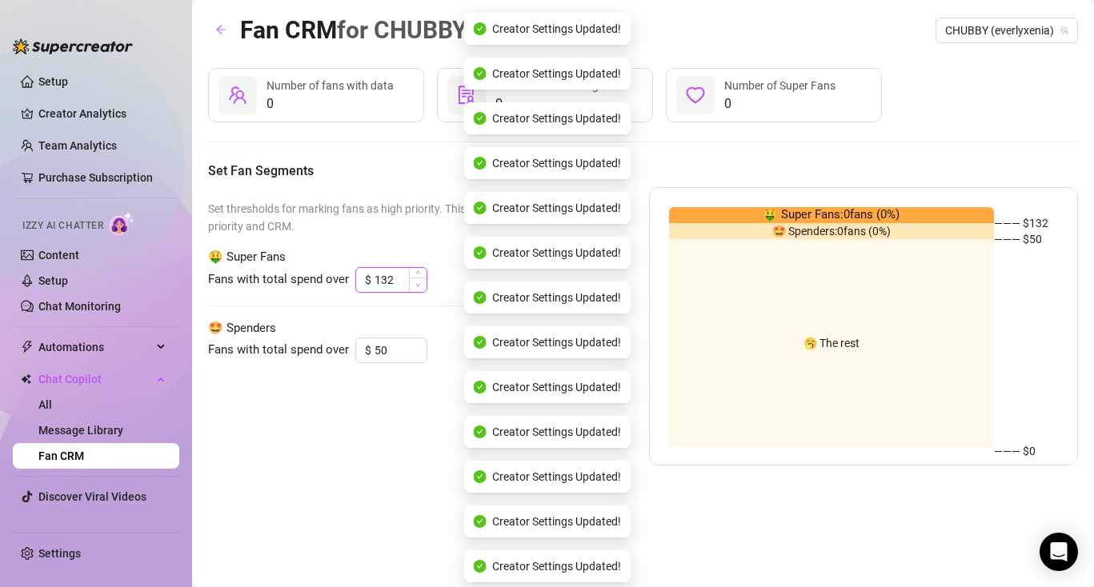
click at [414, 285] on span "Decrease Value" at bounding box center [418, 285] width 18 height 14
click at [415, 286] on icon "down" at bounding box center [418, 285] width 6 height 6
click at [415, 287] on span "Decrease Value" at bounding box center [418, 285] width 18 height 14
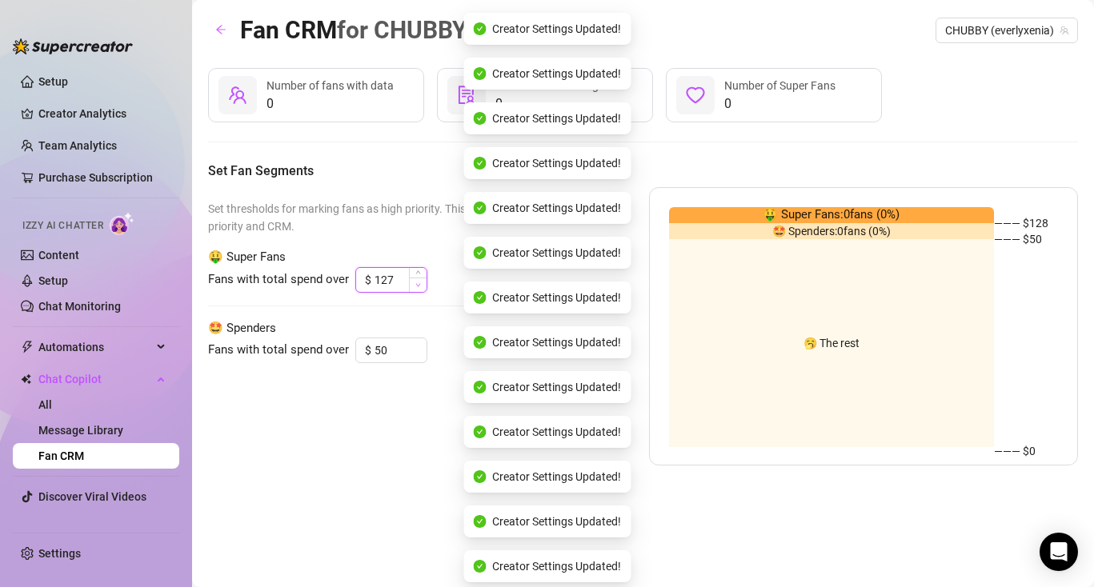
click at [415, 287] on span "Decrease Value" at bounding box center [418, 285] width 18 height 14
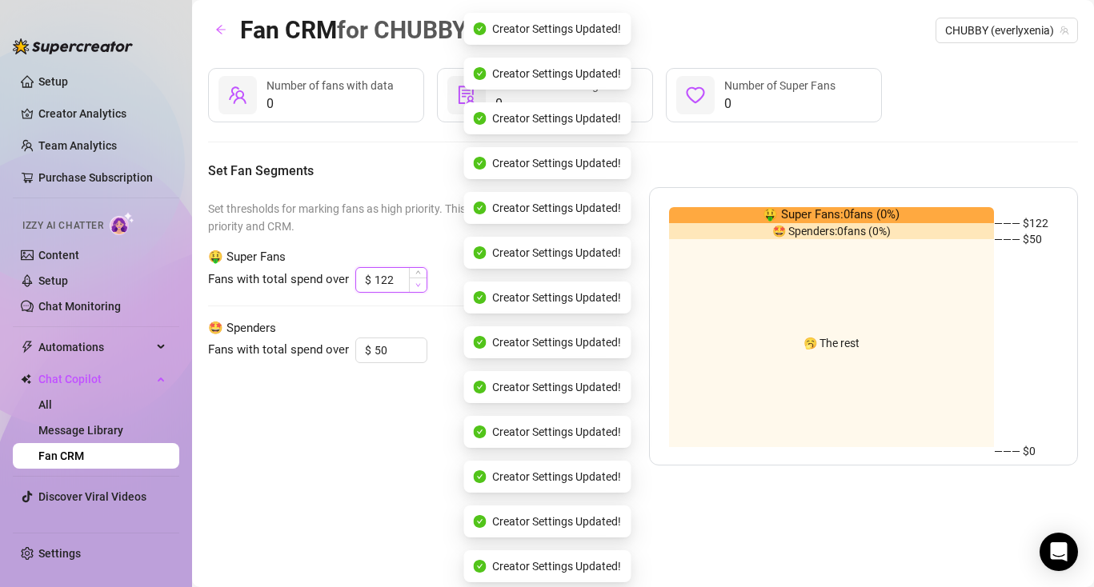
click at [415, 287] on span "Decrease Value" at bounding box center [418, 285] width 18 height 14
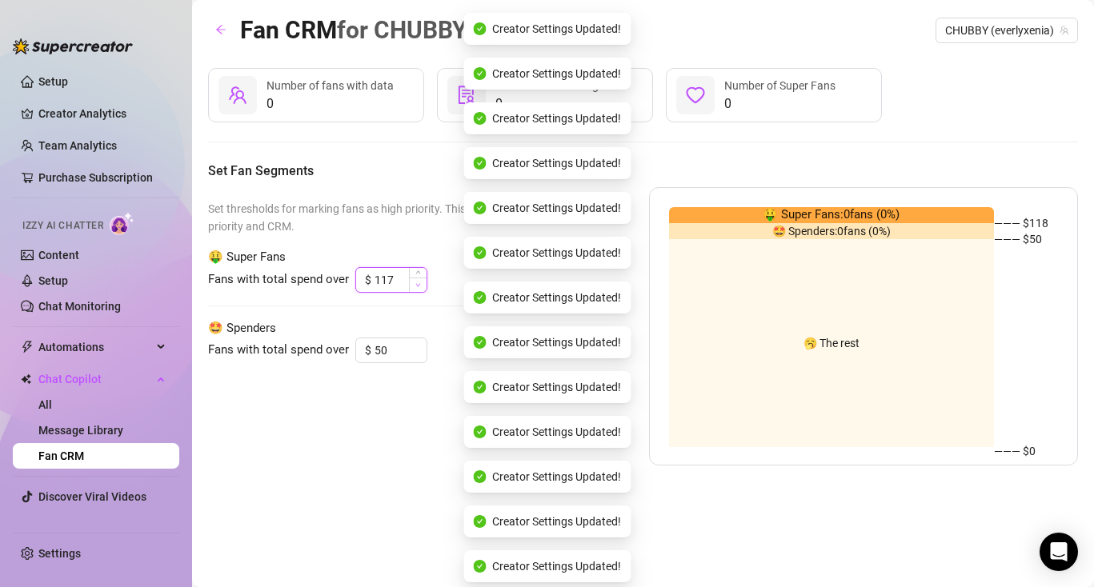
click at [415, 287] on span "Decrease Value" at bounding box center [418, 285] width 18 height 14
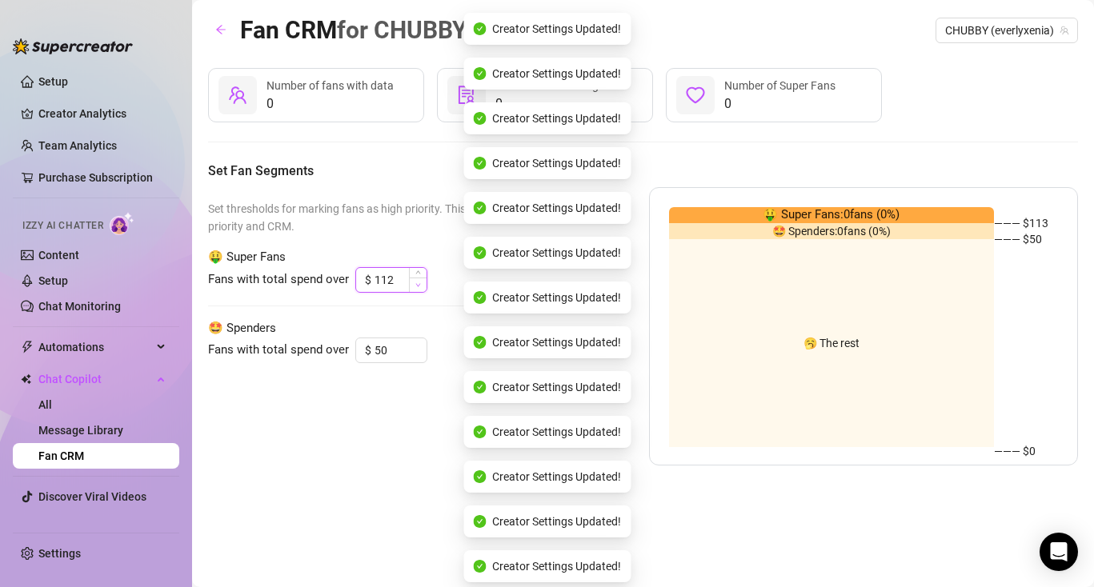
click at [415, 287] on span "Decrease Value" at bounding box center [418, 285] width 18 height 14
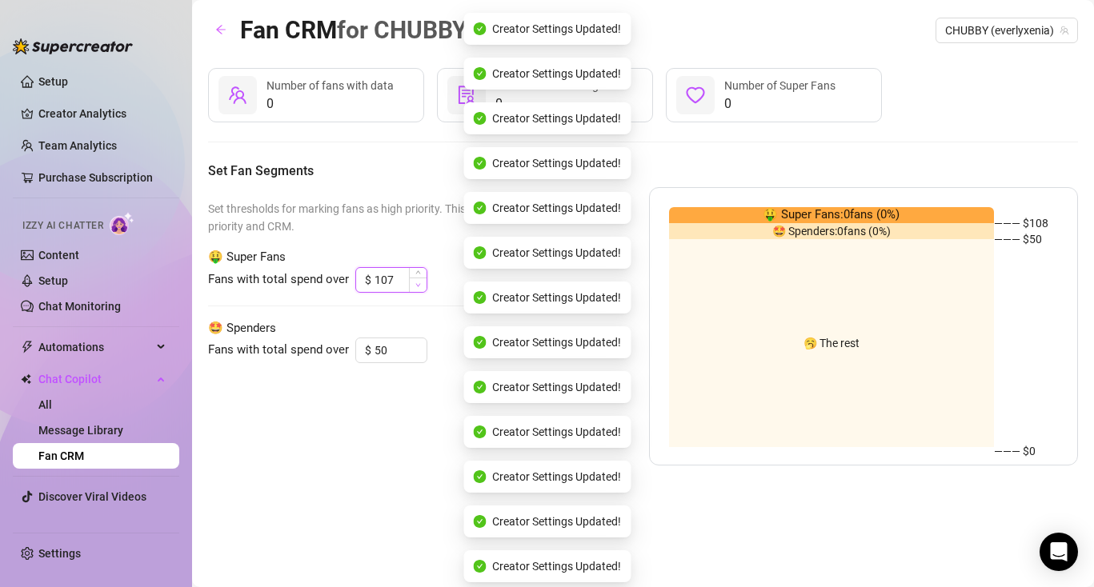
click at [415, 287] on span "Decrease Value" at bounding box center [418, 285] width 18 height 14
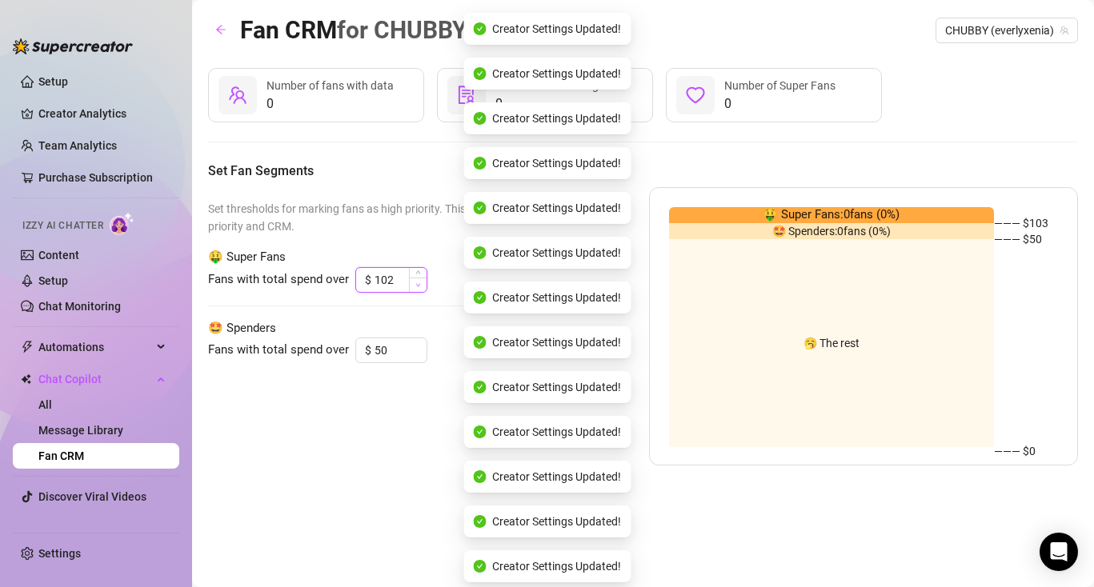
click at [415, 287] on span "Decrease Value" at bounding box center [418, 285] width 18 height 14
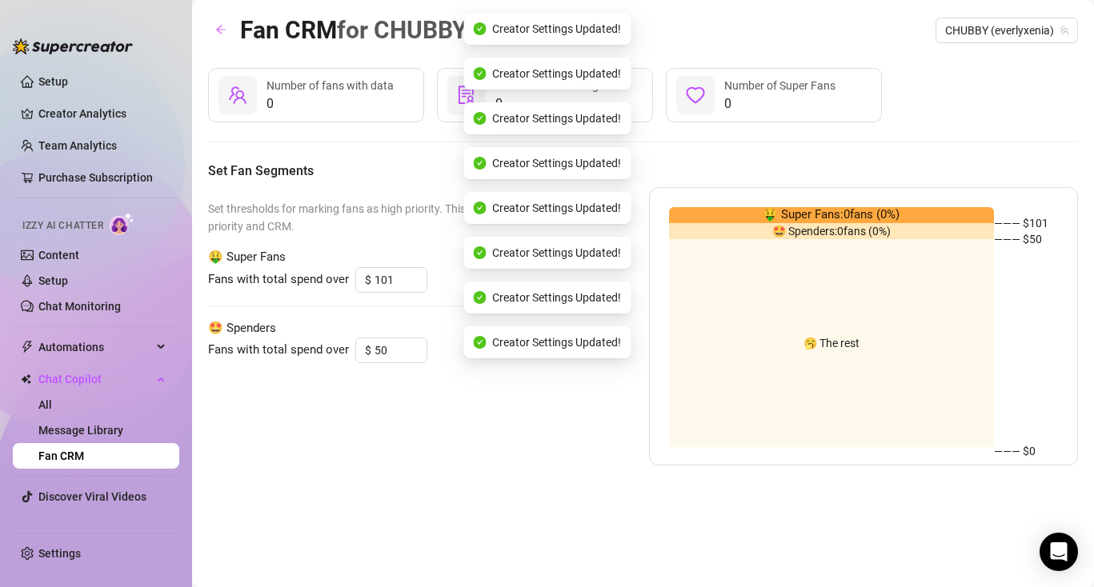
click at [398, 233] on span "Set thresholds for marking fans as high priority. This will effect your inbox p…" at bounding box center [403, 217] width 390 height 35
click at [502, 416] on div "Set thresholds for marking fans as high priority. This will effect your inbox p…" at bounding box center [403, 326] width 390 height 278
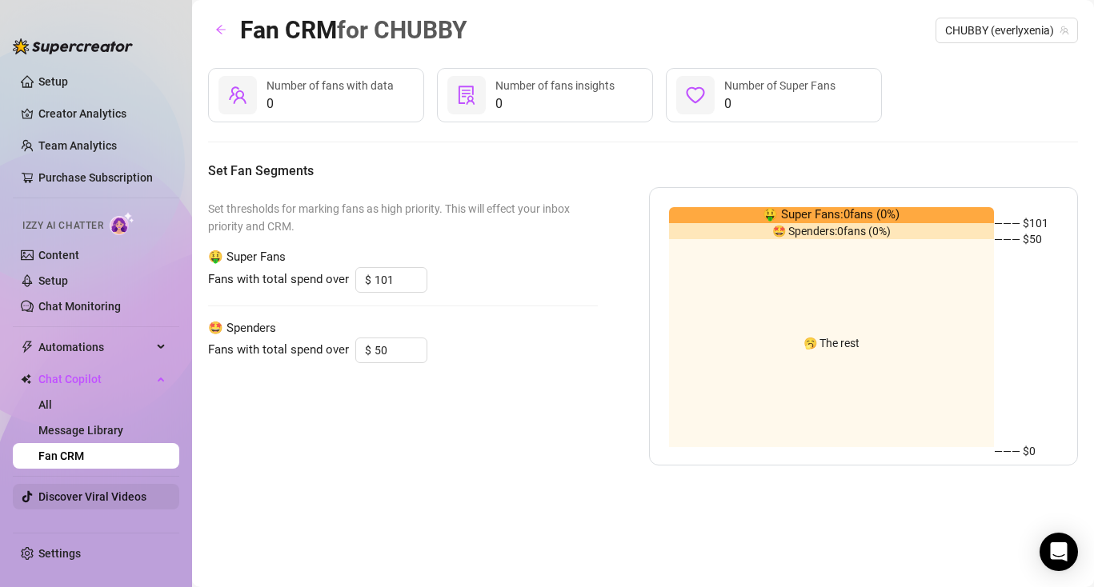
click at [97, 503] on link "Discover Viral Videos" at bounding box center [92, 497] width 108 height 13
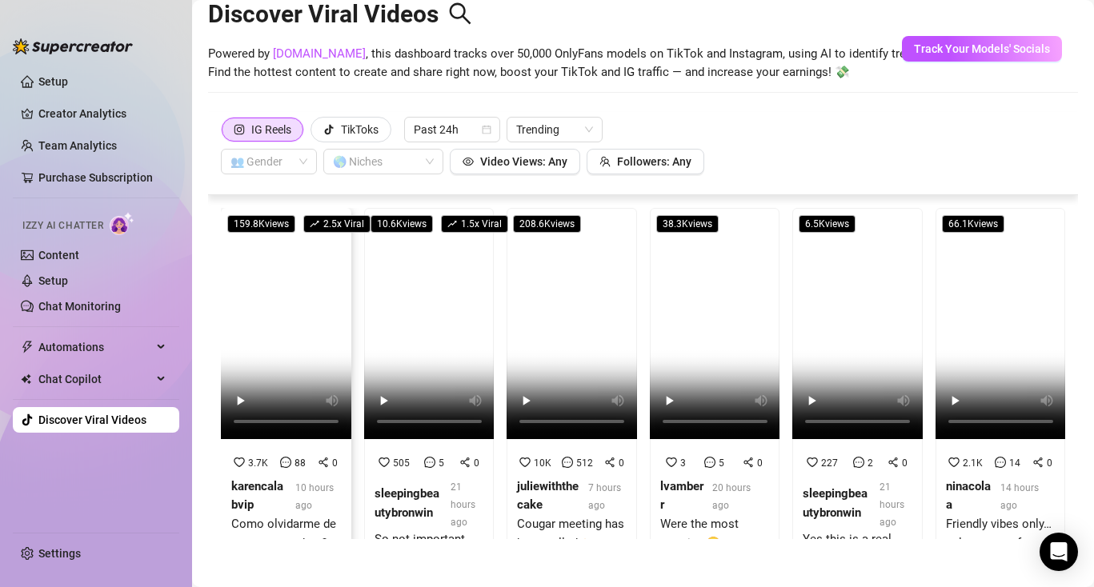
click at [286, 342] on video at bounding box center [286, 323] width 130 height 231
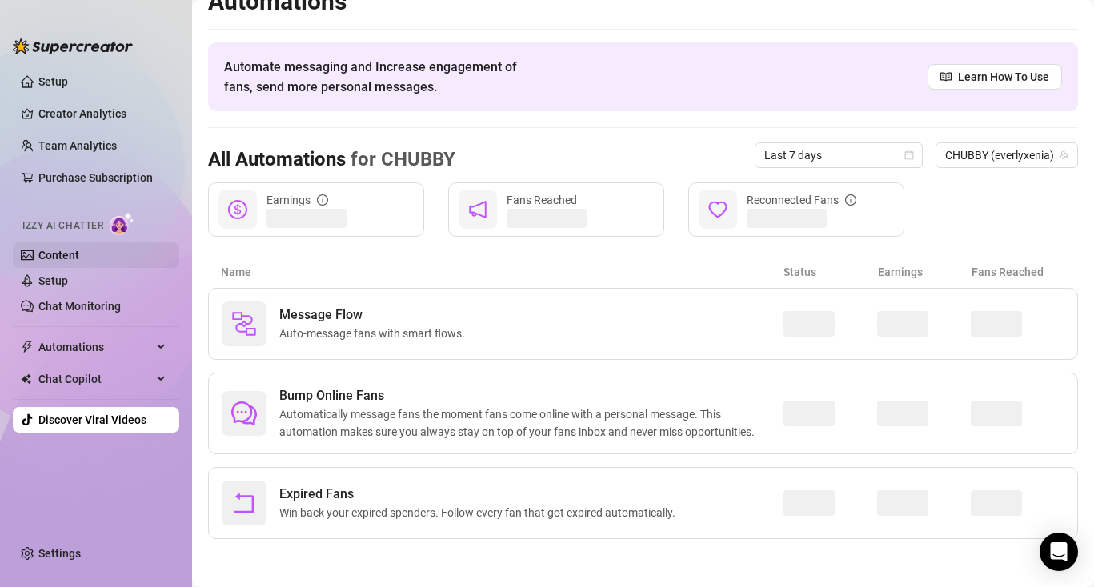
scroll to position [25, 0]
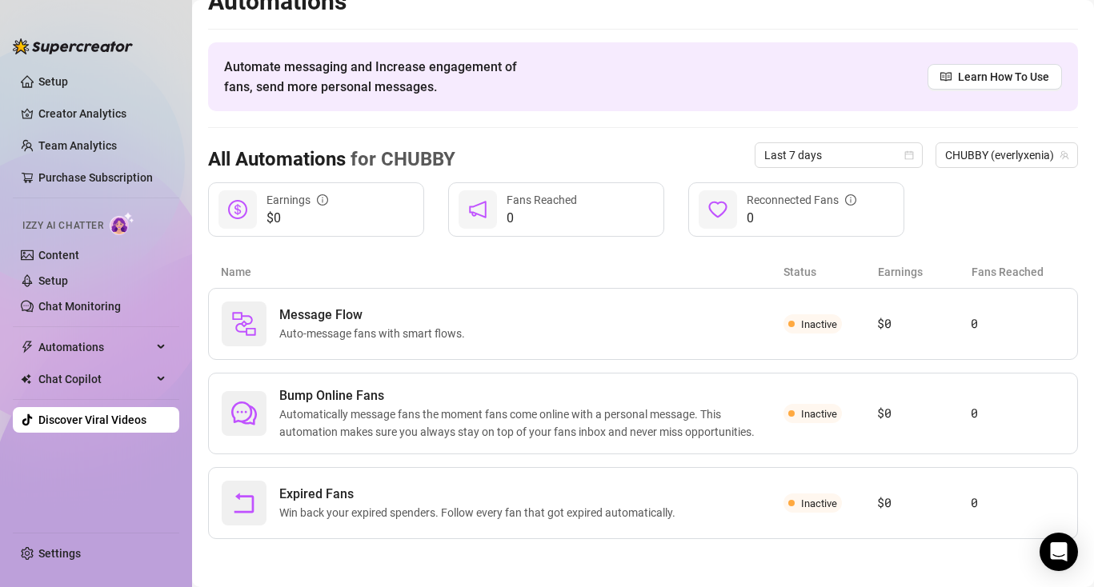
click at [116, 222] on img at bounding box center [122, 223] width 25 height 23
click at [83, 304] on link "Chat Monitoring" at bounding box center [79, 306] width 82 height 13
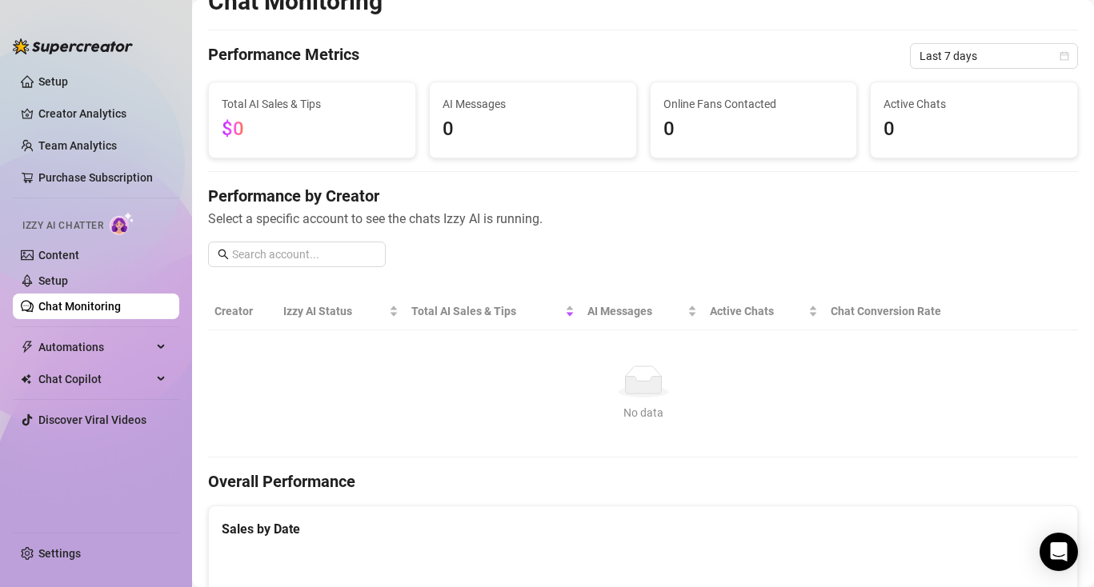
scroll to position [35, 0]
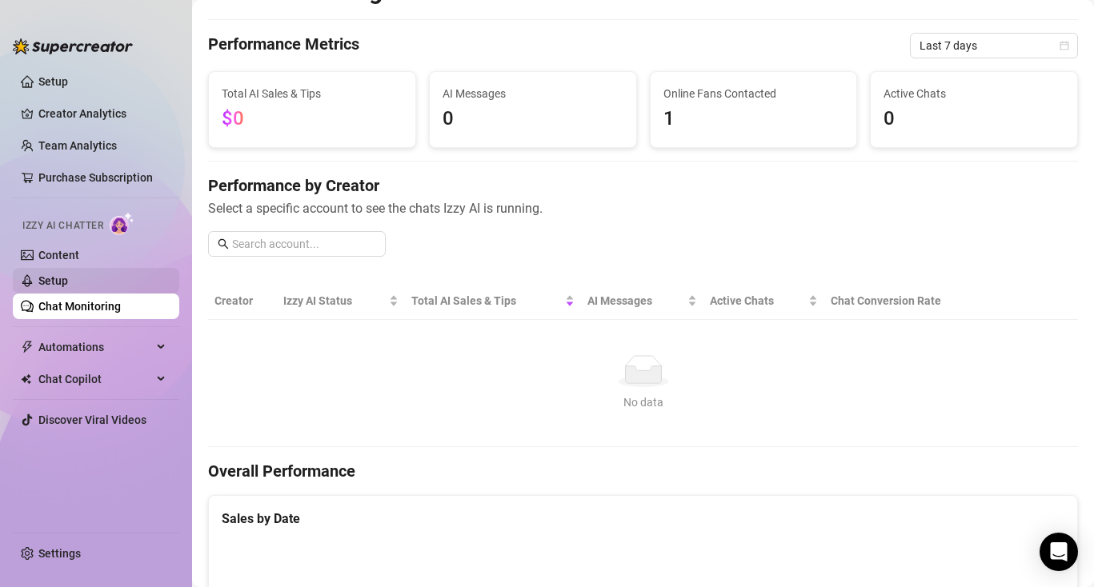
click at [68, 282] on link "Setup" at bounding box center [53, 280] width 30 height 13
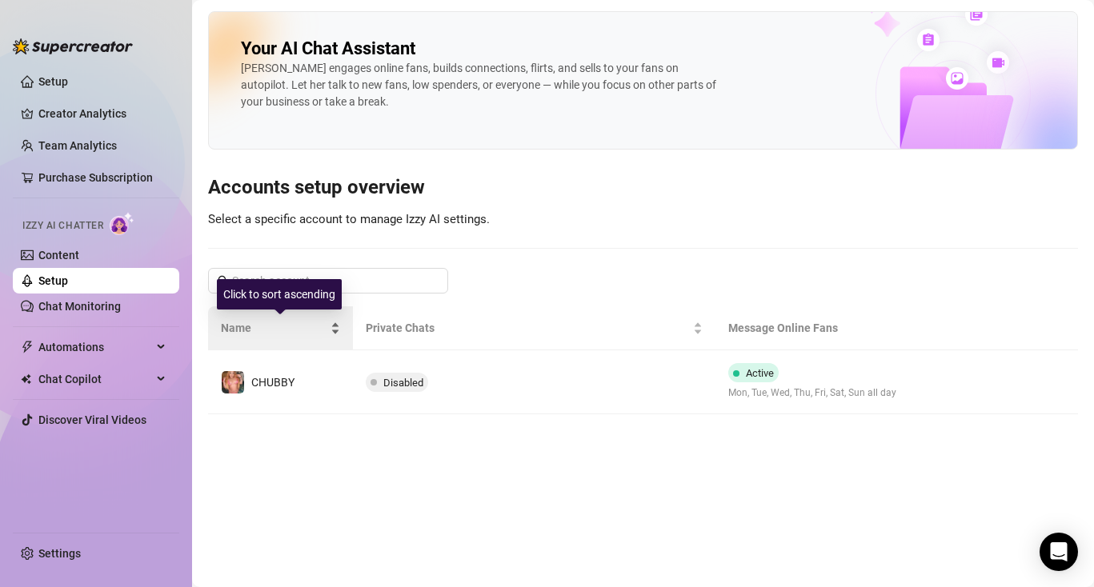
click at [334, 330] on div "Name" at bounding box center [280, 328] width 119 height 18
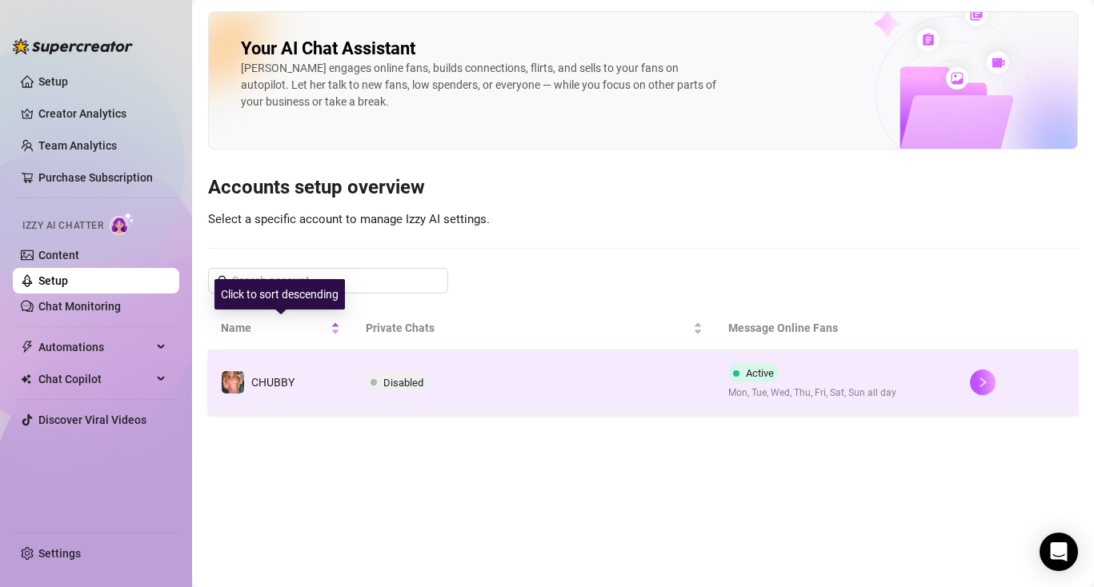
click at [400, 396] on td "Disabled" at bounding box center [534, 383] width 363 height 64
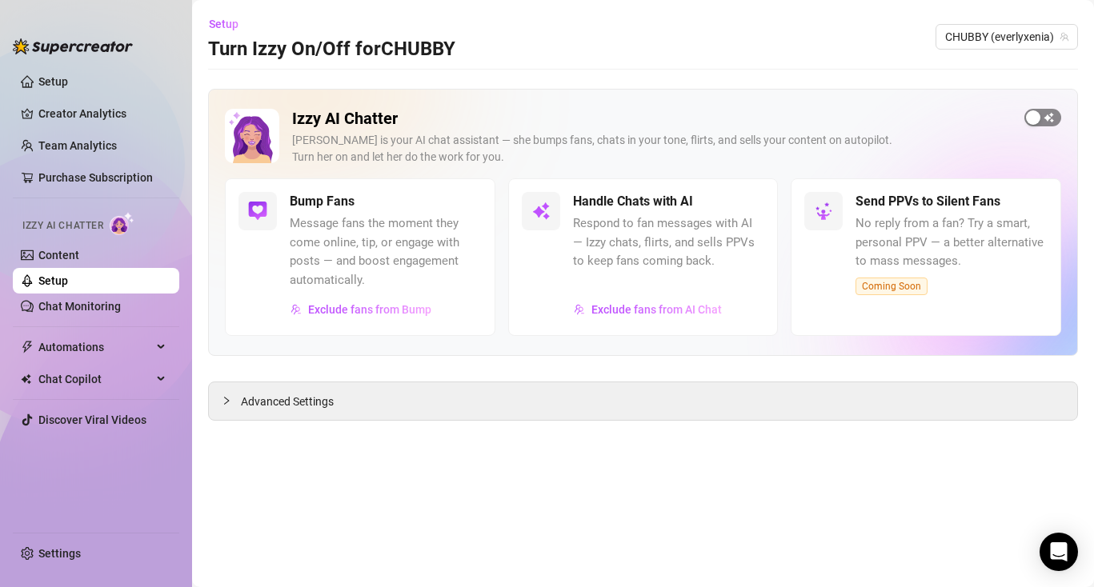
click at [1045, 111] on span "button" at bounding box center [1042, 118] width 37 height 18
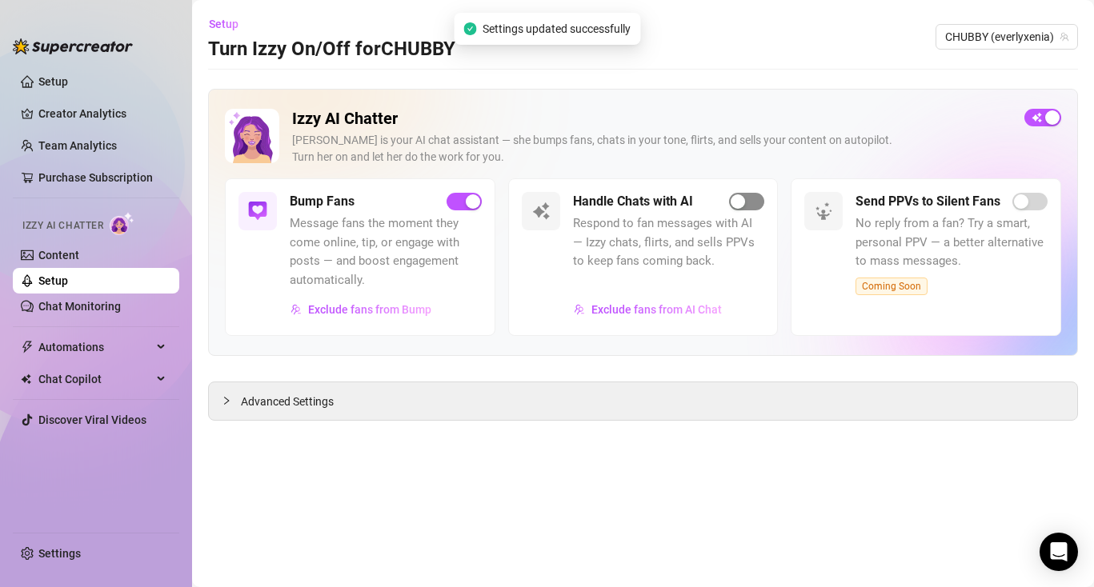
click at [754, 205] on span "button" at bounding box center [746, 202] width 35 height 18
click at [751, 208] on span "button" at bounding box center [746, 202] width 35 height 18
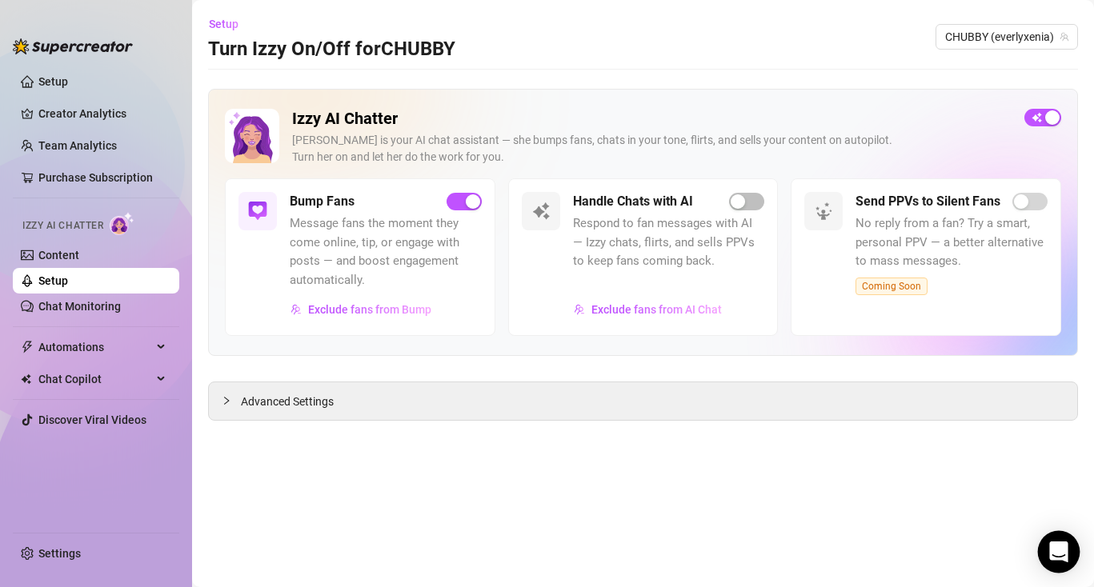
click at [1050, 552] on icon "Open Intercom Messenger" at bounding box center [1058, 552] width 21 height 21
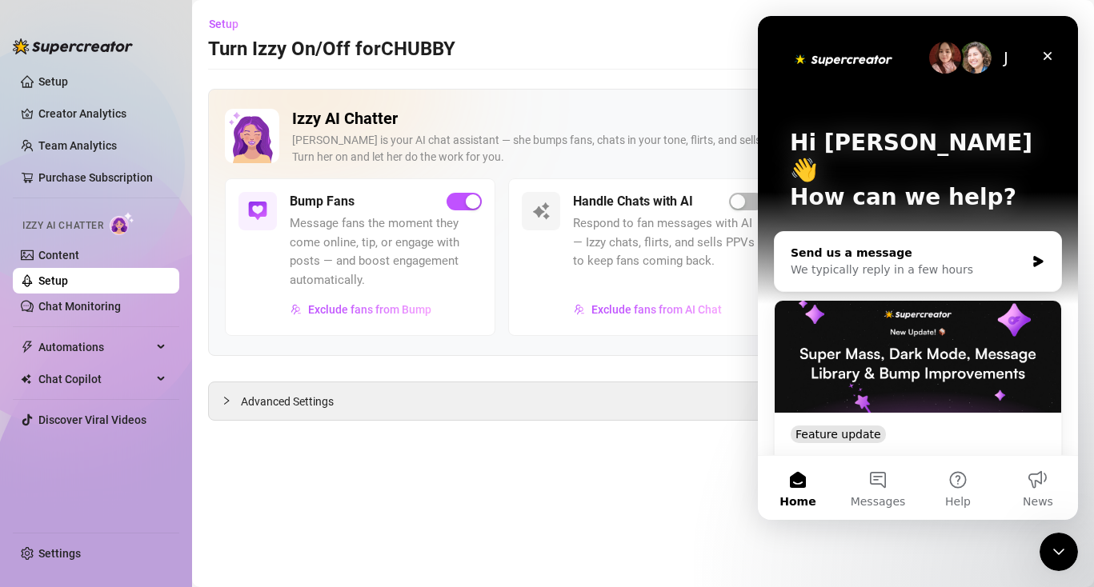
click at [934, 245] on div "Send us a message" at bounding box center [908, 253] width 234 height 17
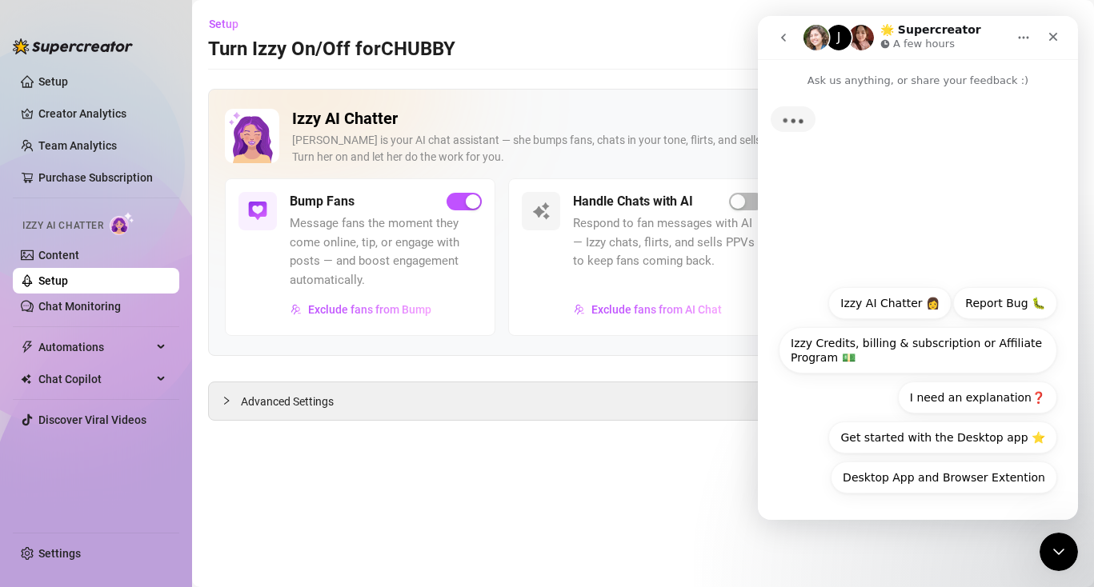
click at [900, 304] on button "Izzy AI Chatter 👩" at bounding box center [889, 303] width 123 height 32
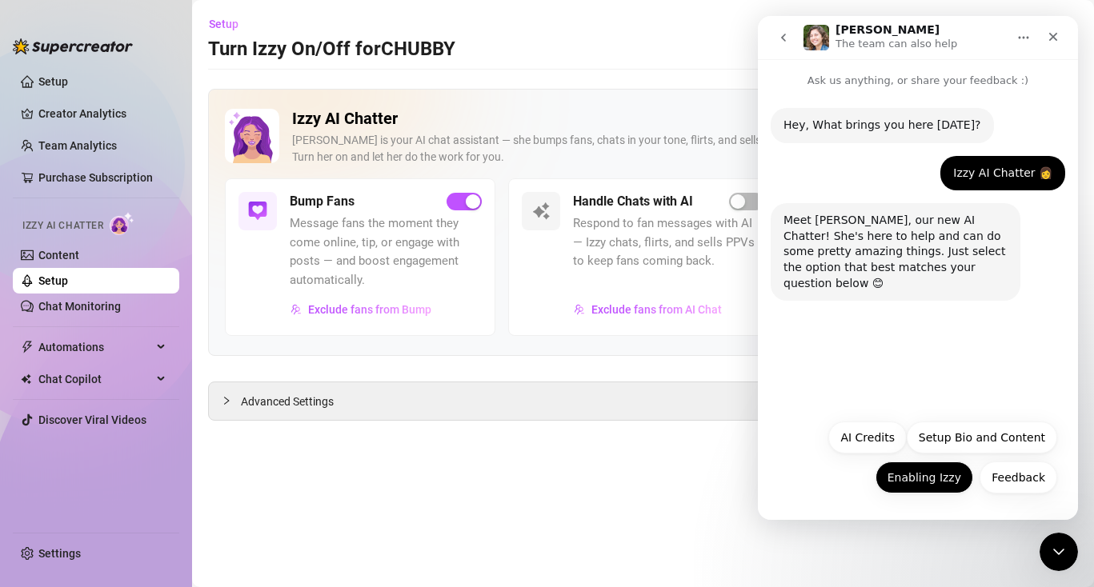
click at [920, 482] on button "Enabling Izzy" at bounding box center [924, 478] width 98 height 32
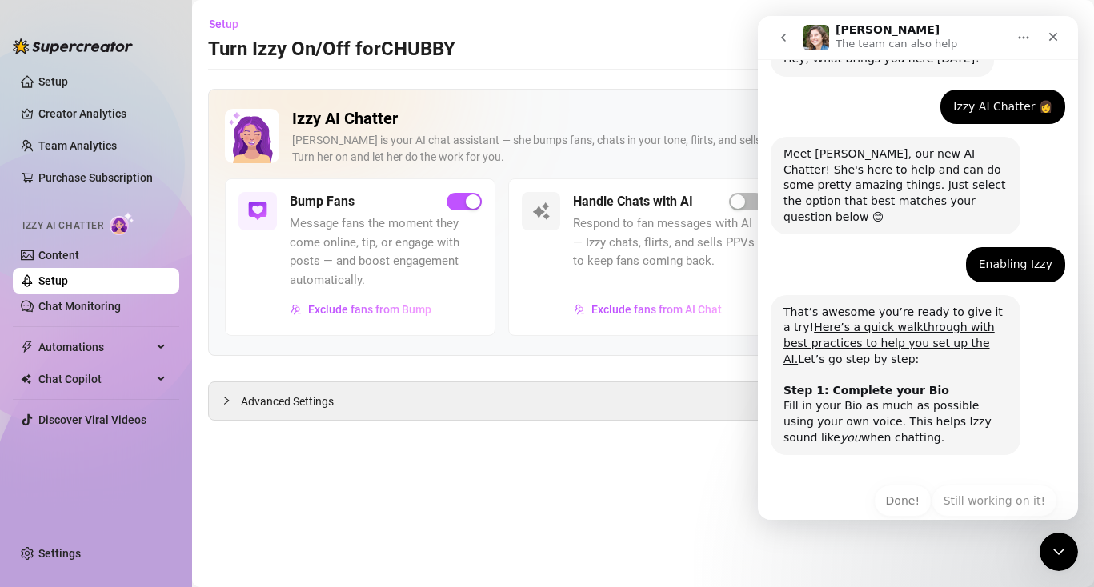
scroll to position [75, 0]
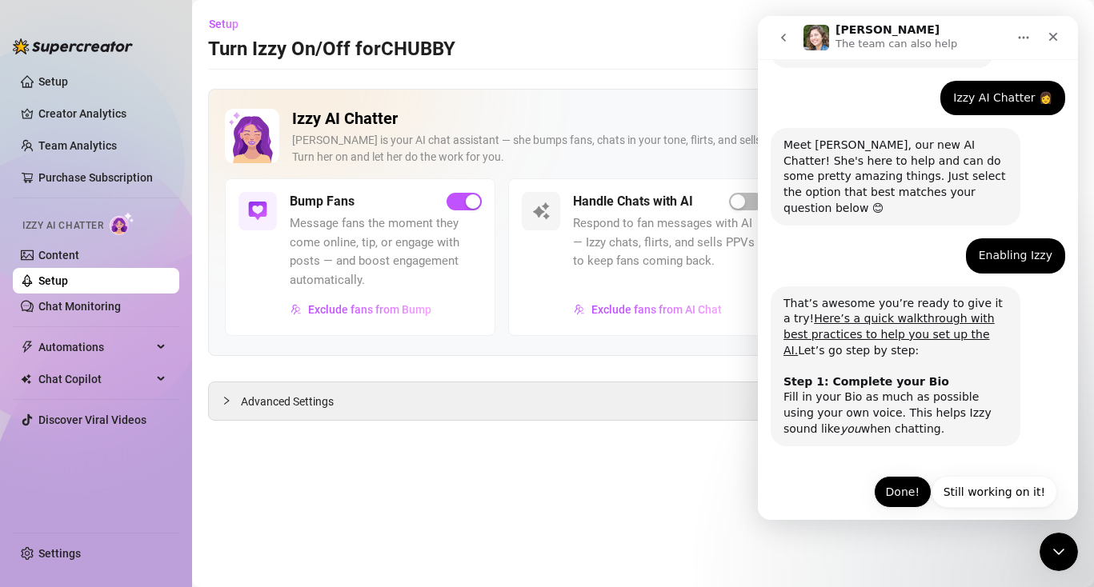
click at [915, 476] on button "Done!" at bounding box center [903, 492] width 58 height 32
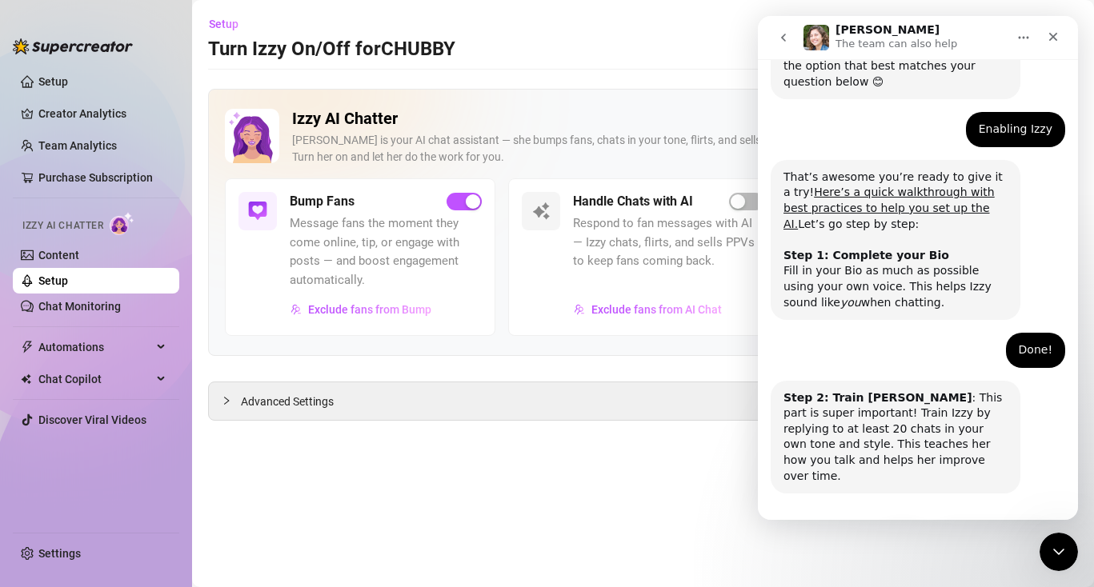
scroll to position [234, 0]
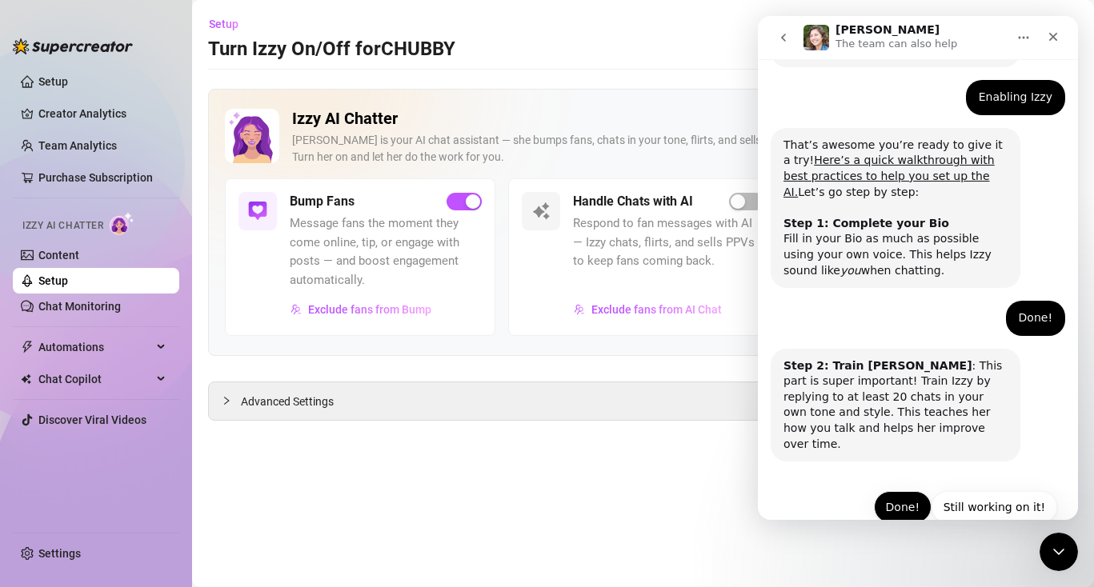
click at [918, 491] on button "Done!" at bounding box center [903, 507] width 58 height 32
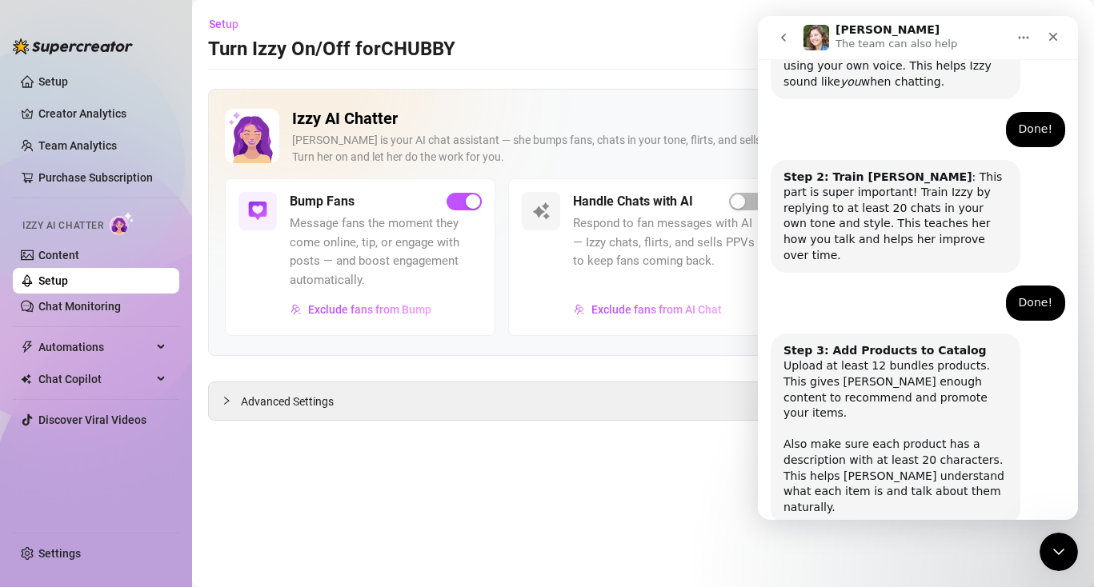
scroll to position [455, 0]
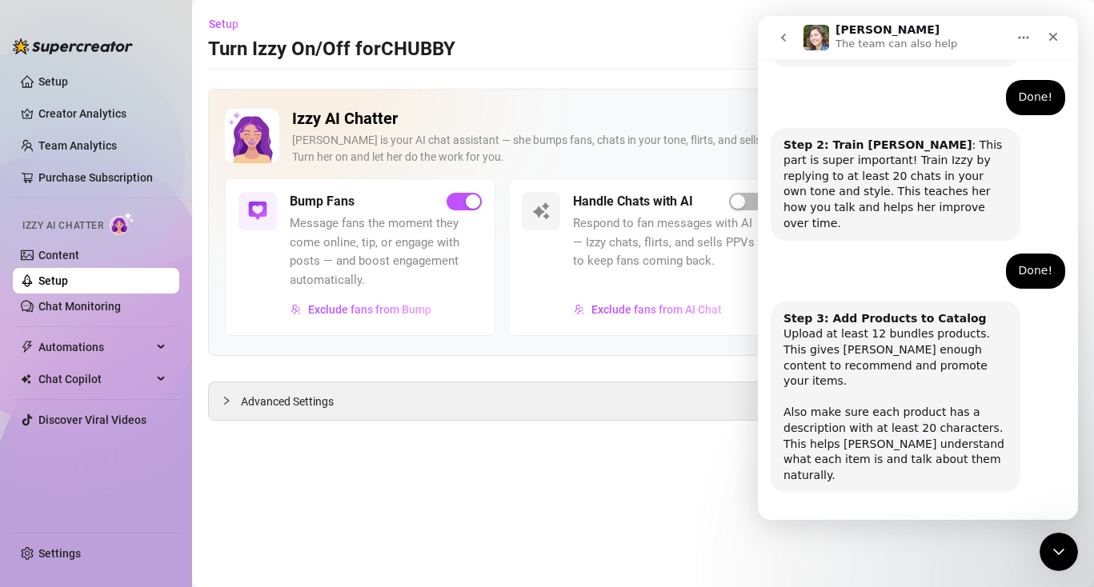
click at [918, 523] on button "Done!" at bounding box center [903, 539] width 58 height 32
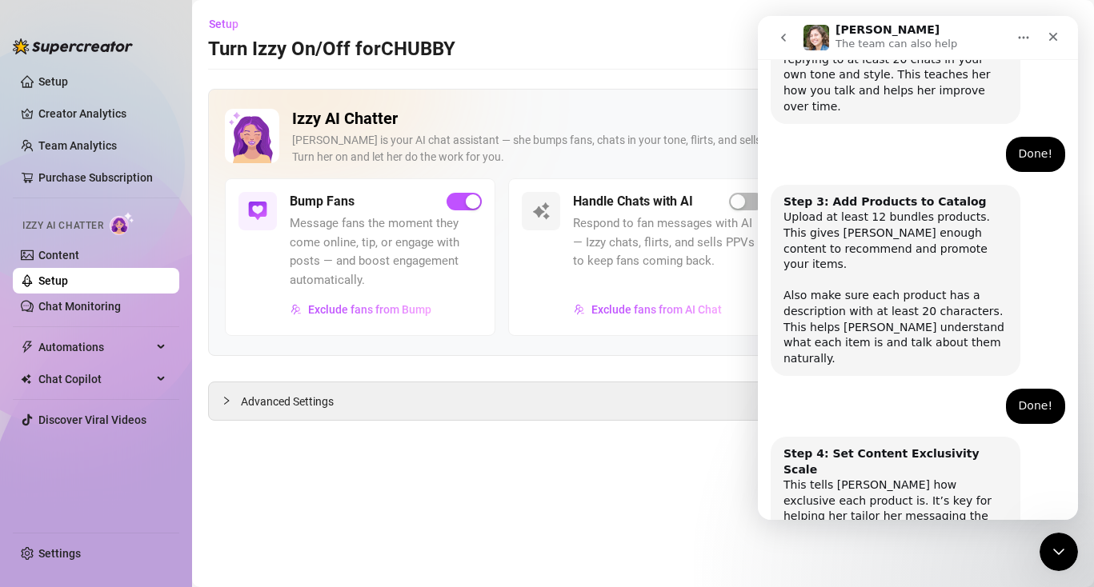
scroll to position [612, 0]
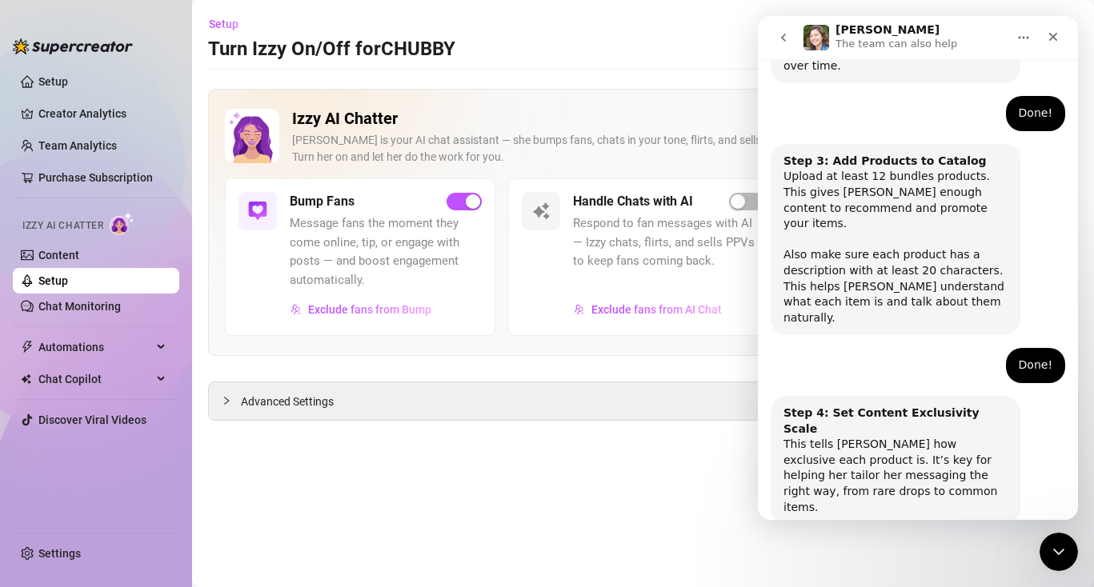
click at [918, 555] on button "Done!" at bounding box center [903, 571] width 58 height 32
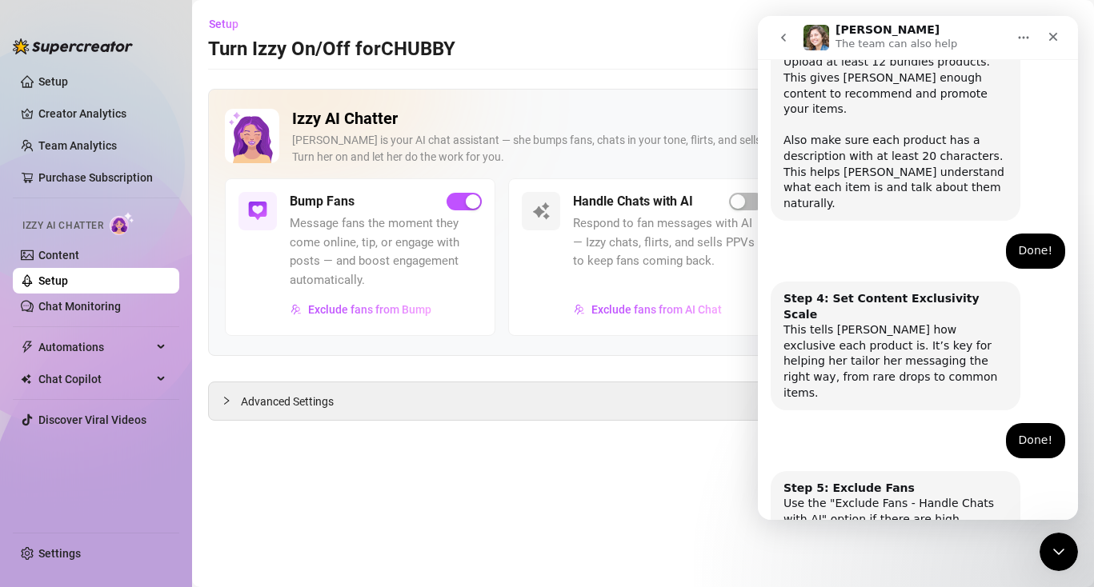
scroll to position [755, 0]
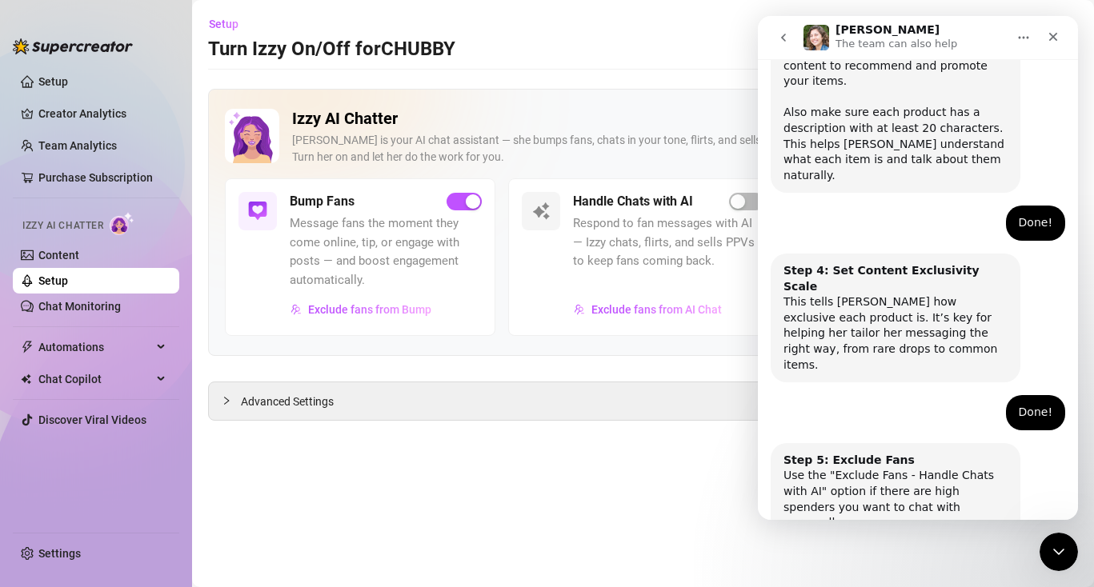
click at [920, 571] on button "Done!" at bounding box center [903, 587] width 58 height 32
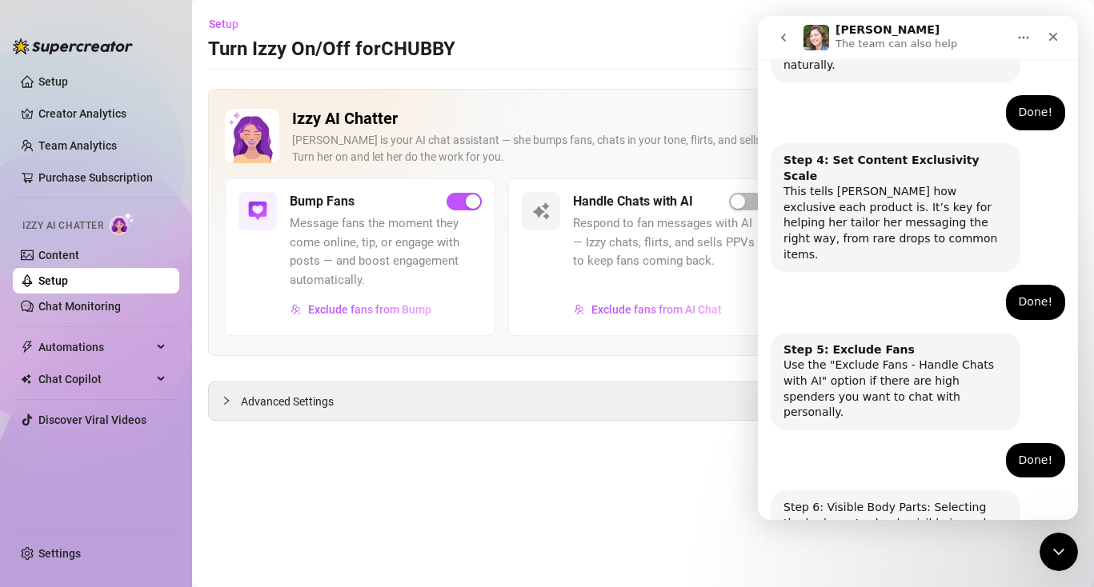
scroll to position [897, 0]
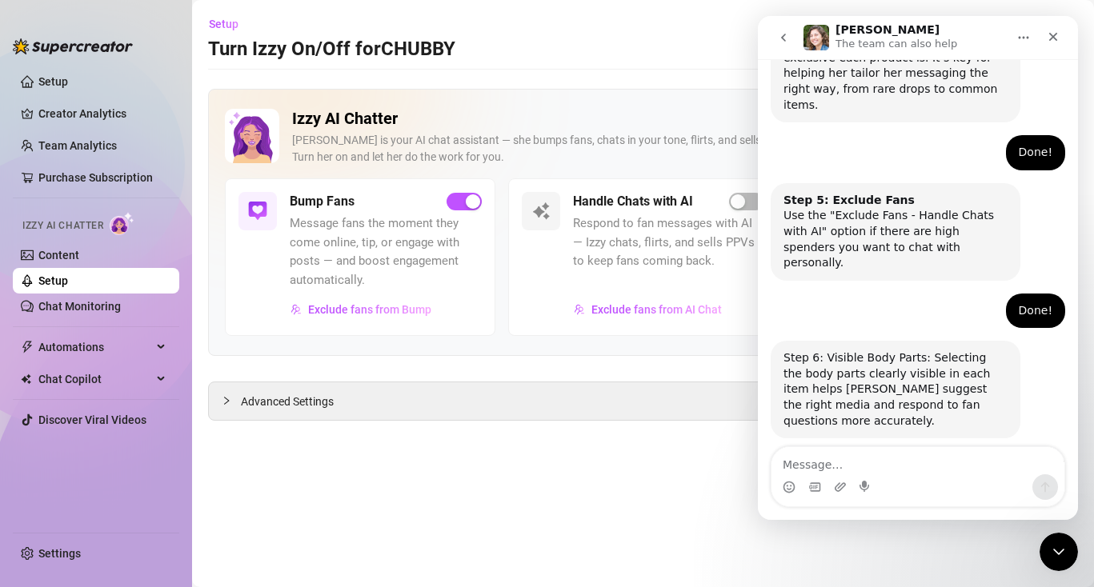
scroll to position [1063, 0]
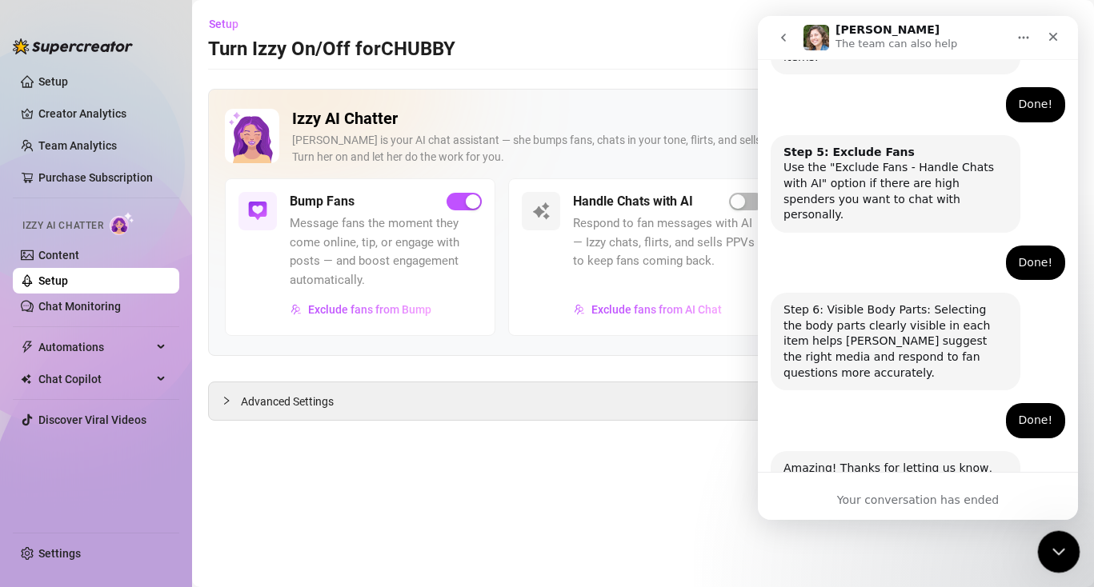
click at [1040, 535] on div "Close Intercom Messenger" at bounding box center [1056, 550] width 38 height 38
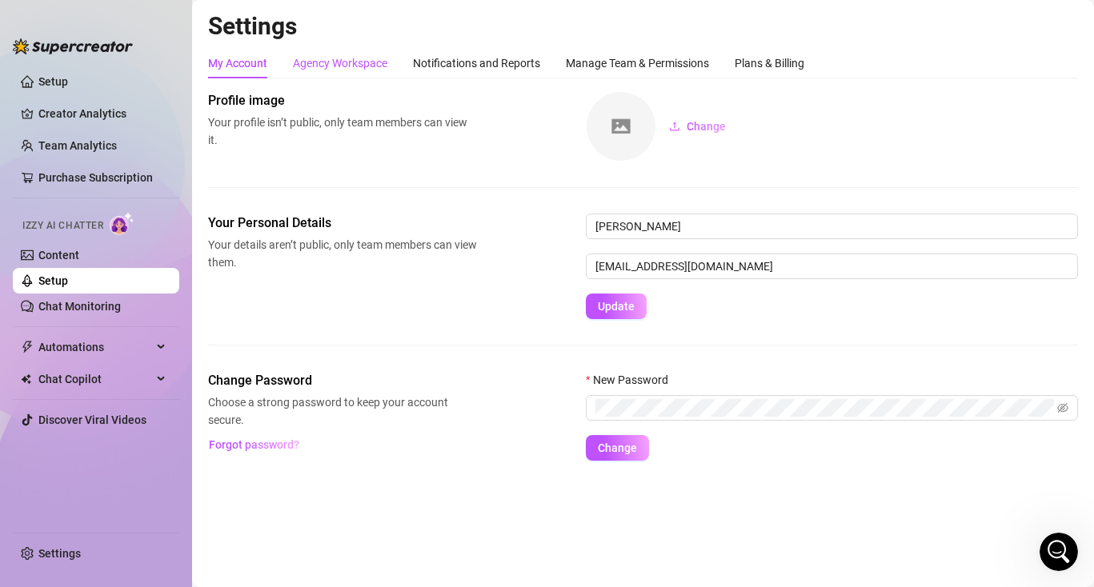
click at [374, 65] on div "Agency Workspace" at bounding box center [340, 63] width 94 height 18
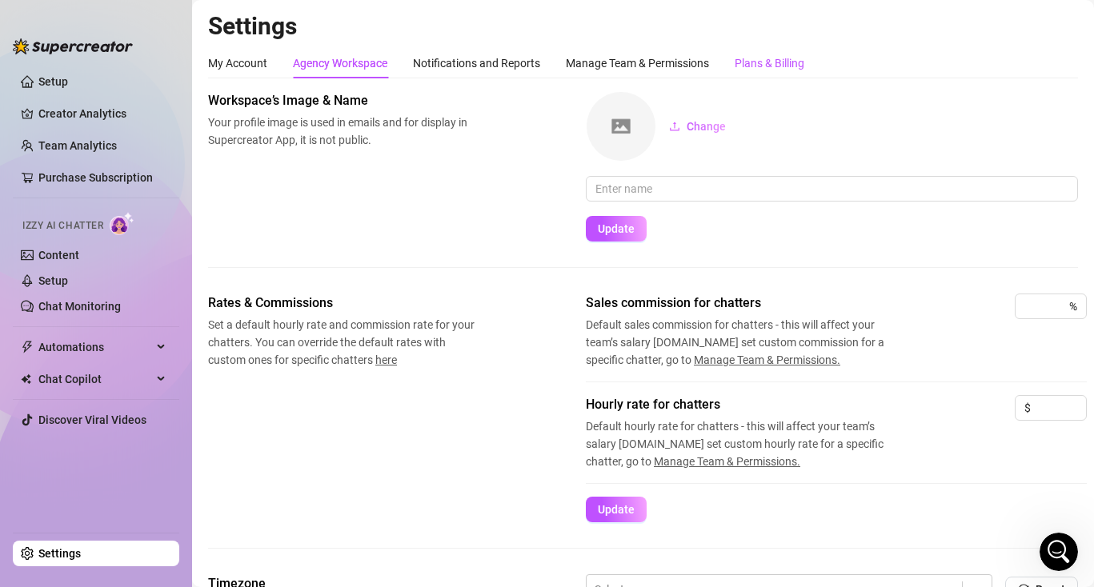
click at [770, 67] on div "Plans & Billing" at bounding box center [770, 63] width 70 height 18
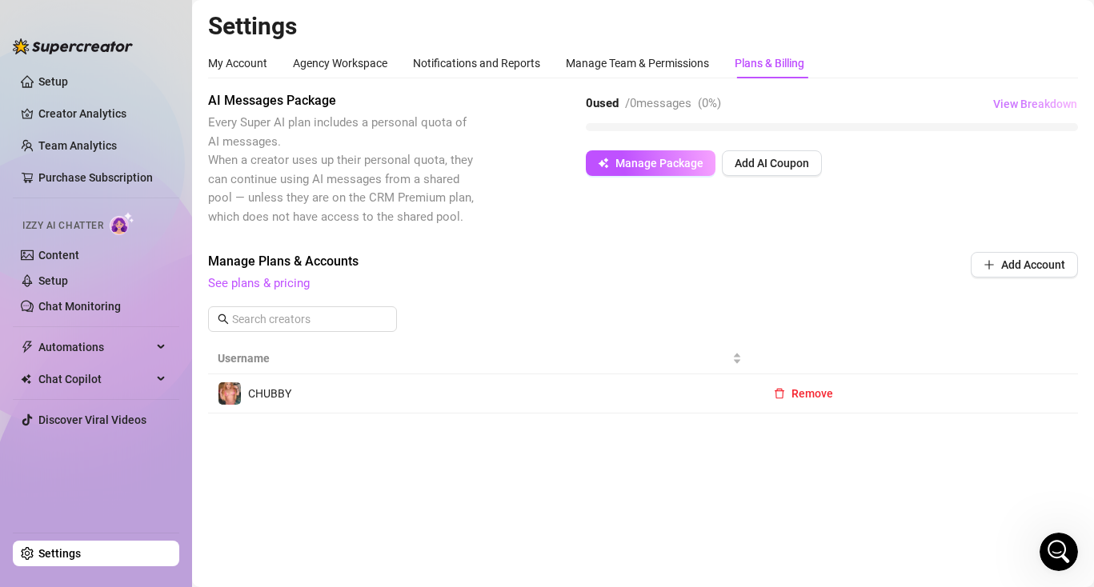
click at [1034, 104] on span "View Breakdown" at bounding box center [1035, 104] width 84 height 13
click at [747, 198] on div "AI Messages Package Every Super AI plan includes a personal quota of AI message…" at bounding box center [643, 158] width 870 height 135
click at [653, 168] on span "Manage Package" at bounding box center [659, 163] width 88 height 13
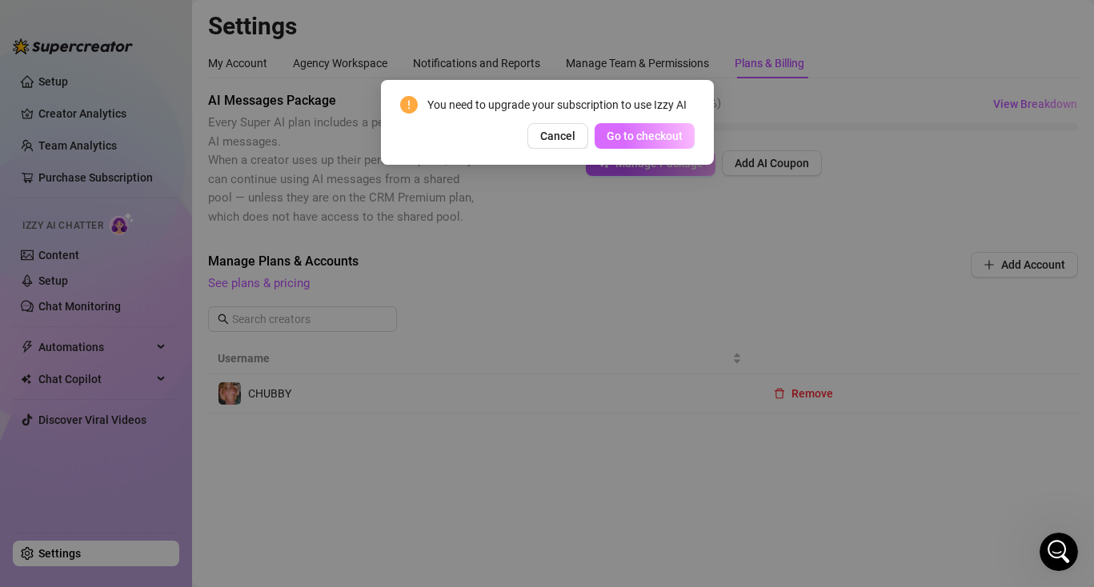
click at [653, 127] on button "Go to checkout" at bounding box center [645, 136] width 100 height 26
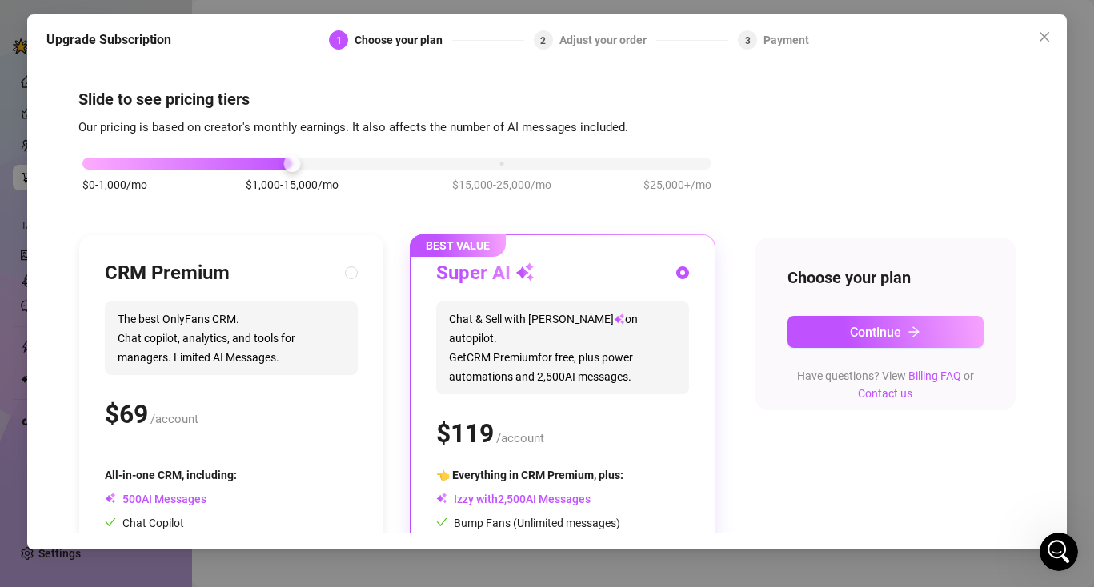
scroll to position [158, 0]
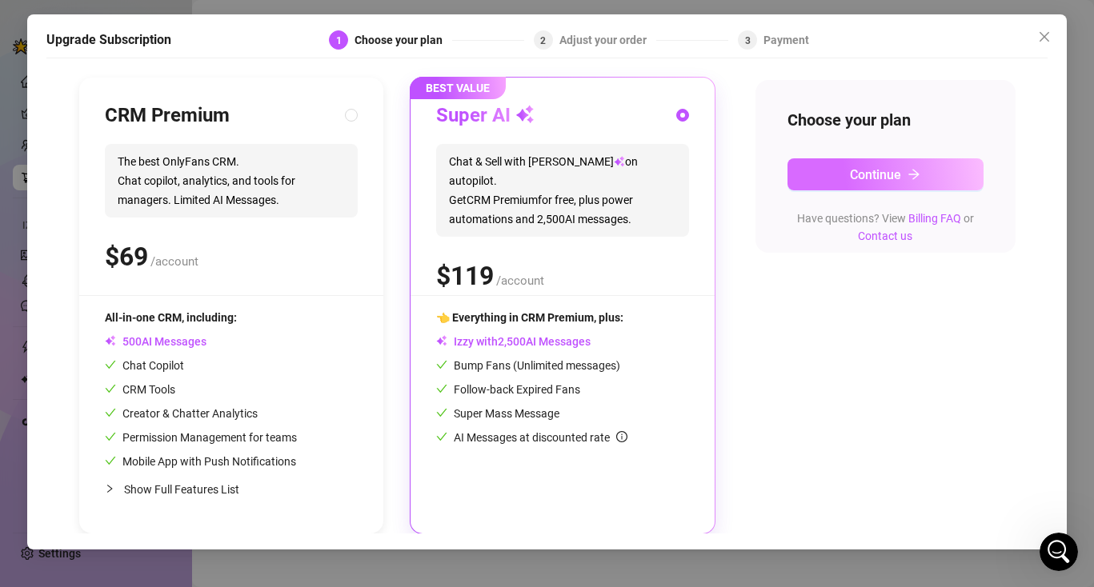
click at [933, 178] on button "Continue" at bounding box center [885, 174] width 196 height 32
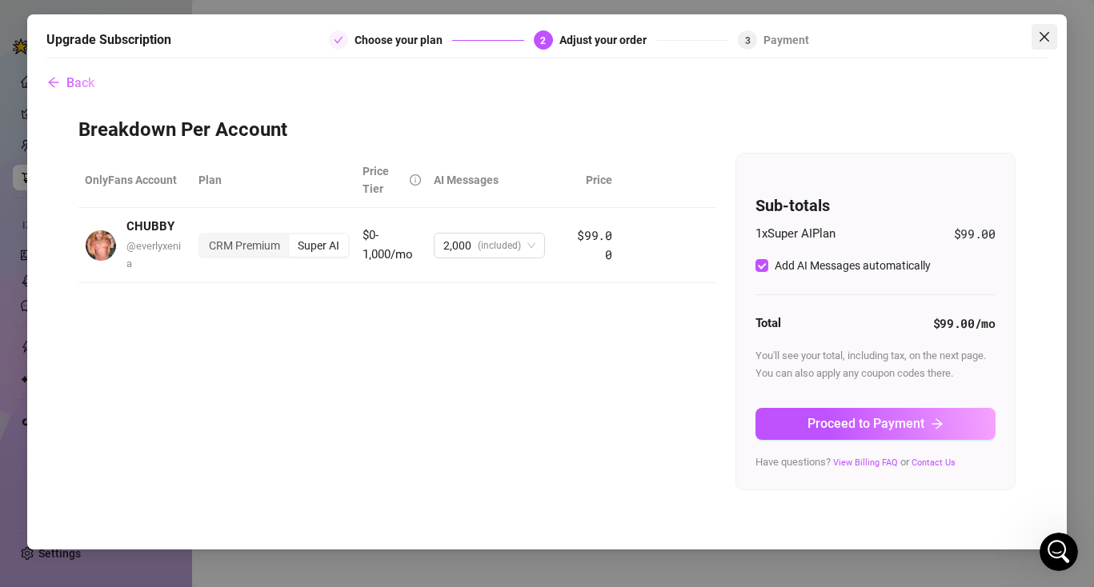
click at [1044, 30] on button "Close" at bounding box center [1045, 37] width 26 height 26
